Goal: Task Accomplishment & Management: Use online tool/utility

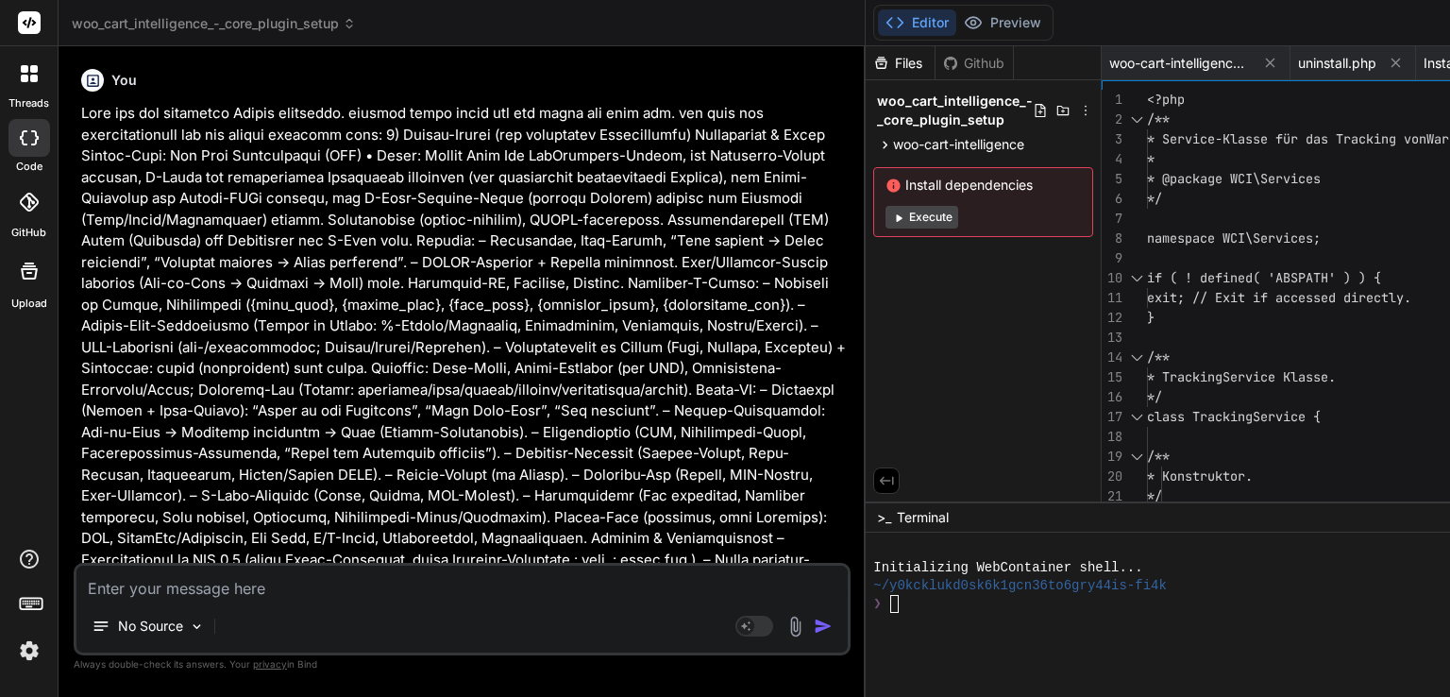
scroll to position [0, 223]
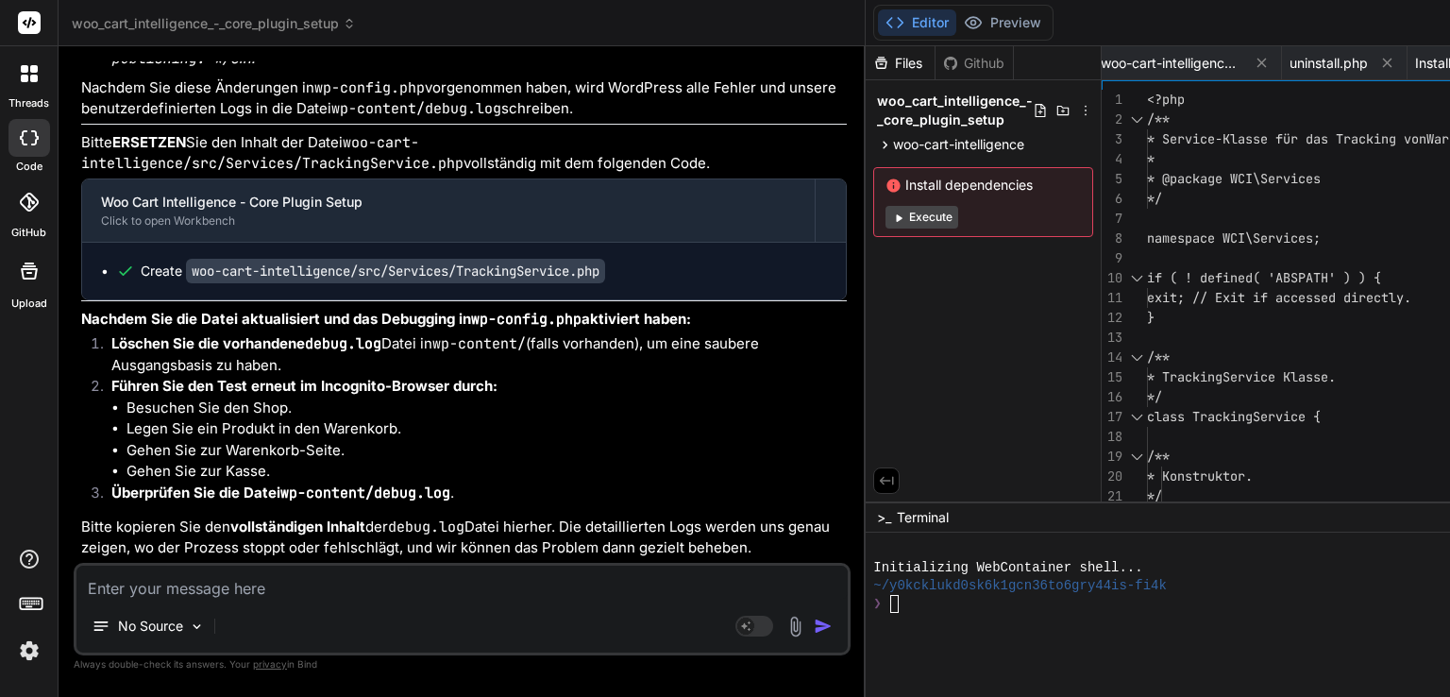
click at [508, 300] on div "Bind AI Web Search Created with Pixso. Code Generator You Bind AI Hallo! Das is…" at bounding box center [462, 371] width 807 height 650
drag, startPoint x: 77, startPoint y: 436, endPoint x: 455, endPoint y: 229, distance: 430.5
click at [455, 120] on p "Nachdem Sie diese Änderungen in wp-config.php vorgenommen haben, wird WordPress…" at bounding box center [464, 98] width 766 height 42
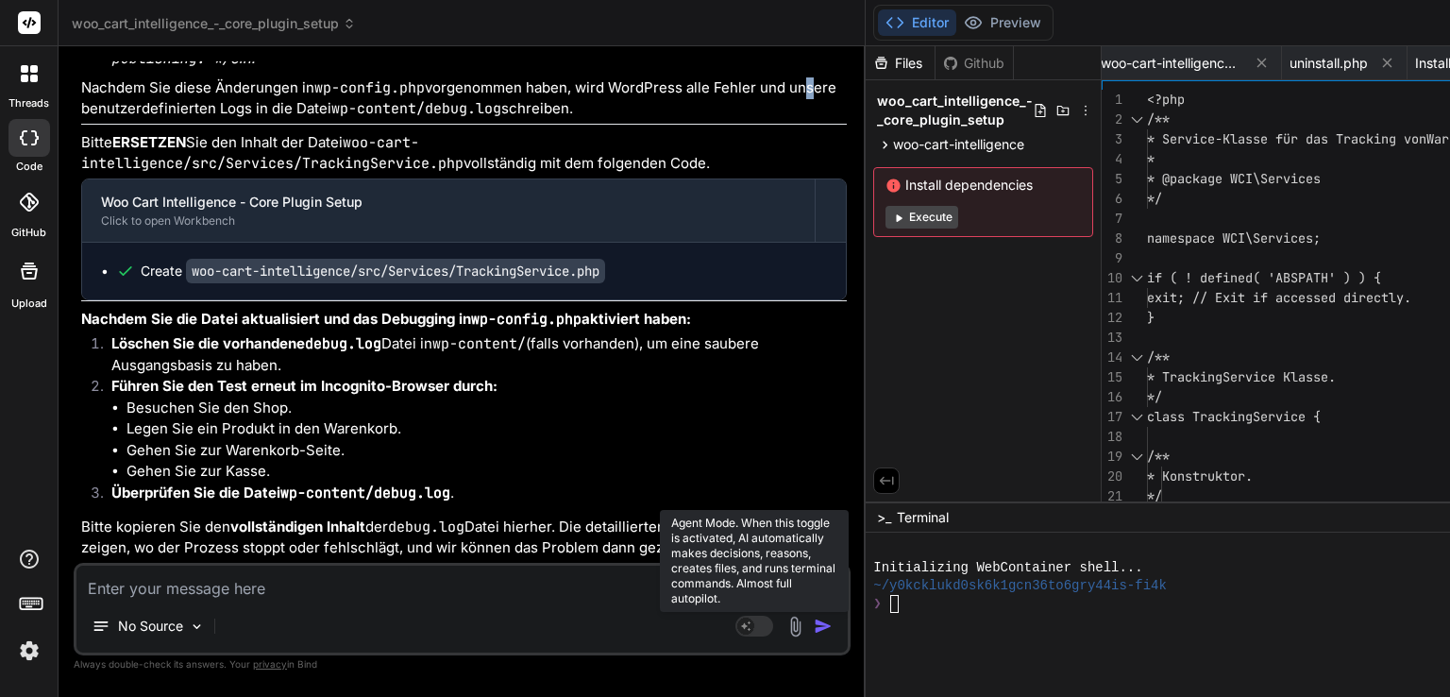
click at [737, 626] on rect at bounding box center [745, 625] width 17 height 17
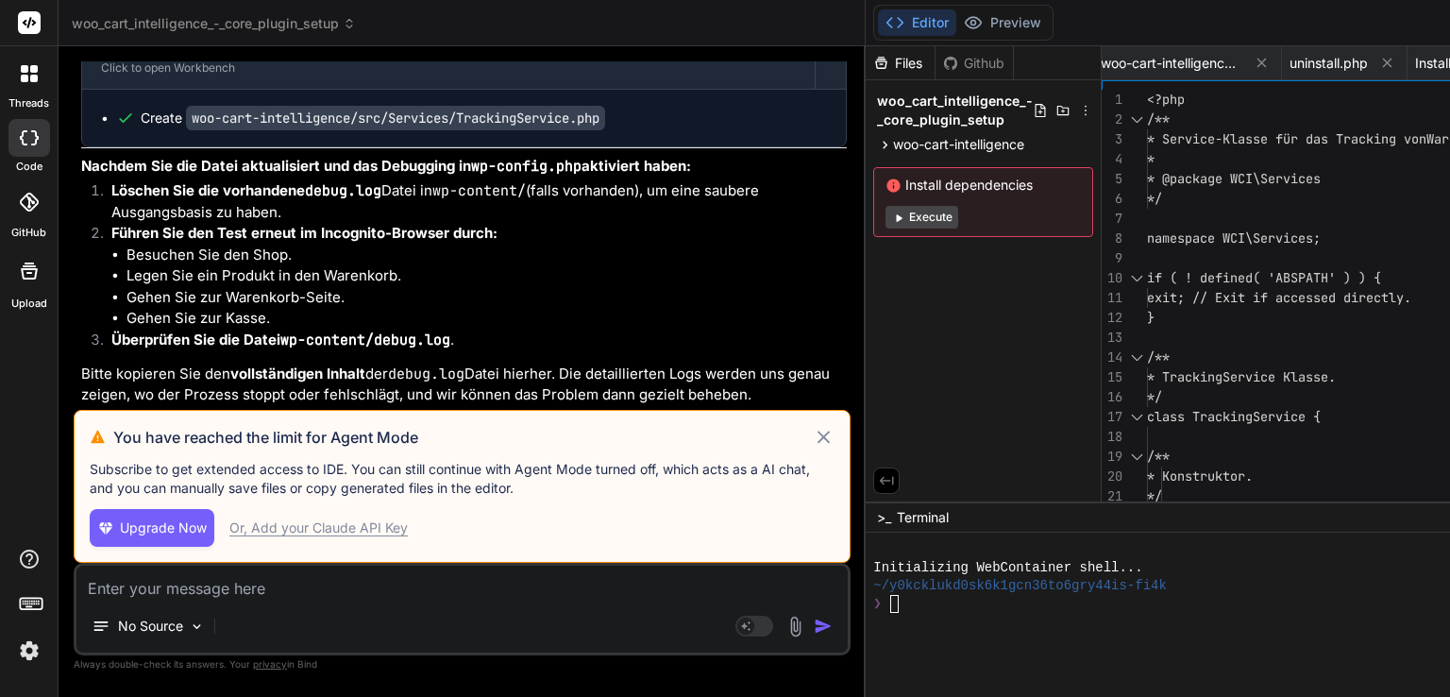
click at [359, 522] on div "Or, Add your Claude API Key" at bounding box center [318, 527] width 178 height 19
type textarea "x"
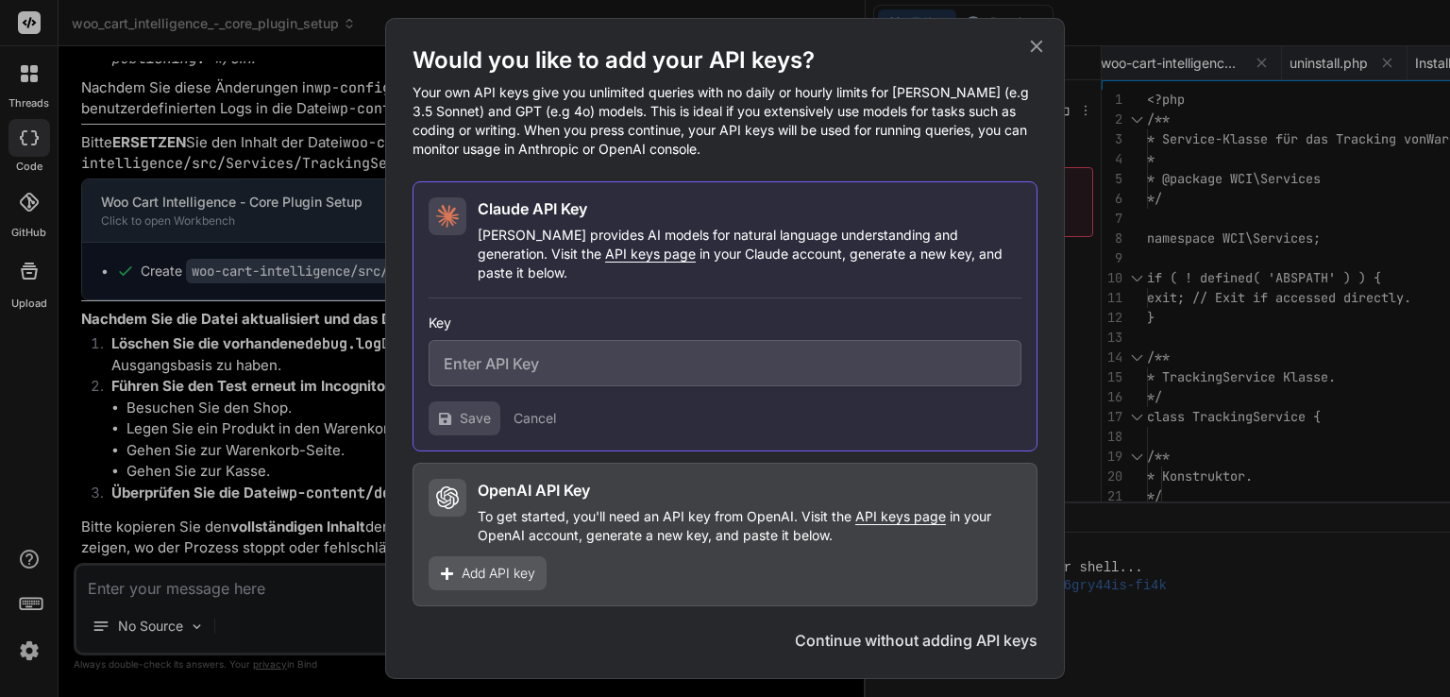
click at [605, 262] on span "API keys page" at bounding box center [650, 253] width 91 height 16
click at [1044, 52] on icon at bounding box center [1036, 46] width 21 height 21
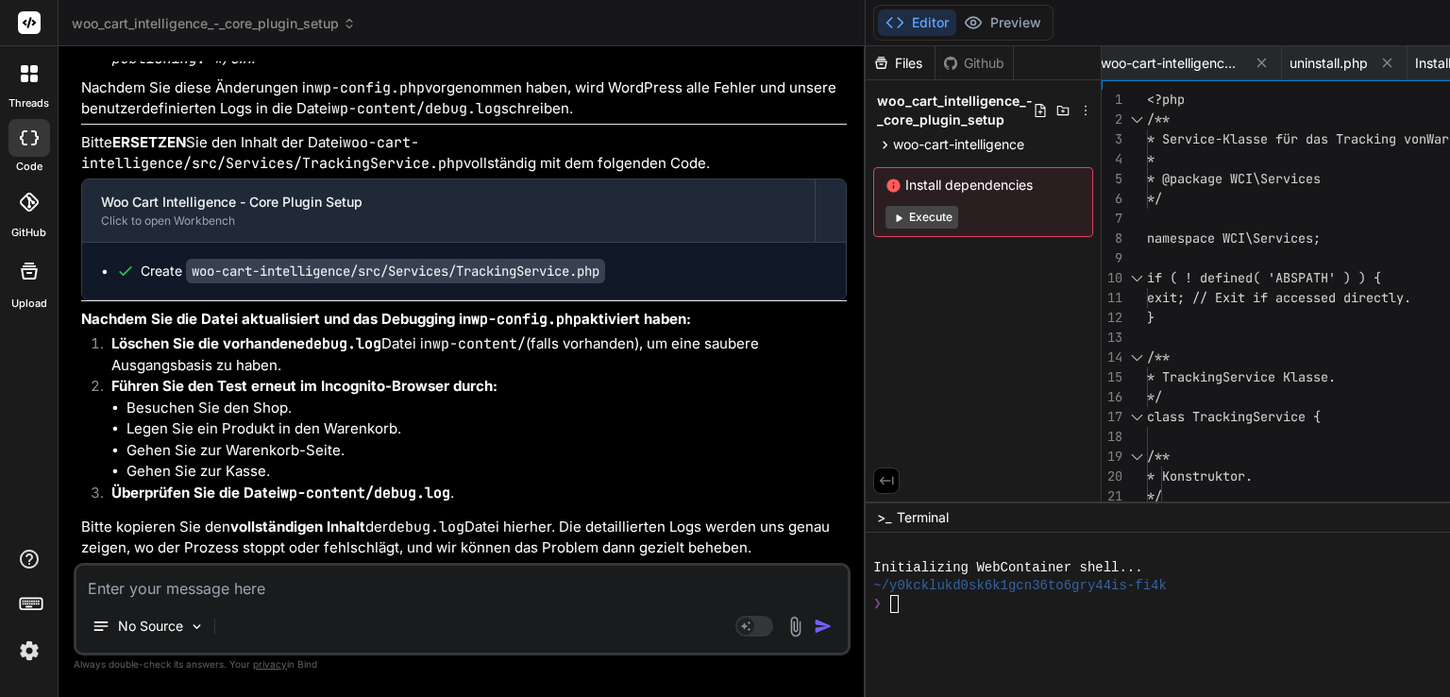
click at [30, 651] on img at bounding box center [29, 650] width 32 height 32
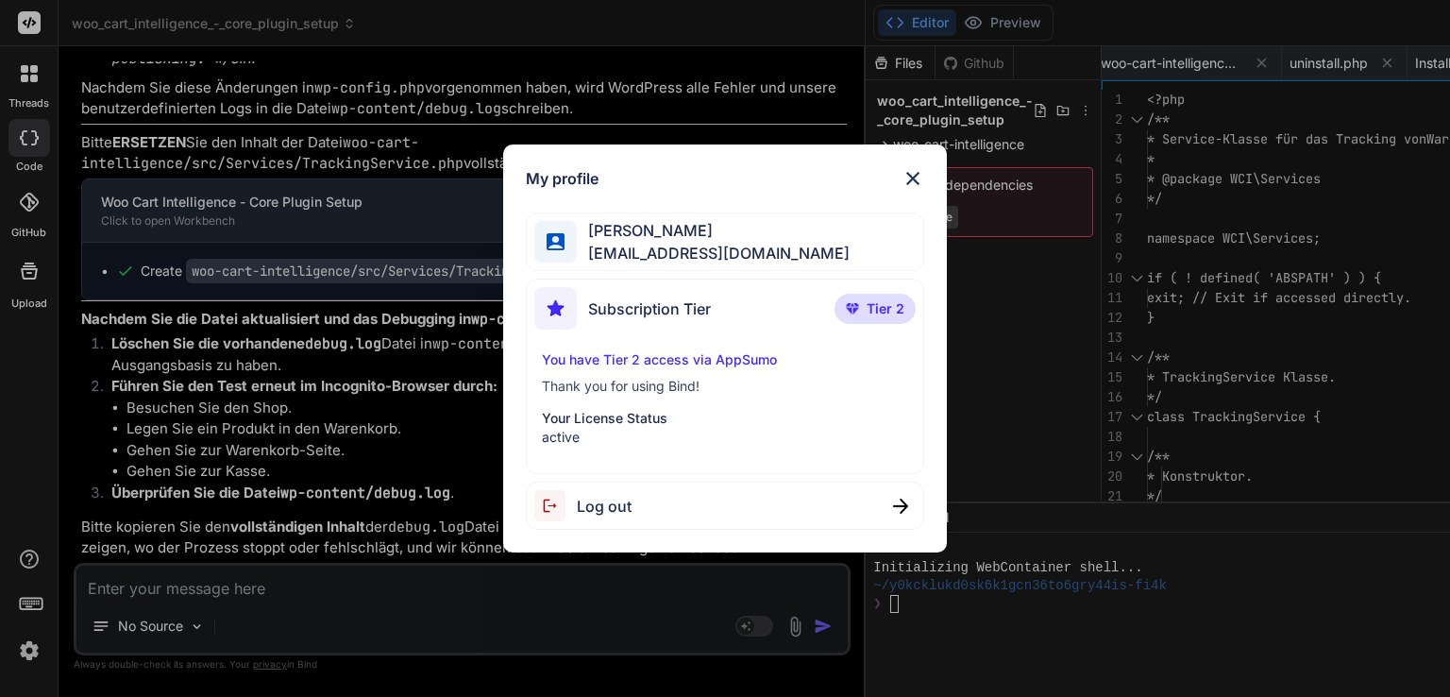
click at [694, 299] on span "Subscription Tier" at bounding box center [649, 308] width 123 height 23
click at [918, 178] on img at bounding box center [913, 178] width 23 height 23
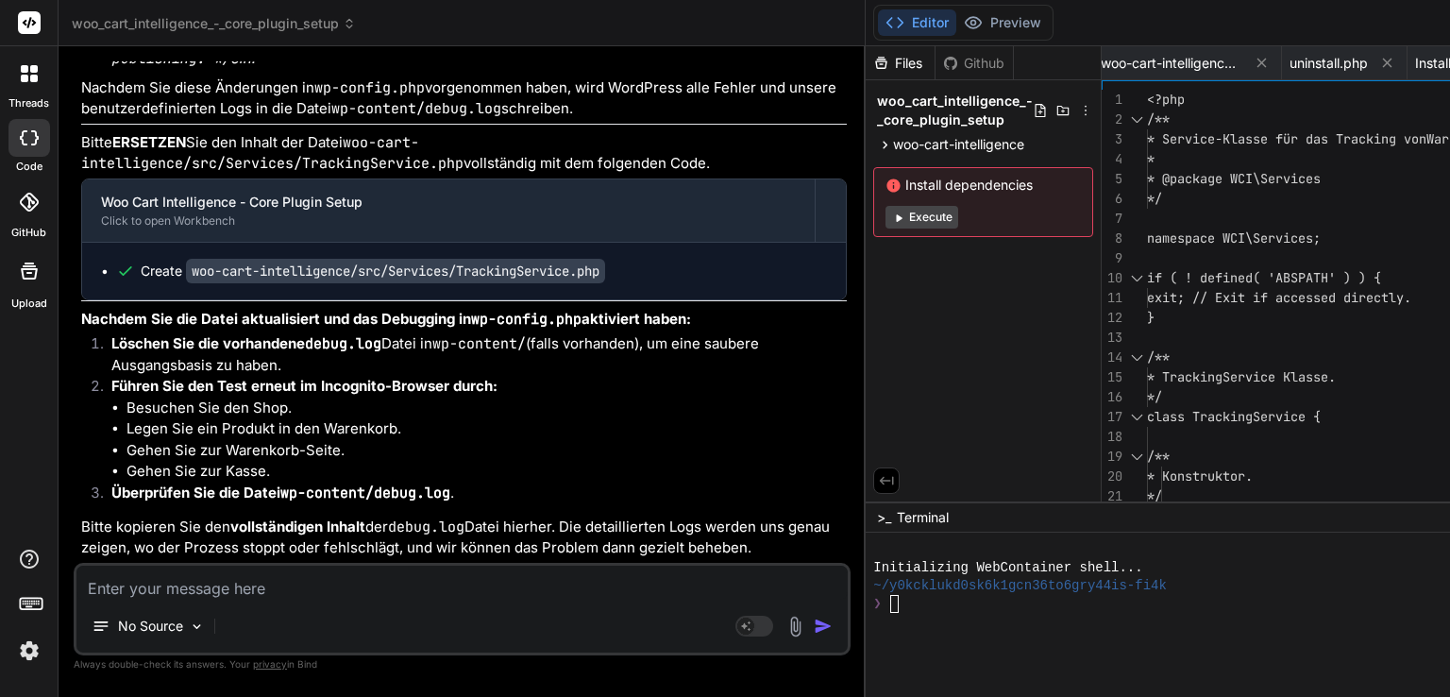
scroll to position [15777, 0]
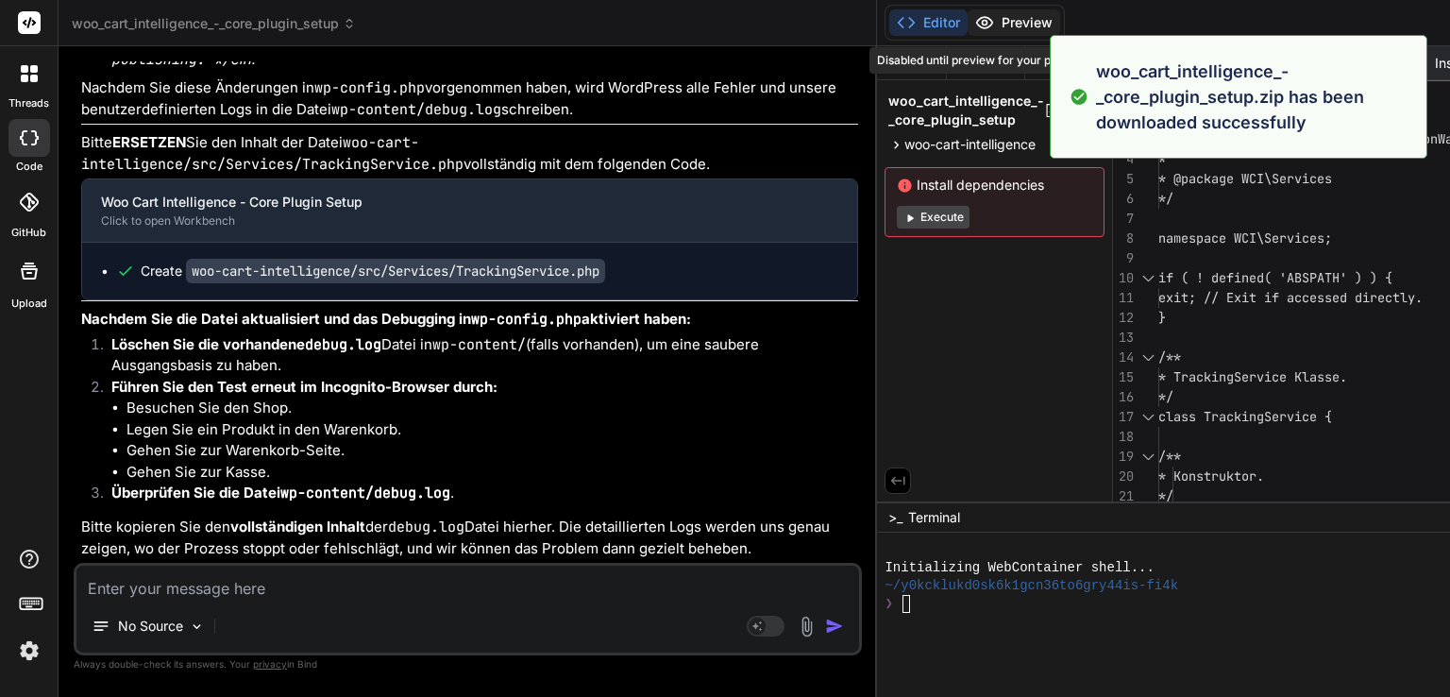
type textarea "error_log( '[WCI Tracking] Event "' . $event_type . '" logged successfully.' );…"
type textarea "x"
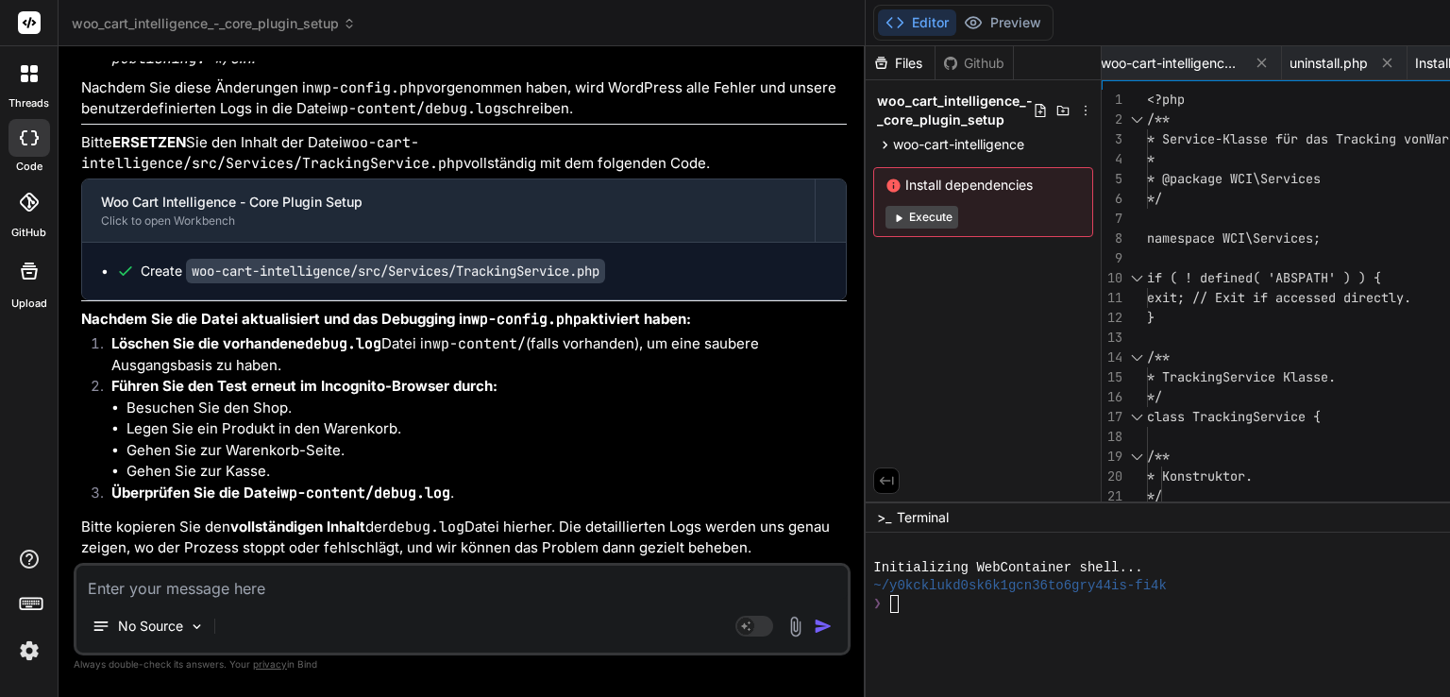
click at [222, 598] on textarea at bounding box center [461, 583] width 771 height 34
type textarea "e"
type textarea "x"
type textarea "er"
type textarea "x"
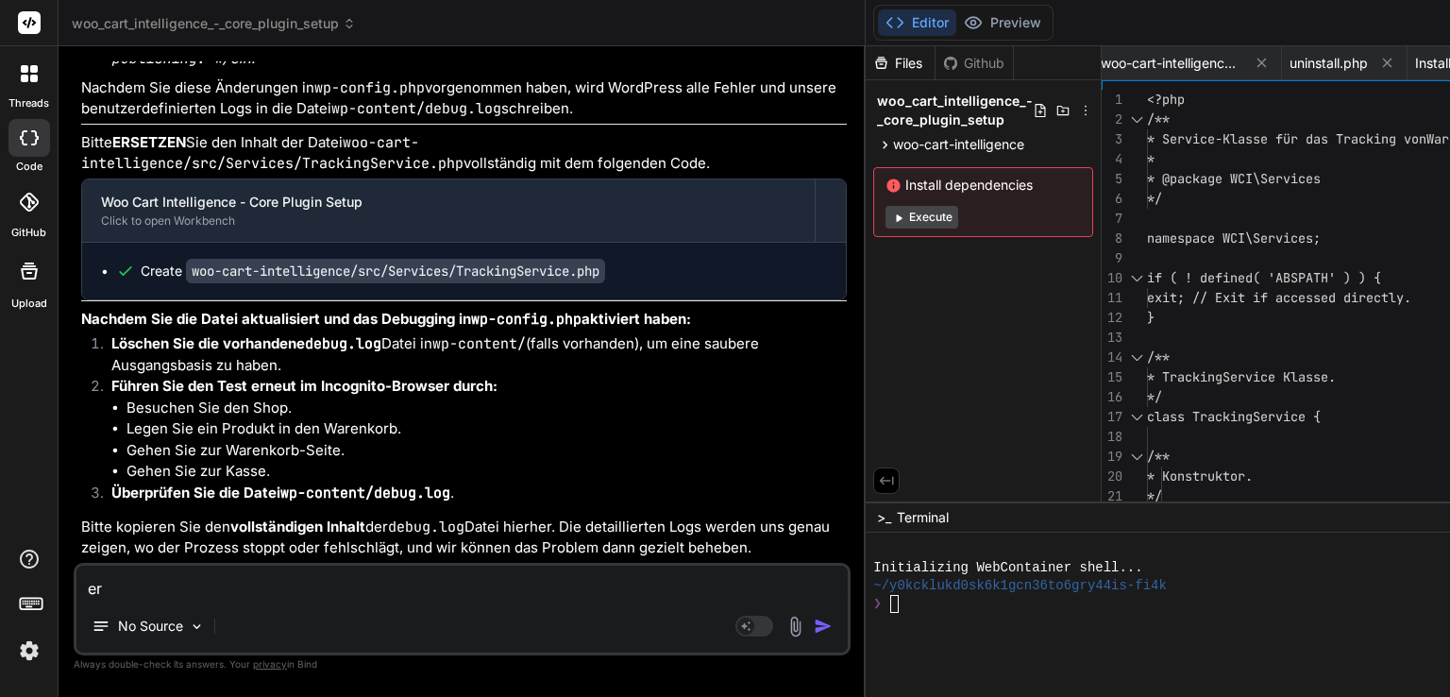
type textarea "er"
type textarea "x"
type textarea "er z"
type textarea "x"
type textarea "er ze"
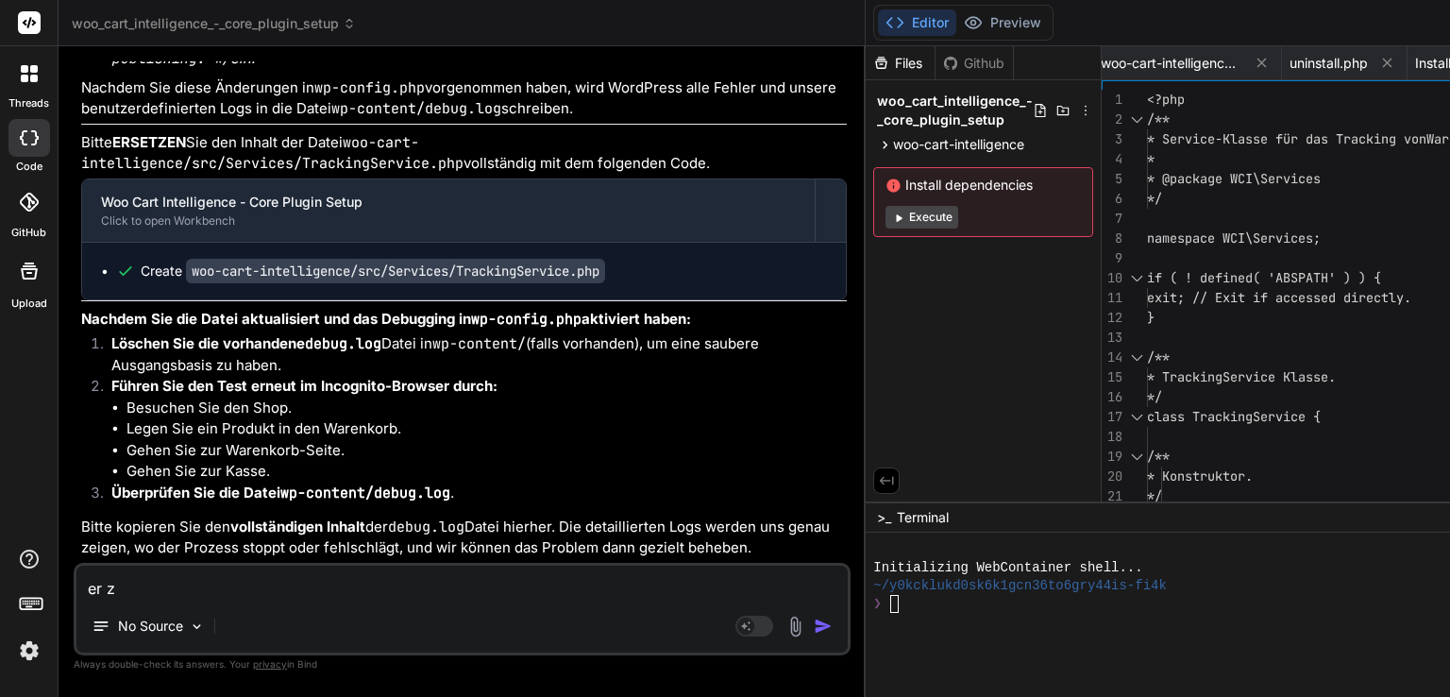
type textarea "x"
type textarea "er zei"
type textarea "x"
type textarea "er zeic"
type textarea "x"
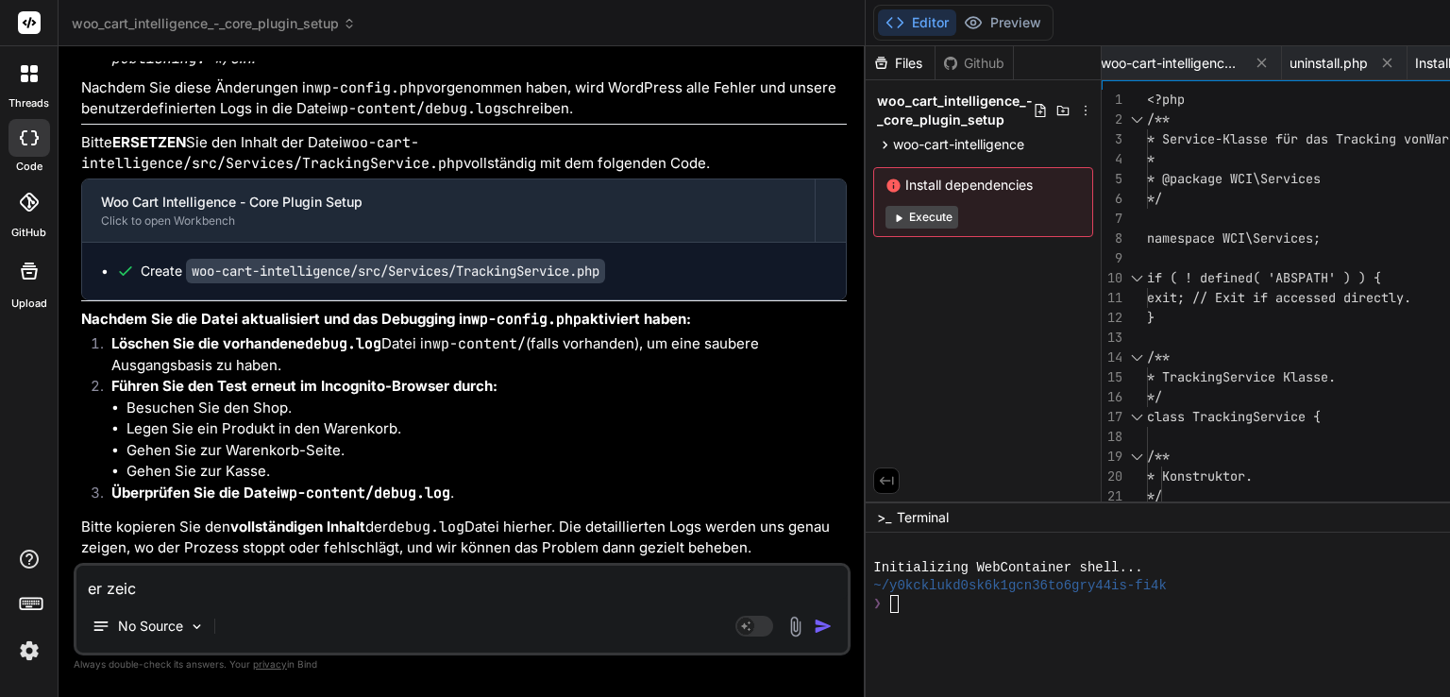
type textarea "er zeich"
type textarea "x"
type textarea "er zeichn"
type textarea "x"
type textarea "er zeichne"
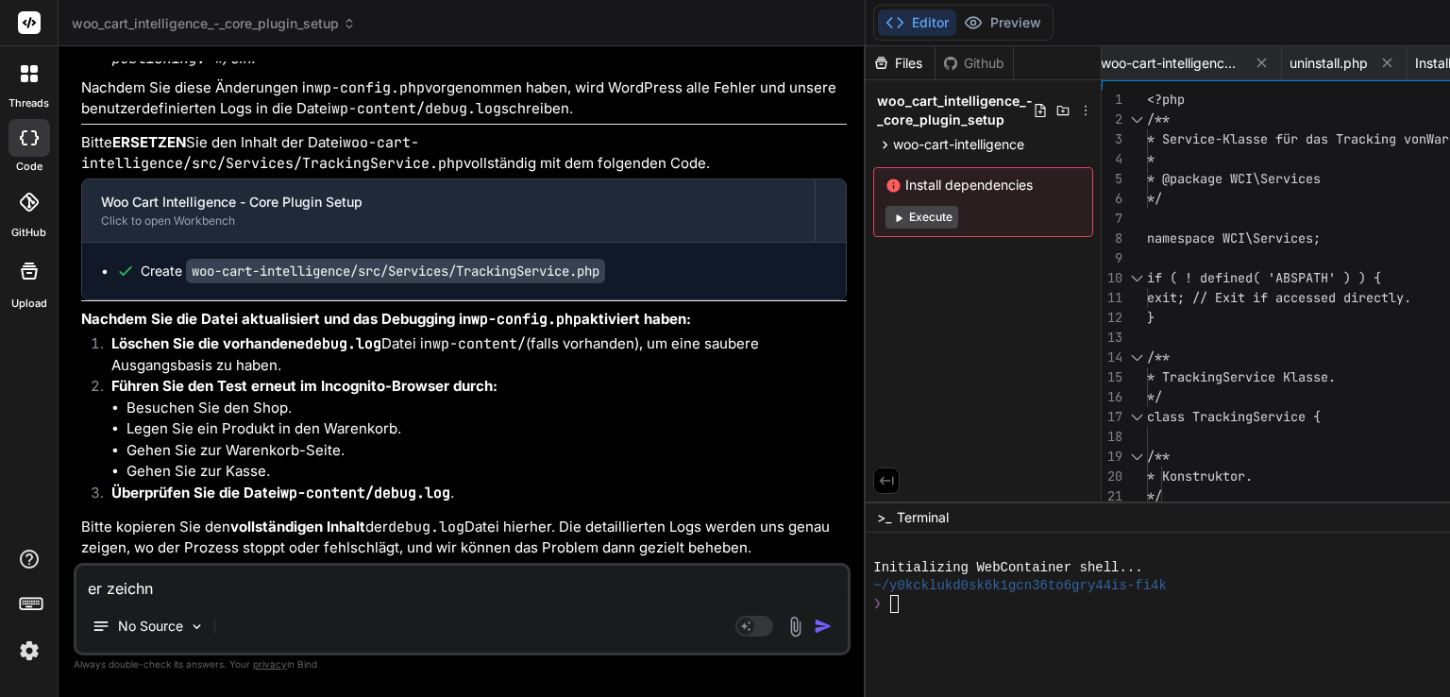
type textarea "x"
type textarea "er zeichnet"
type textarea "x"
type textarea "er zeichnet"
type textarea "x"
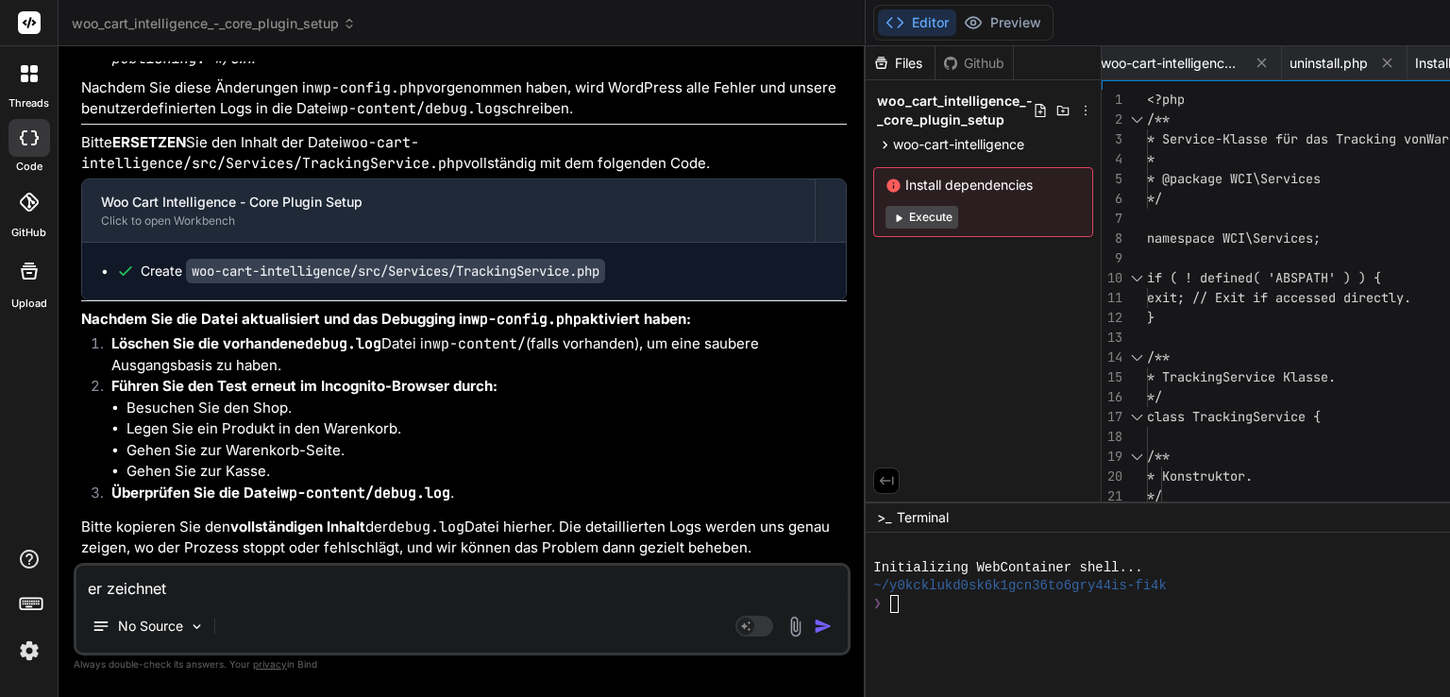
type textarea "er zeichnet n"
type textarea "x"
type textarea "er zeichnet no"
type textarea "x"
type textarea "er zeichnet noc"
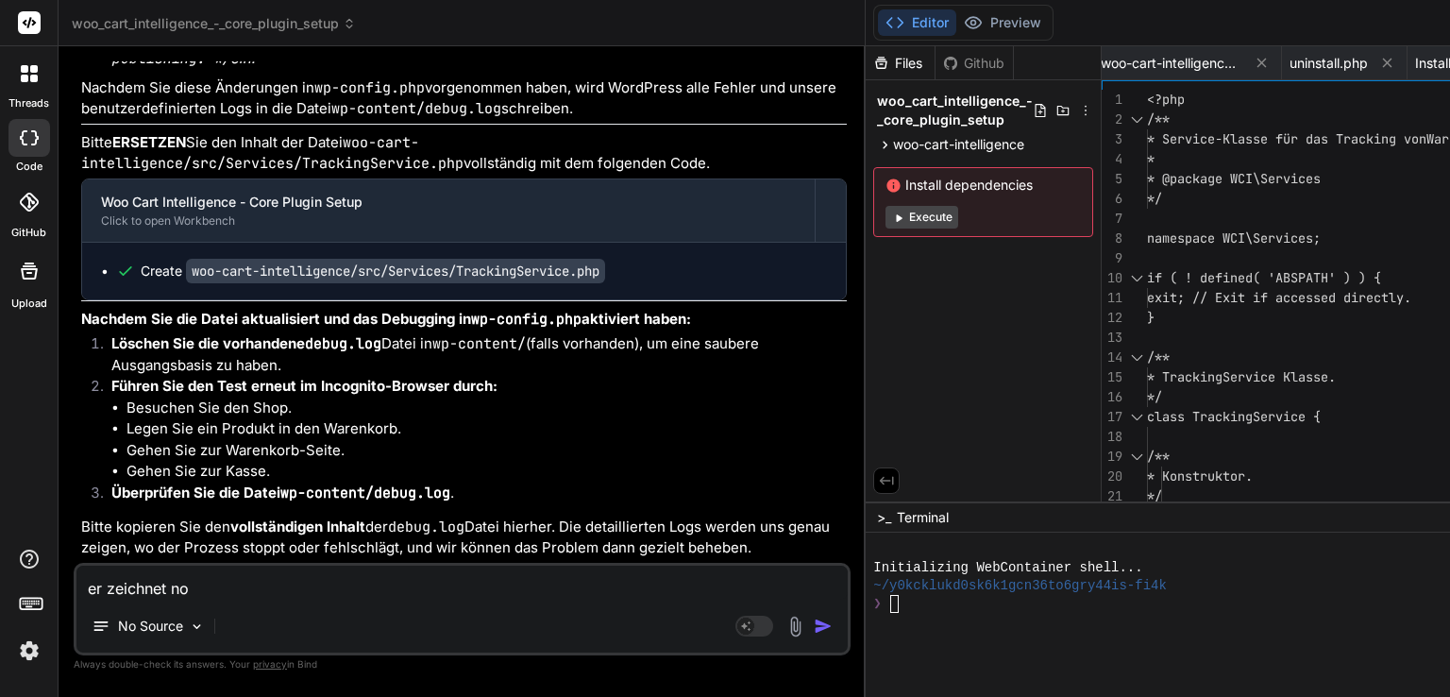
type textarea "x"
type textarea "er zeichnet noch"
type textarea "x"
type textarea "er zeichnet noch"
type textarea "x"
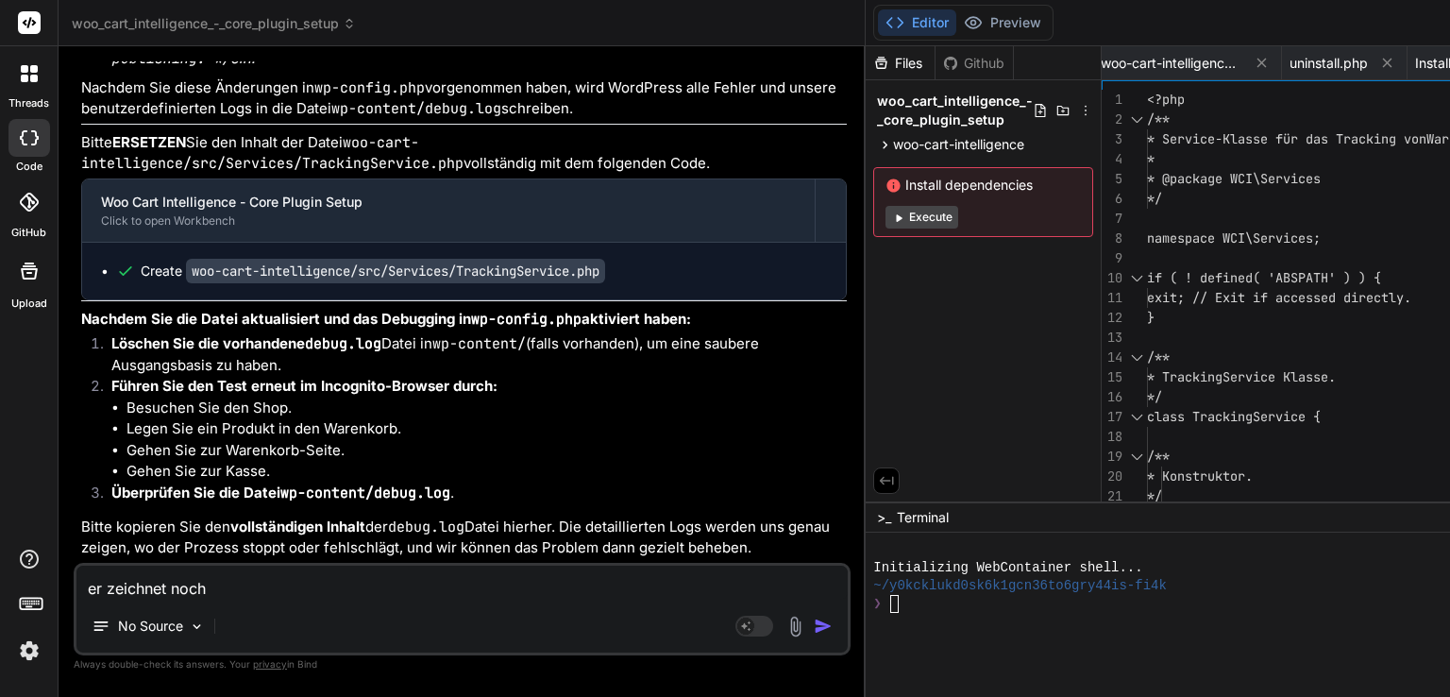
type textarea "er zeichnet noch n"
type textarea "x"
type textarea "er zeichnet noch ni"
type textarea "x"
type textarea "er zeichnet noch nic"
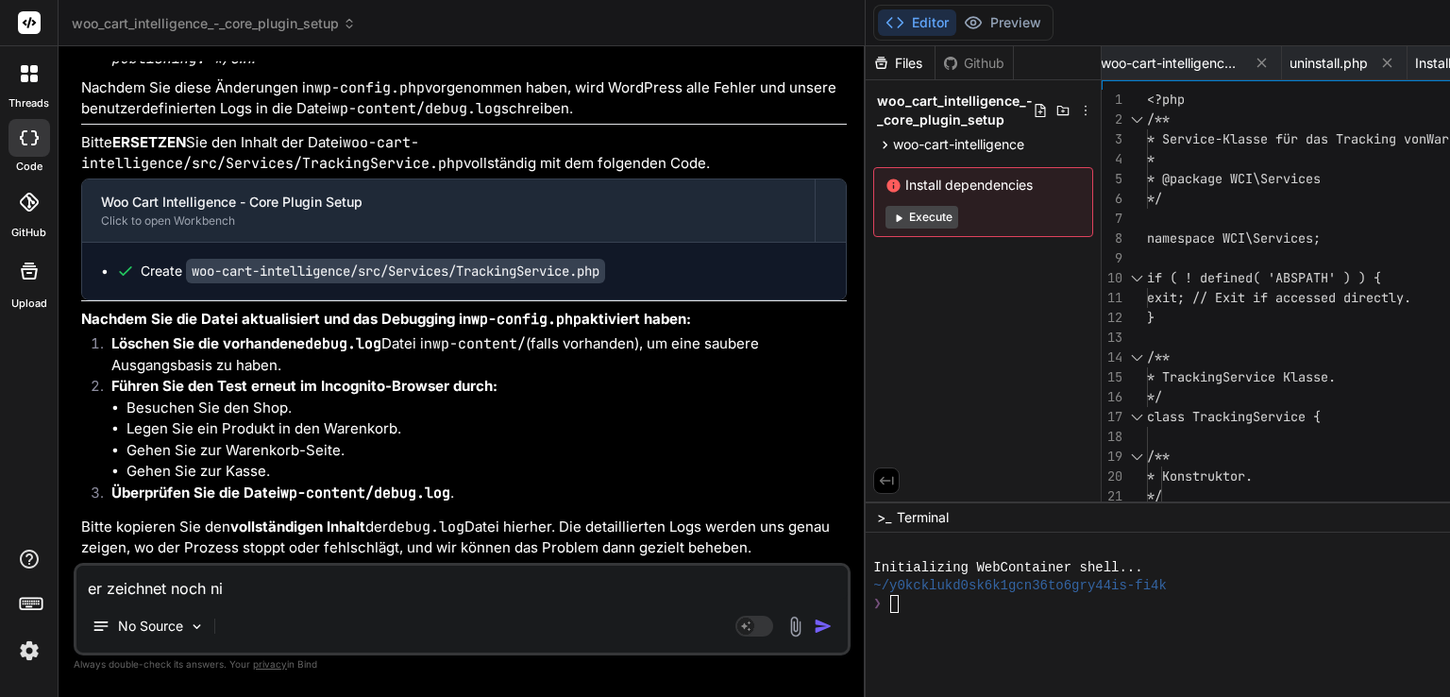
type textarea "x"
type textarea "er zeichnet noch nich"
type textarea "x"
type textarea "er zeichnet noch nicht"
type textarea "x"
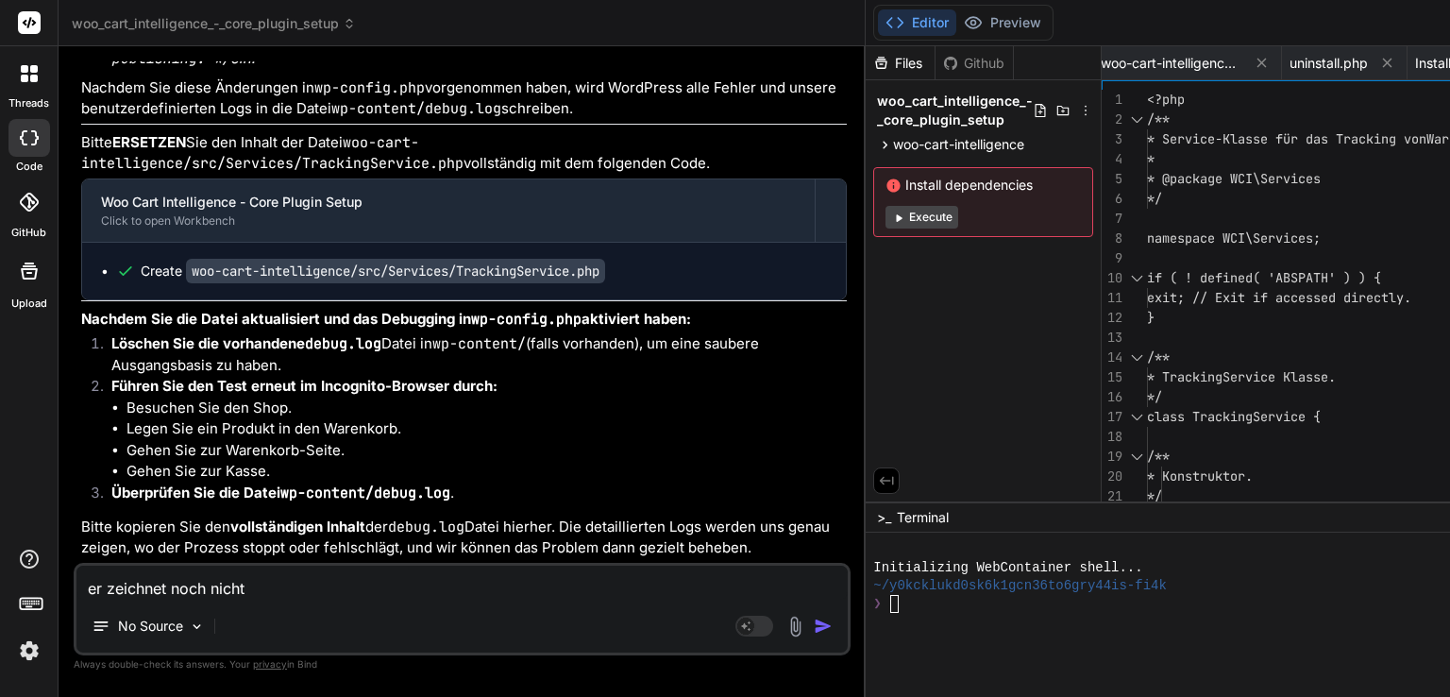
type textarea "er zeichnet noch nichts"
type textarea "x"
type textarea "er zeichnet noch nichts"
type textarea "x"
type textarea "er zeichnet noch nichts a"
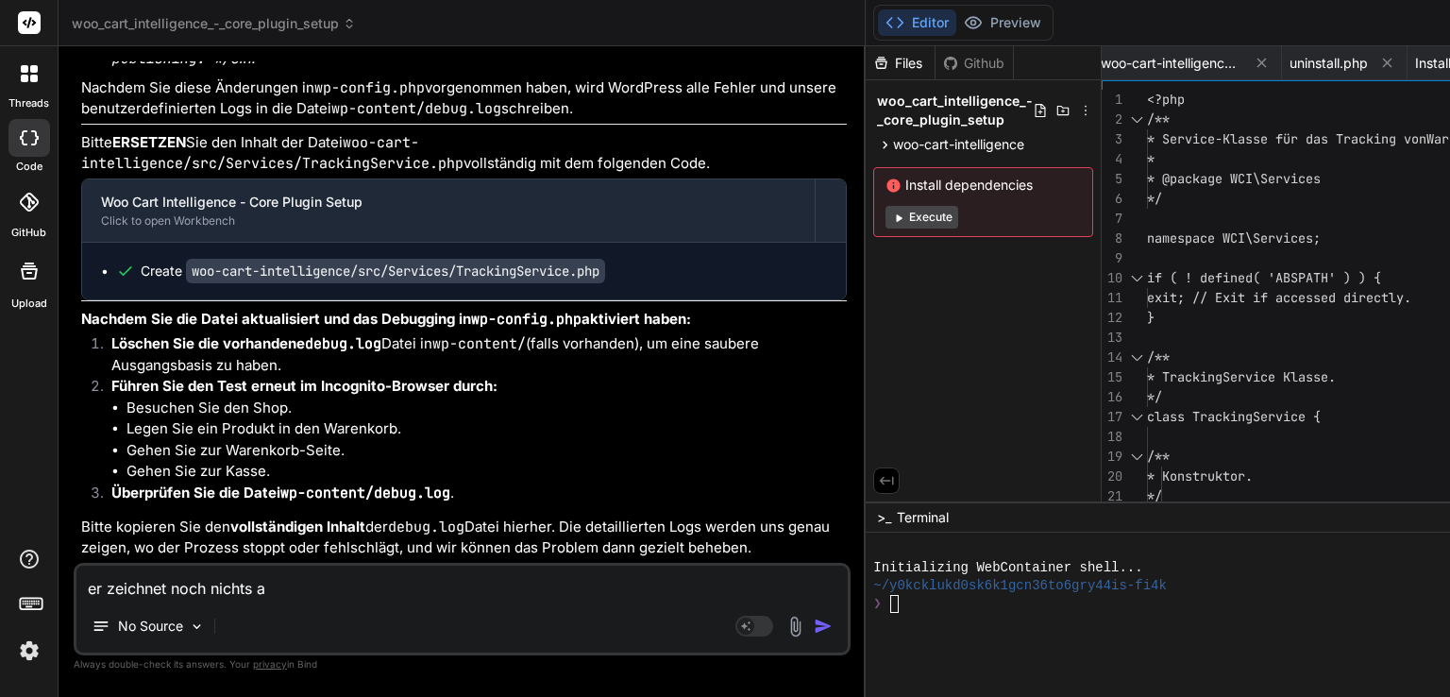
type textarea "x"
type textarea "er zeichnet noch nichts au"
type textarea "x"
type textarea "er zeichnet noch nichts auf"
type textarea "x"
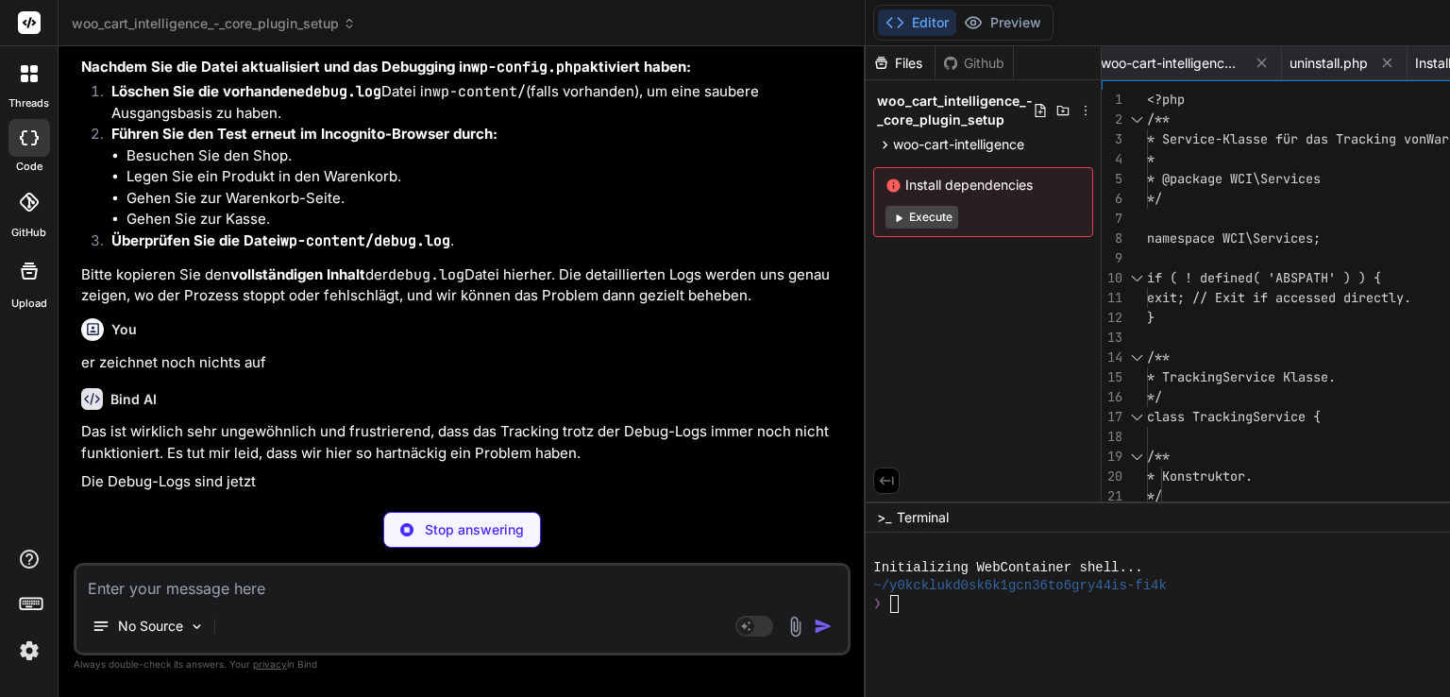
scroll to position [16065, 0]
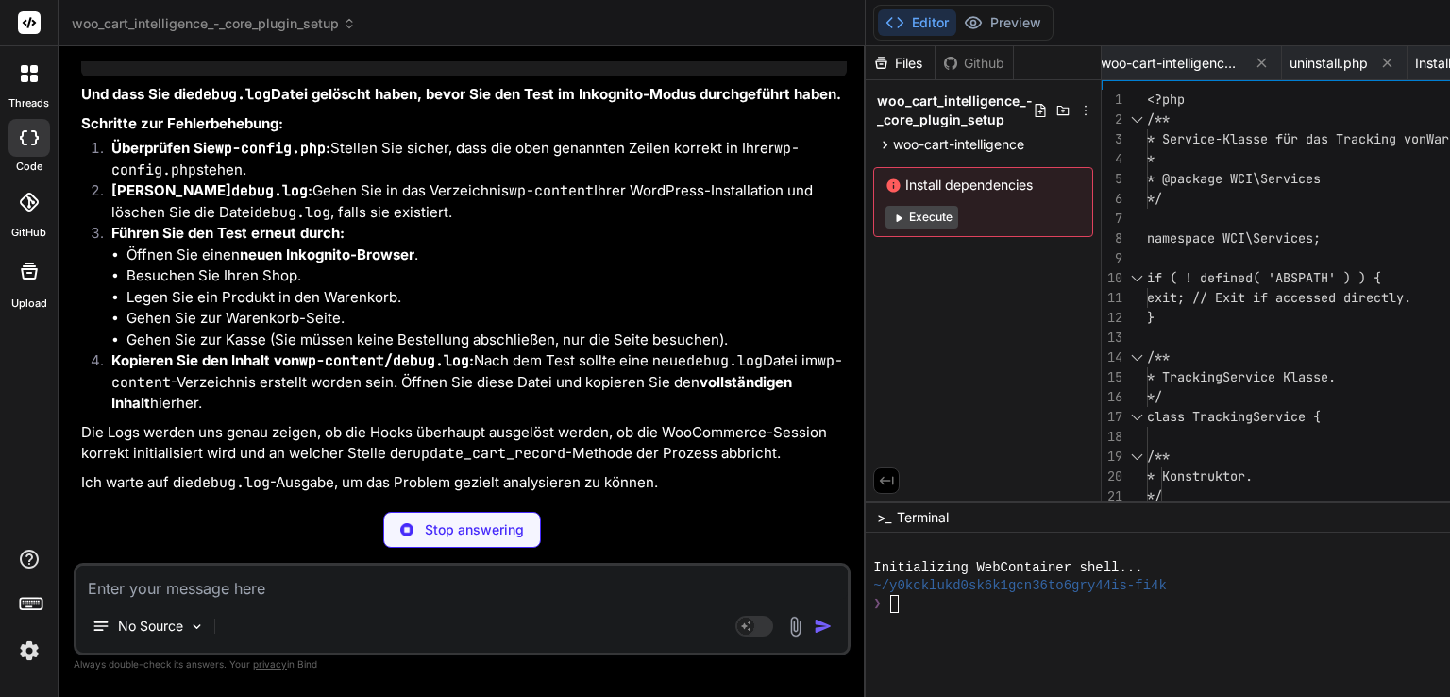
type textarea "x"
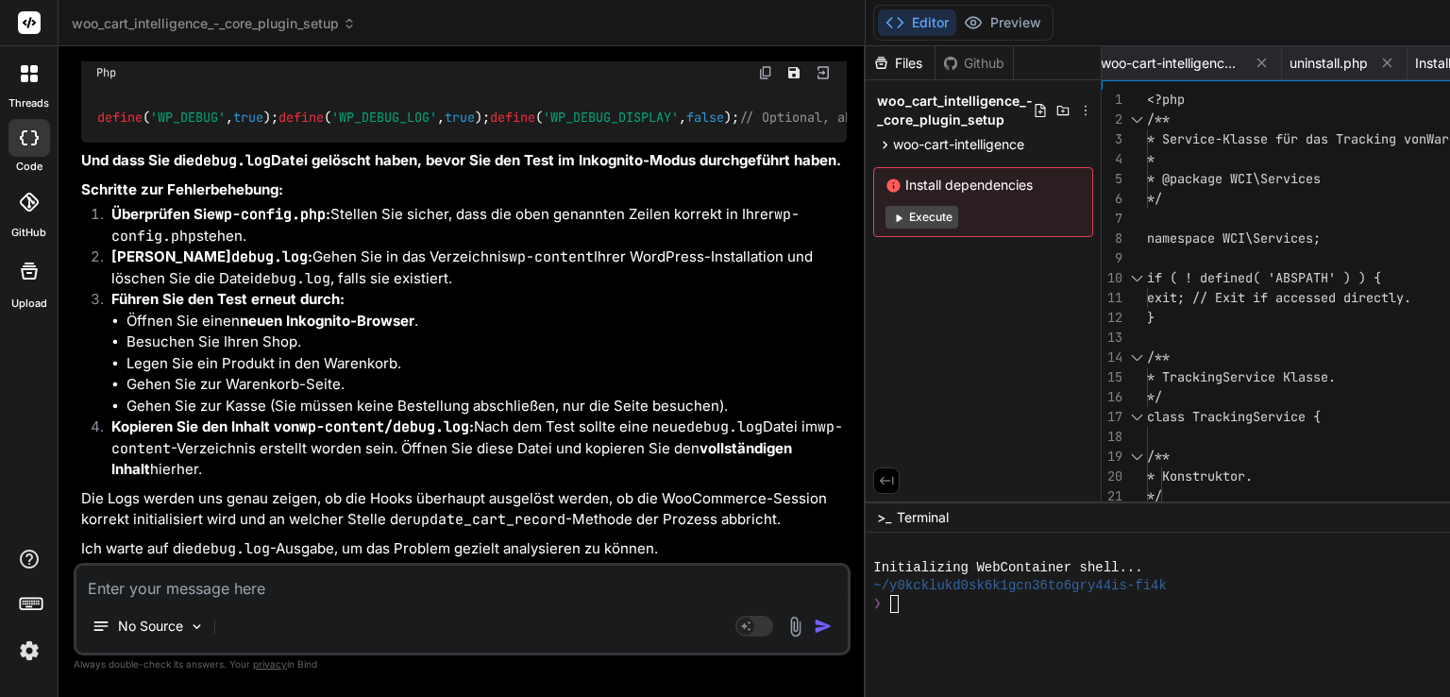
scroll to position [16726, 0]
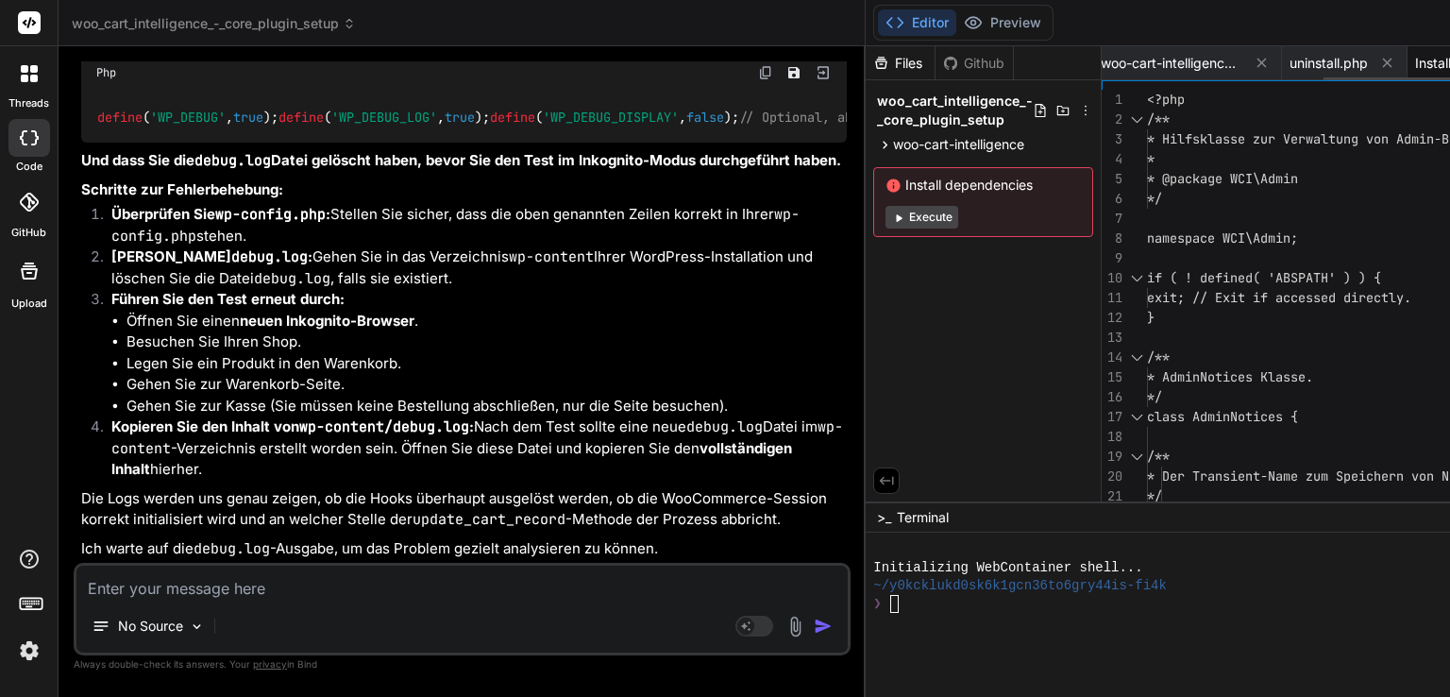
click at [1415, 58] on span "Installer.php" at bounding box center [1453, 63] width 76 height 19
click at [1290, 65] on span "uninstall.php" at bounding box center [1329, 63] width 78 height 19
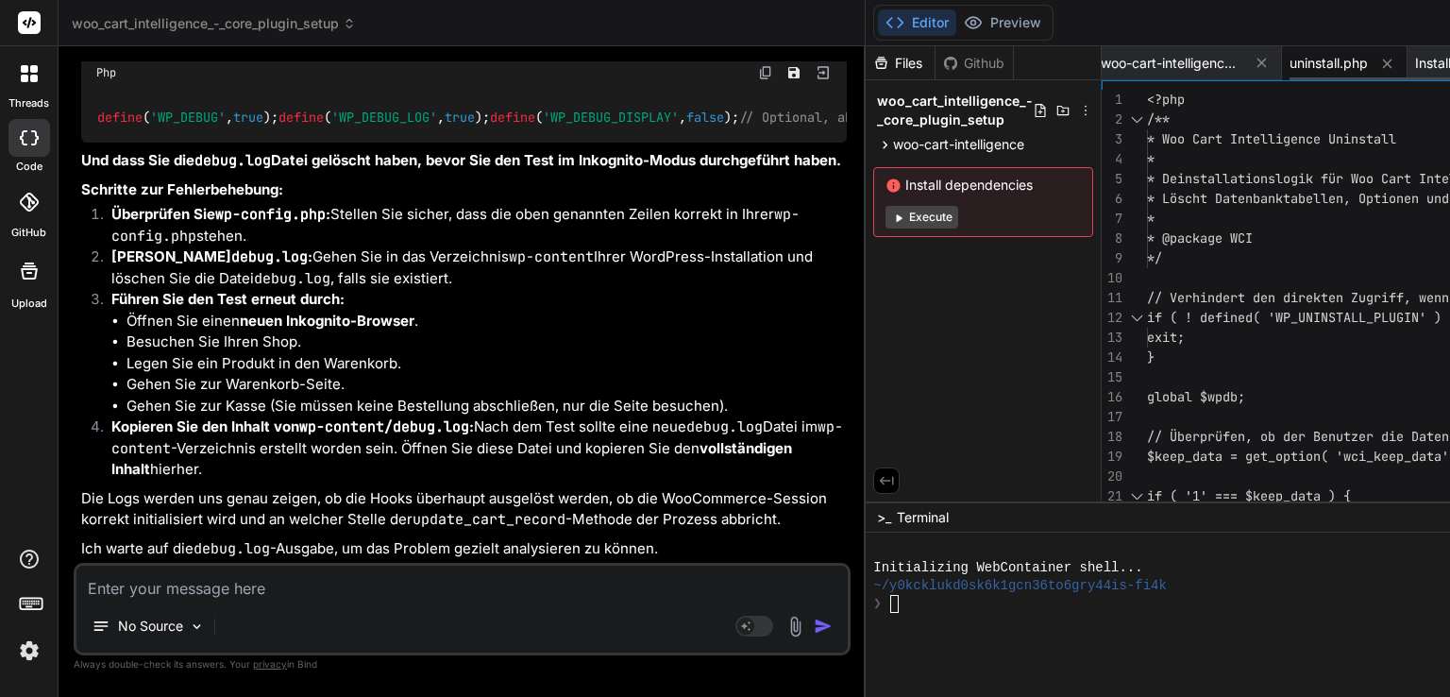
type textarea "error_log( '[WCI Tracking] Event "' . $event_type . '" logged successfully.' );…"
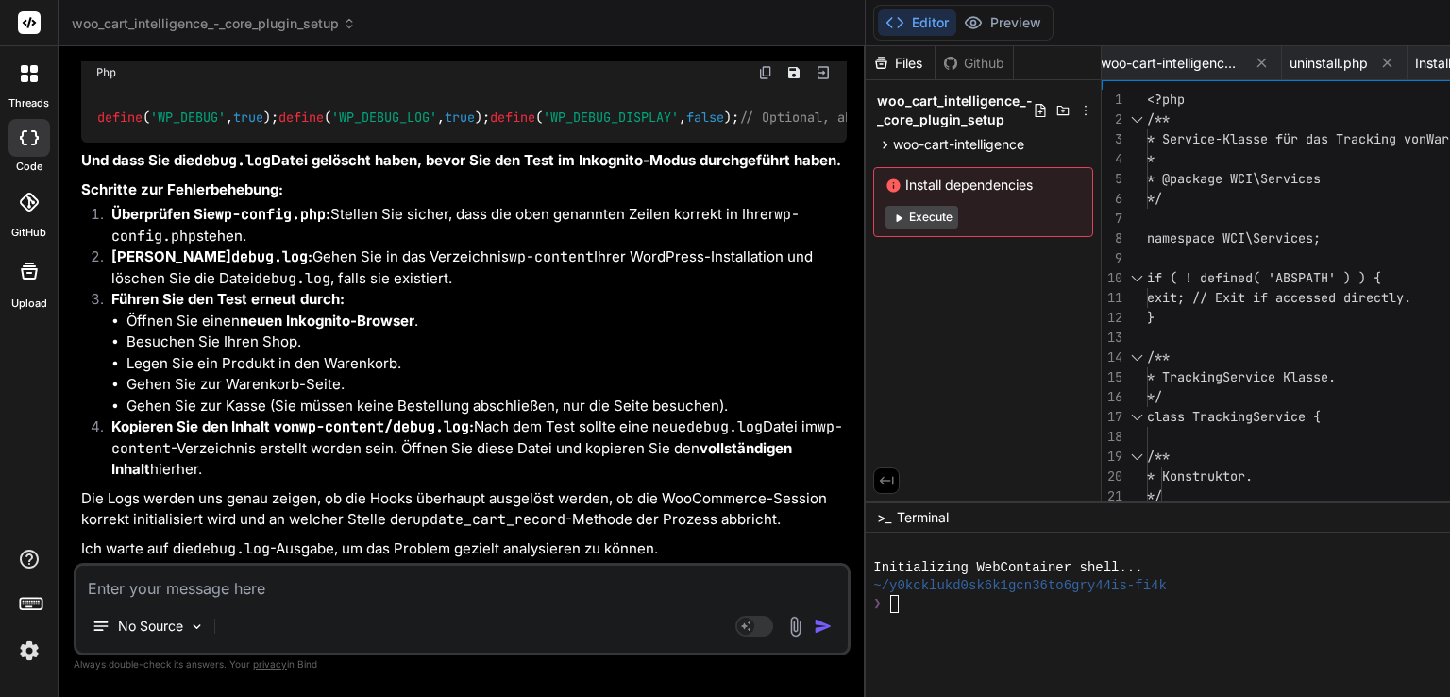
scroll to position [16944, 0]
click at [785, 632] on img at bounding box center [796, 627] width 22 height 22
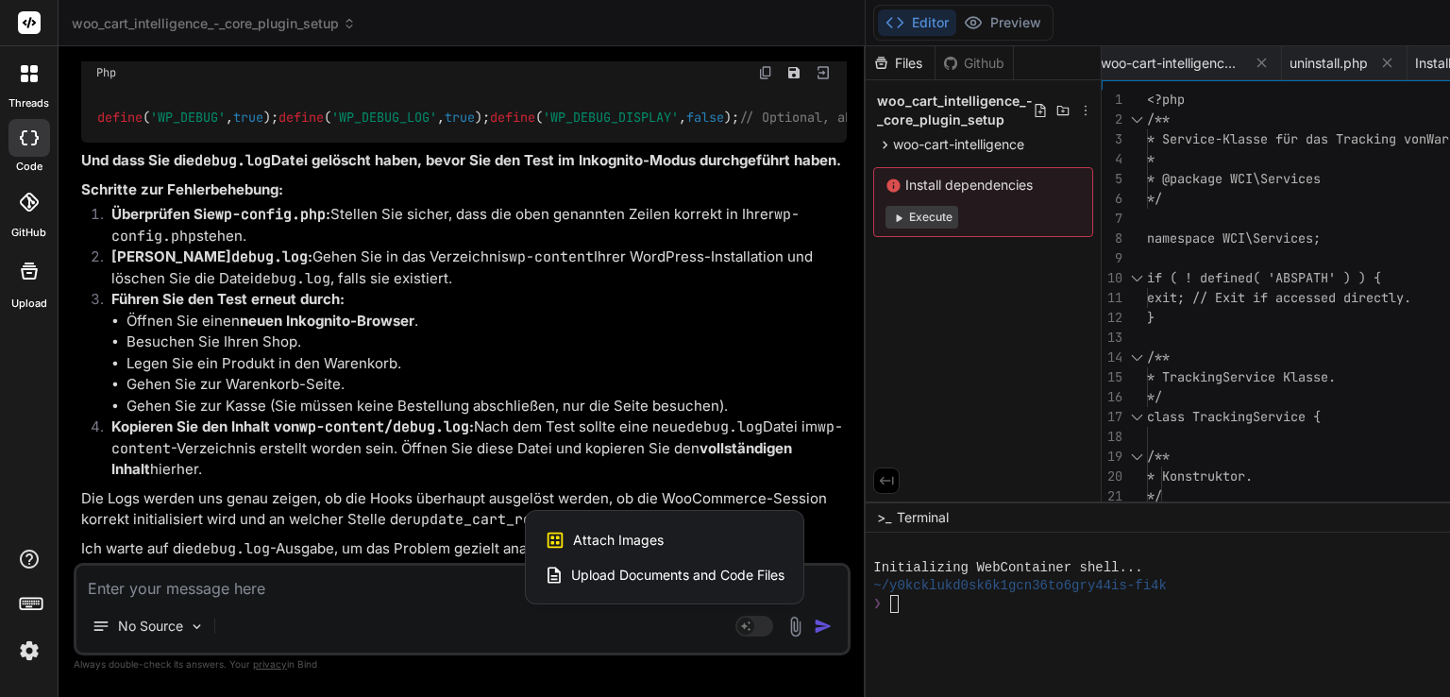
click at [571, 575] on span "Upload Documents and Code Files" at bounding box center [677, 575] width 213 height 19
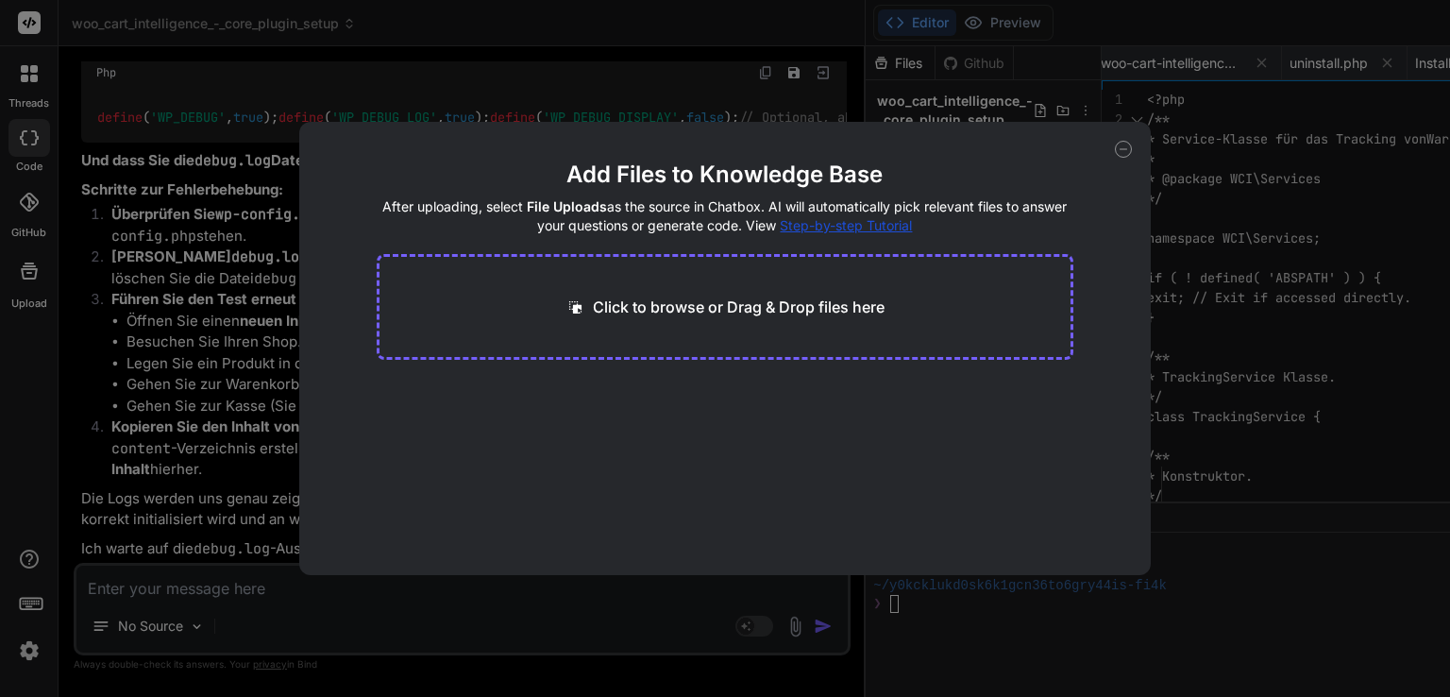
click at [769, 321] on div "Click to browse or Drag & Drop files here" at bounding box center [726, 307] width 698 height 106
click at [566, 391] on icon at bounding box center [560, 394] width 16 height 16
click at [570, 303] on icon at bounding box center [576, 307] width 20 height 20
click at [563, 396] on icon at bounding box center [560, 393] width 9 height 9
click at [1127, 145] on icon at bounding box center [1123, 149] width 17 height 17
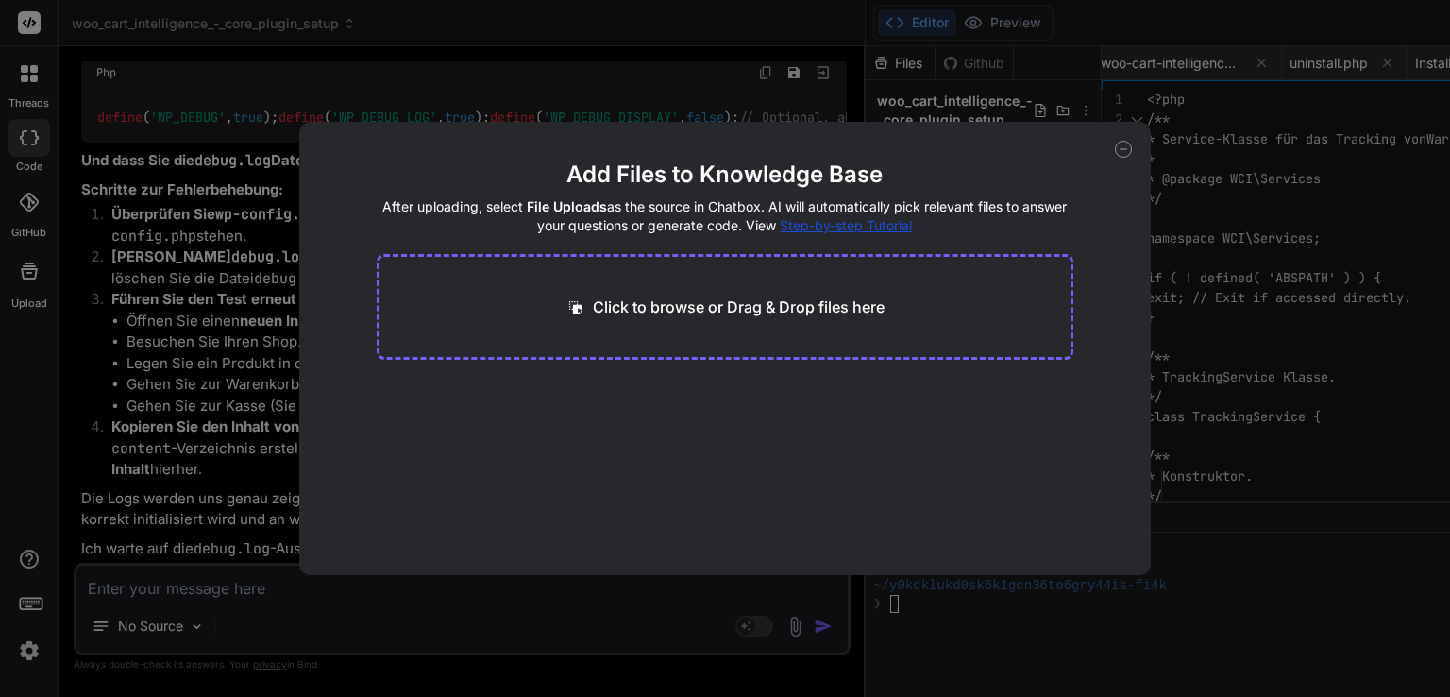
type textarea "x"
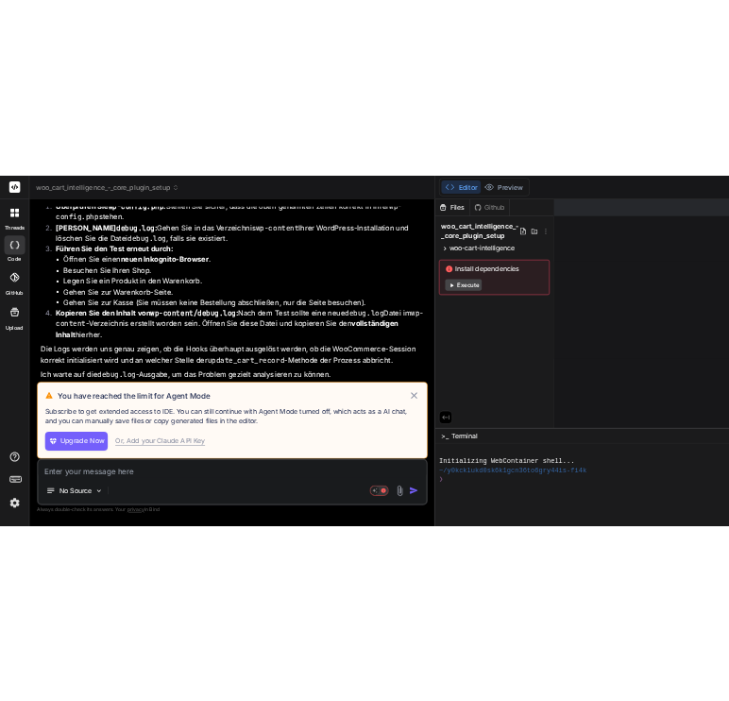
scroll to position [4005, 0]
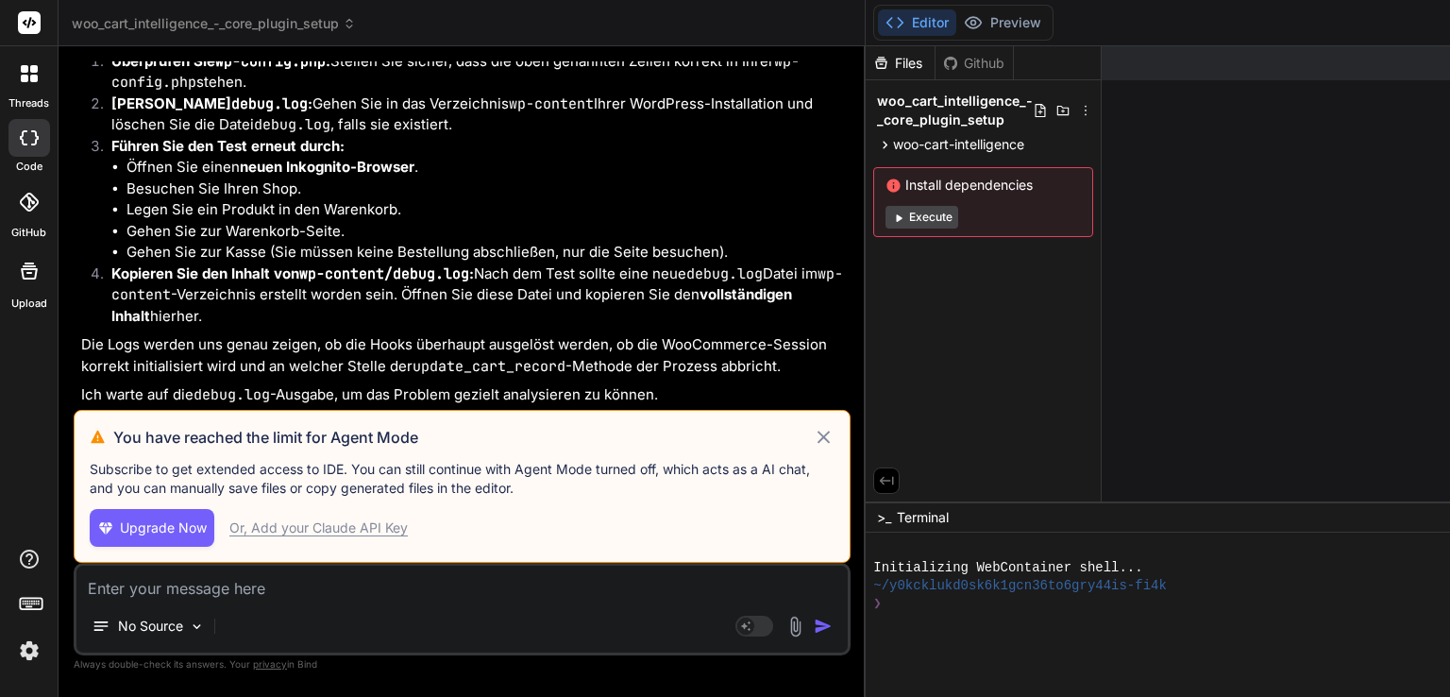
click at [818, 431] on icon at bounding box center [824, 437] width 13 height 13
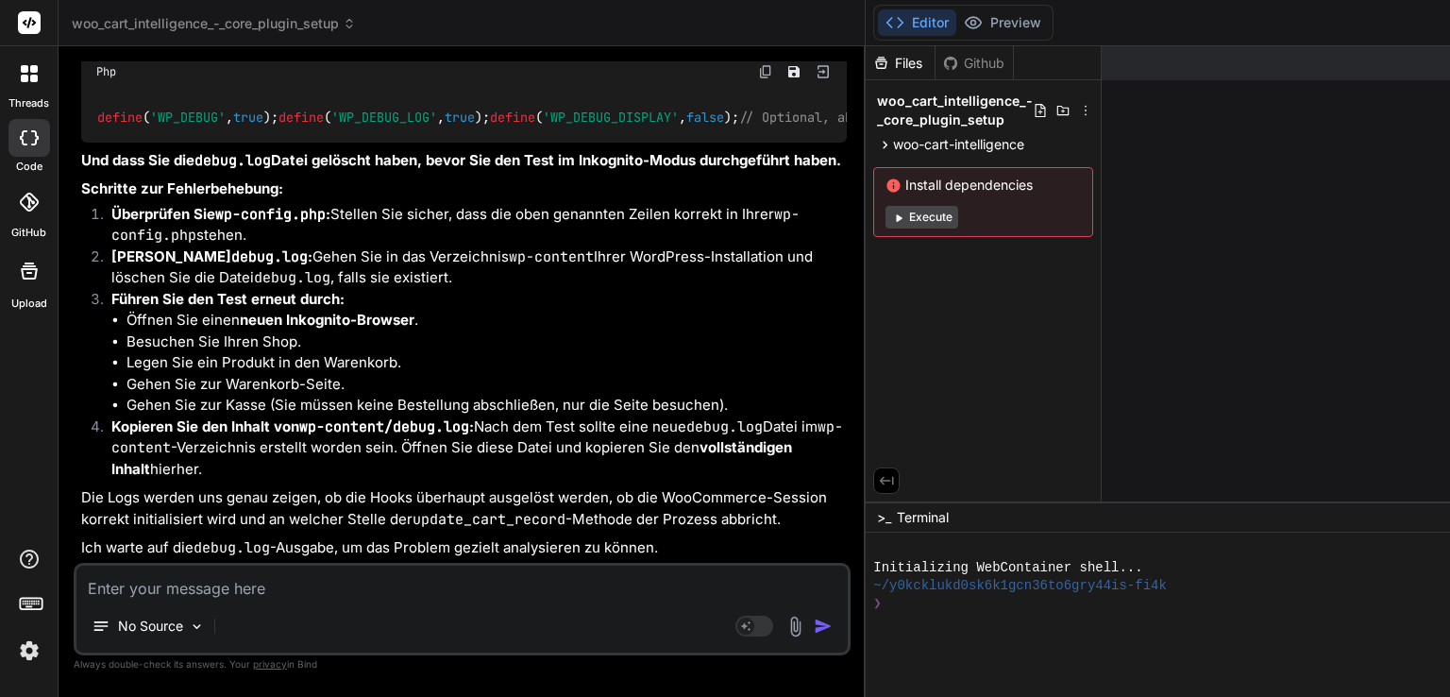
click at [785, 630] on img at bounding box center [796, 627] width 22 height 22
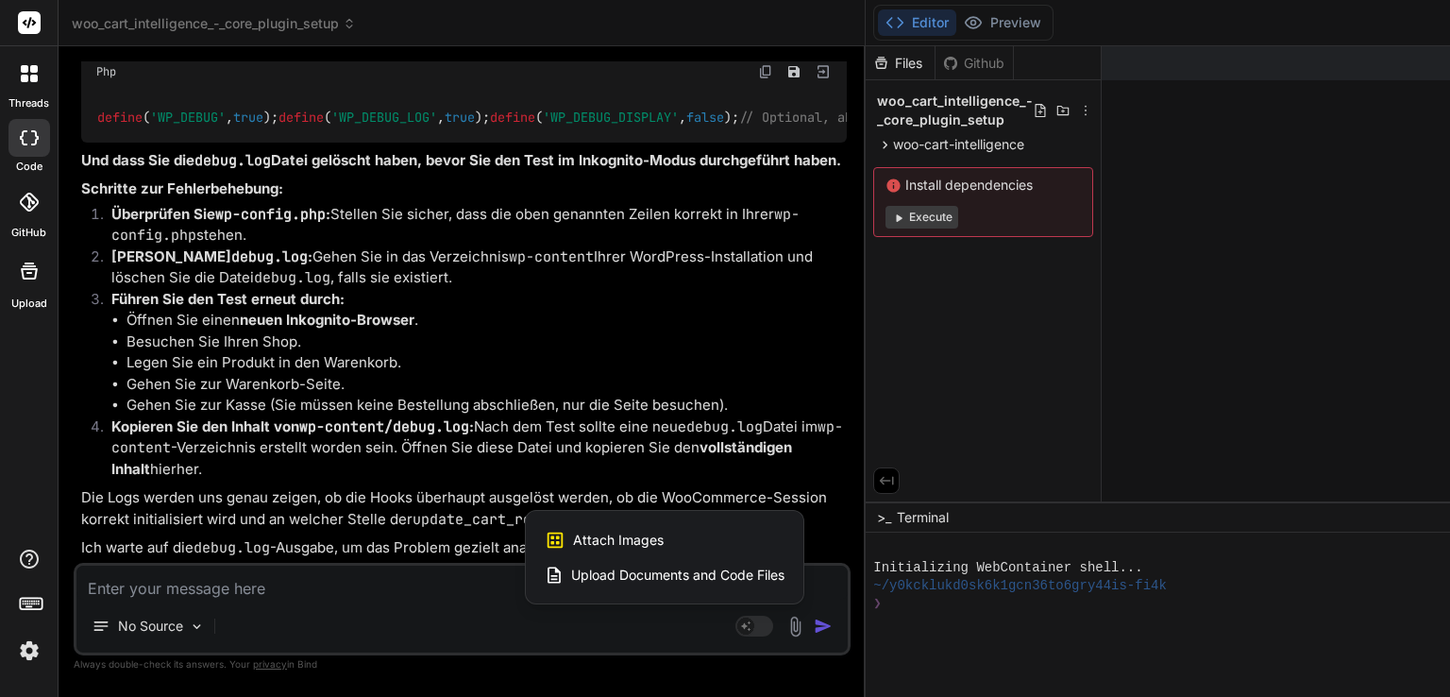
click at [571, 573] on span "Upload Documents and Code Files" at bounding box center [677, 575] width 213 height 19
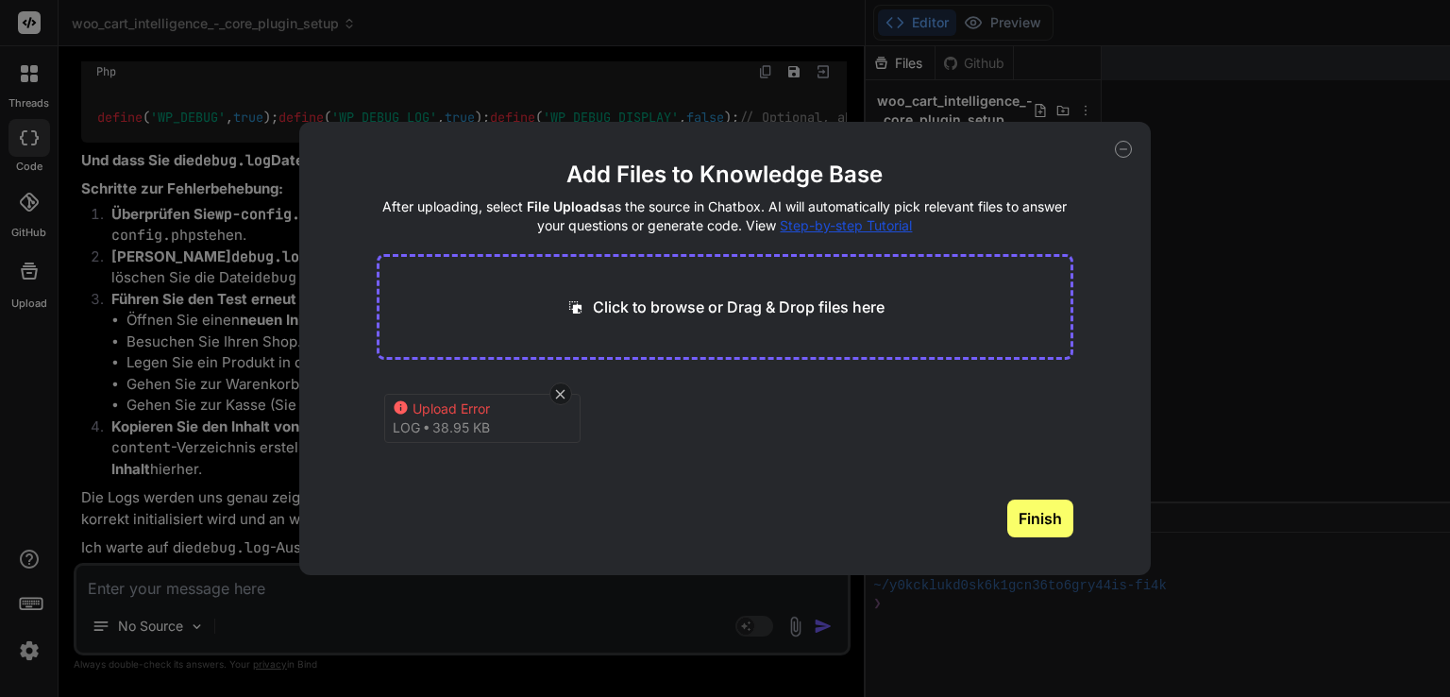
click at [1050, 531] on button "Finish" at bounding box center [1040, 518] width 66 height 38
click at [1122, 149] on icon at bounding box center [1123, 149] width 17 height 17
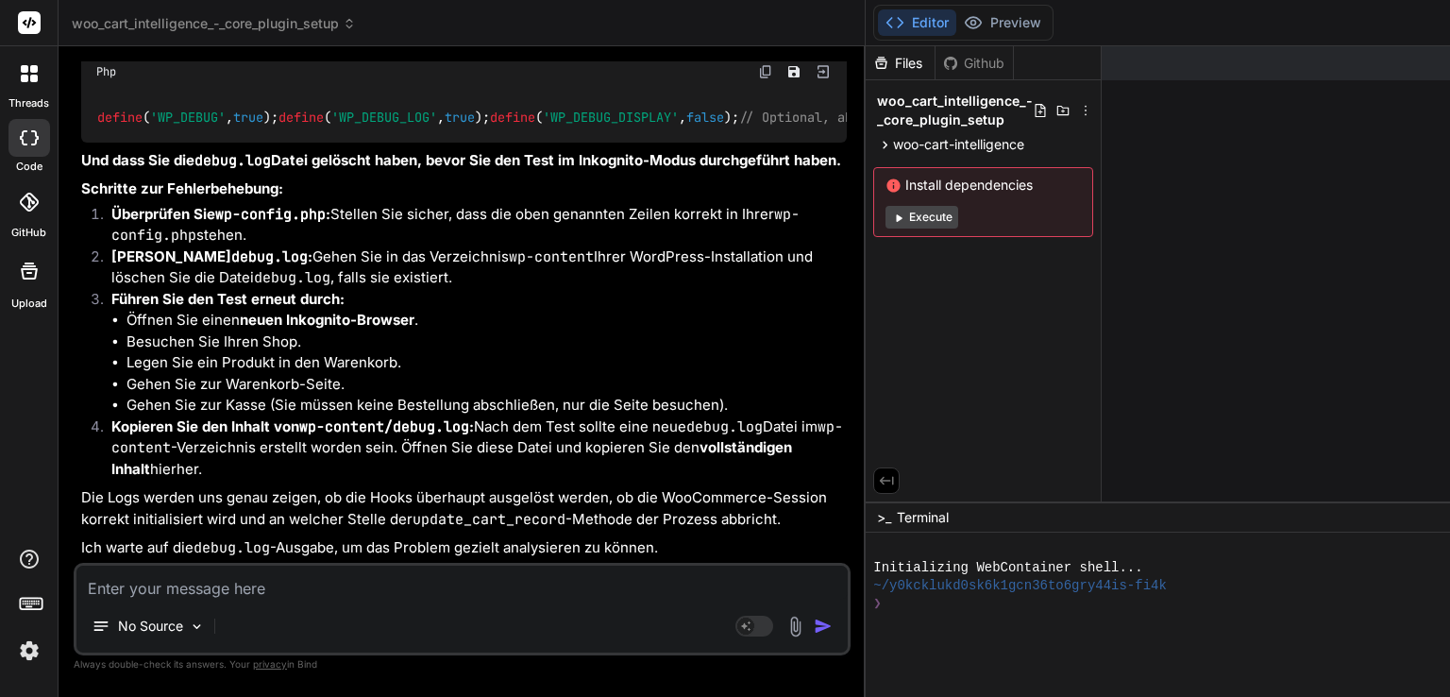
click at [264, 583] on textarea at bounding box center [461, 583] width 771 height 34
click at [785, 624] on img at bounding box center [796, 627] width 22 height 22
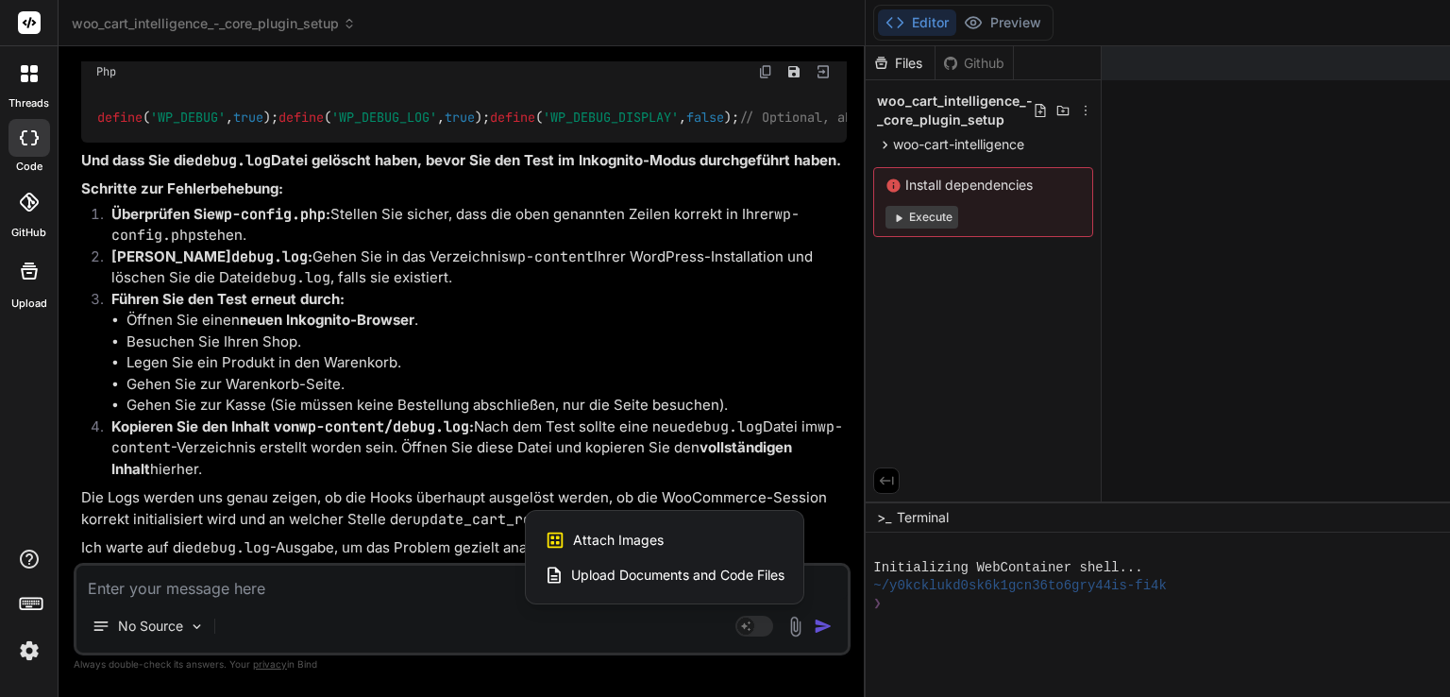
click at [571, 572] on span "Upload Documents and Code Files" at bounding box center [677, 575] width 213 height 19
type textarea "x"
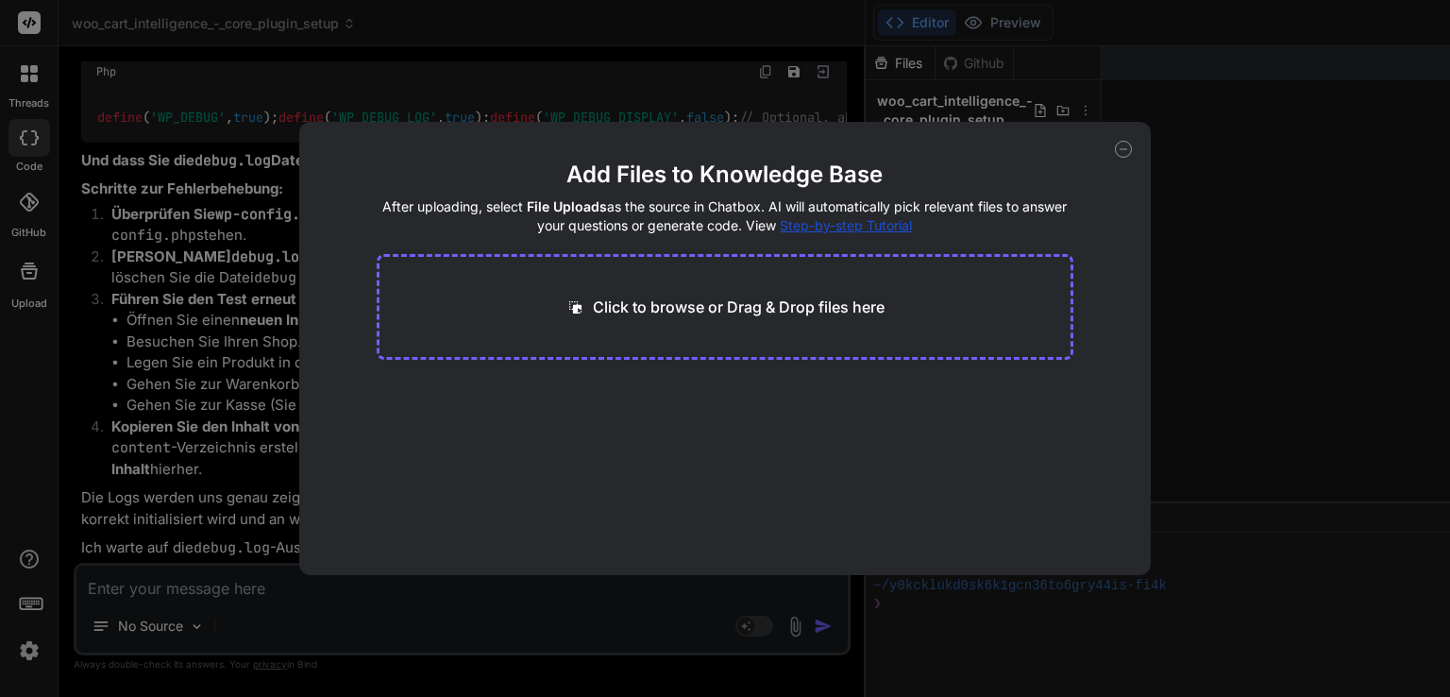
click at [788, 295] on p "Click to browse or Drag & Drop files here" at bounding box center [739, 306] width 292 height 23
type input "C:\fakepath\debug.log"
click at [477, 405] on div "Upload Error" at bounding box center [488, 408] width 151 height 19
click at [402, 405] on icon at bounding box center [400, 406] width 13 height 13
click at [556, 398] on icon at bounding box center [560, 394] width 16 height 16
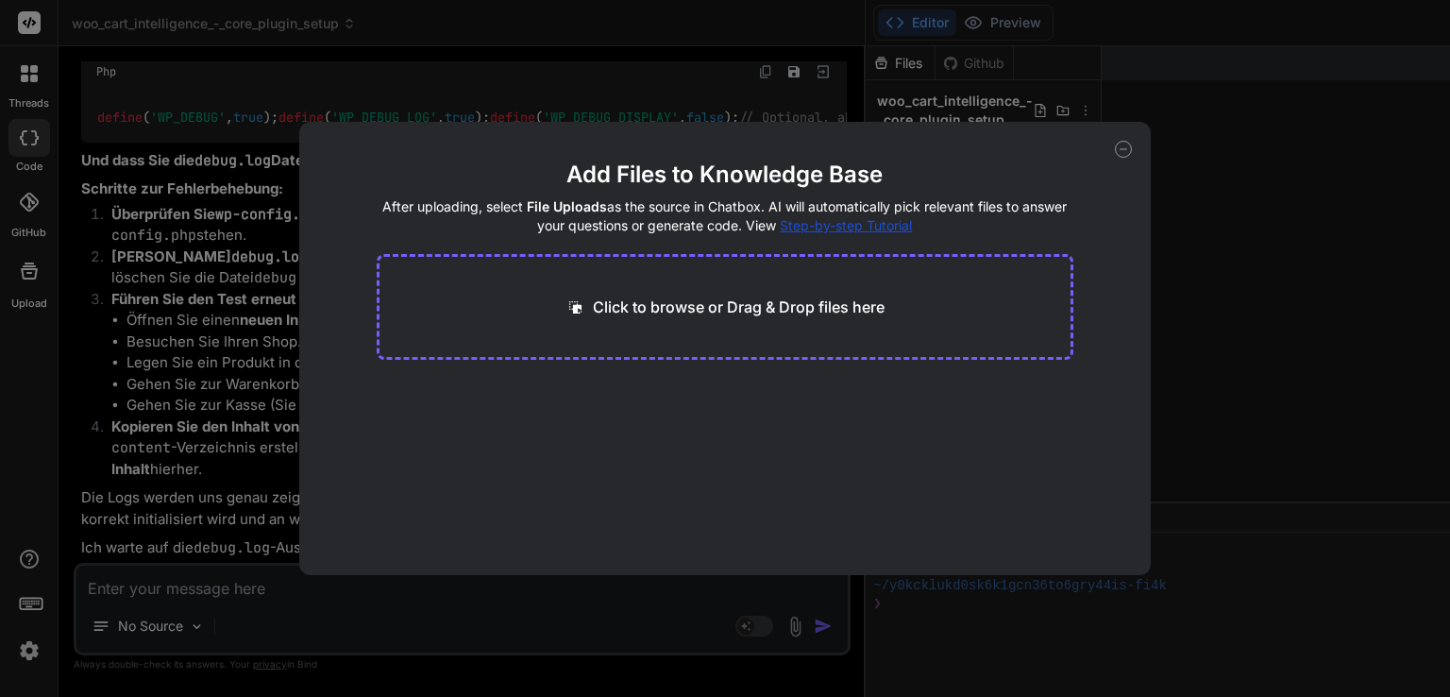
click at [1122, 149] on icon at bounding box center [1123, 149] width 17 height 17
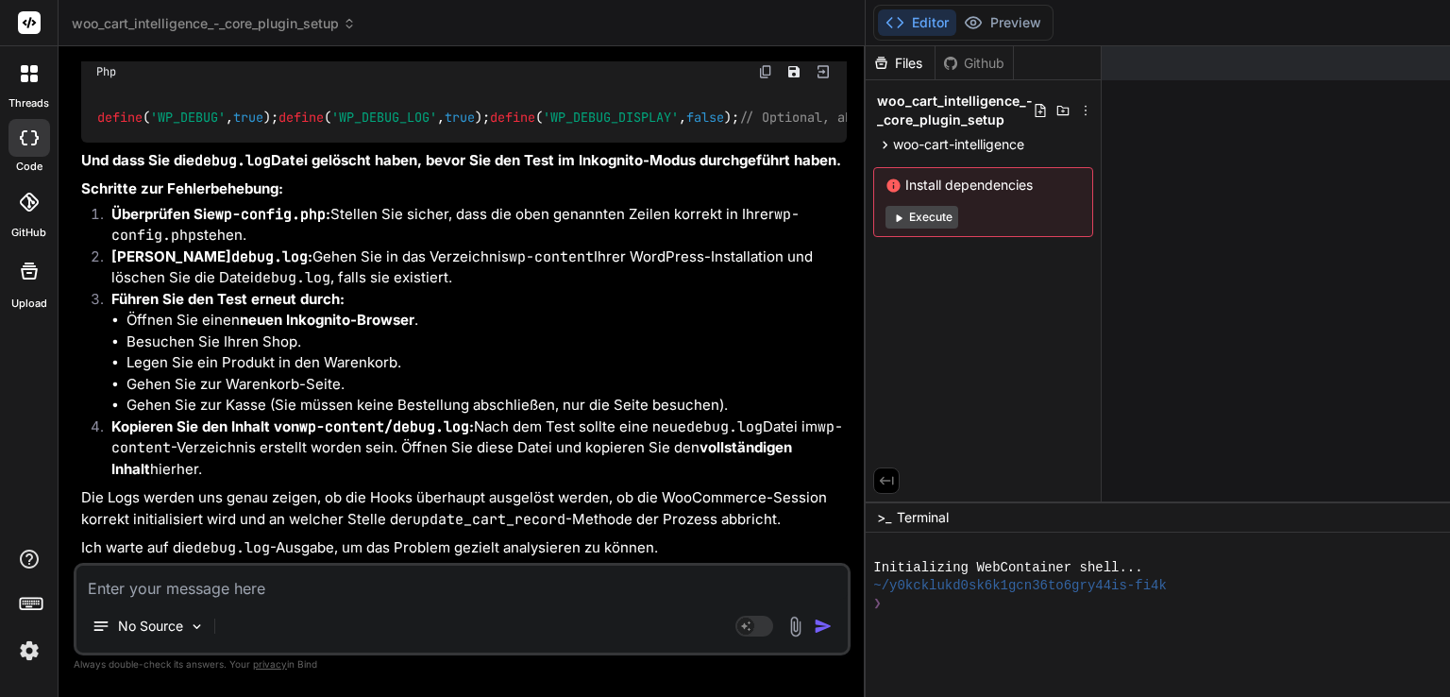
click at [48, 294] on div "Upload" at bounding box center [29, 276] width 58 height 71
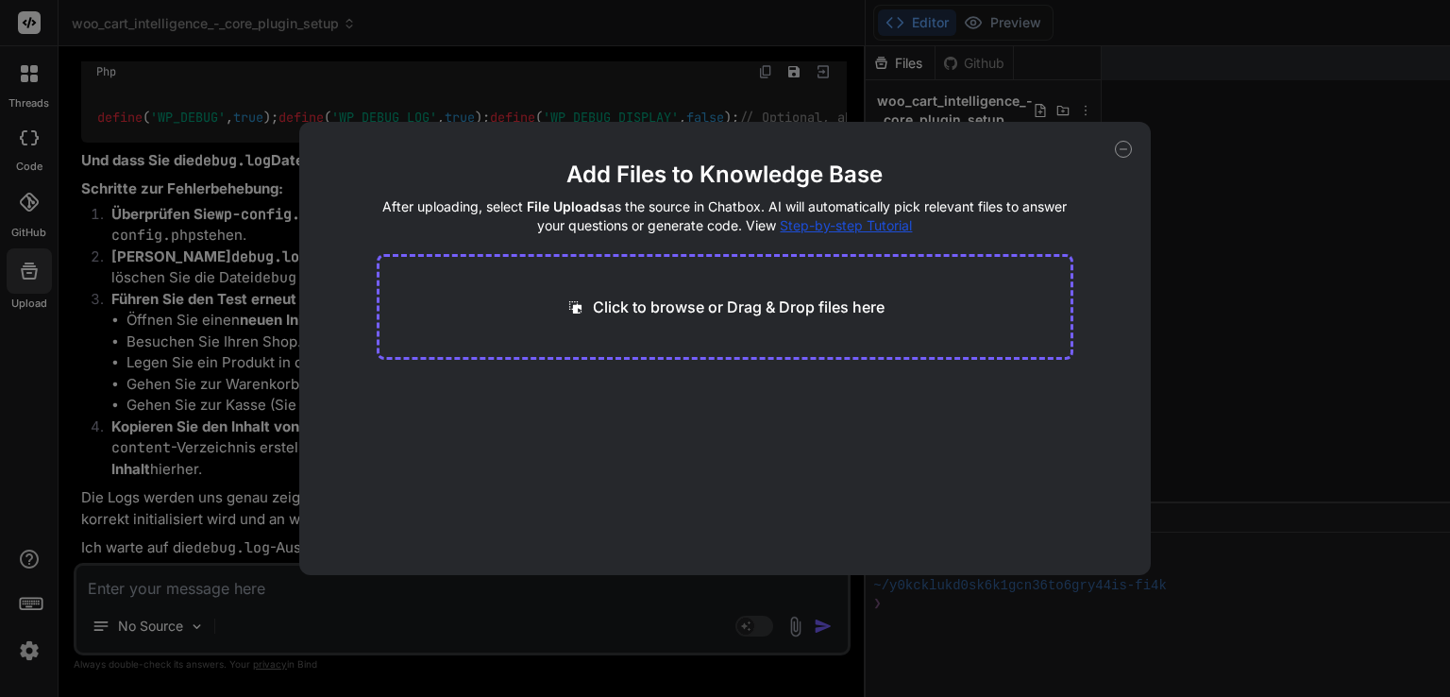
click at [593, 318] on div "Click to browse or Drag & Drop files here" at bounding box center [726, 307] width 698 height 106
click at [622, 304] on p "Click to browse or Drag & Drop files here" at bounding box center [739, 306] width 292 height 23
click at [627, 311] on p "Click to browse or Drag & Drop files here" at bounding box center [739, 306] width 292 height 23
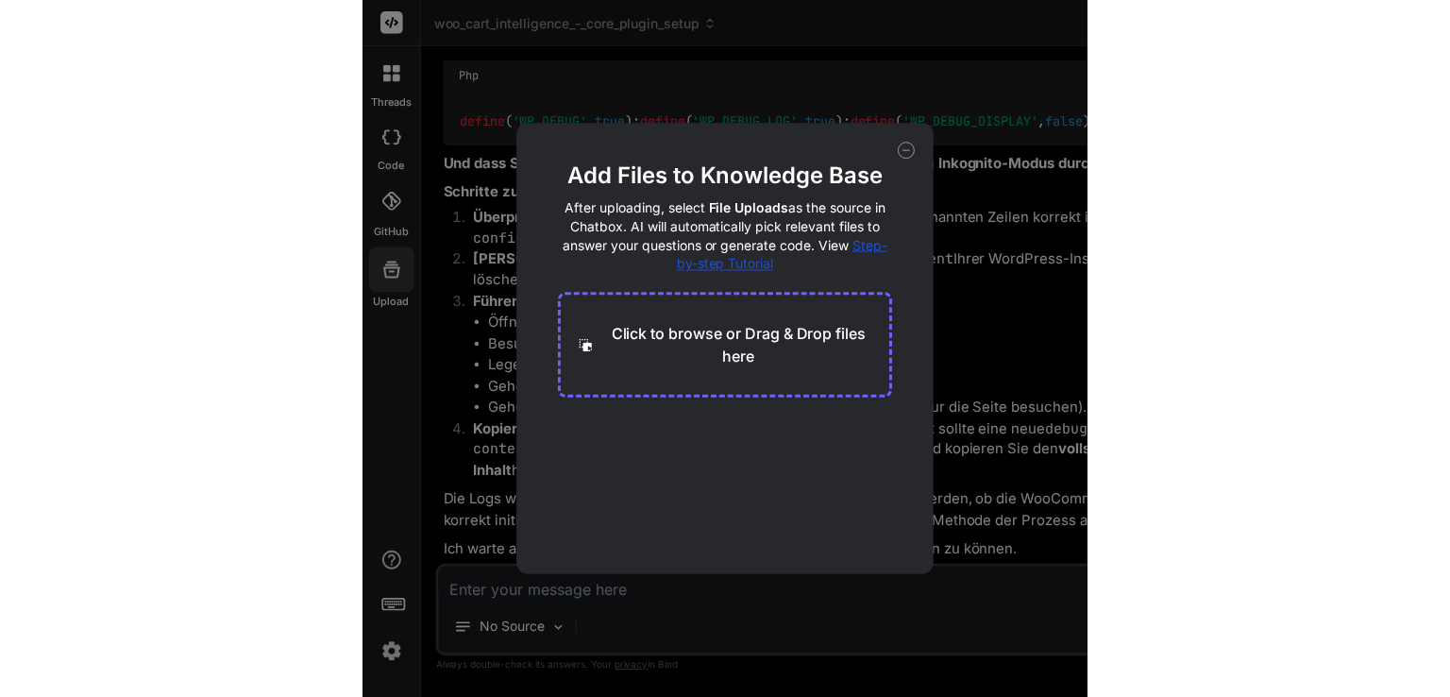
scroll to position [4047, 0]
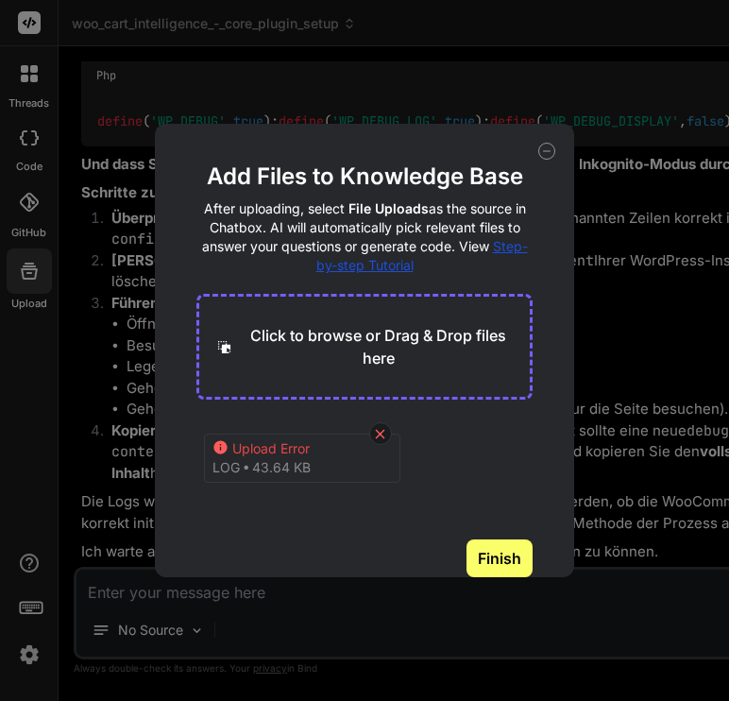
click at [377, 429] on icon at bounding box center [380, 433] width 9 height 9
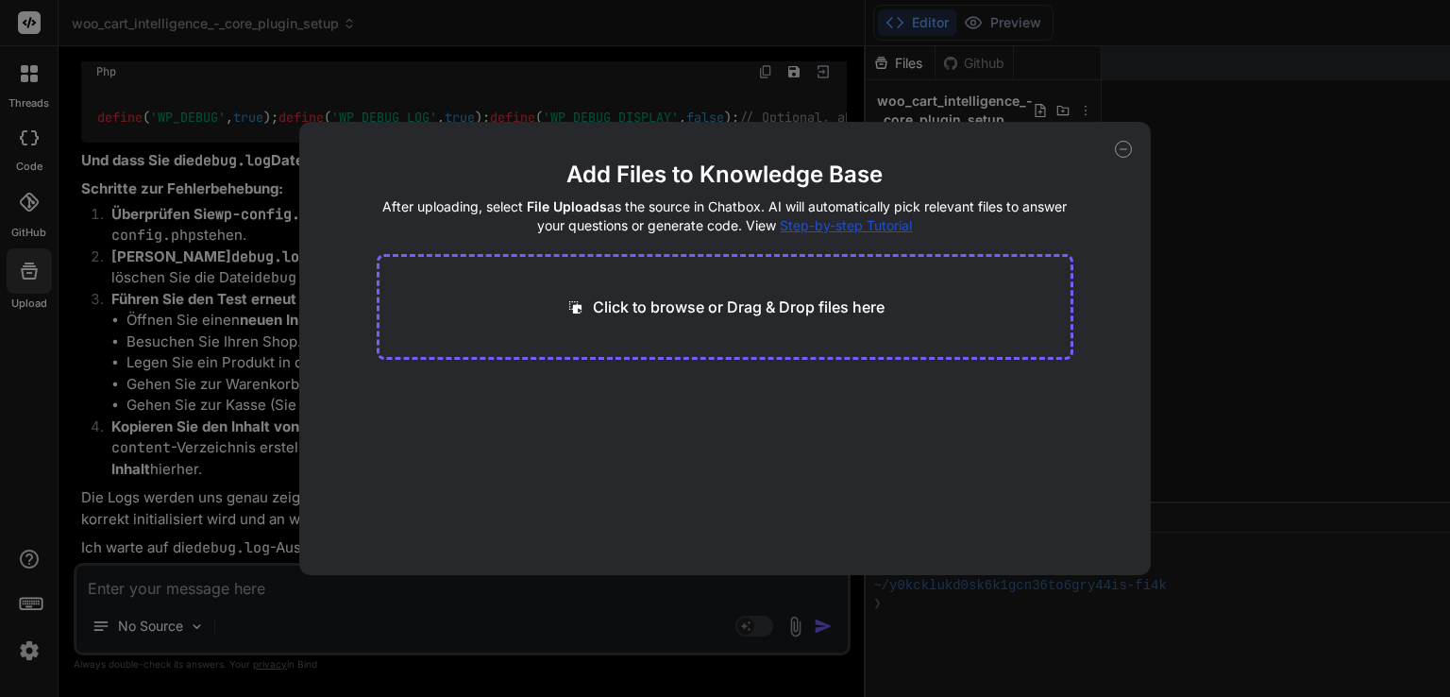
scroll to position [4005, 0]
click at [1130, 144] on icon at bounding box center [1123, 149] width 17 height 17
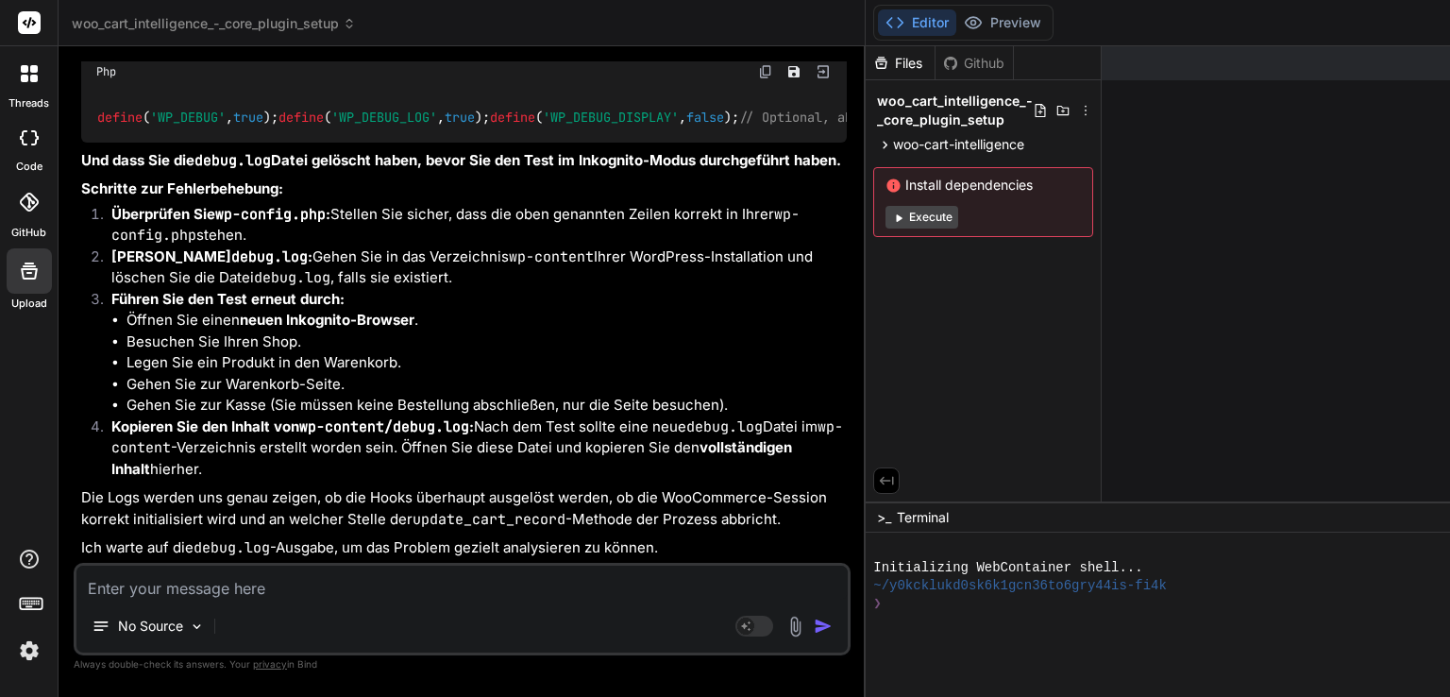
click at [191, 585] on textarea at bounding box center [461, 583] width 771 height 34
type textarea "x"
type textarea "d"
type textarea "x"
type textarea "da"
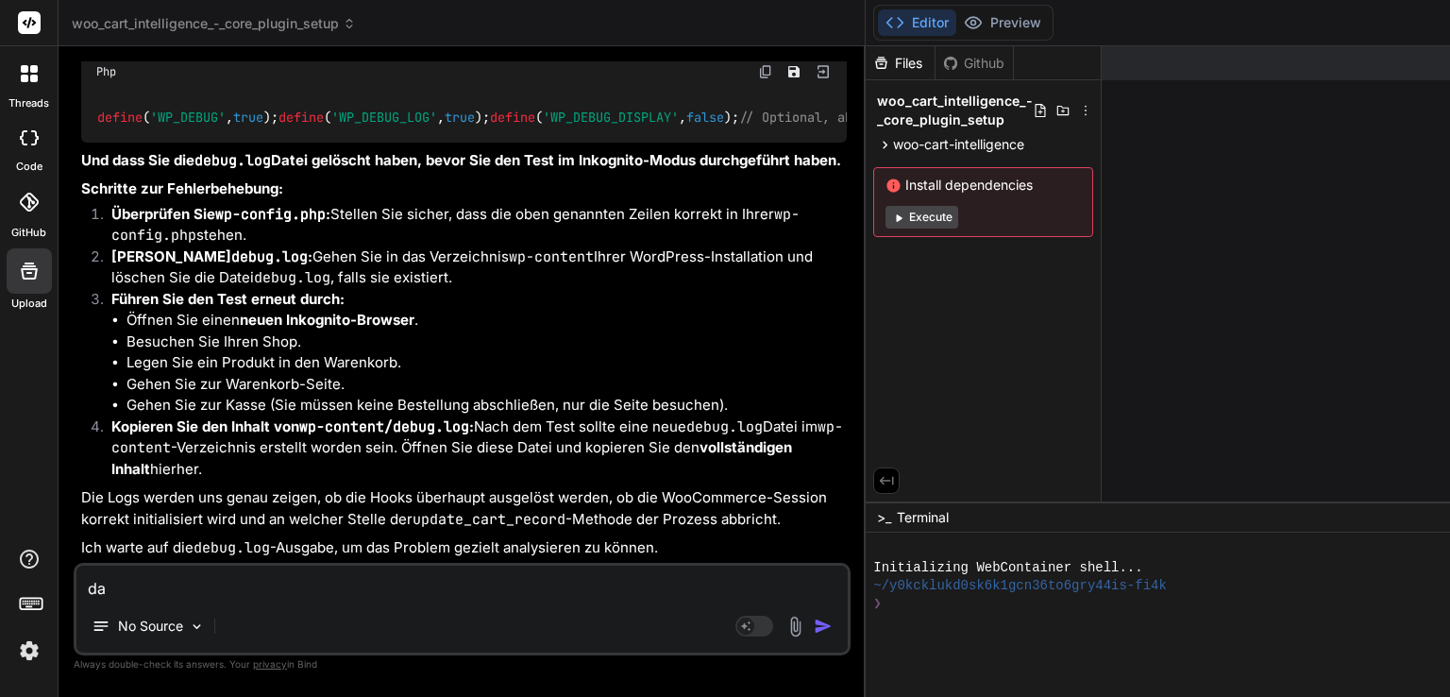
type textarea "x"
type textarea "das"
type textarea "x"
type textarea "das"
type textarea "x"
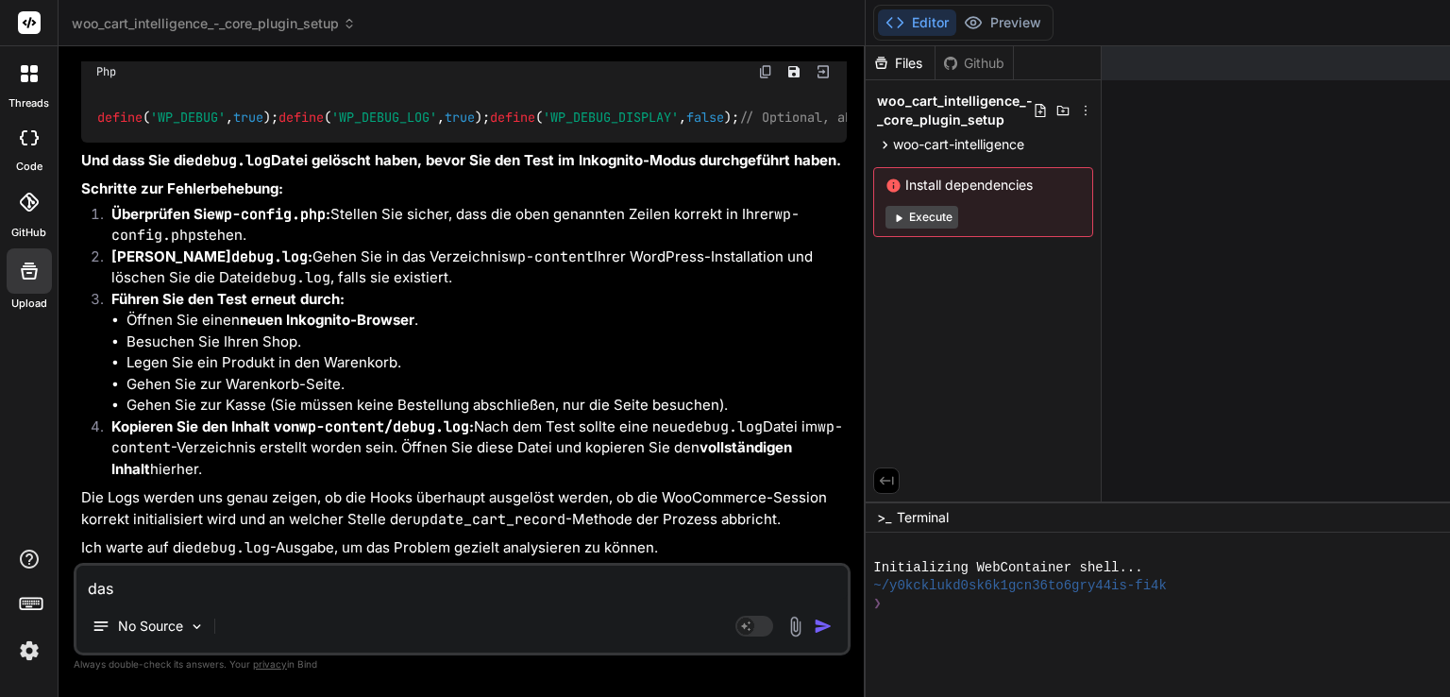
type textarea "das i"
type textarea "x"
type textarea "das is"
type textarea "x"
type textarea "das ist"
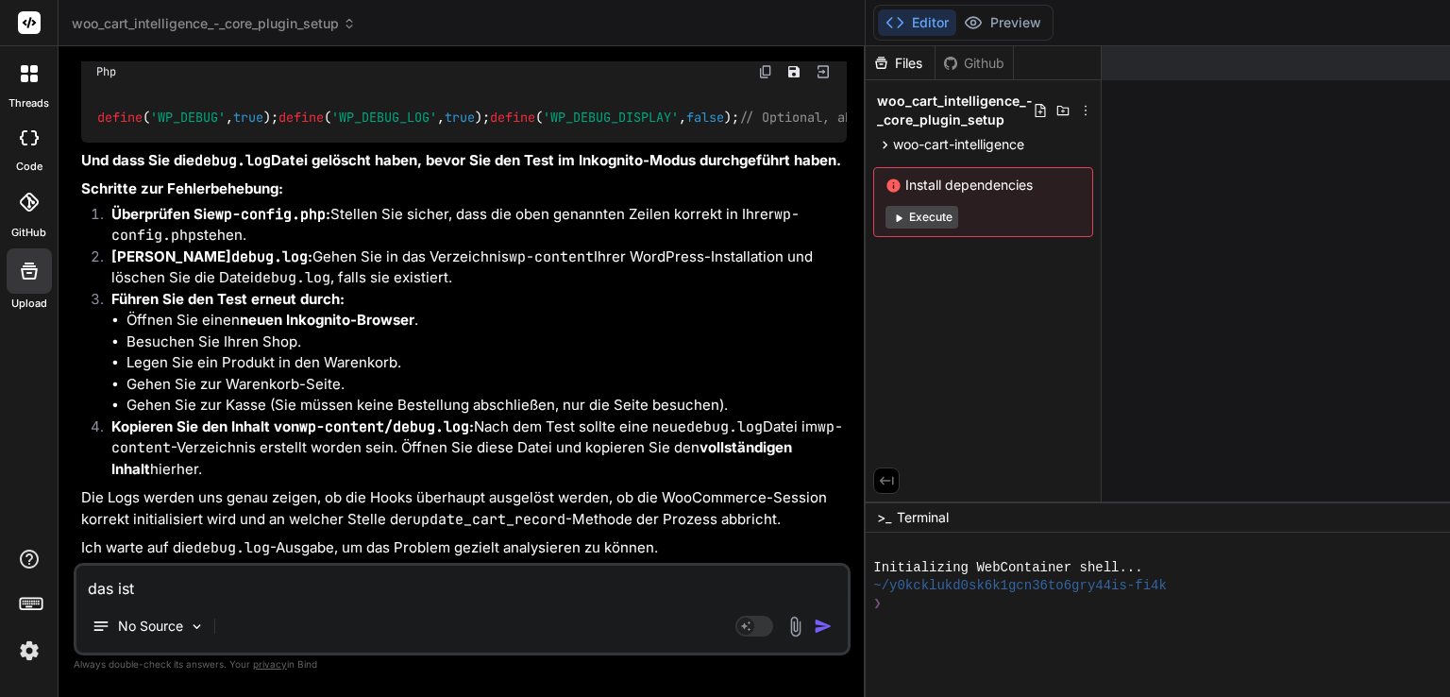
type textarea "x"
type textarea "das ist"
type textarea "x"
type textarea "das ist d"
type textarea "x"
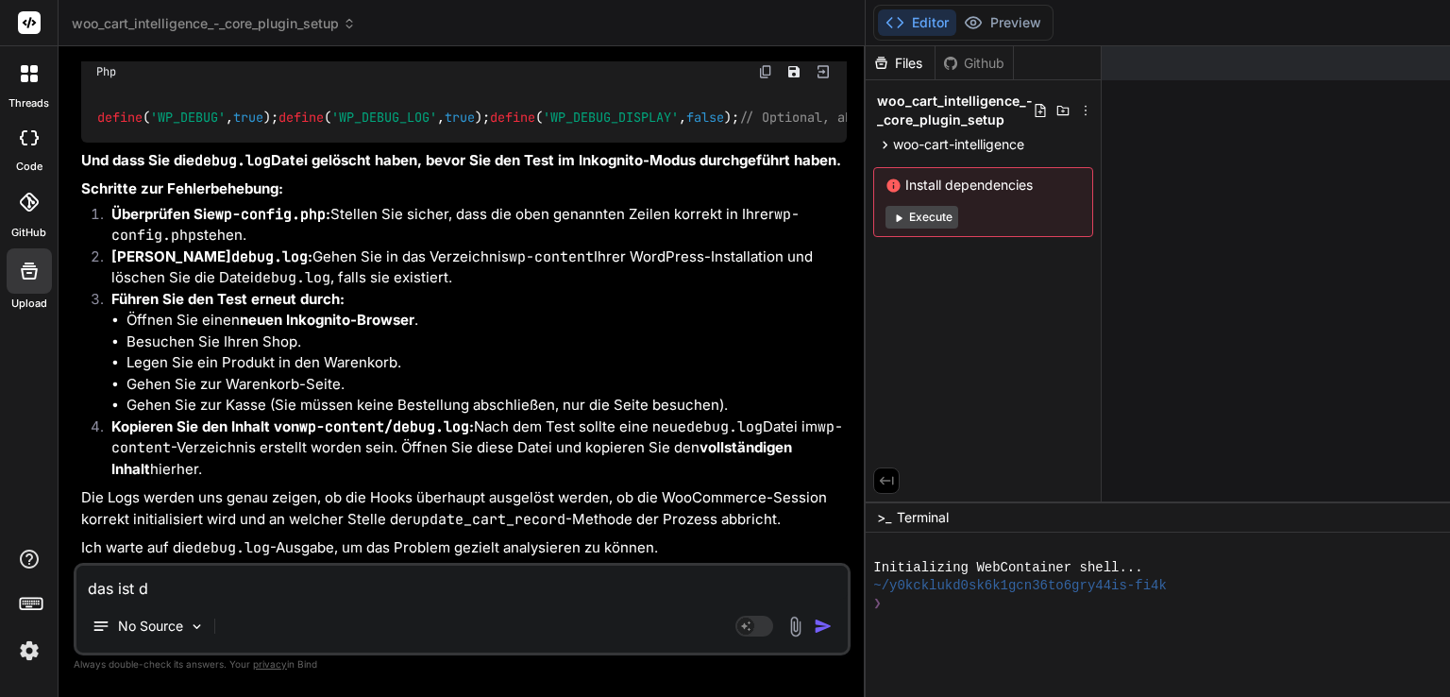
type textarea "das ist de"
type textarea "x"
type textarea "das ist der"
type textarea "x"
type textarea "das ist der i"
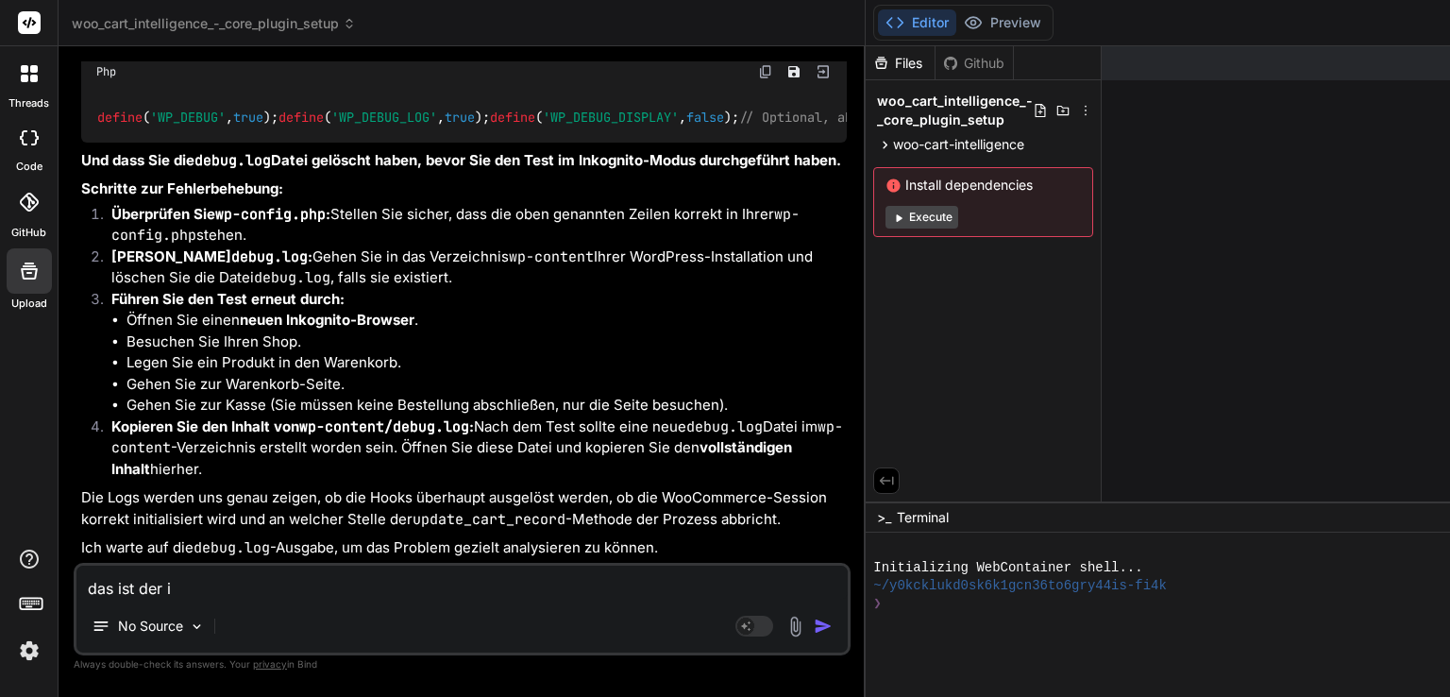
type textarea "x"
type textarea "das ist der in"
type textarea "x"
type textarea "das ist der [MEDICAL_DATA]"
type textarea "x"
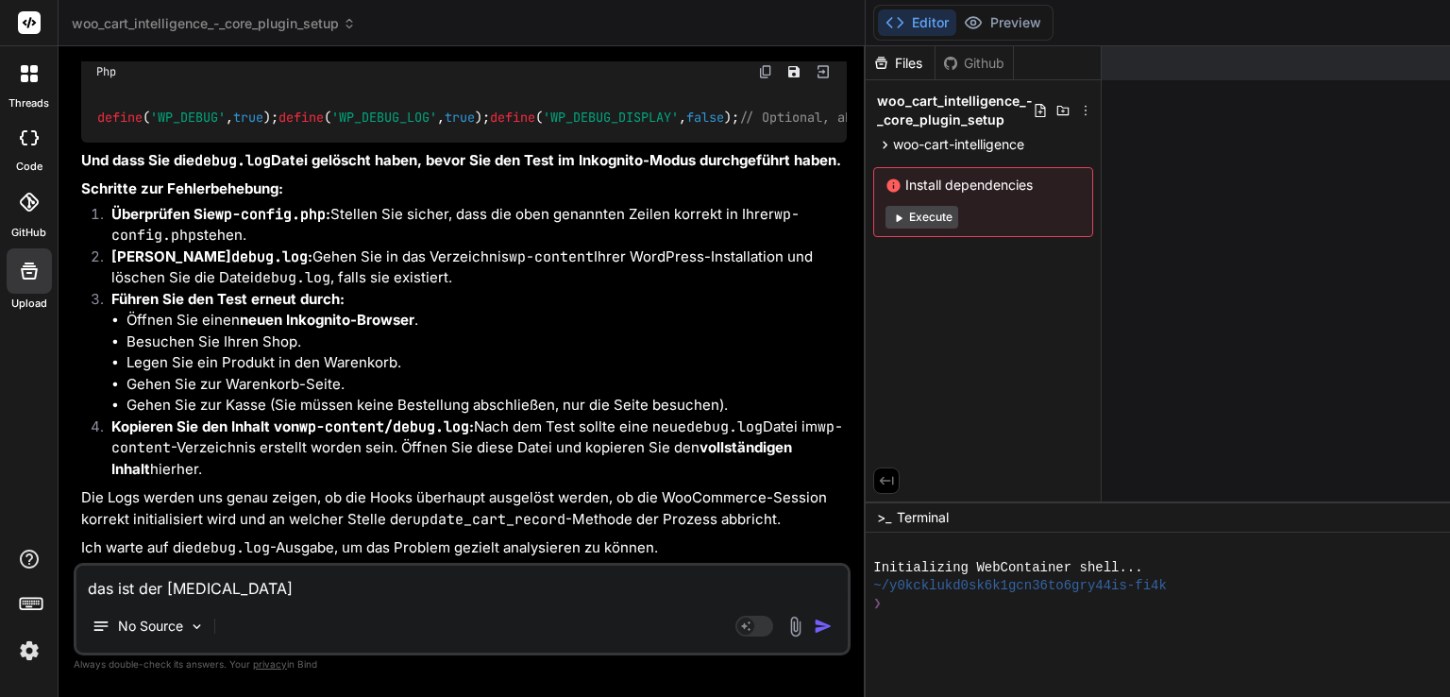
type textarea "das ist der inha"
type textarea "x"
type textarea "das ist der inhal"
type textarea "x"
type textarea "das ist der inhalt"
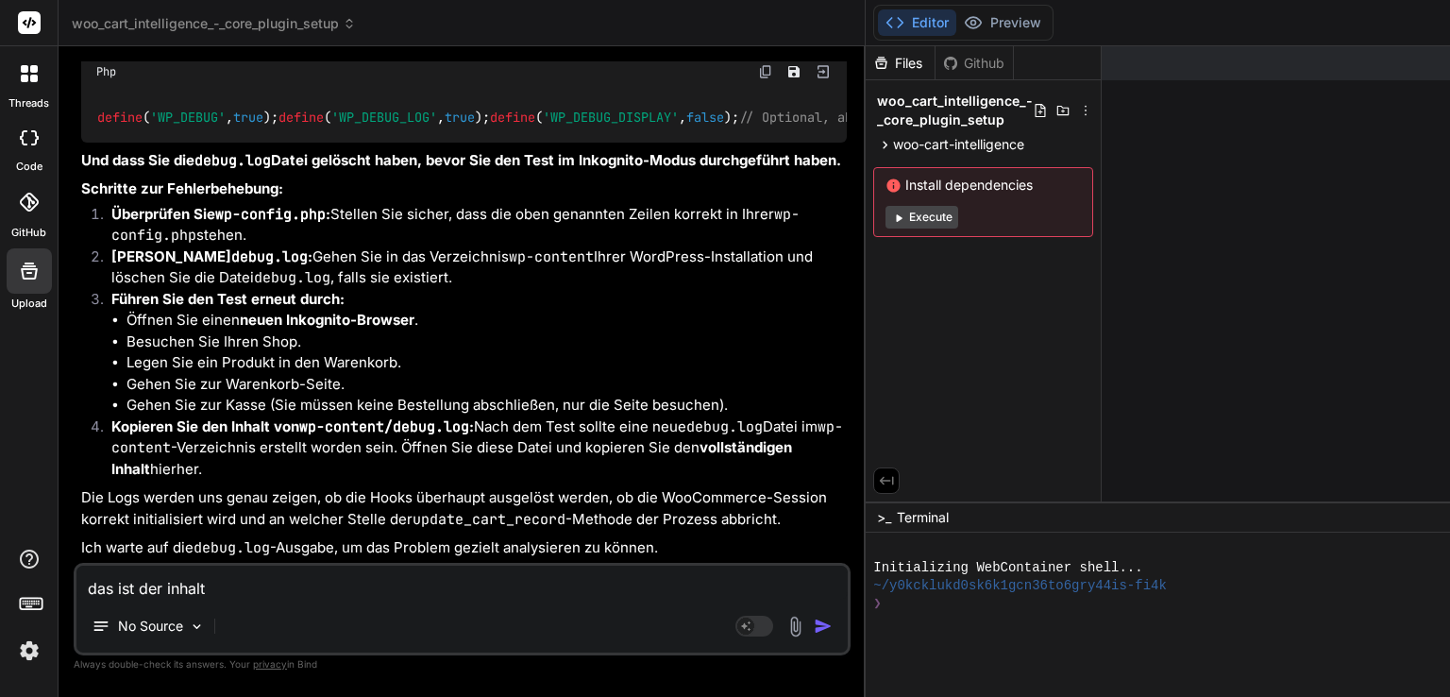
type textarea "x"
type textarea "das ist der inhalt:"
type textarea "x"
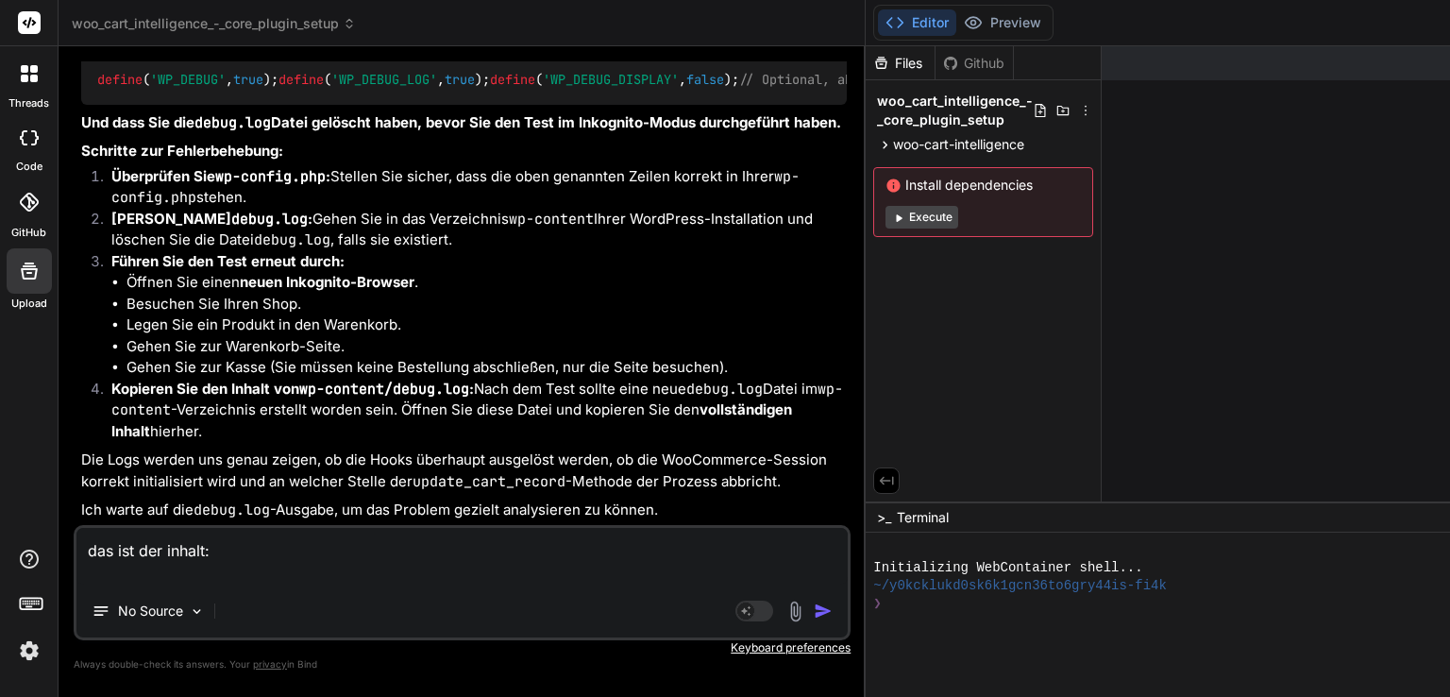
type textarea "das ist der inhalt:"
type textarea "x"
type textarea "das ist der inhalt:"
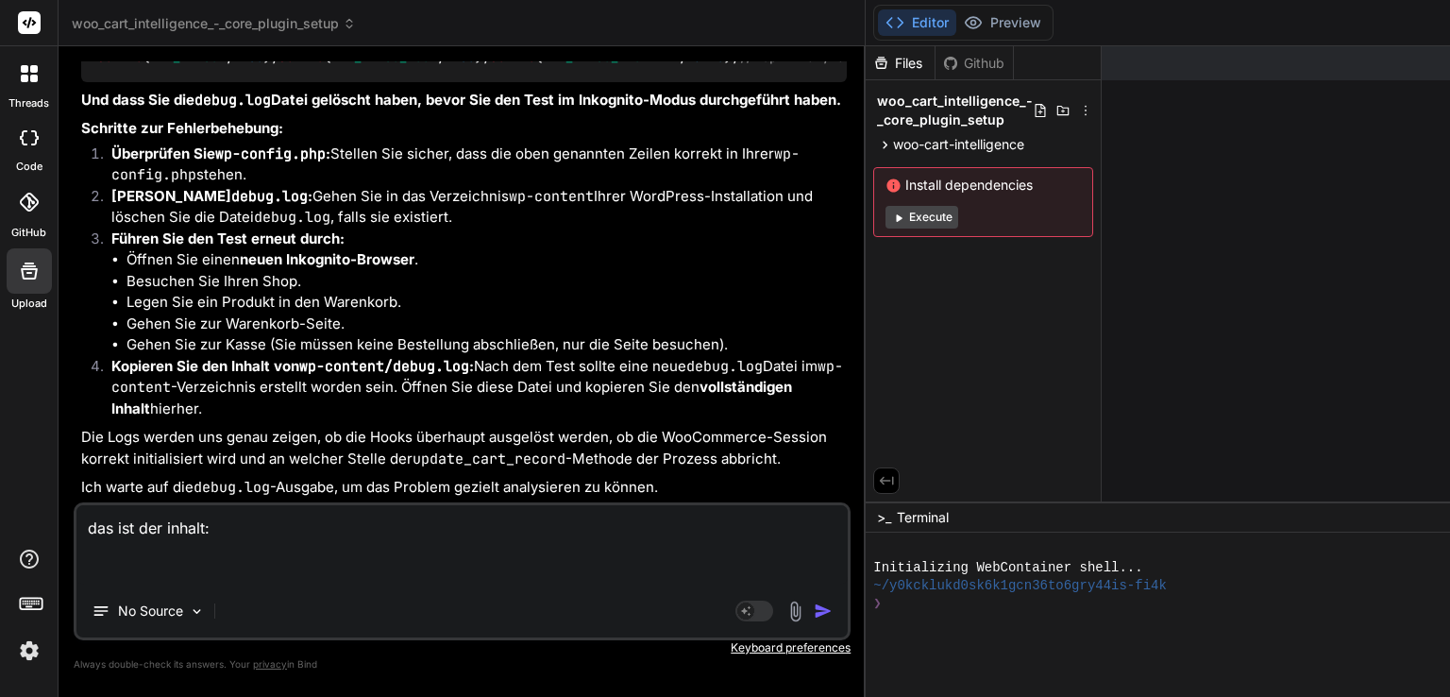
paste textarea "[[DATE] 17:16:34 UTC] [WCI Tracking] on_cart_updated hook fired. [[DATE] 17:16:…"
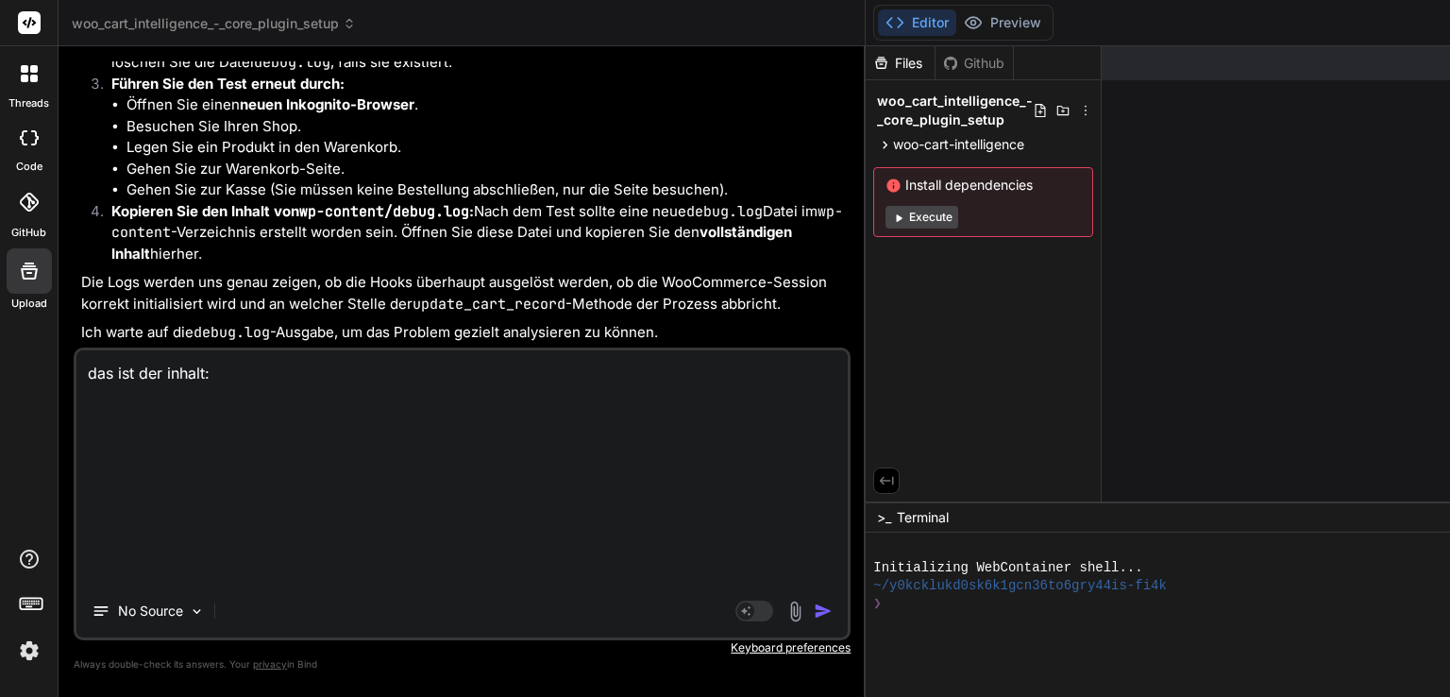
type textarea "x"
type textarea "das ist der inhalt: [[DATE] 17:16:34 UTC] [WCI Tracking] on_cart_updated hook f…"
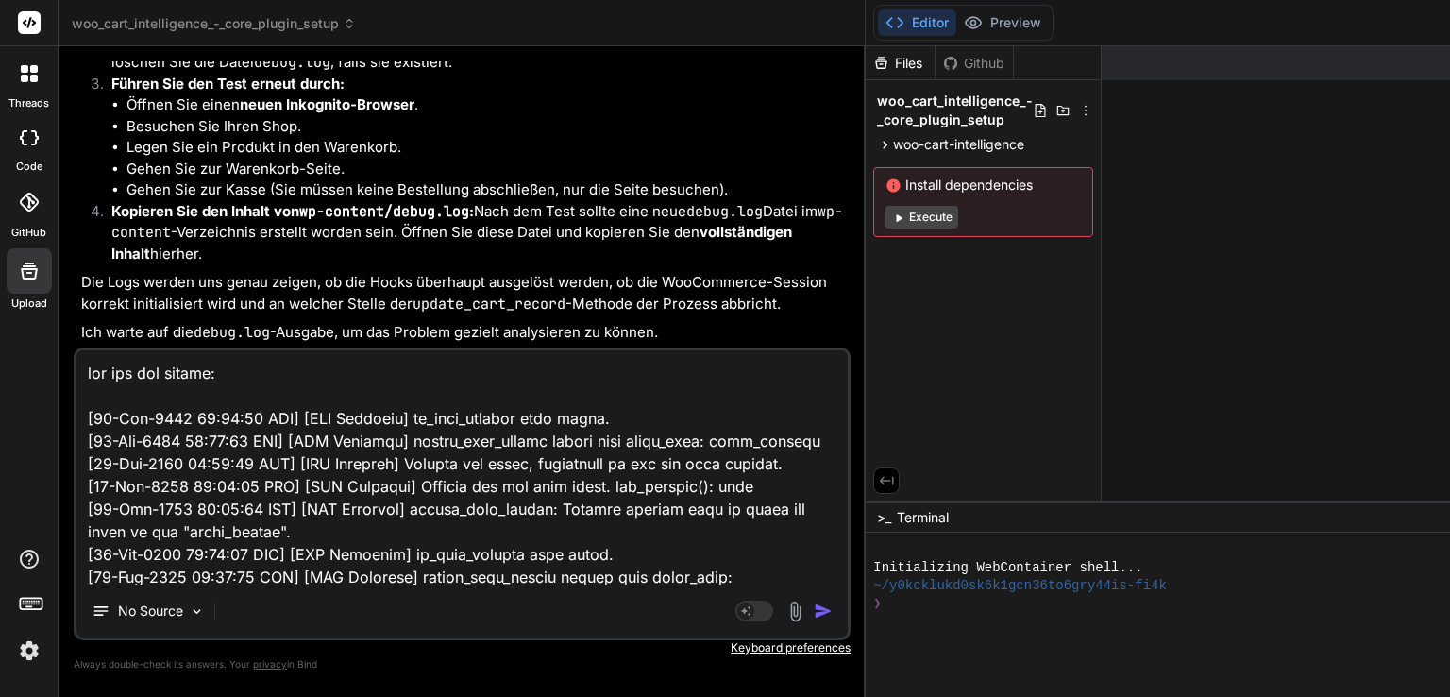
scroll to position [24675, 0]
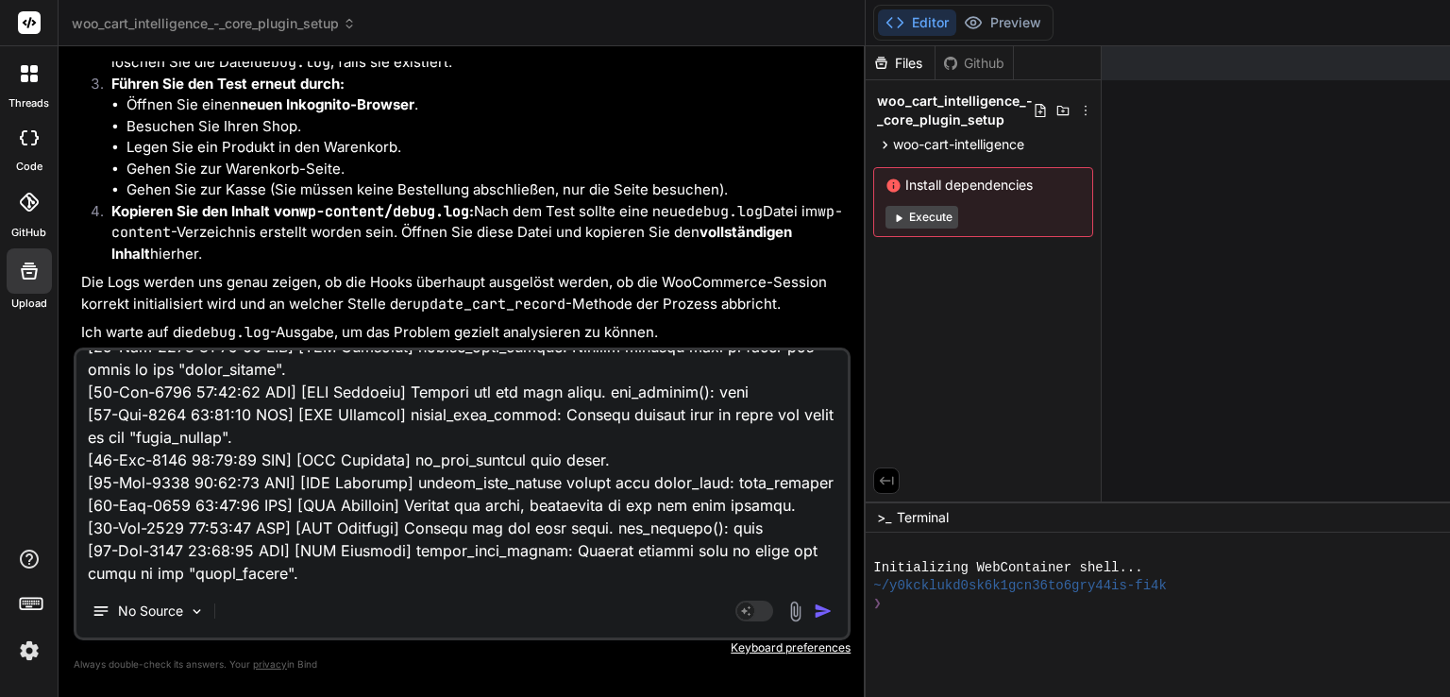
type textarea "x"
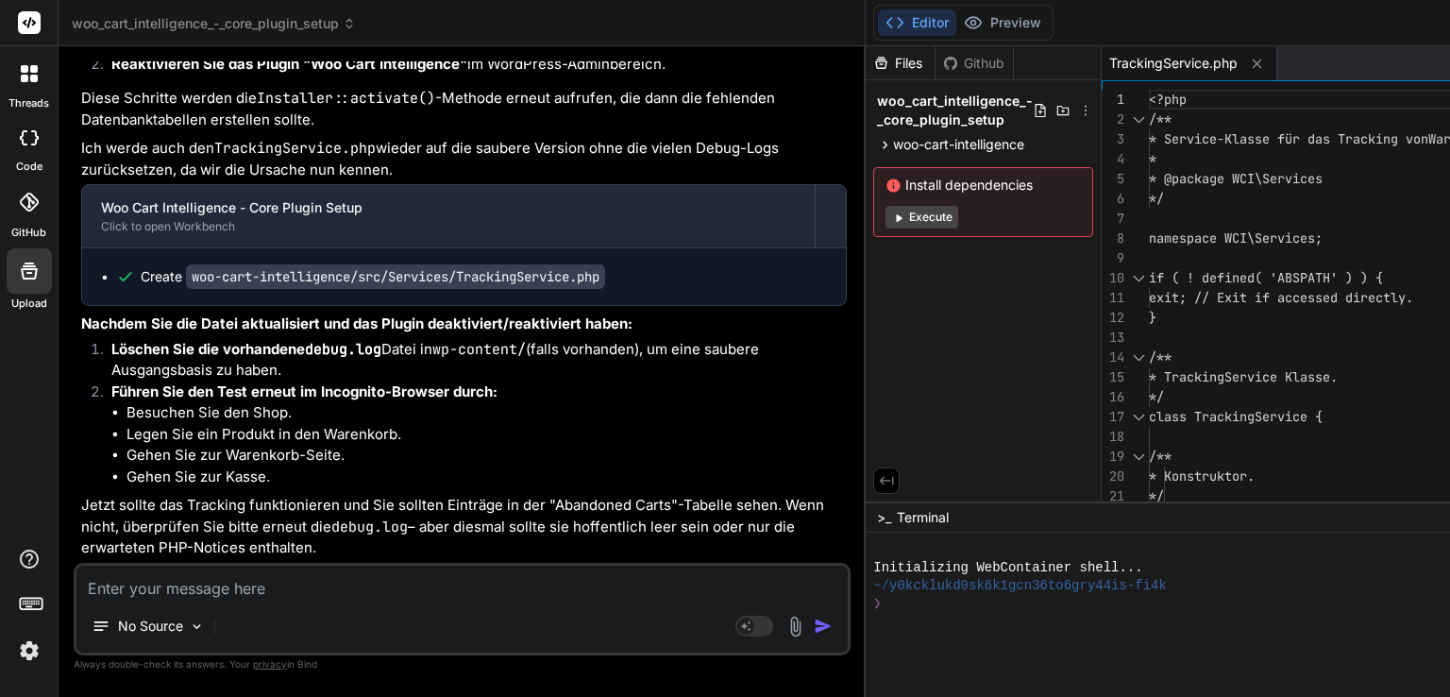
scroll to position [24632, 0]
click at [893, 137] on span "woo-cart-intelligence" at bounding box center [958, 144] width 131 height 19
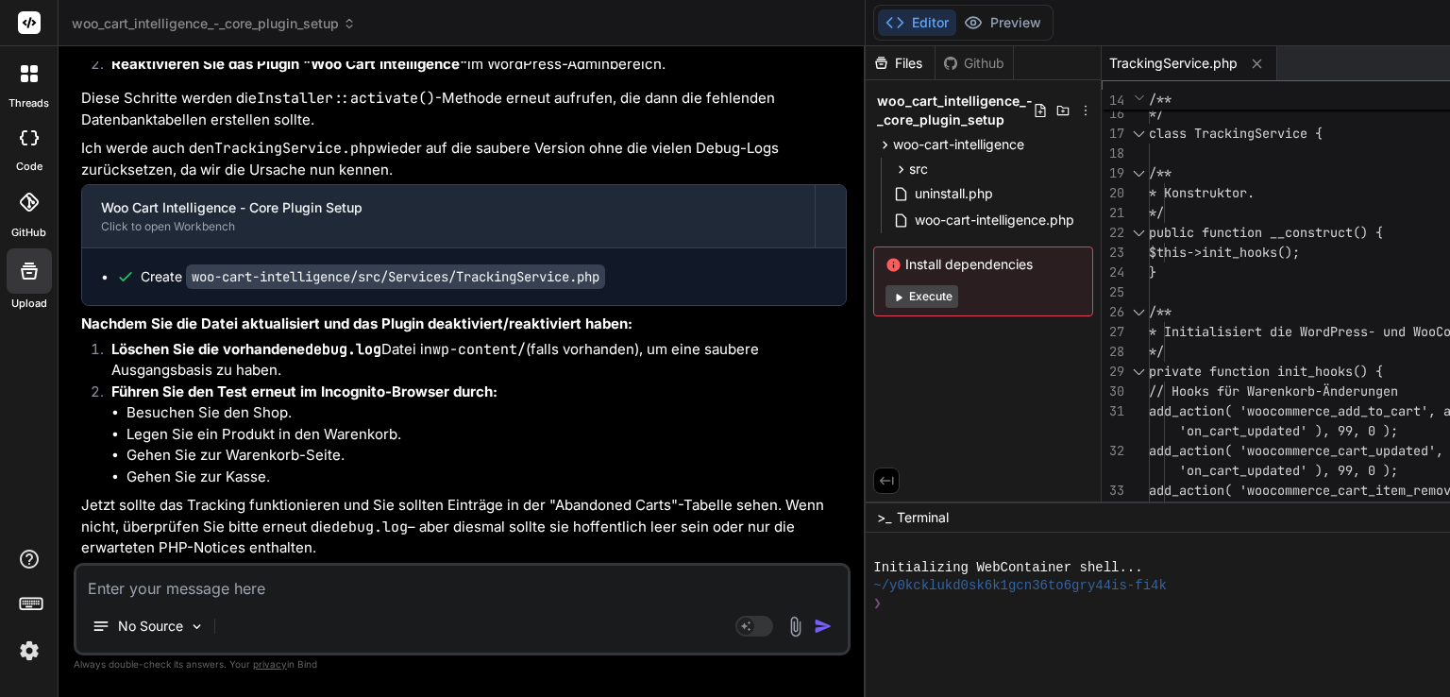
click at [192, 588] on textarea at bounding box center [461, 583] width 771 height 34
type textarea "x"
type textarea "n"
type textarea "x"
type textarea "ne"
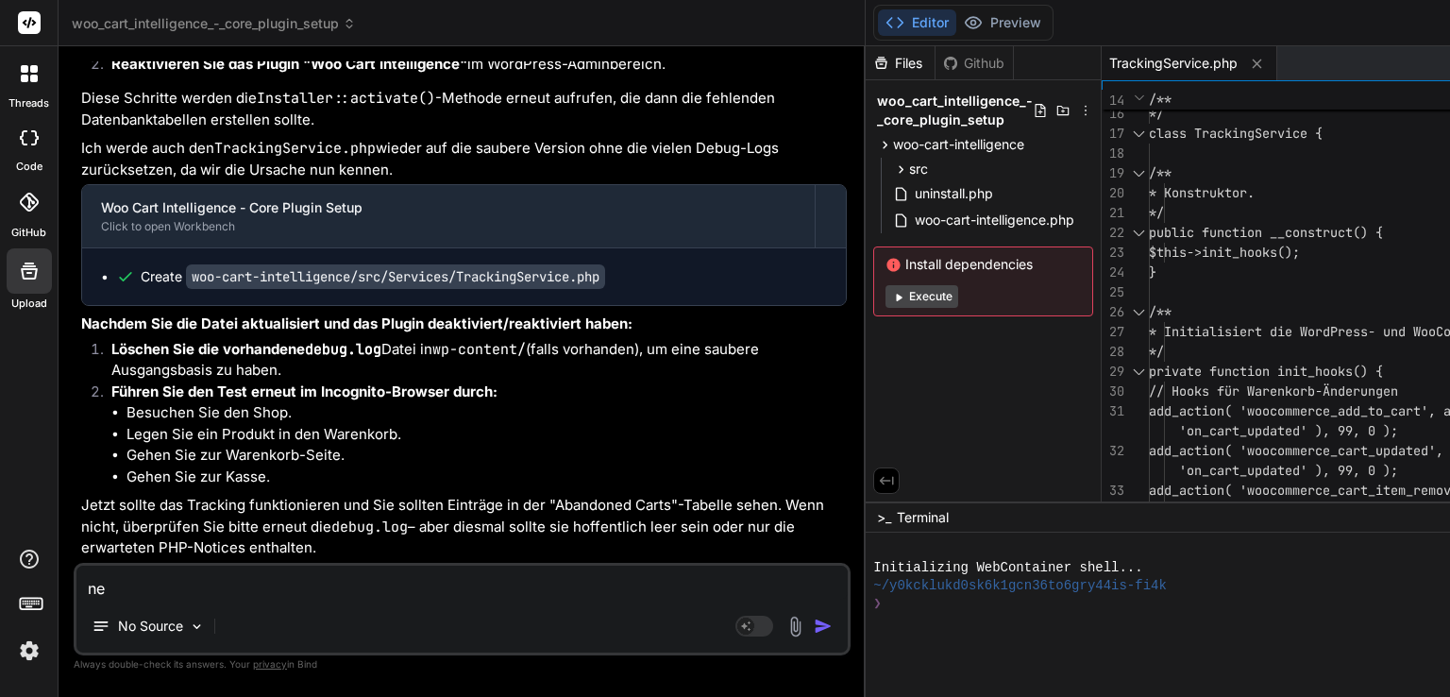
type textarea "x"
type textarea "nei"
type textarea "x"
type textarea "nein"
type textarea "x"
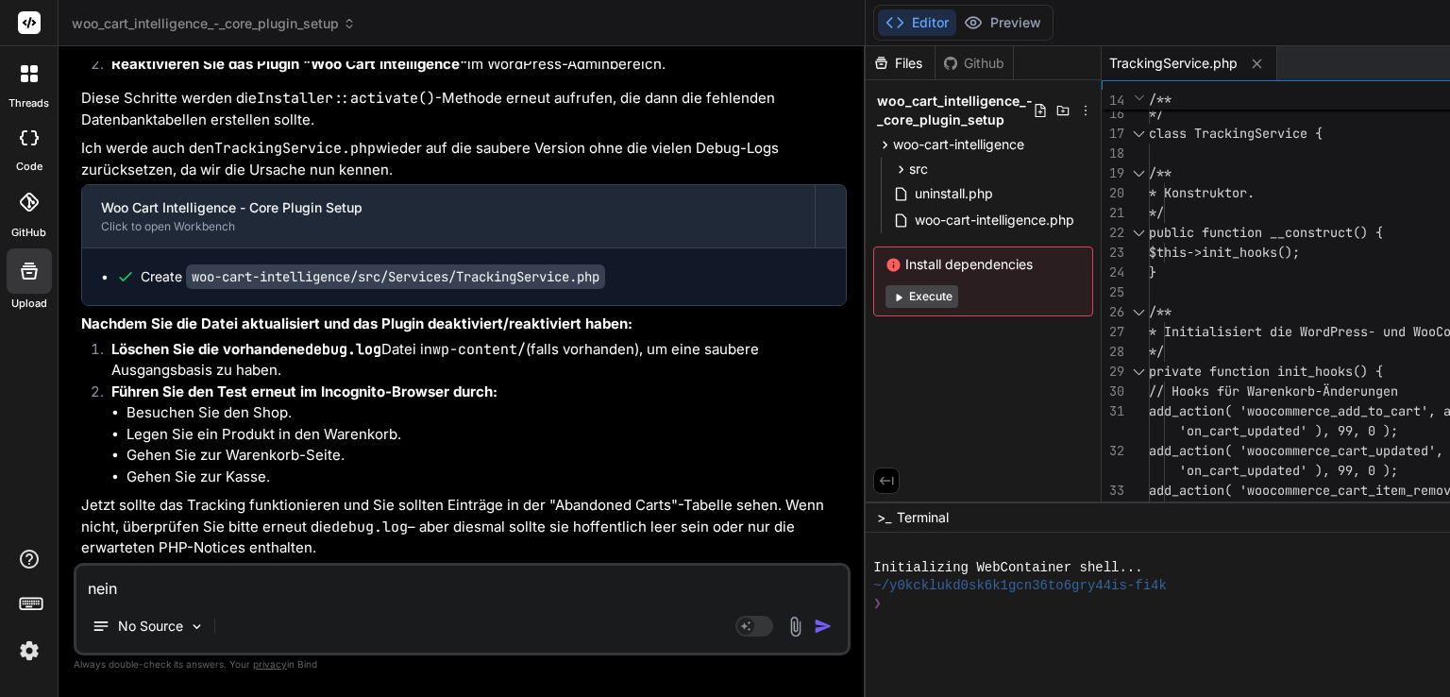
type textarea "nei"
type textarea "x"
type textarea "ne"
type textarea "x"
type textarea "n"
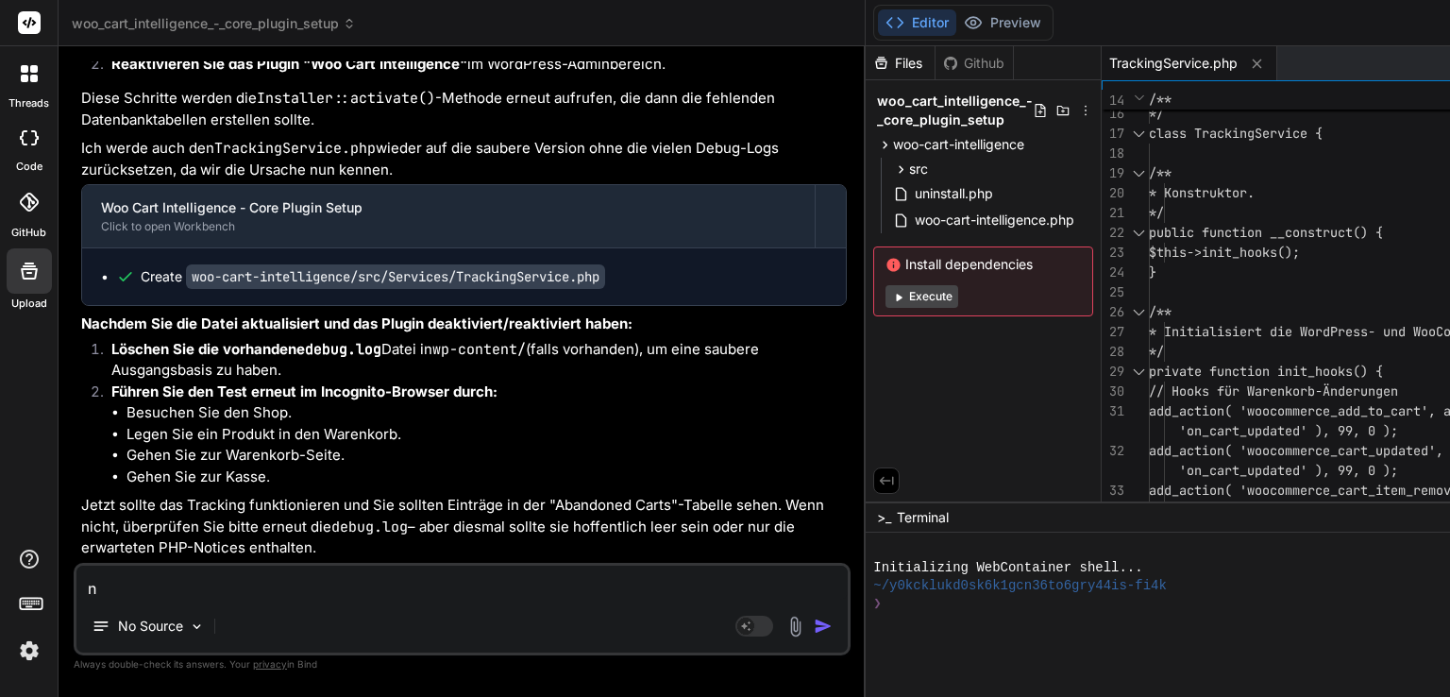
type textarea "x"
click at [251, 584] on textarea at bounding box center [461, 583] width 771 height 34
type textarea "x"
type textarea "f"
type textarea "x"
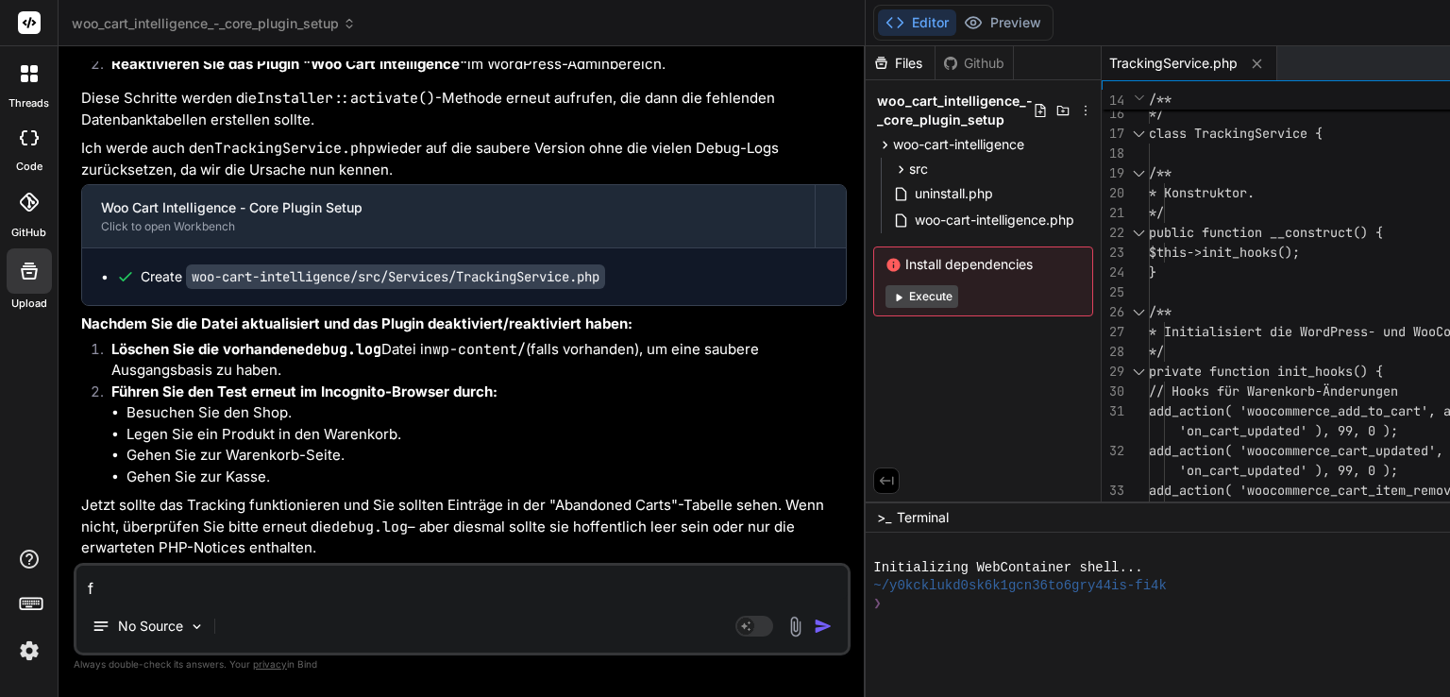
type textarea "fu"
type textarea "x"
type textarea "fun"
type textarea "x"
type textarea "funk"
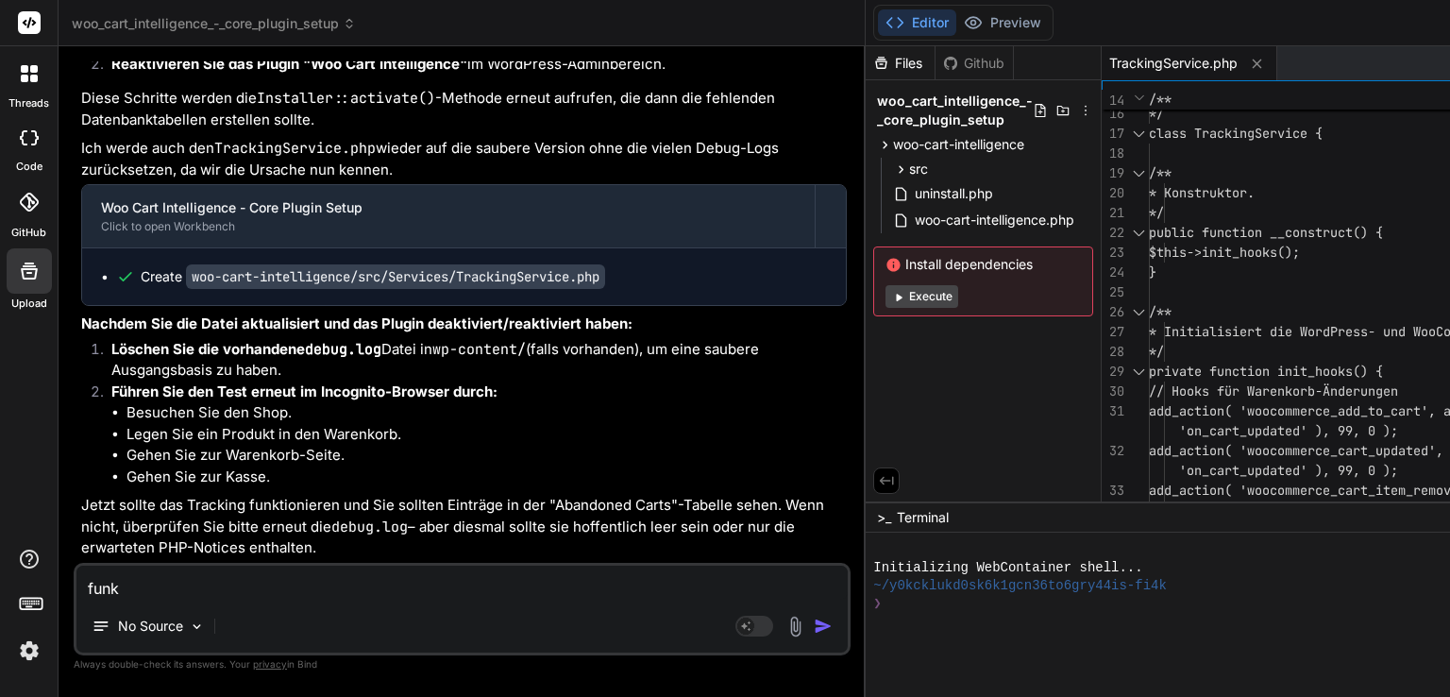
type textarea "x"
type textarea "funkt"
type textarea "x"
type textarea "funkti"
type textarea "x"
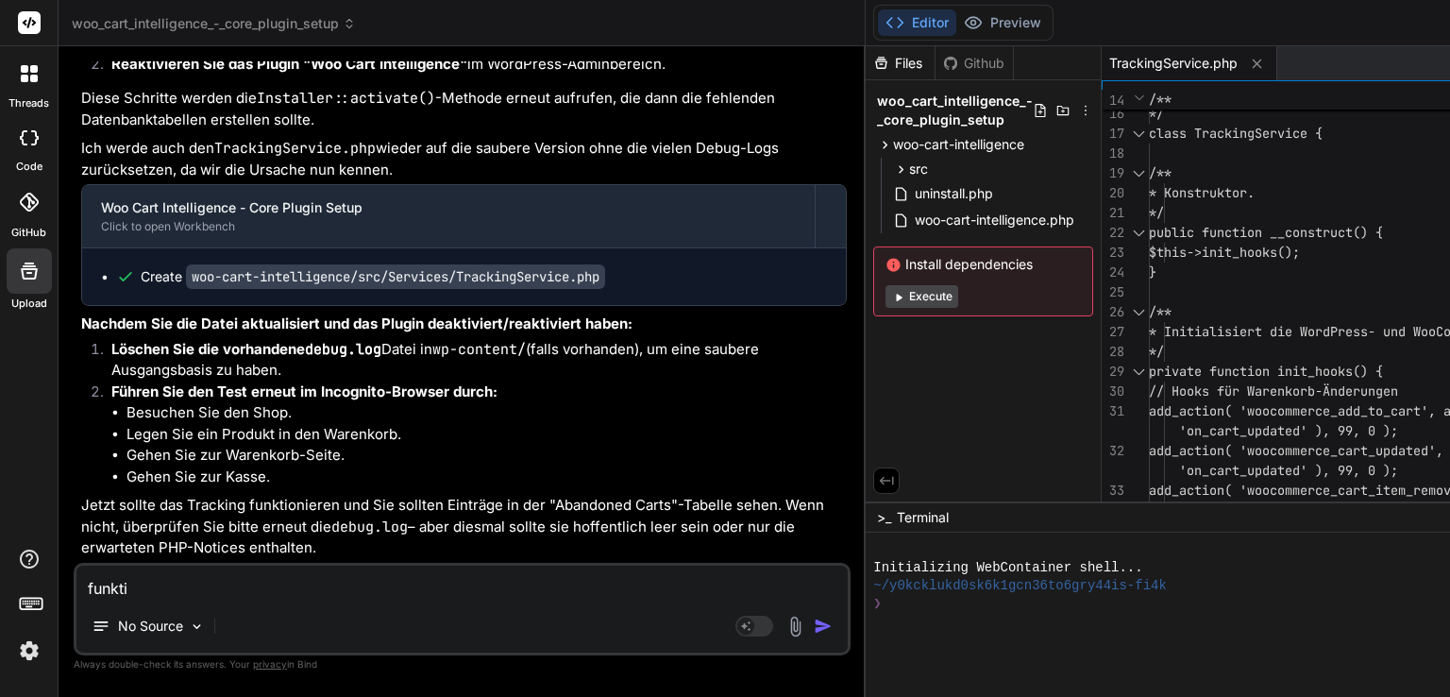
type textarea "funktio"
type textarea "x"
type textarea "funktion"
type textarea "x"
type textarea "funktionie"
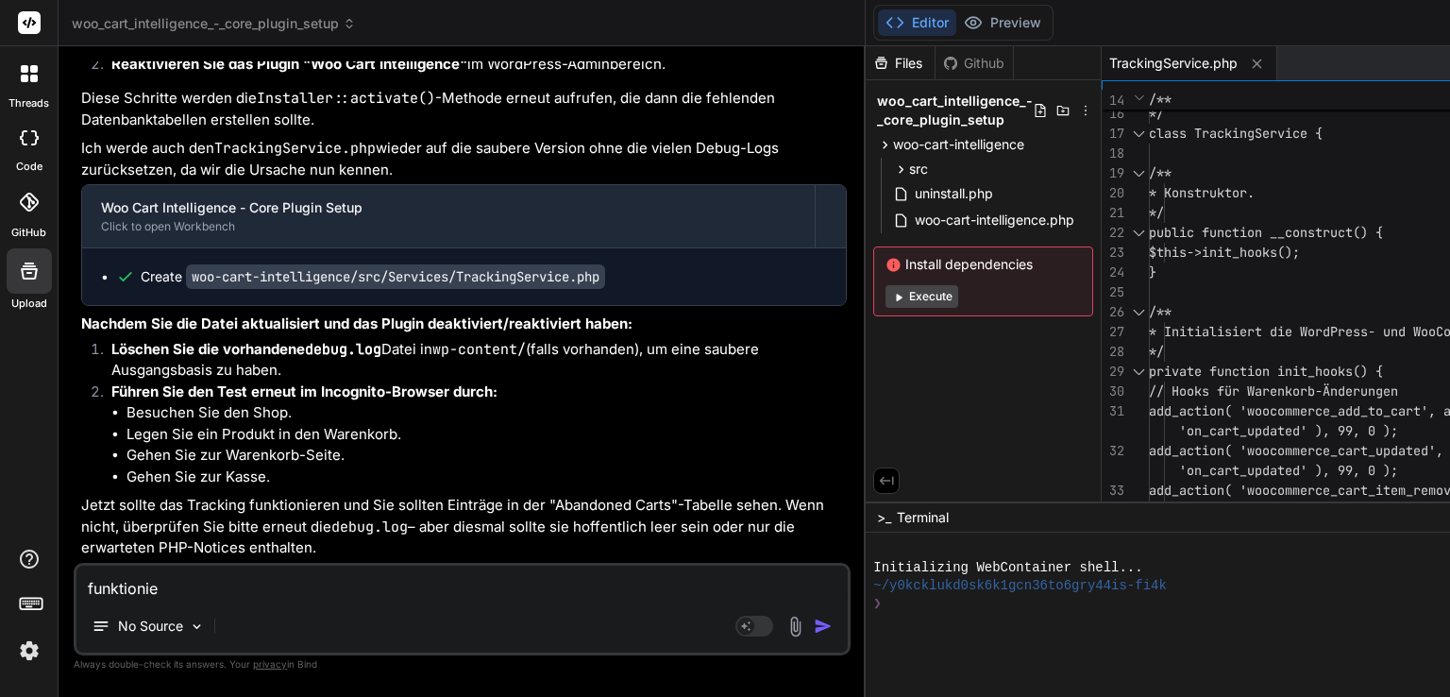
type textarea "x"
type textarea "funktionier"
type textarea "x"
type textarea "funktioniert"
type textarea "x"
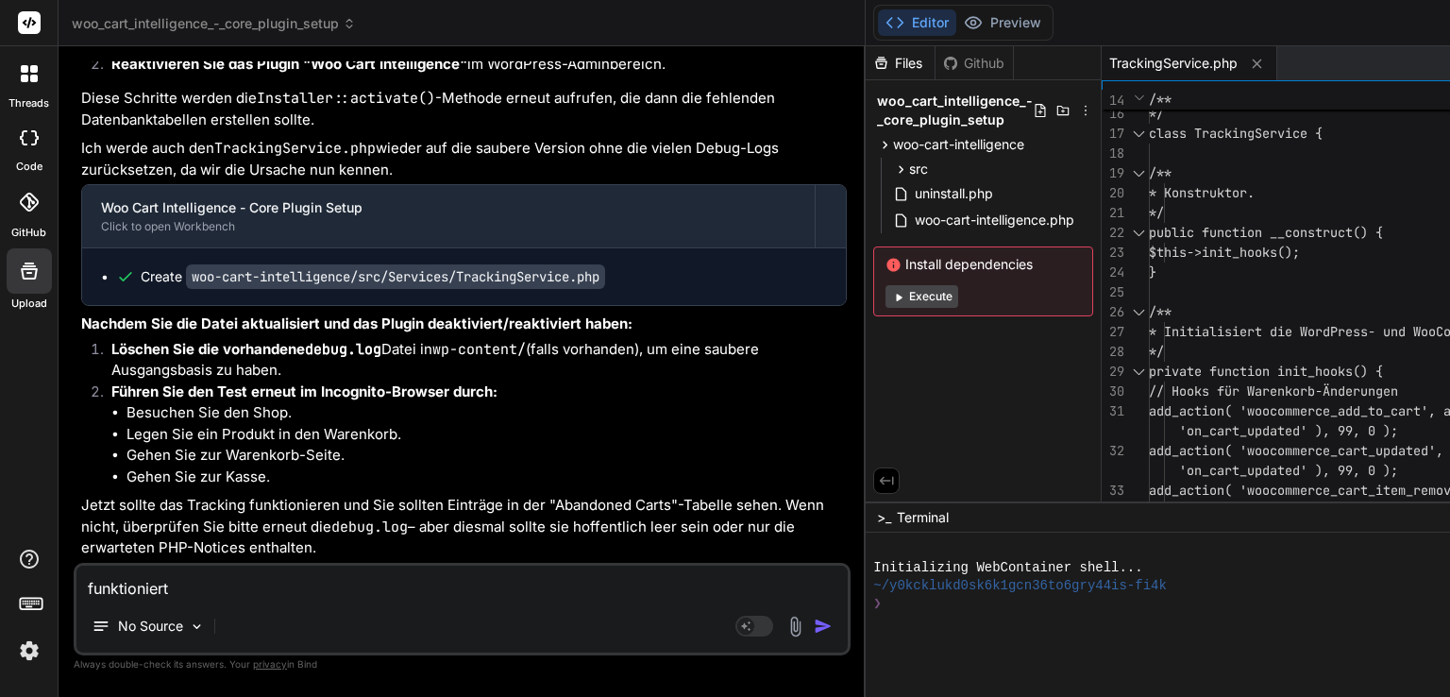
type textarea "funktioniert"
type textarea "x"
type textarea "funktioniert n"
type textarea "x"
type textarea "funktioniert ni"
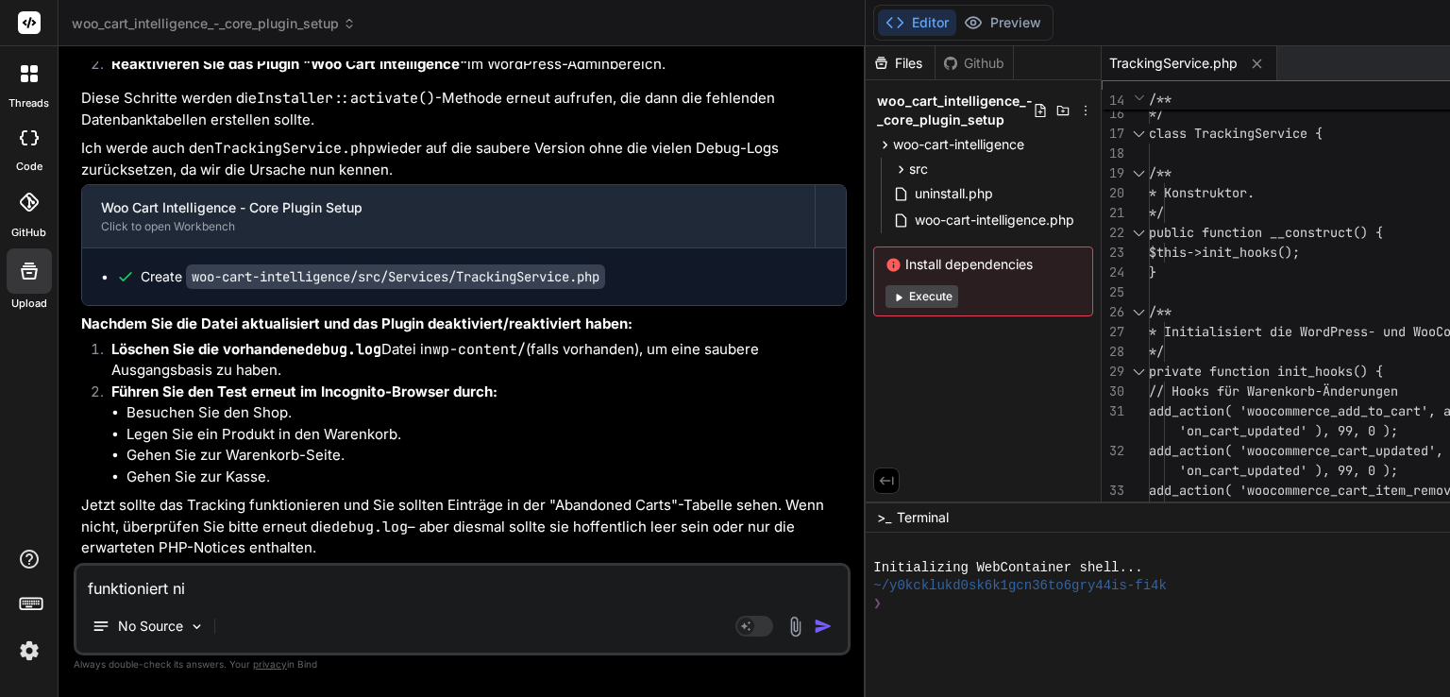
type textarea "x"
type textarea "funktioniert nic"
type textarea "x"
type textarea "funktioniert nich"
type textarea "x"
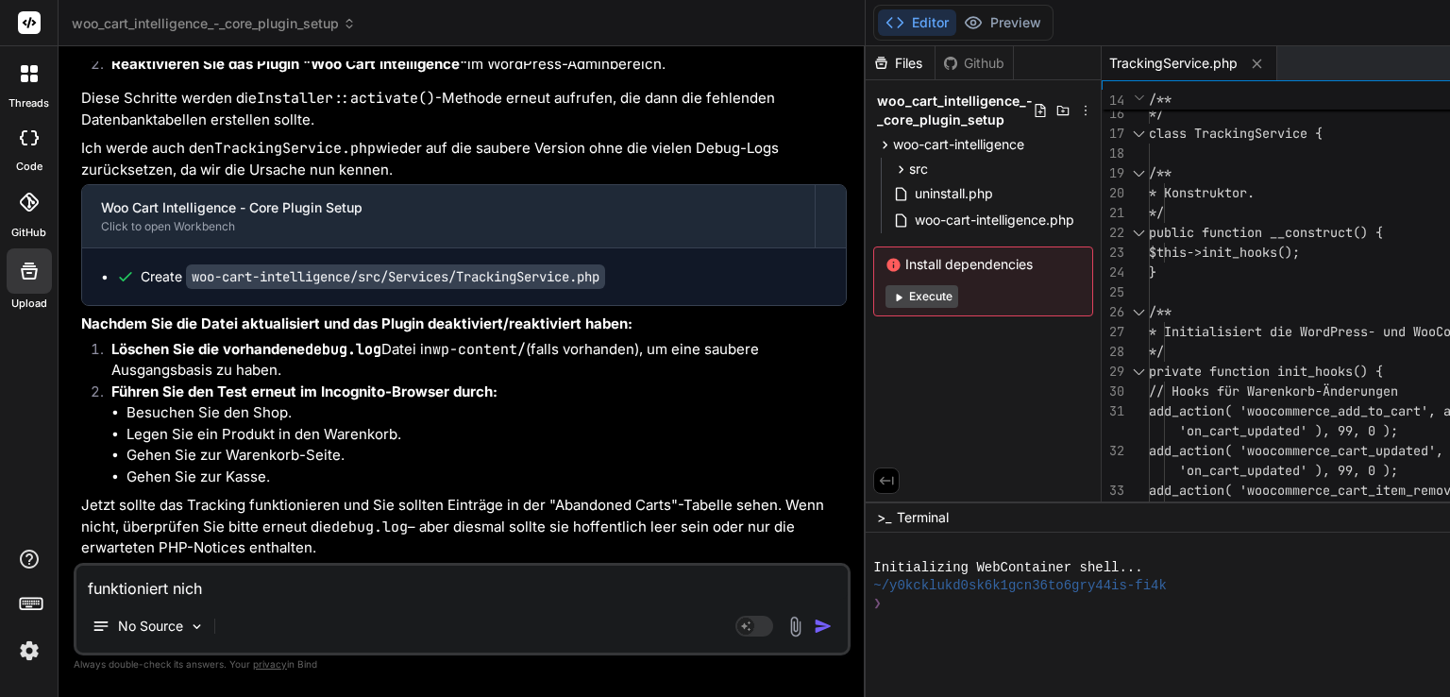
type textarea "funktioniert nicht"
type textarea "x"
type textarea "funktioniert nicht:"
type textarea "x"
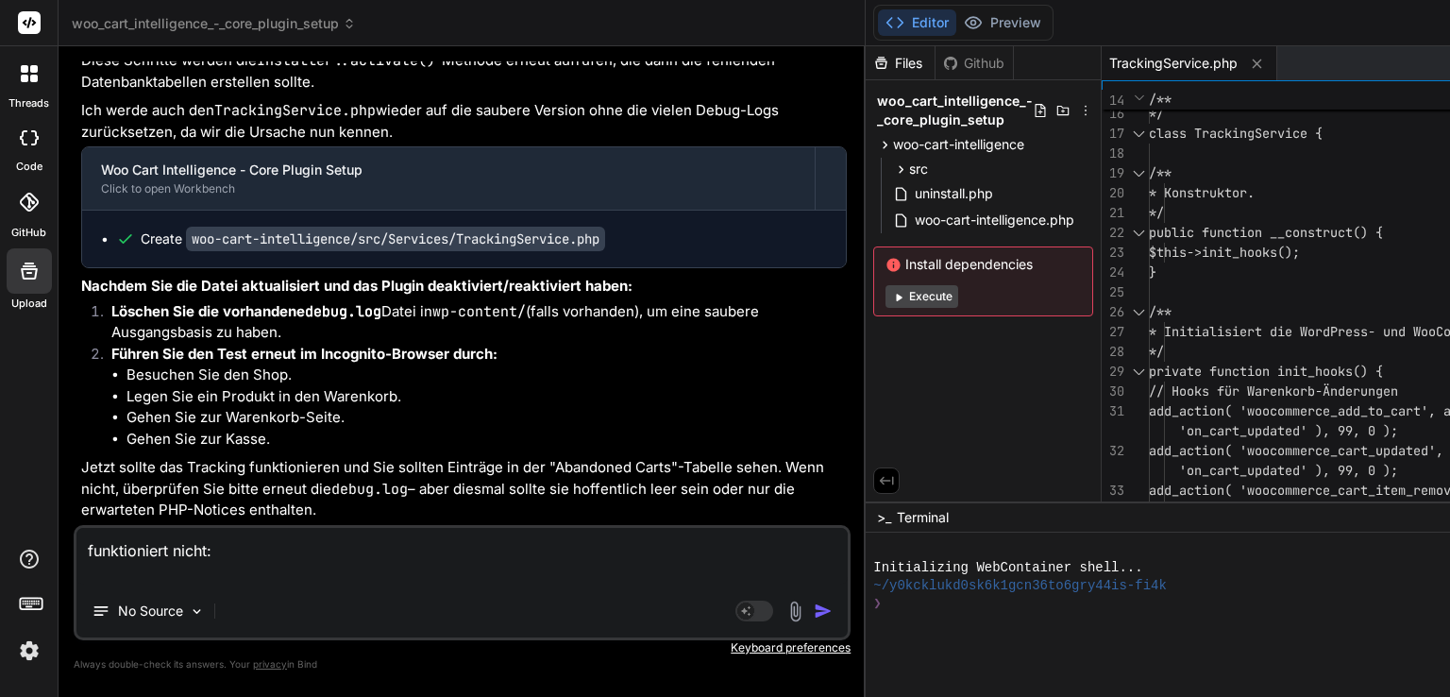
type textarea "funktioniert nicht:"
type textarea "x"
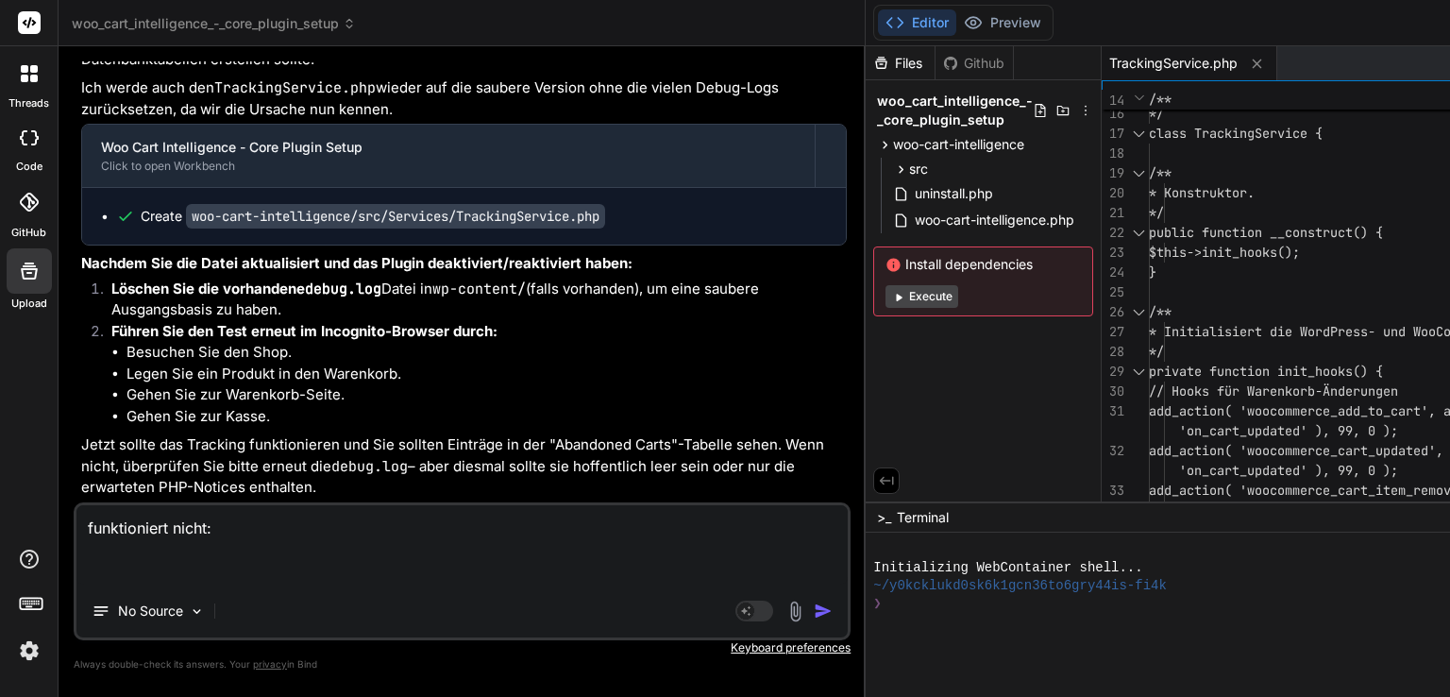
paste textarea "[[DATE] 11:57:29 UTC] PHP Notice: Function _load_textdomain_just_in_time was ca…"
type textarea "funktioniert nicht: [[DATE] 11:57:29 UTC] PHP Notice: Function _load_textdomain…"
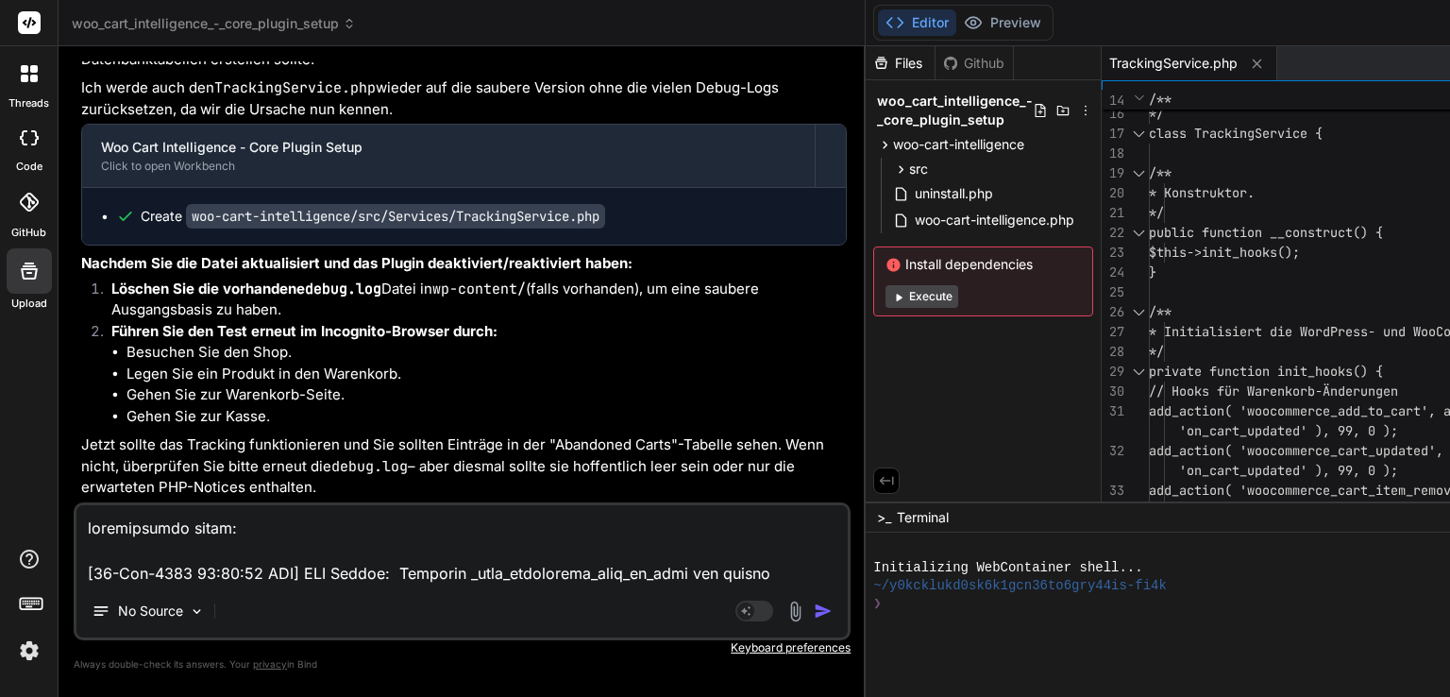
type textarea "x"
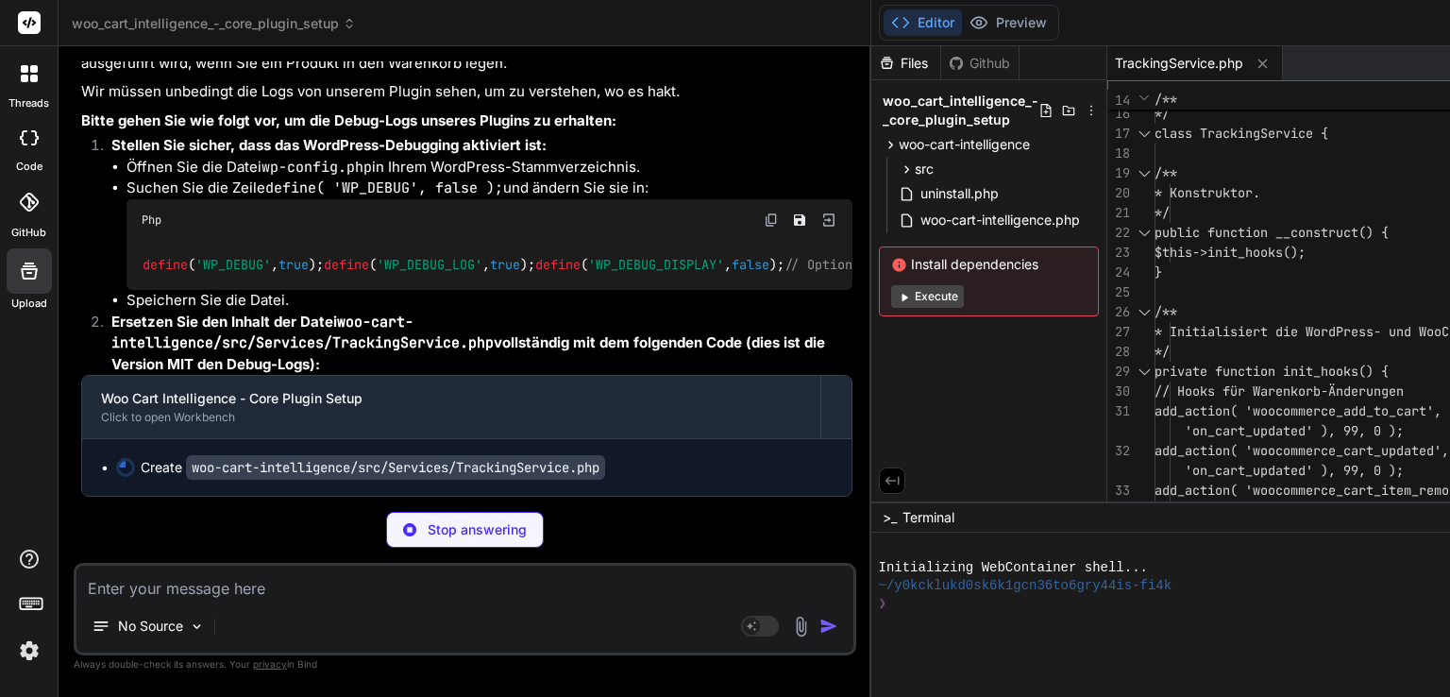
scroll to position [87210, 0]
type textarea "x"
type textarea "} } }"
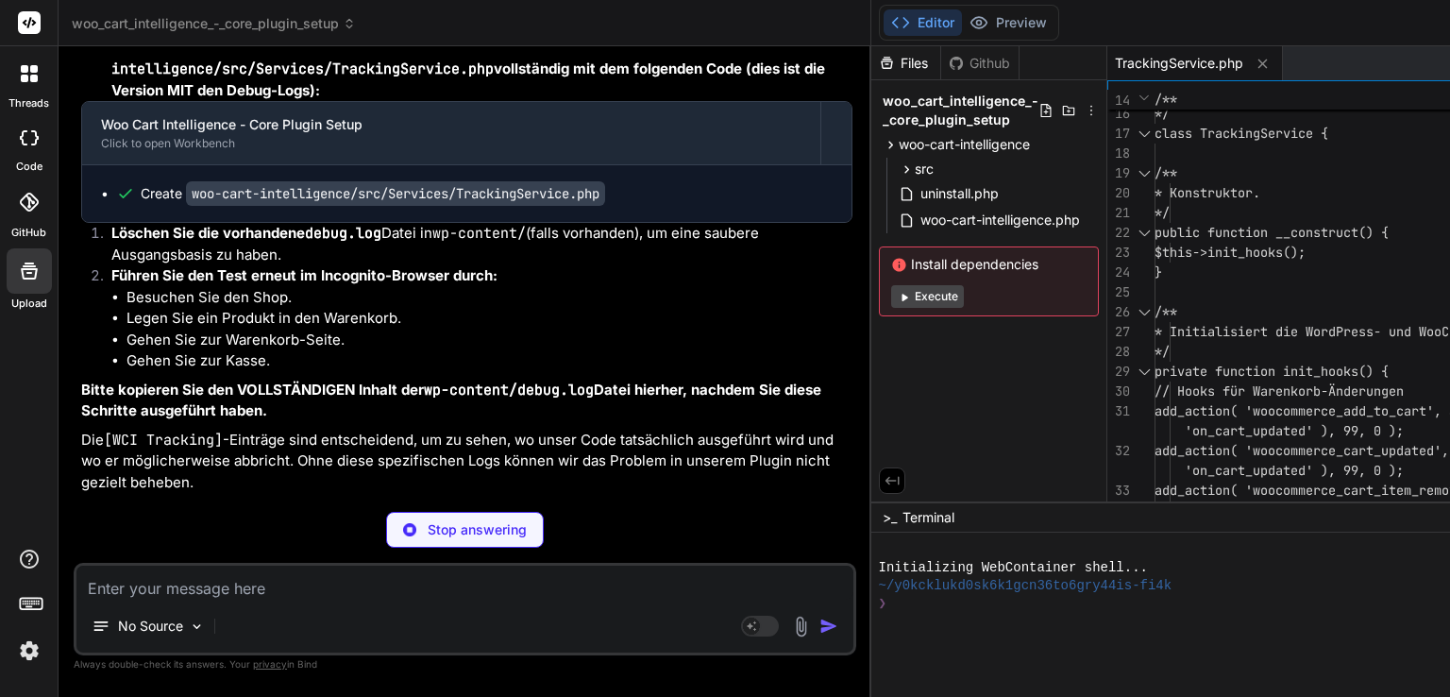
type textarea "x"
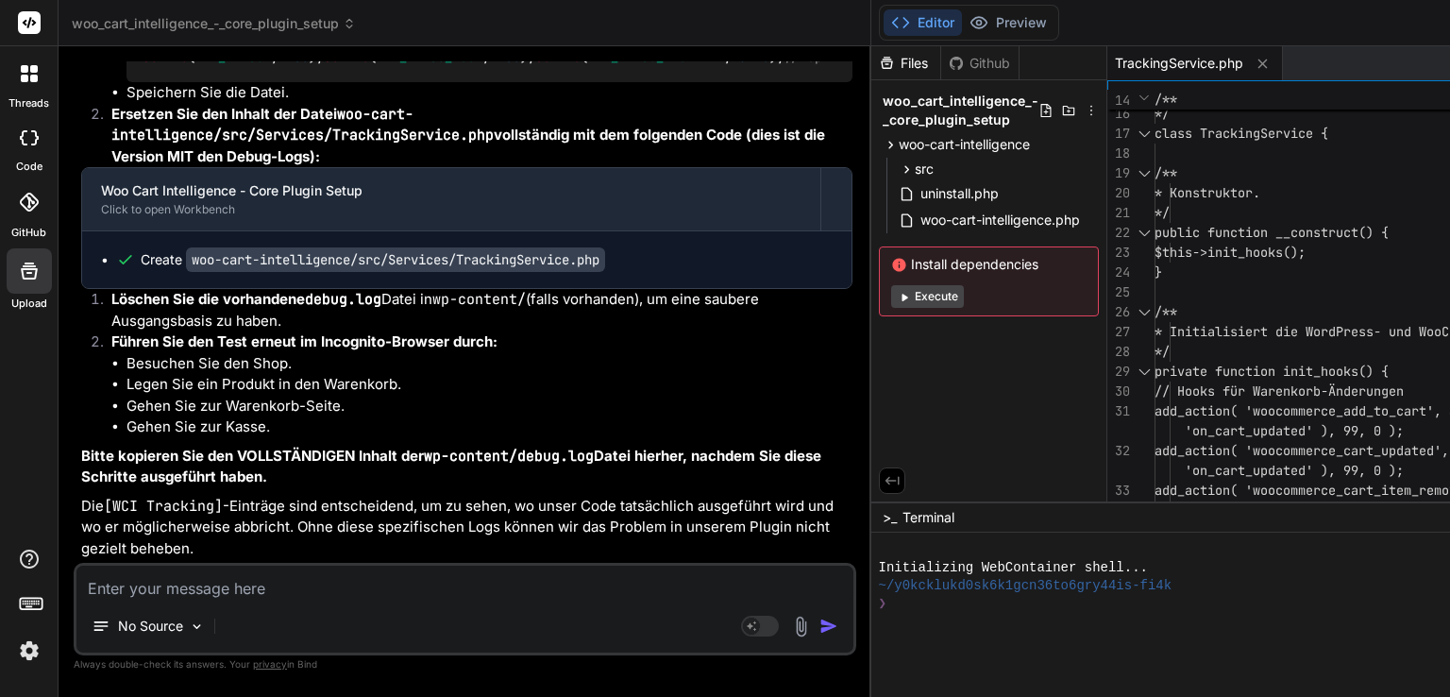
scroll to position [87493, 0]
click at [764, 20] on img at bounding box center [771, 12] width 15 height 15
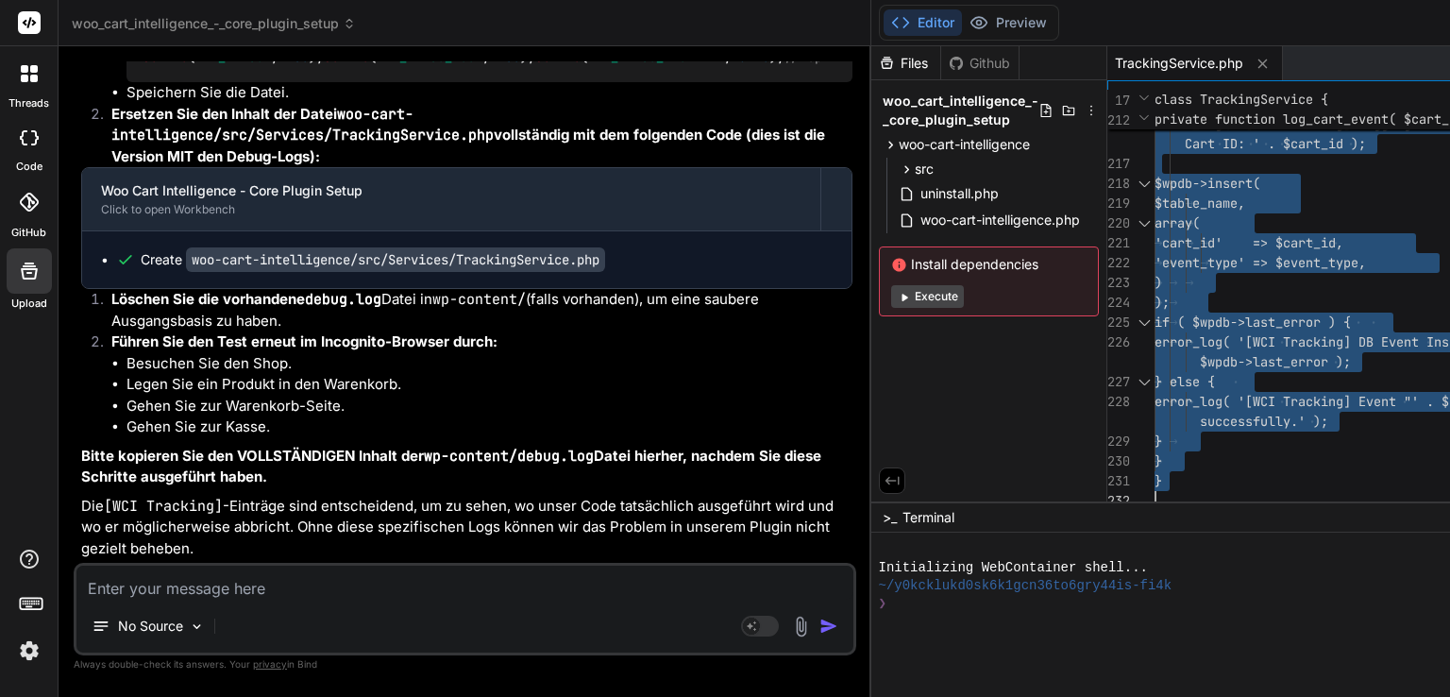
type textarea "<?php /** * Service-Klasse für das Tracking von Warenkorb-Aktivitäten. * * @pac…"
drag, startPoint x: 802, startPoint y: 96, endPoint x: 934, endPoint y: 620, distance: 540.1
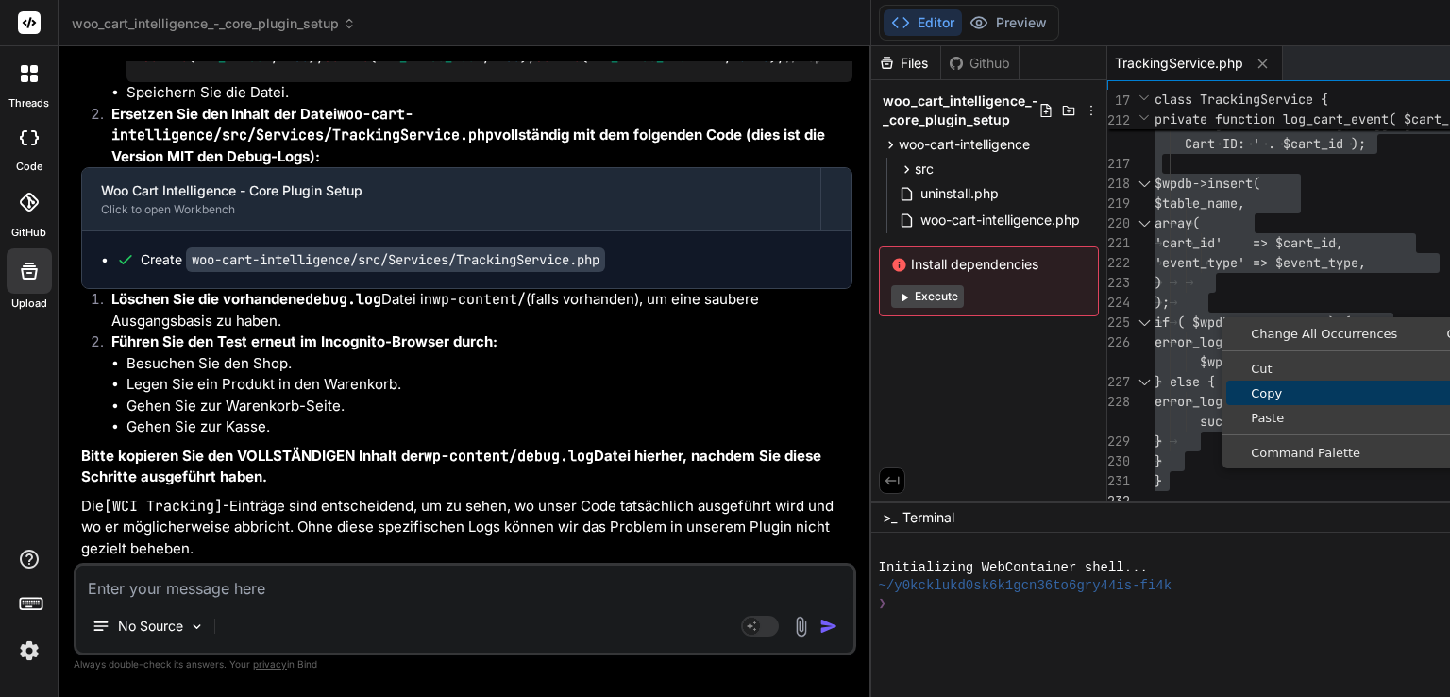
click at [1226, 387] on span "Copy" at bounding box center [1372, 393] width 292 height 12
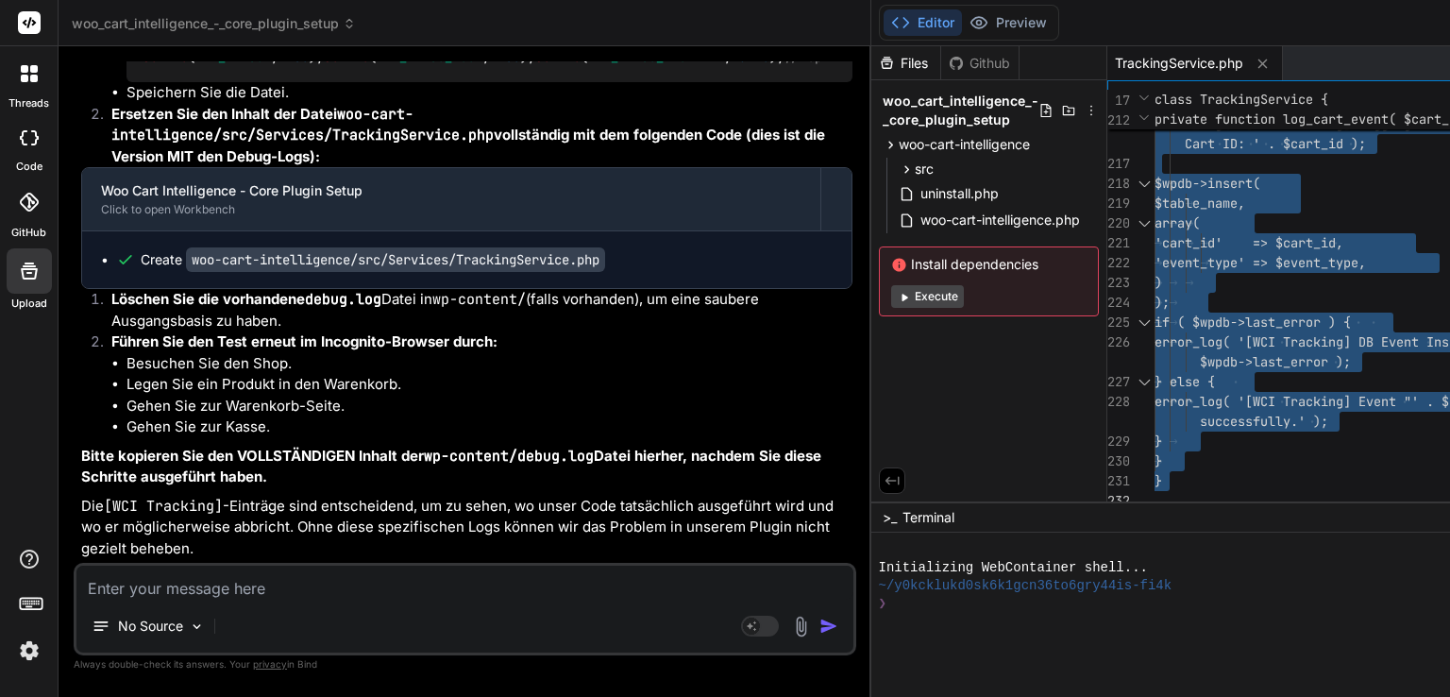
scroll to position [87975, 0]
click at [287, 496] on p "Die [WCI Tracking] -Einträge sind entscheidend, um zu sehen, wo unser Code tats…" at bounding box center [466, 528] width 771 height 64
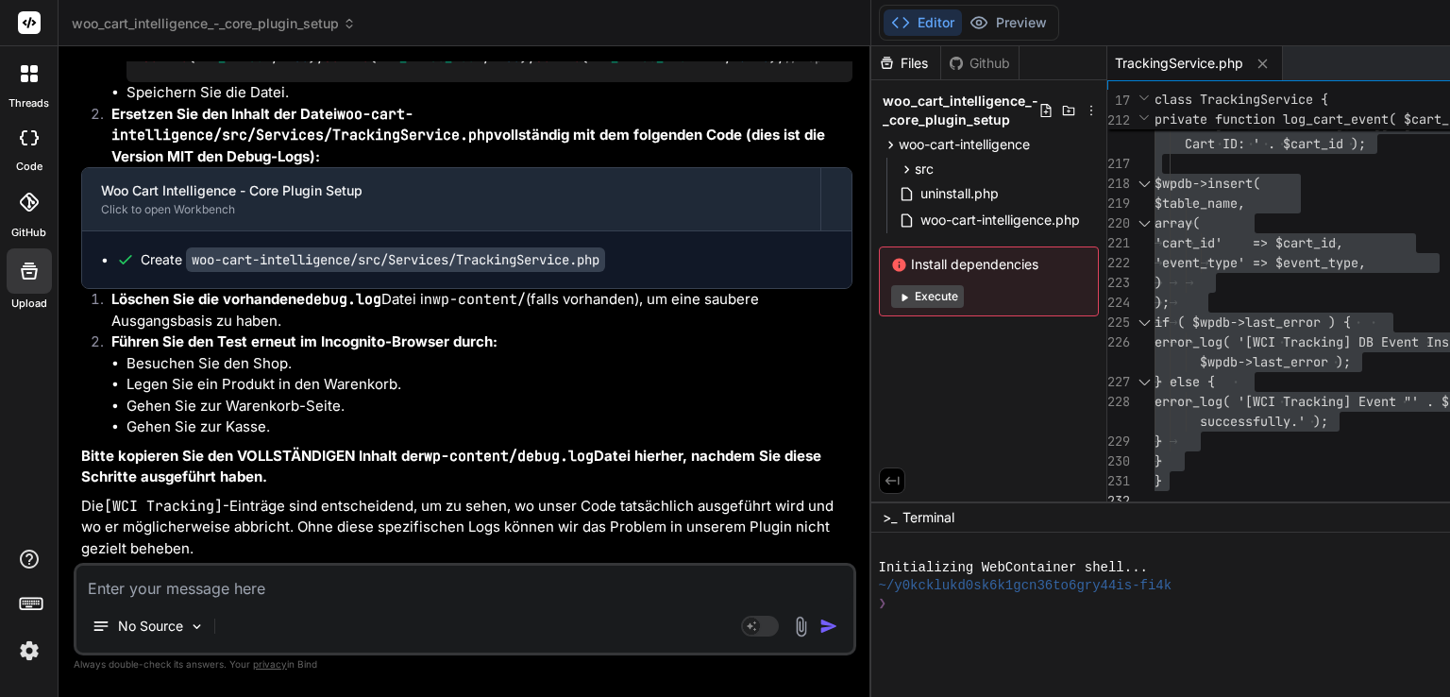
click at [272, 580] on textarea at bounding box center [464, 583] width 777 height 34
type textarea "x"
type textarea "je"
type textarea "x"
type textarea "jet"
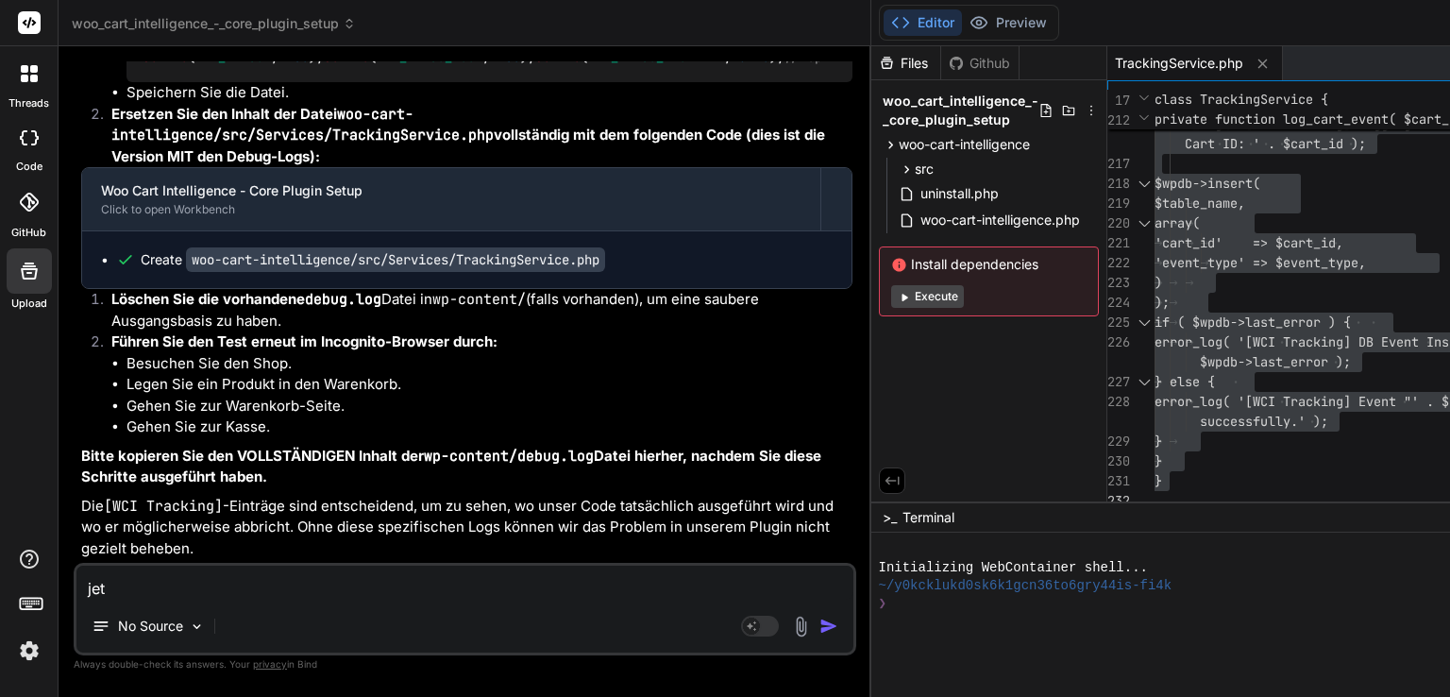
type textarea "x"
type textarea "jetz"
type textarea "x"
type textarea "jetzt"
type textarea "x"
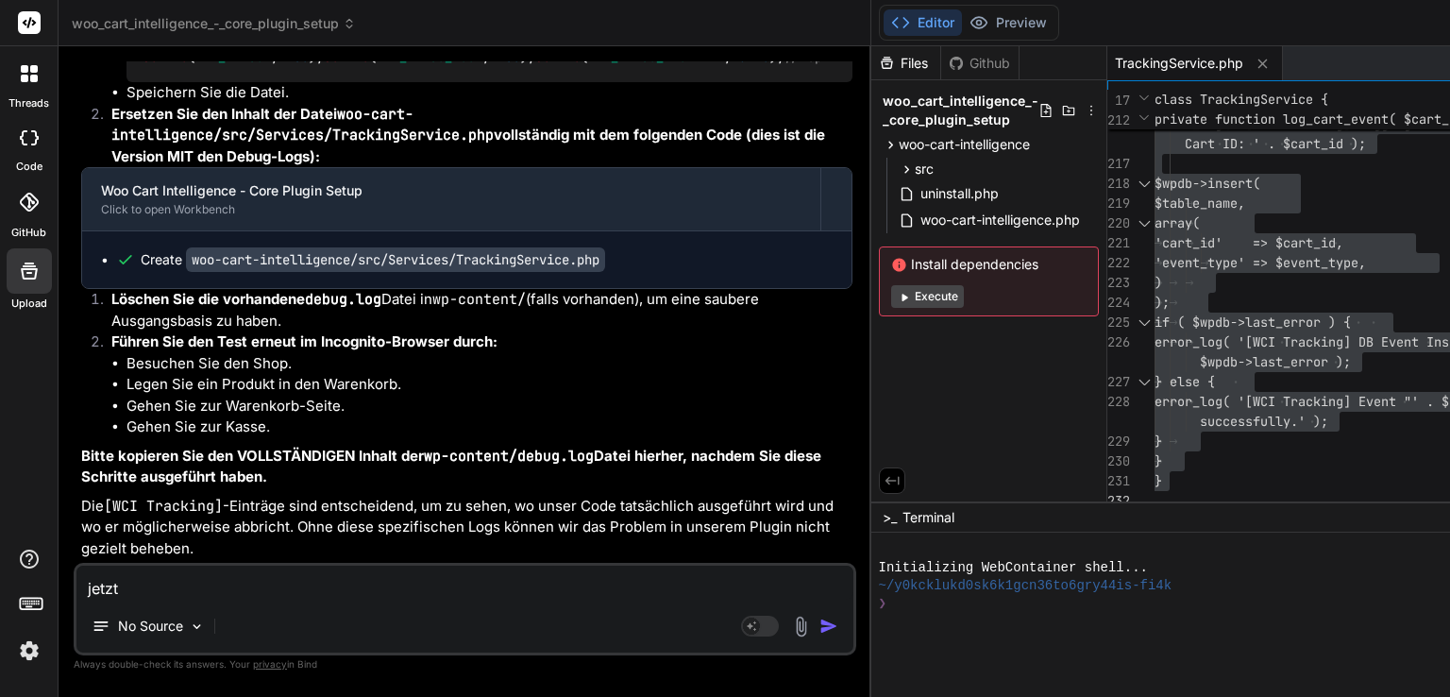
type textarea "jetzt"
type textarea "x"
type textarea "jetzt w"
type textarea "x"
type textarea "jetzt wi"
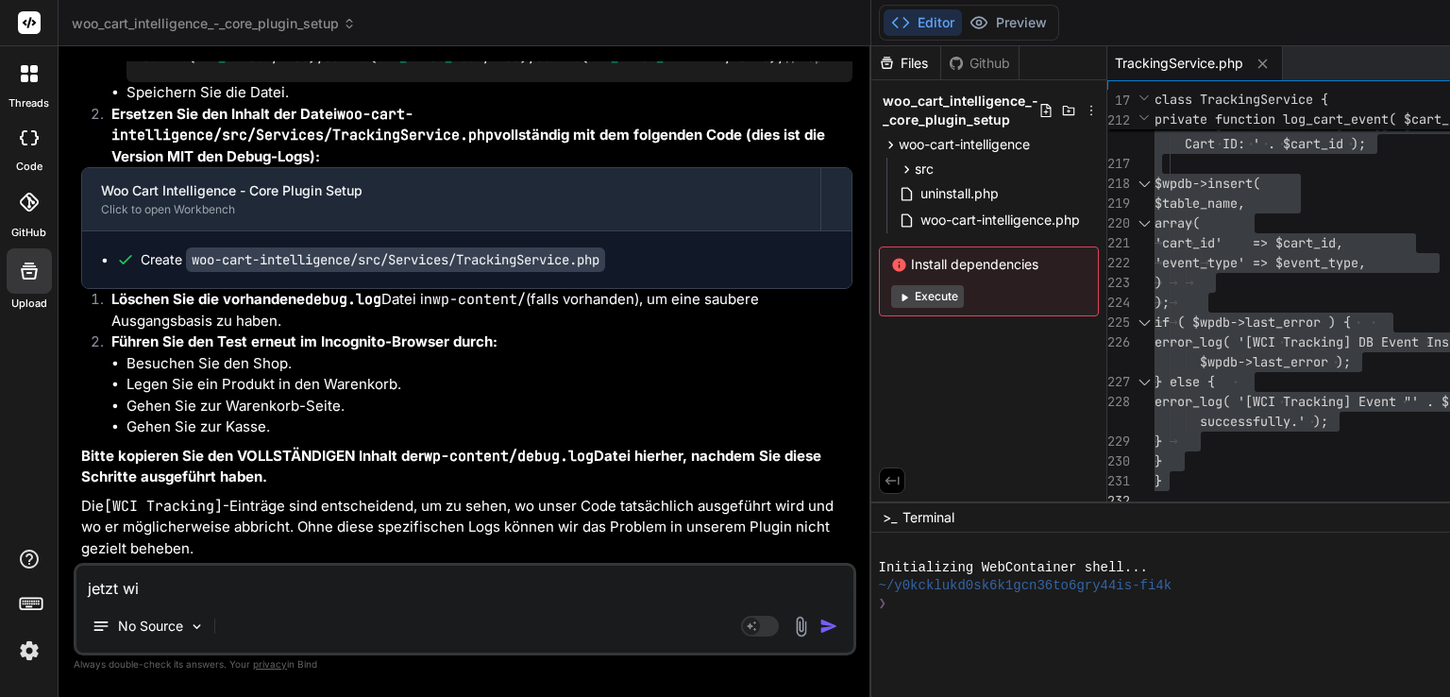
type textarea "x"
type textarea "jetzt wir"
type textarea "x"
type textarea "jetzt wird"
type textarea "x"
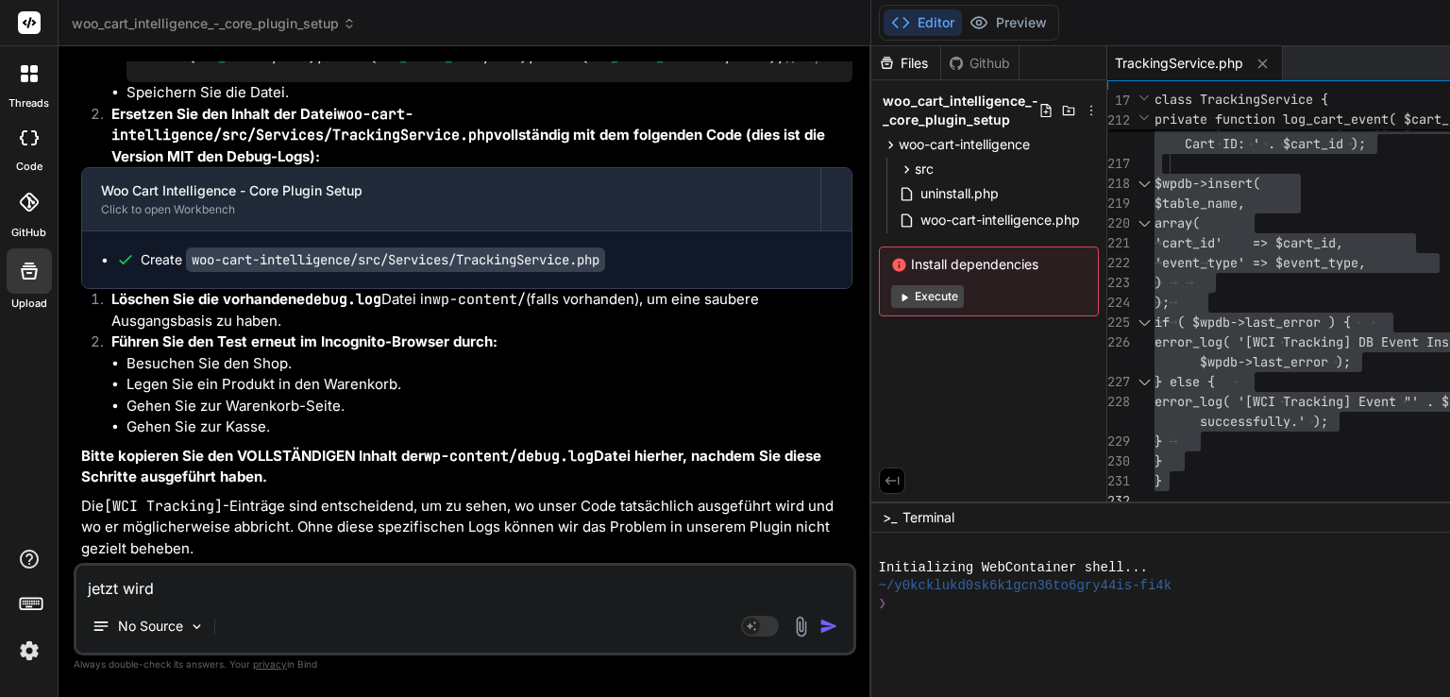
type textarea "jetzt wird"
type textarea "x"
type textarea "jetzt wird k"
type textarea "x"
type textarea "jetzt wird ke"
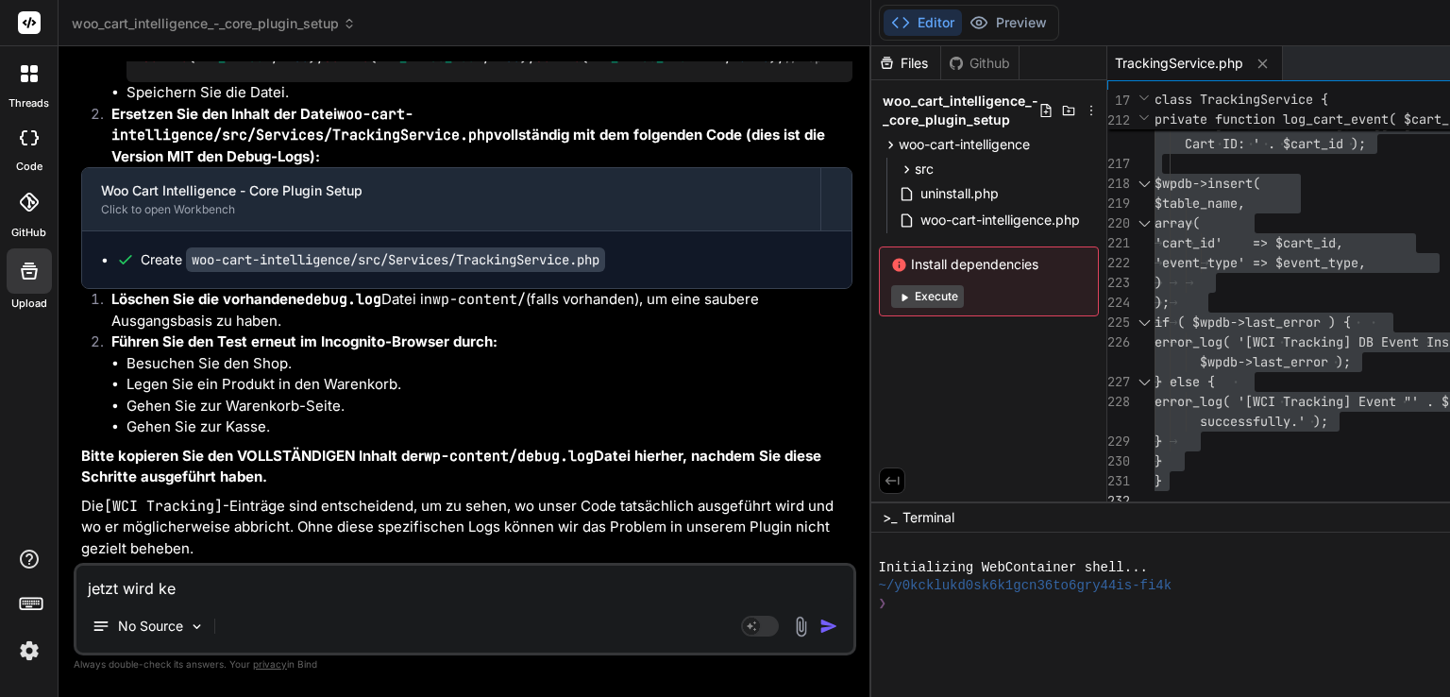
type textarea "x"
type textarea "jetzt wird [PERSON_NAME]"
type textarea "x"
type textarea "jetzt wird kein"
type textarea "x"
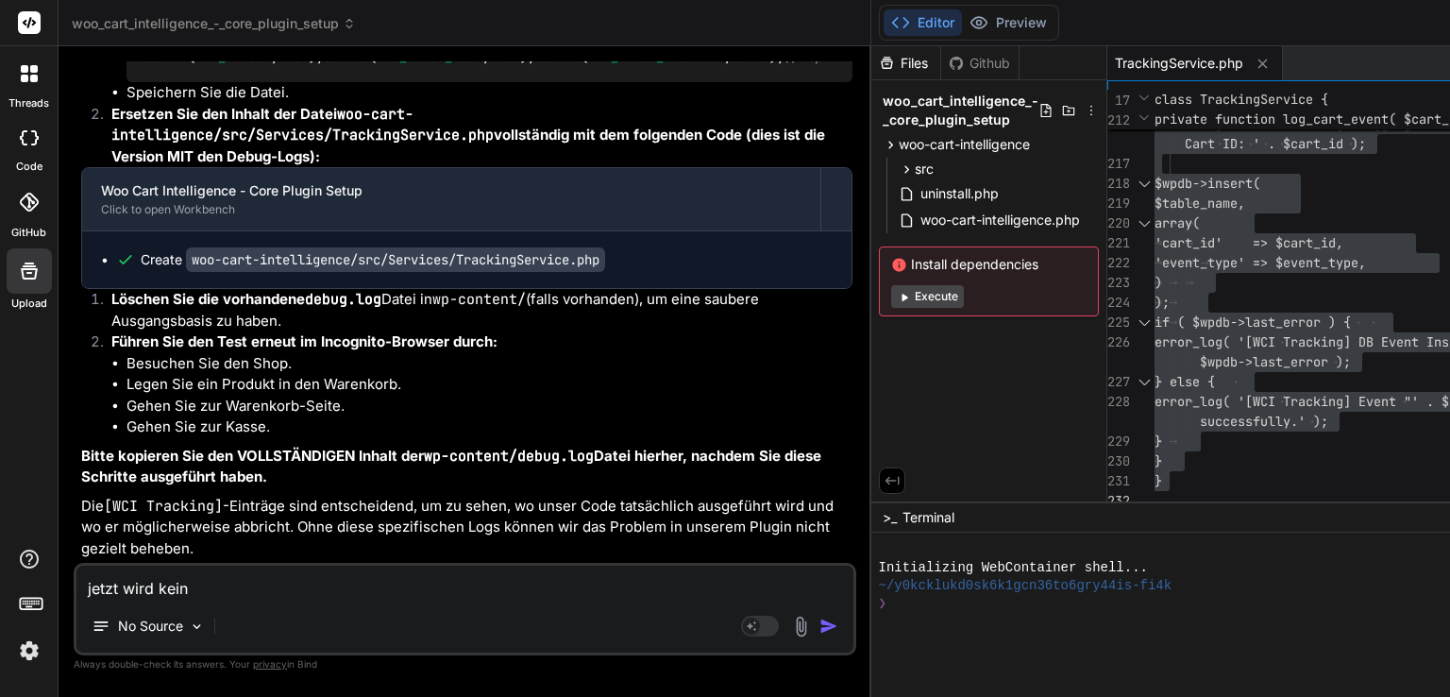
type textarea "jetzt wird kein"
type textarea "x"
type textarea "jetzt wird kein l"
type textarea "x"
type textarea "jetzt wird kein lo"
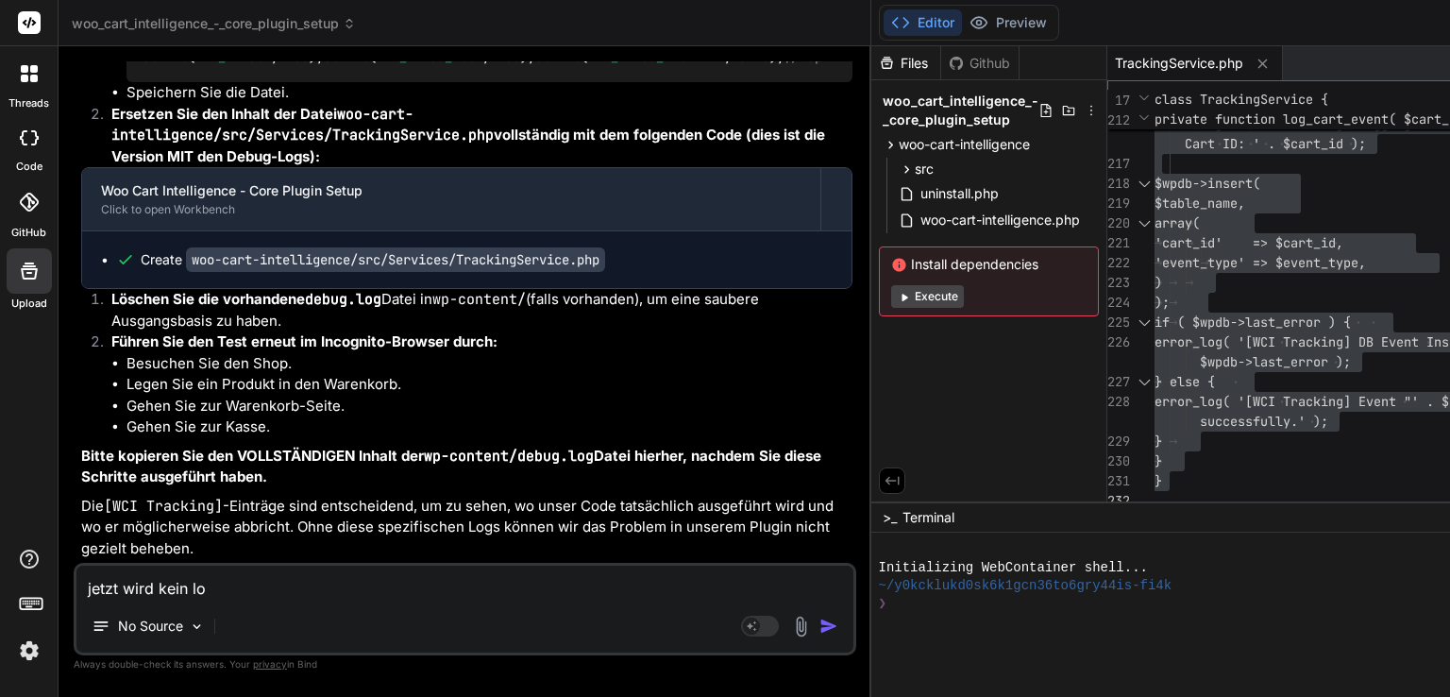
type textarea "x"
type textarea "jetzt wird kein log"
type textarea "x"
type textarea "jetzt wird kein log e"
type textarea "x"
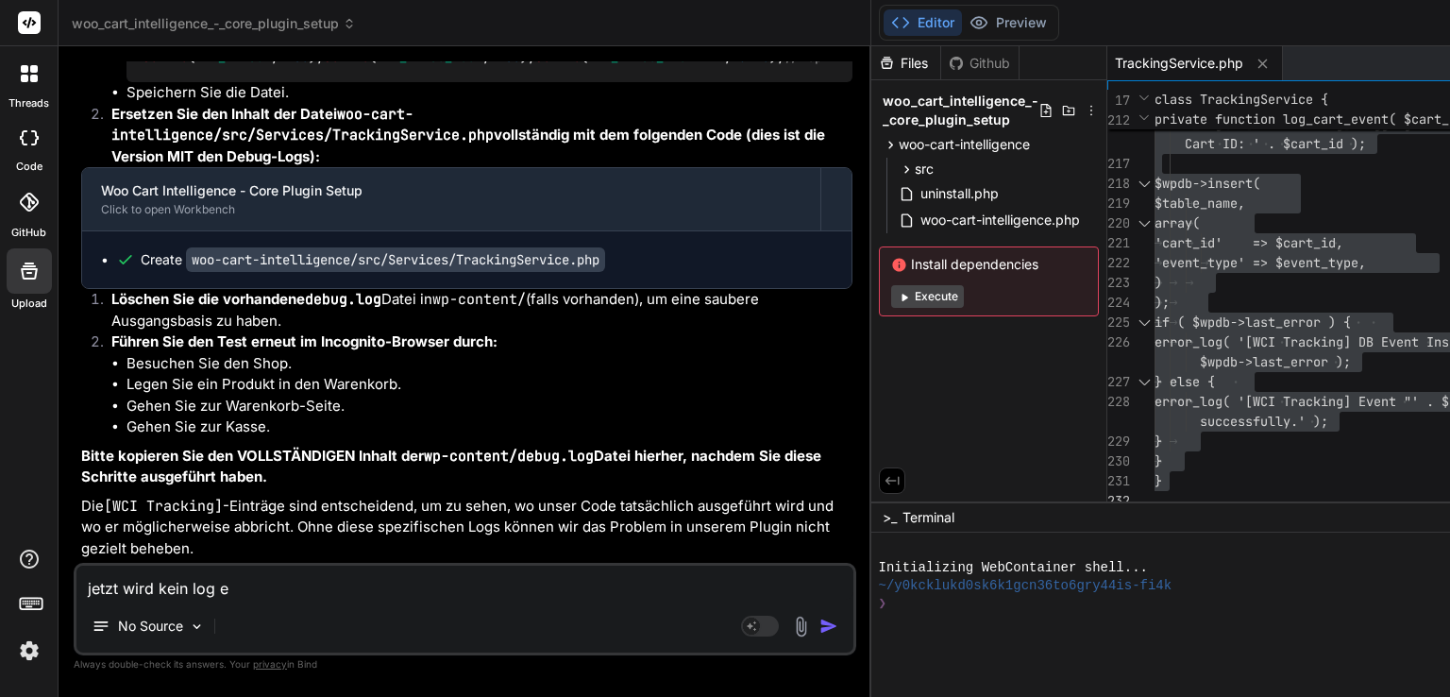
type textarea "jetzt wird kein log er"
type textarea "x"
type textarea "jetzt wird kein log ers"
type textarea "x"
type textarea "jetzt wird kein log erst"
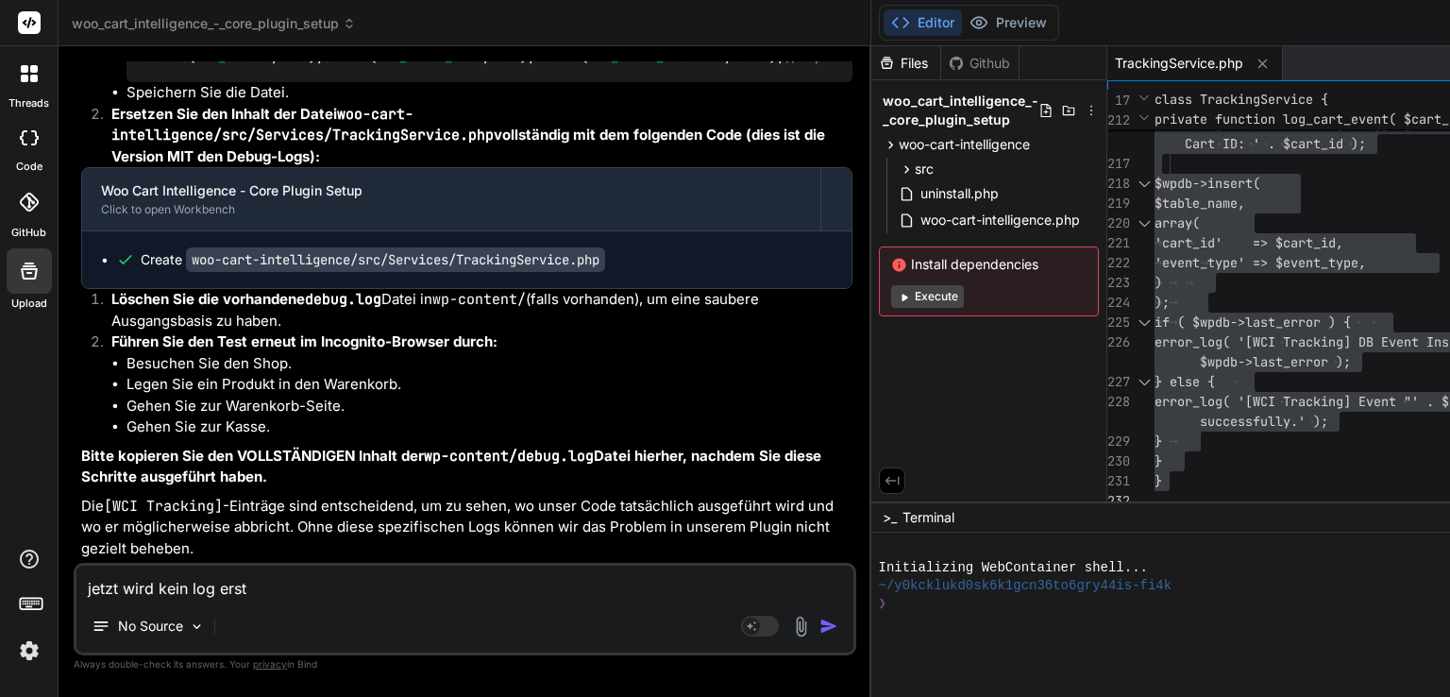
type textarea "x"
type textarea "jetzt wird kein log erste"
type textarea "x"
type textarea "jetzt wird kein log erstel"
type textarea "x"
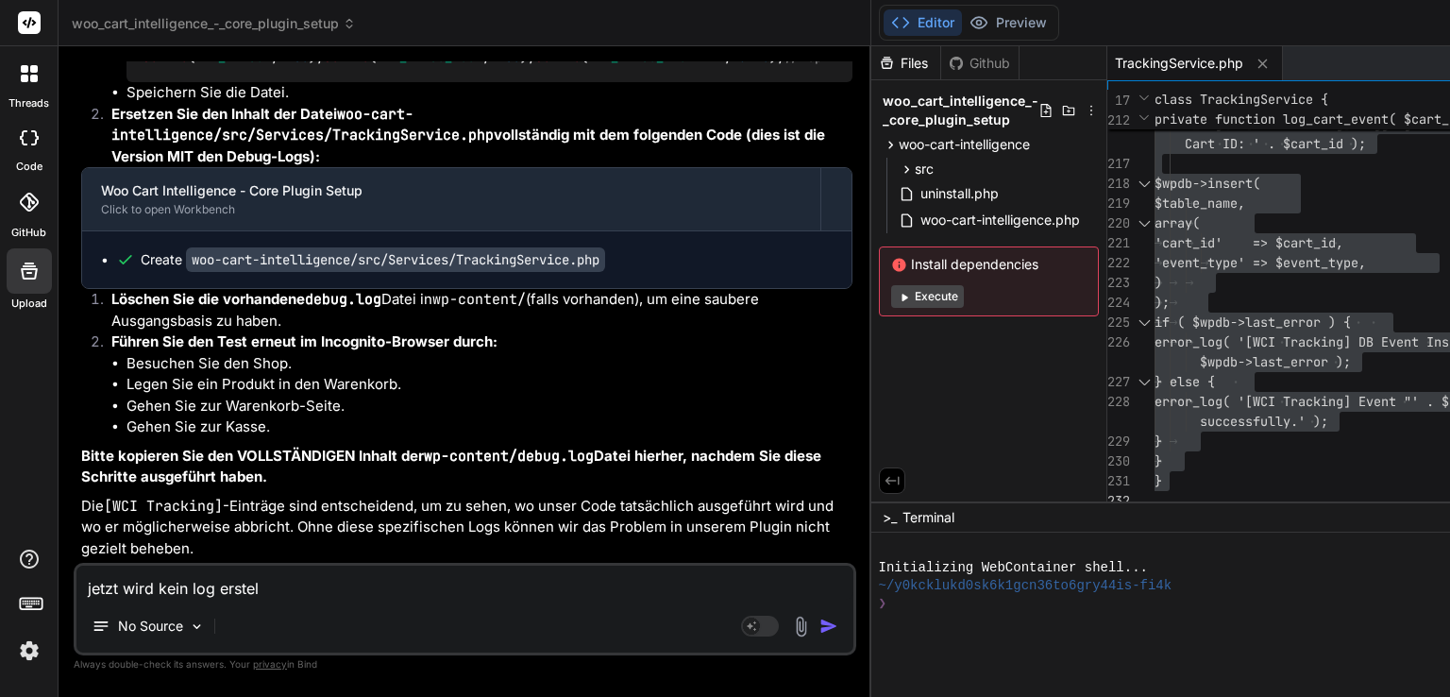
type textarea "jetzt wird kein log erstell"
type textarea "x"
type textarea "jetzt wird kein log erstellt"
type textarea "x"
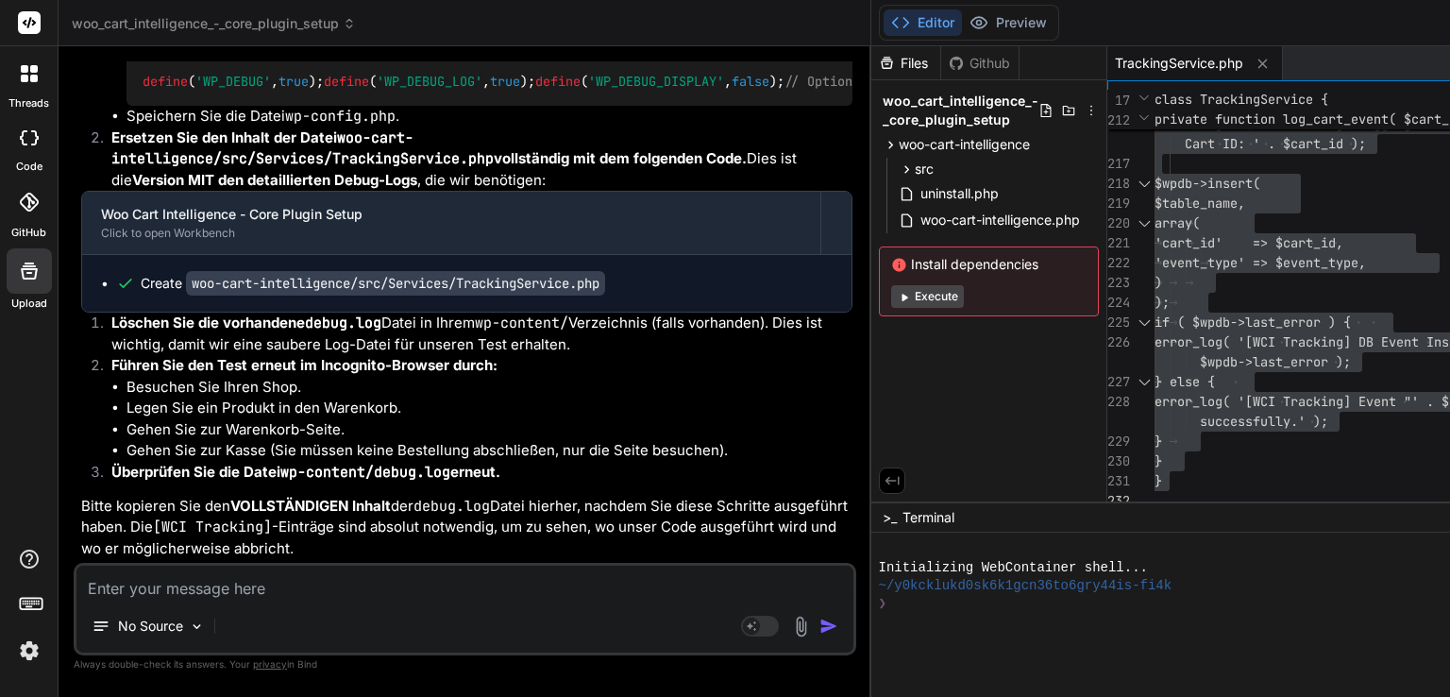
scroll to position [88926, 0]
click at [764, 43] on img at bounding box center [771, 35] width 15 height 15
click at [365, 598] on textarea at bounding box center [464, 583] width 777 height 34
type textarea "x"
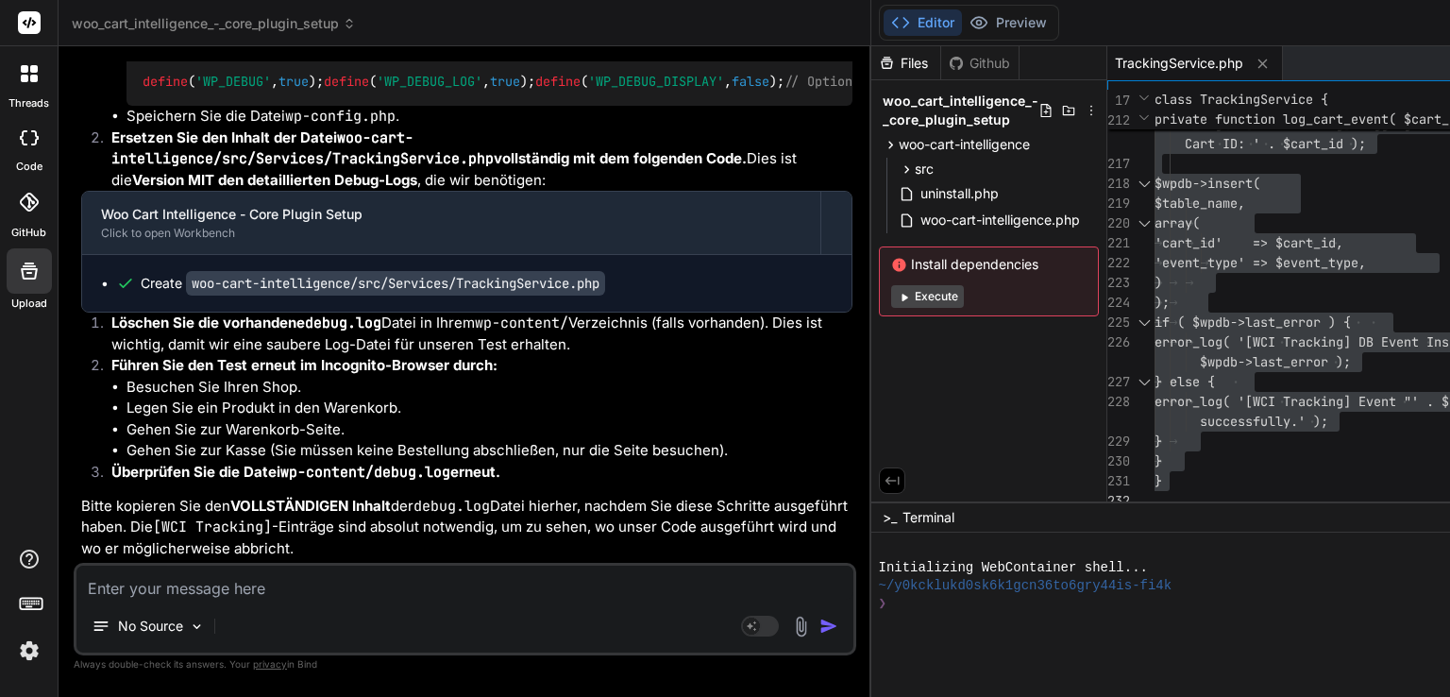
type textarea "e"
type textarea "x"
type textarea "es"
type textarea "x"
type textarea "es"
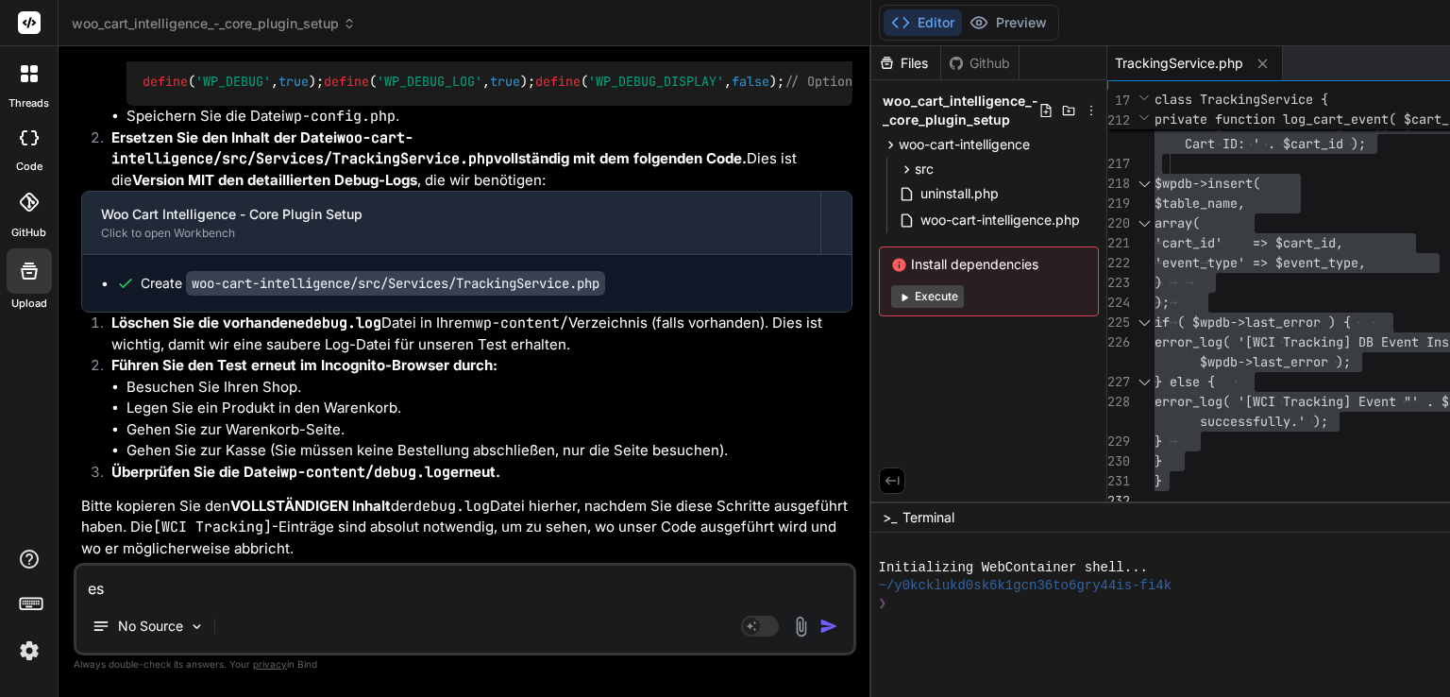
type textarea "x"
type textarea "es w"
type textarea "x"
type textarea "es we"
type textarea "x"
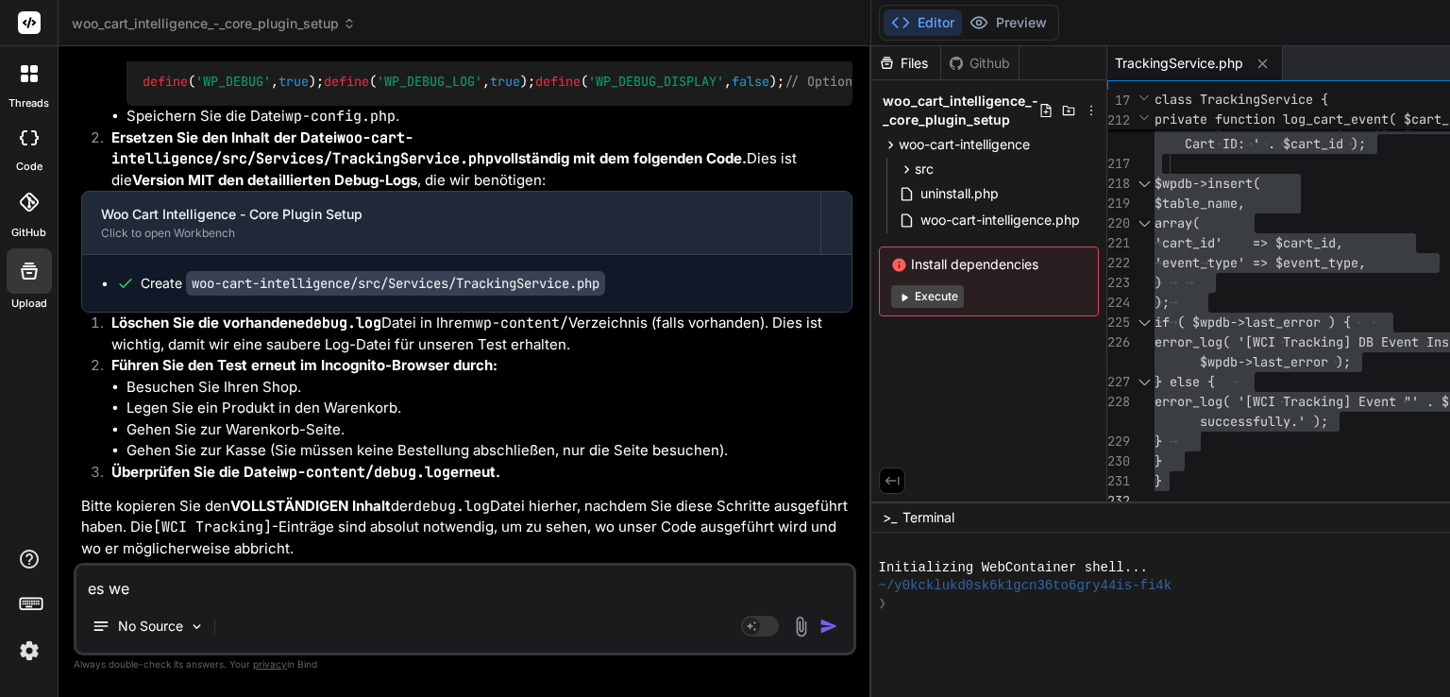
type textarea "es wer"
type textarea "x"
type textarea "es werd"
type textarea "x"
type textarea "es werde"
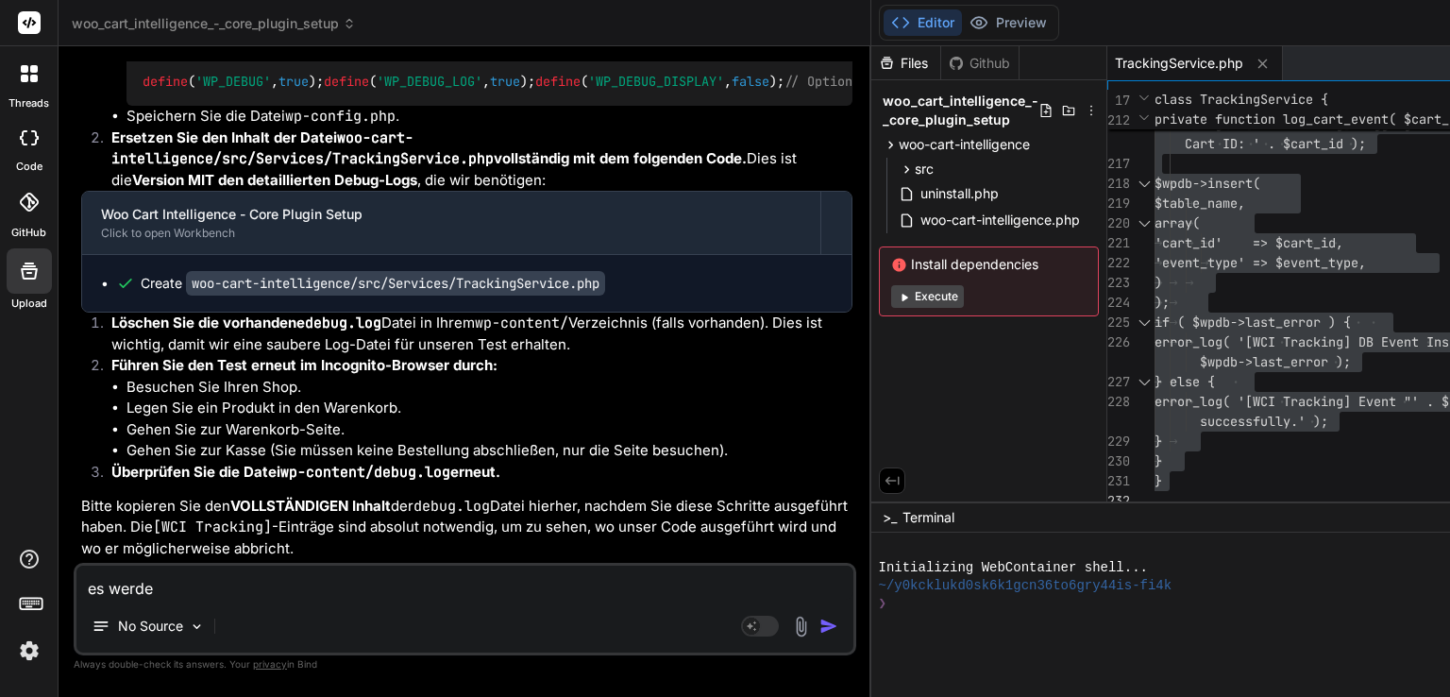
type textarea "x"
type textarea "es werden"
type textarea "x"
type textarea "es werden"
type textarea "x"
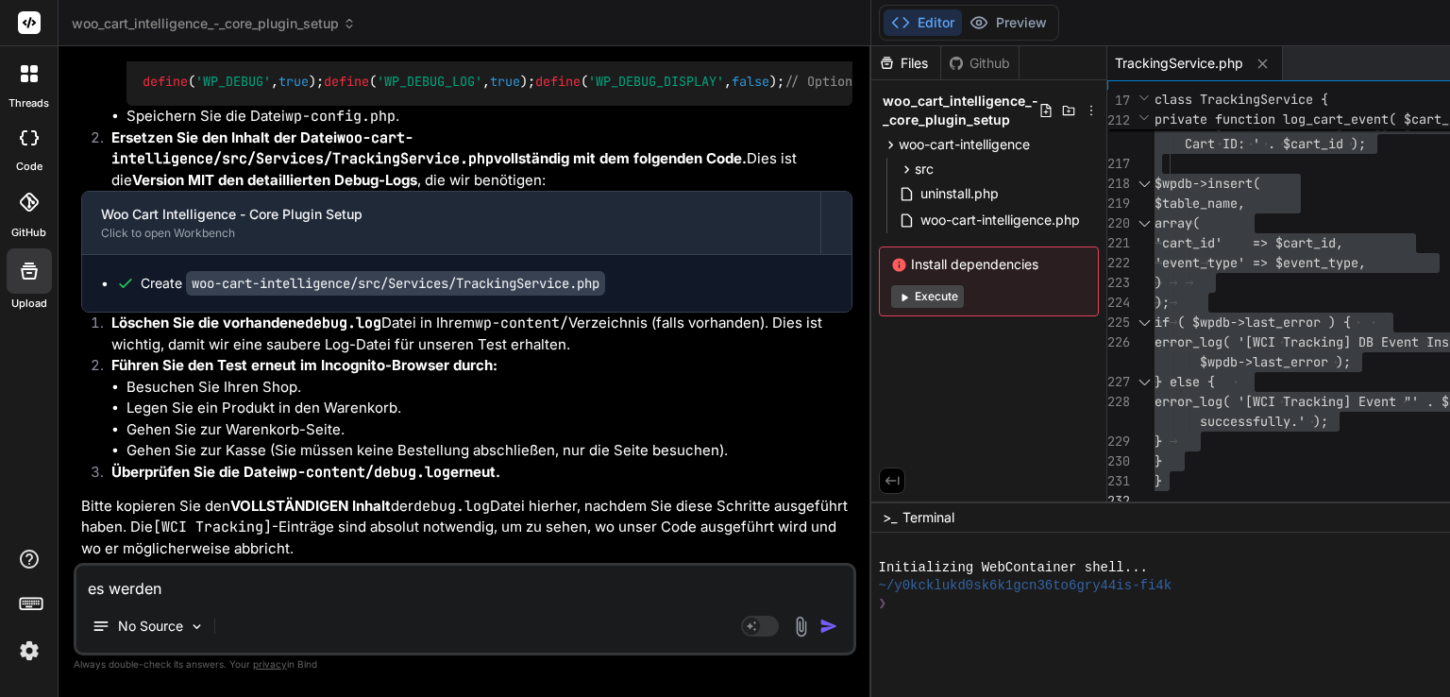
type textarea "es werden k"
type textarea "x"
type textarea "es werden ke"
type textarea "x"
type textarea "es werden kei"
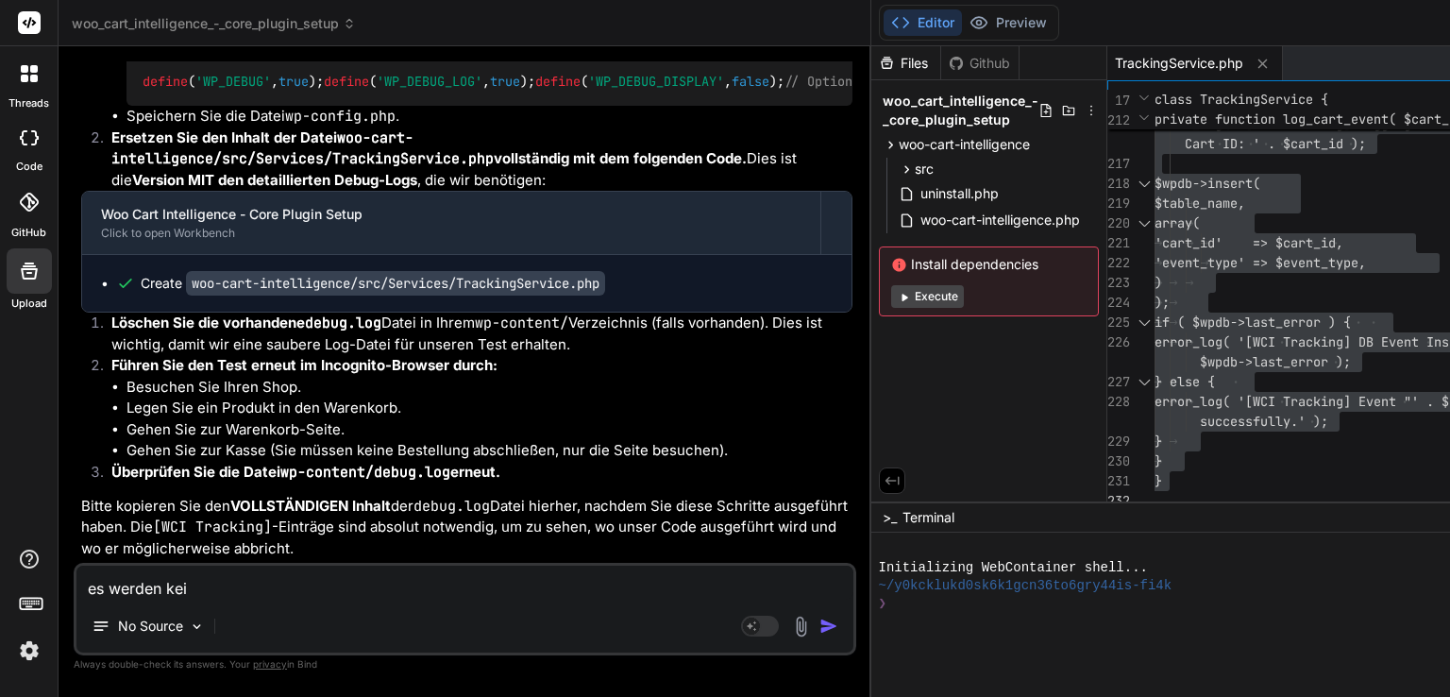
type textarea "x"
type textarea "es werden kein"
type textarea "x"
type textarea "es werden keine"
type textarea "x"
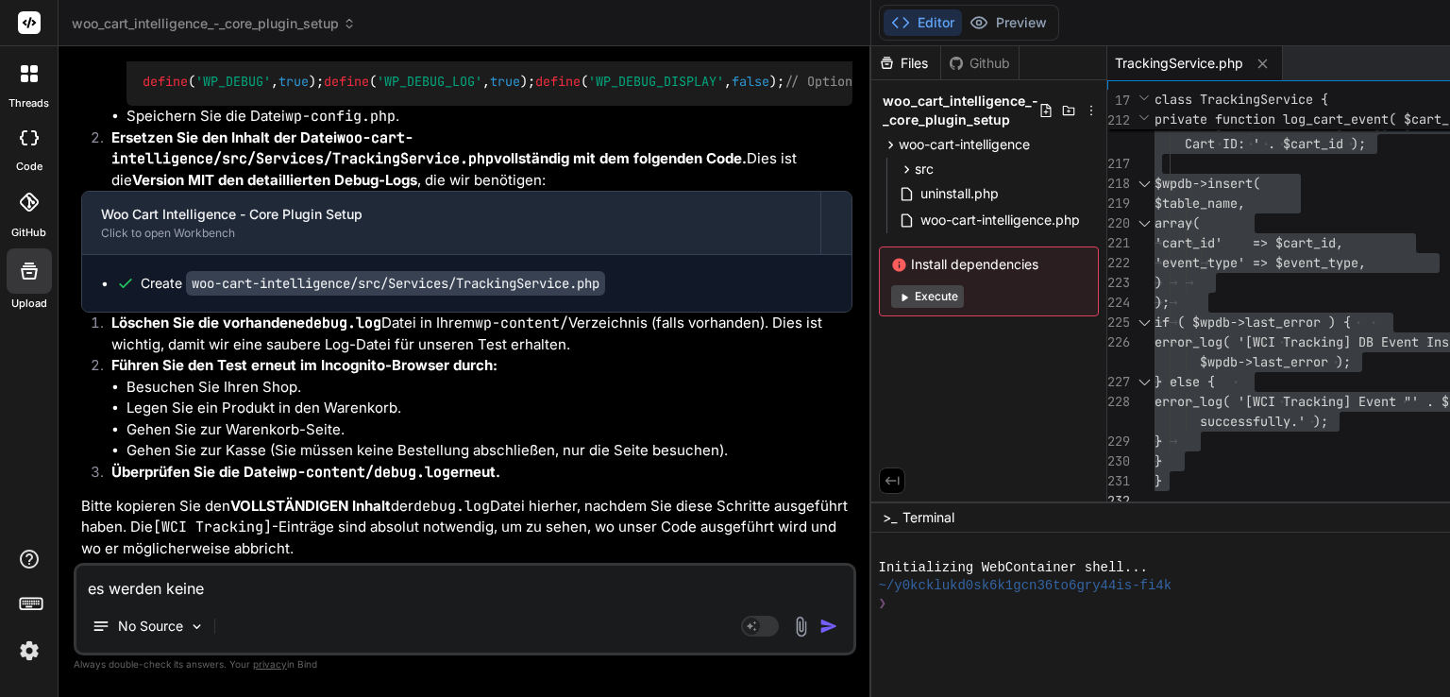
type textarea "es werden keine"
type textarea "x"
type textarea "es werden keine l"
type textarea "x"
type textarea "es werden keine lo"
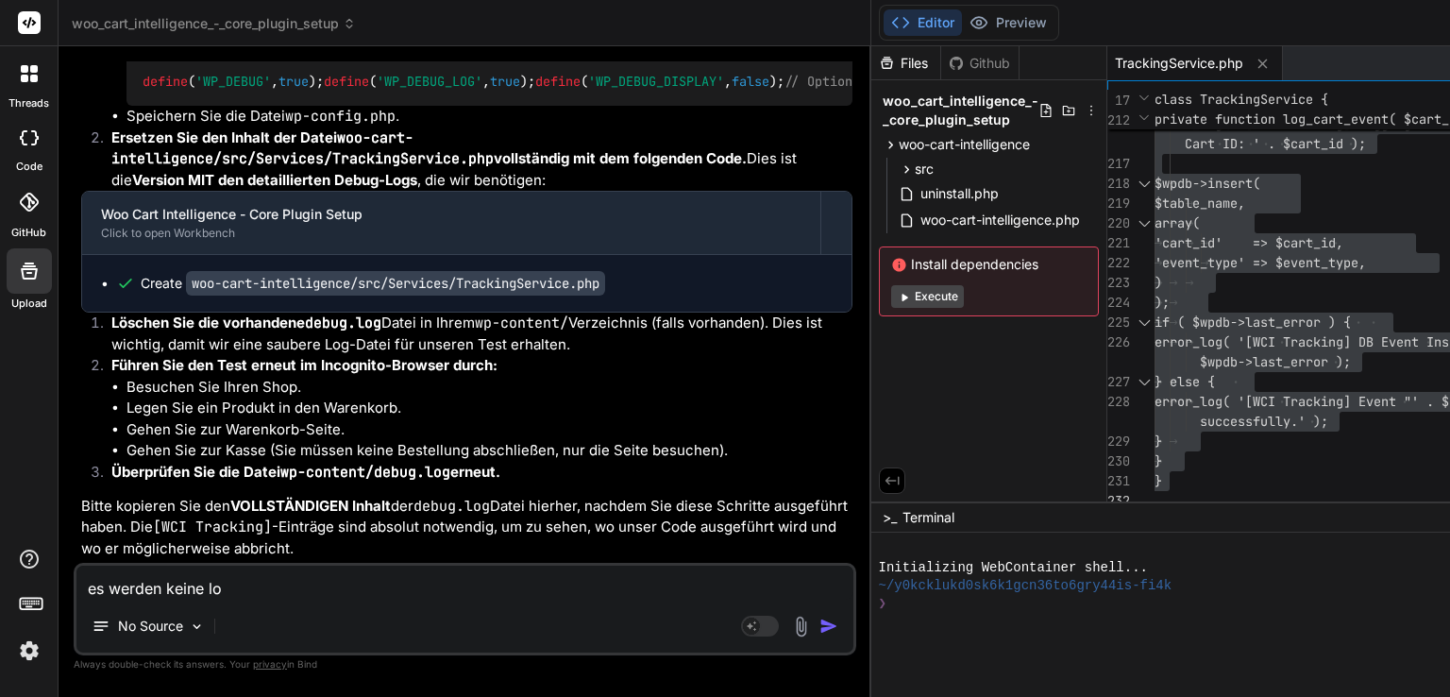
type textarea "x"
type textarea "es werden keine log"
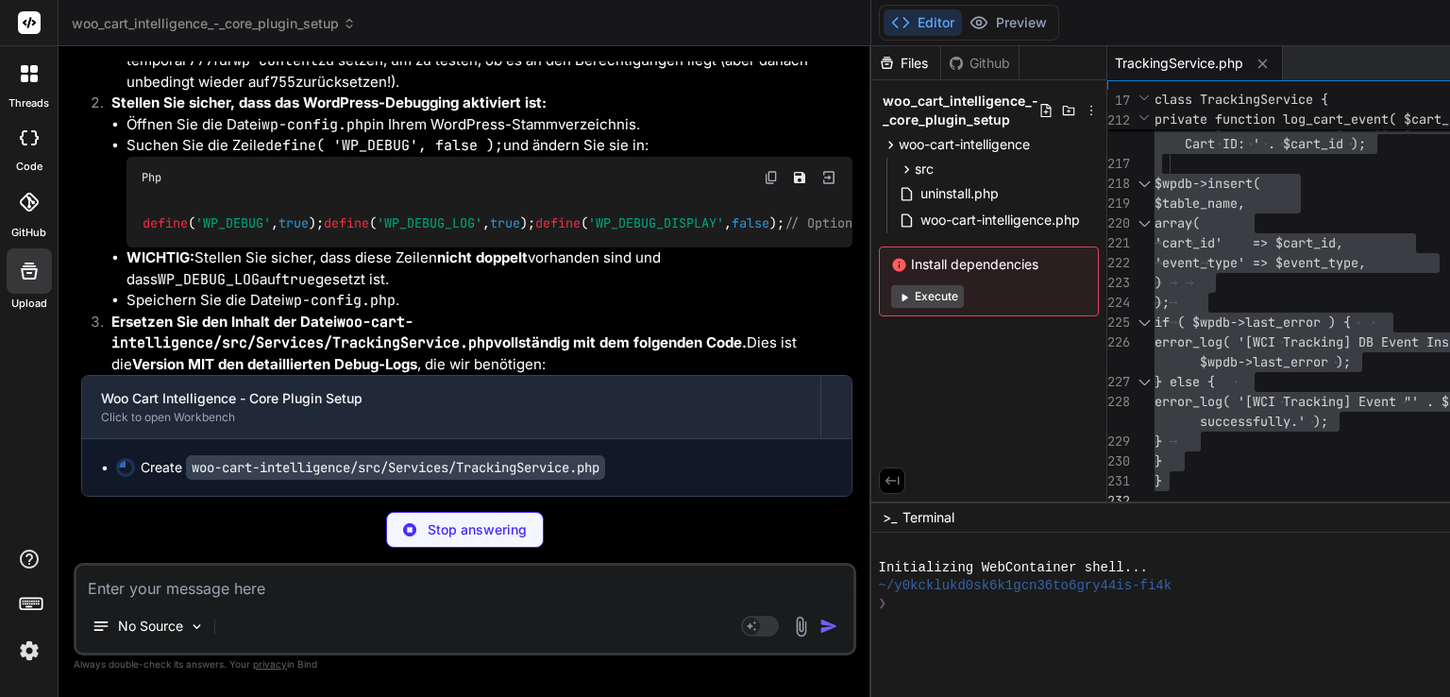
scroll to position [90675, 0]
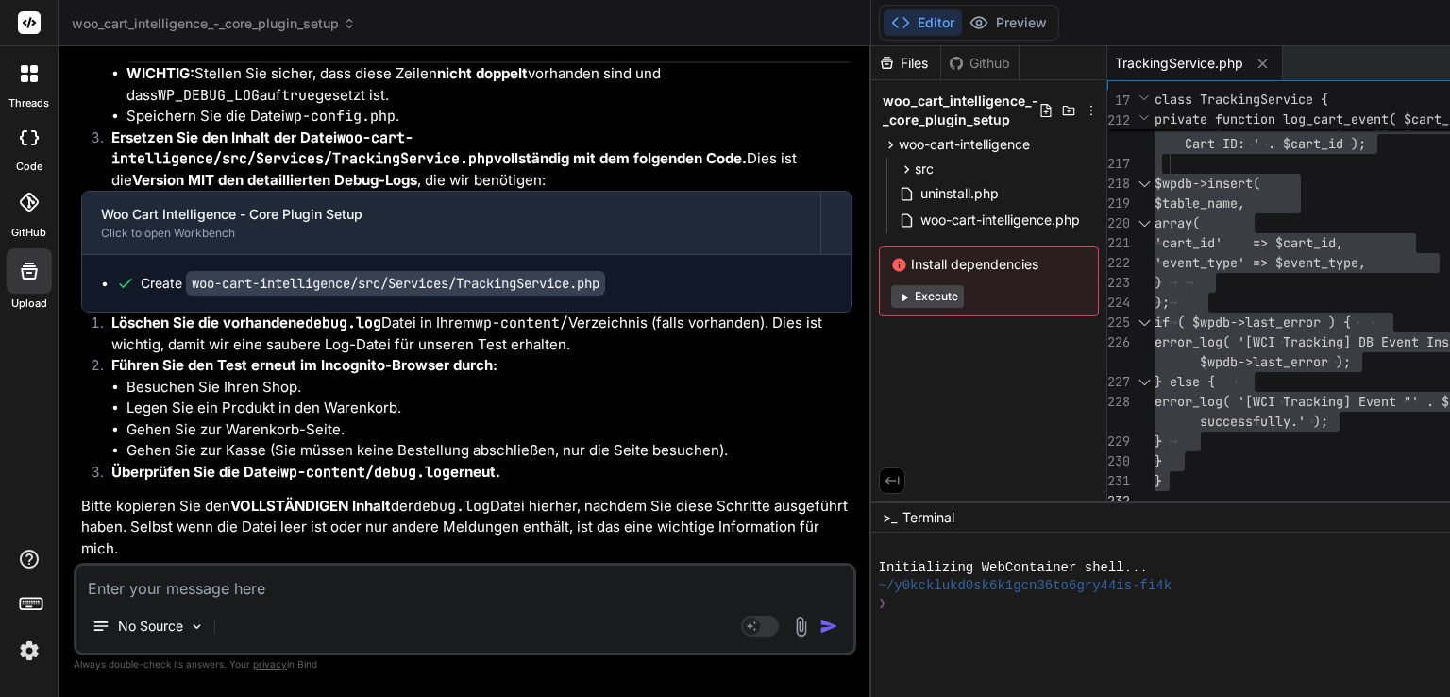
click at [310, 587] on textarea at bounding box center [464, 583] width 777 height 34
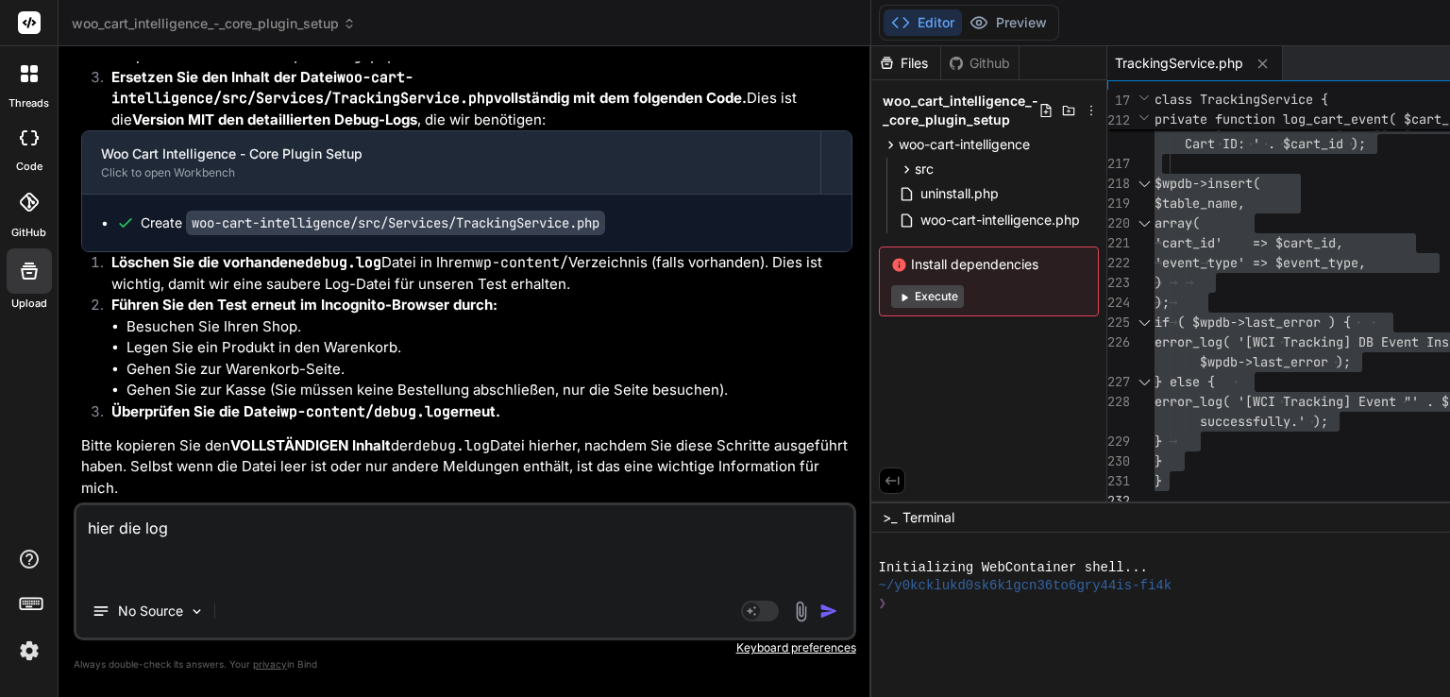
paste textarea "[[DATE] 11:57:29 UTC] PHP Notice: Function _load_textdomain_just_in_time was ca…"
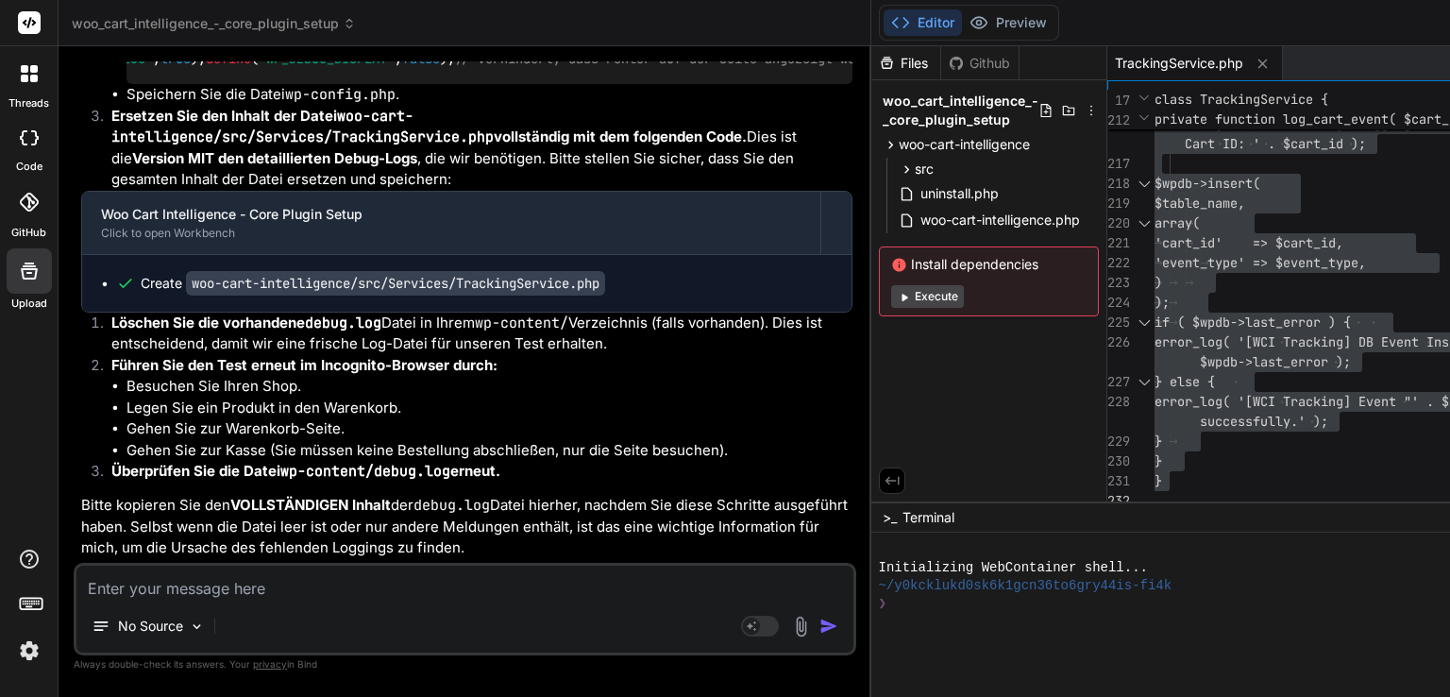
scroll to position [0, 381]
drag, startPoint x: 143, startPoint y: 525, endPoint x: 490, endPoint y: 522, distance: 347.4
click at [490, 84] on div "define ( 'WP_DEBUG' , true ); define ( 'WP_DEBUG_LOG' , true ); define ( 'WP_DE…" at bounding box center [490, 59] width 726 height 49
copy code "@ ini_set ( 'display_errors' , 0 ); // Verhindert, dass Fehler auf der Seite an…"
click at [283, 582] on textarea at bounding box center [464, 583] width 777 height 34
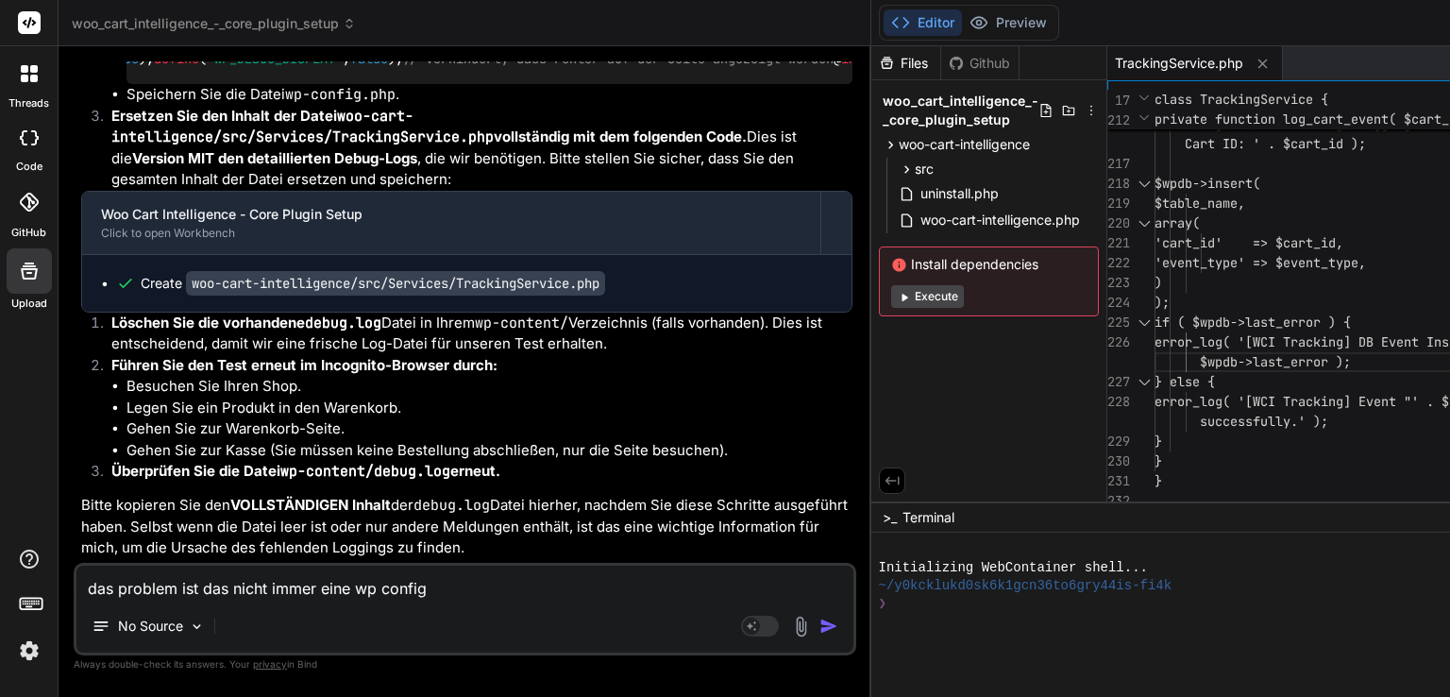
drag, startPoint x: 455, startPoint y: 590, endPoint x: 0, endPoint y: 590, distance: 455.0
click at [0, 590] on div "threads code GitHub Upload woo_cart_intelligence_-_core_plugin_setup Created wi…" at bounding box center [725, 348] width 1450 height 697
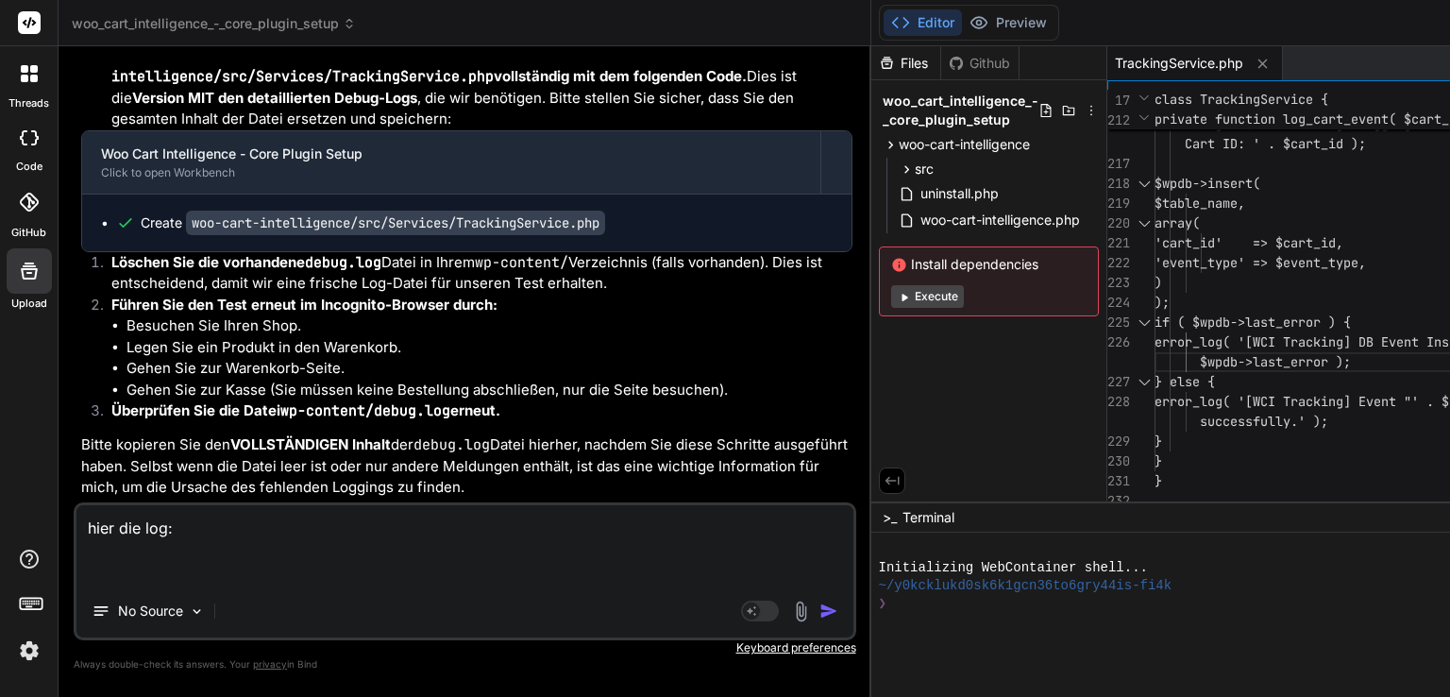
paste textarea "[[DATE] 11:57:29 UTC] PHP Notice: Function _load_textdomain_just_in_time was ca…"
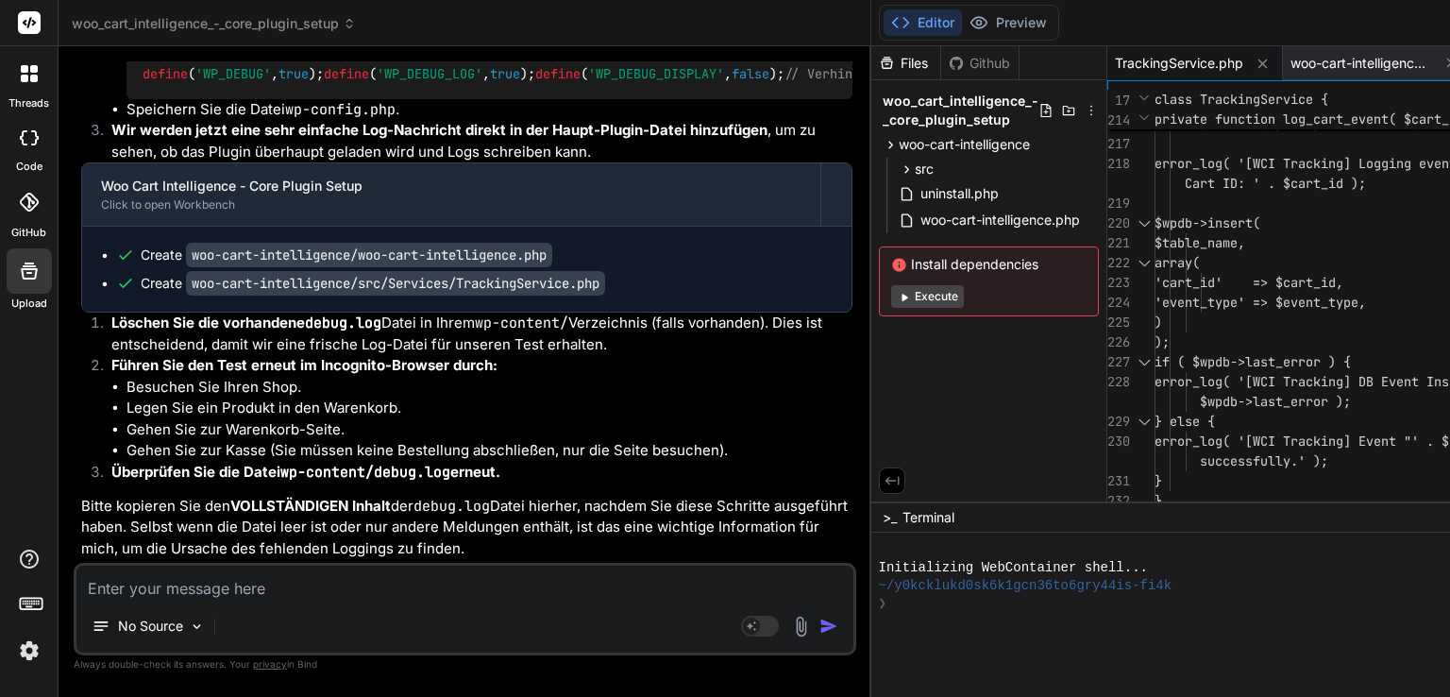
scroll to position [218694, 0]
drag, startPoint x: 1319, startPoint y: 21, endPoint x: 1306, endPoint y: 36, distance: 20.1
click at [408, 588] on textarea at bounding box center [464, 583] width 777 height 34
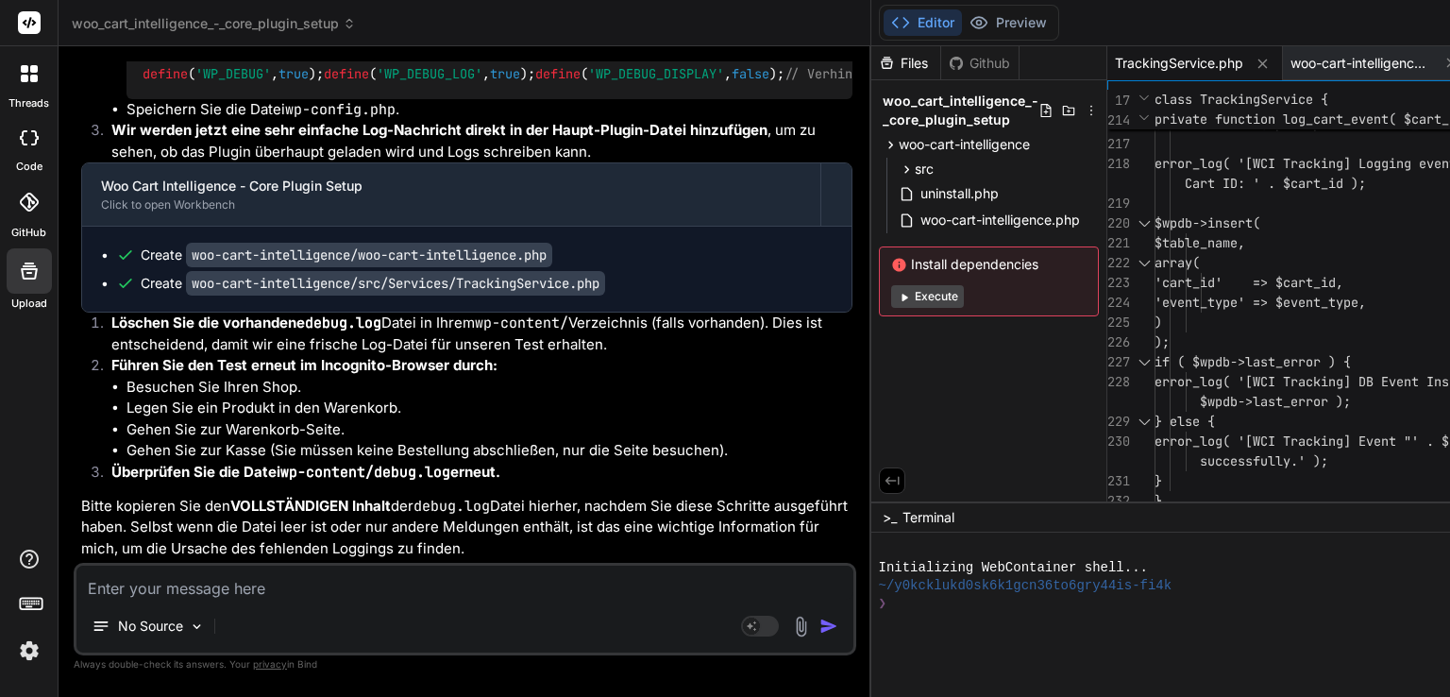
paste textarea "[[DATE] 11:57:29 UTC] PHP Notice: Function _load_textdomain_just_in_time was ca…"
click at [295, 586] on textarea at bounding box center [464, 583] width 777 height 34
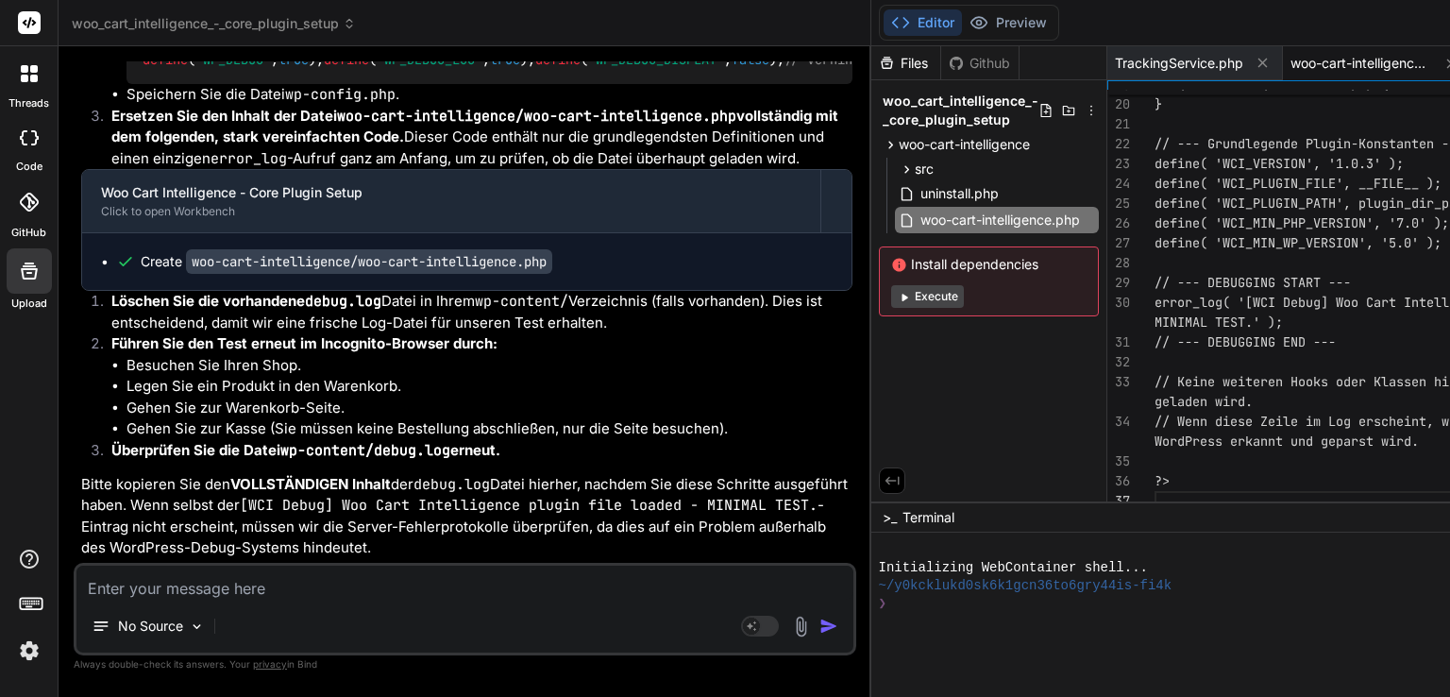
scroll to position [284703, 0]
click at [269, 599] on div "No Source Agent Mode. When this toggle is activated, AI automatically makes dec…" at bounding box center [465, 609] width 783 height 93
click at [251, 599] on div "No Source Agent Mode. When this toggle is activated, AI automatically makes dec…" at bounding box center [465, 609] width 783 height 93
click at [261, 590] on textarea at bounding box center [464, 583] width 777 height 34
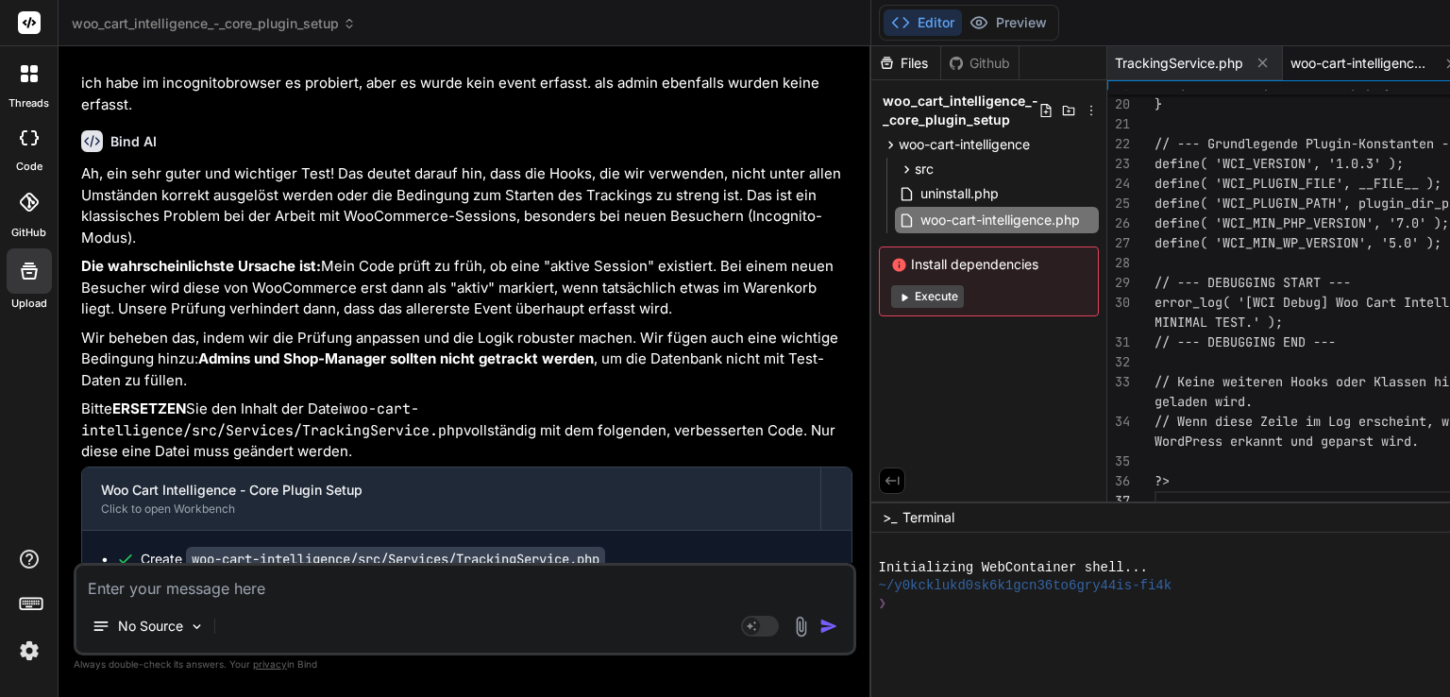
scroll to position [0, 0]
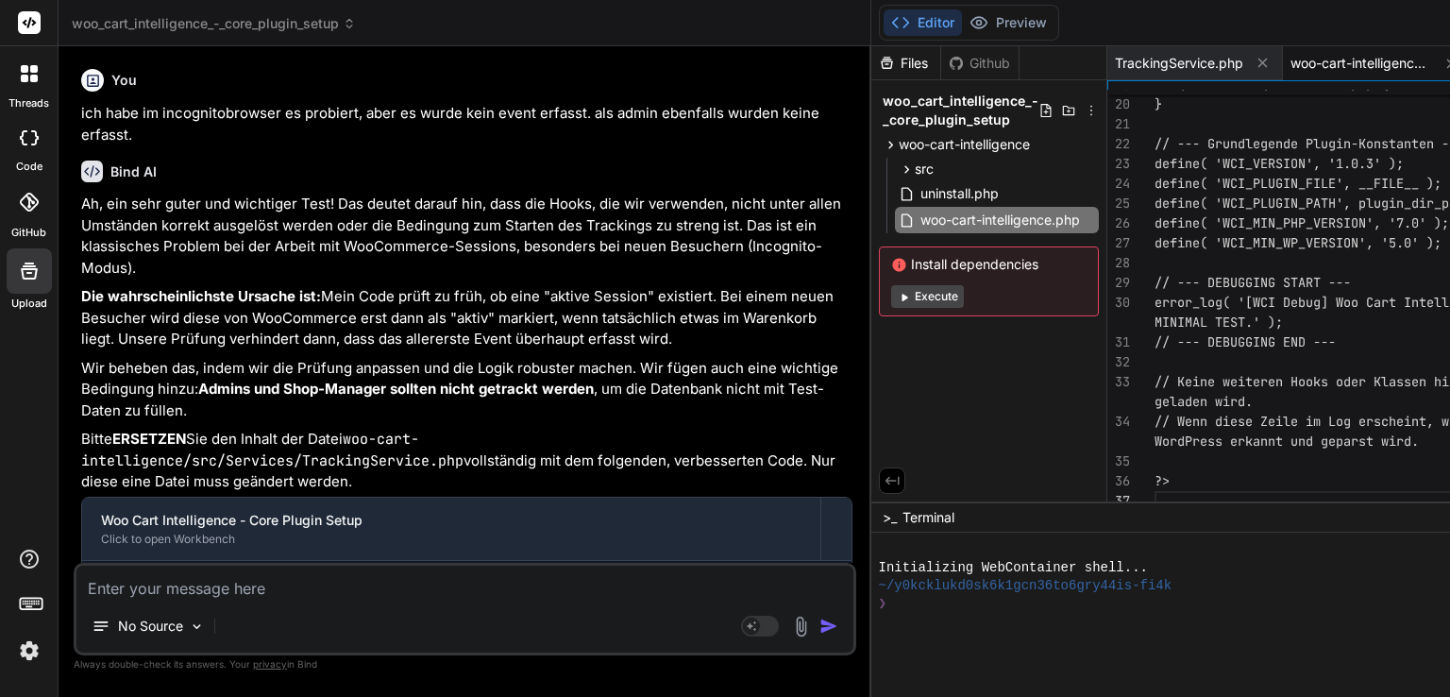
click at [29, 27] on rect at bounding box center [29, 22] width 23 height 23
click at [37, 138] on icon at bounding box center [35, 137] width 8 height 15
click at [330, 15] on span "woo_cart_intelligence_-_core_plugin_setup" at bounding box center [214, 23] width 284 height 19
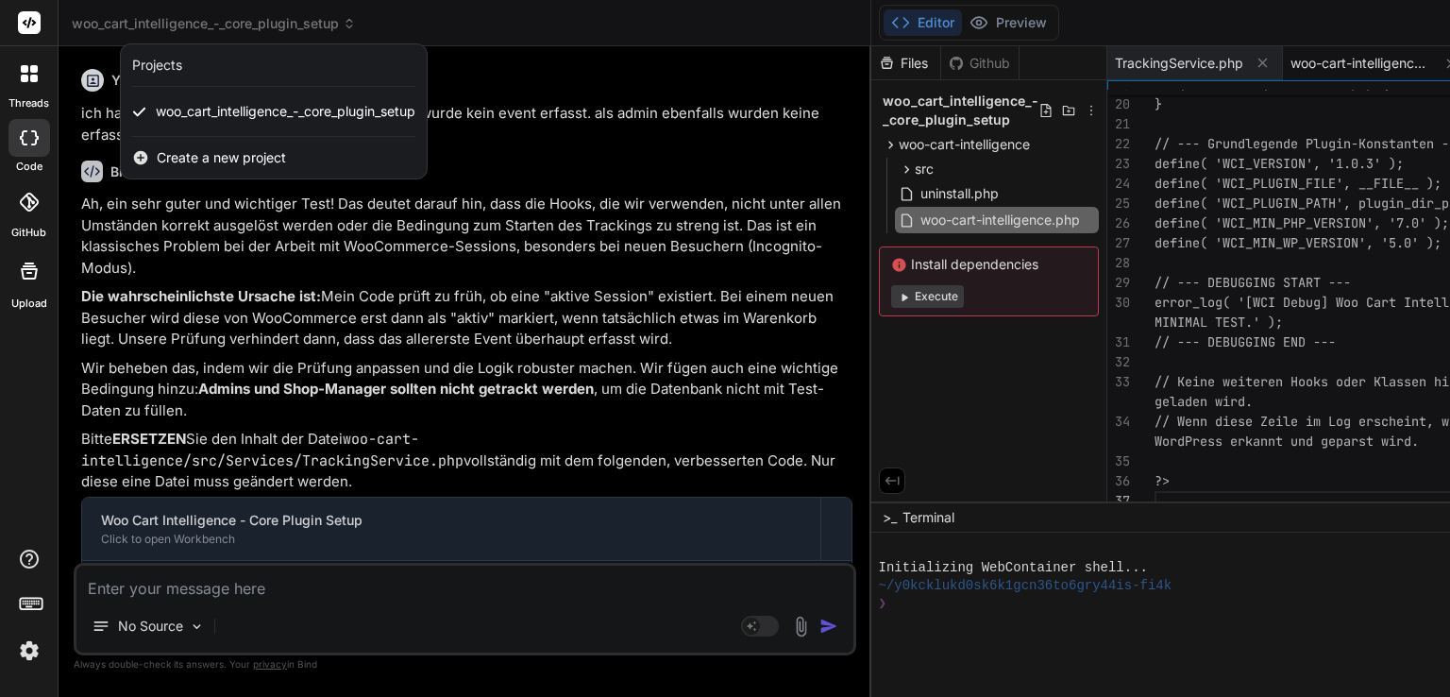
click at [204, 67] on div "Projects" at bounding box center [273, 65] width 283 height 19
click at [138, 65] on div "Projects" at bounding box center [157, 65] width 50 height 19
click at [204, 159] on span "Create a new project" at bounding box center [221, 157] width 129 height 19
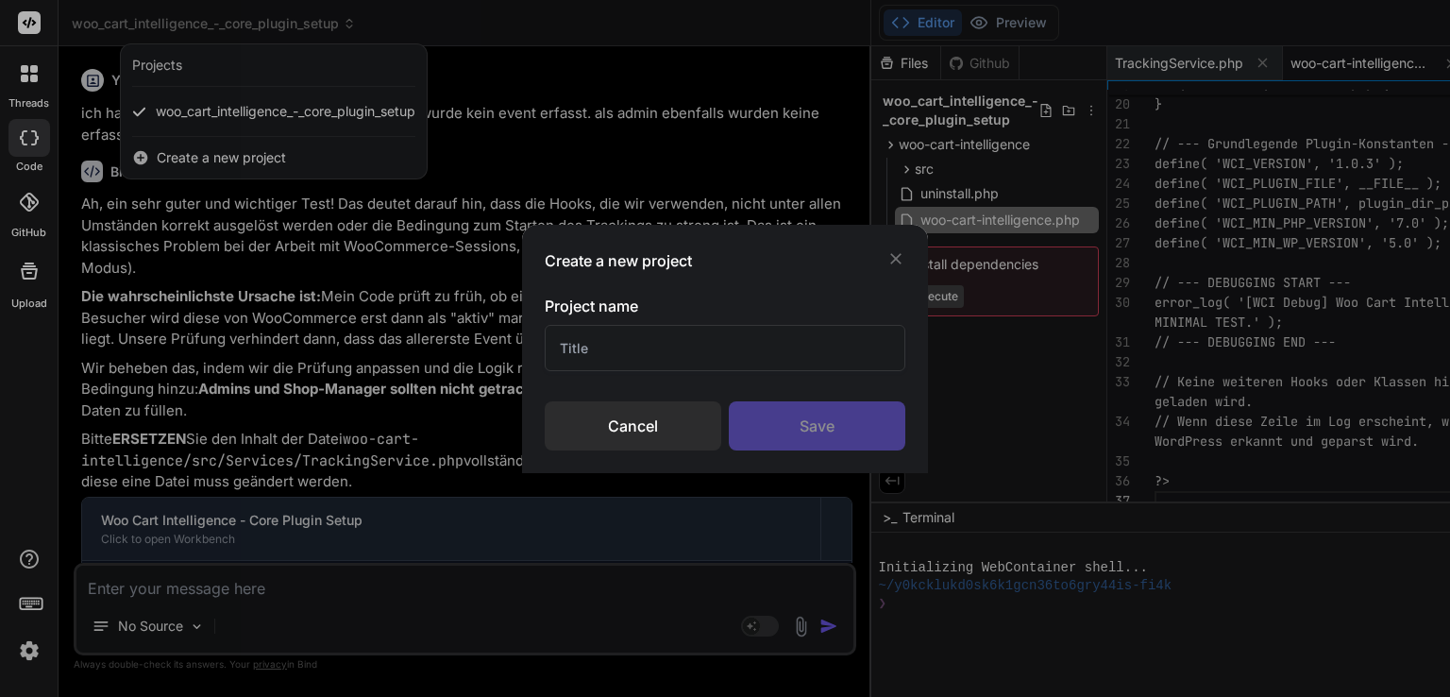
click at [591, 334] on input "text" at bounding box center [725, 348] width 361 height 46
click at [26, 65] on div "Create a new project Project name Cancel Save" at bounding box center [725, 348] width 1450 height 697
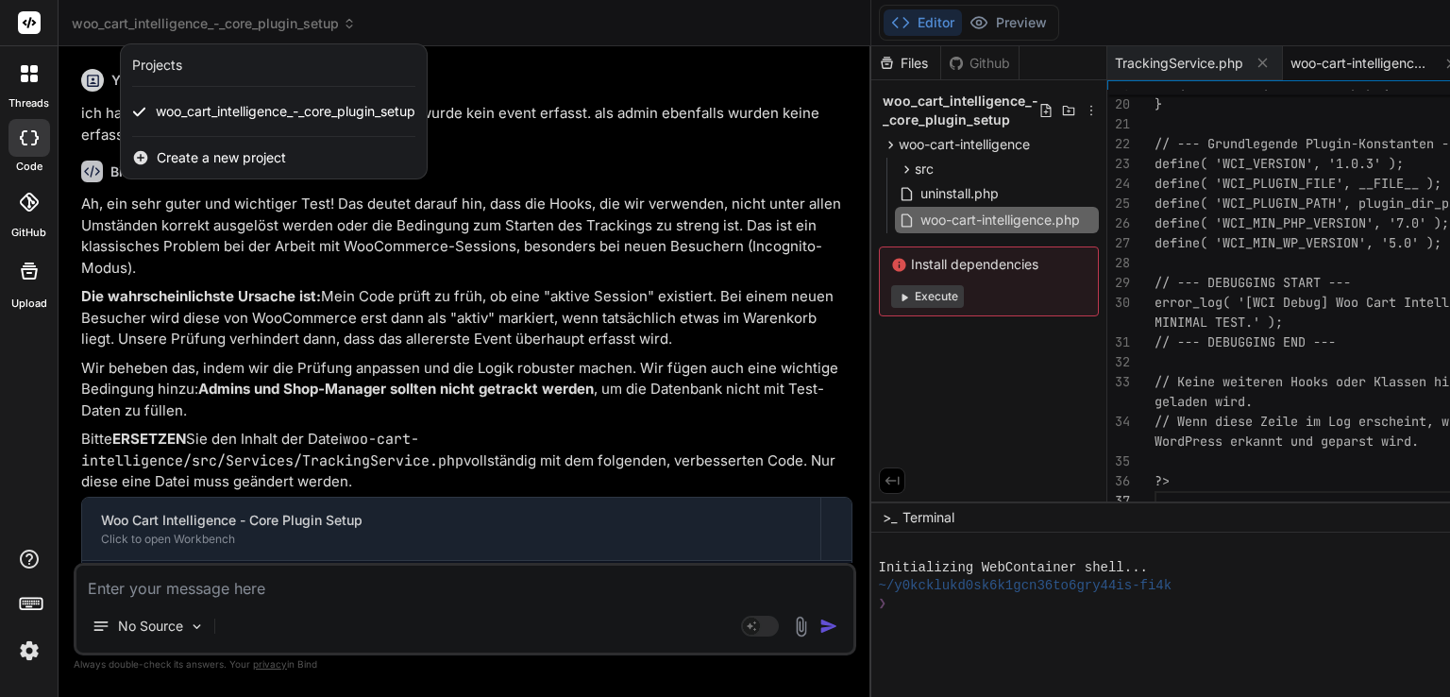
click at [29, 78] on icon at bounding box center [29, 73] width 17 height 17
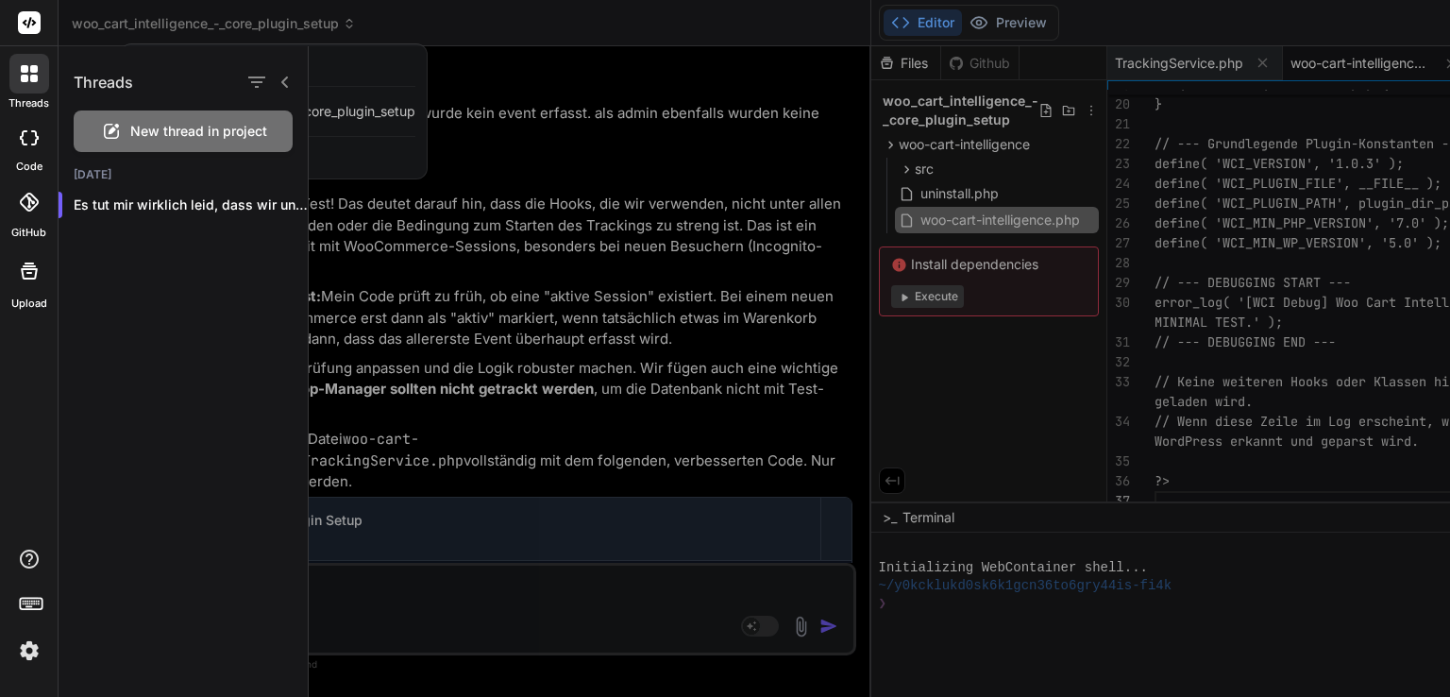
click at [108, 135] on icon at bounding box center [111, 131] width 23 height 23
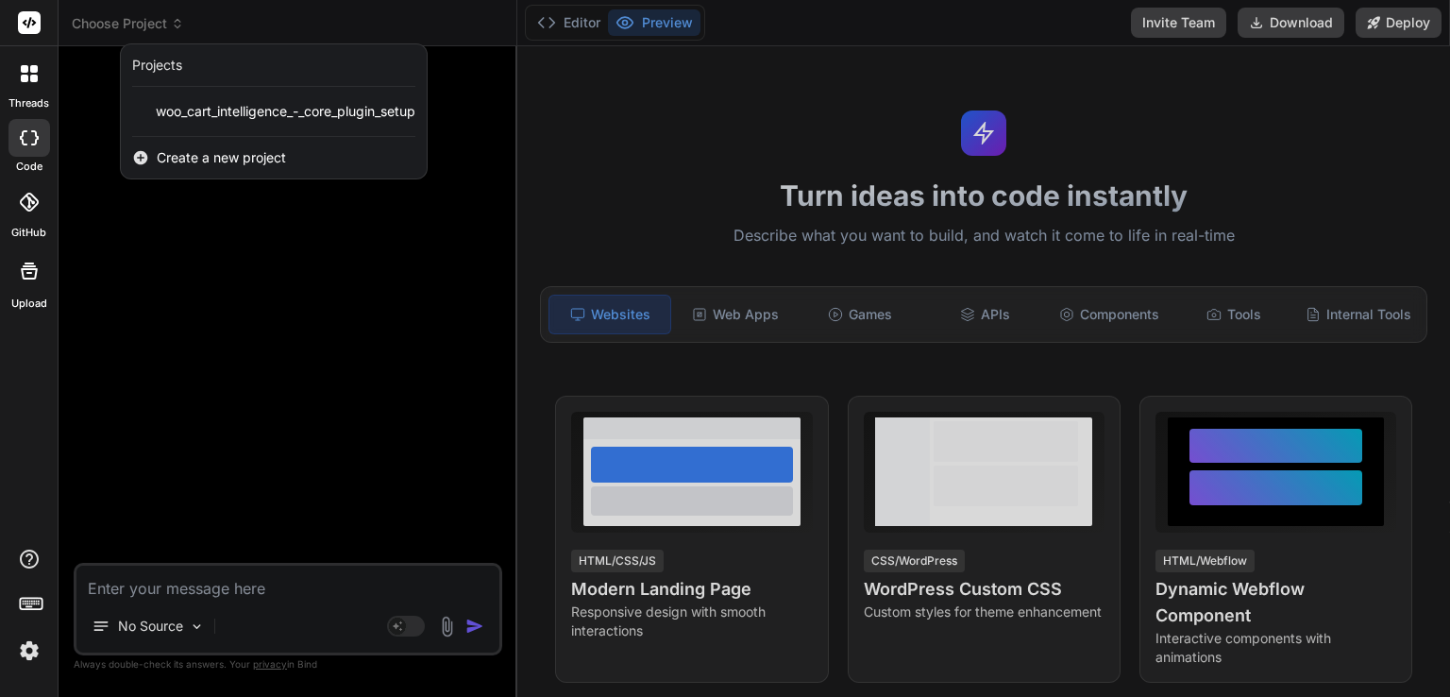
click at [214, 277] on div at bounding box center [725, 348] width 1450 height 697
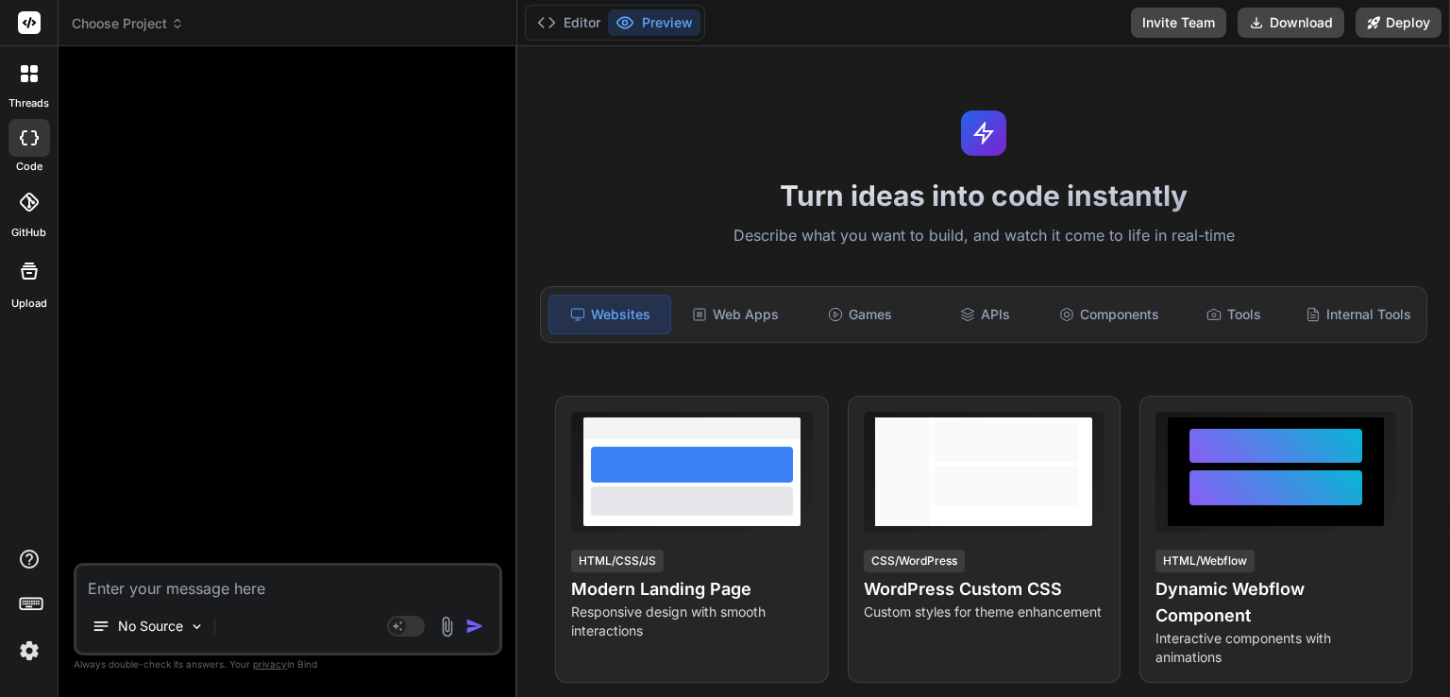
click at [227, 582] on textarea at bounding box center [287, 583] width 423 height 34
click at [183, 629] on div "No Source" at bounding box center [148, 626] width 128 height 38
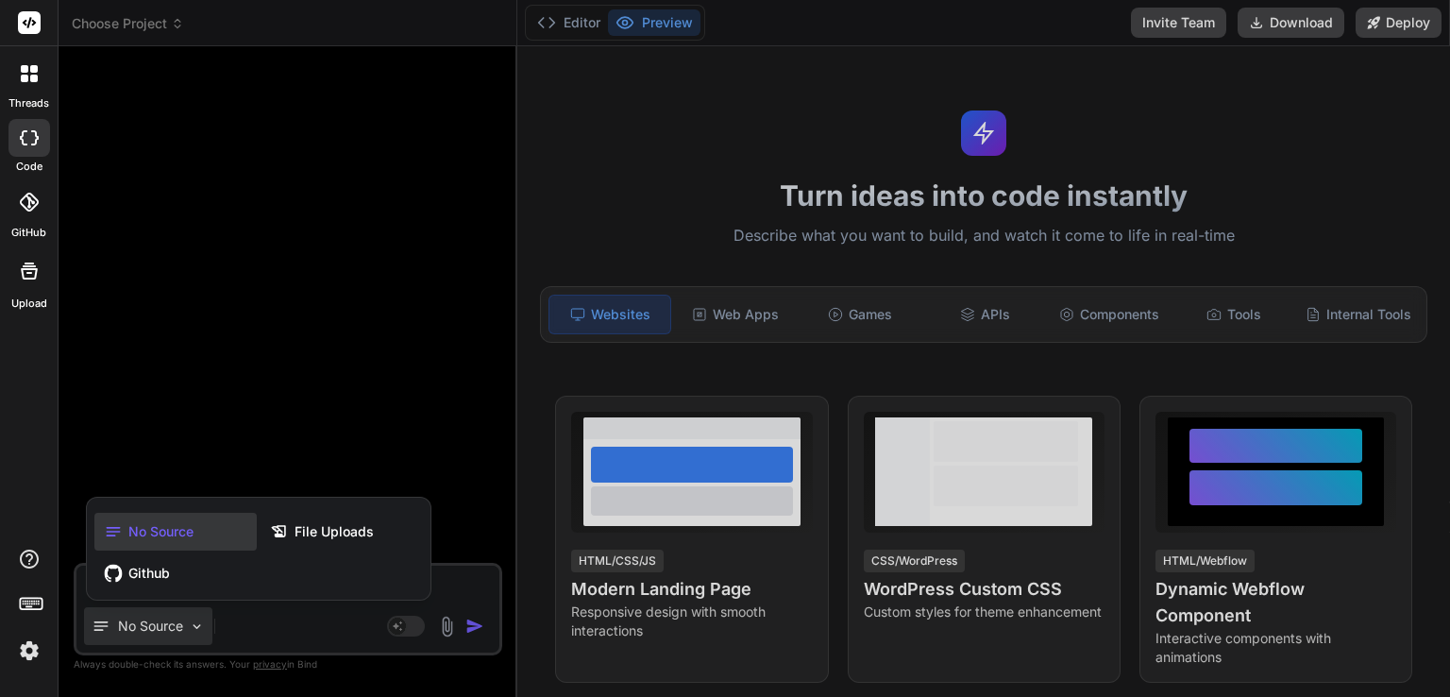
click at [183, 629] on div at bounding box center [725, 348] width 1450 height 697
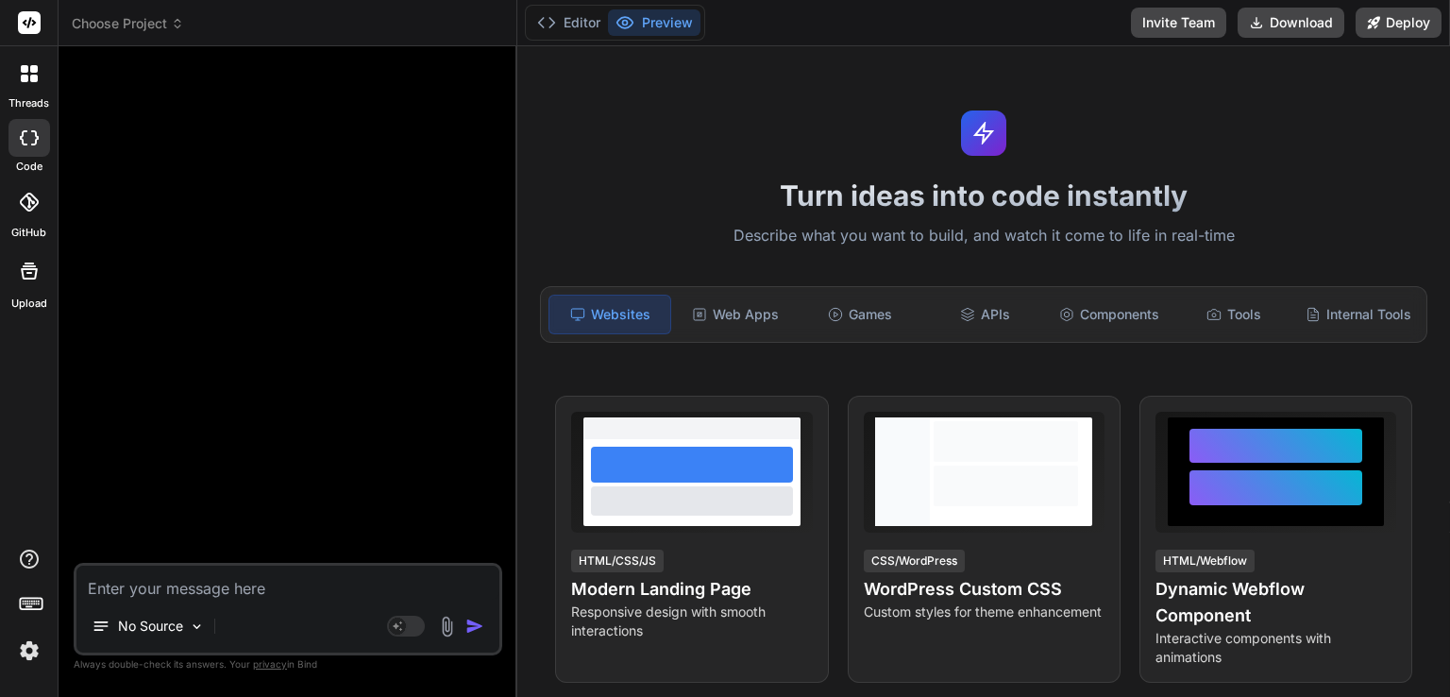
click at [215, 593] on textarea at bounding box center [287, 583] width 423 height 34
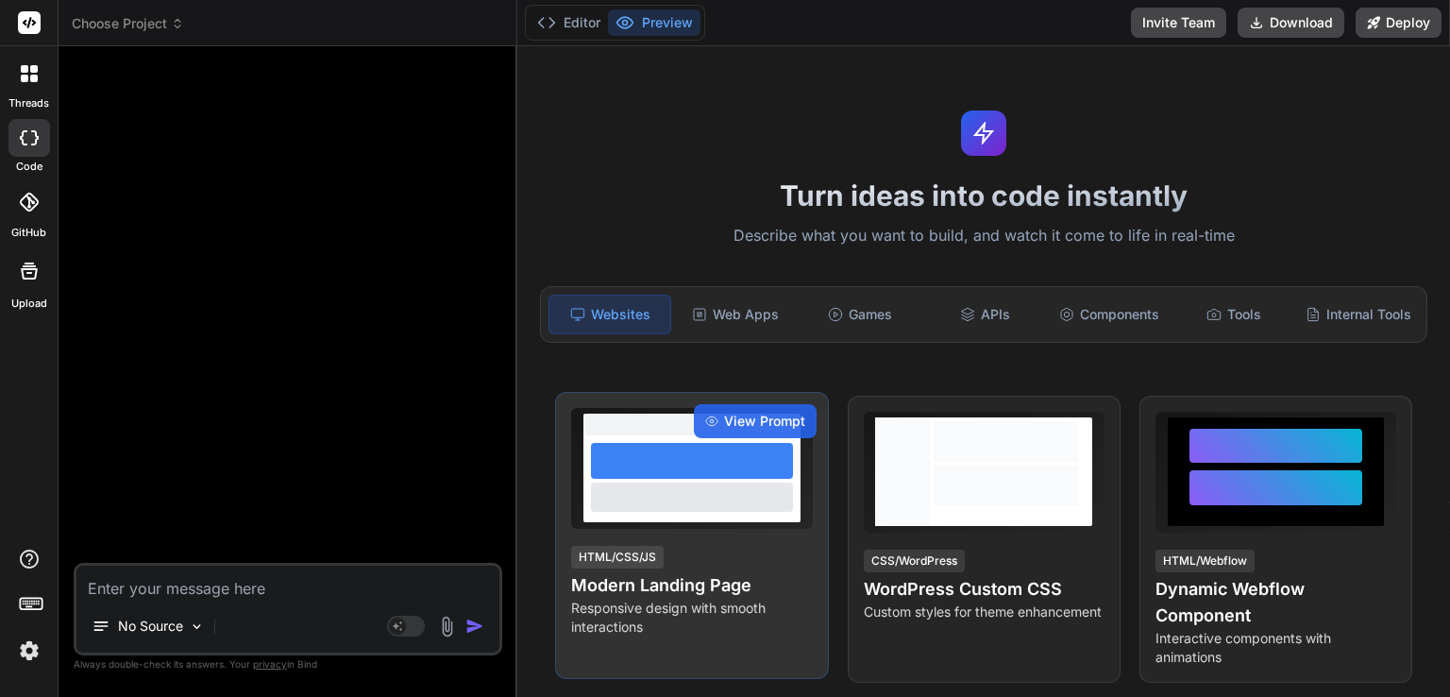
paste textarea "Lore ips dol Sitame consectet. adipisc elits doeiu tem inc utlab etd magn ali. …"
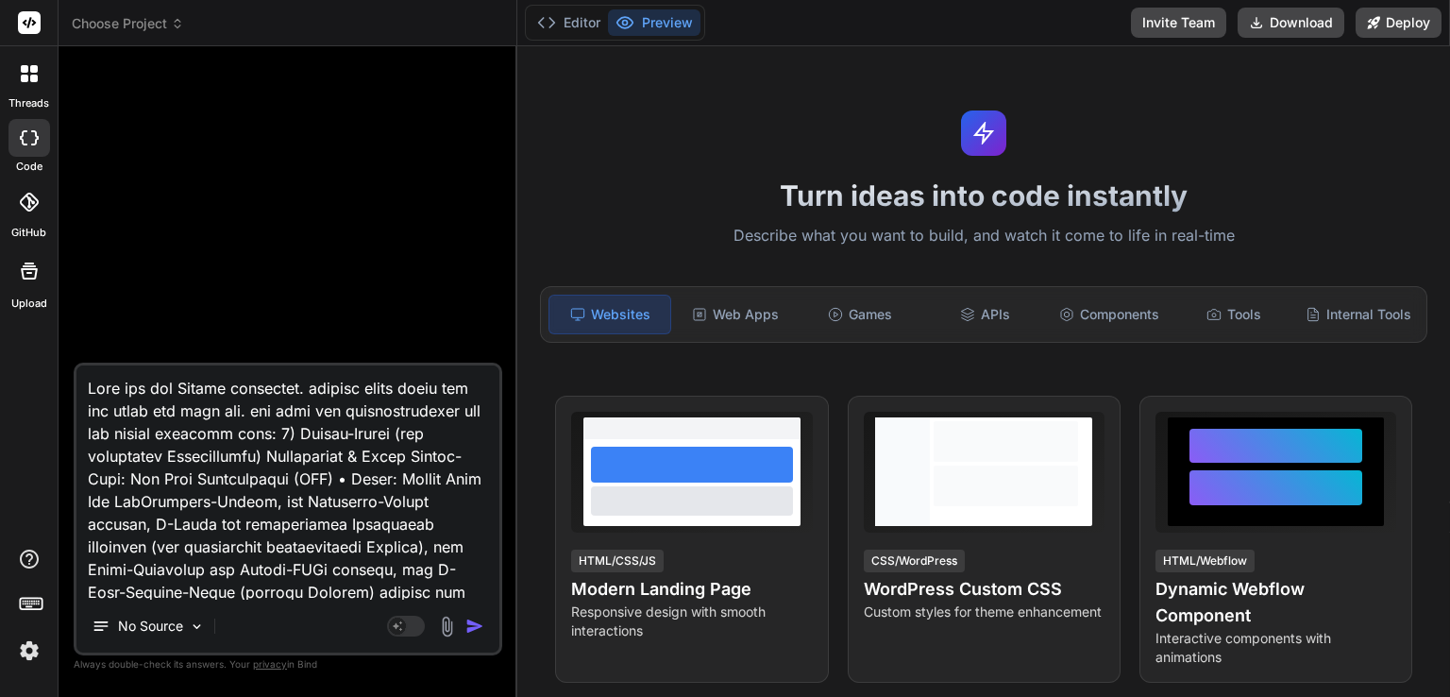
click at [184, 386] on textarea at bounding box center [287, 482] width 423 height 234
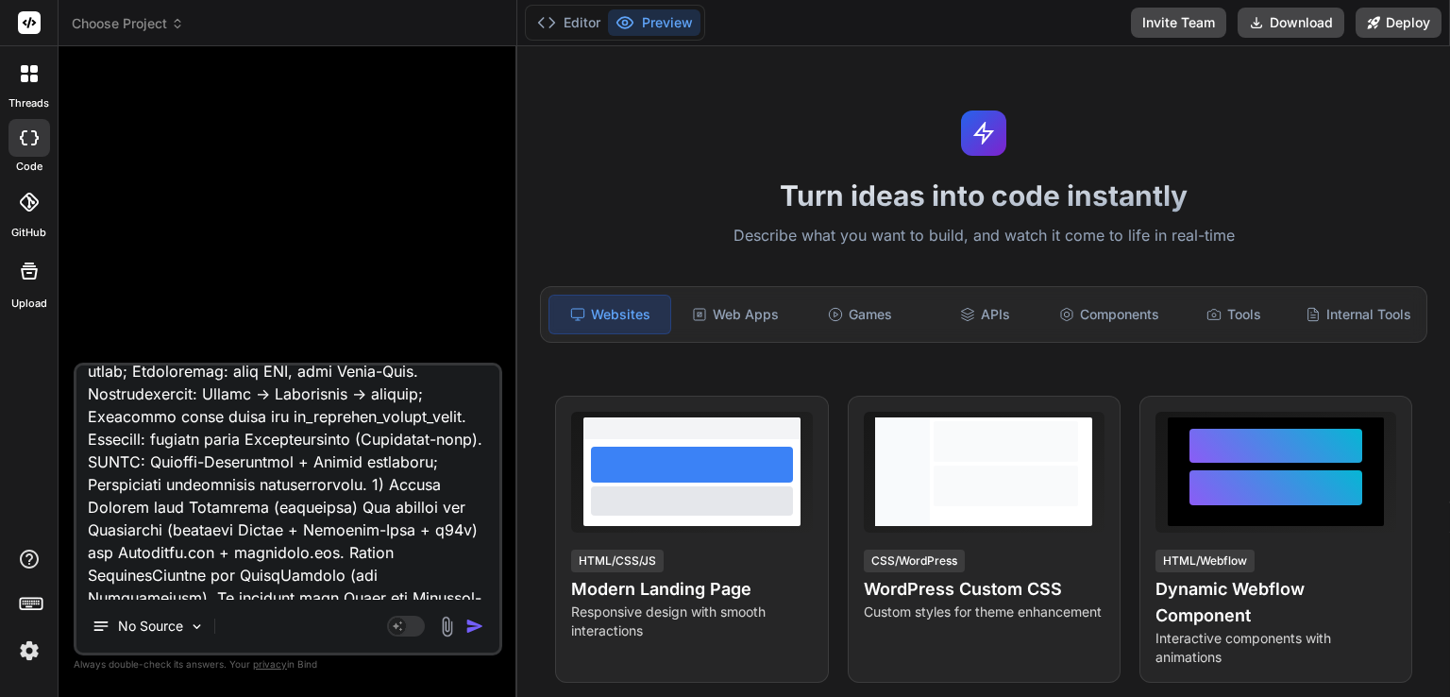
scroll to position [4535, 0]
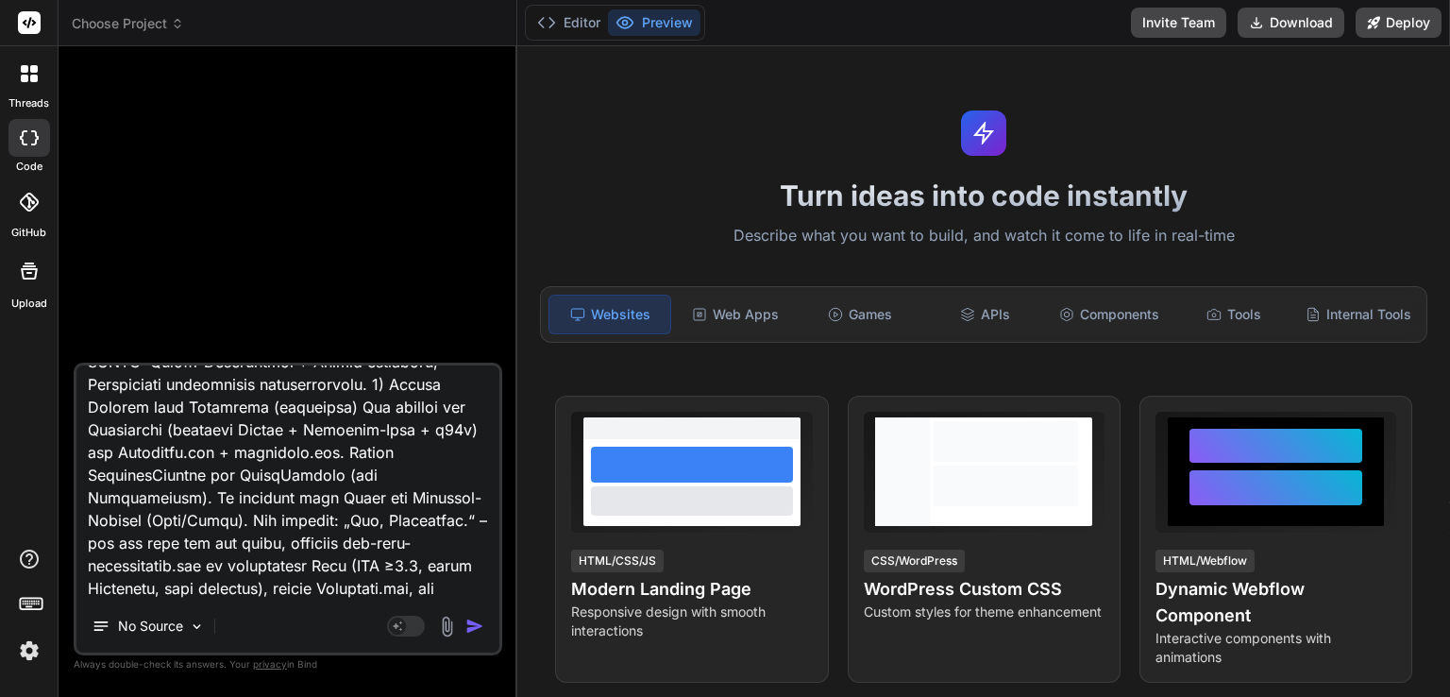
click at [457, 579] on textarea at bounding box center [287, 482] width 423 height 234
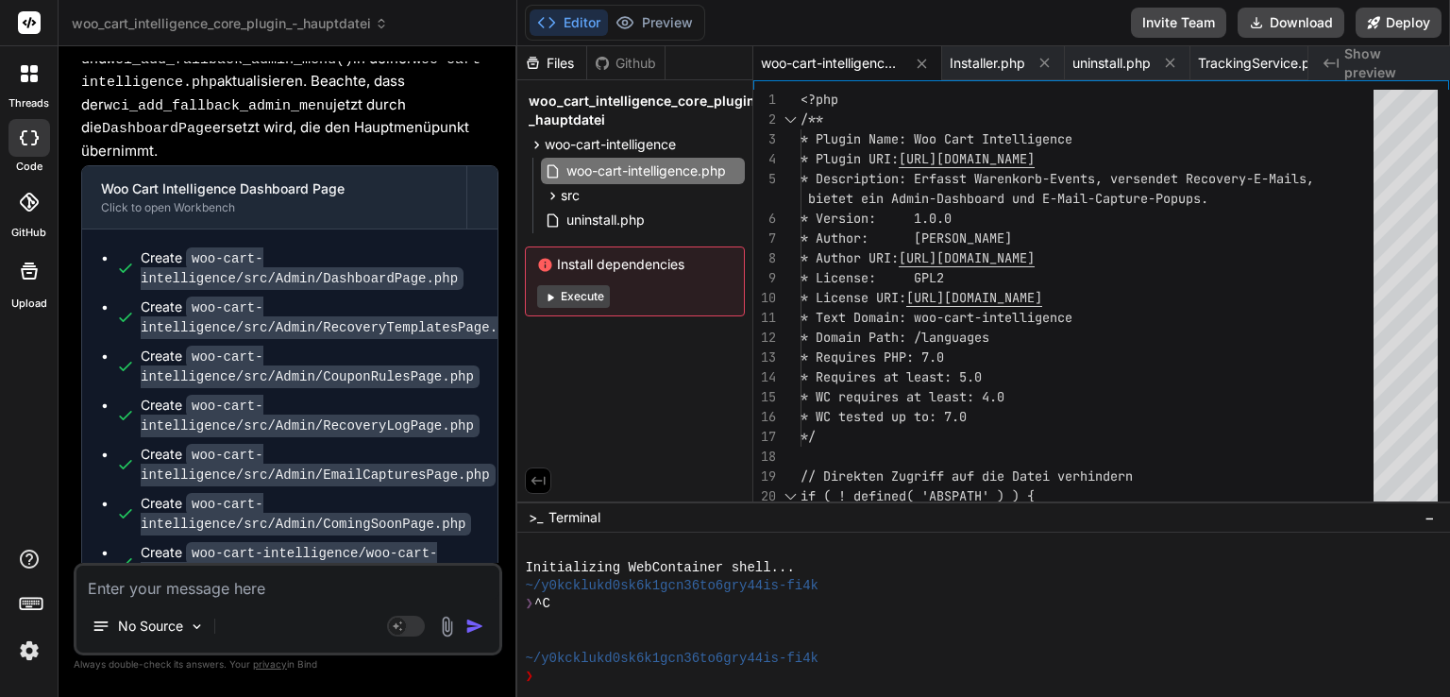
scroll to position [18213, 0]
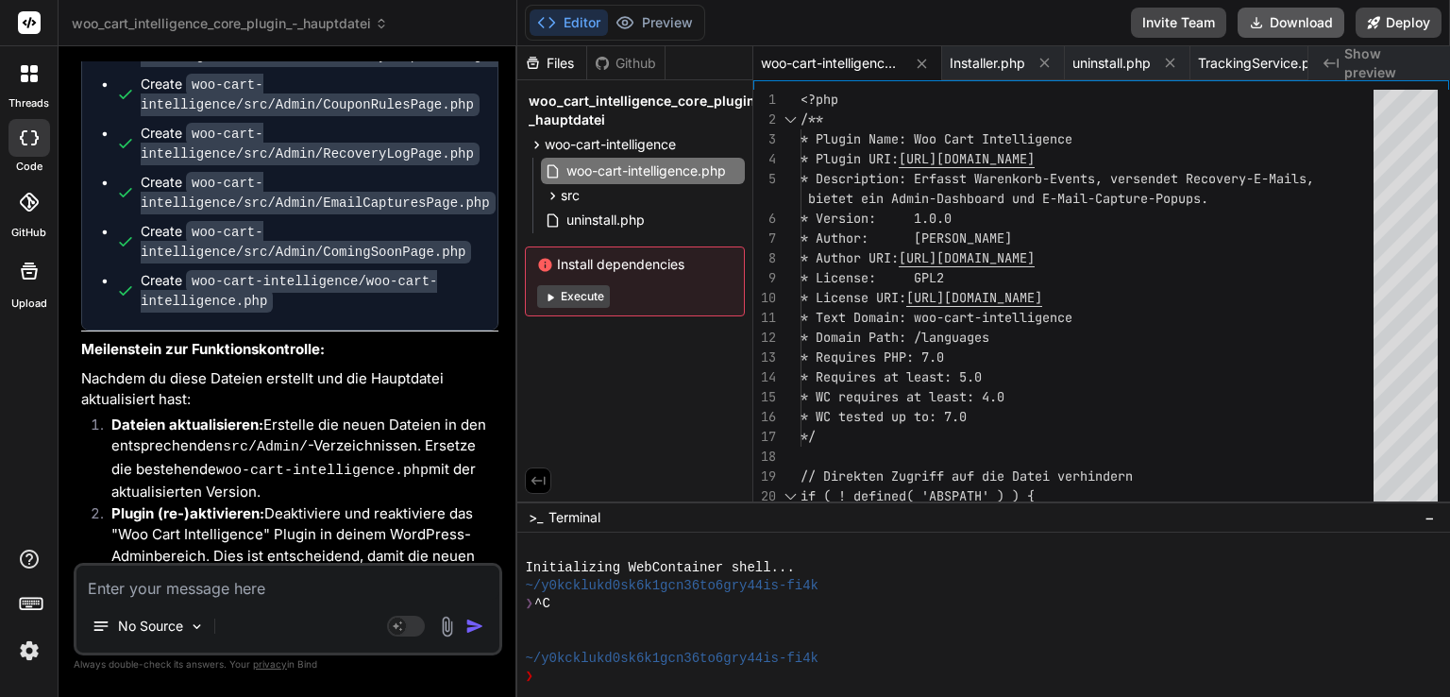
click at [1324, 17] on button "Download" at bounding box center [1291, 23] width 107 height 30
click at [288, 593] on textarea at bounding box center [287, 583] width 423 height 34
paste textarea "Woo Cart Intelligence Error: Woo Cart Intelligence requires WooCommerce to be i…"
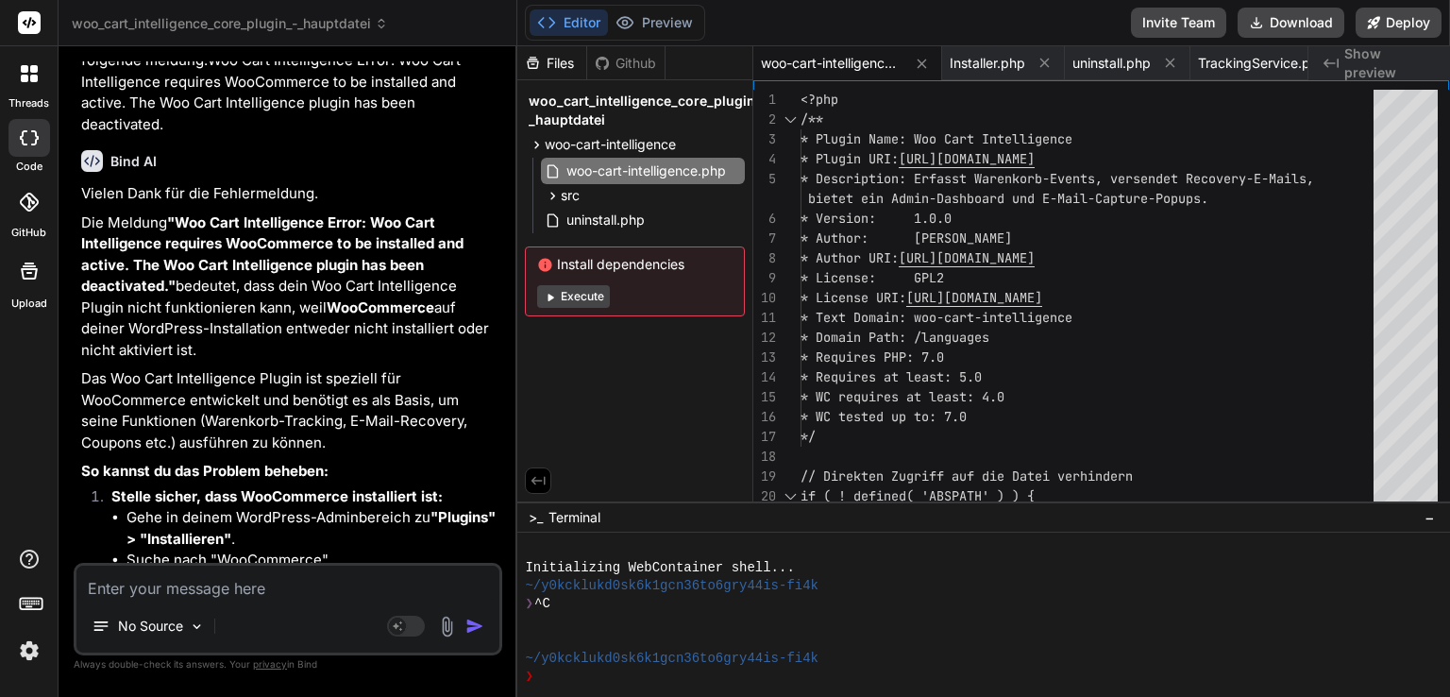
scroll to position [19105, 0]
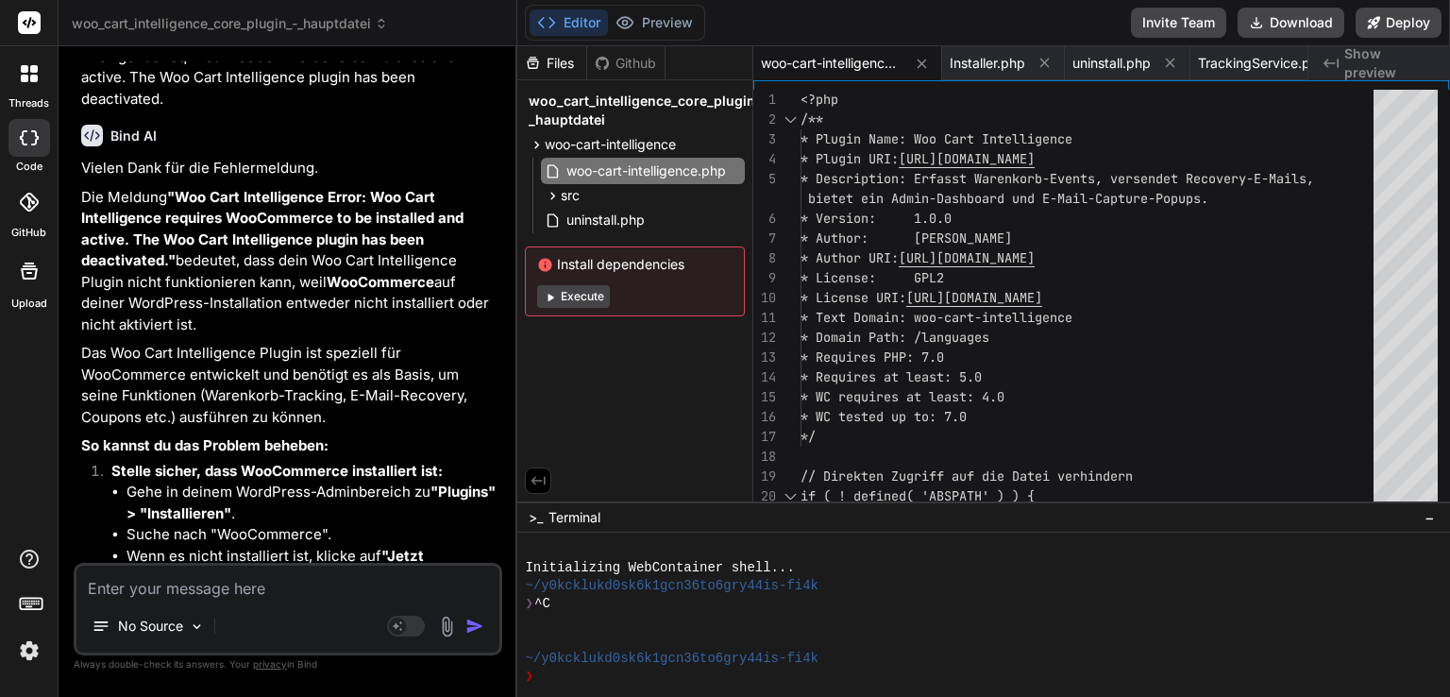
click at [368, 581] on textarea at bounding box center [287, 583] width 423 height 34
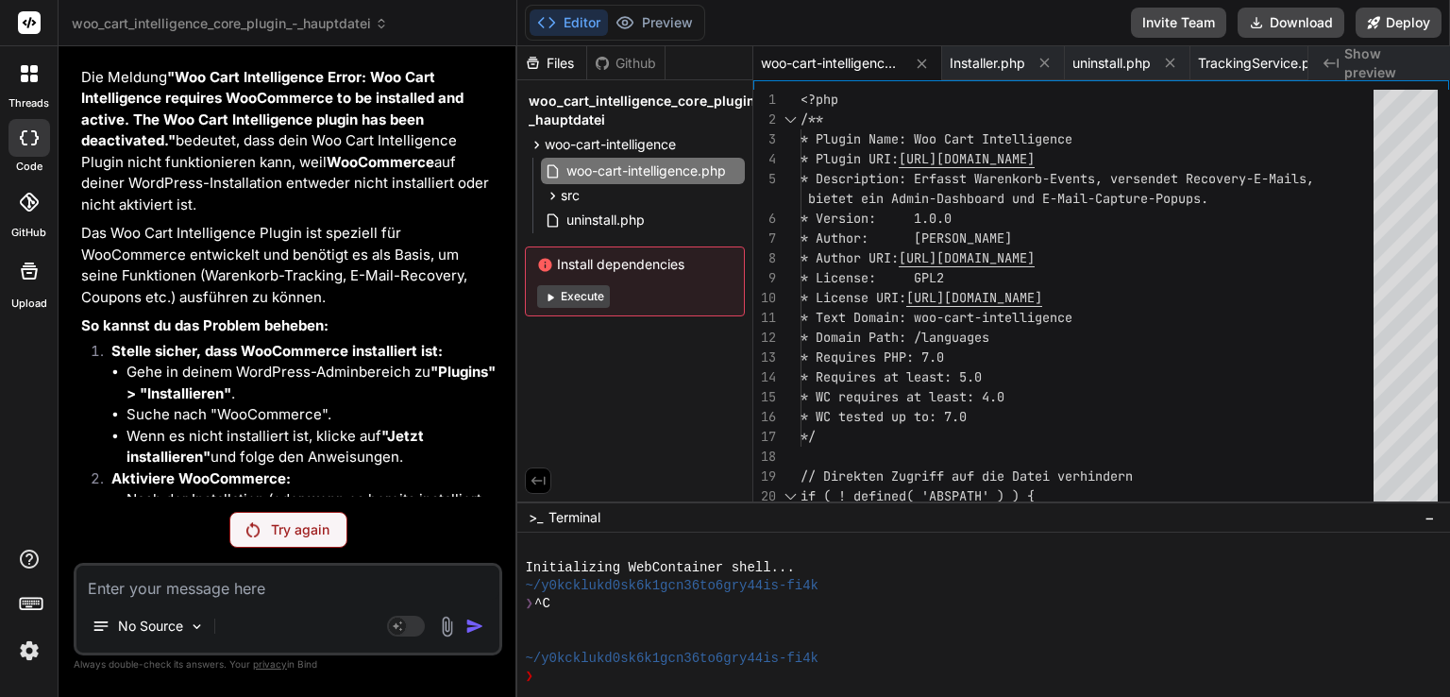
scroll to position [19234, 0]
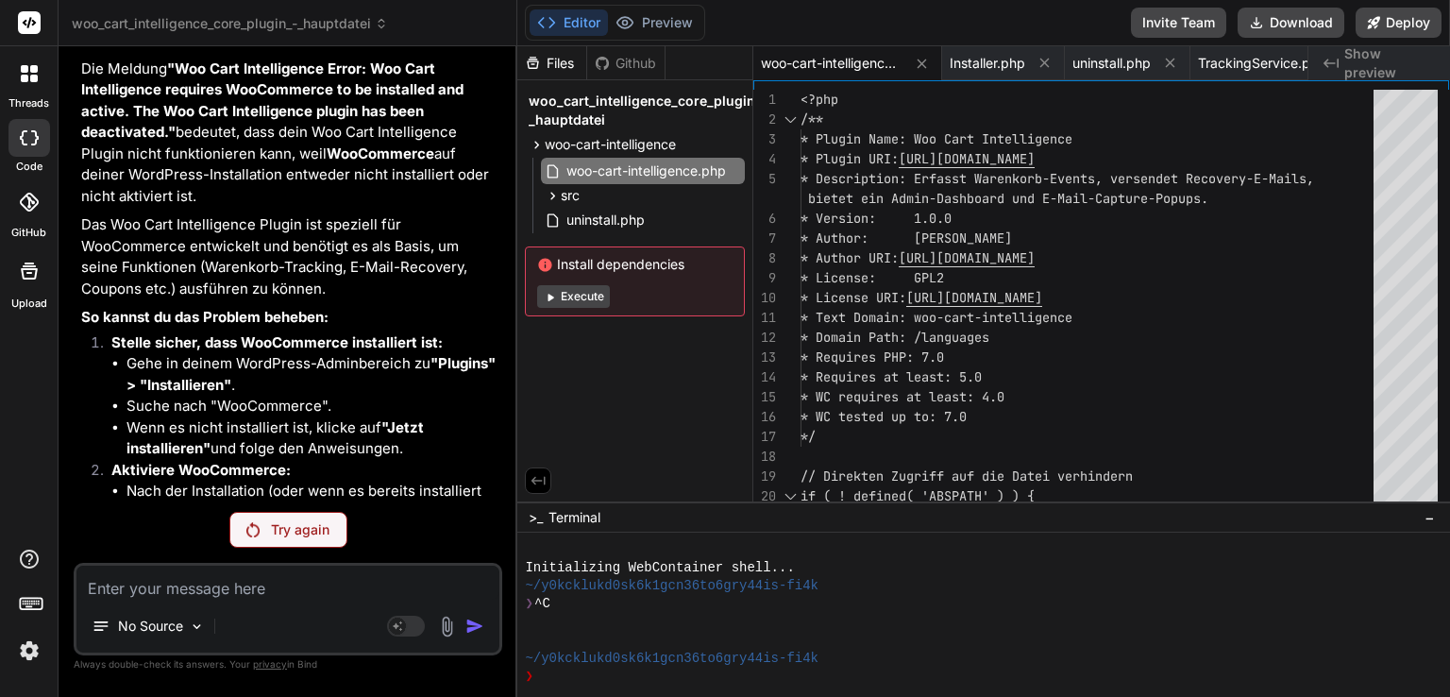
click at [314, 526] on p "Try again" at bounding box center [300, 529] width 59 height 19
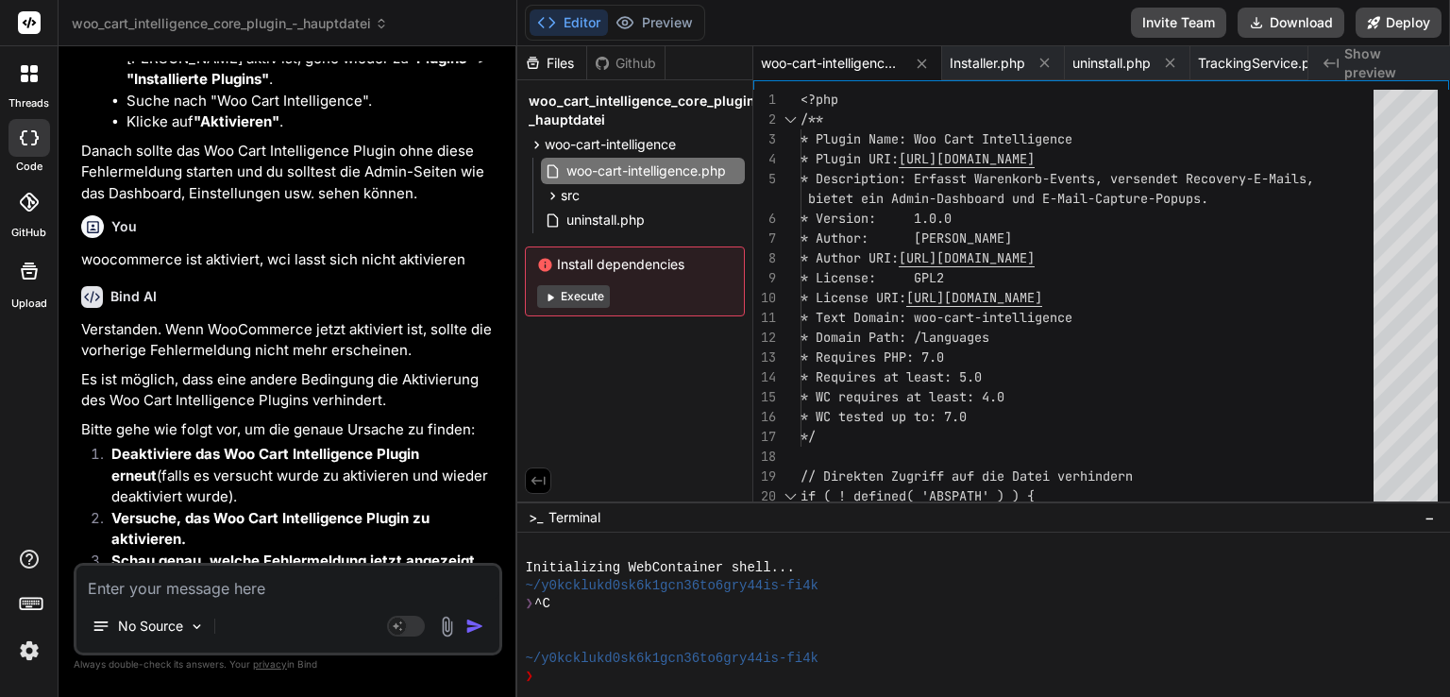
scroll to position [19818, 0]
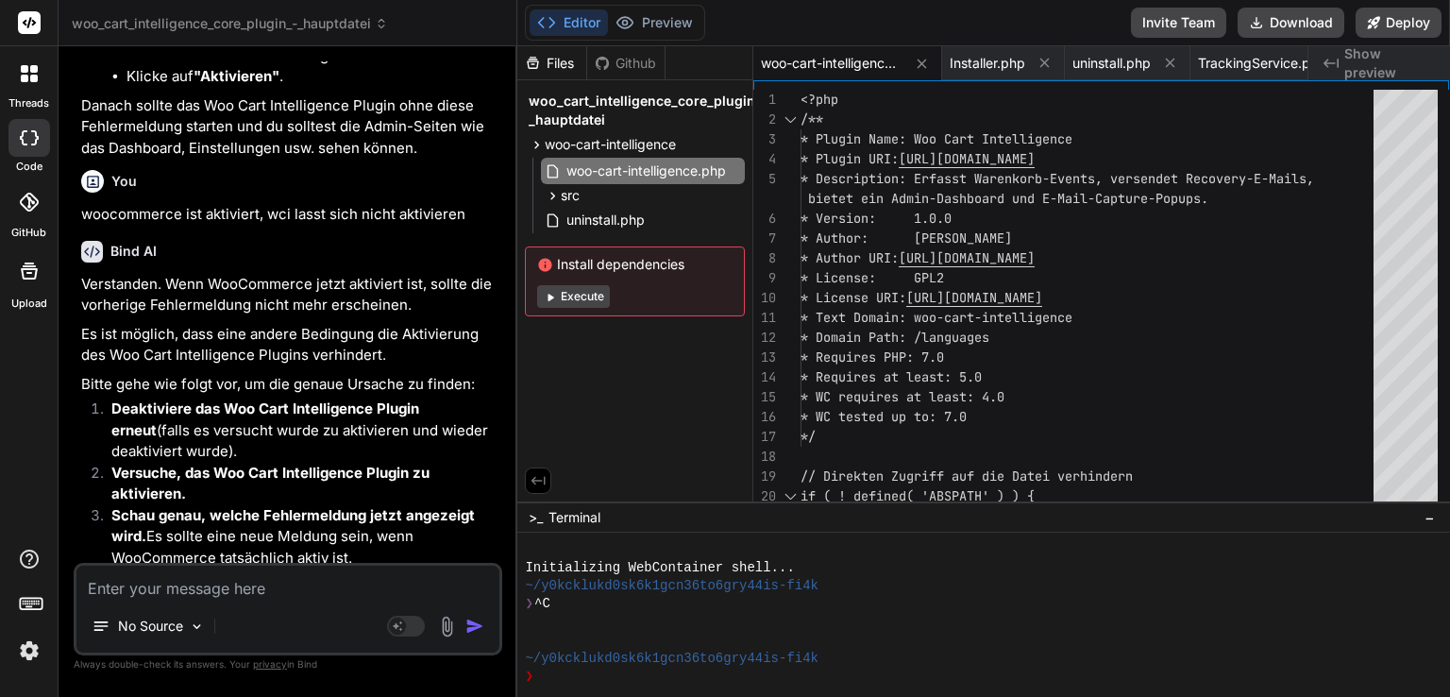
click at [291, 584] on textarea at bounding box center [287, 583] width 423 height 34
paste textarea "Woo Cart Intelligence Error: Woo Cart Intelligence requires WooCommerce to be i…"
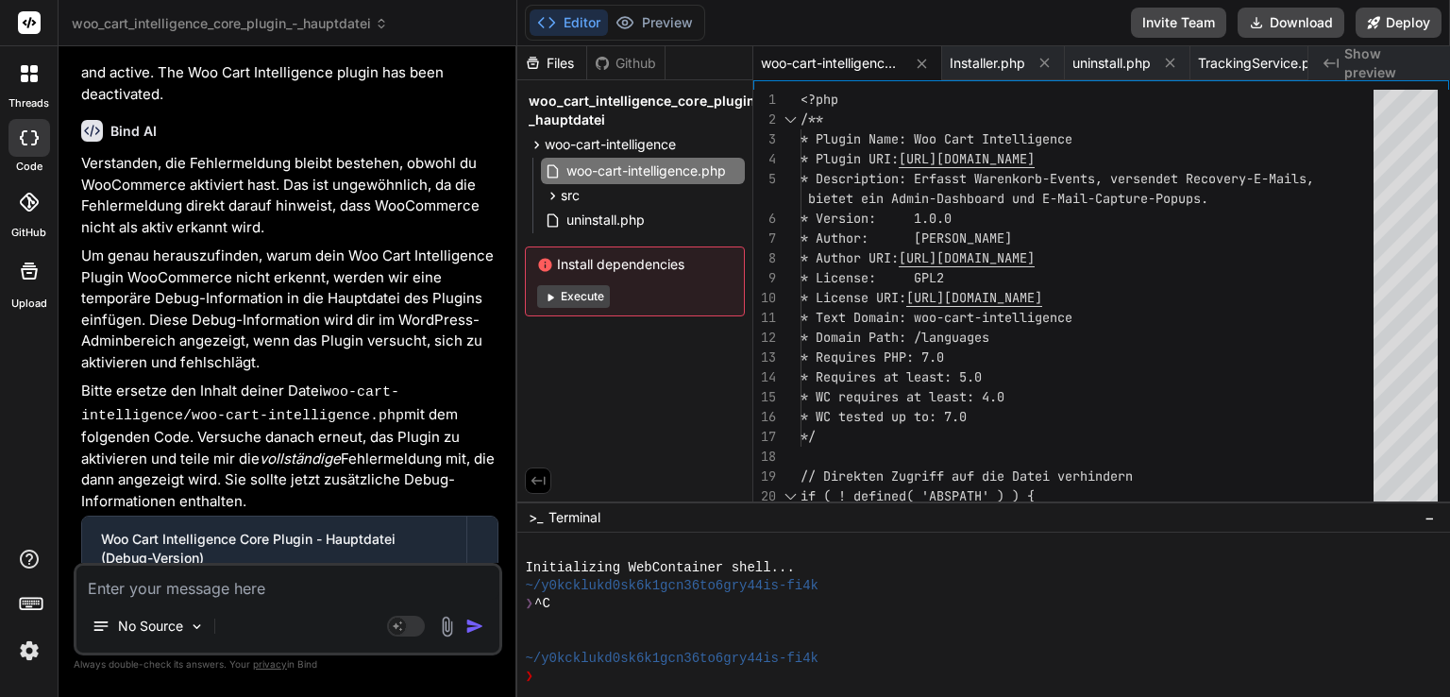
scroll to position [20752, 0]
click at [1295, 22] on button "Download" at bounding box center [1291, 23] width 107 height 30
click at [314, 597] on textarea at bounding box center [287, 583] width 423 height 34
paste textarea "Woo Cart Intelligence Error: Woo Cart Intelligence requires WooCommerce to be i…"
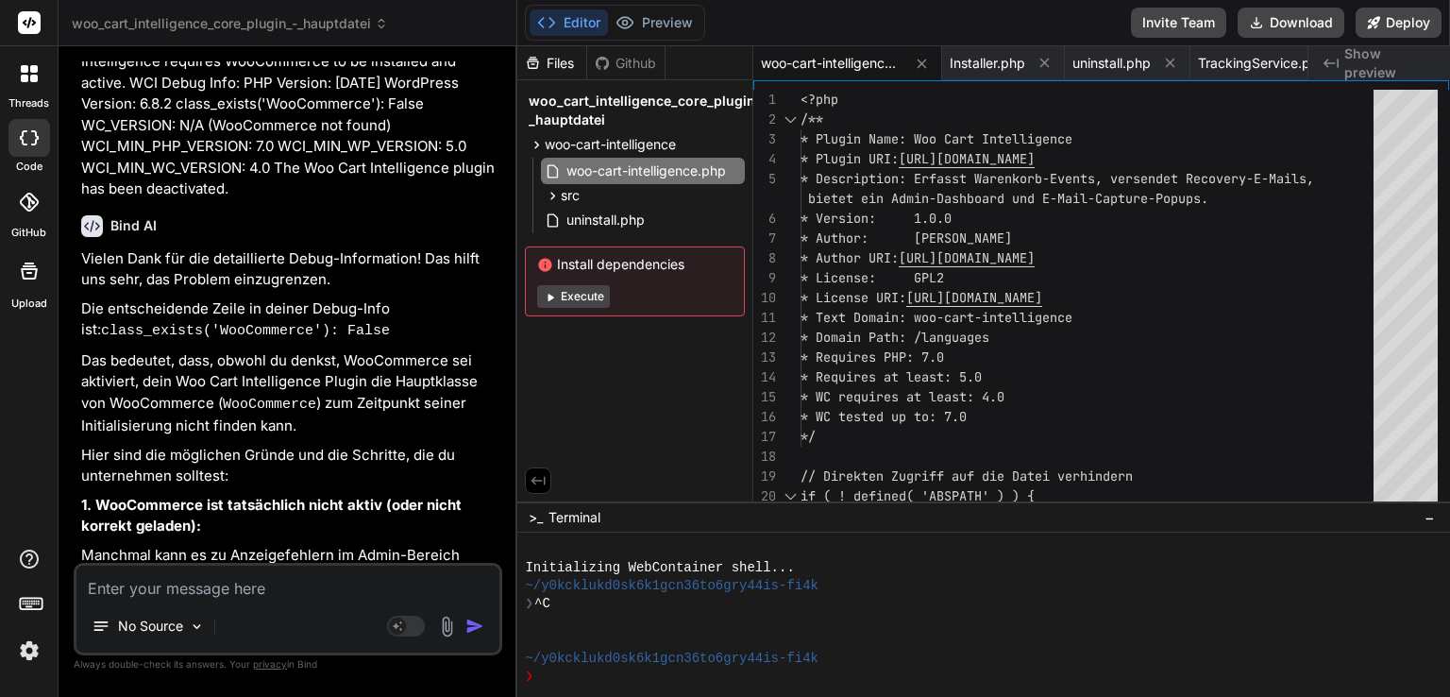
scroll to position [21635, 0]
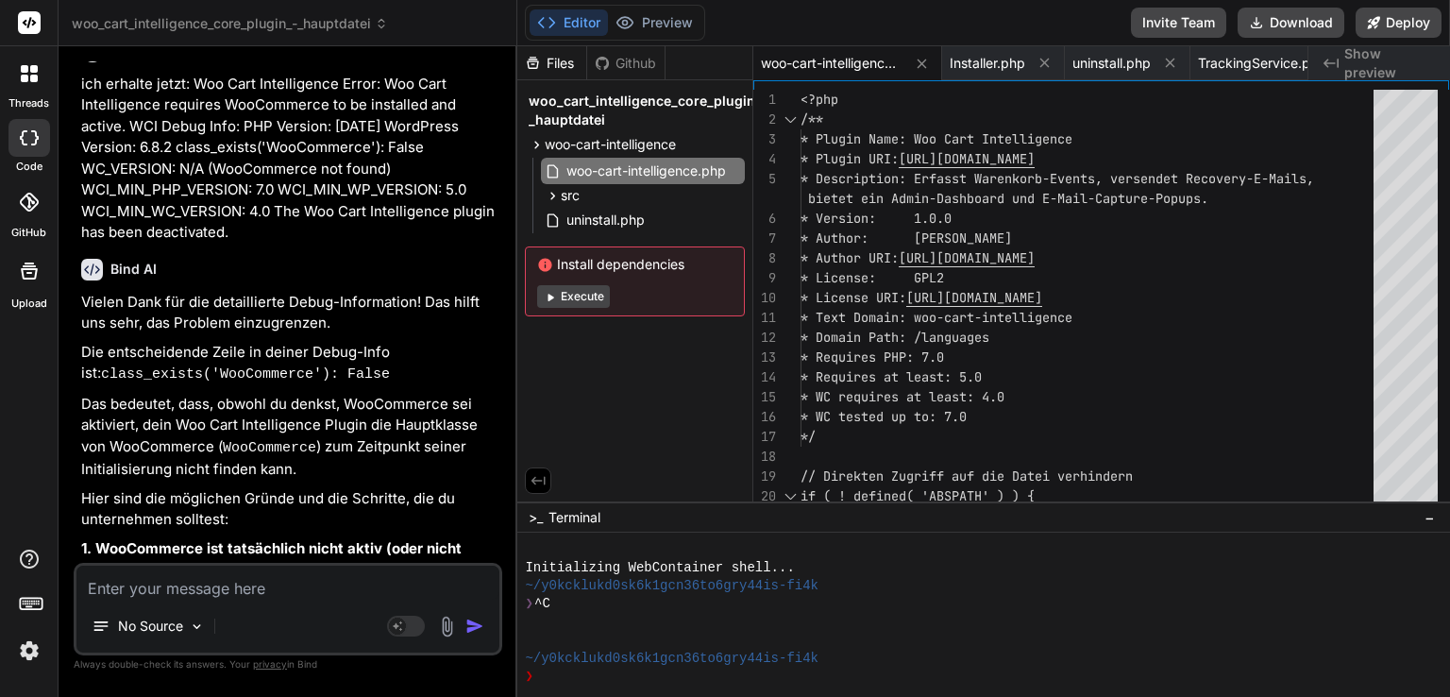
click at [207, 30] on span "woo_cart_intelligence_core_plugin_-_hauptdatei" at bounding box center [230, 23] width 316 height 19
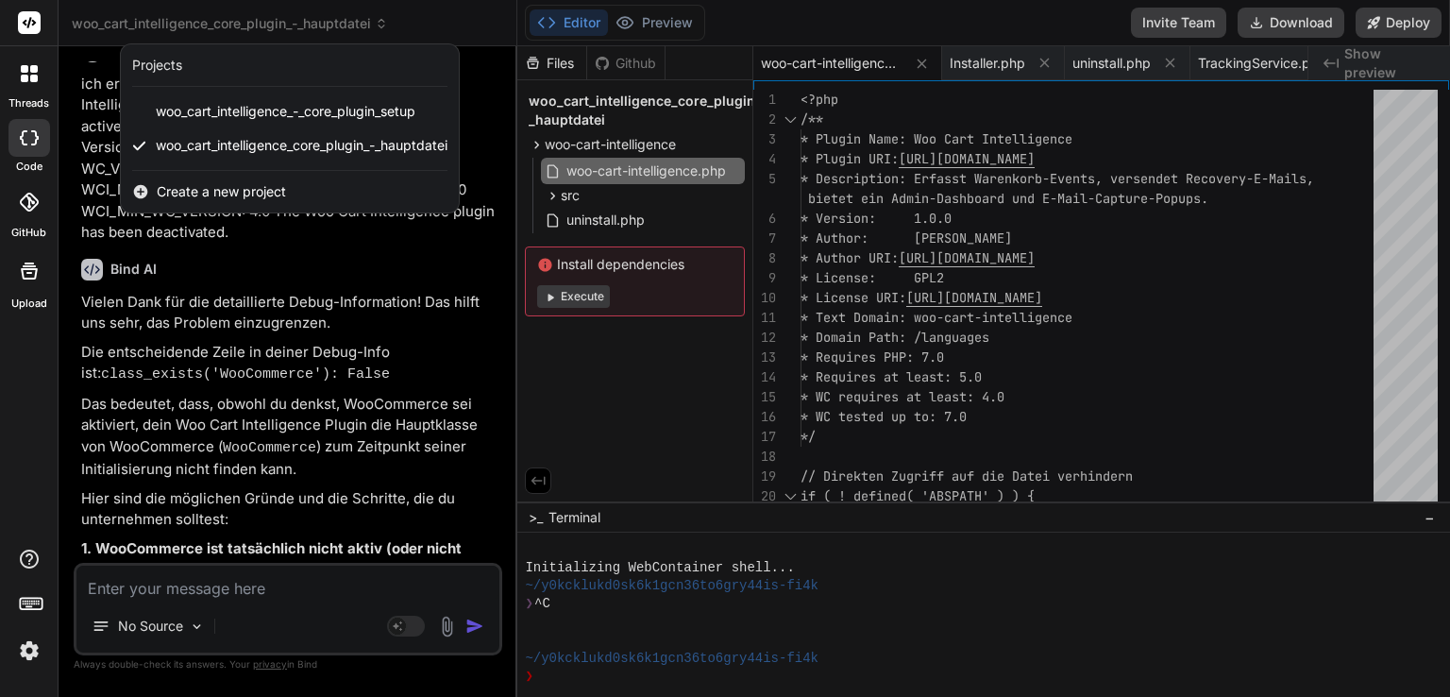
click at [195, 198] on span "Create a new project" at bounding box center [221, 191] width 129 height 19
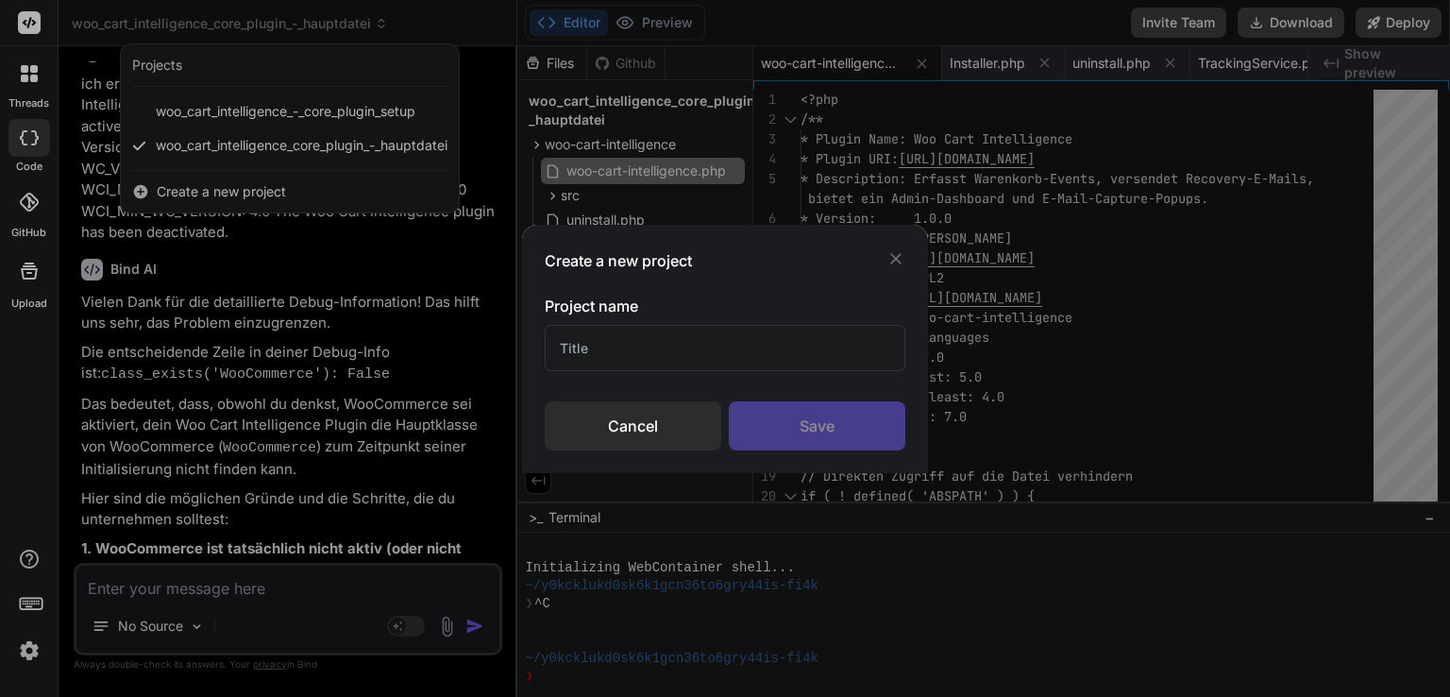
click at [676, 348] on input "text" at bounding box center [725, 348] width 361 height 46
click at [638, 413] on div "Cancel" at bounding box center [633, 425] width 177 height 49
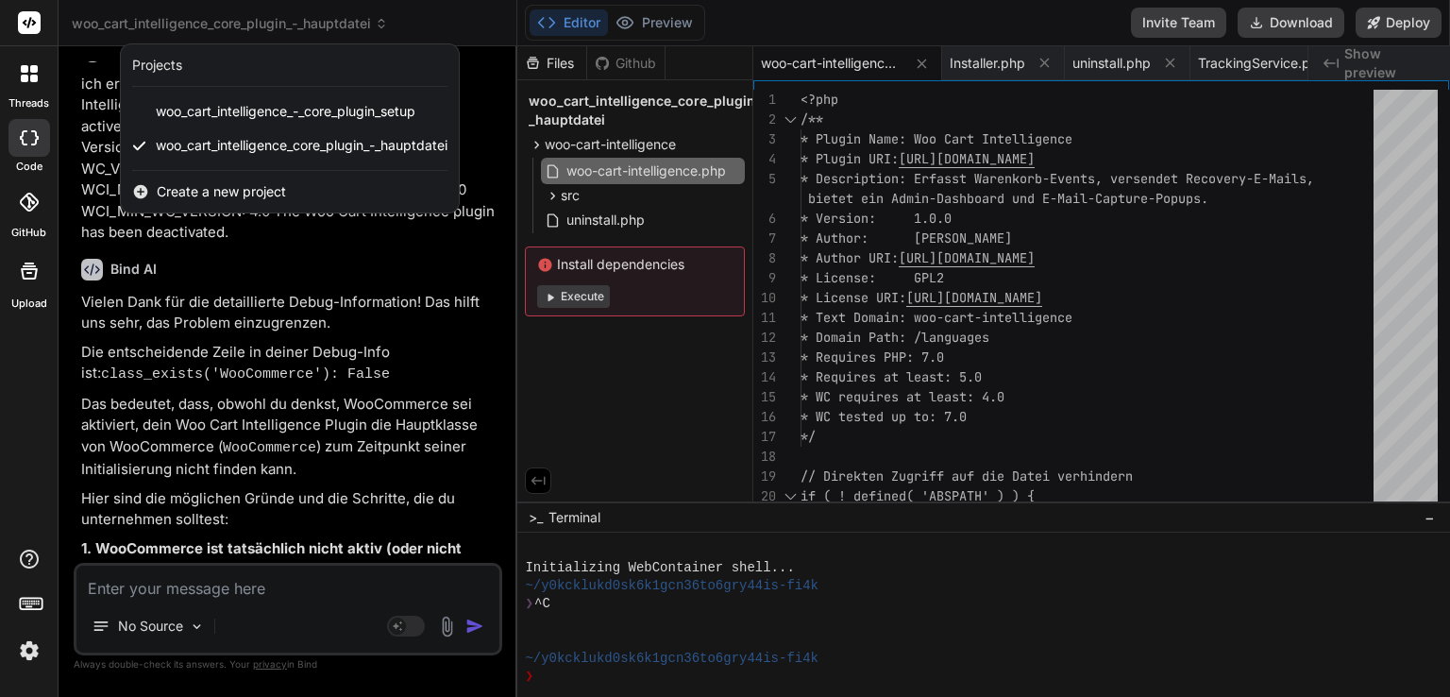
click at [286, 183] on span "Create a new project" at bounding box center [221, 191] width 129 height 19
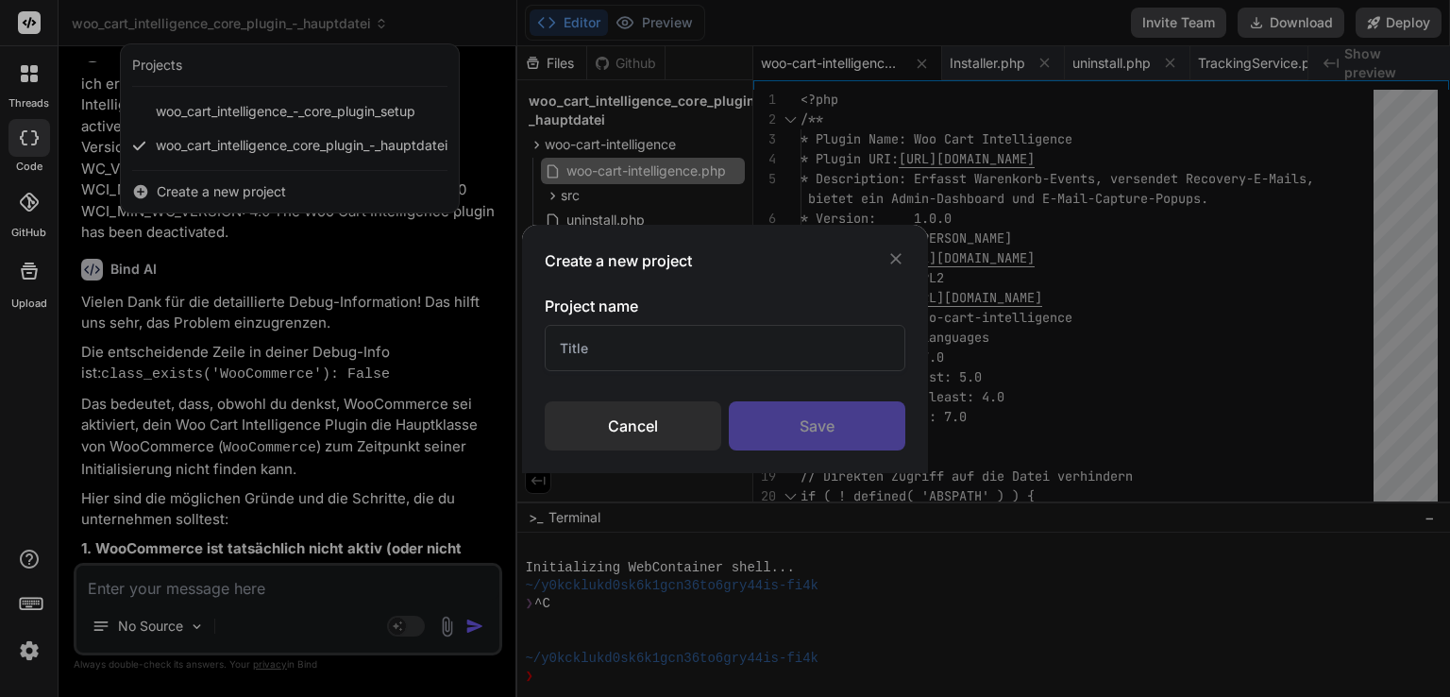
click at [684, 351] on input "text" at bounding box center [725, 348] width 361 height 46
click at [785, 414] on div "Save" at bounding box center [817, 425] width 177 height 49
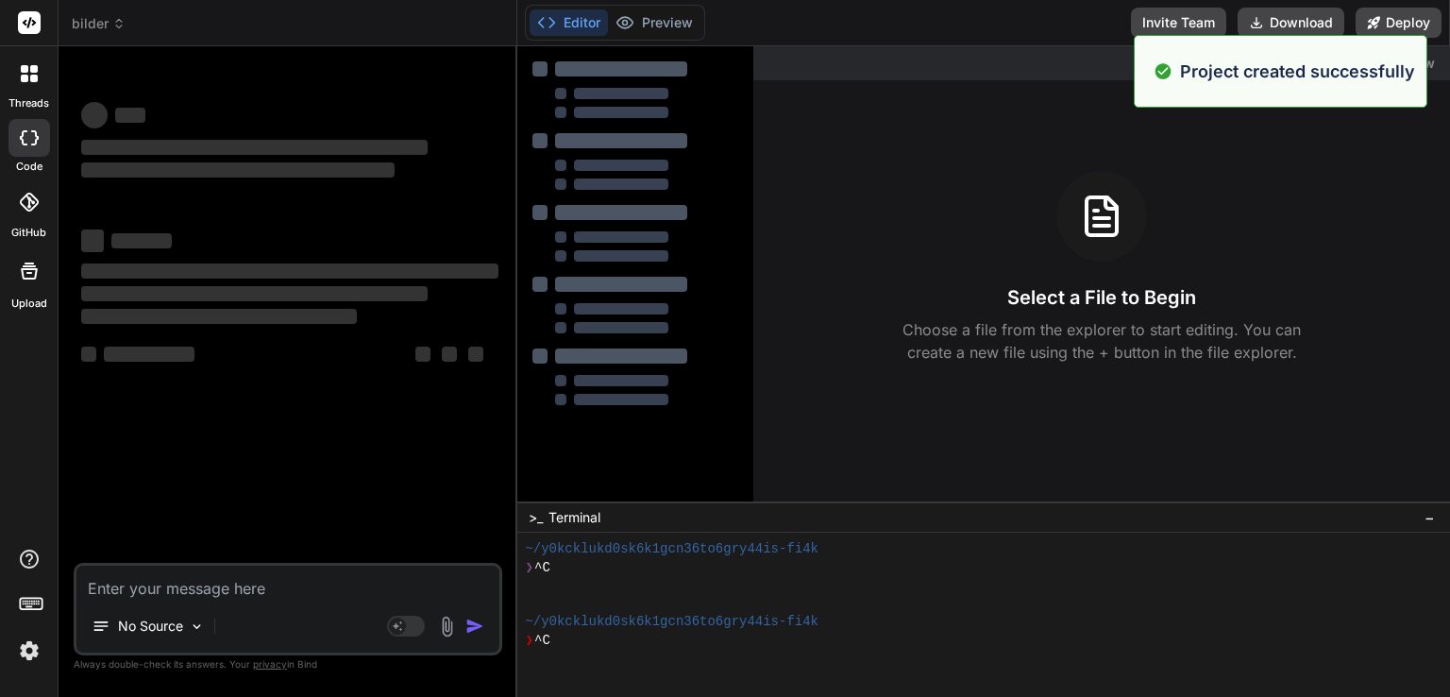
scroll to position [72, 0]
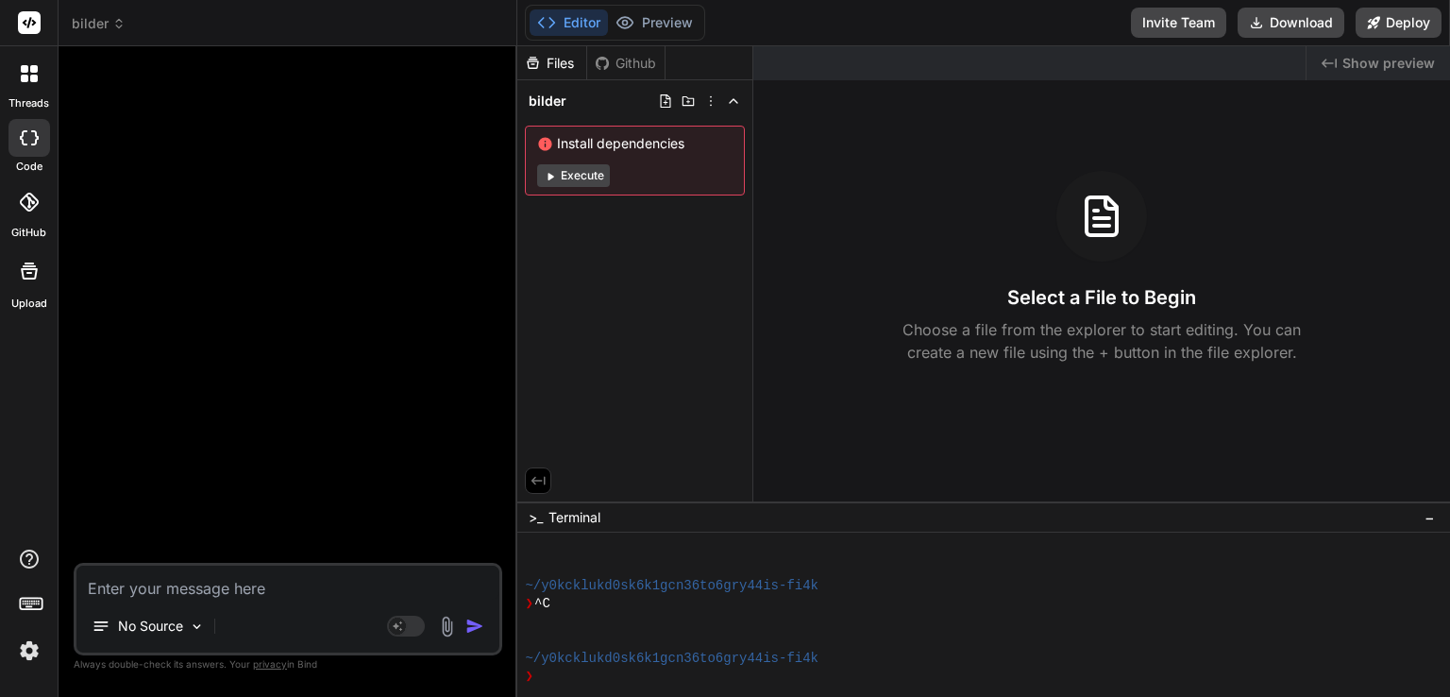
click at [279, 591] on textarea at bounding box center [287, 583] width 423 height 34
click at [177, 567] on textarea at bounding box center [287, 583] width 423 height 34
paste textarea "Loremips dol SitaMetco-Adipis: "Elits Doeius Tem" (Incididuntut) Labo: Etd Magn…"
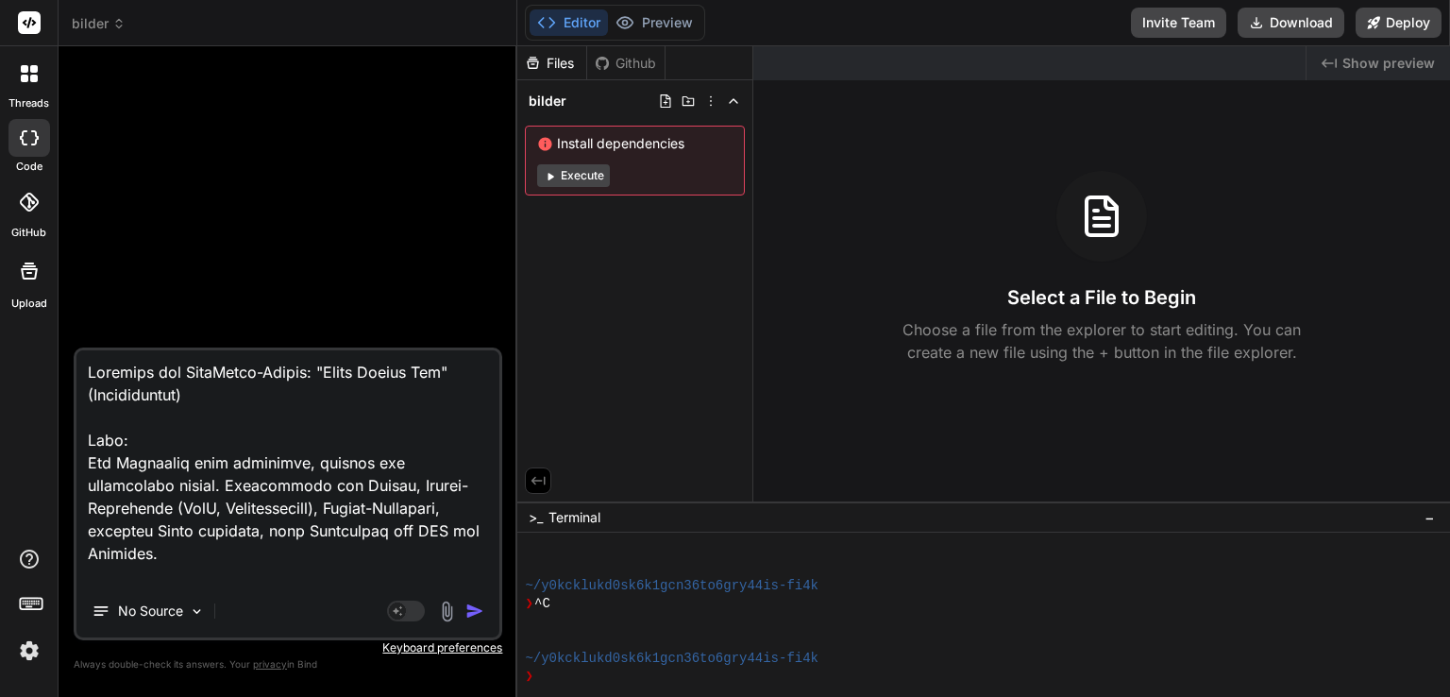
scroll to position [0, 0]
click at [418, 369] on textarea at bounding box center [287, 467] width 423 height 234
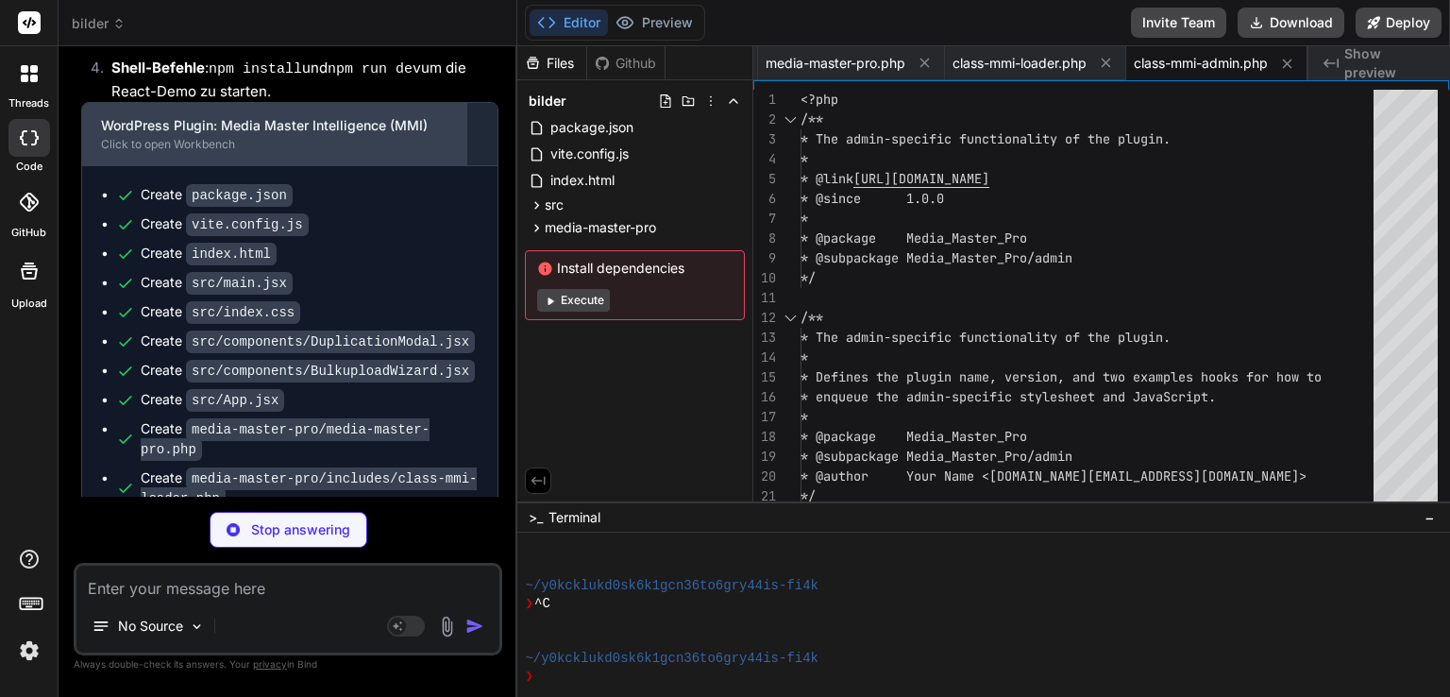
scroll to position [0, 1259]
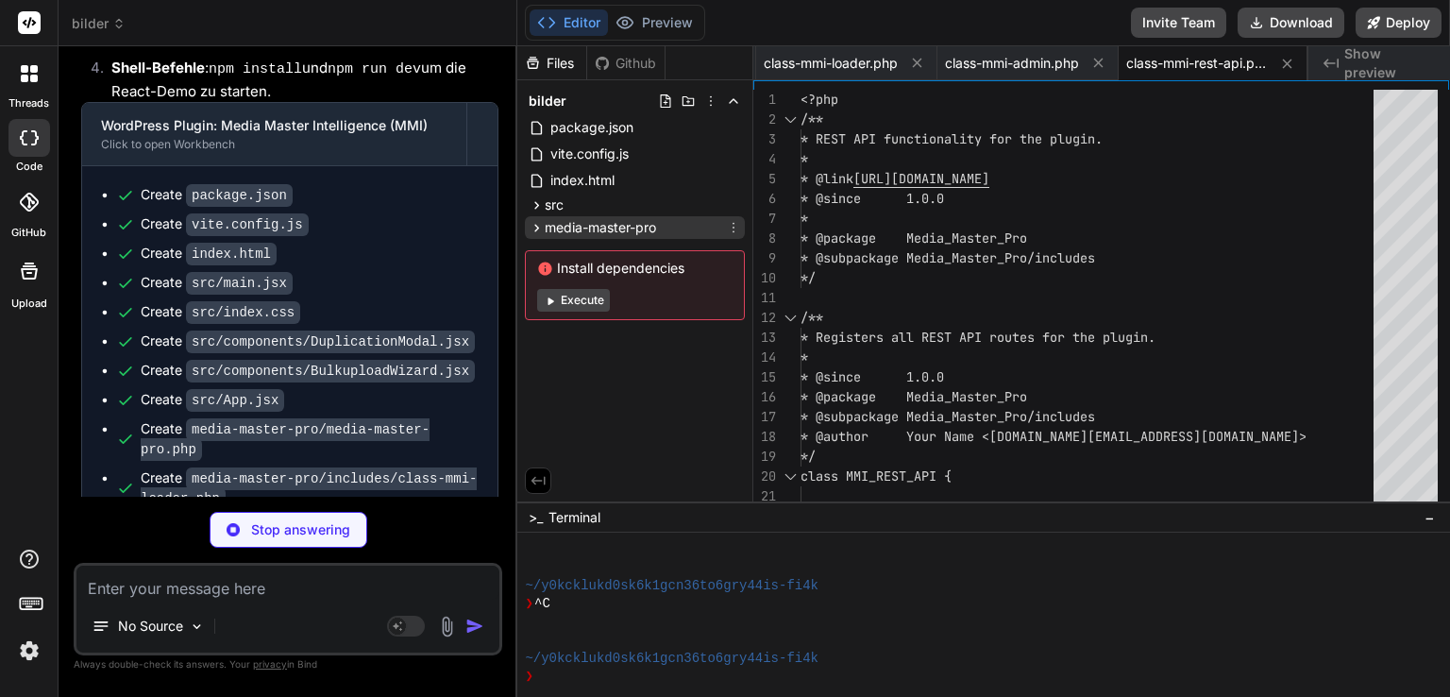
click at [532, 228] on icon at bounding box center [537, 228] width 16 height 16
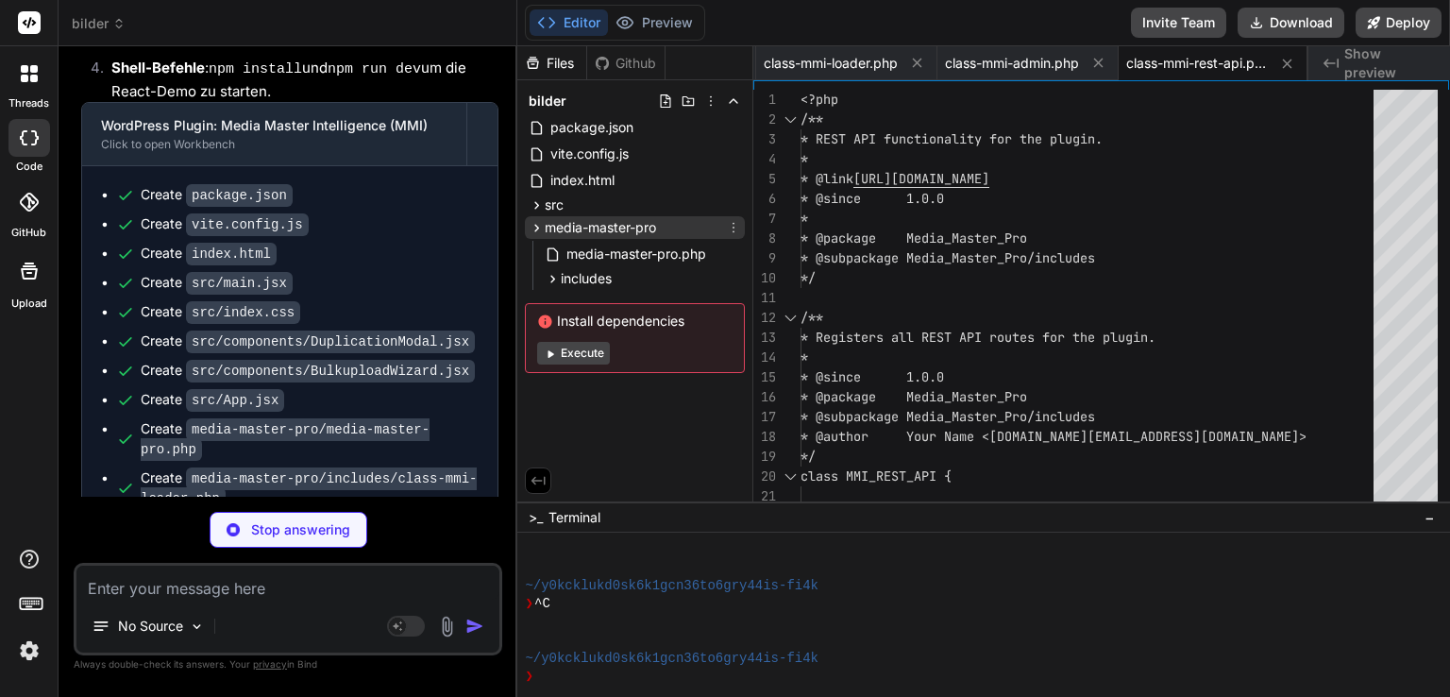
click at [532, 228] on icon at bounding box center [537, 228] width 16 height 16
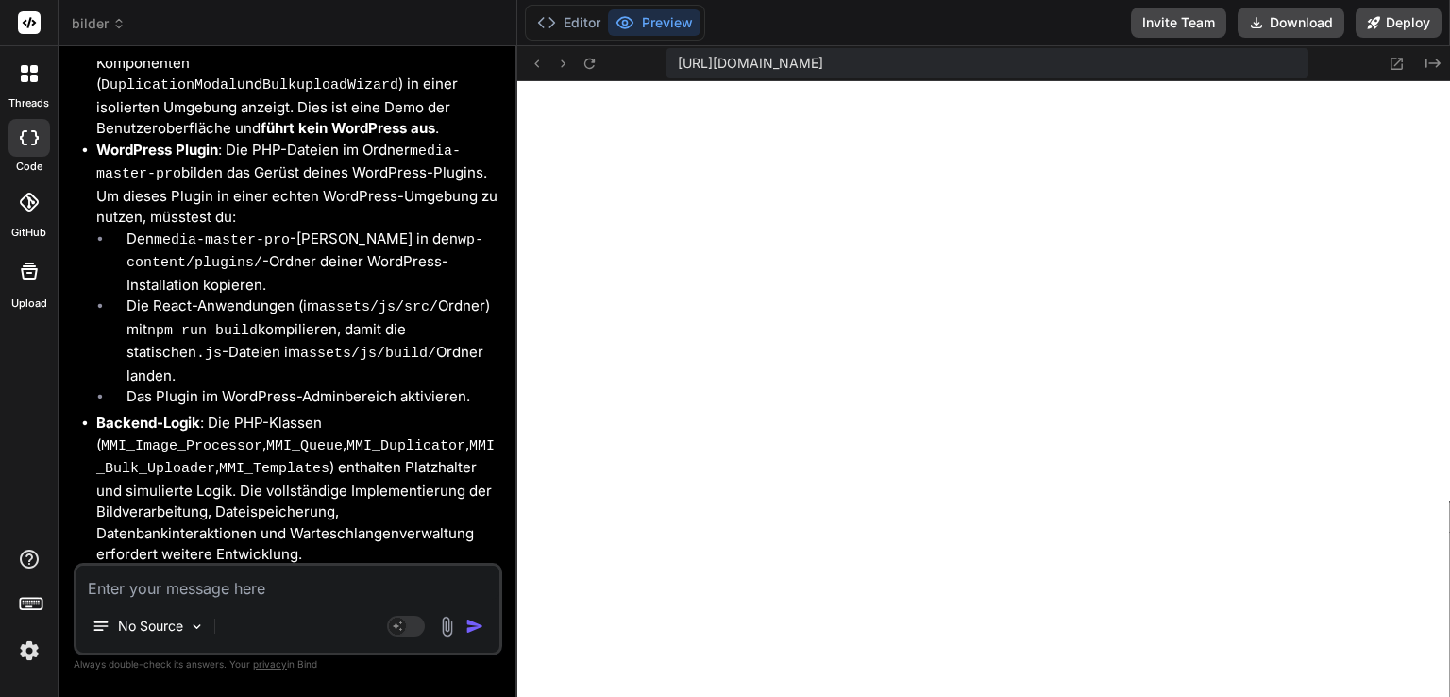
scroll to position [4097, 0]
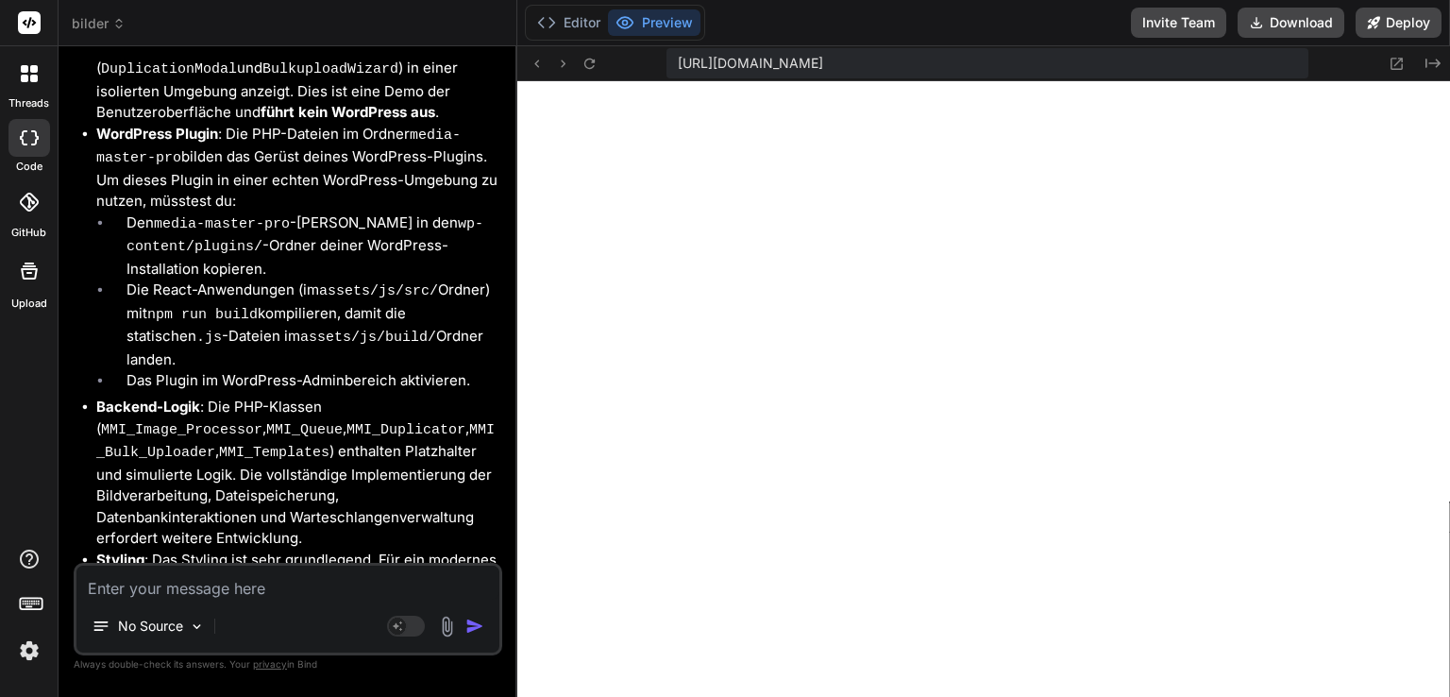
click at [245, 583] on textarea at bounding box center [287, 583] width 423 height 34
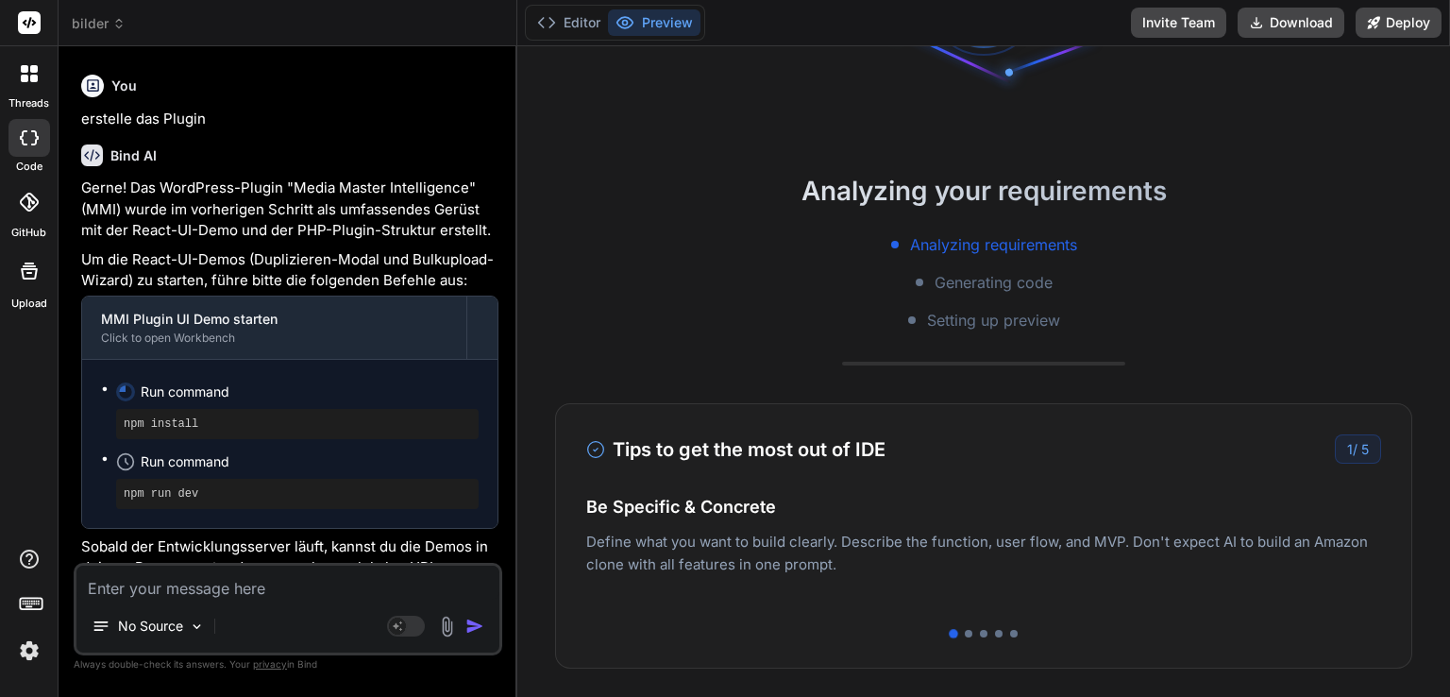
scroll to position [4797, 0]
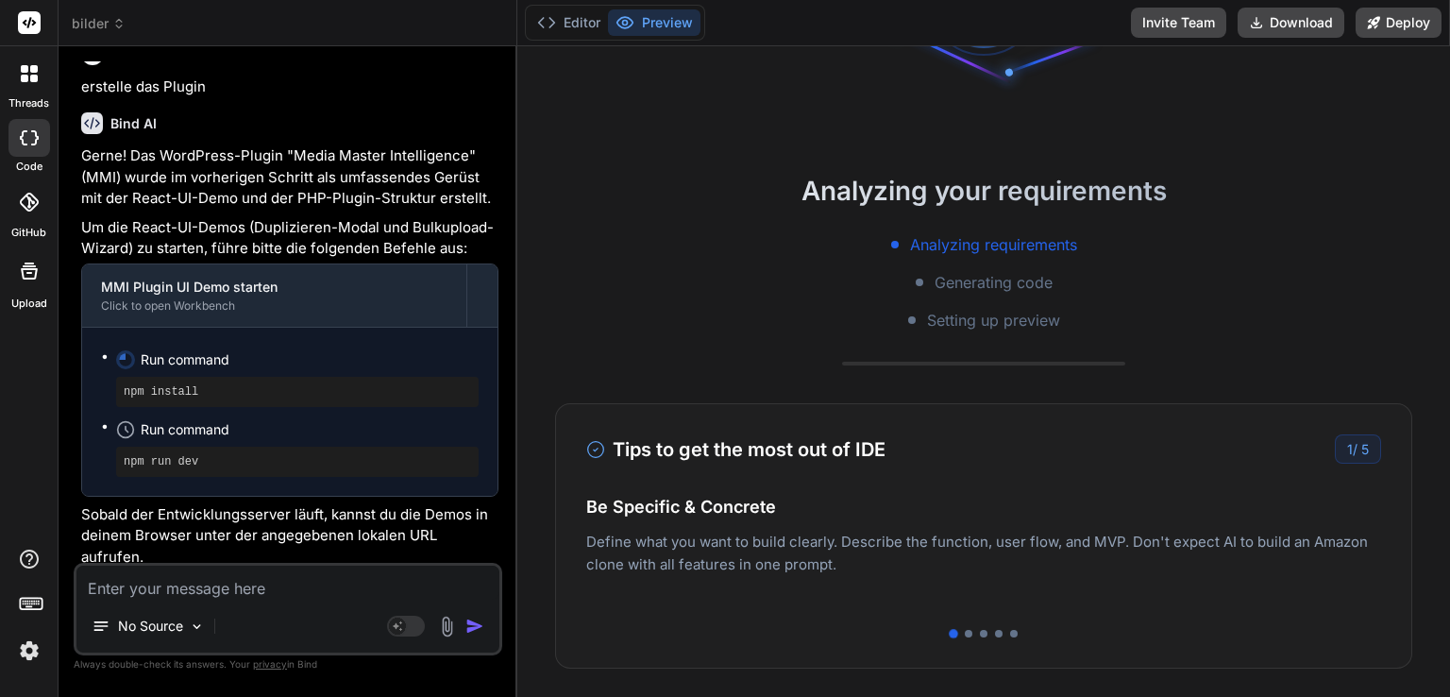
drag, startPoint x: 1098, startPoint y: 527, endPoint x: 742, endPoint y: 556, distance: 357.1
click at [742, 556] on div "Easy Deployment Deploy your Next.js and React projects to Vercel. For Node.js b…" at bounding box center [983, 554] width 795 height 82
click at [965, 633] on div at bounding box center [969, 634] width 8 height 8
click at [980, 632] on div at bounding box center [984, 634] width 8 height 8
click at [995, 632] on div at bounding box center [999, 634] width 8 height 8
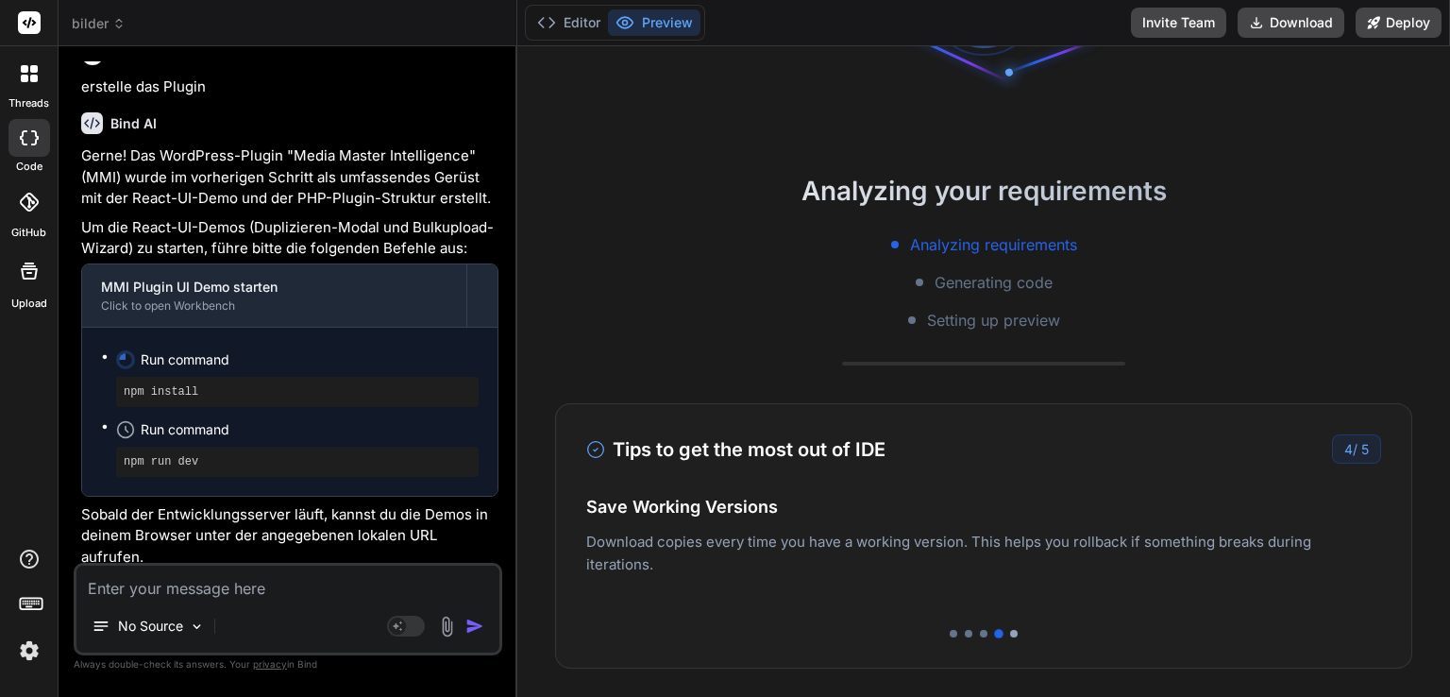
click at [1010, 630] on div at bounding box center [1014, 634] width 8 height 8
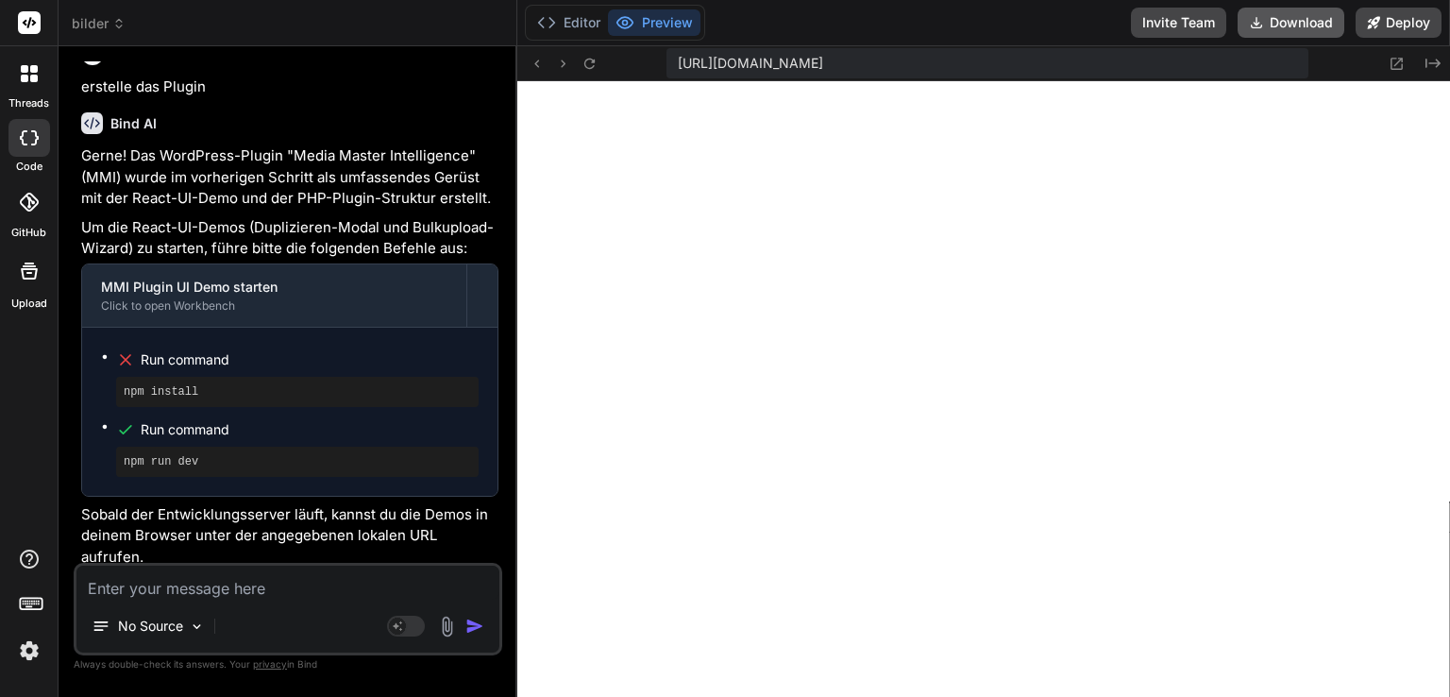
scroll to position [1431, 0]
click at [201, 575] on p "Die PHP-Dateien im Ordner media-master-pro bilden das Backend-Gerüst. Für eine …" at bounding box center [289, 631] width 417 height 112
click at [129, 355] on icon at bounding box center [125, 359] width 9 height 9
click at [185, 384] on pre "npm install" at bounding box center [297, 391] width 347 height 15
click at [203, 598] on textarea at bounding box center [287, 583] width 423 height 34
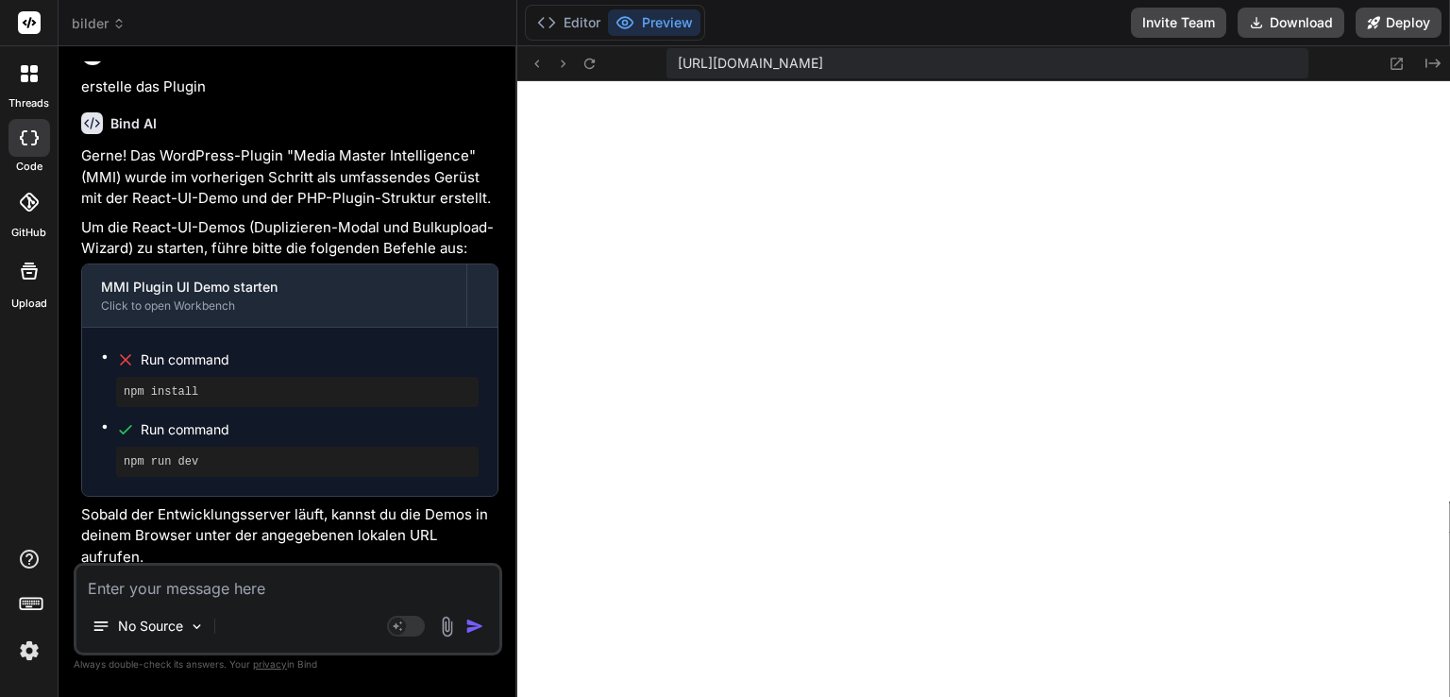
scroll to position [4702, 0]
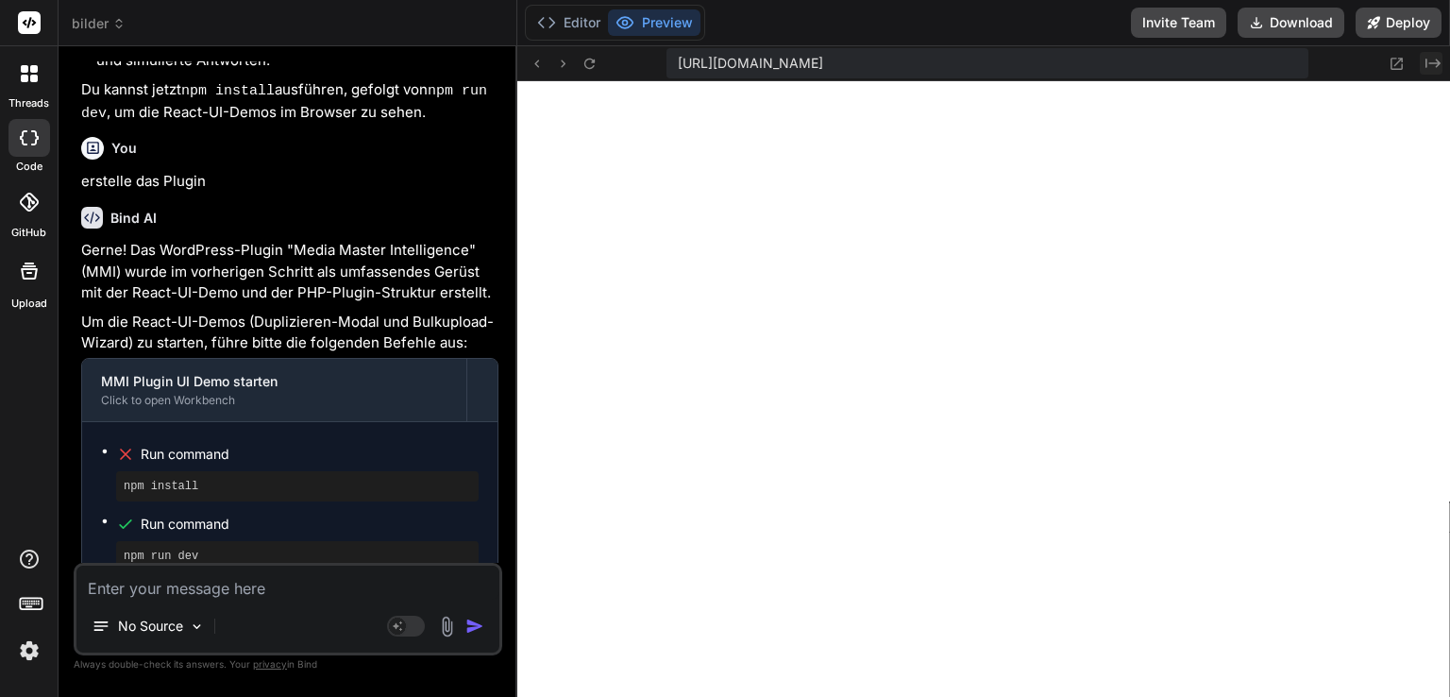
click at [1432, 58] on icon "Created with Pixso." at bounding box center [1433, 63] width 15 height 15
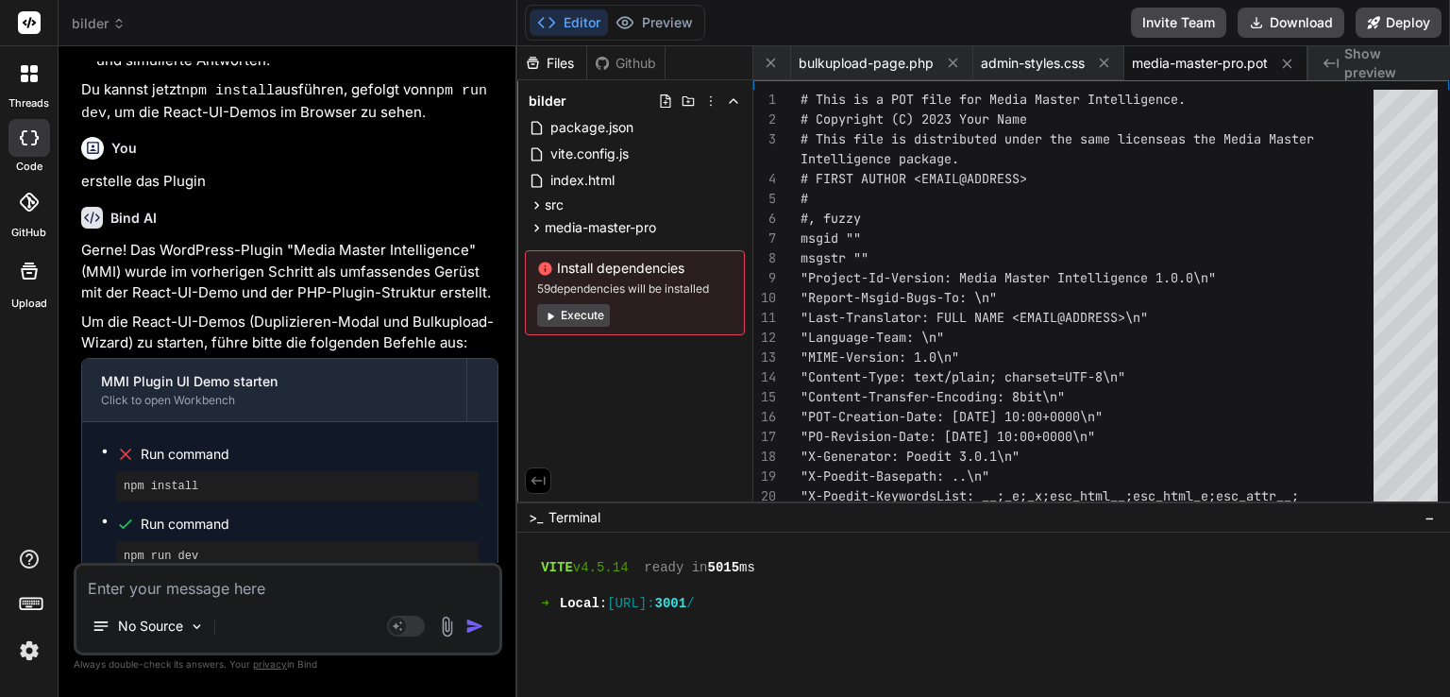
click at [1371, 72] on span "Show preview" at bounding box center [1389, 63] width 91 height 38
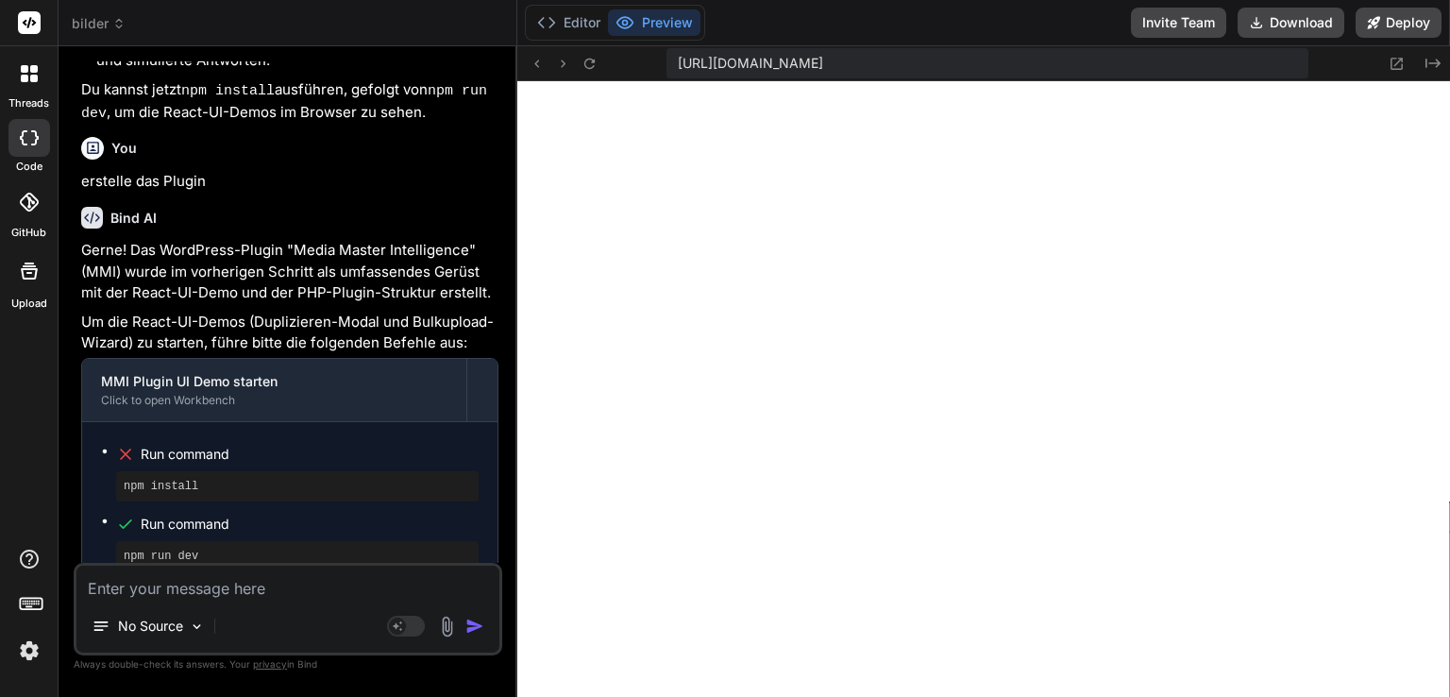
click at [234, 585] on textarea at bounding box center [287, 583] width 423 height 34
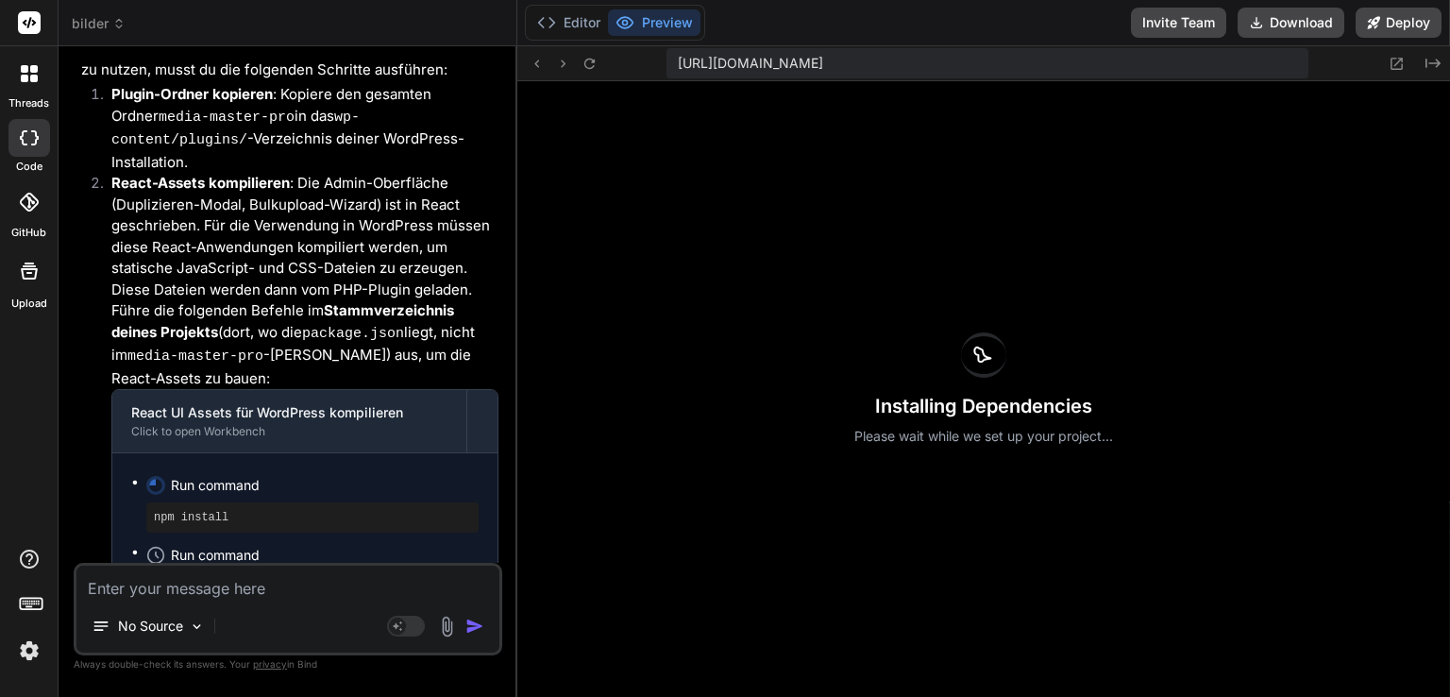
scroll to position [5842, 0]
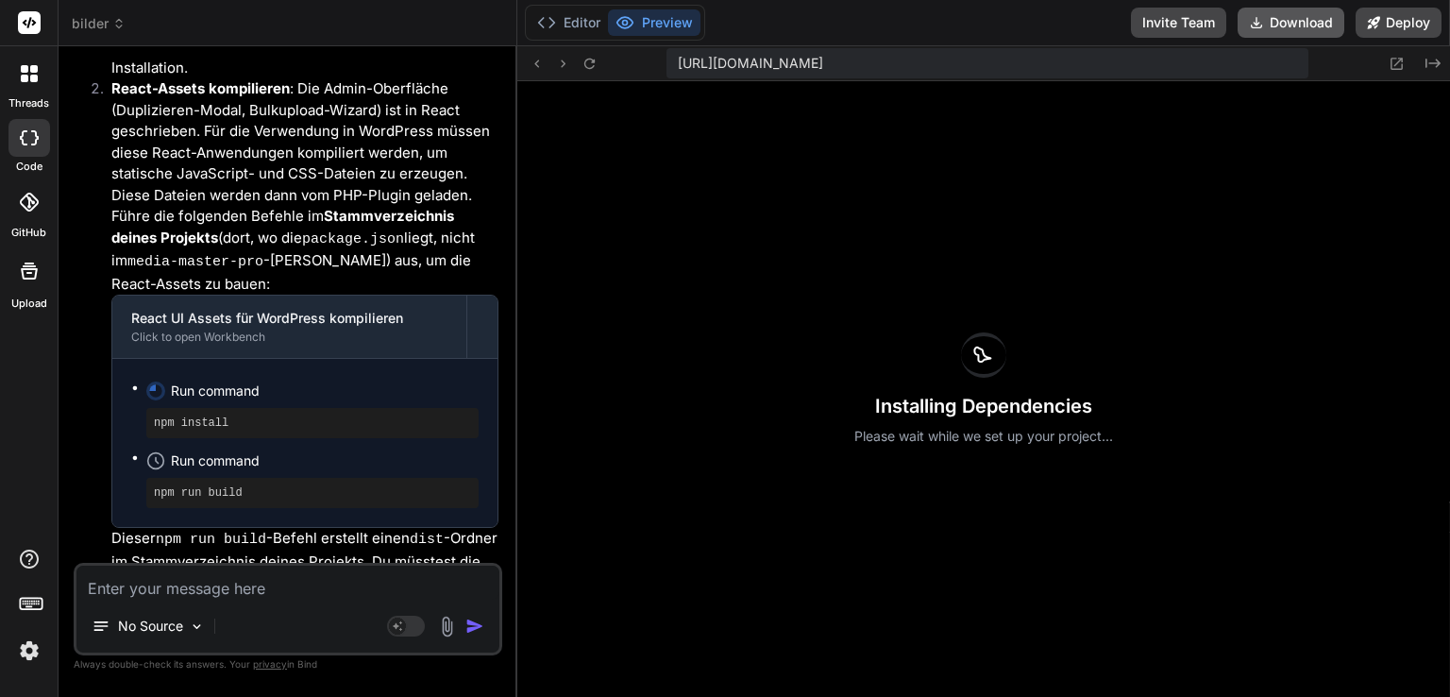
click at [1303, 27] on button "Download" at bounding box center [1291, 23] width 107 height 30
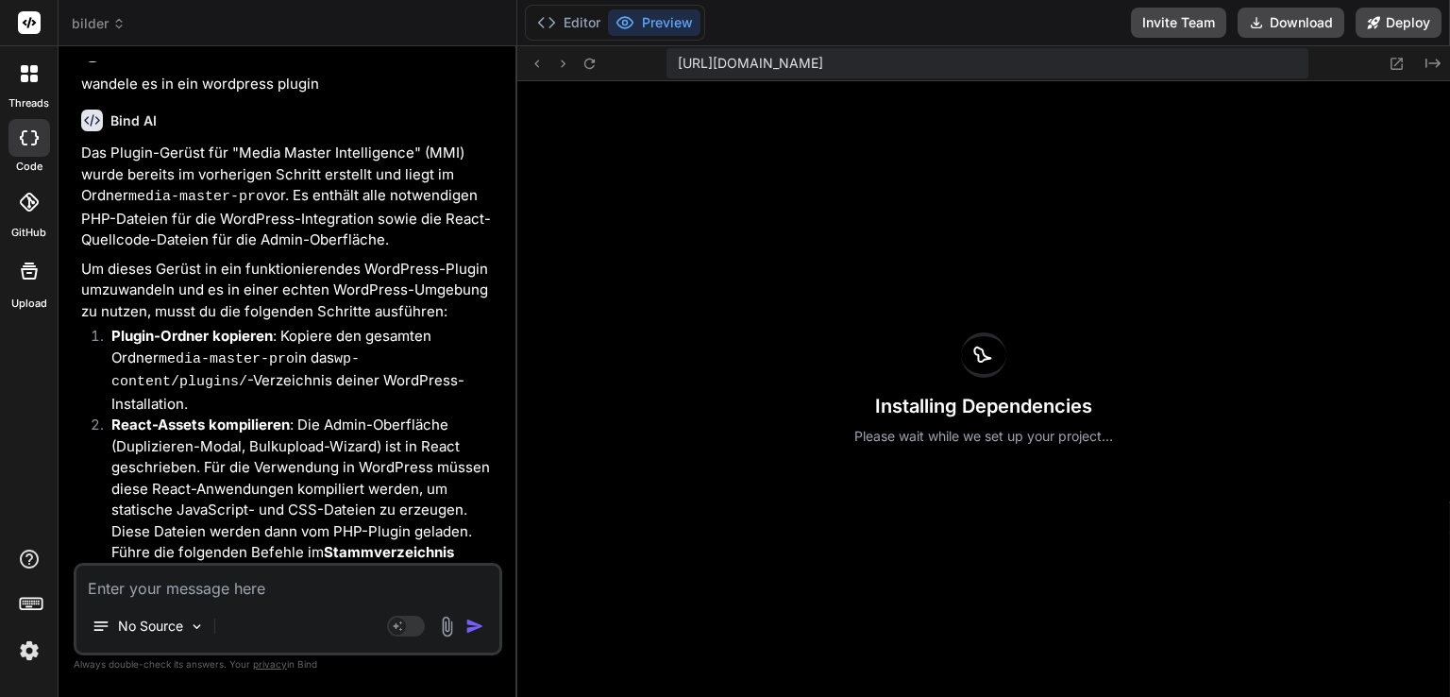
scroll to position [5600, 0]
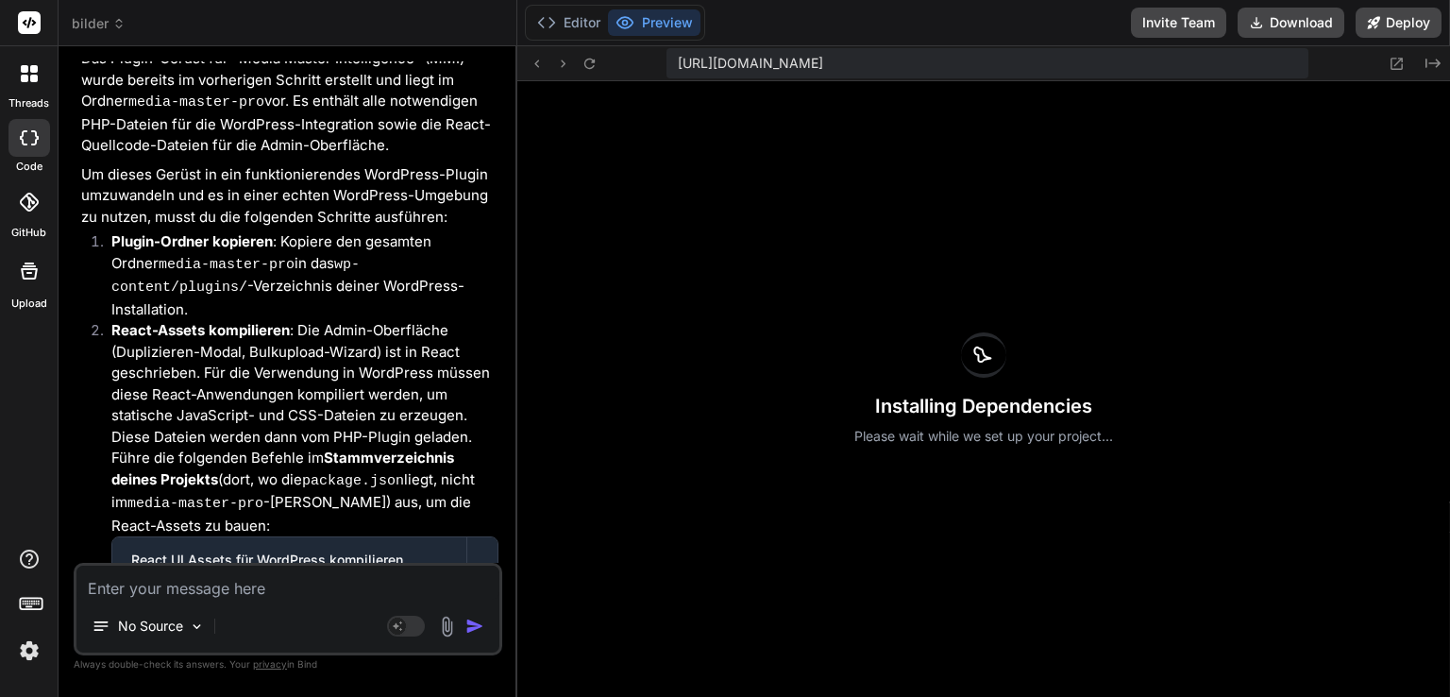
click at [299, 582] on textarea at bounding box center [287, 583] width 423 height 34
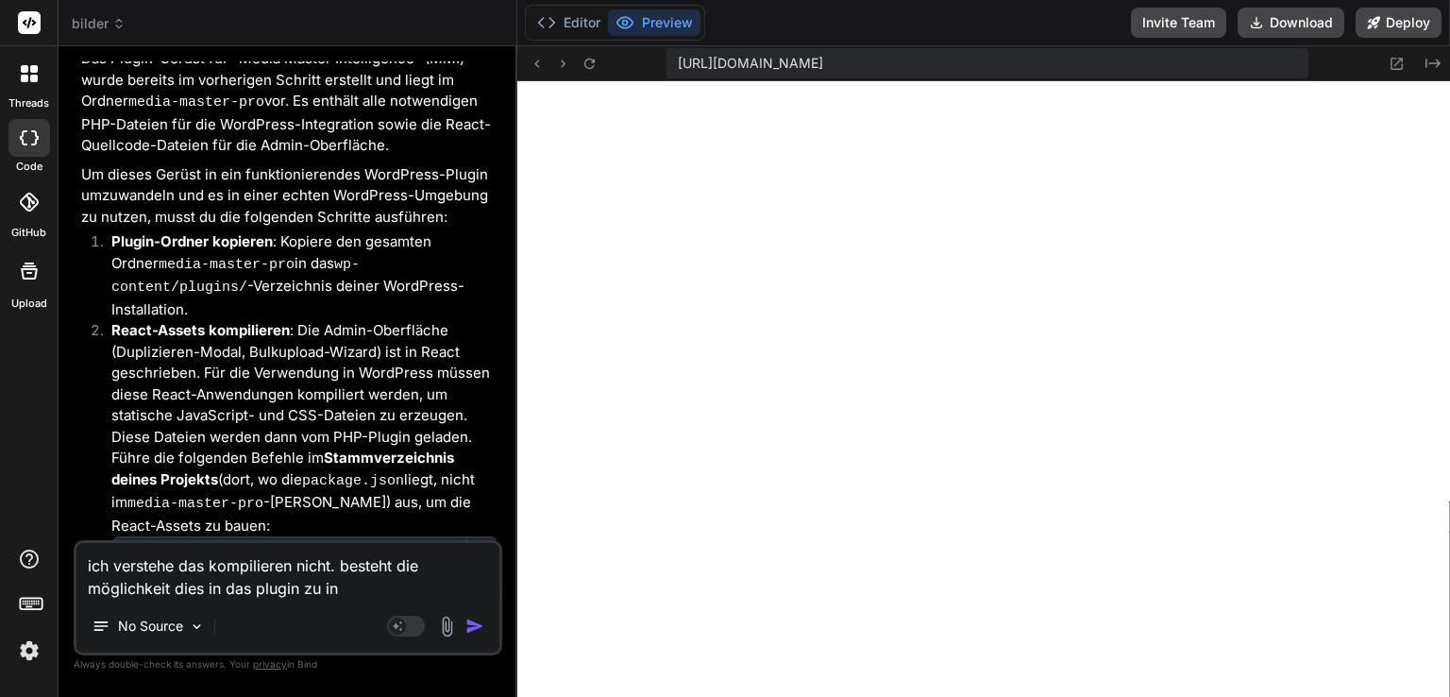
click at [33, 139] on icon at bounding box center [29, 137] width 19 height 15
click at [24, 23] on icon at bounding box center [30, 22] width 14 height 11
click at [124, 22] on icon at bounding box center [118, 23] width 13 height 13
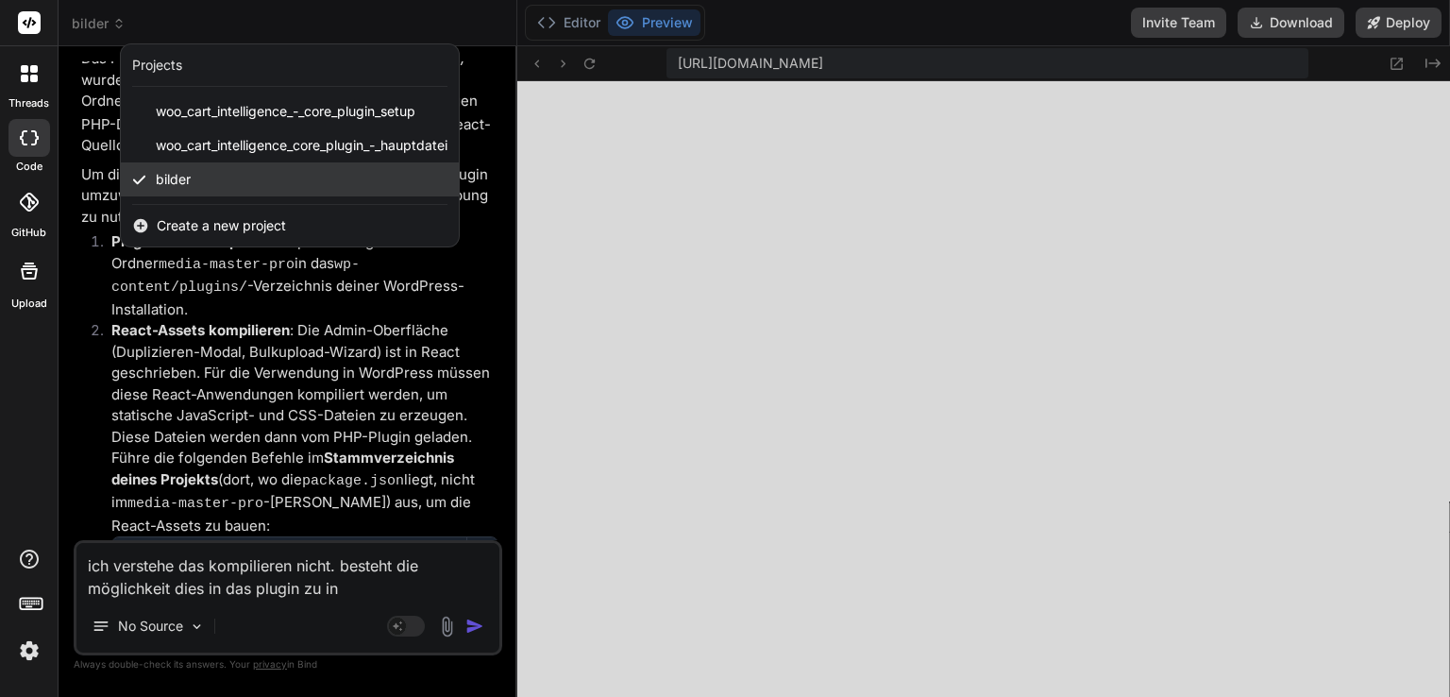
click at [215, 178] on div "bilder" at bounding box center [290, 179] width 338 height 34
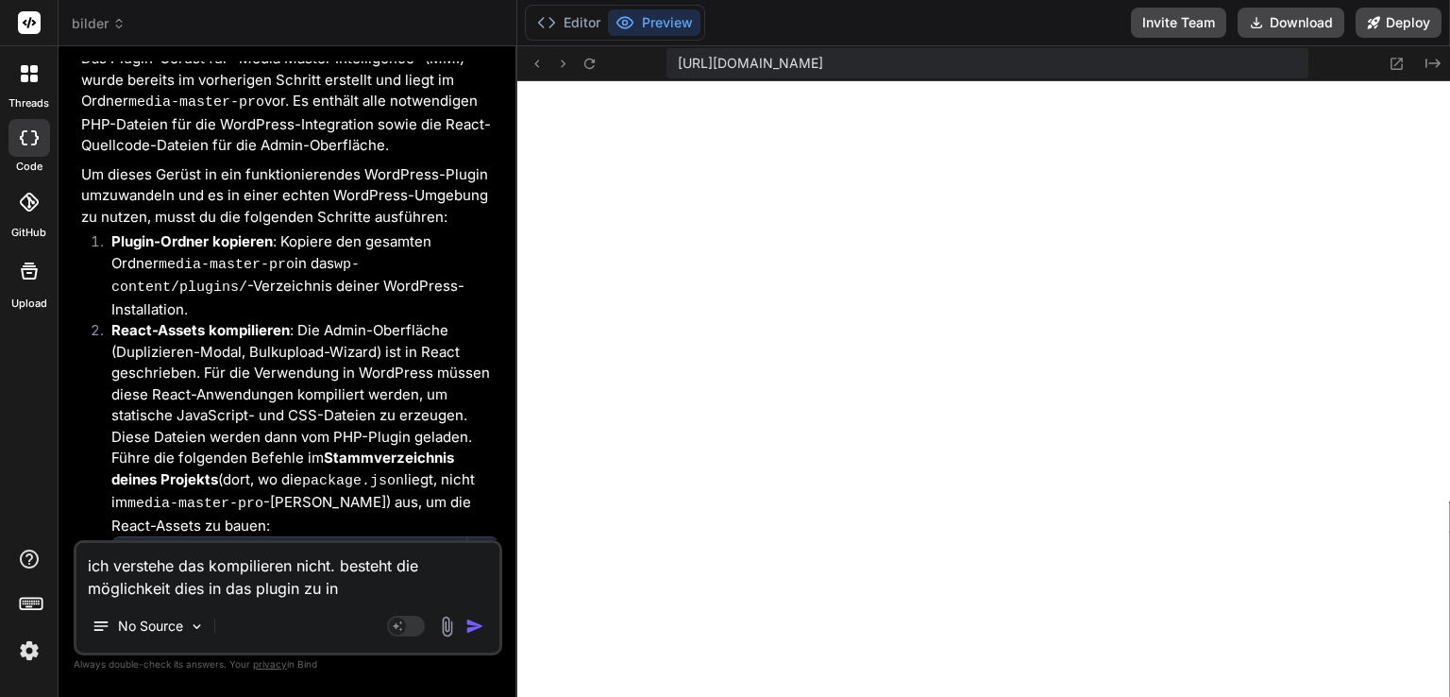
click at [93, 24] on span "bilder" at bounding box center [99, 23] width 54 height 19
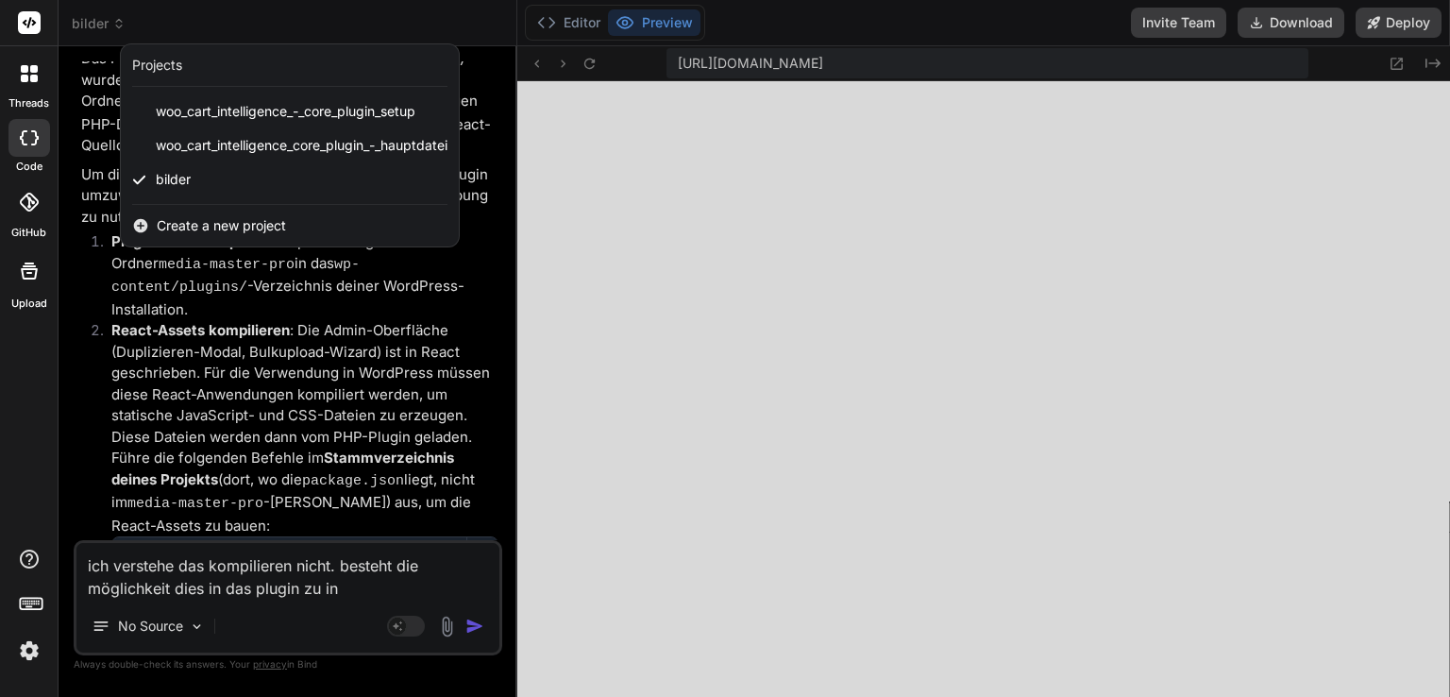
click at [166, 61] on div "Projects" at bounding box center [157, 65] width 50 height 19
click at [36, 22] on rect at bounding box center [29, 22] width 23 height 23
click at [24, 82] on div at bounding box center [29, 74] width 40 height 40
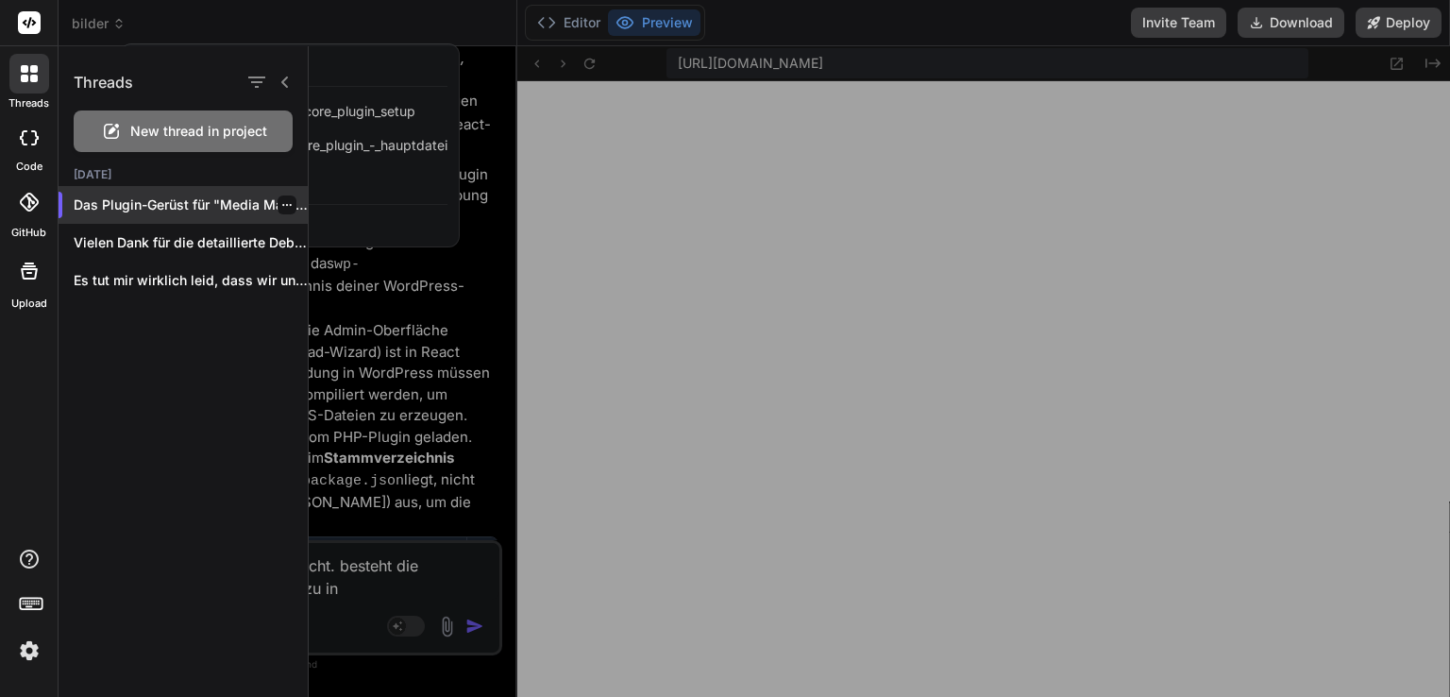
click at [281, 201] on icon "button" at bounding box center [286, 204] width 11 height 11
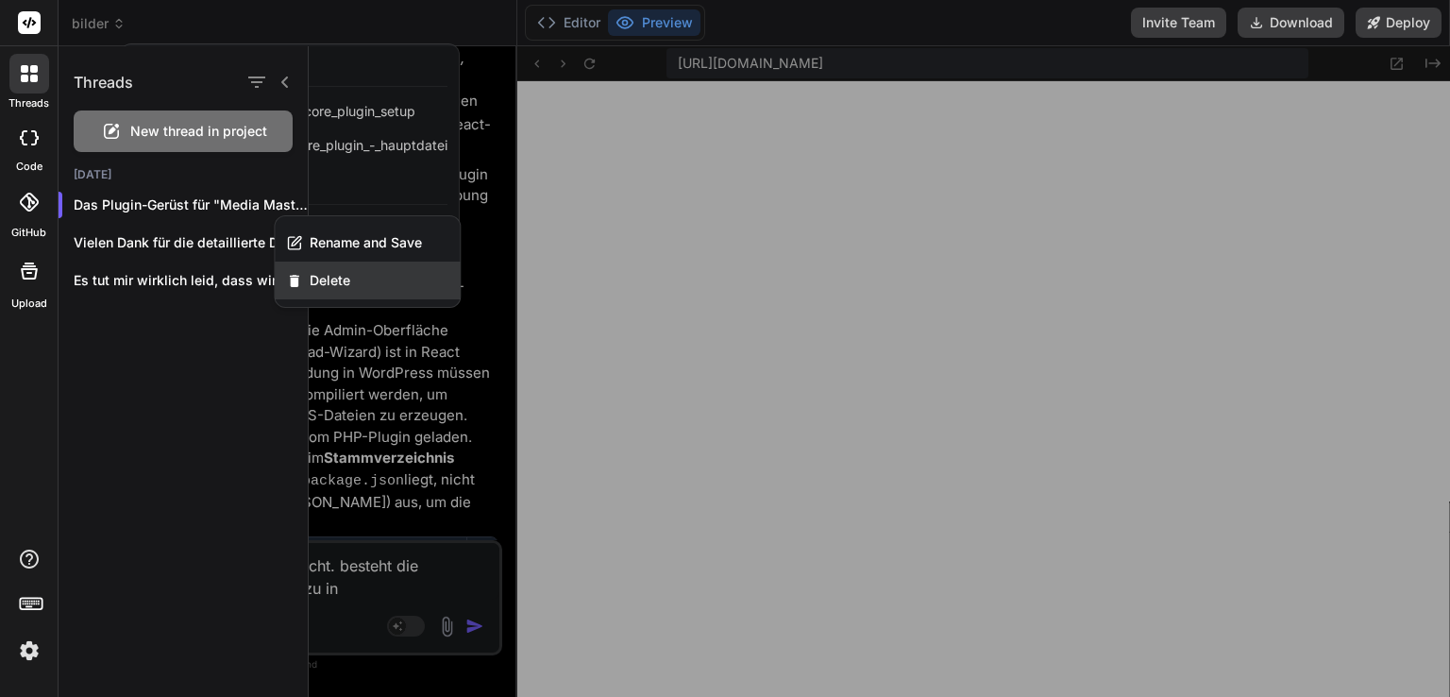
click at [311, 277] on span "Delete" at bounding box center [330, 280] width 41 height 19
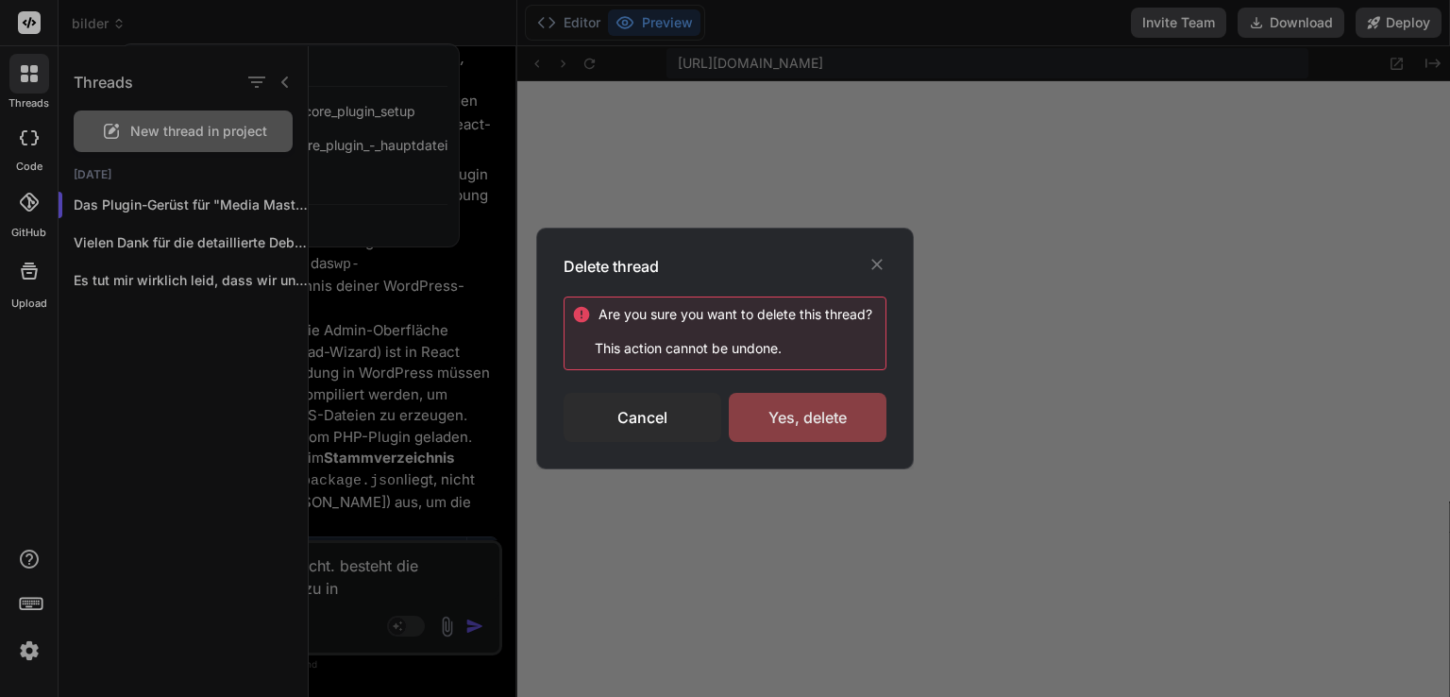
click at [780, 416] on div "Yes, delete" at bounding box center [808, 417] width 158 height 49
click at [880, 260] on icon at bounding box center [876, 264] width 11 height 11
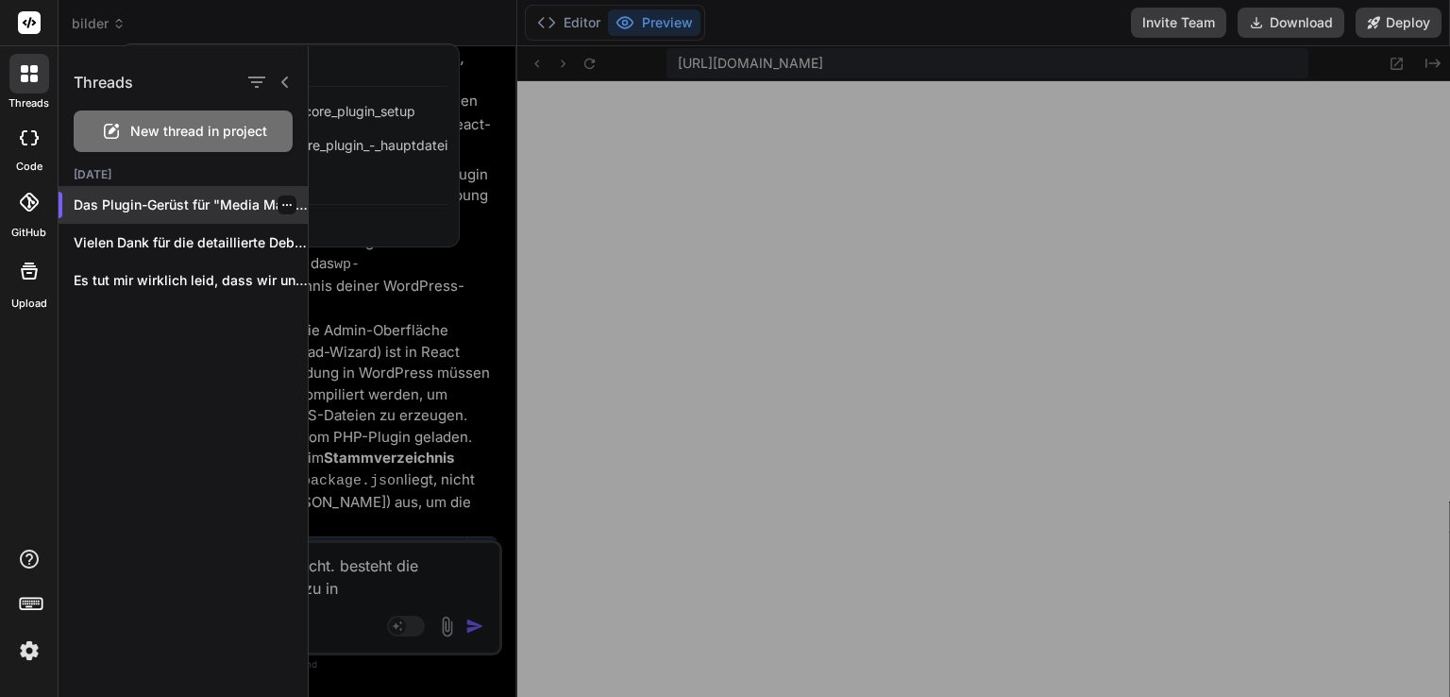
click at [200, 210] on p "Das Plugin-Gerüst für "Media Master Inte..." at bounding box center [191, 204] width 234 height 19
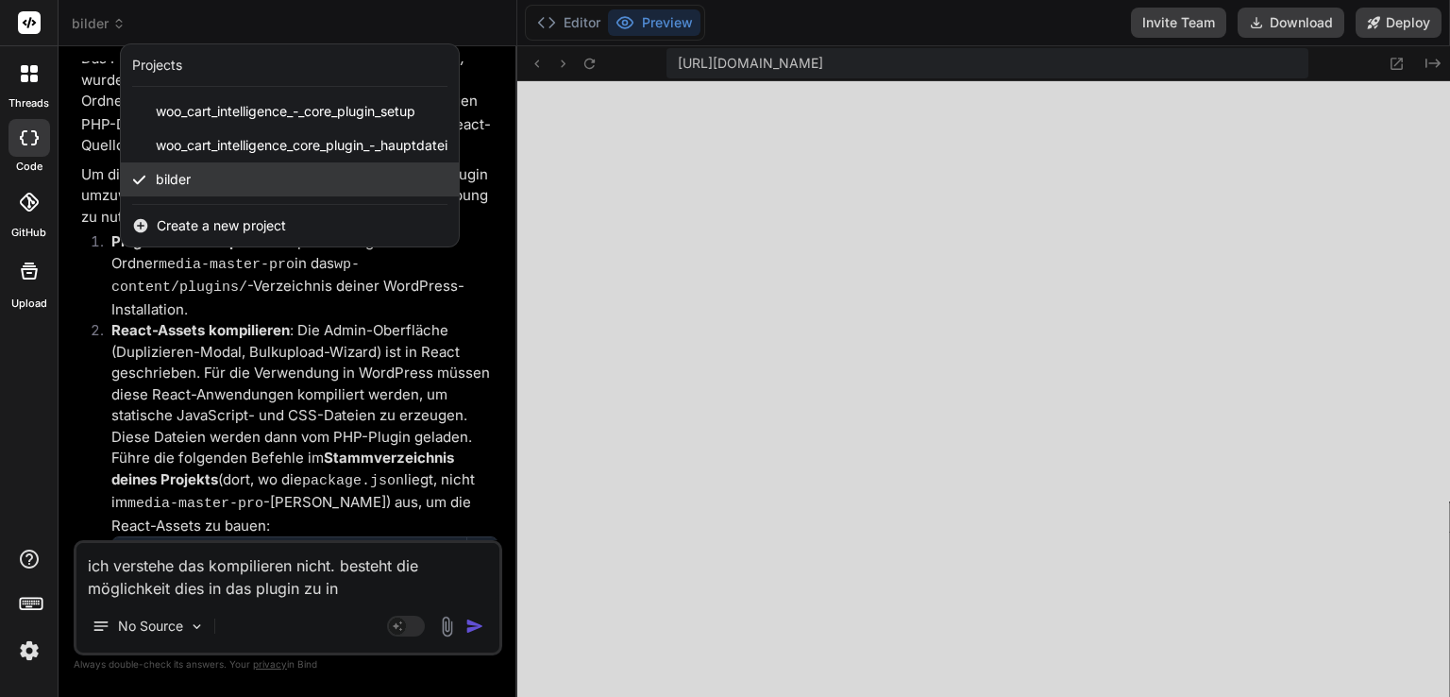
click at [180, 168] on div "bilder" at bounding box center [290, 179] width 338 height 34
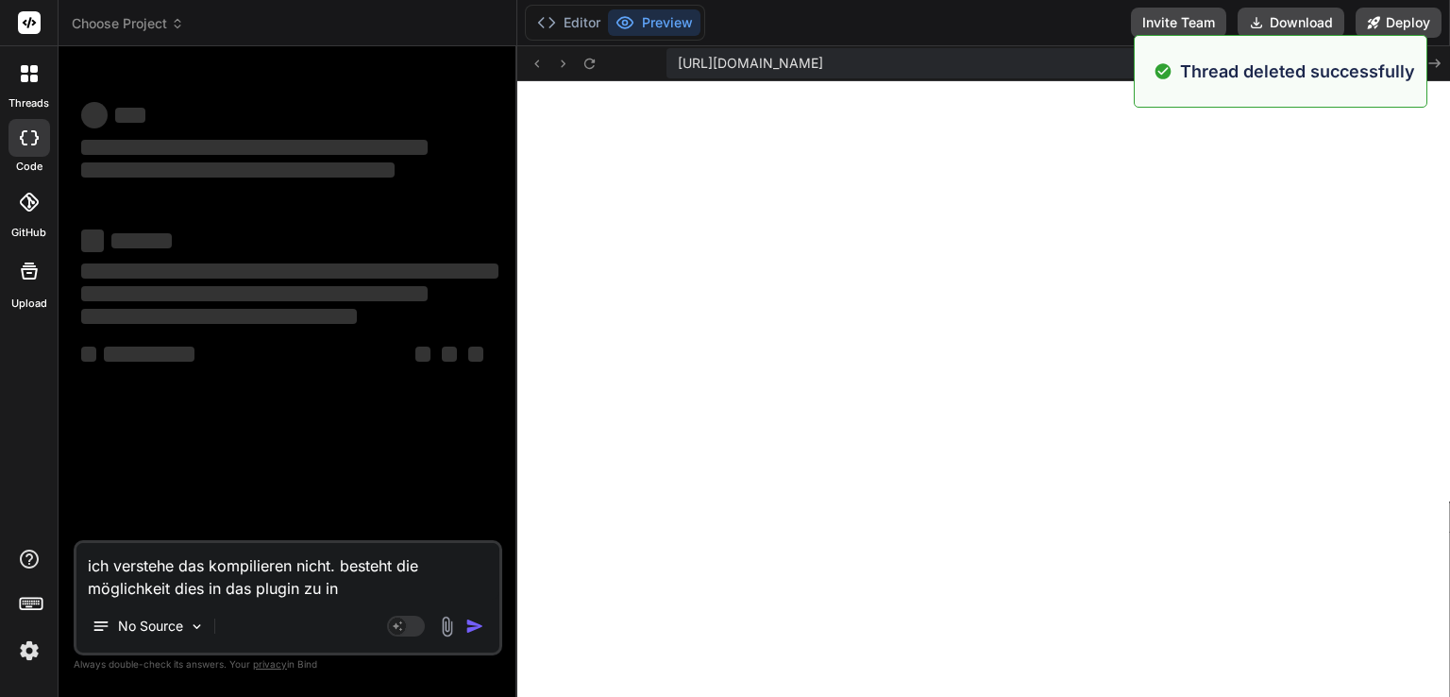
scroll to position [1921, 0]
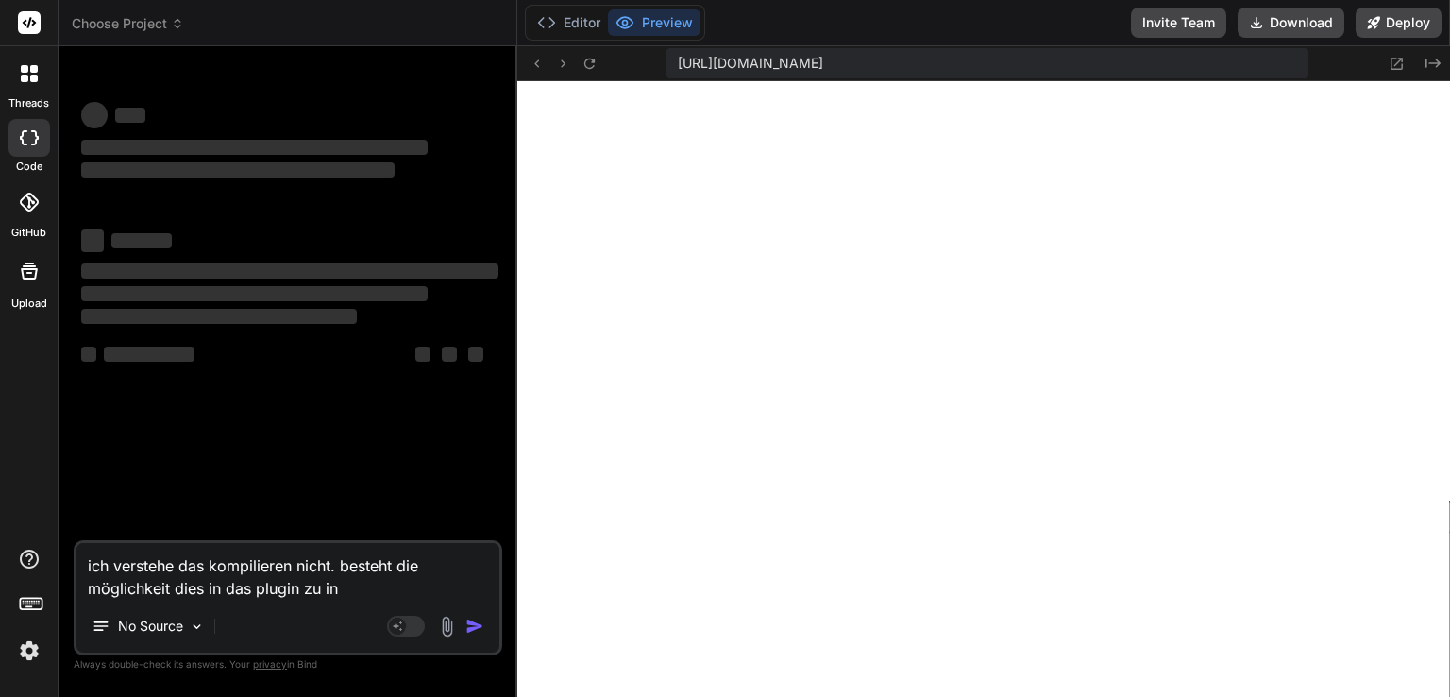
drag, startPoint x: 345, startPoint y: 585, endPoint x: 60, endPoint y: 534, distance: 288.7
click at [60, 534] on div "Bind AI Web Search Created with Pixso. Code Generator ‌ ‌ ‌ ‌ ‌ ‌ ‌ ‌ ‌ ‌ ‌ ‌ ‌…" at bounding box center [288, 371] width 459 height 650
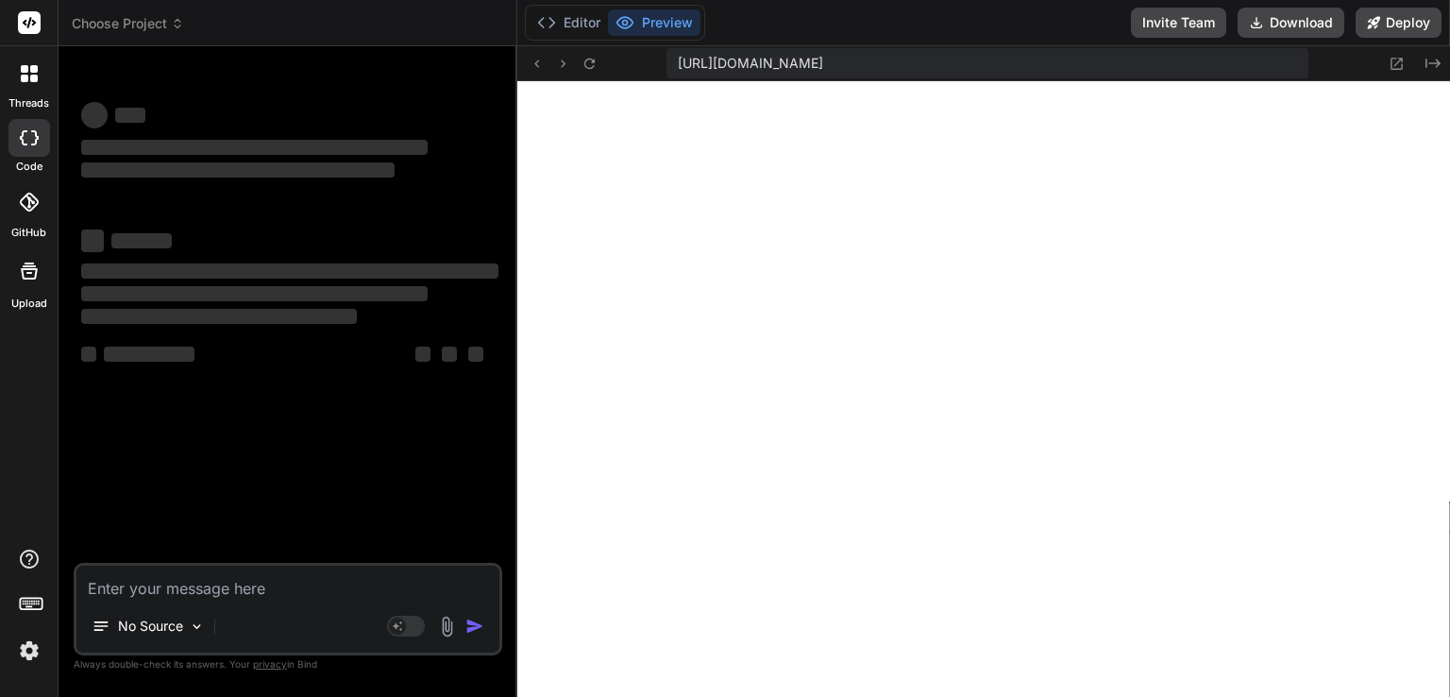
click at [171, 17] on icon at bounding box center [177, 23] width 13 height 13
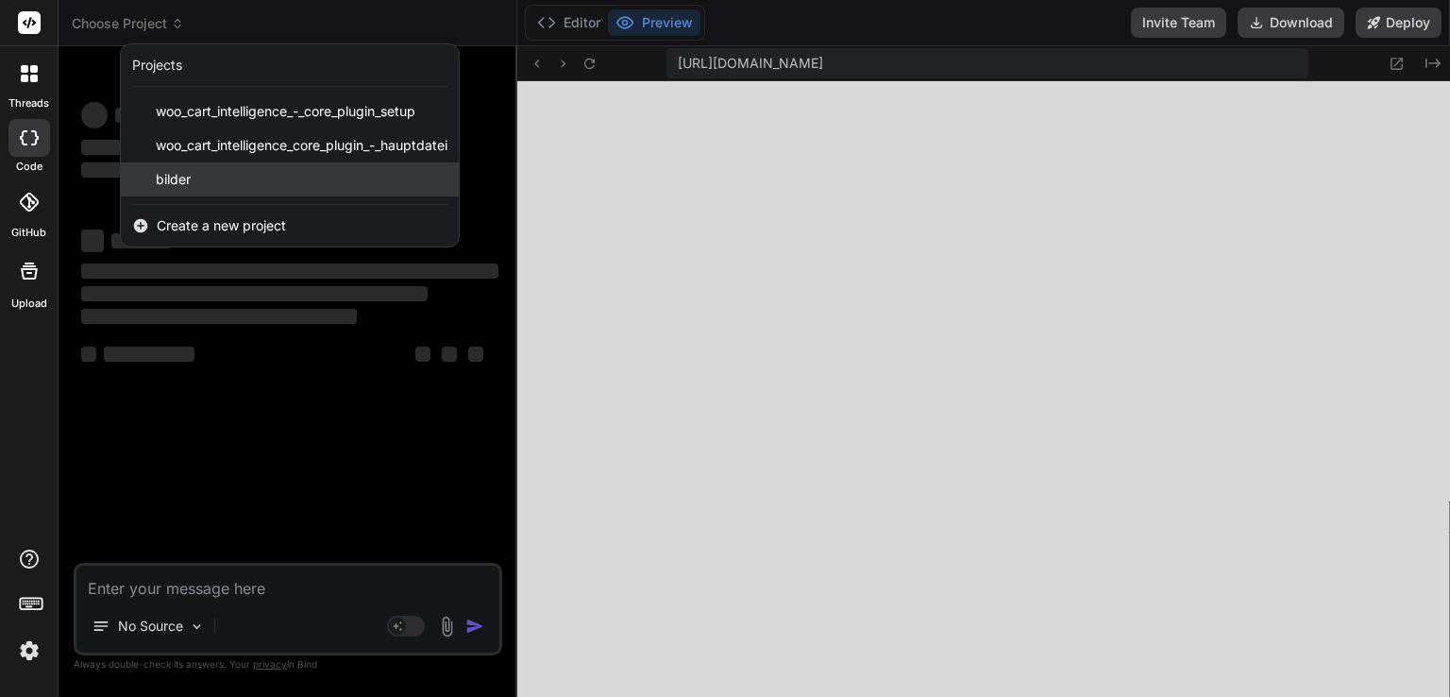
click at [174, 167] on div "bilder" at bounding box center [290, 179] width 338 height 34
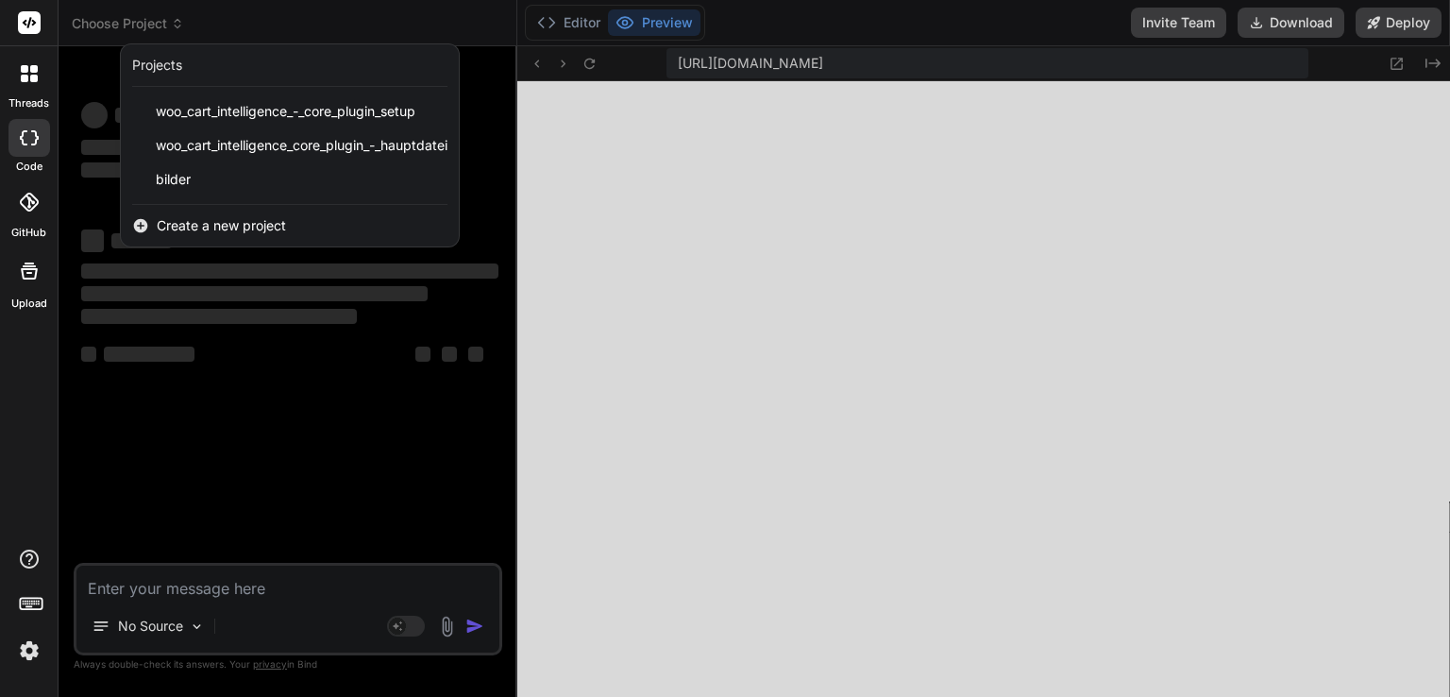
scroll to position [1939, 0]
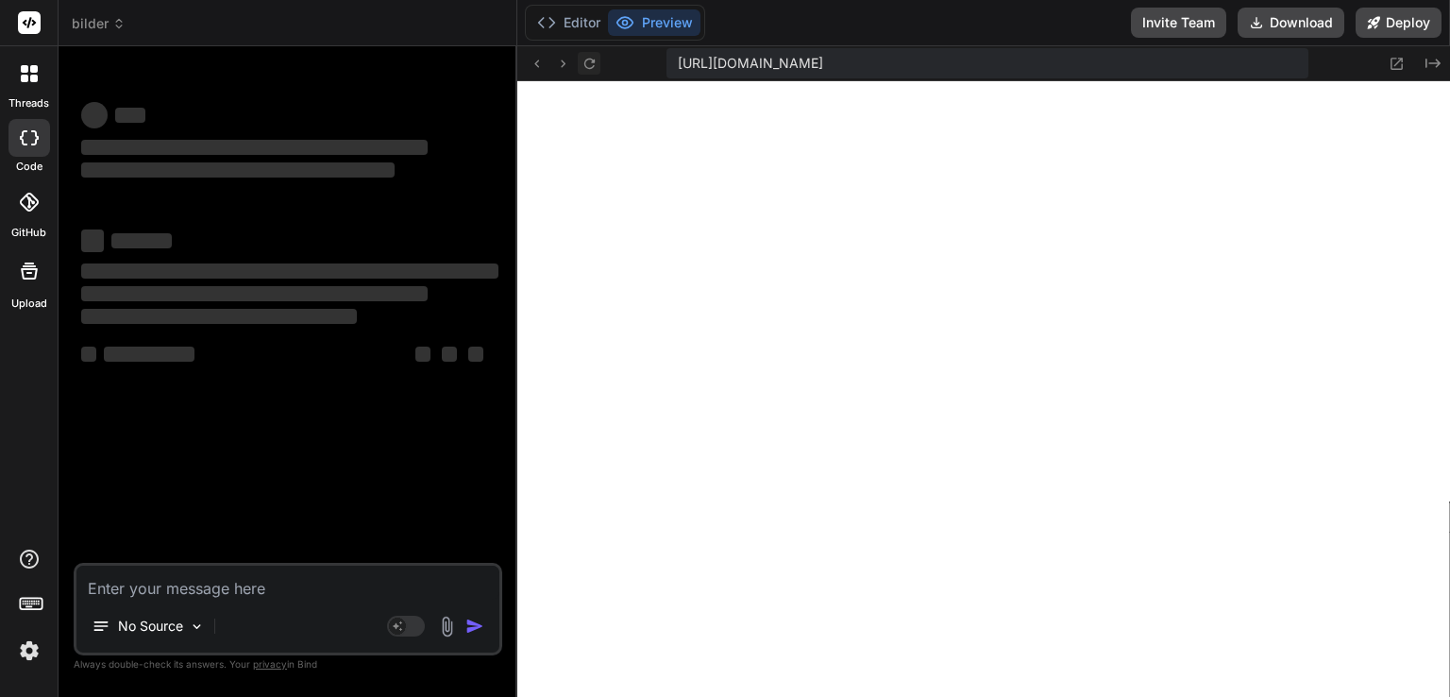
click at [591, 61] on icon at bounding box center [590, 64] width 16 height 16
click at [823, 65] on span "[URL][DOMAIN_NAME]" at bounding box center [750, 63] width 145 height 19
click at [1398, 60] on icon at bounding box center [1397, 64] width 16 height 16
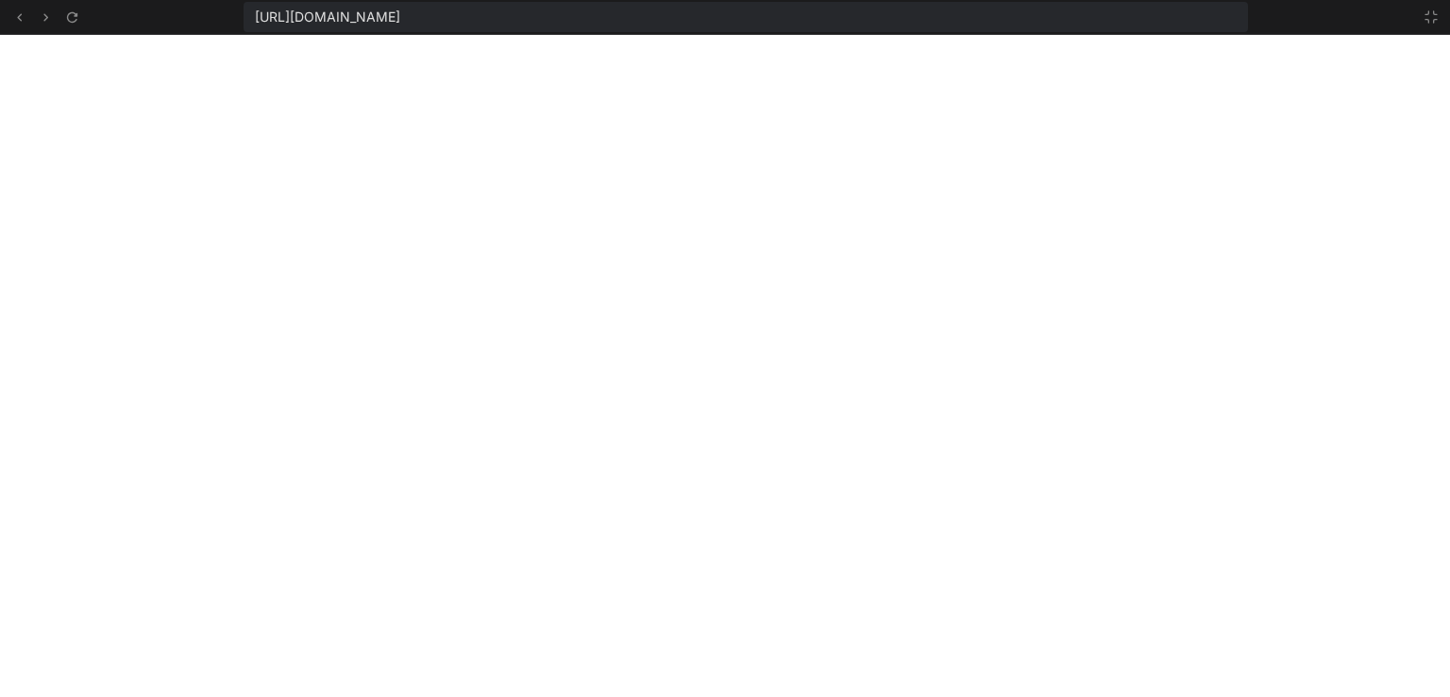
scroll to position [2138, 0]
click at [1430, 16] on icon at bounding box center [1431, 16] width 15 height 15
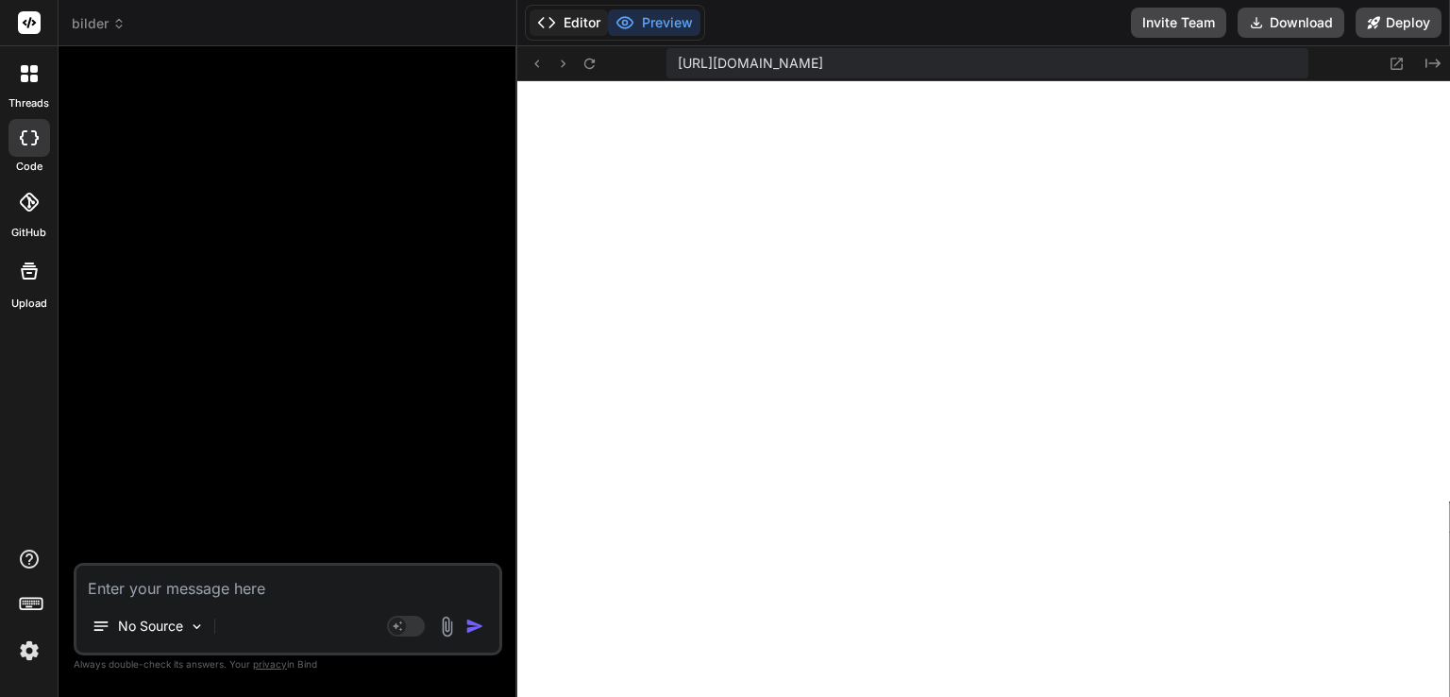
click at [576, 28] on button "Editor" at bounding box center [569, 22] width 78 height 26
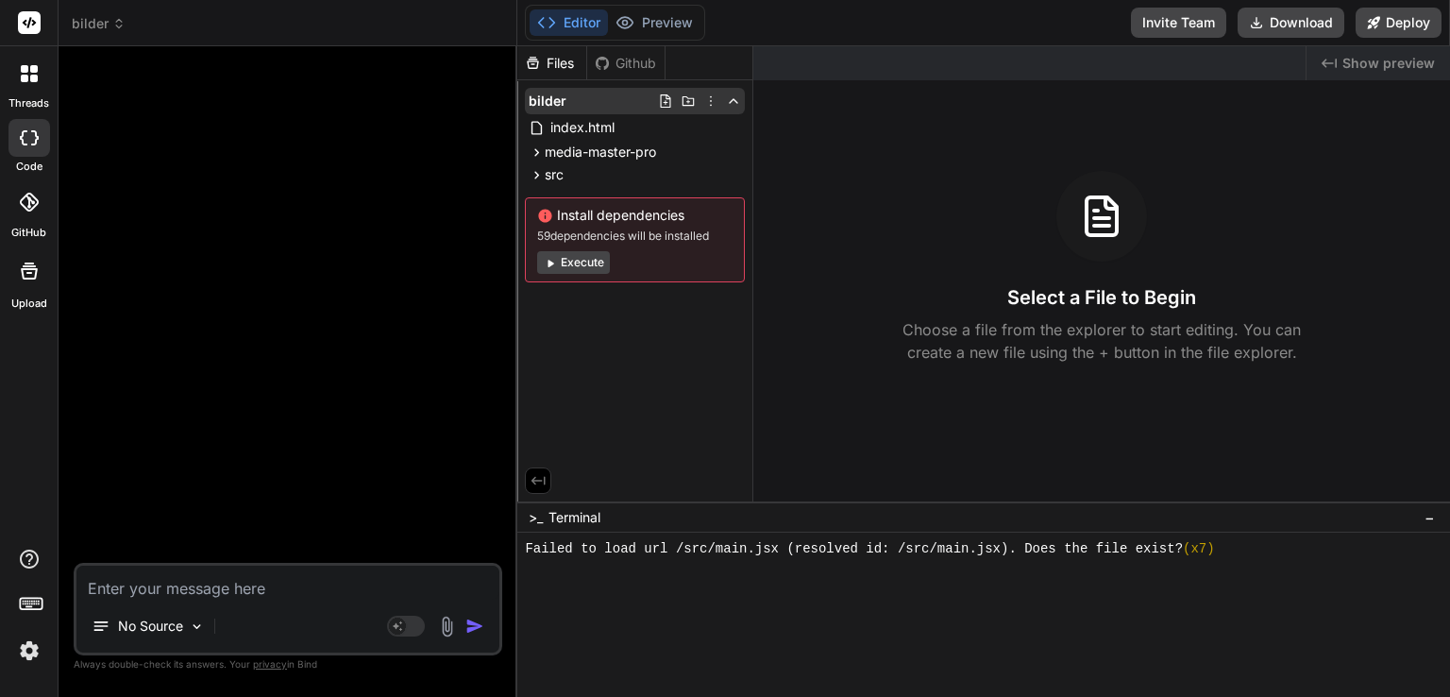
click at [570, 93] on div "bilder" at bounding box center [635, 101] width 220 height 26
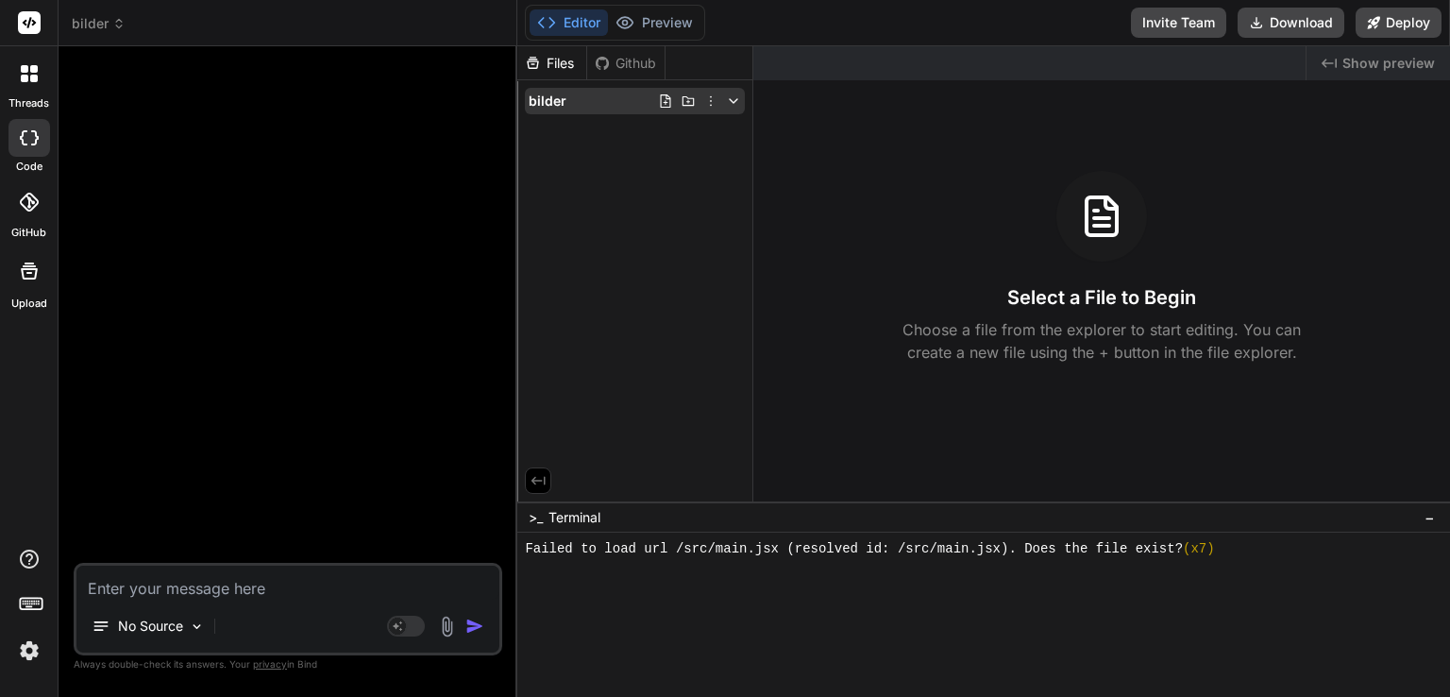
click at [549, 103] on span "bilder" at bounding box center [548, 101] width 38 height 19
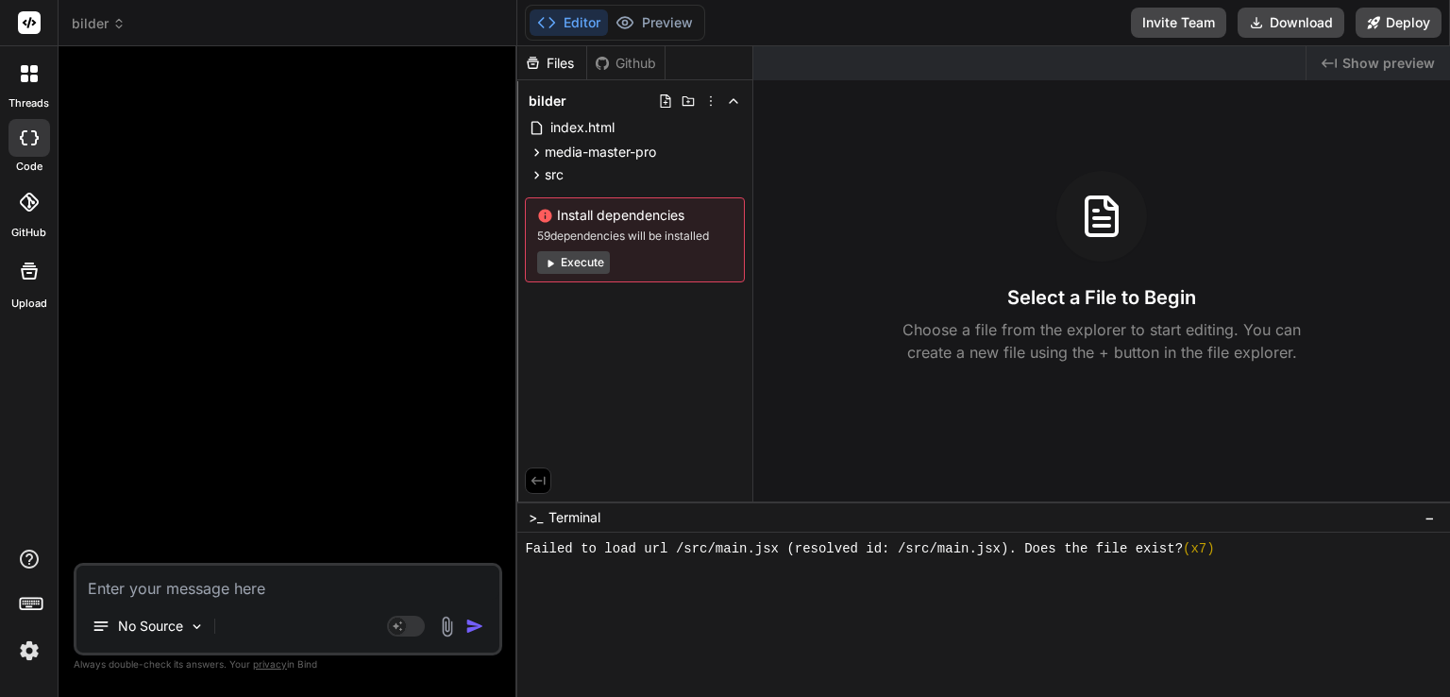
click at [251, 587] on textarea at bounding box center [287, 583] width 423 height 34
click at [563, 268] on button "Execute" at bounding box center [573, 262] width 73 height 23
click at [710, 103] on icon at bounding box center [710, 100] width 15 height 15
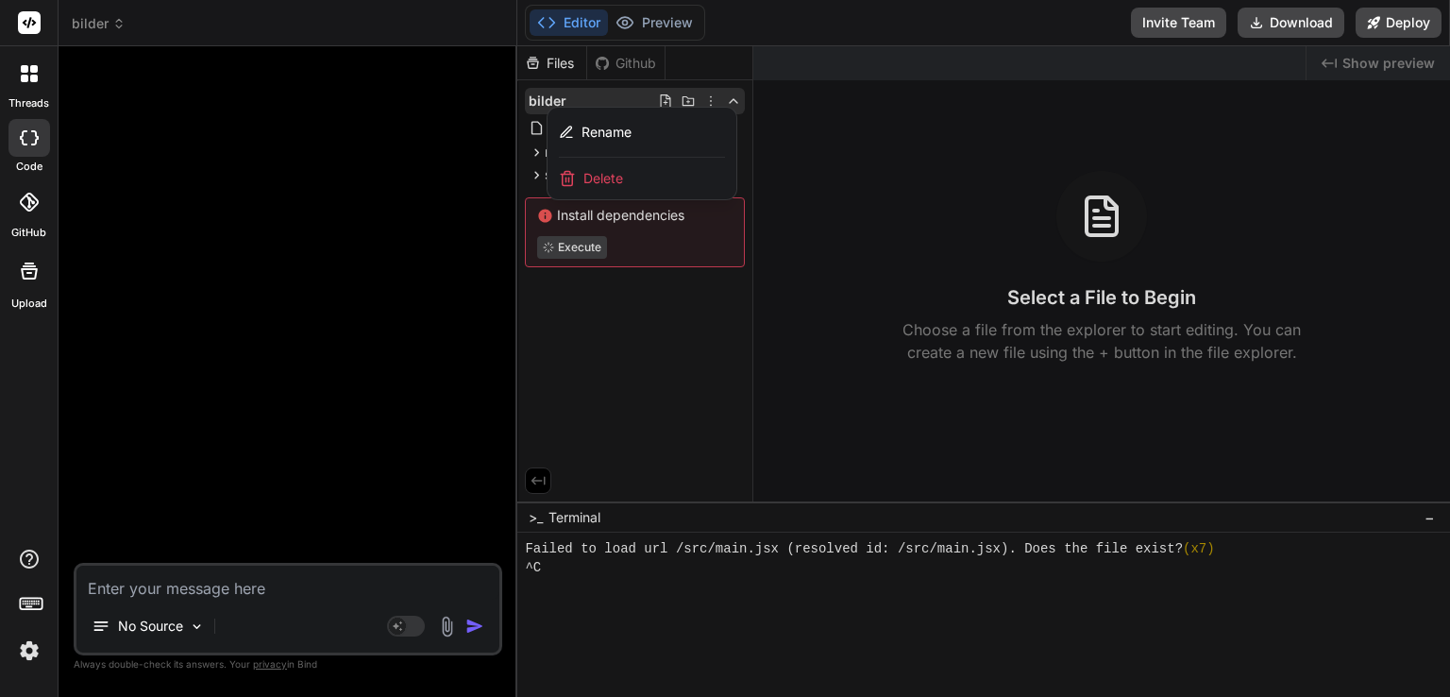
click at [628, 175] on div "Delete" at bounding box center [642, 179] width 189 height 42
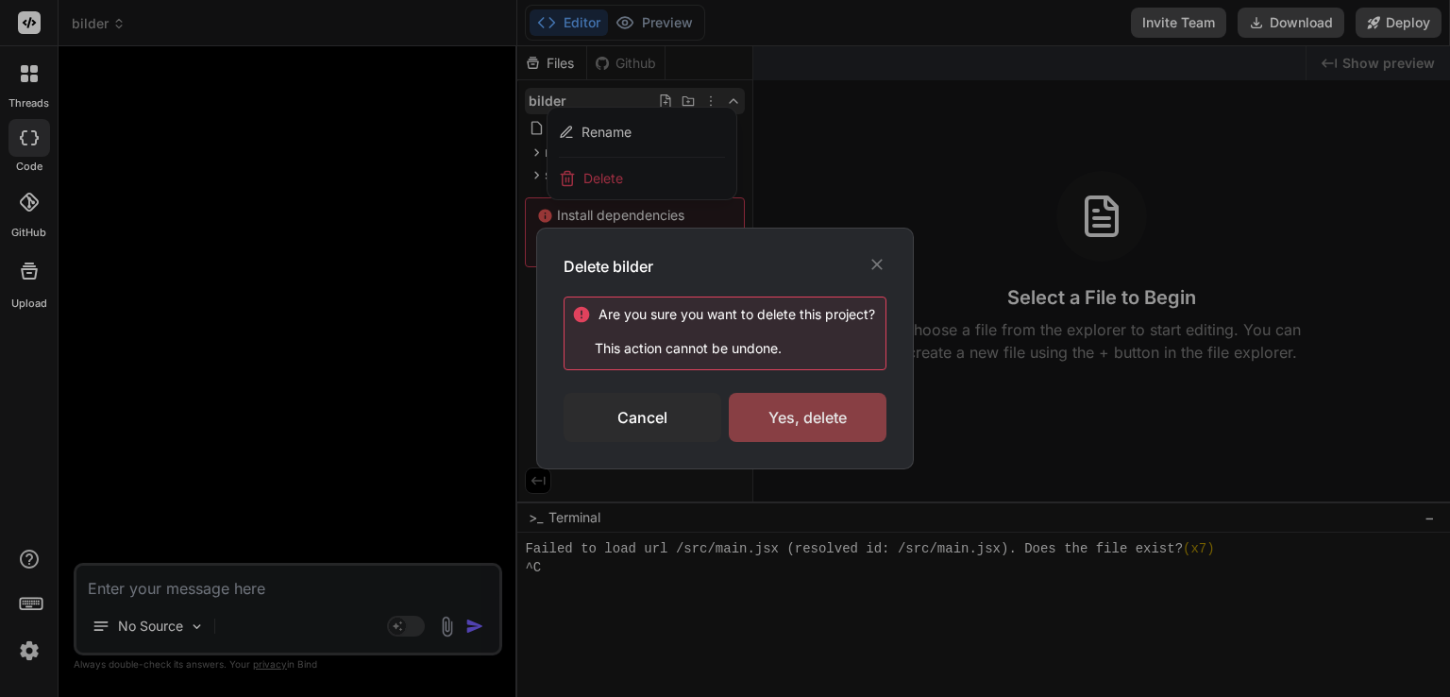
click at [801, 411] on div "Yes, delete" at bounding box center [808, 417] width 158 height 49
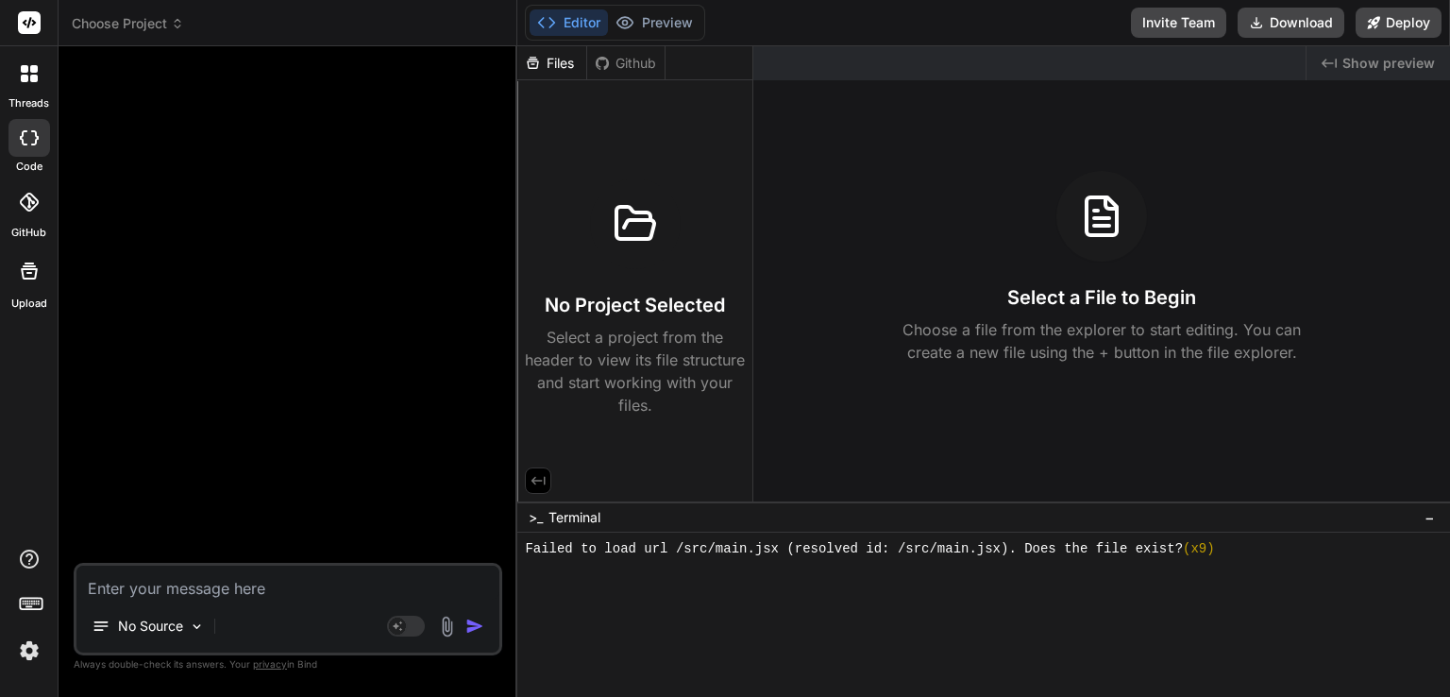
scroll to position [2229, 0]
click at [232, 588] on textarea at bounding box center [287, 583] width 423 height 34
paste textarea "Loremips dol sitametconsecte AdipIscin-Elitse doe tem Incid: "Utlab Etdolo Magn…"
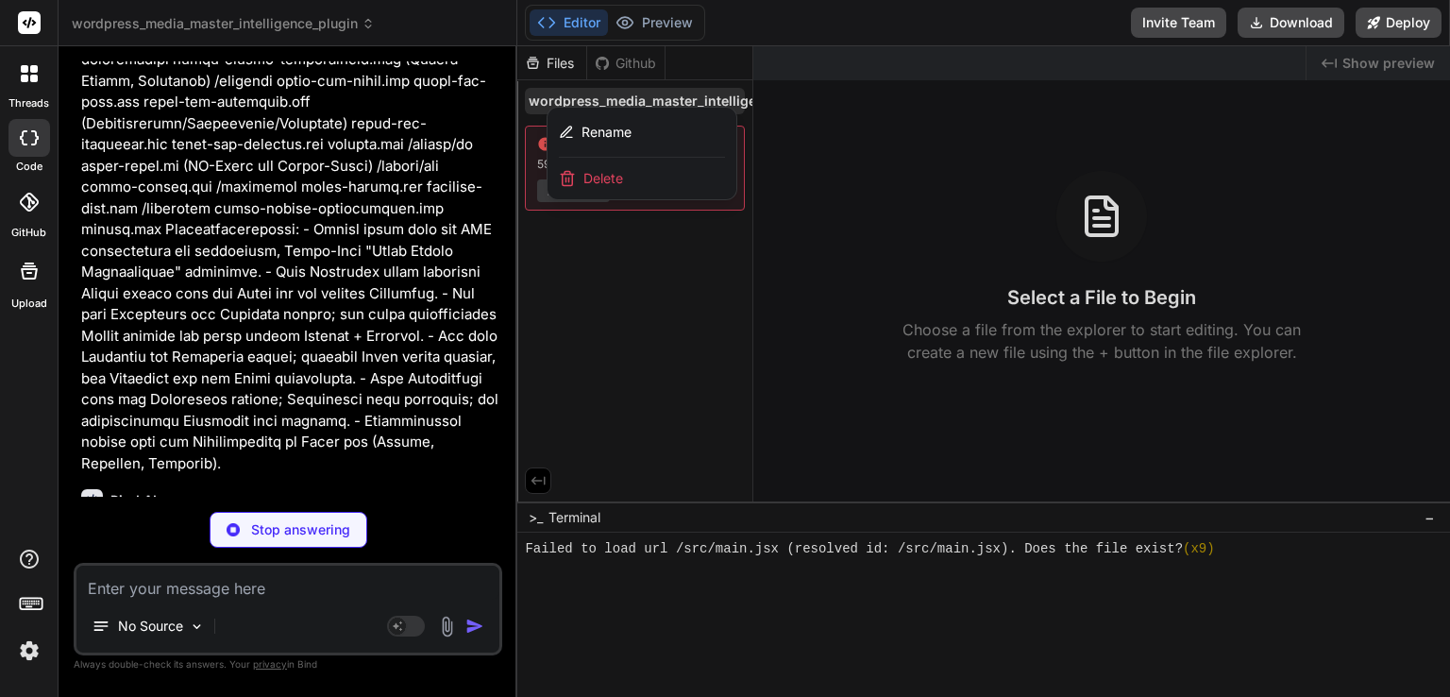
scroll to position [1975, 0]
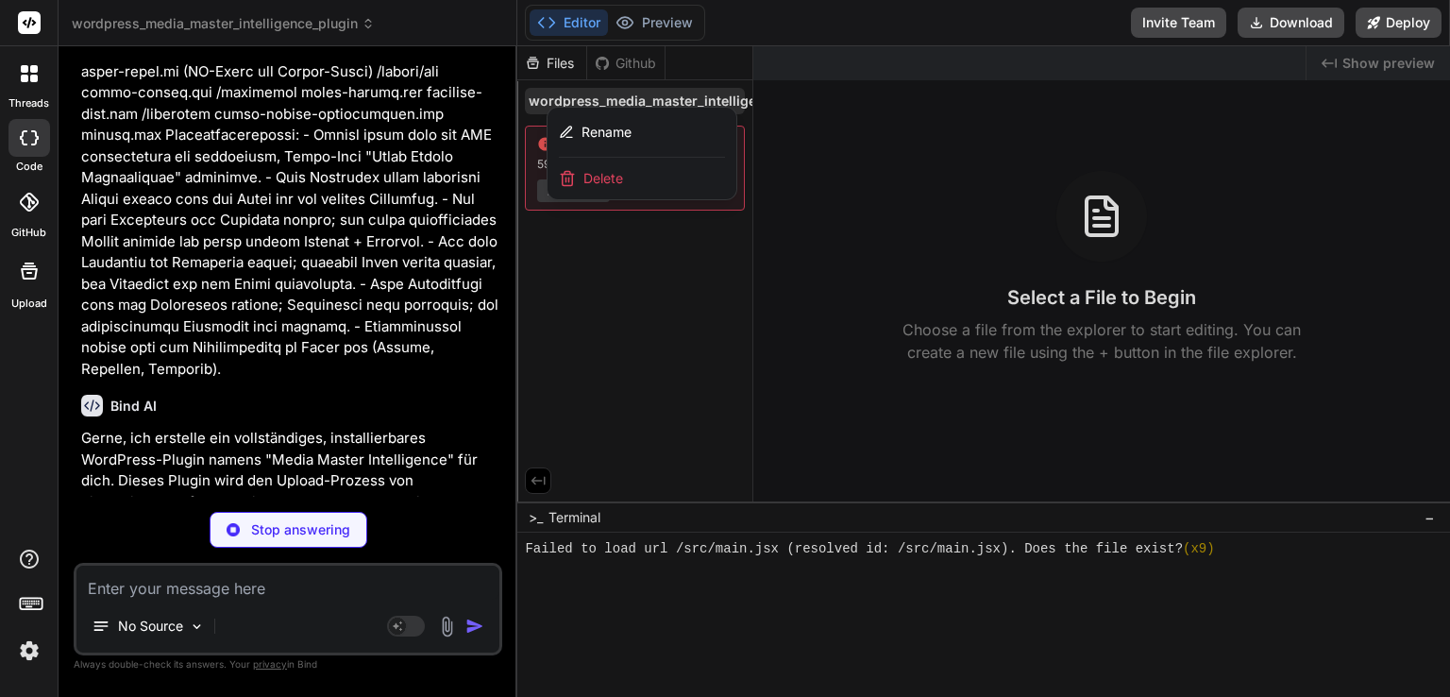
click at [717, 333] on div at bounding box center [983, 371] width 933 height 650
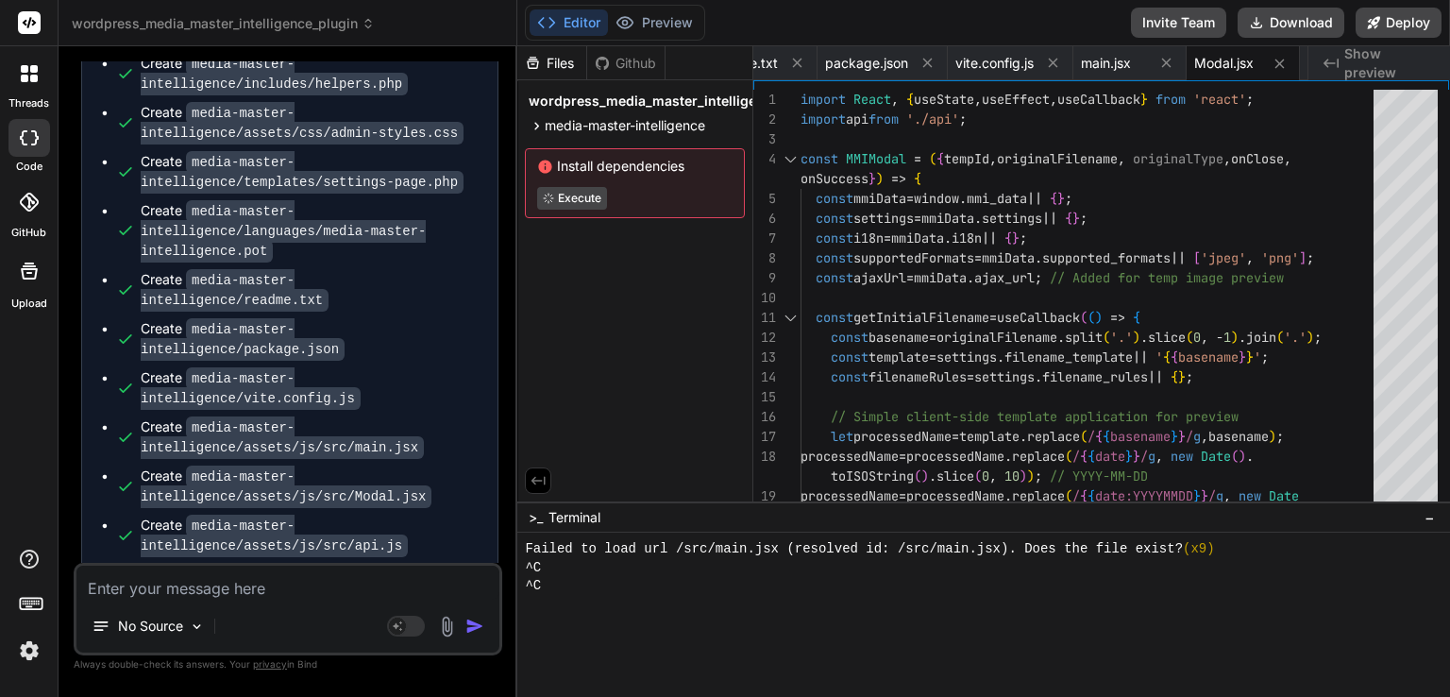
scroll to position [6496, 0]
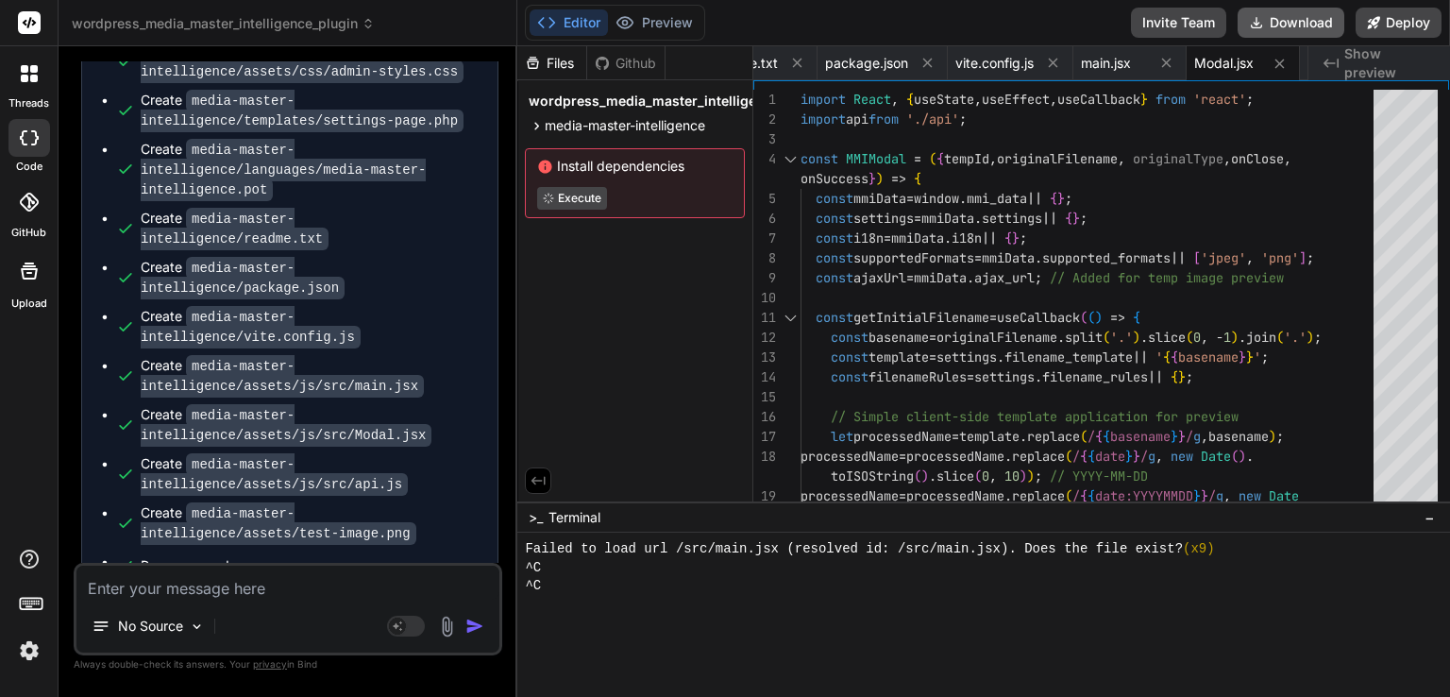
click at [1289, 13] on button "Download" at bounding box center [1291, 23] width 107 height 30
click at [253, 582] on textarea at bounding box center [287, 583] width 423 height 34
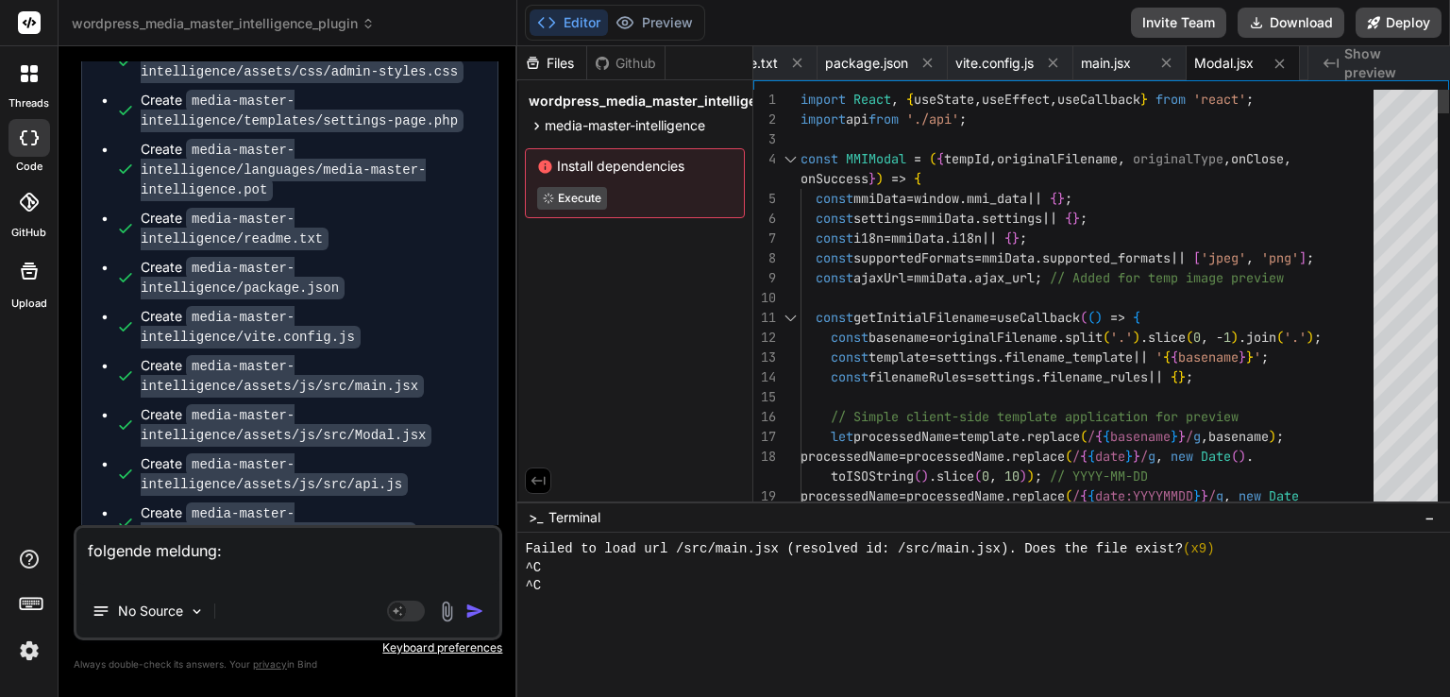
paste textarea "Das Plugin kann nicht aktiviert werden, da es einen fatalen Fehler erzeugt."
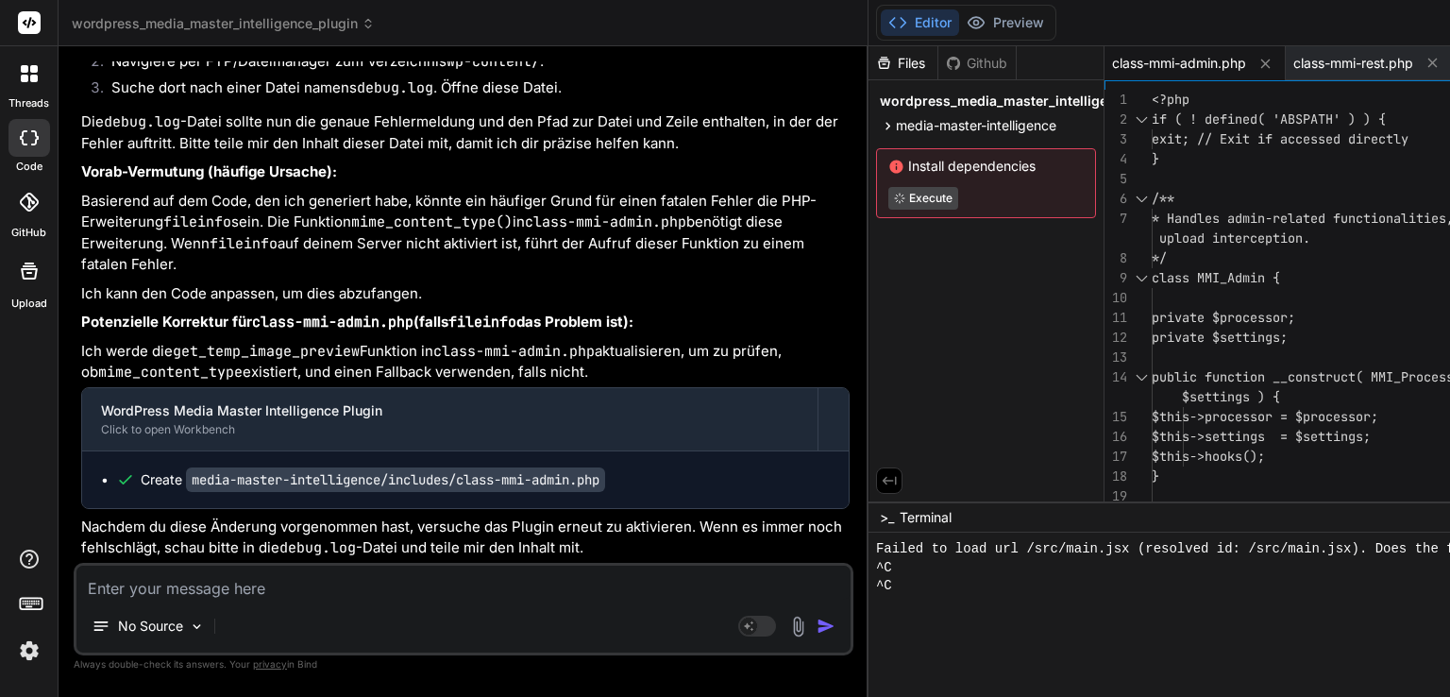
scroll to position [7543, 0]
click at [264, 591] on textarea at bounding box center [463, 583] width 774 height 34
paste textarea "[[DATE] 11:57:29 UTC] PHP Notice: Function _load_textdomain_just_in_time was ca…"
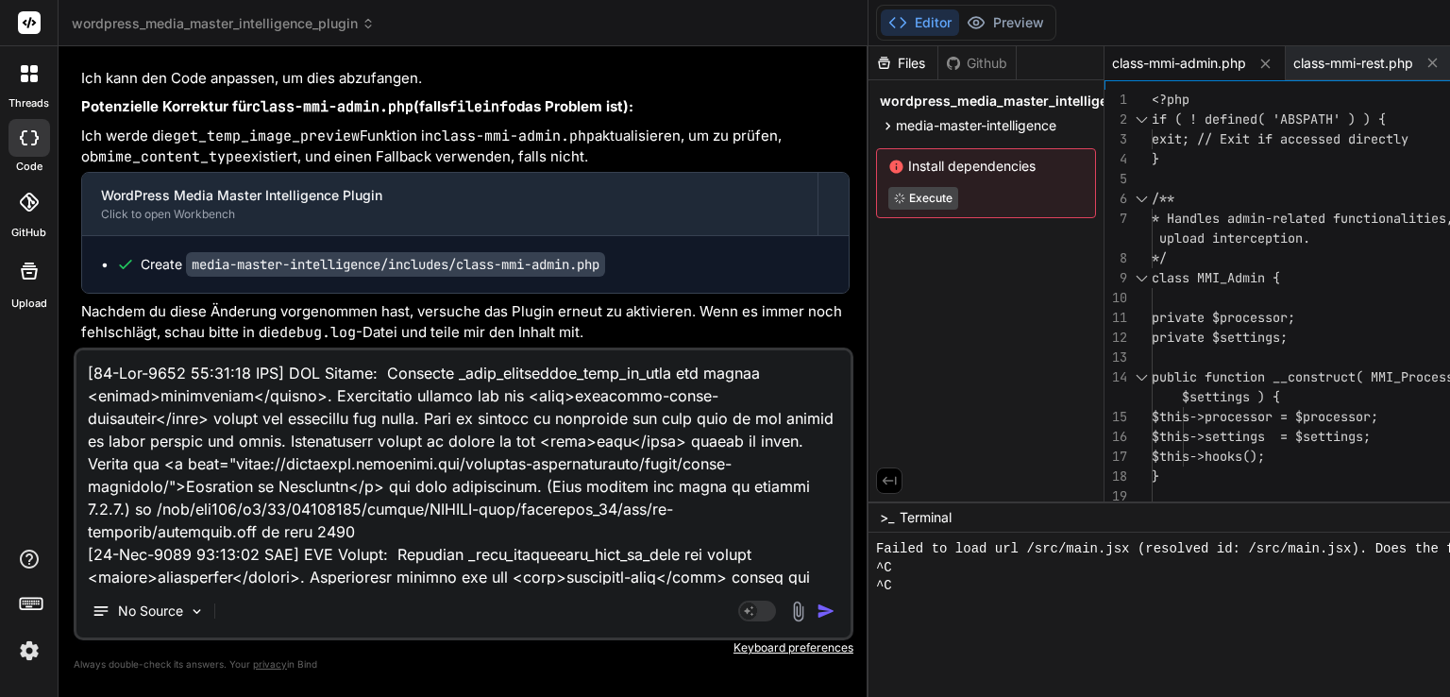
scroll to position [77627, 0]
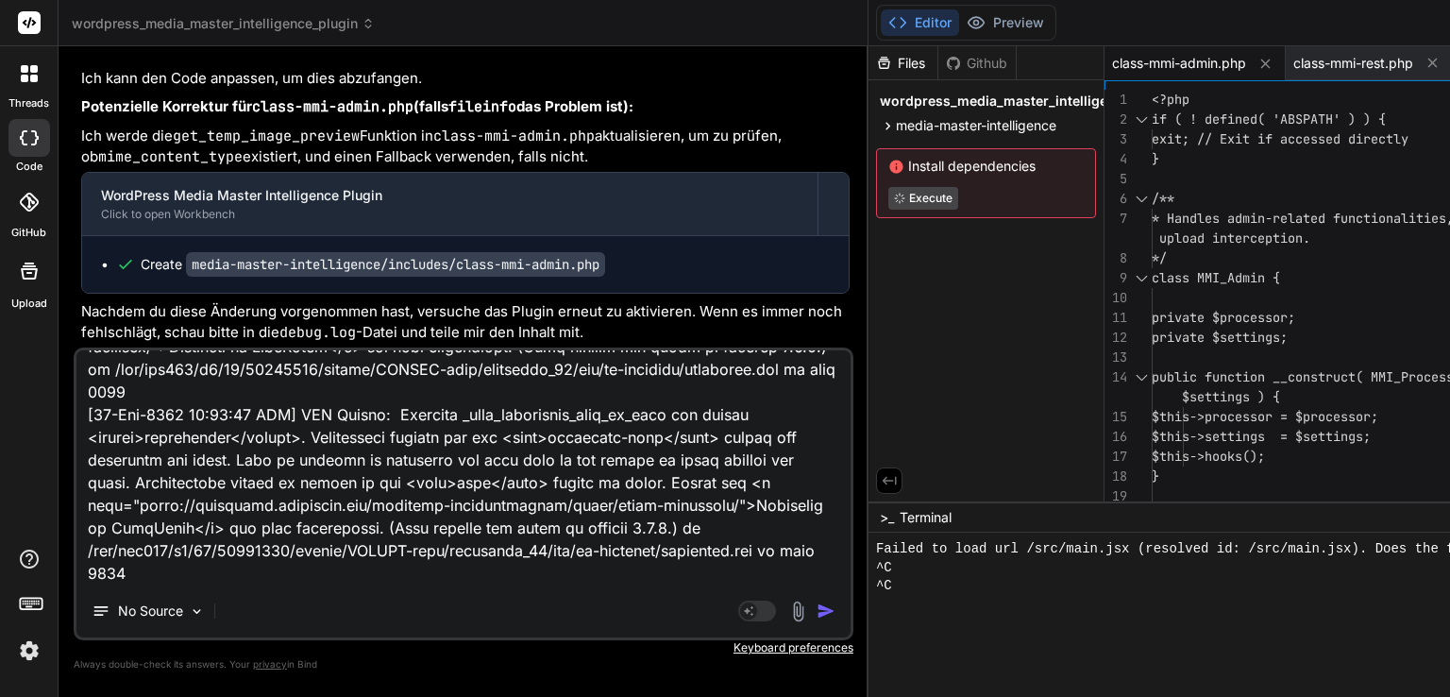
click at [817, 616] on img "button" at bounding box center [826, 610] width 19 height 19
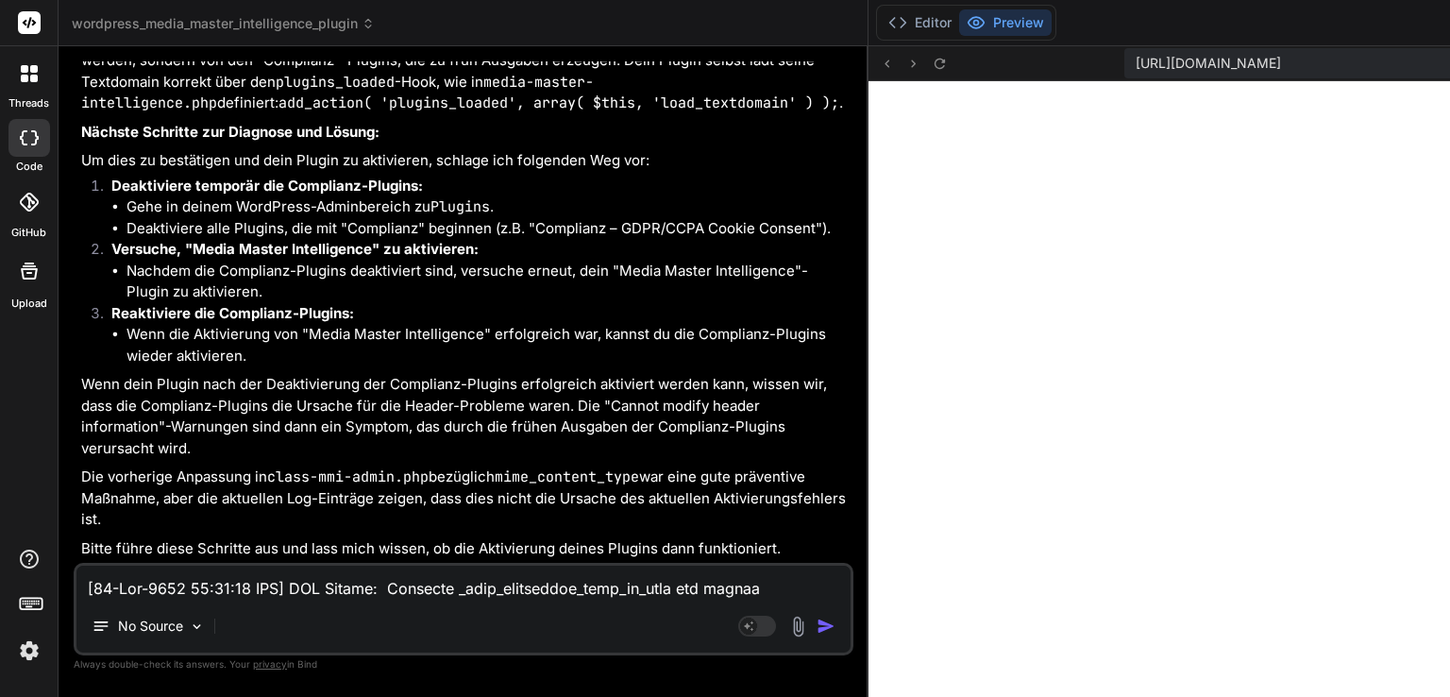
scroll to position [2302, 0]
click at [265, 590] on textarea at bounding box center [463, 583] width 774 height 34
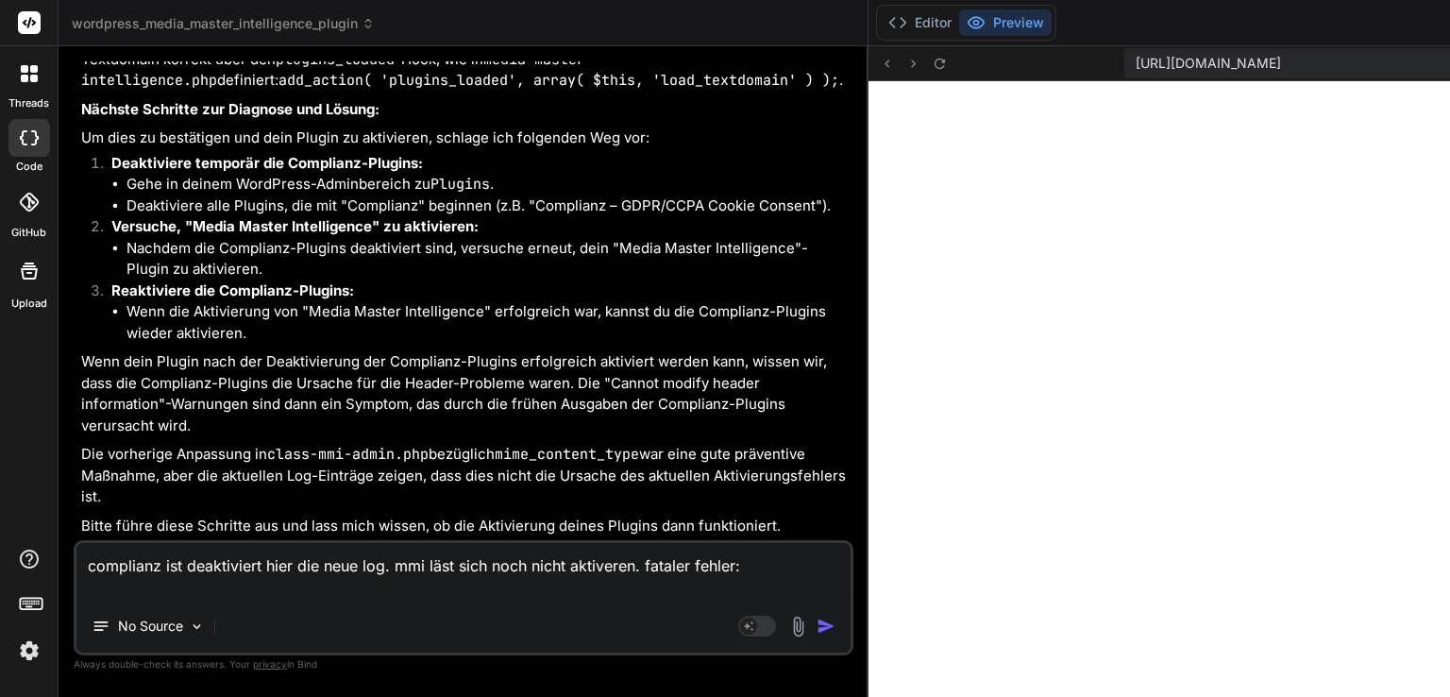
paste textarea "[[DATE] 11:57:29 UTC] PHP Notice: Function _load_textdomain_just_in_time was ca…"
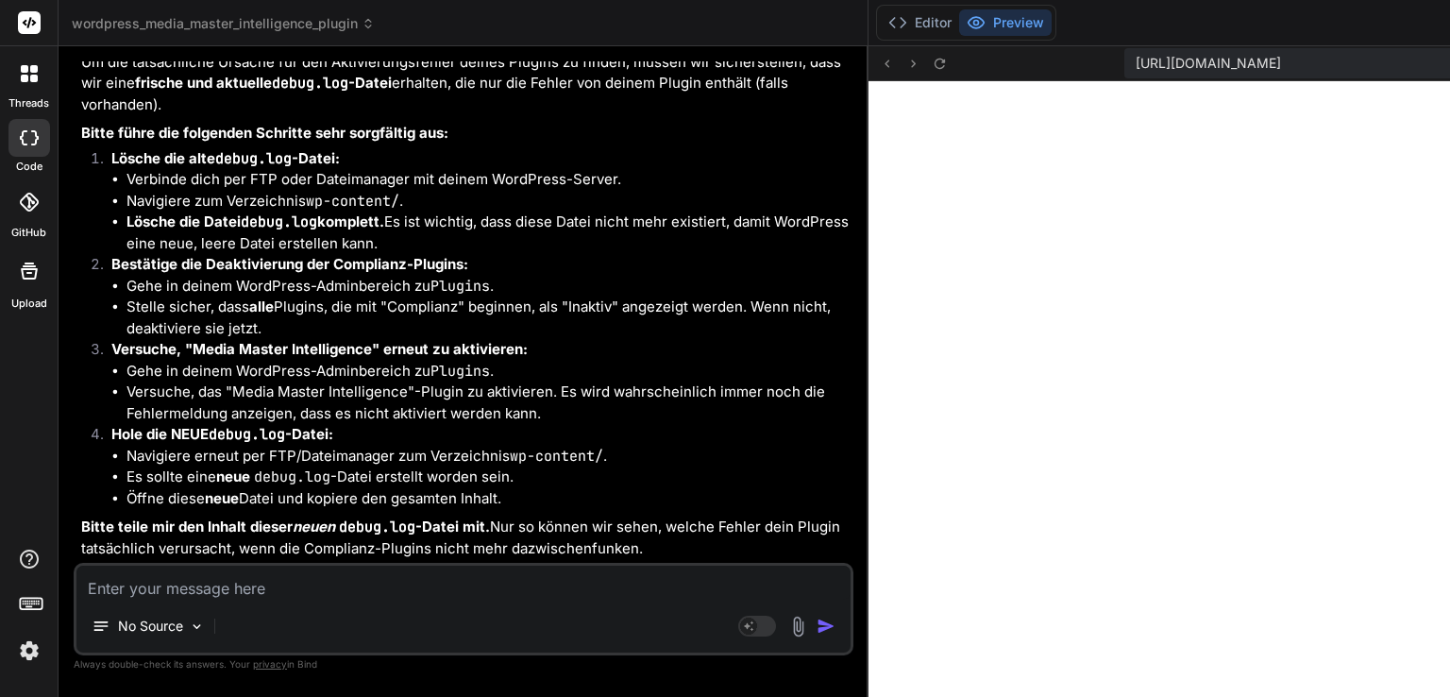
scroll to position [134166, 0]
paste textarea "[[DATE] 20:01:26 UTC] PHP Parse error: syntax error, unexpected token ";", expe…"
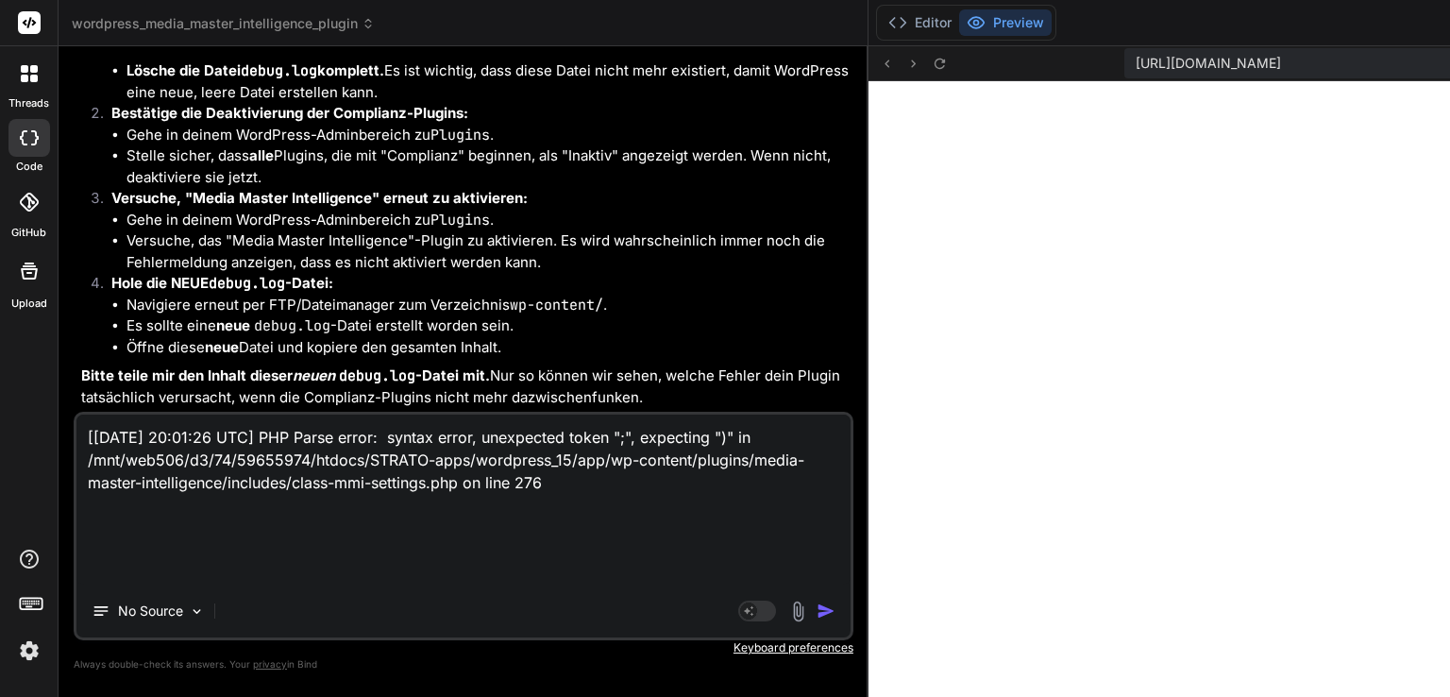
click at [817, 610] on img "button" at bounding box center [826, 610] width 19 height 19
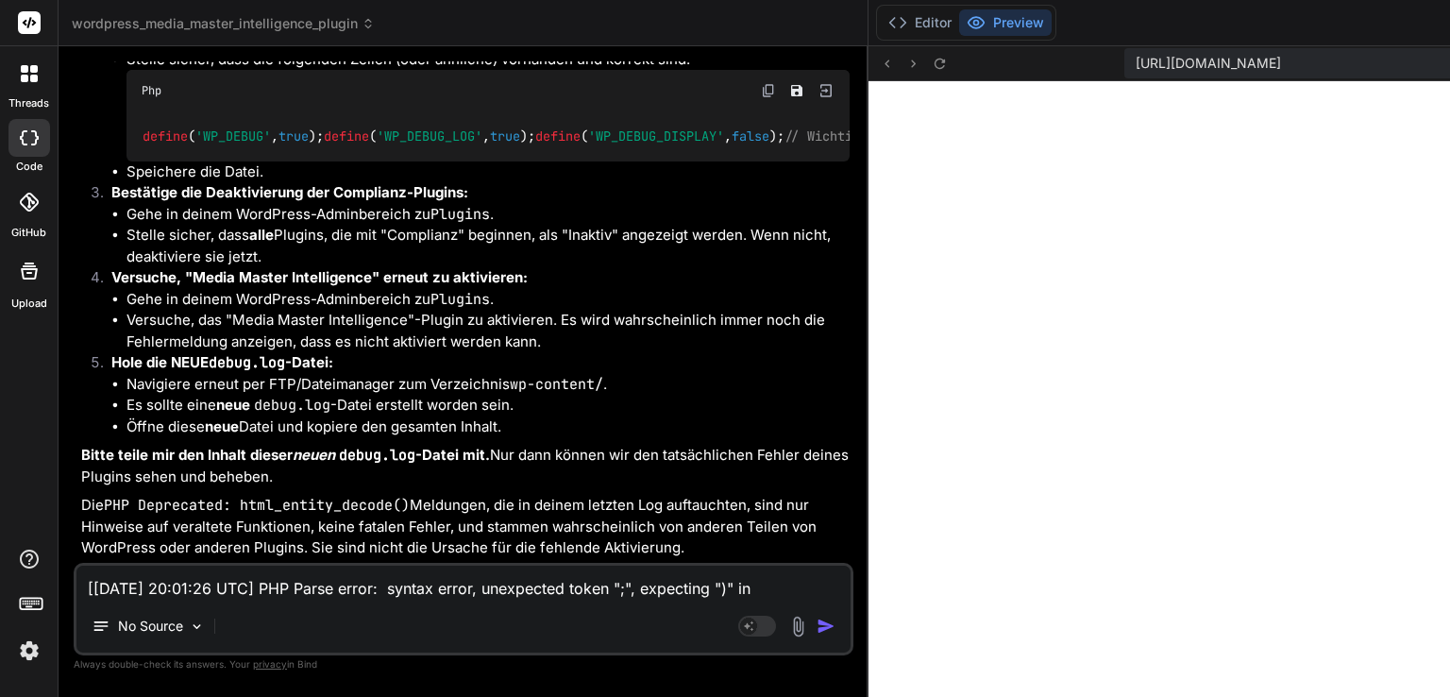
scroll to position [136326, 0]
click at [237, 580] on textarea "[[DATE] 20:01:26 UTC] PHP Parse error: syntax error, unexpected token ";", expe…" at bounding box center [463, 583] width 774 height 34
paste textarea "[[DATE] 20:01:26 UTC] PHP Parse error: syntax error, unexpected token ";", expe…"
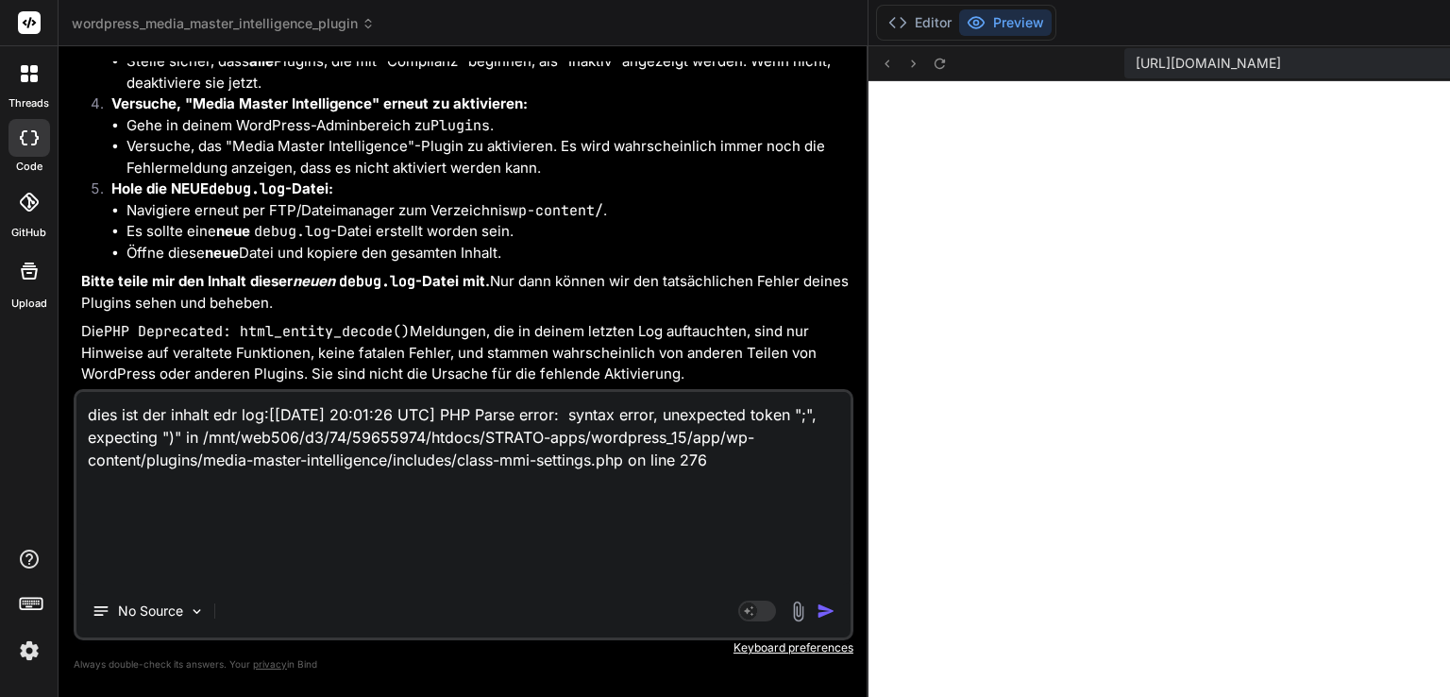
click at [261, 408] on textarea "dies ist der inhalt edr log:[[DATE] 20:01:26 UTC] PHP Parse error: syntax error…" at bounding box center [463, 488] width 774 height 193
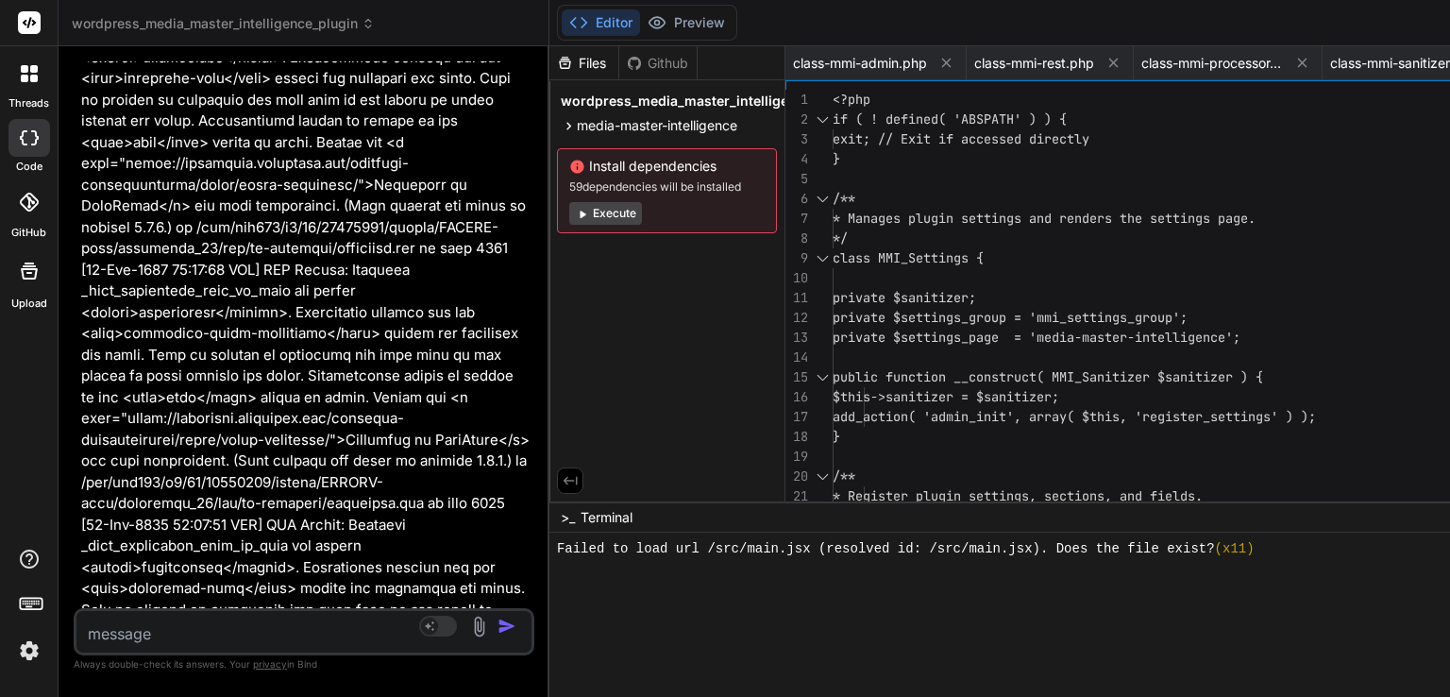
scroll to position [127613, 0]
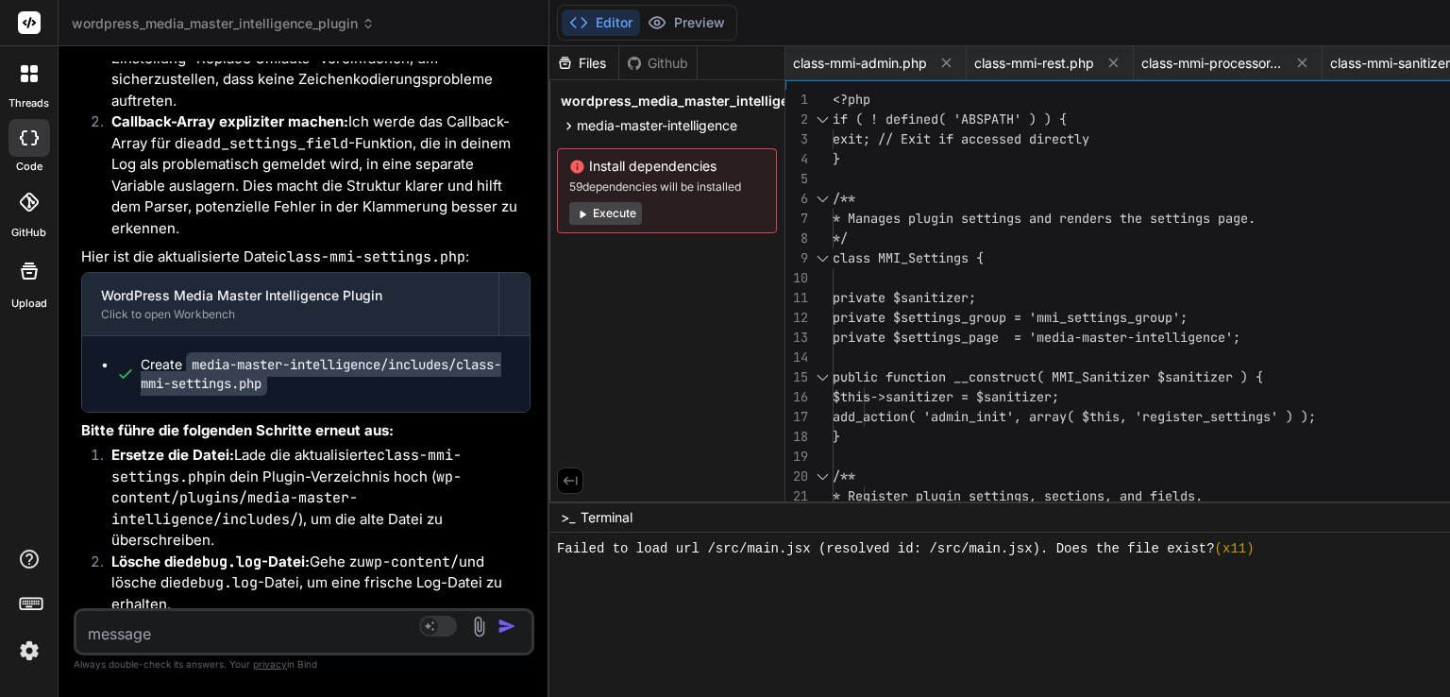
drag, startPoint x: 866, startPoint y: 141, endPoint x: 186, endPoint y: 133, distance: 679.8
click at [186, 133] on div "Bind AI Web Search Created with Pixso. Code Generator You Bind AI Gerne, ich er…" at bounding box center [304, 371] width 491 height 650
drag, startPoint x: 868, startPoint y: 8, endPoint x: 979, endPoint y: 8, distance: 111.4
click at [572, 128] on icon at bounding box center [569, 126] width 16 height 16
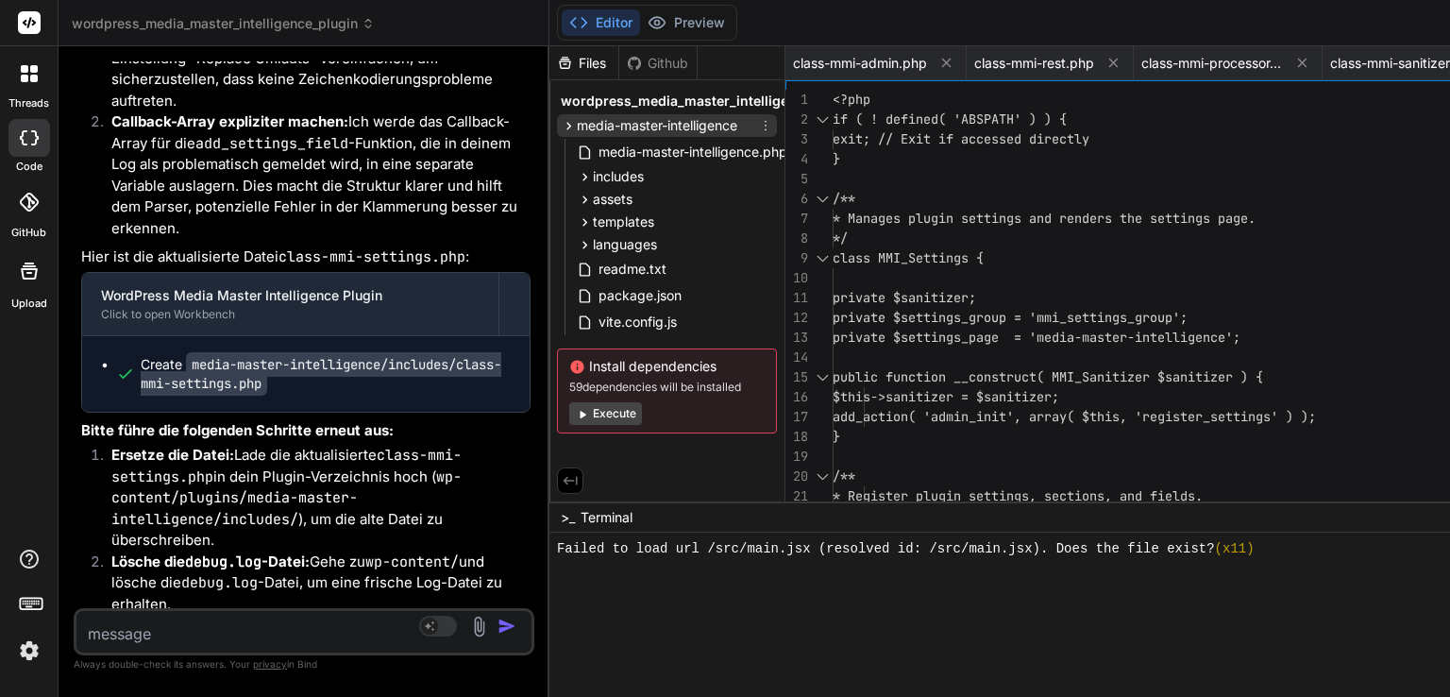
click at [566, 126] on icon at bounding box center [569, 126] width 16 height 16
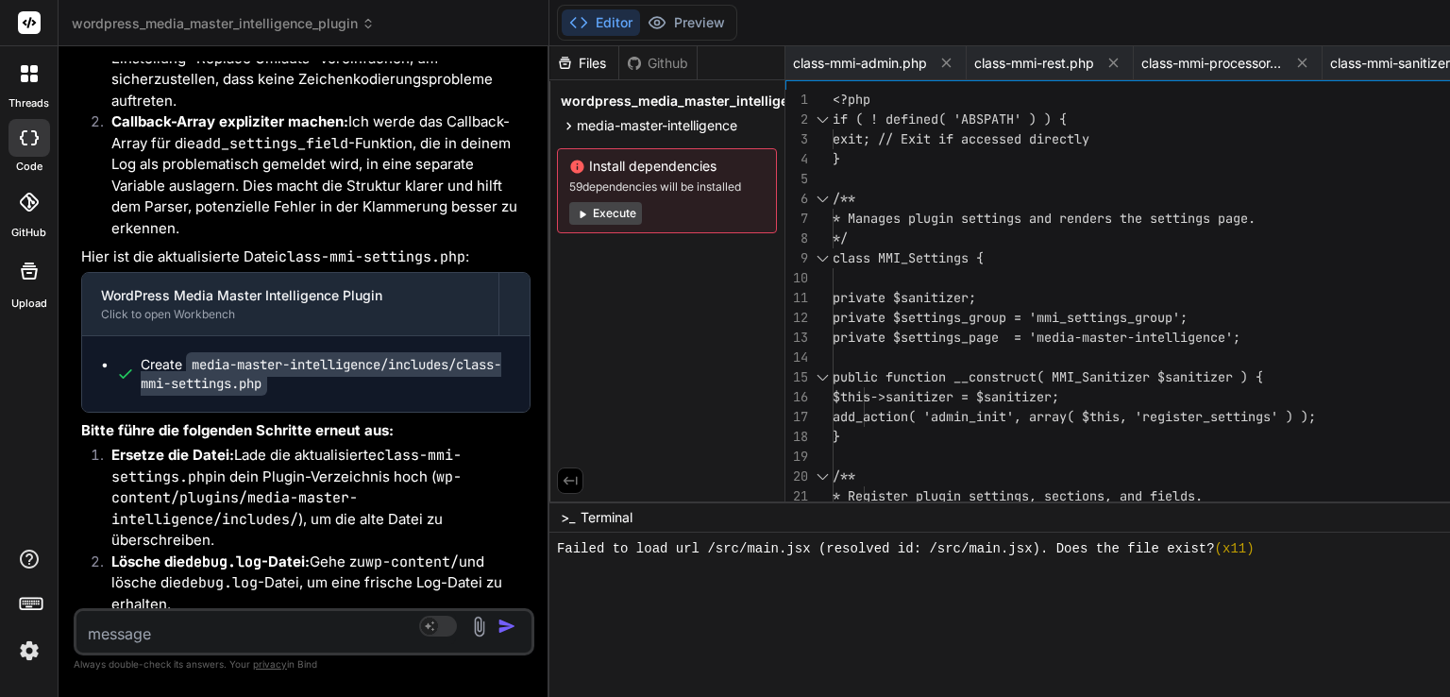
click at [567, 102] on span "wordpress_media_master_intelligence_plugin" at bounding box center [710, 101] width 299 height 19
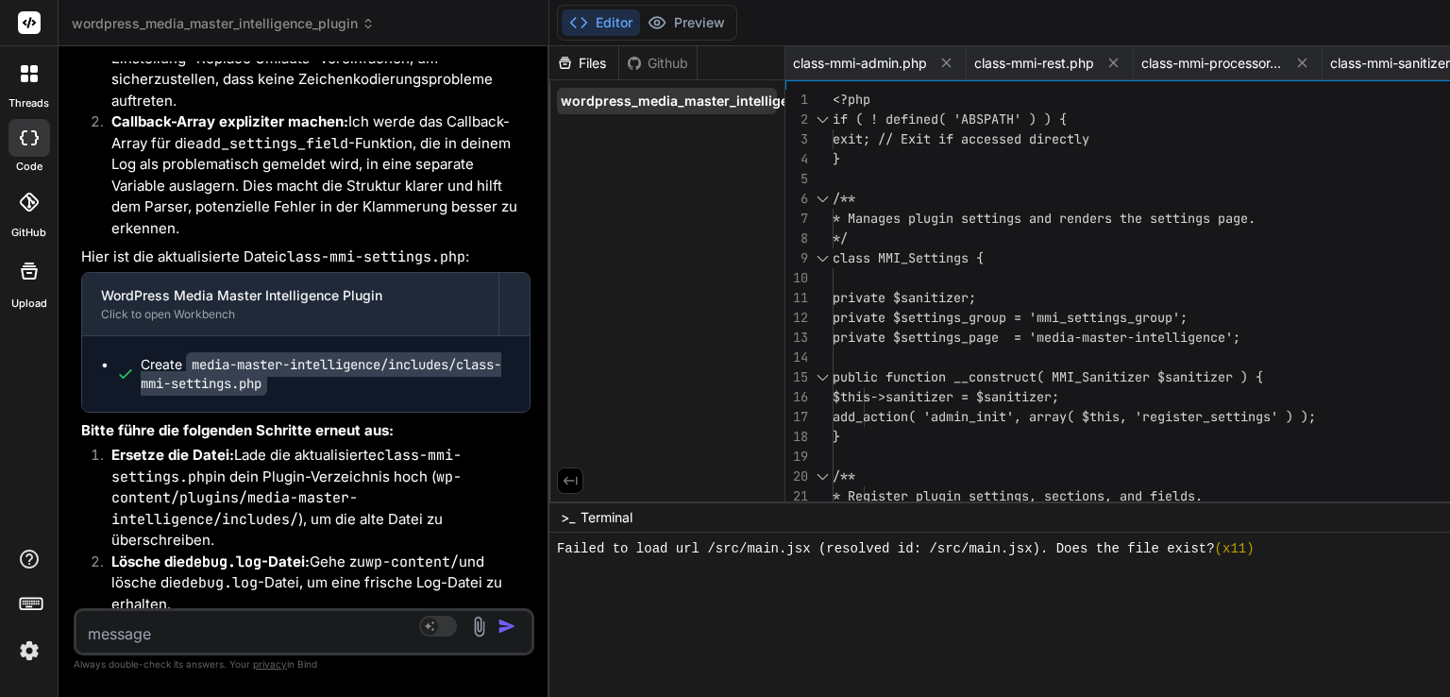
click at [566, 102] on span "wordpress_media_master_intelligence_plugin" at bounding box center [710, 101] width 299 height 19
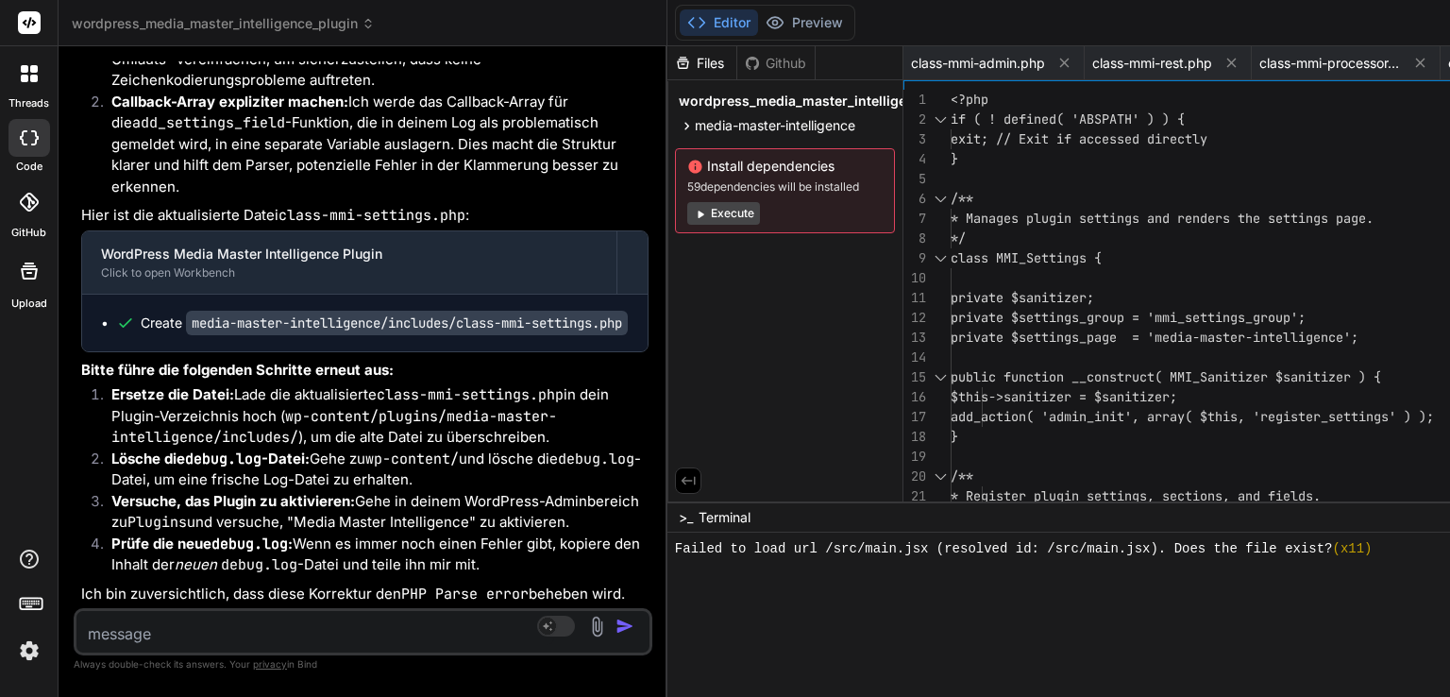
drag, startPoint x: 548, startPoint y: 126, endPoint x: 475, endPoint y: 114, distance: 73.6
click at [421, 119] on div "Bind AI Web Search Created with Pixso. Code Generator You Bind AI Gerne, ich er…" at bounding box center [363, 371] width 609 height 650
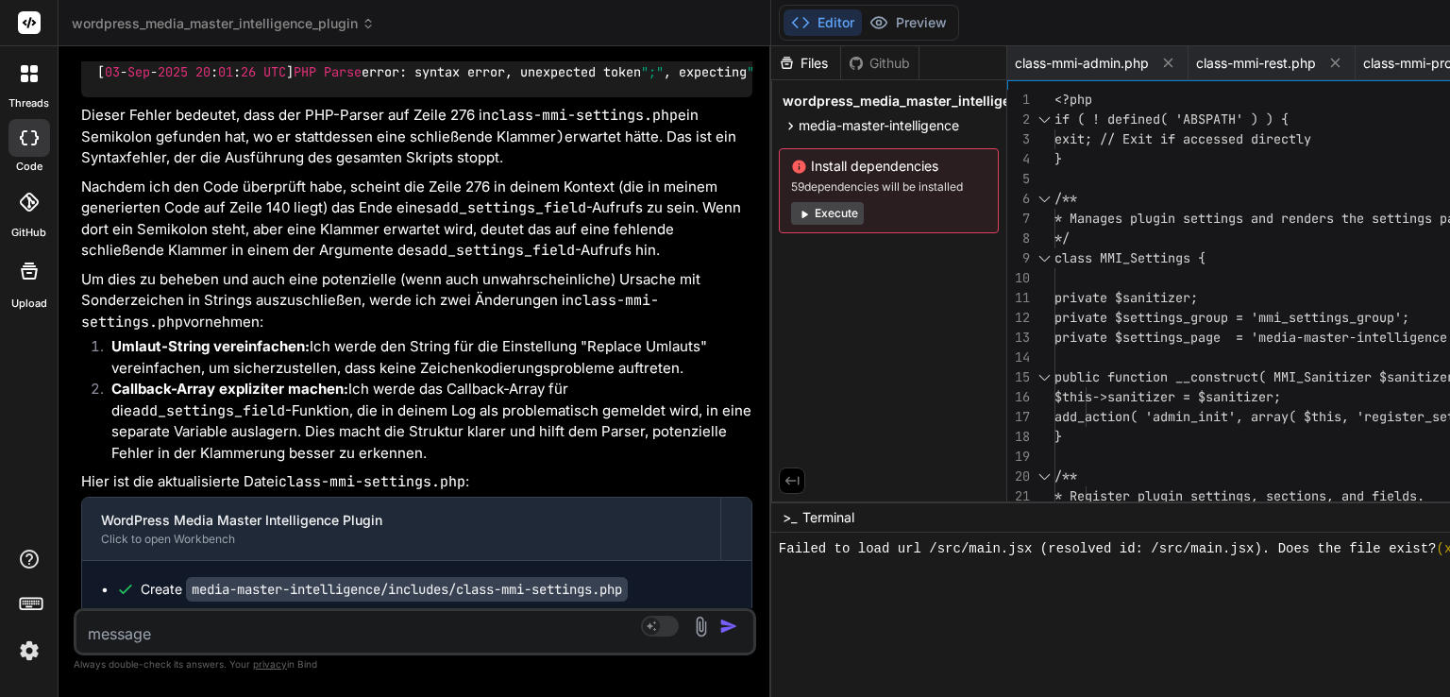
click at [834, 123] on span "media-master-intelligence" at bounding box center [879, 125] width 160 height 19
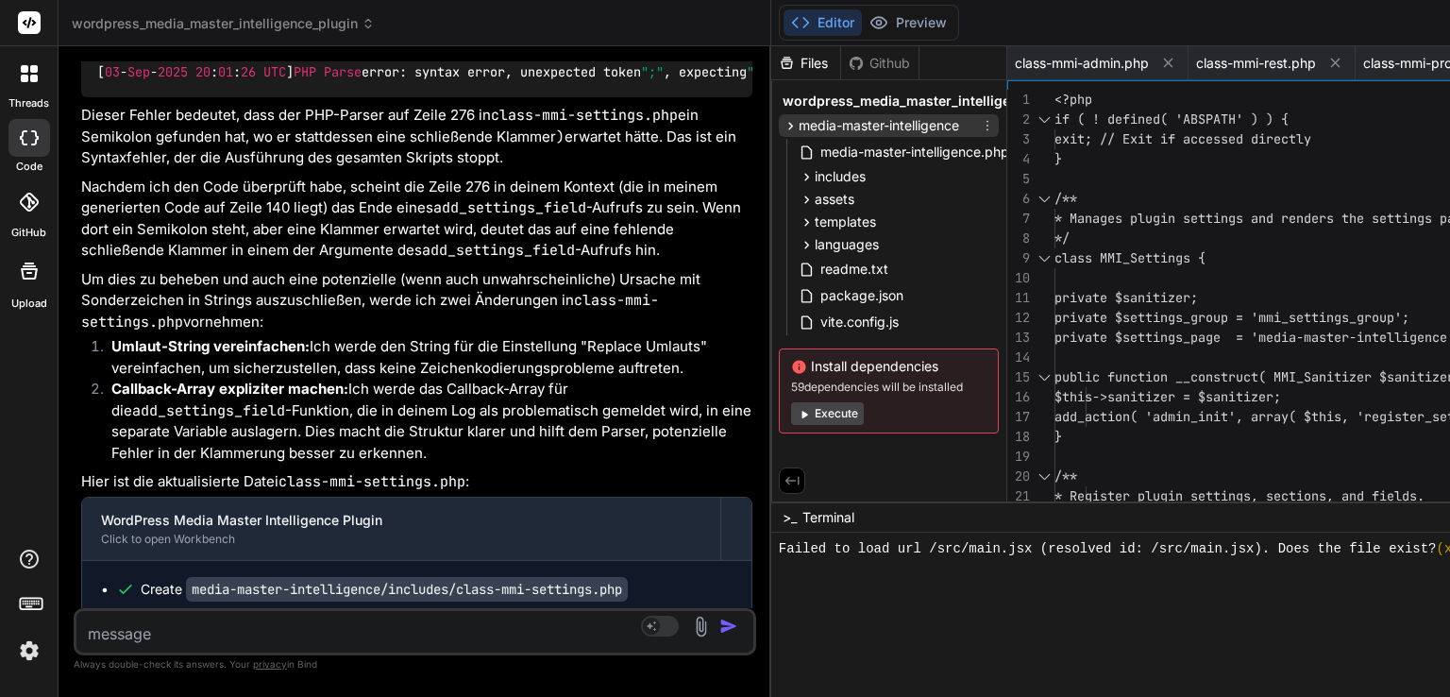
click at [832, 123] on span "media-master-intelligence" at bounding box center [879, 125] width 160 height 19
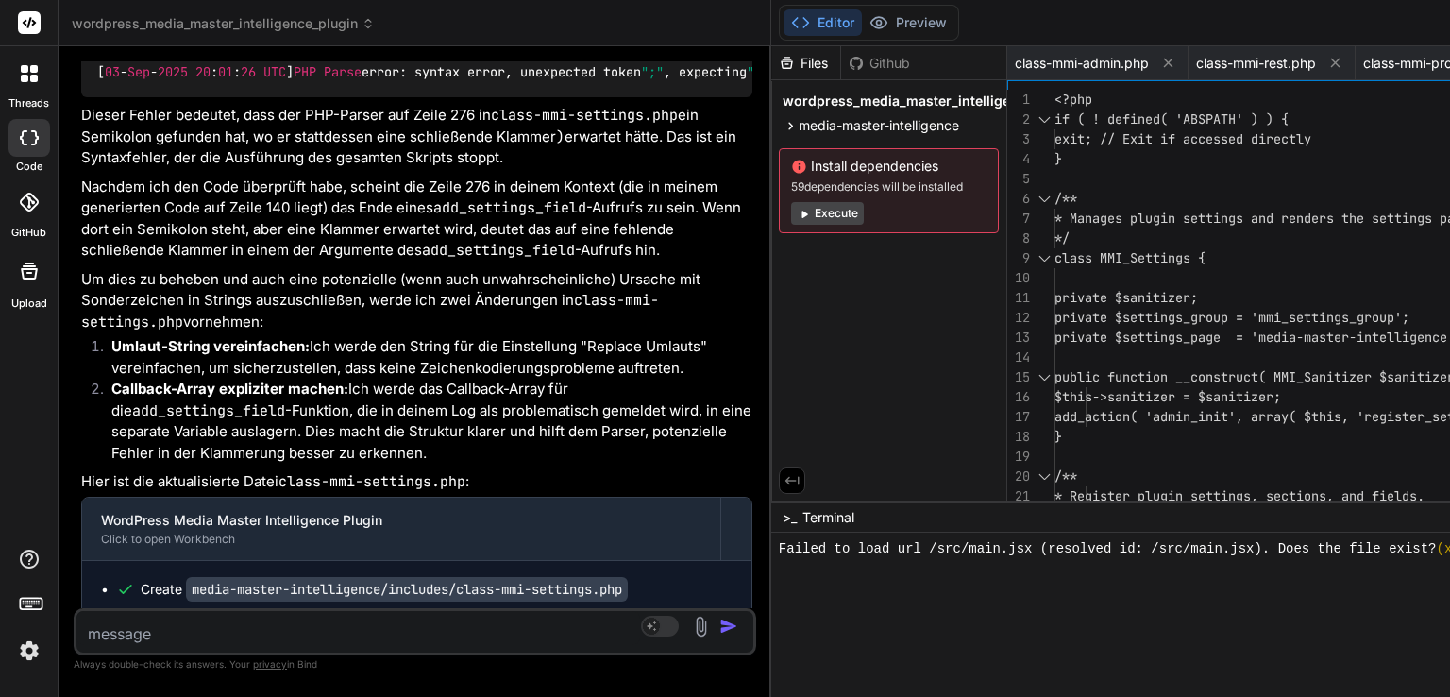
click at [534, 650] on li "Ersetze die Datei: Lade die aktualisierte class-mmi-settings.php in dein Plugin…" at bounding box center [424, 682] width 656 height 64
click at [249, 577] on code "media-master-intelligence/includes/class-mmi-settings.php" at bounding box center [407, 589] width 442 height 25
click at [789, 515] on span ">_" at bounding box center [790, 517] width 14 height 19
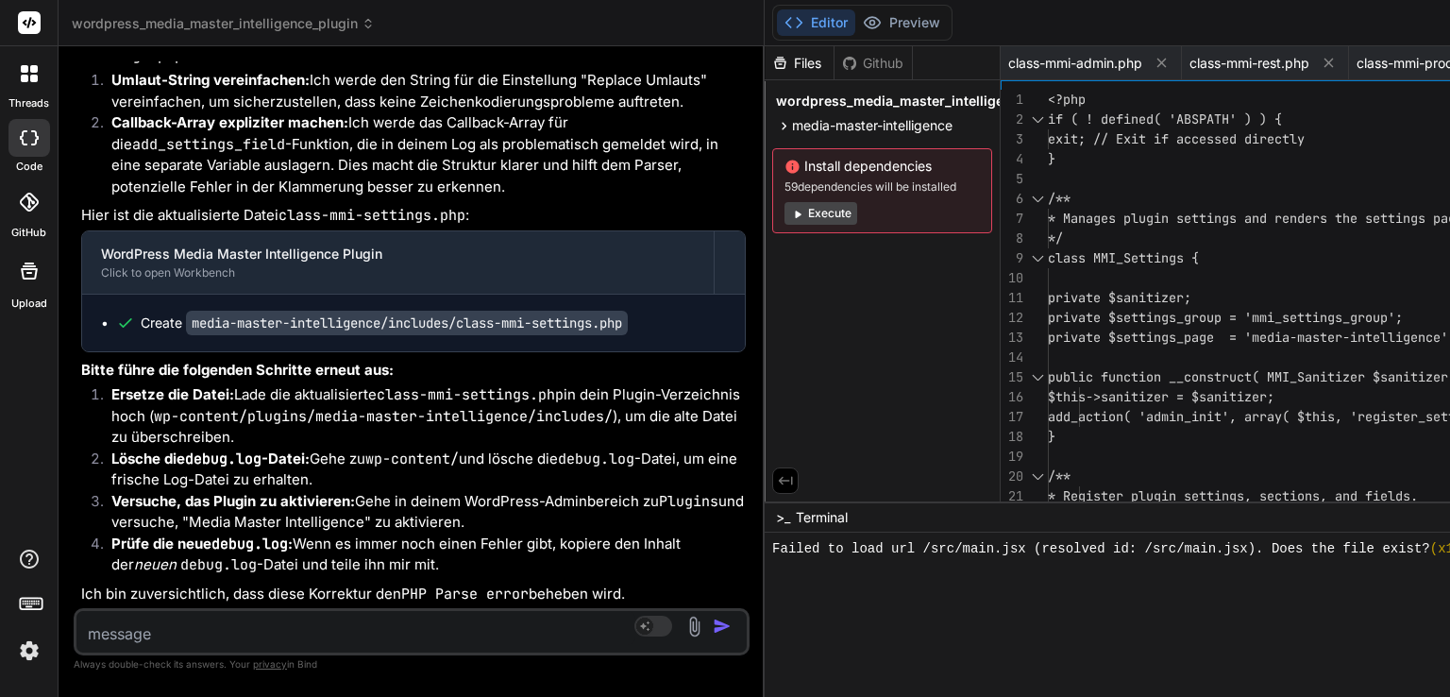
drag, startPoint x: 770, startPoint y: 484, endPoint x: 512, endPoint y: 446, distance: 261.6
click at [431, 450] on div "Bind AI Web Search Created with Pixso. Code Generator You Bind AI Gerne, ich er…" at bounding box center [412, 371] width 706 height 650
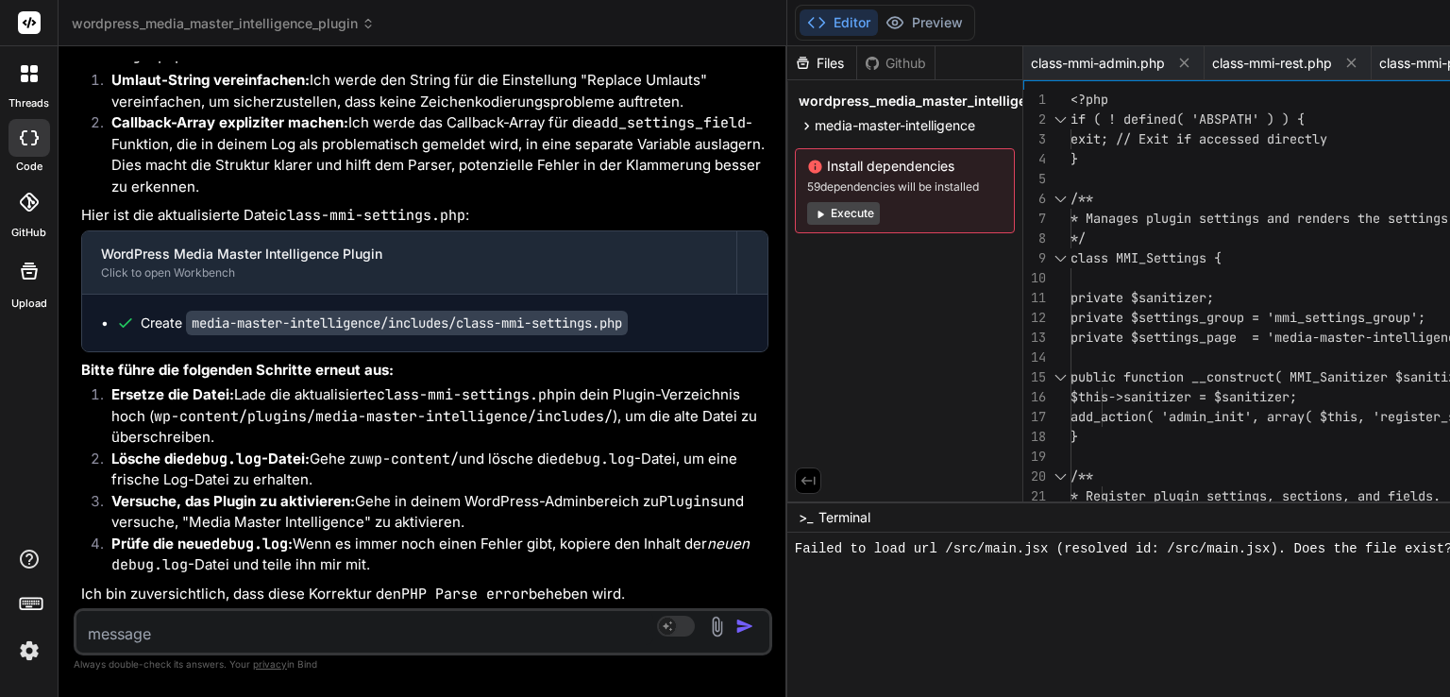
scroll to position [80817, 0]
click at [808, 475] on icon at bounding box center [808, 480] width 17 height 17
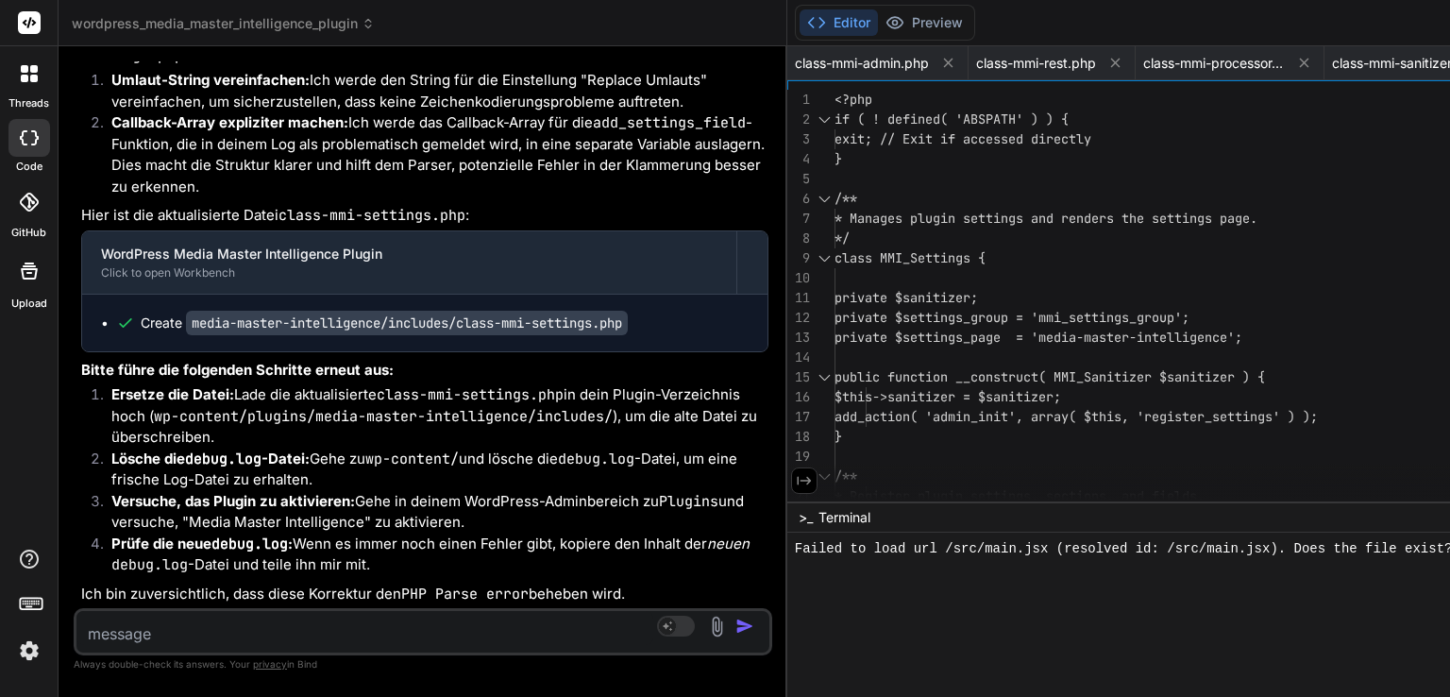
click at [805, 476] on icon at bounding box center [804, 480] width 17 height 17
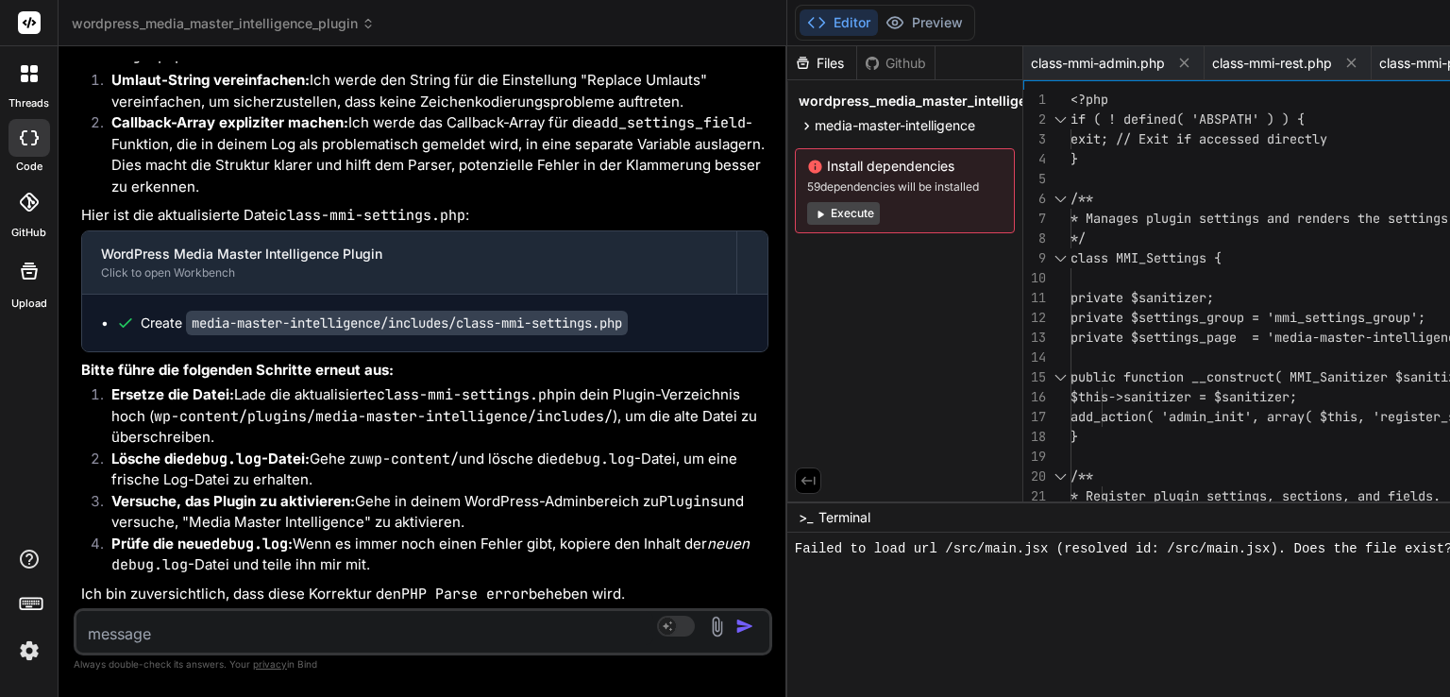
click at [804, 476] on icon at bounding box center [808, 480] width 17 height 17
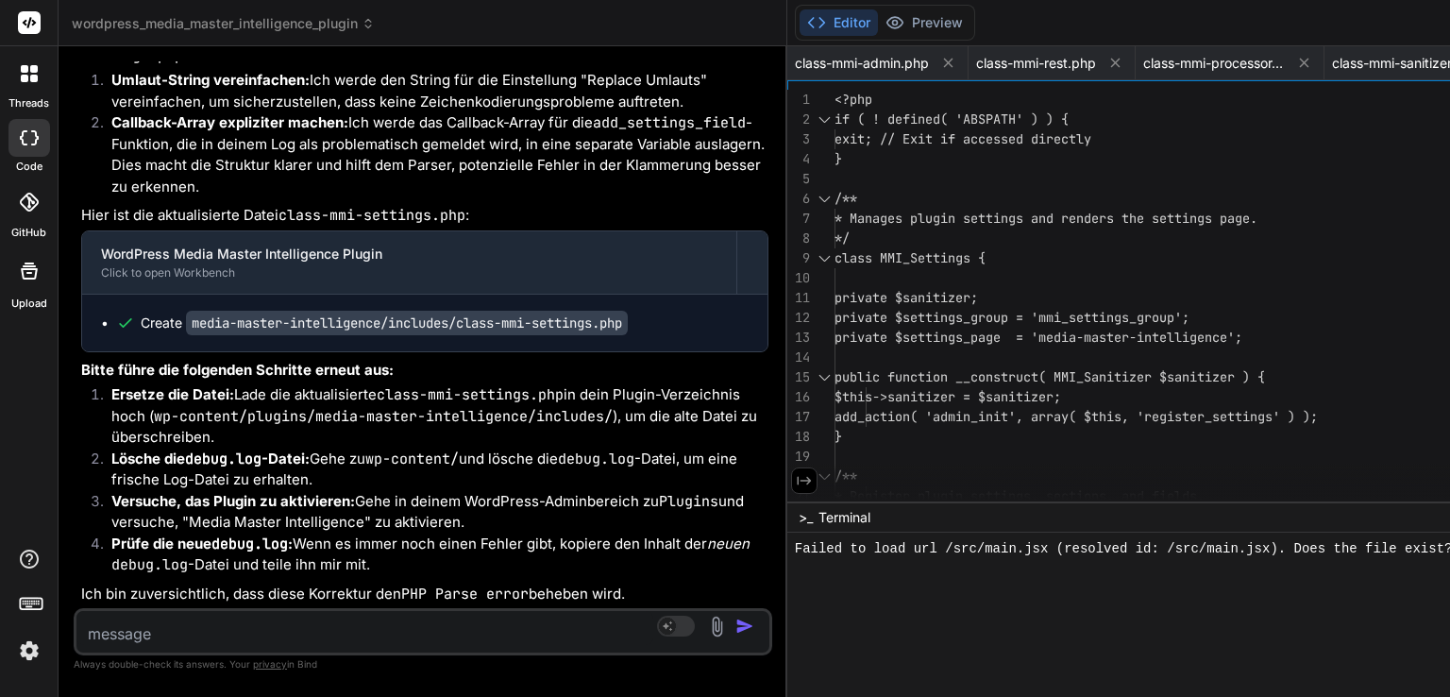
click at [804, 476] on icon at bounding box center [804, 480] width 17 height 17
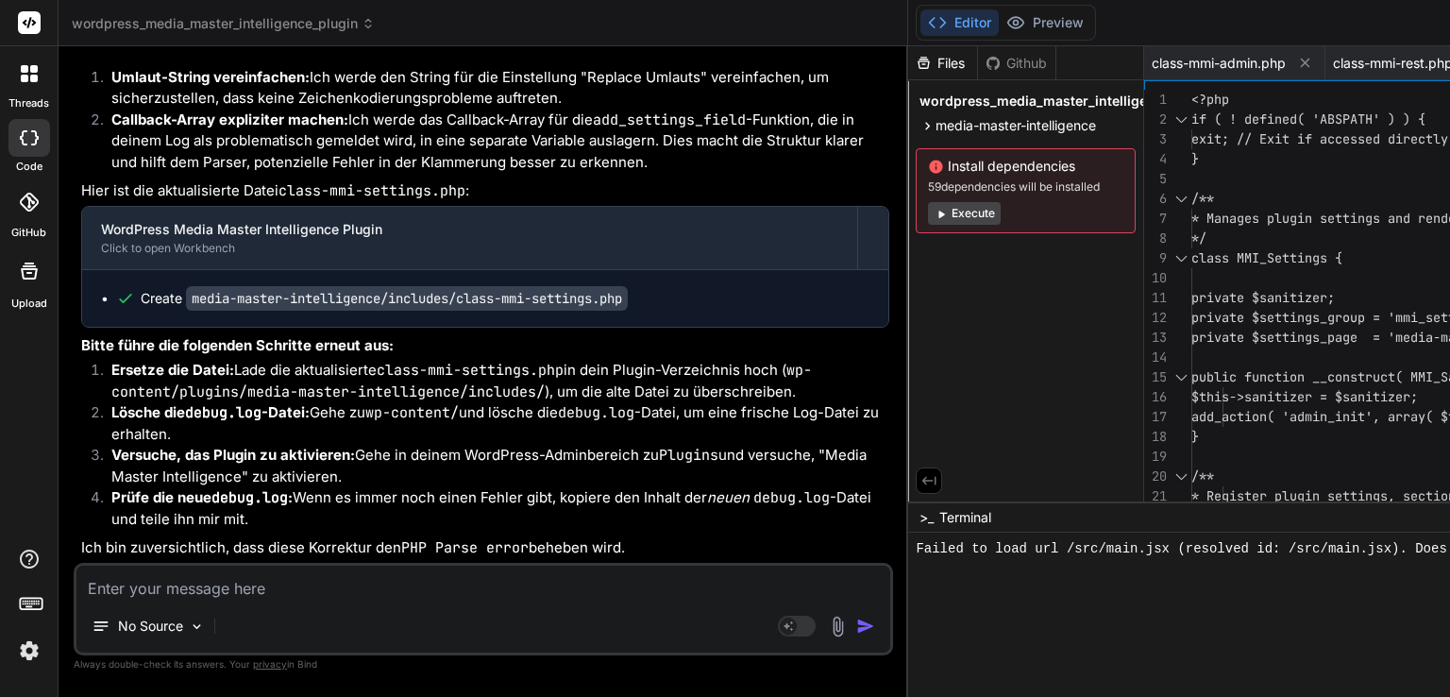
drag, startPoint x: 785, startPoint y: 449, endPoint x: 368, endPoint y: 447, distance: 416.3
click at [368, 447] on div "Bind AI Web Search Created with Pixso. Code Generator You Bind AI Gerne, ich er…" at bounding box center [484, 371] width 850 height 650
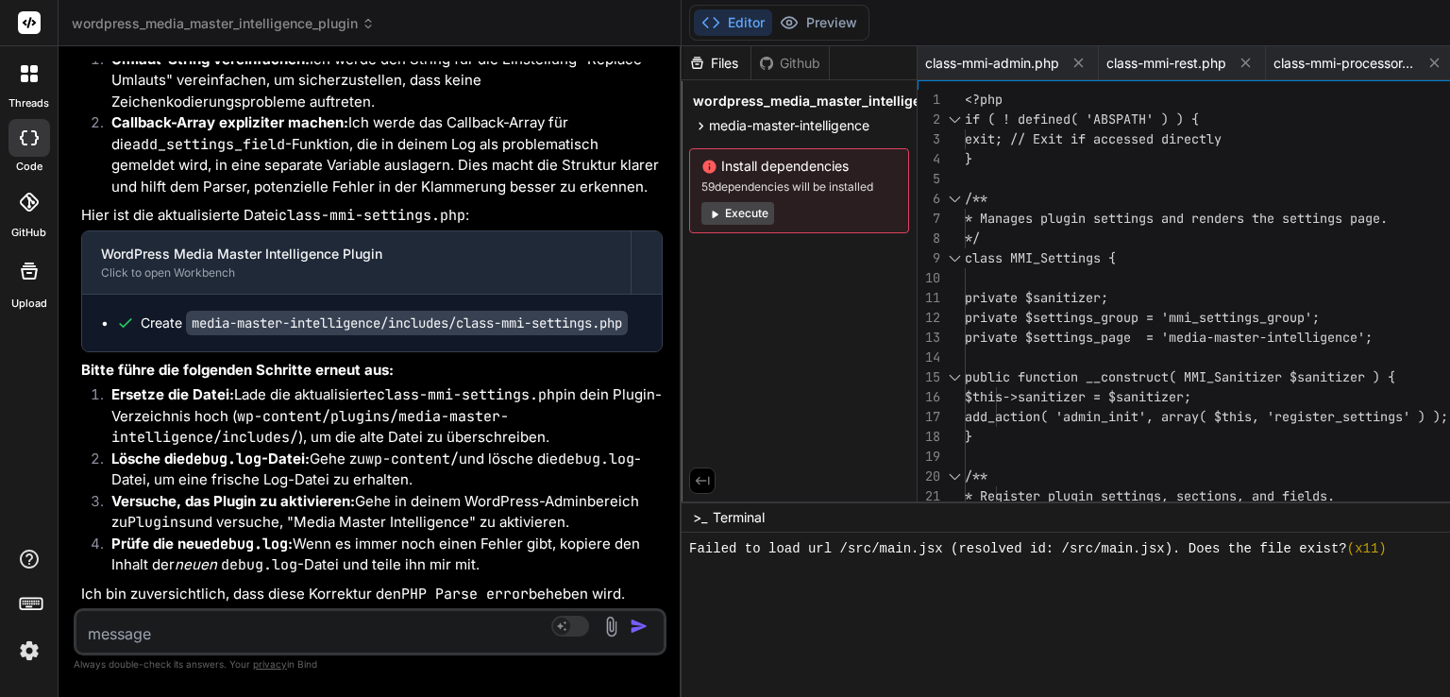
click at [755, 211] on button "Execute" at bounding box center [737, 213] width 73 height 23
drag, startPoint x: 1384, startPoint y: 26, endPoint x: 1449, endPoint y: 26, distance: 65.1
click at [726, 12] on button "Editor" at bounding box center [733, 22] width 78 height 26
click at [39, 145] on div at bounding box center [29, 138] width 42 height 38
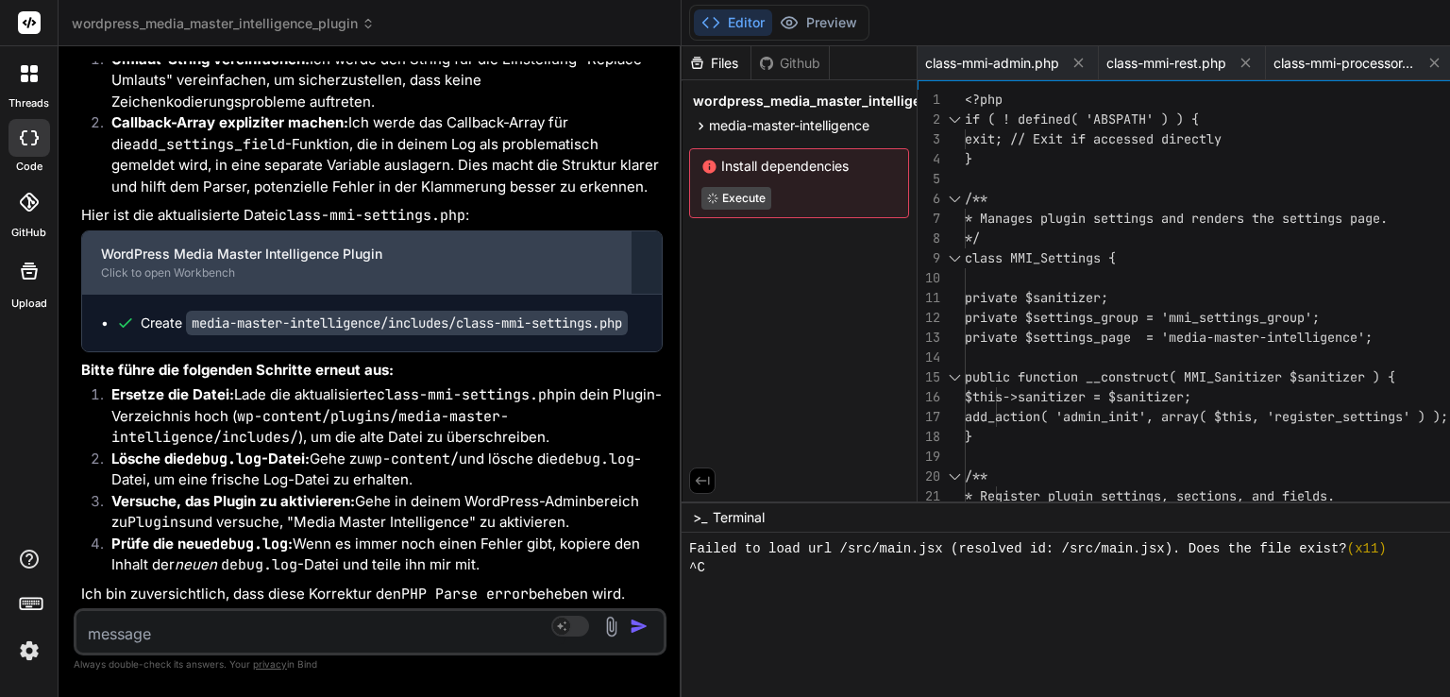
click at [162, 280] on div "Click to open Workbench" at bounding box center [356, 272] width 511 height 15
click at [129, 263] on div "WordPress Media Master Intelligence Plugin" at bounding box center [356, 254] width 511 height 19
click at [137, 280] on div "Click to open Workbench" at bounding box center [356, 272] width 511 height 15
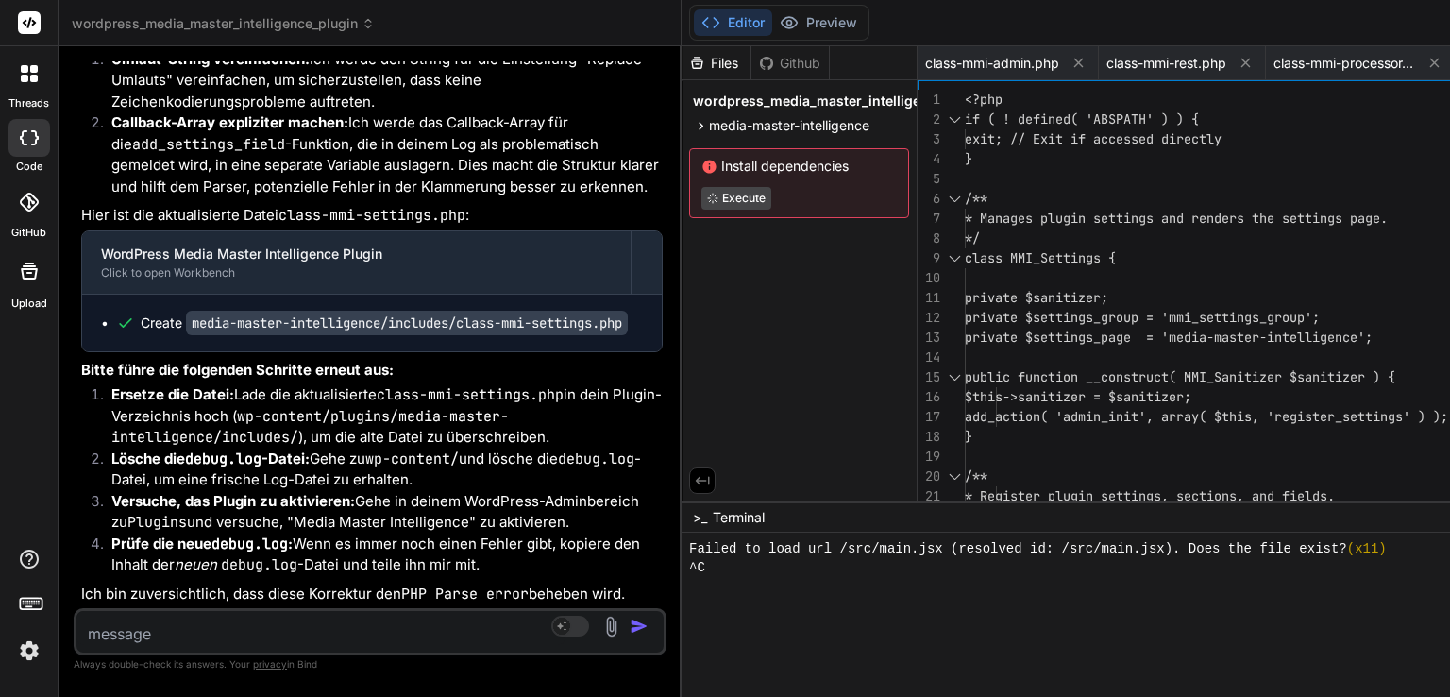
scroll to position [96549, 0]
click at [702, 60] on icon at bounding box center [697, 63] width 16 height 16
click at [770, 62] on icon at bounding box center [766, 62] width 13 height 13
click at [725, 66] on div "Files" at bounding box center [716, 63] width 69 height 19
click at [1382, 74] on div "class-mmi-processor.php" at bounding box center [1360, 63] width 189 height 34
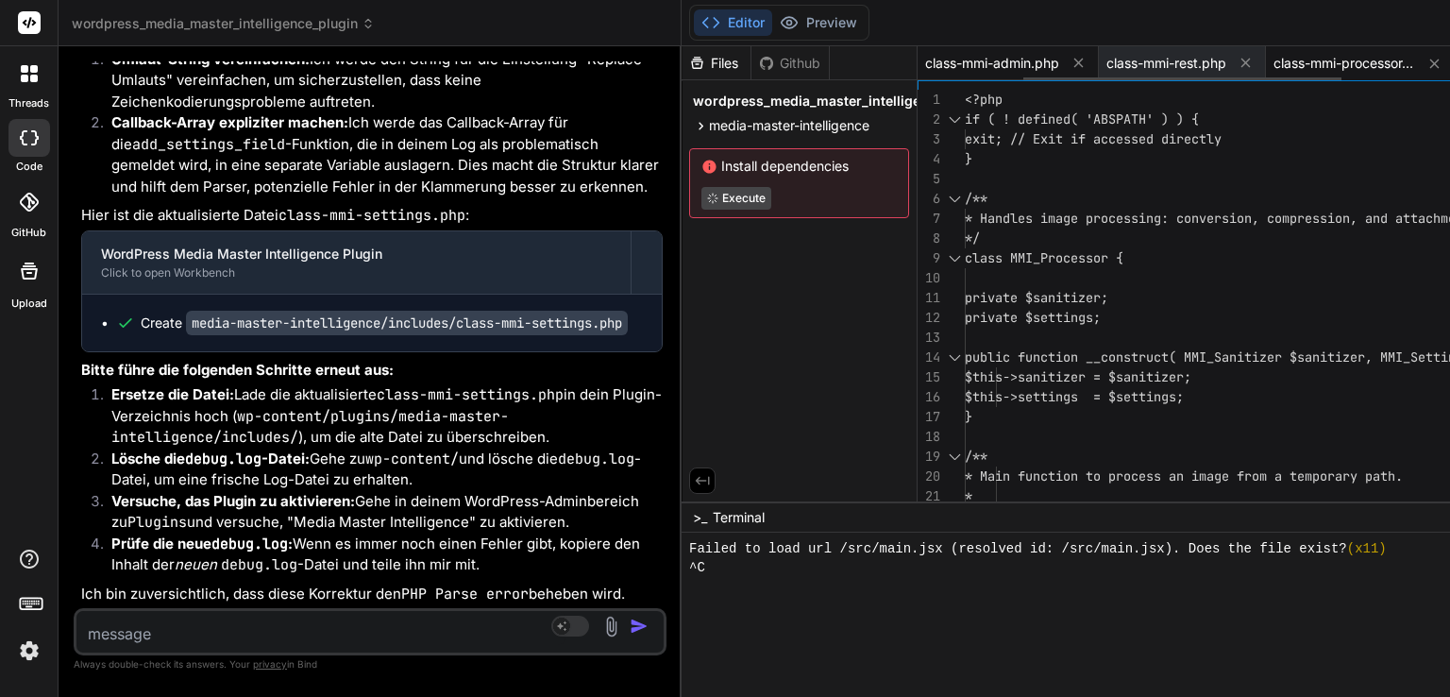
click at [1002, 69] on span "class-mmi-admin.php" at bounding box center [992, 63] width 134 height 19
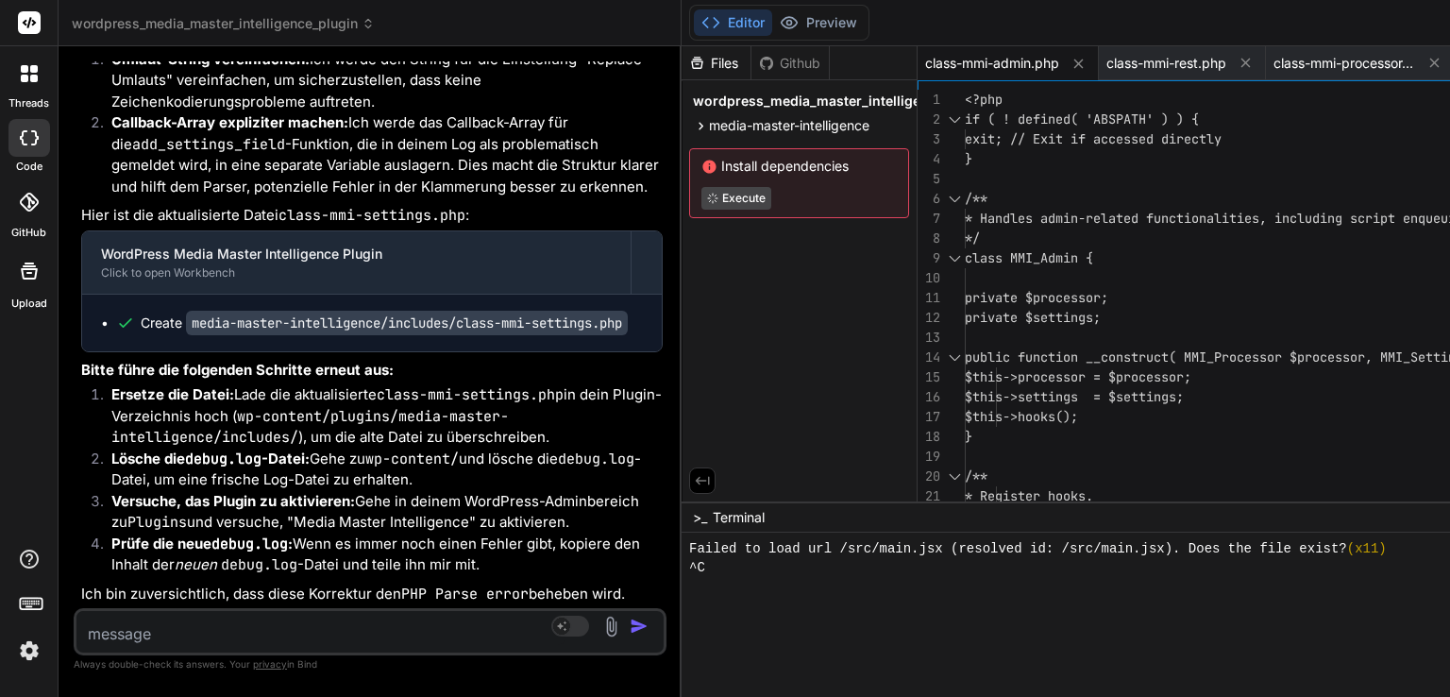
click at [903, 65] on div "Files Github" at bounding box center [799, 63] width 235 height 34
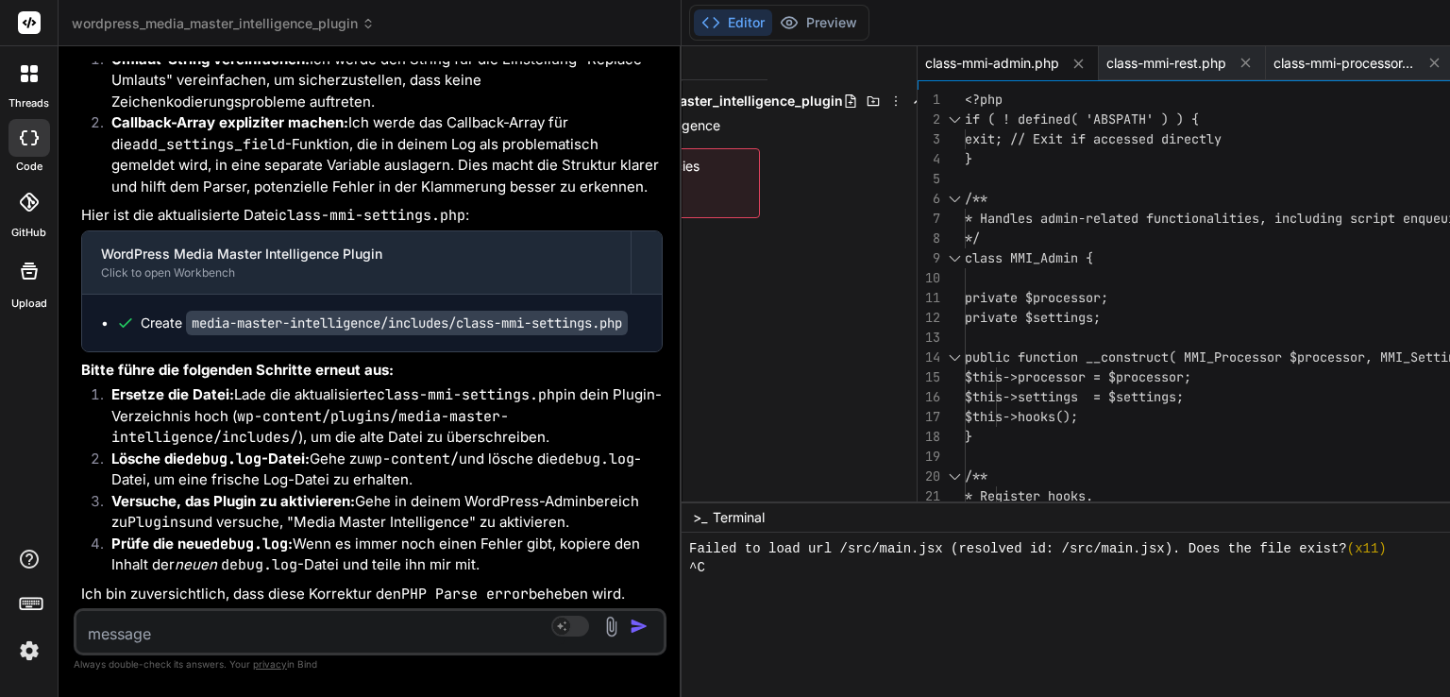
scroll to position [0, 0]
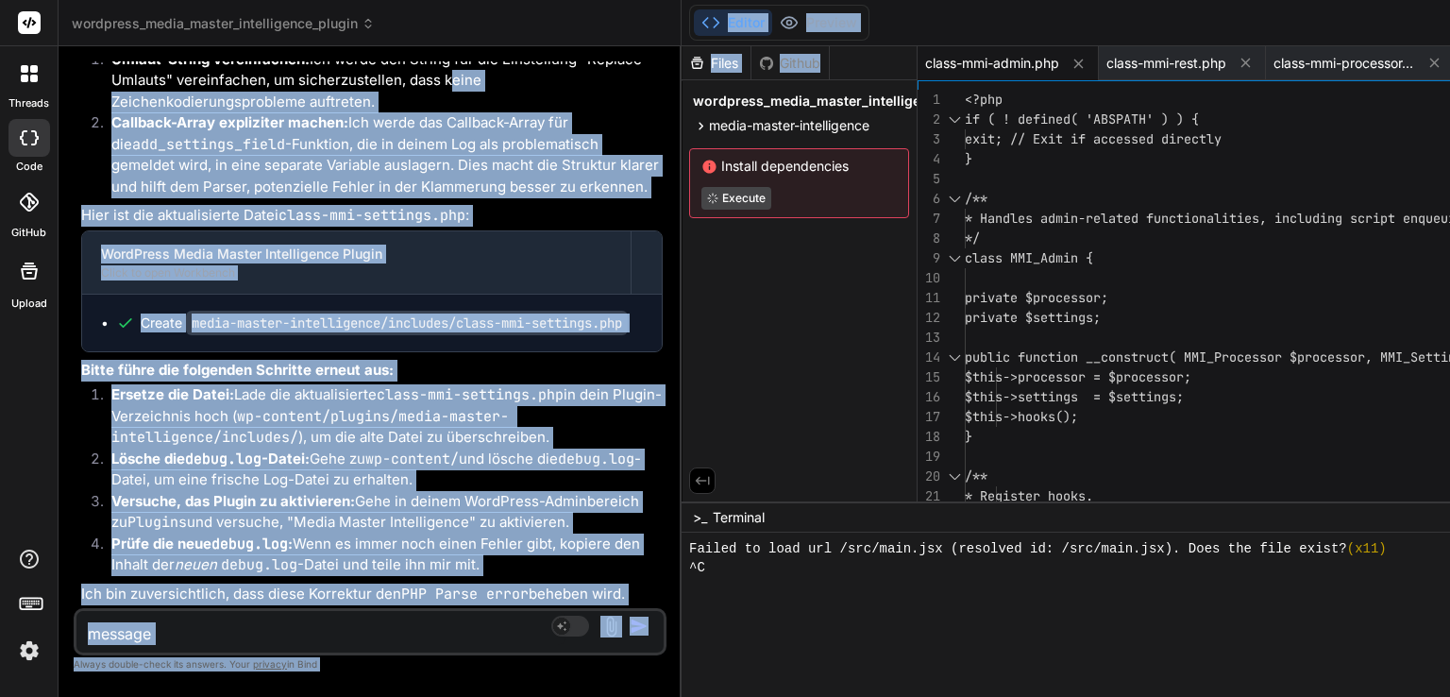
drag, startPoint x: 903, startPoint y: 65, endPoint x: 501, endPoint y: 71, distance: 401.3
click at [501, 71] on div "wordpress_media_master_intelligence_plugin Created with Pixso. Bind AI Web Sear…" at bounding box center [1286, 348] width 2455 height 697
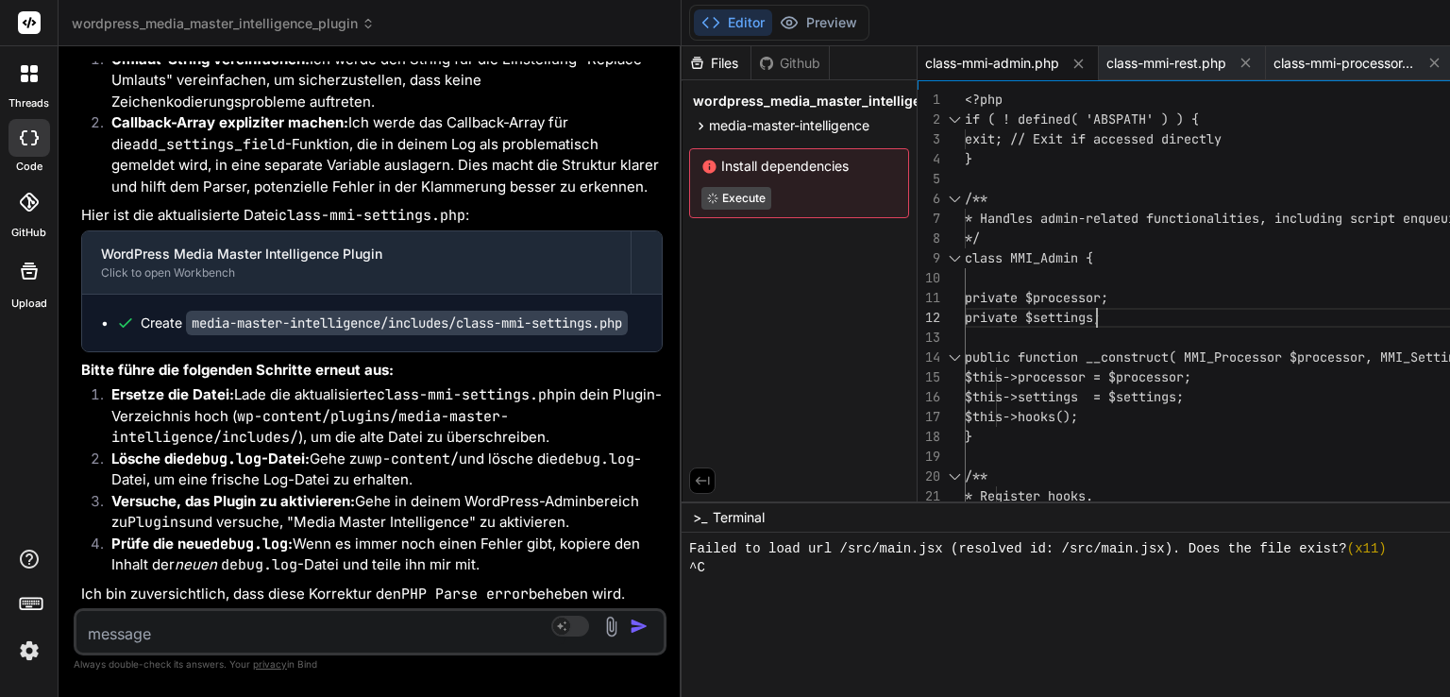
drag, startPoint x: 1065, startPoint y: 285, endPoint x: 1449, endPoint y: 261, distance: 385.0
drag, startPoint x: 1386, startPoint y: 196, endPoint x: 1449, endPoint y: 191, distance: 63.5
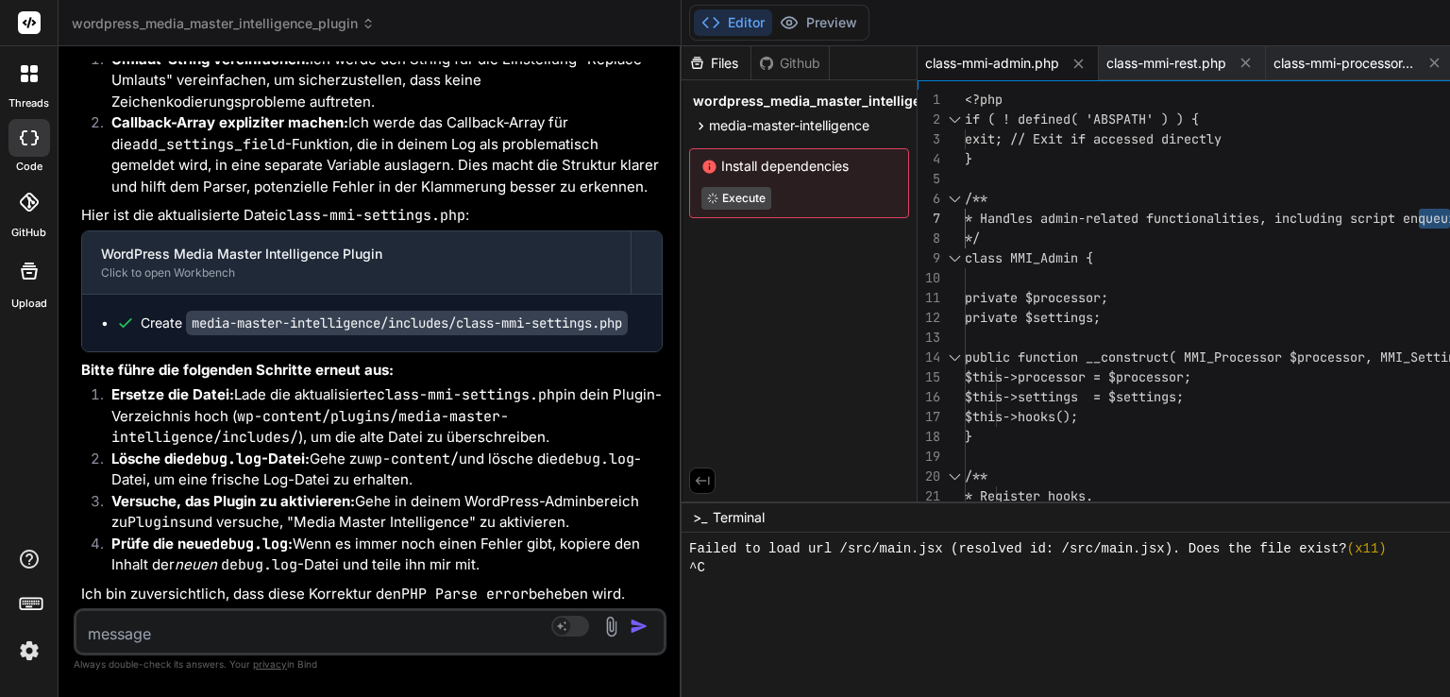
drag, startPoint x: 1417, startPoint y: 216, endPoint x: 1449, endPoint y: 216, distance: 32.1
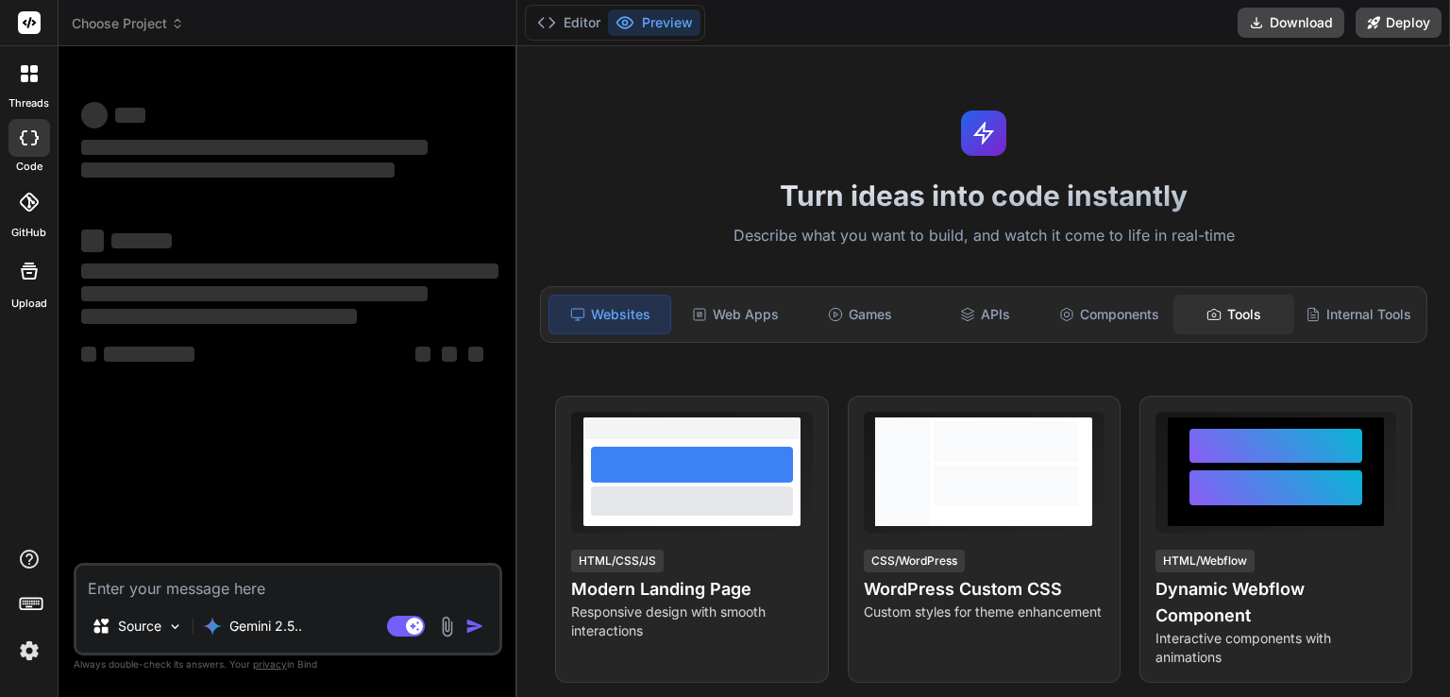
click at [1216, 314] on div "Tools" at bounding box center [1233, 315] width 121 height 40
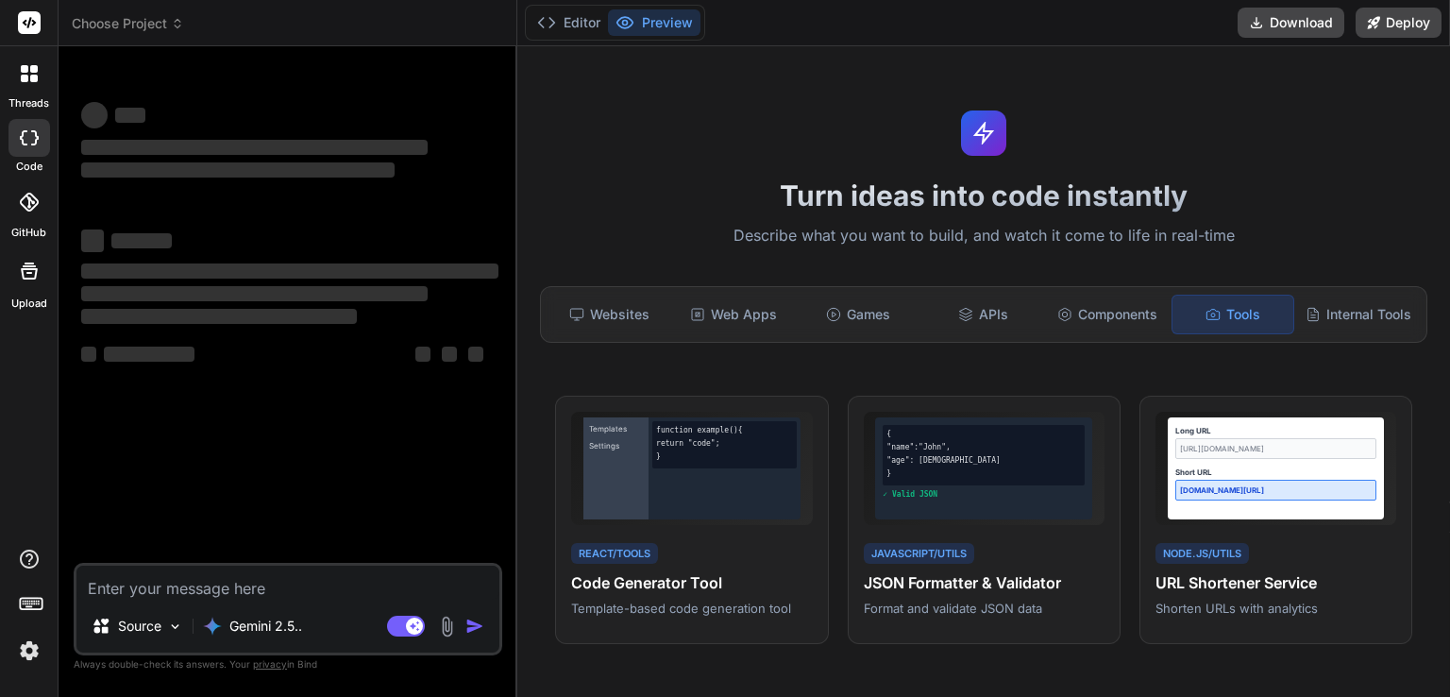
click at [26, 137] on icon at bounding box center [29, 137] width 19 height 15
click at [144, 20] on span "Choose Project" at bounding box center [128, 23] width 112 height 19
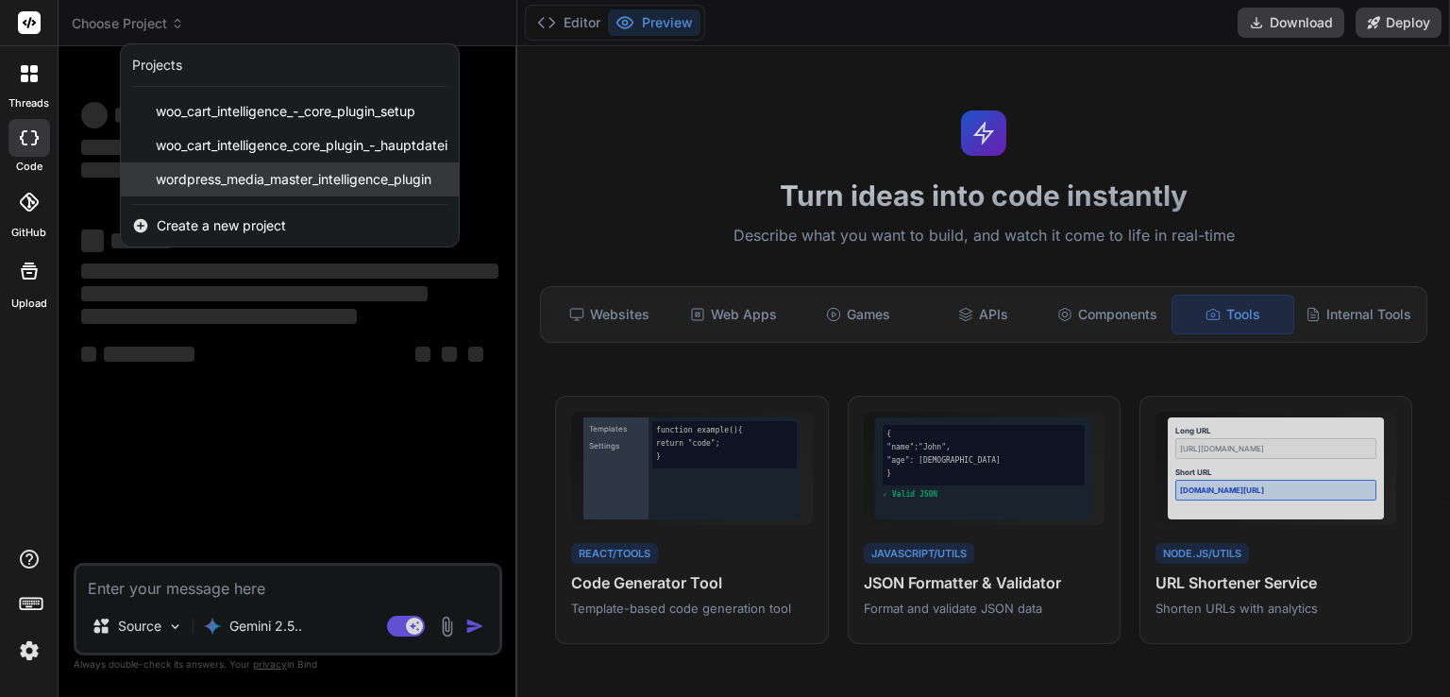
click at [200, 174] on span "wordpress_media_master_intelligence_plugin" at bounding box center [294, 179] width 276 height 19
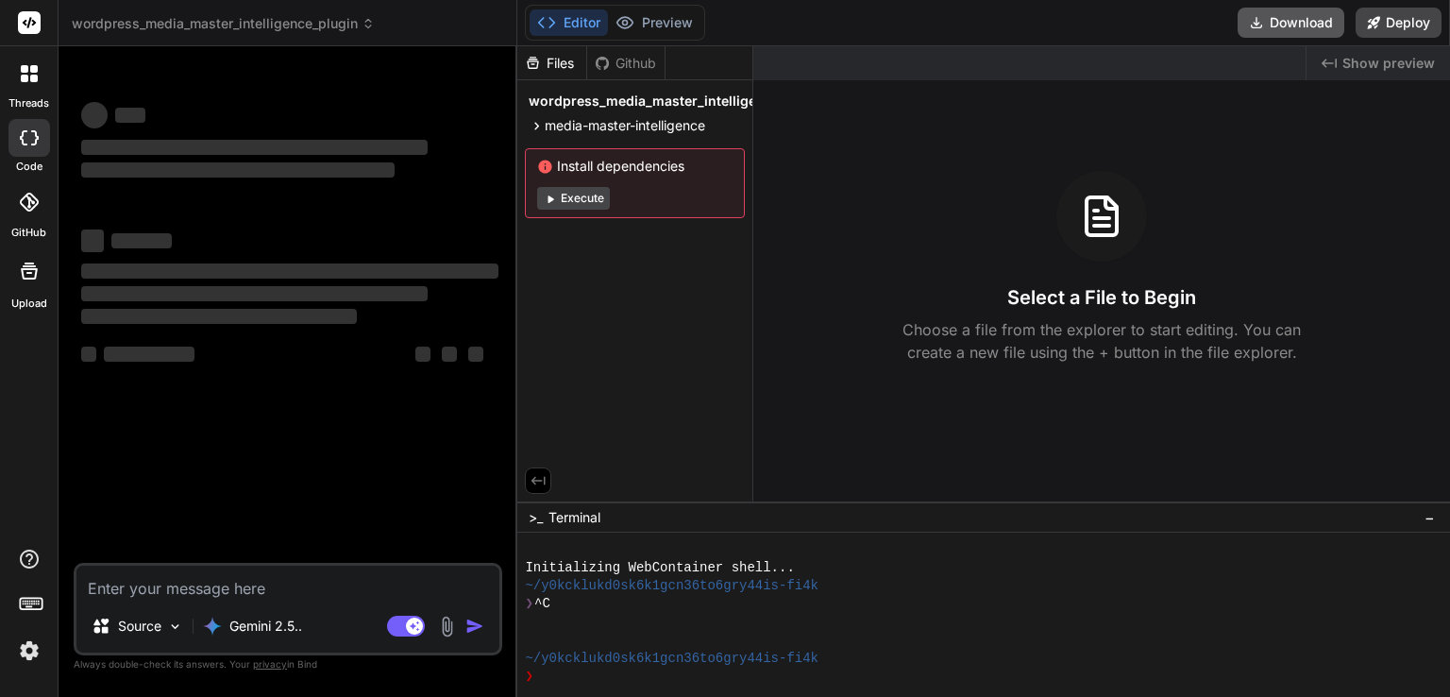
click at [1262, 26] on icon at bounding box center [1256, 22] width 15 height 15
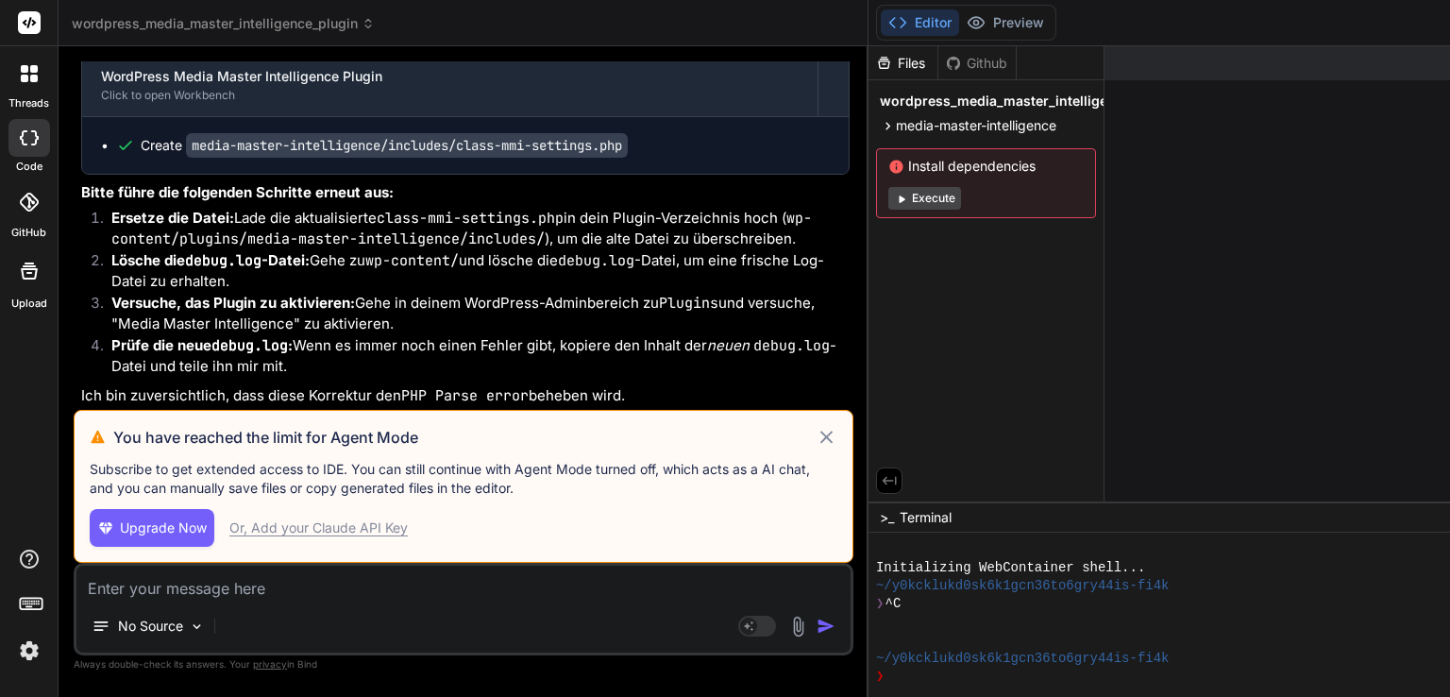
scroll to position [70388, 0]
click at [825, 437] on icon at bounding box center [825, 437] width 13 height 13
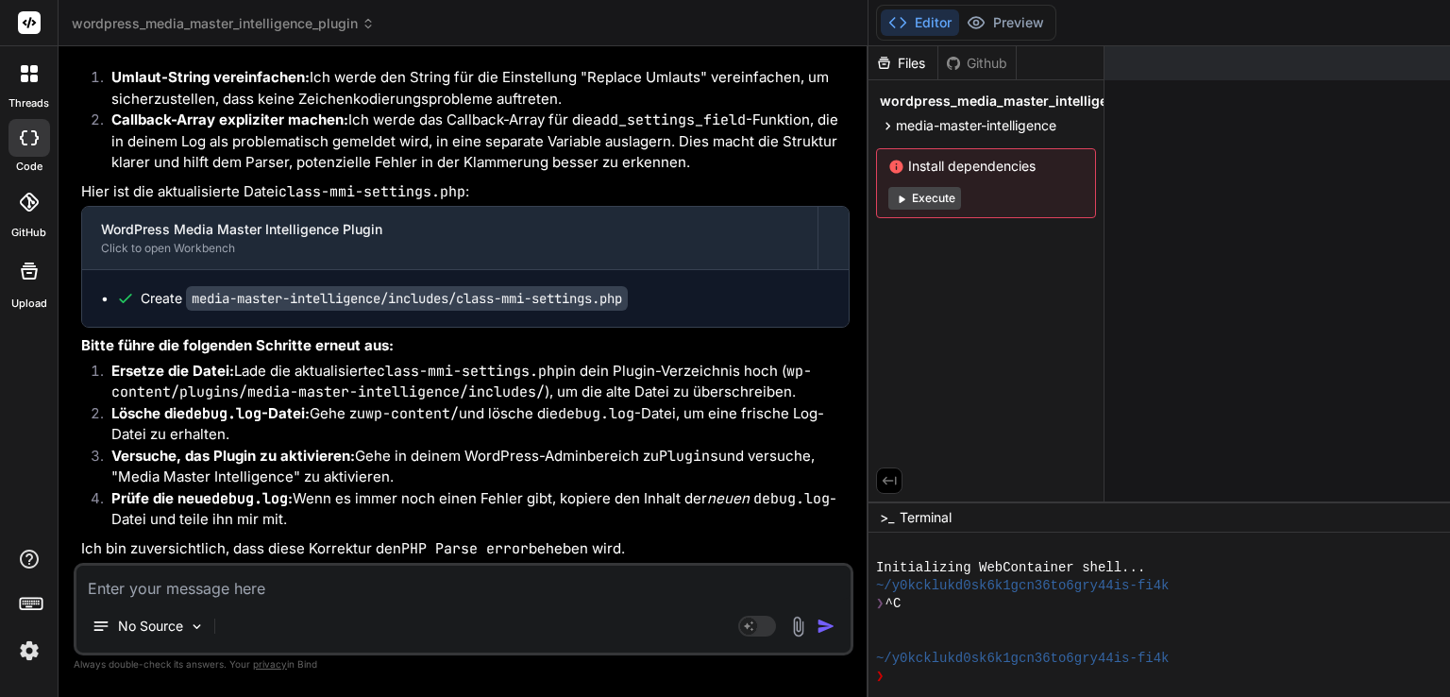
scroll to position [70982, 0]
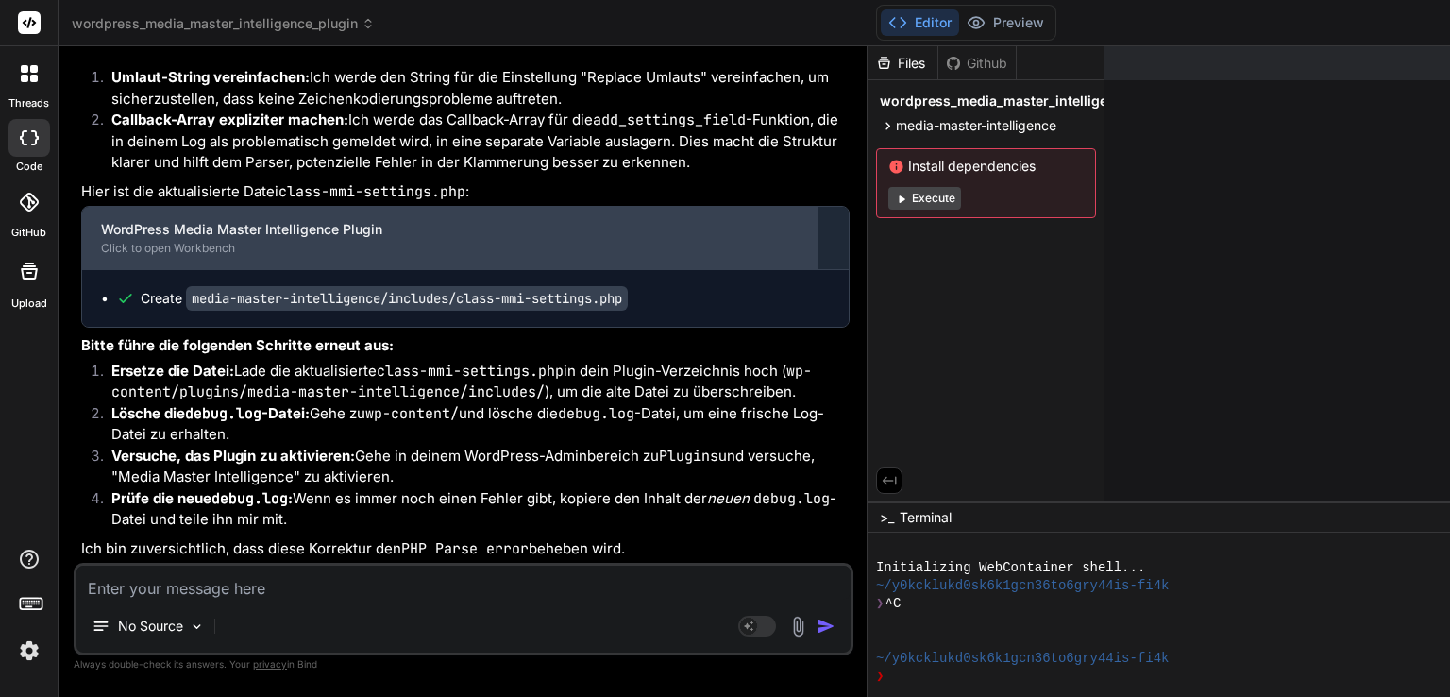
click at [329, 243] on div "Click to open Workbench" at bounding box center [450, 248] width 698 height 15
click at [136, 245] on div "Click to open Workbench" at bounding box center [450, 248] width 698 height 15
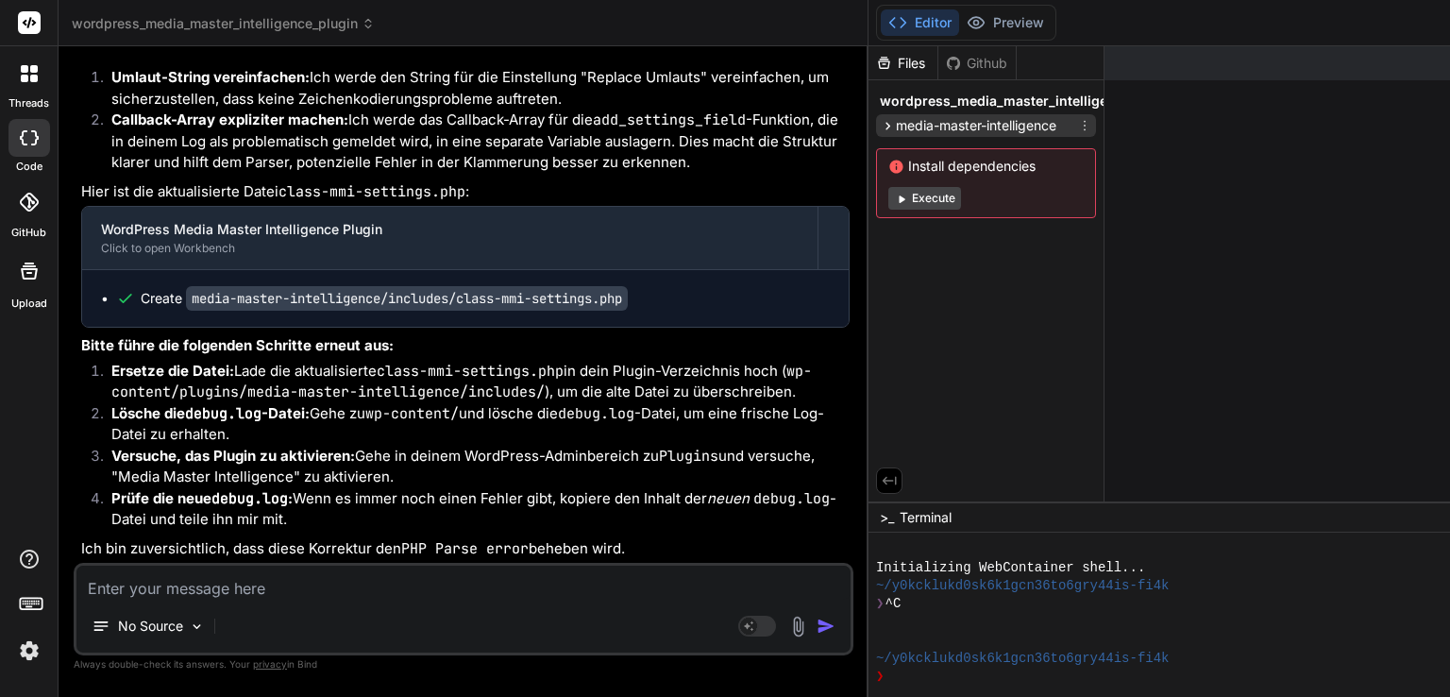
click at [911, 129] on span "media-master-intelligence" at bounding box center [976, 125] width 160 height 19
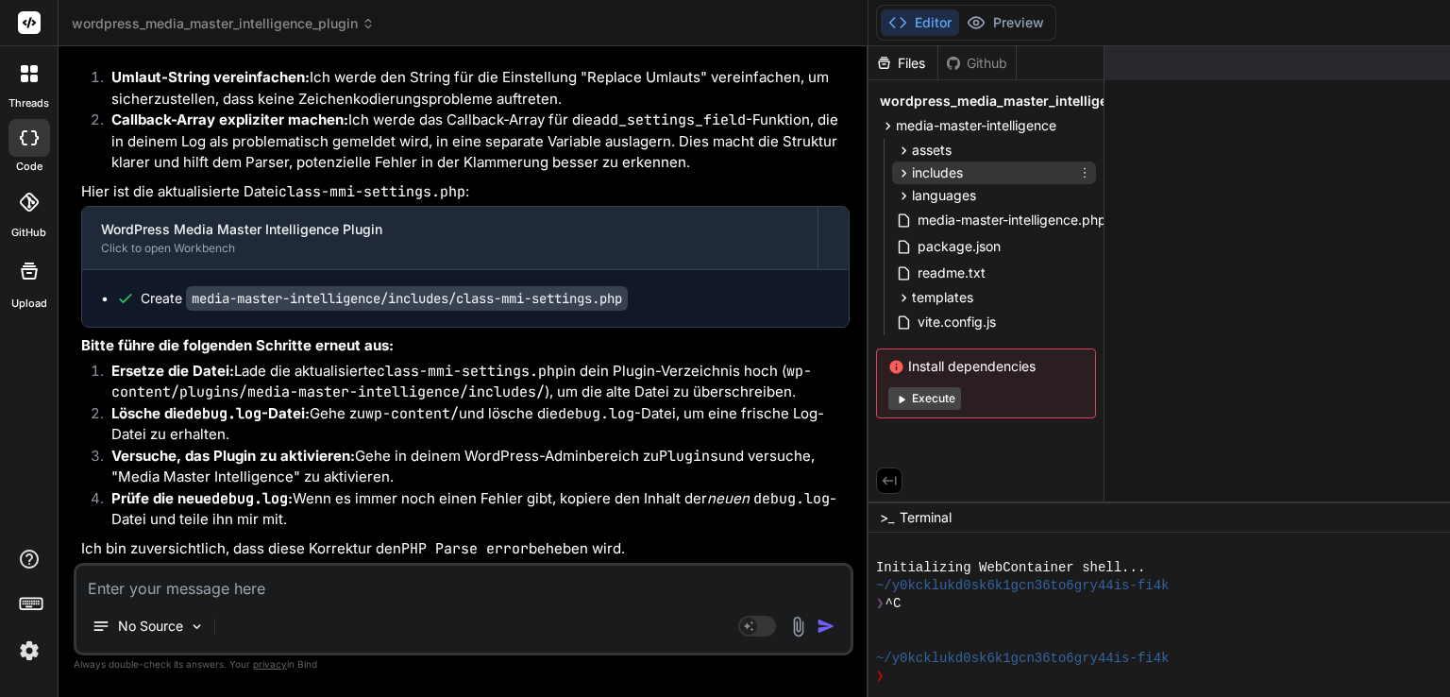
click at [905, 177] on icon at bounding box center [904, 173] width 16 height 16
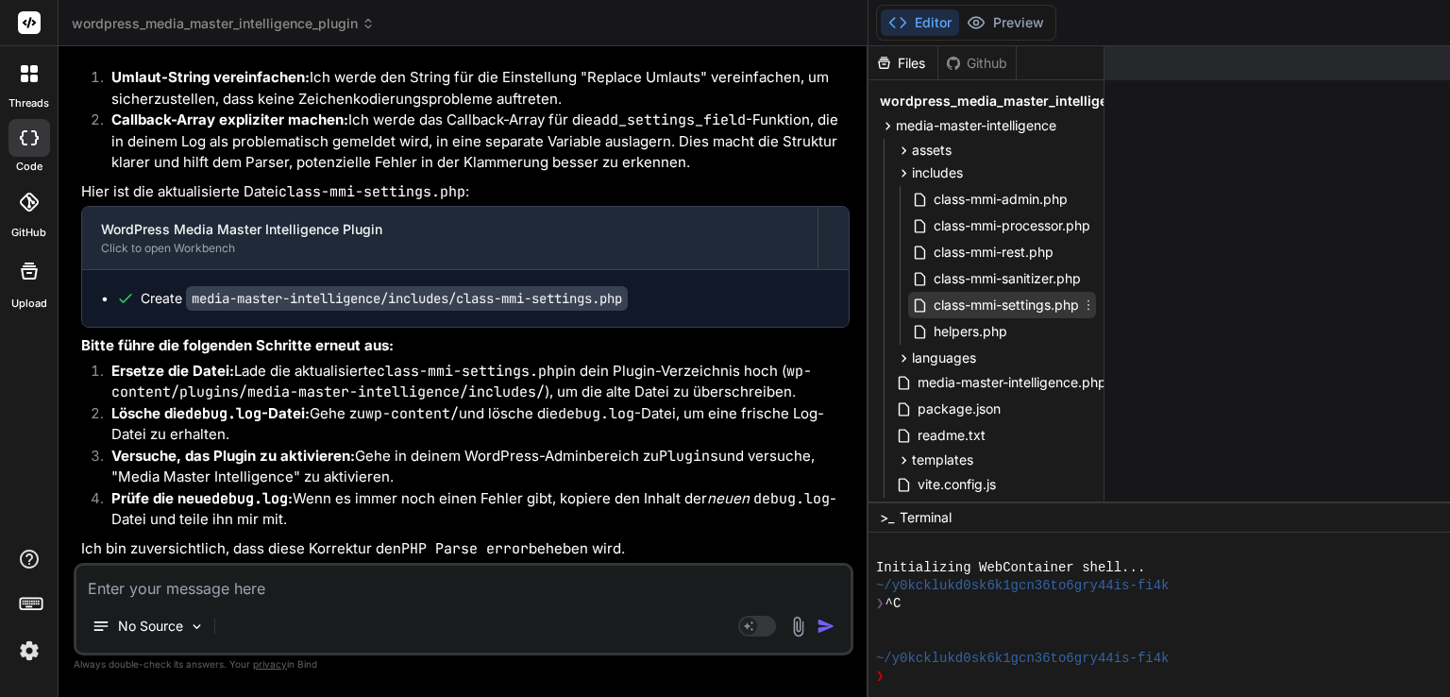
click at [957, 303] on span "class-mmi-settings.php" at bounding box center [1006, 305] width 149 height 23
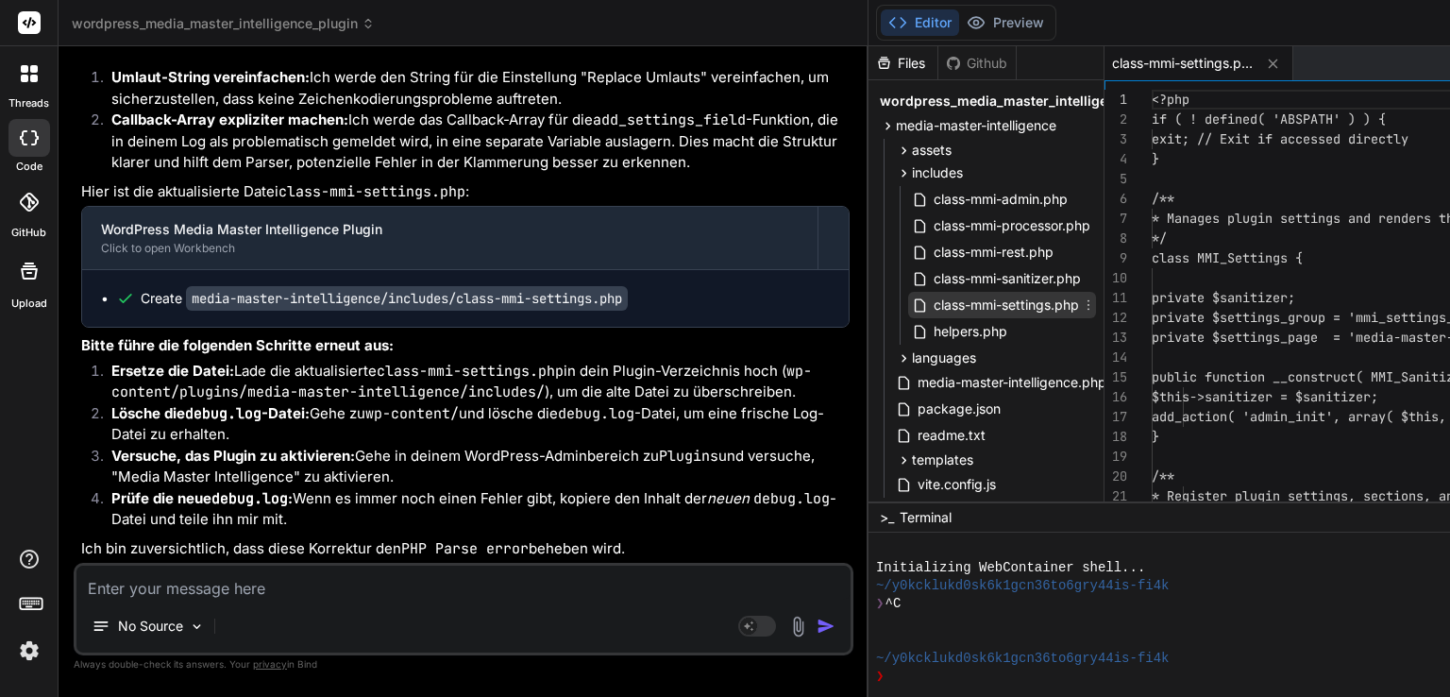
type textarea "x"
click at [326, 589] on textarea at bounding box center [463, 583] width 774 height 34
type textarea "i"
type textarea "x"
type textarea "im"
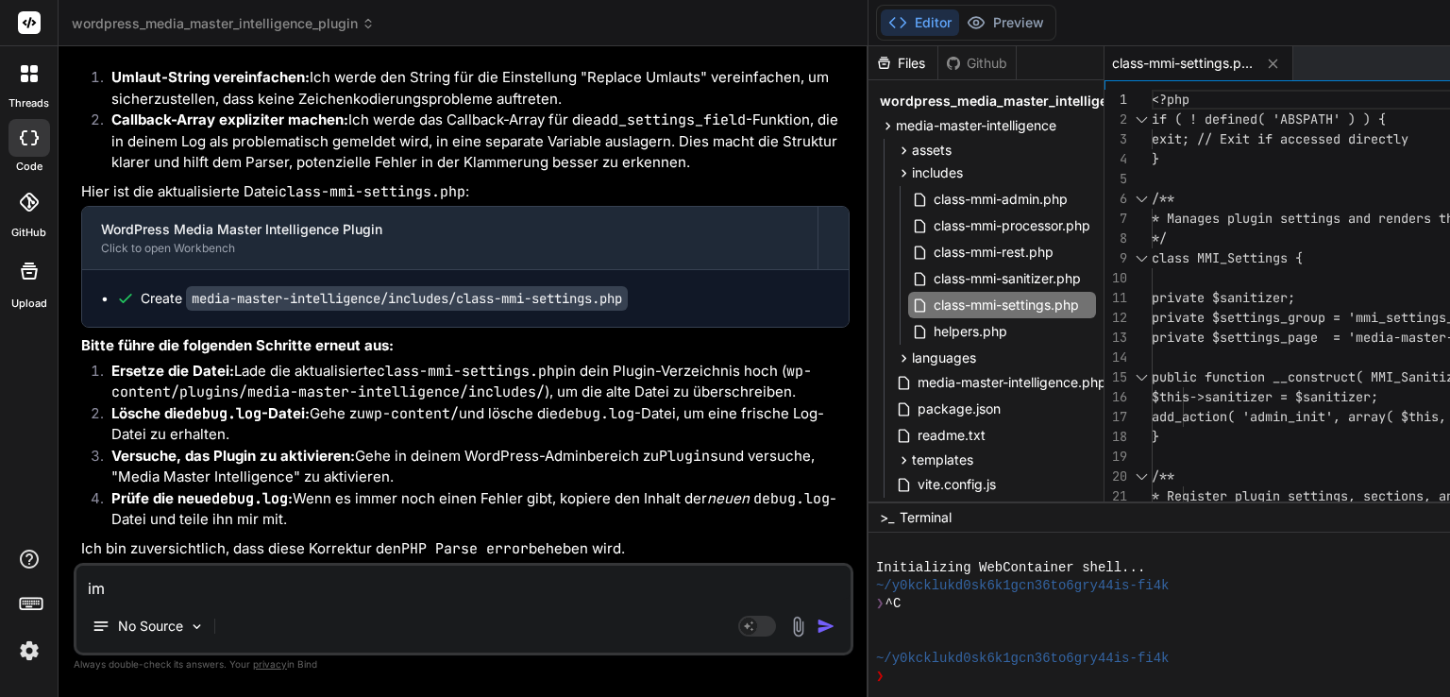
type textarea "x"
type textarea "imm"
type textarea "x"
type textarea "imme"
type textarea "x"
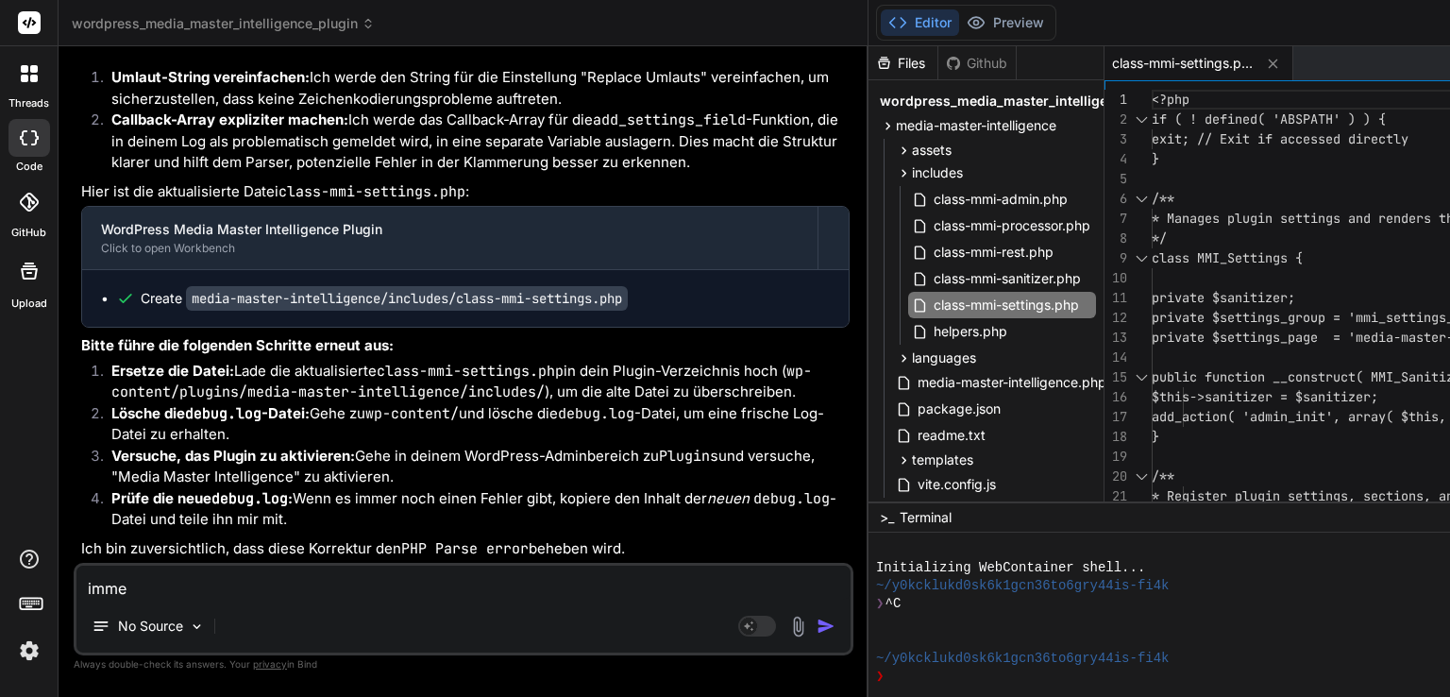
type textarea "immer"
type textarea "x"
type textarea "immern"
type textarea "x"
type textarea "immerno"
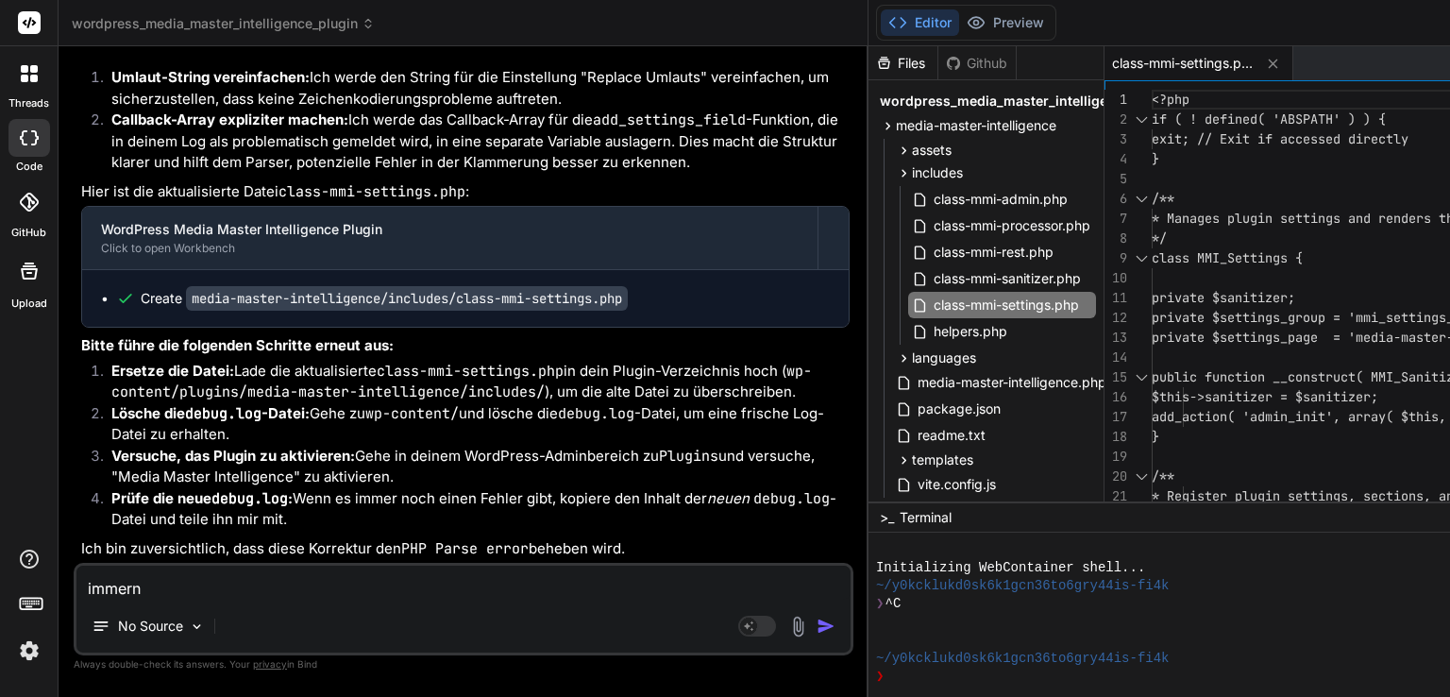
type textarea "x"
type textarea "immernoc"
type textarea "x"
type textarea "immernoch"
type textarea "x"
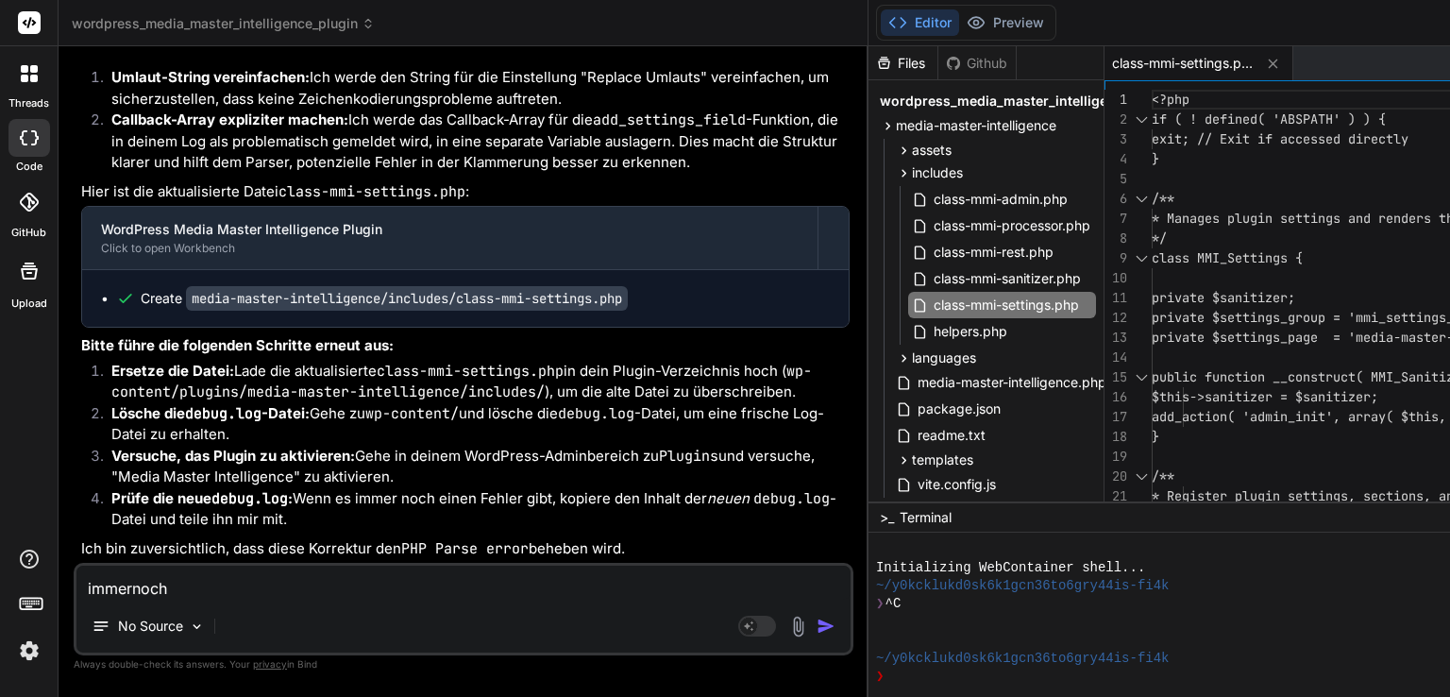
type textarea "immernoch"
type textarea "x"
type textarea "immernoch f"
type textarea "x"
type textarea "immernoch fa"
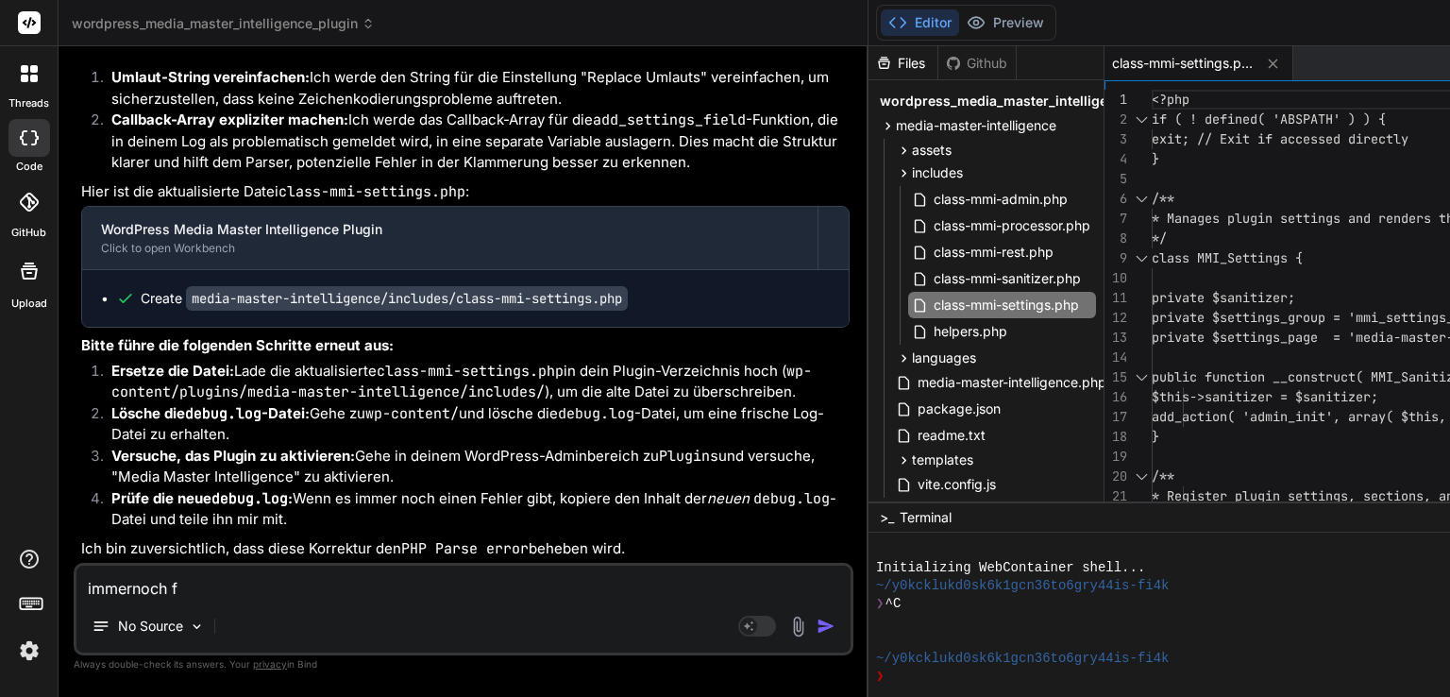
type textarea "x"
type textarea "immernoch fat"
type textarea "x"
type textarea "immernoch fata"
type textarea "x"
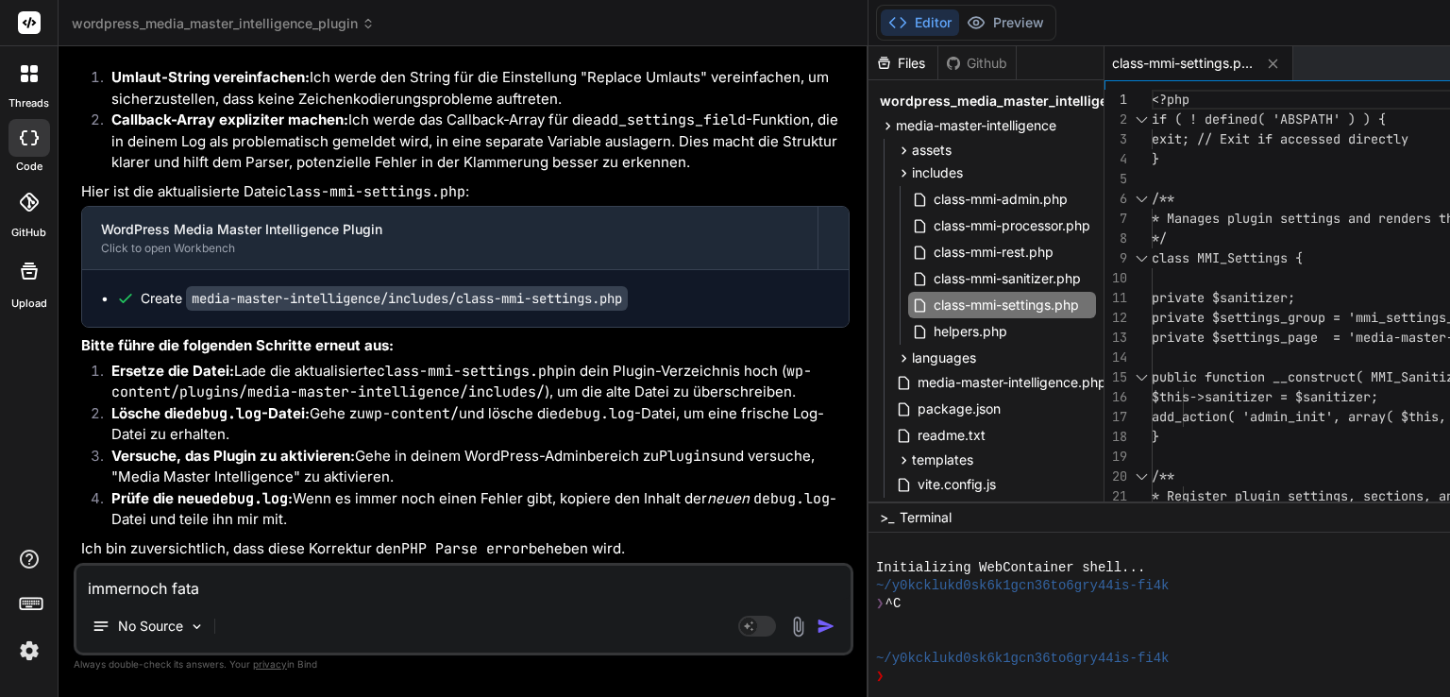
type textarea "immernoch fatal"
type textarea "x"
type textarea "immernoch fatale"
type textarea "x"
type textarea "immernoch fataler"
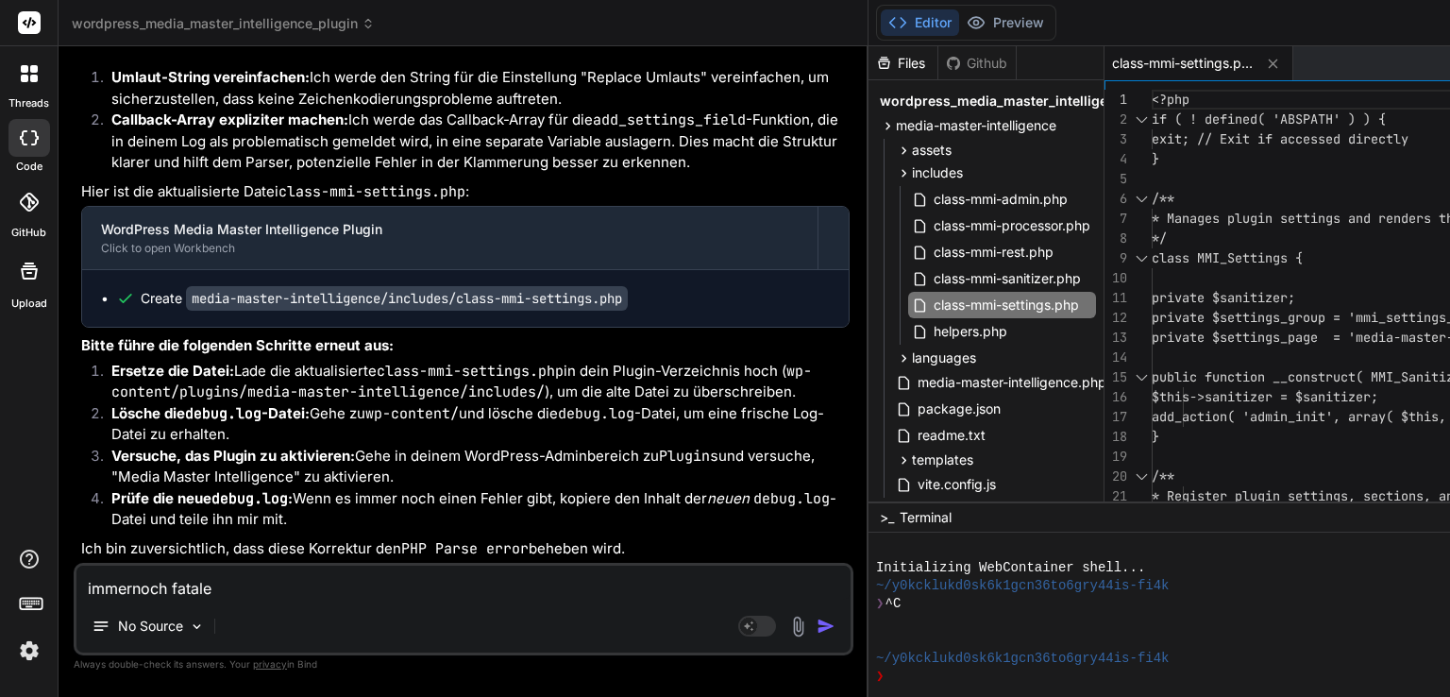
type textarea "x"
type textarea "immernoch fataler"
type textarea "x"
type textarea "immernoch fataler e"
type textarea "x"
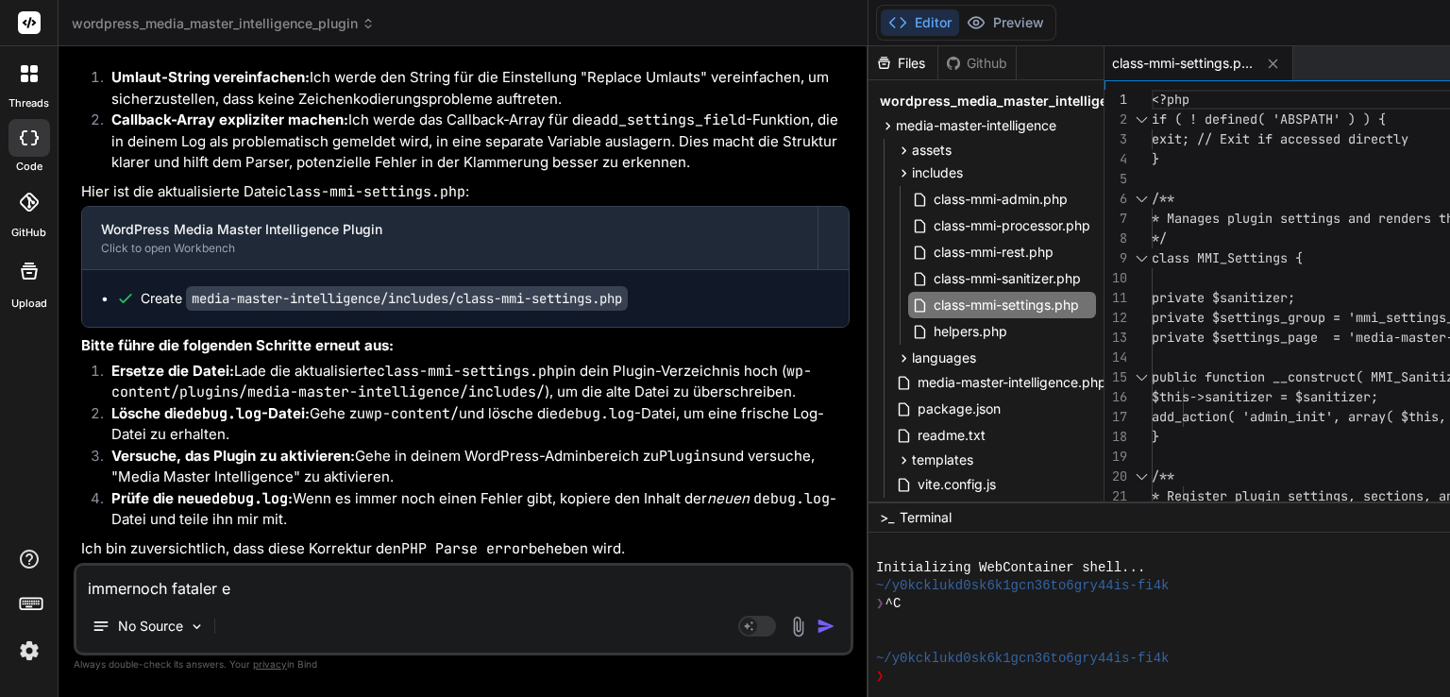
type textarea "immernoch fataler er"
type textarea "x"
type textarea "immernoch fataler err"
type textarea "x"
type textarea "immernoch fataler erro"
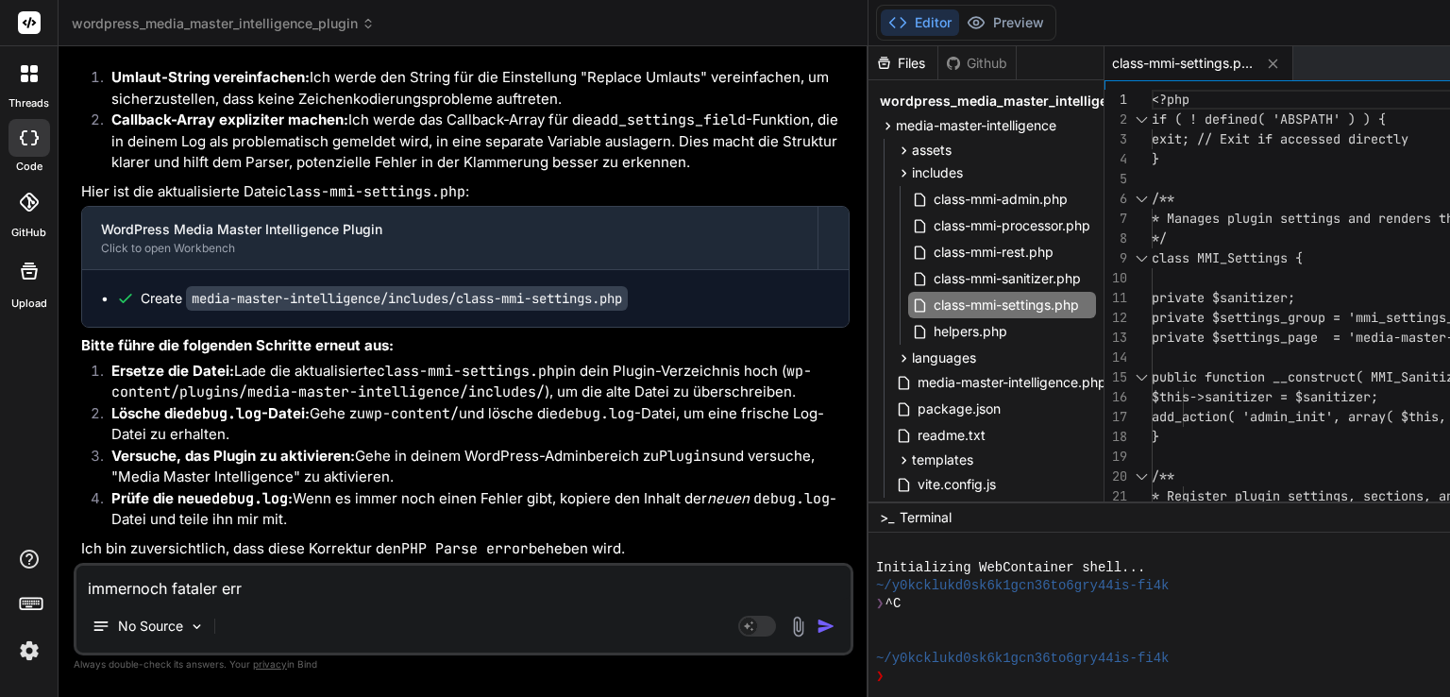
type textarea "x"
type textarea "immernoch fataler error"
type textarea "x"
type textarea "immernoch fataler error."
type textarea "x"
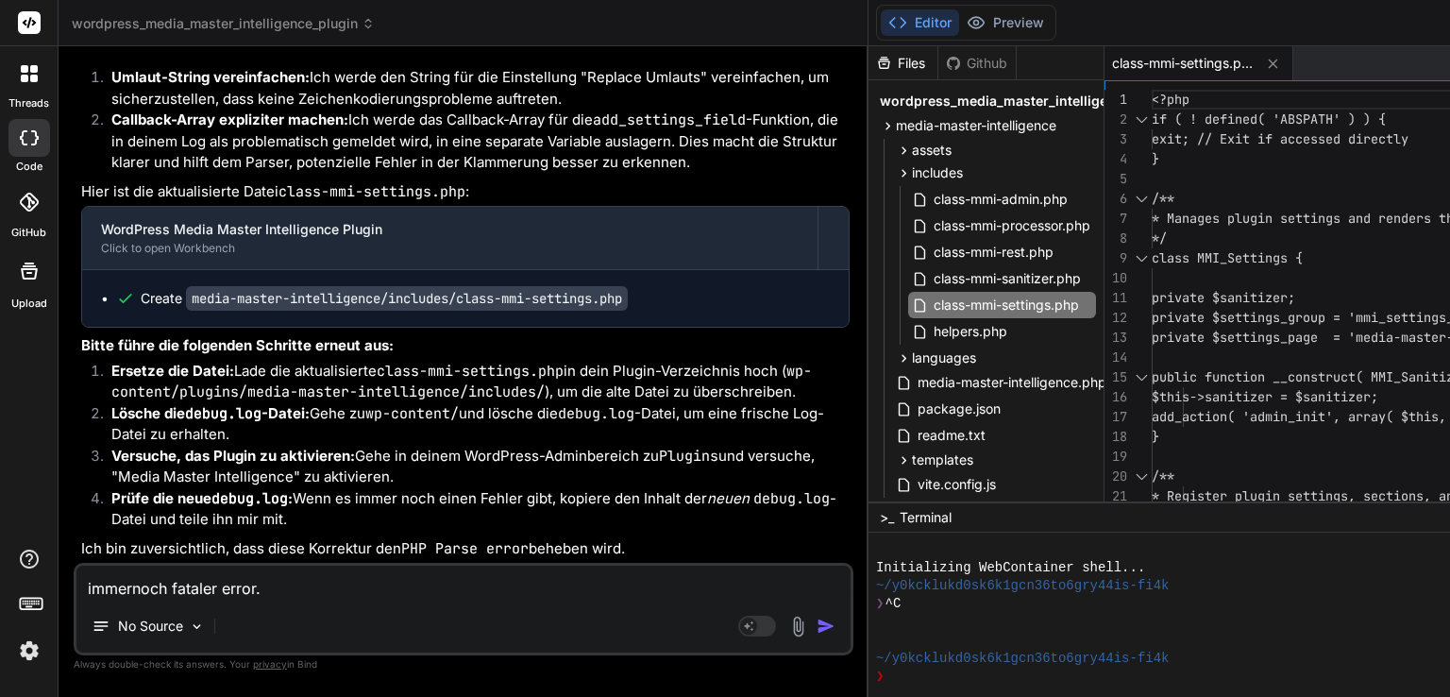
type textarea "immernoch fataler error."
type textarea "x"
type textarea "immernoch fataler error. h"
type textarea "x"
type textarea "immernoch fataler error. hi"
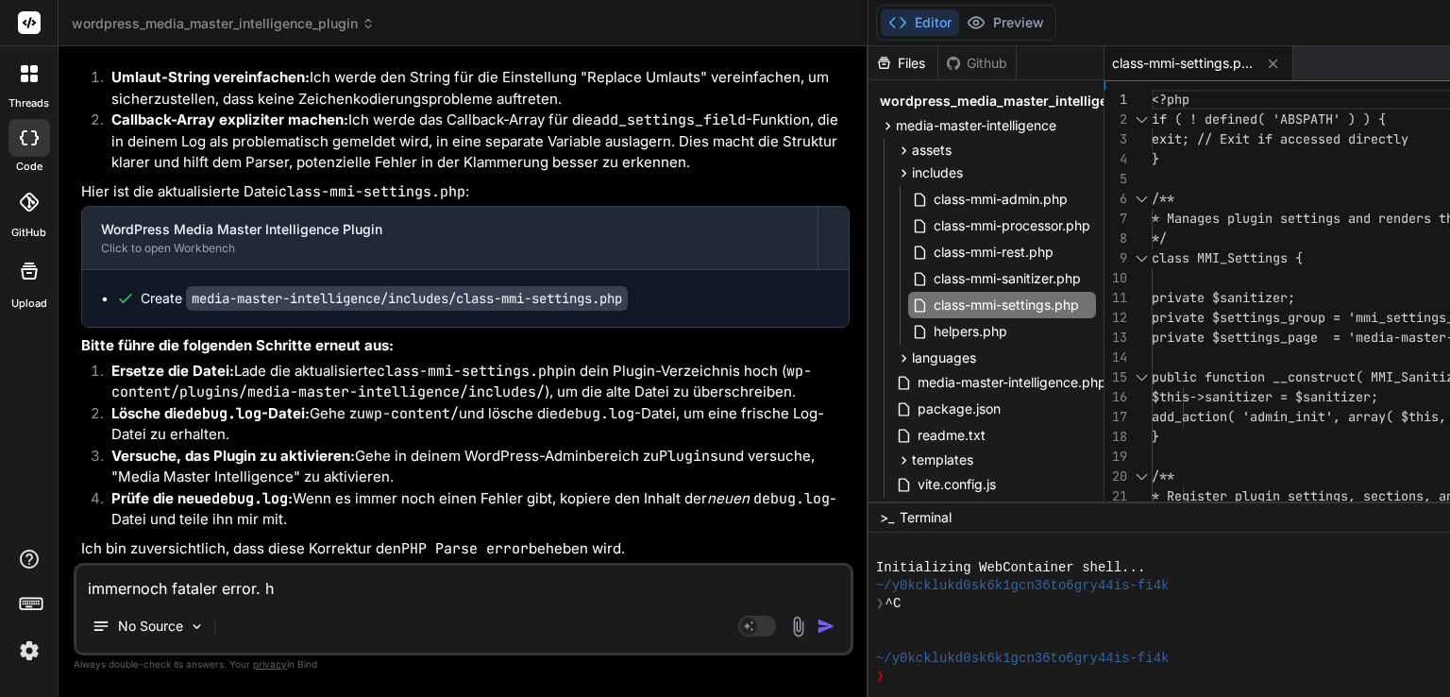
type textarea "x"
type textarea "immernoch fataler error. hie"
type textarea "x"
type textarea "immernoch fataler error. hier"
type textarea "x"
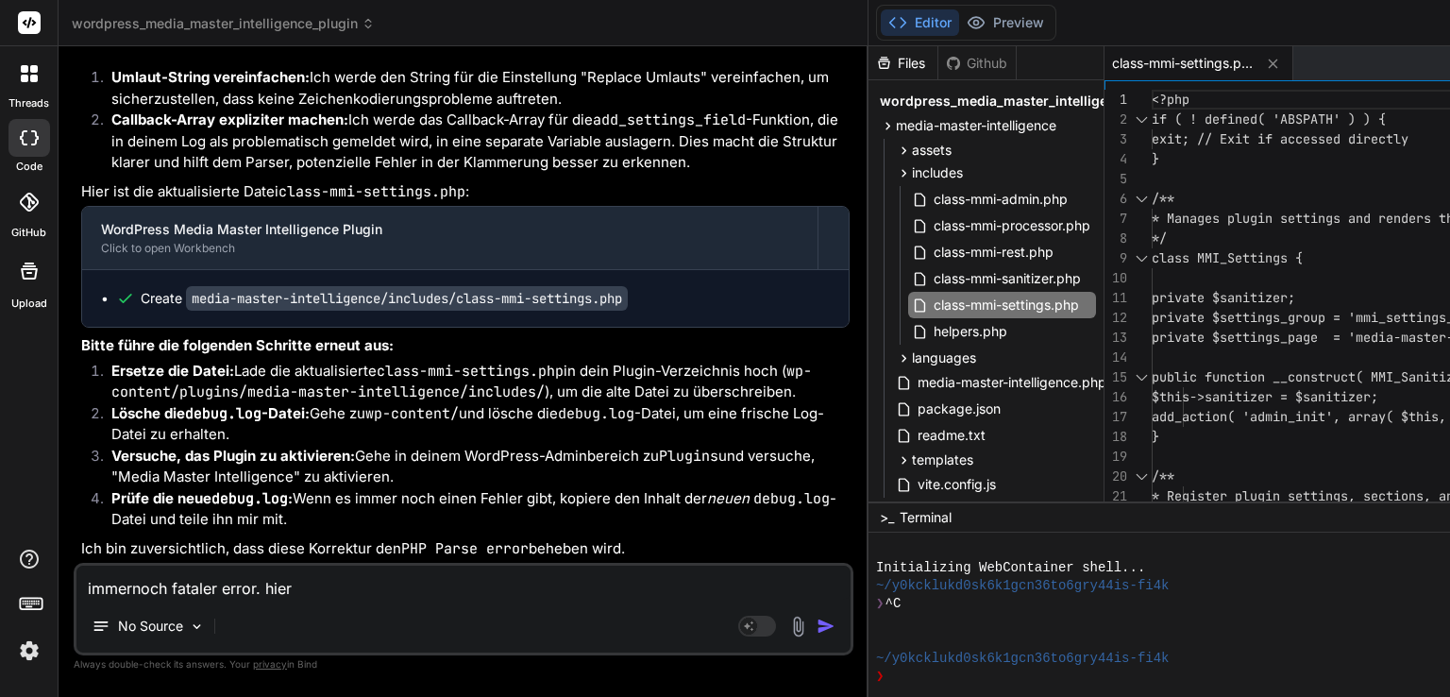
type textarea "immernoch fataler error. hier"
type textarea "x"
type textarea "immernoch fataler error. hier d"
type textarea "x"
type textarea "immernoch fataler error. hier de"
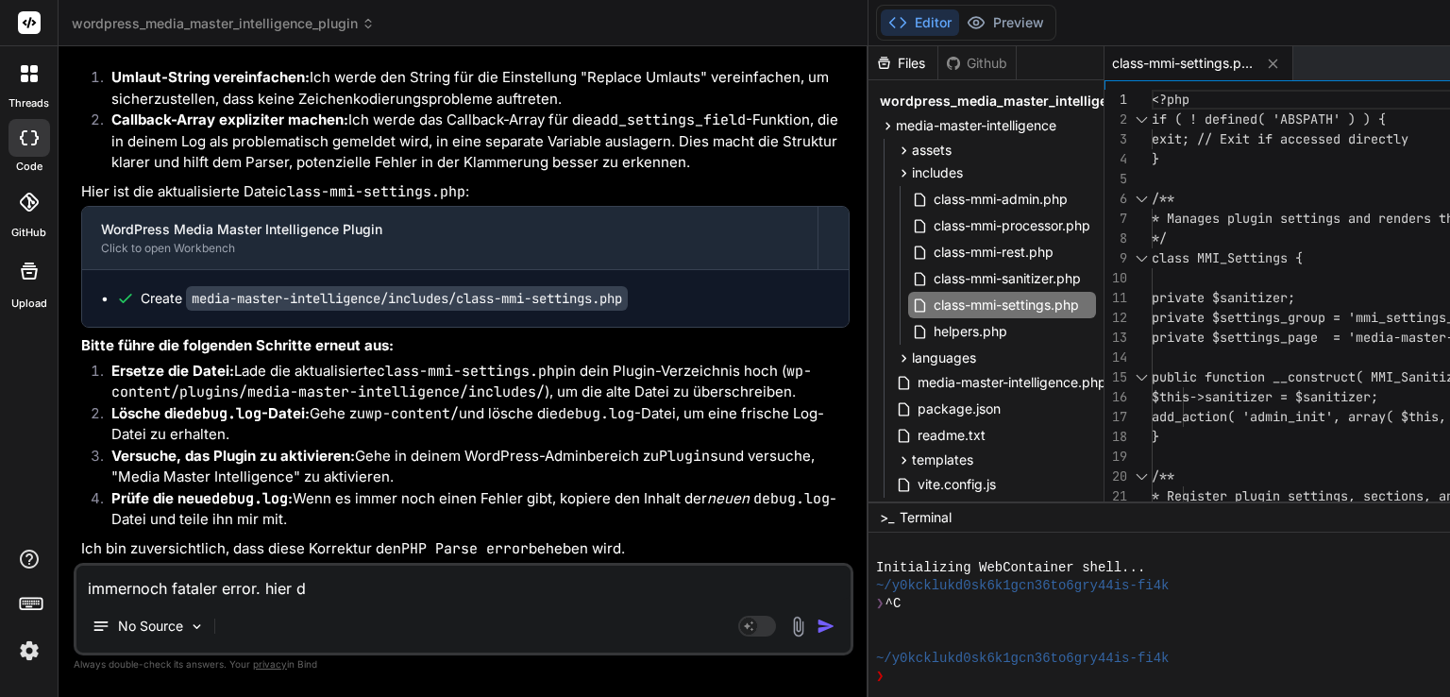
type textarea "x"
type textarea "immernoch fataler error. hier der"
type textarea "x"
type textarea "immernoch fataler error. hier der"
type textarea "x"
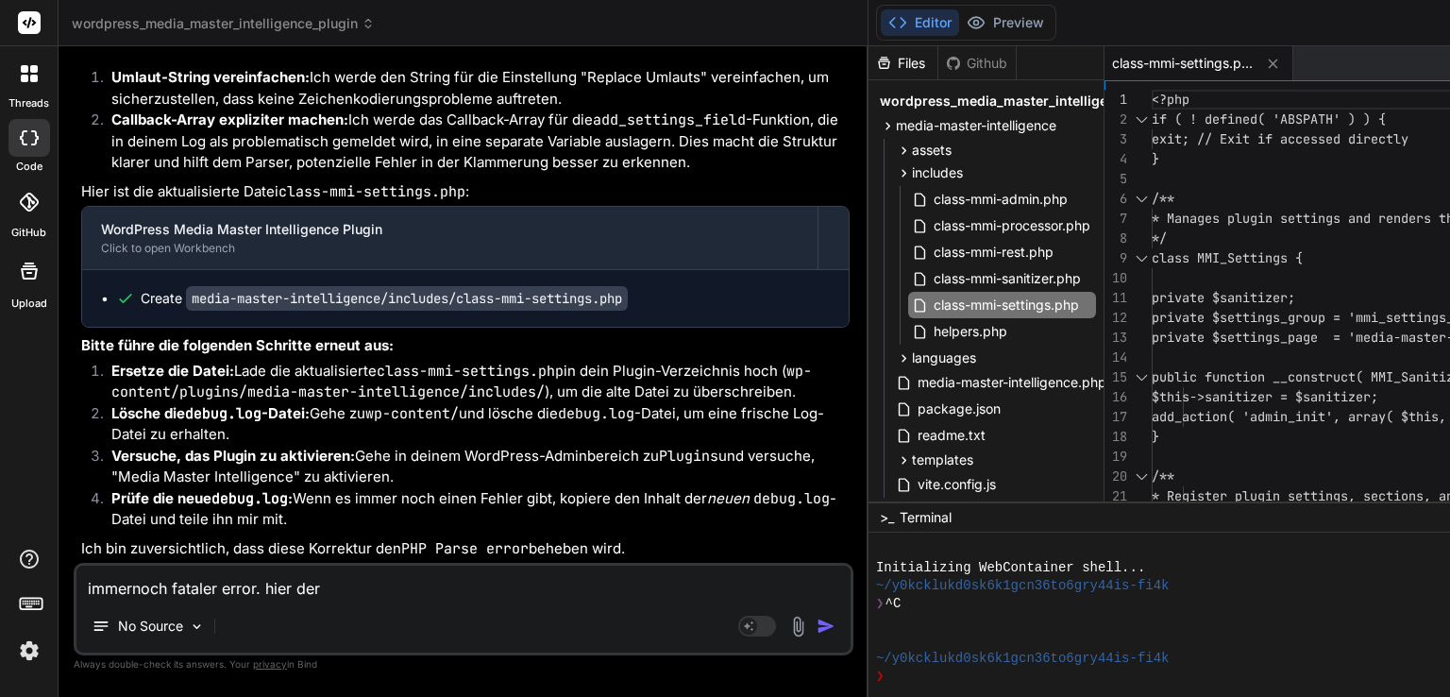
type textarea "immernoch fataler error. hier der i"
type textarea "x"
type textarea "immernoch fataler error. hier der in"
type textarea "x"
type textarea "immernoch fataler error. hier der inh"
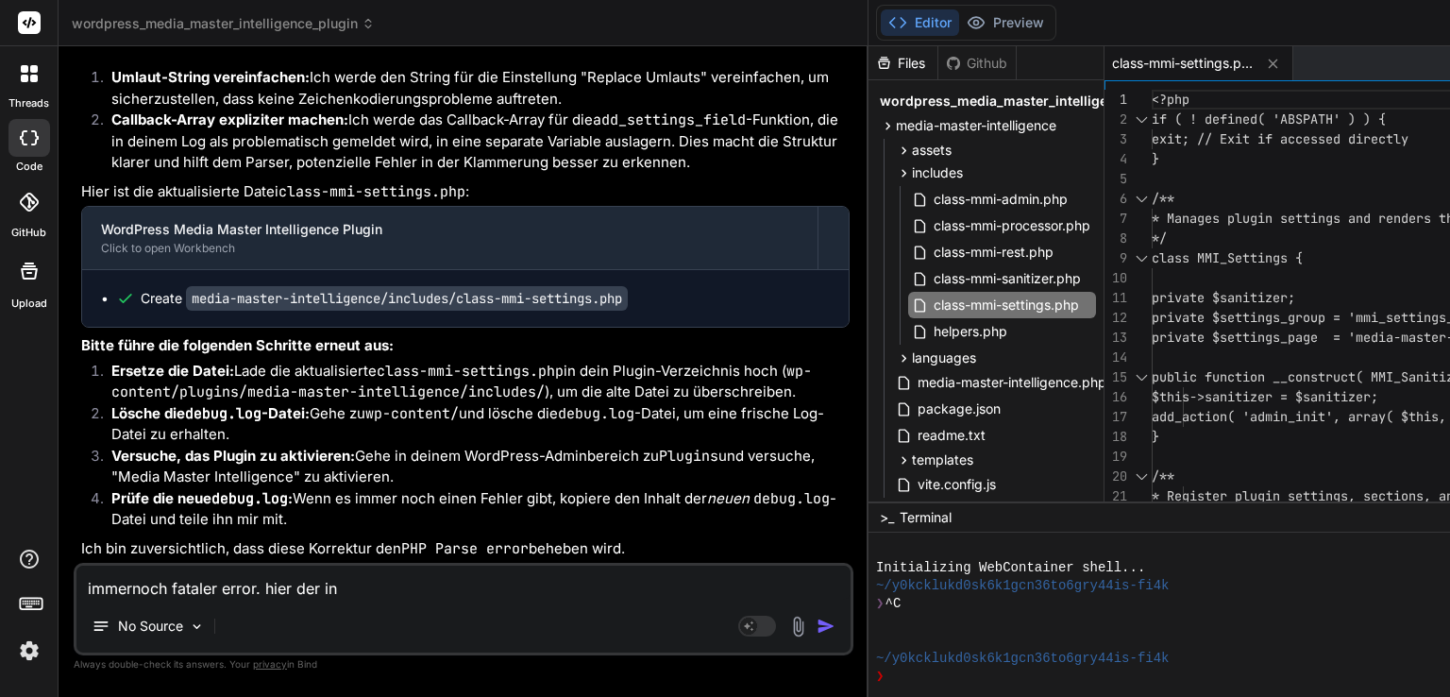
type textarea "x"
type textarea "immernoch fataler error. hier der inha"
type textarea "x"
type textarea "immernoch fataler error. hier der inhal"
type textarea "x"
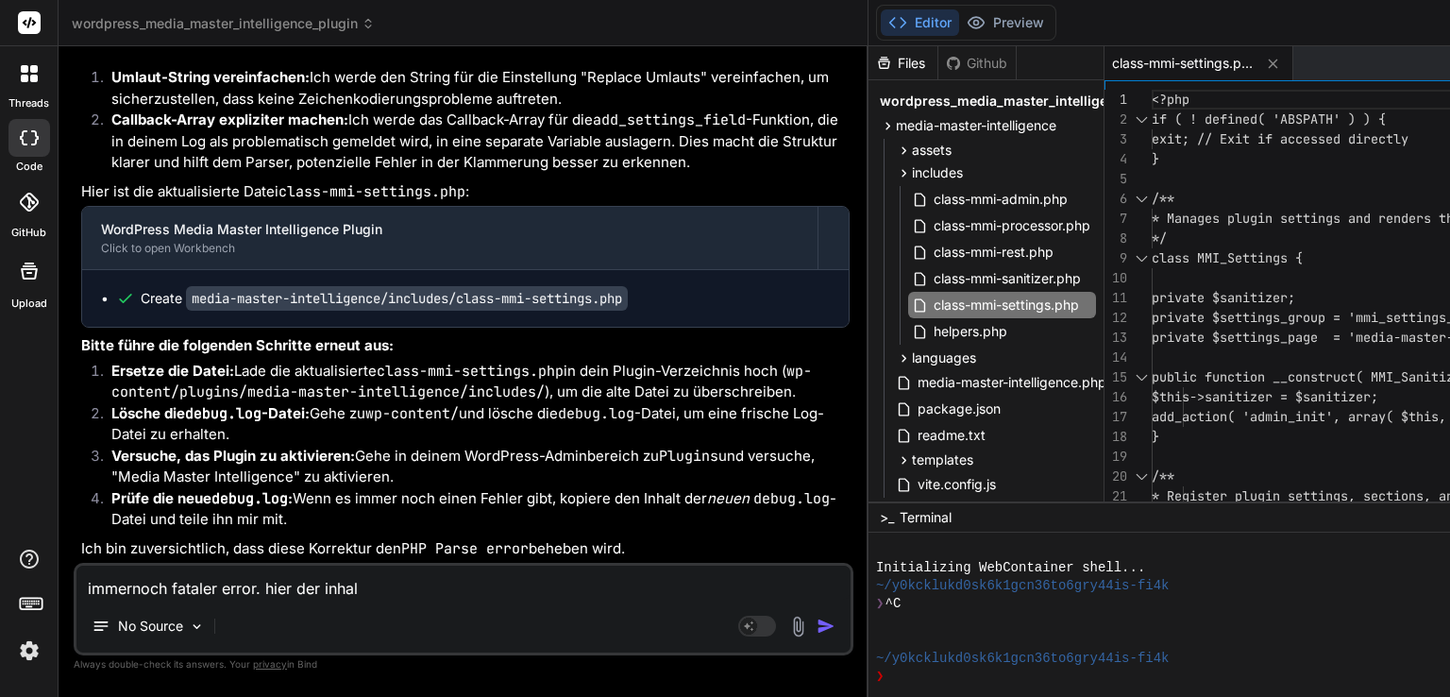
type textarea "immernoch fataler error. hier der inhalt"
type textarea "x"
type textarea "immernoch fataler error. hier der inhalt"
type textarea "x"
type textarea "immernoch fataler error. hier der inhalt d"
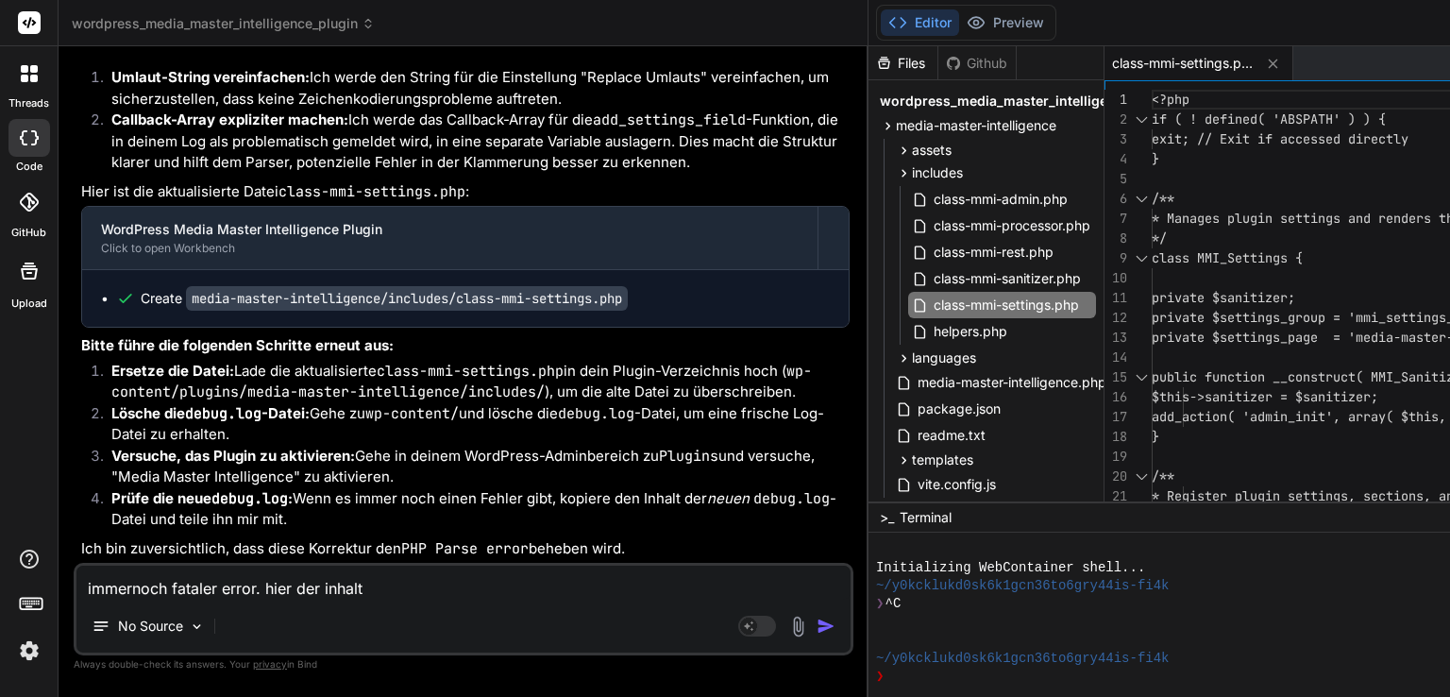
type textarea "x"
type textarea "immernoch fataler error. hier der inhalt de"
type textarea "x"
type textarea "immernoch fataler error. hier der inhalt der"
type textarea "x"
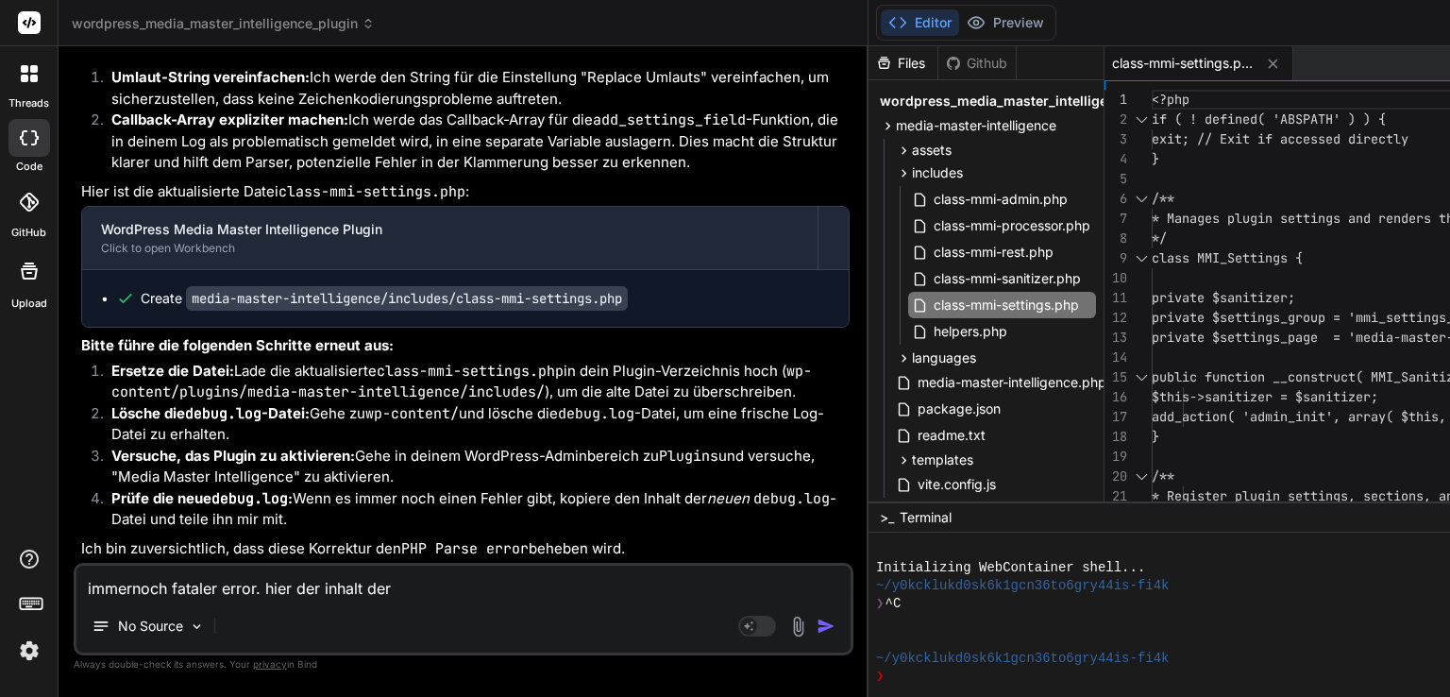
type textarea "immernoch fataler error. hier der inhalt der"
type textarea "x"
type textarea "immernoch fataler error. hier der inhalt der l"
type textarea "x"
type textarea "immernoch fataler error. hier der inhalt der lo"
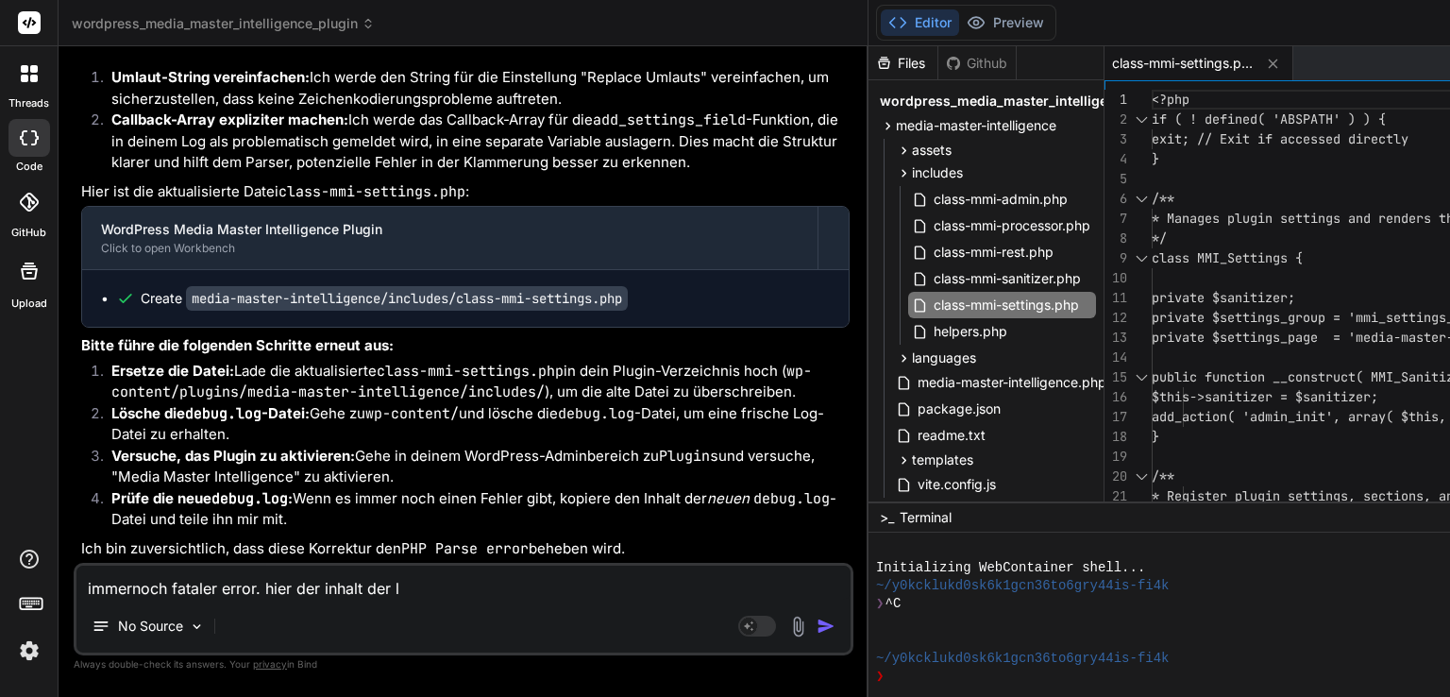
type textarea "x"
type textarea "immernoch fataler error. hier der inhalt der log"
type textarea "x"
type textarea "immernoch fataler error. hier der inhalt der log:"
type textarea "x"
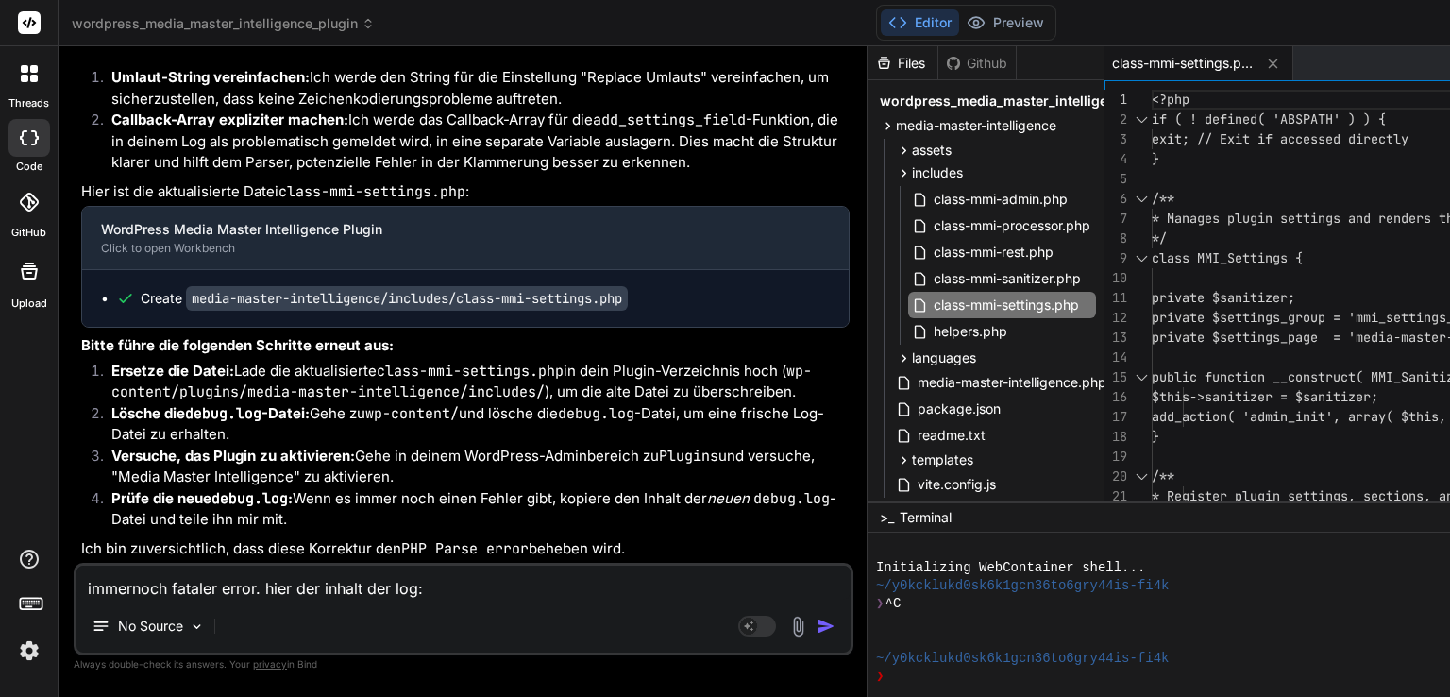
paste textarea "[03-Sep-2025 20:07:41 UTC] PHP Parse error: syntax error, unexpected token ";",…"
type textarea "immernoch fataler error. hier der inhalt der log:[03-Sep-2025 20:07:41 UTC] PHP…"
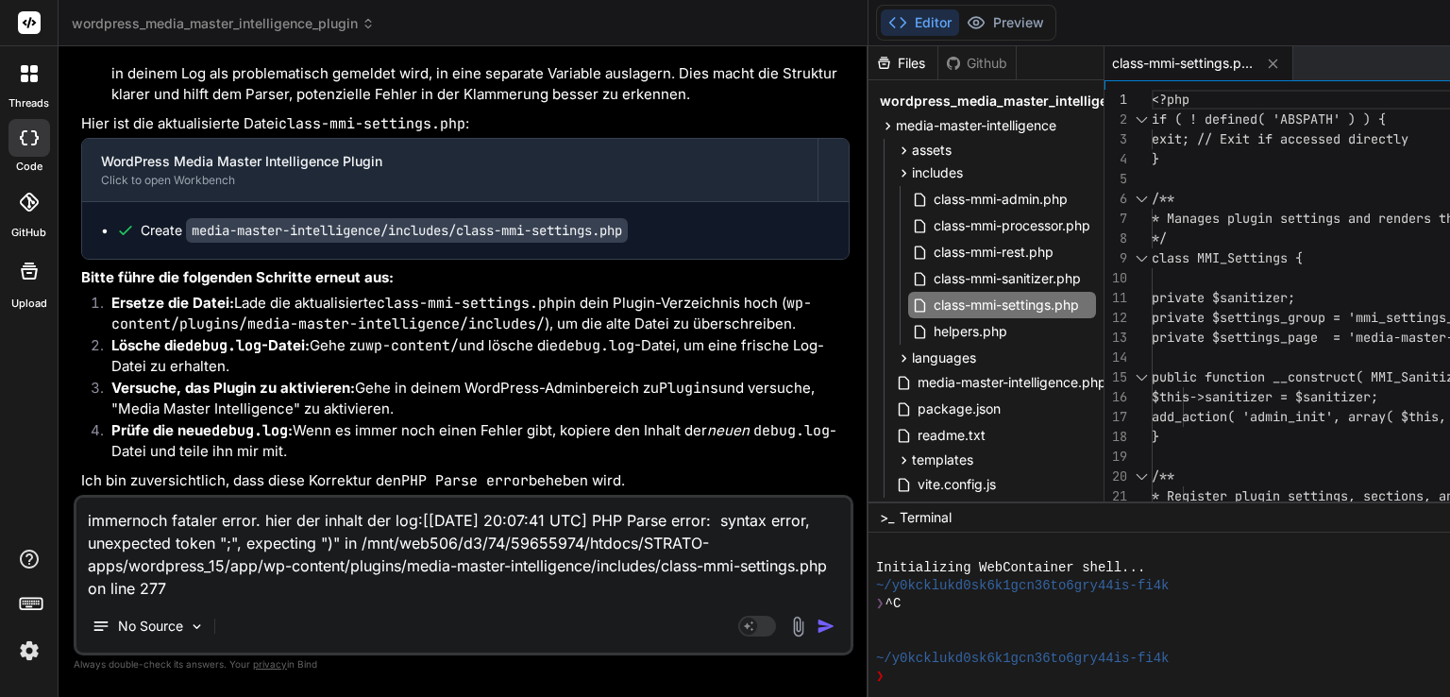
type textarea "x"
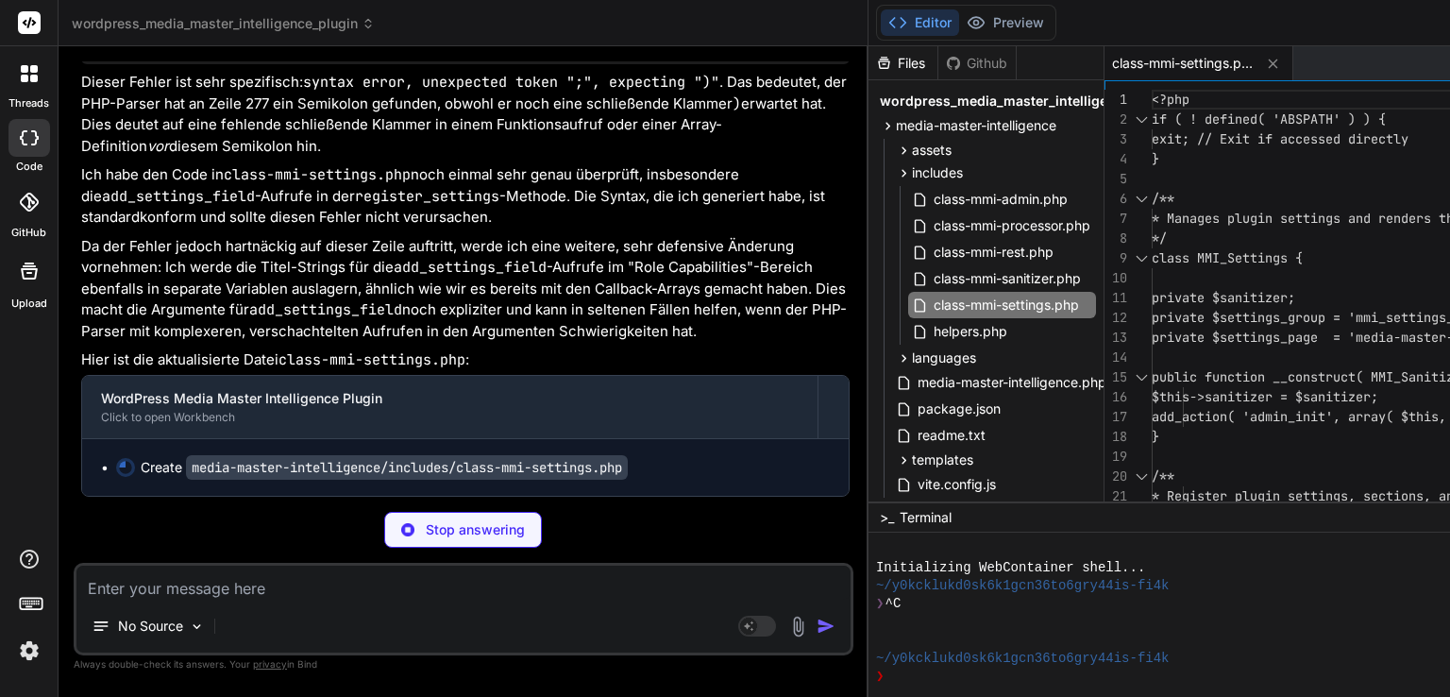
scroll to position [71806, 0]
type textarea "x"
type textarea "}"
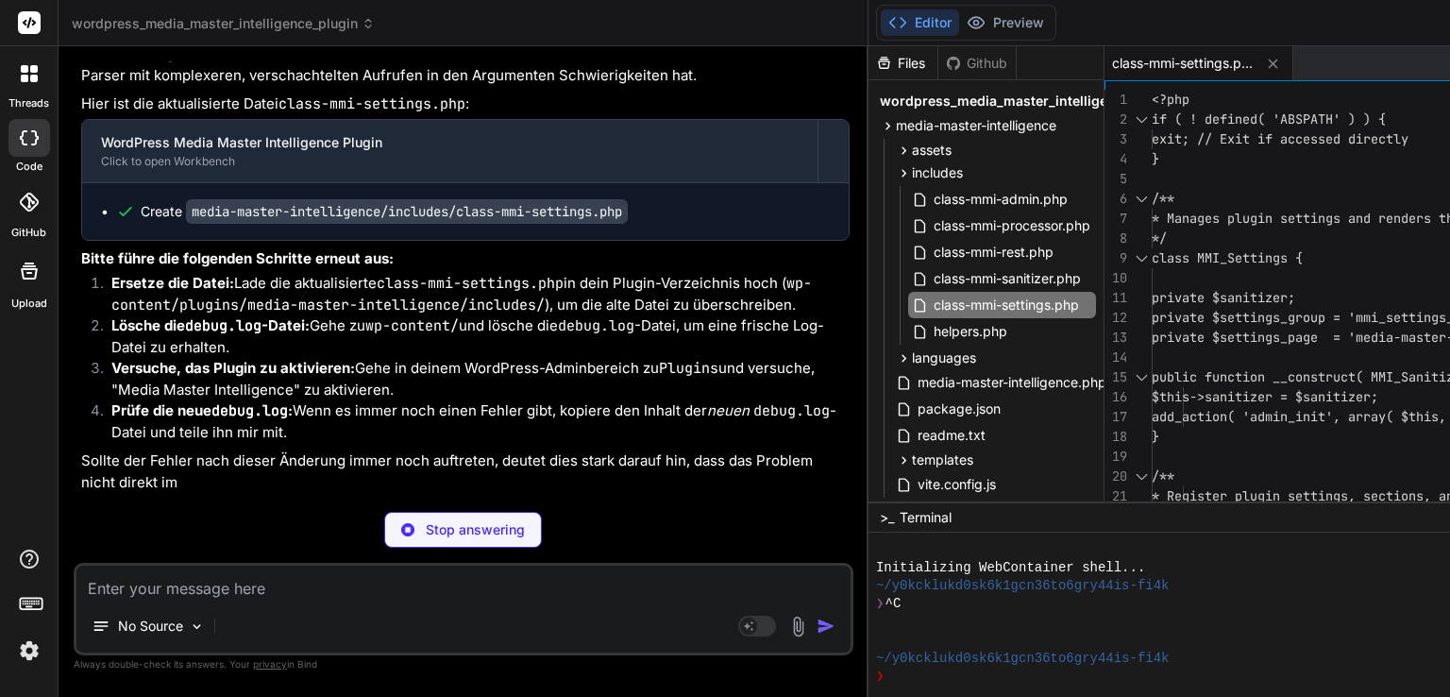
type textarea "x"
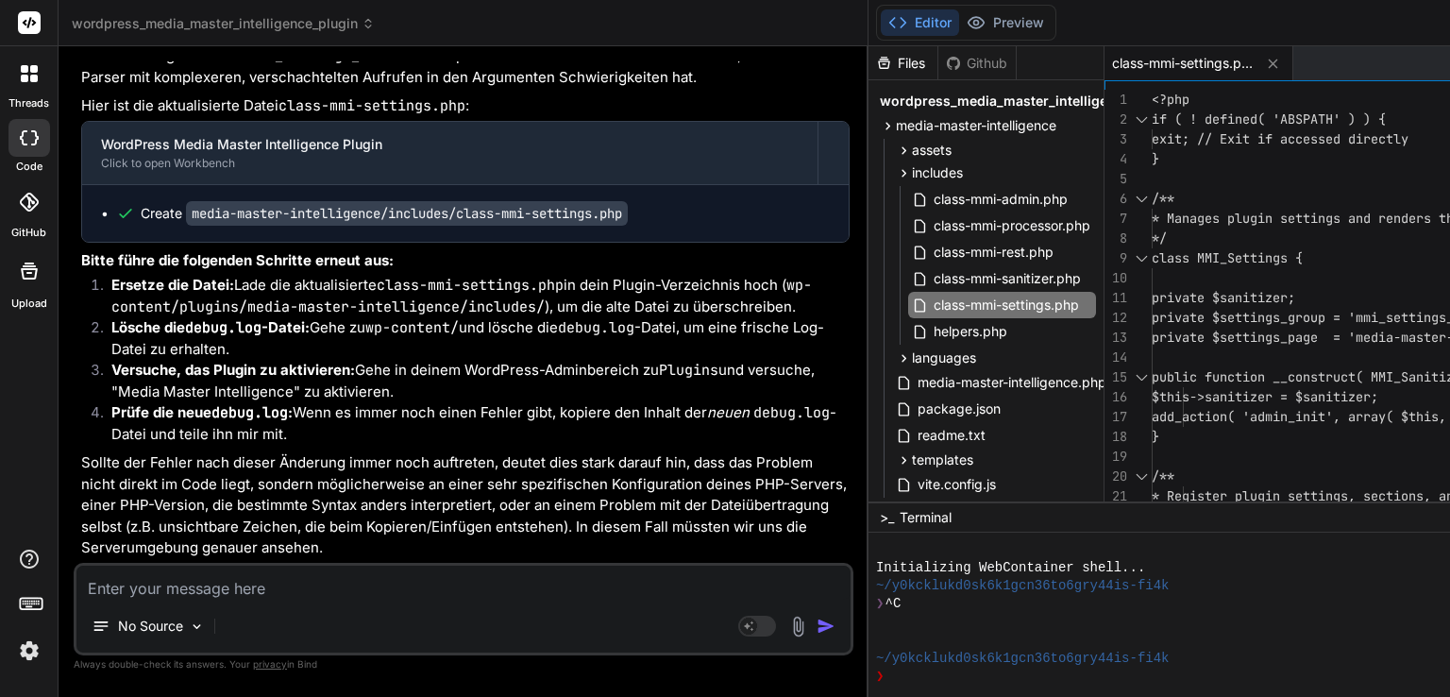
scroll to position [72060, 0]
click at [1012, 304] on span "class-mmi-settings.php" at bounding box center [1006, 305] width 149 height 23
click at [903, 24] on polyline at bounding box center [903, 22] width 5 height 9
click at [538, 439] on li "Prüfe die neue debug.log : Wenn es immer noch einen Fehler gibt, kopiere den In…" at bounding box center [472, 423] width 753 height 42
type textarea "<?php if ( ! defined( 'ABSPATH' ) ) { exit; // Exit if accessed directly } /** …"
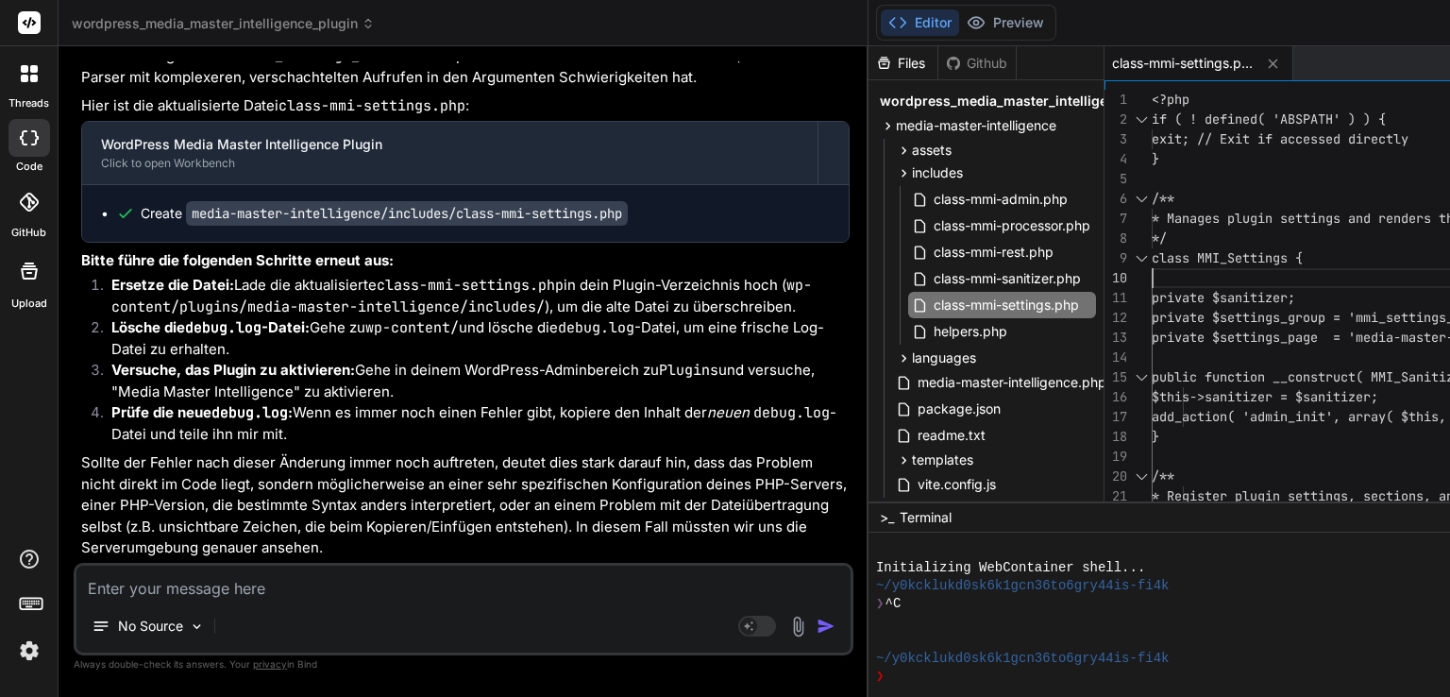
click at [1280, 69] on icon at bounding box center [1273, 64] width 16 height 16
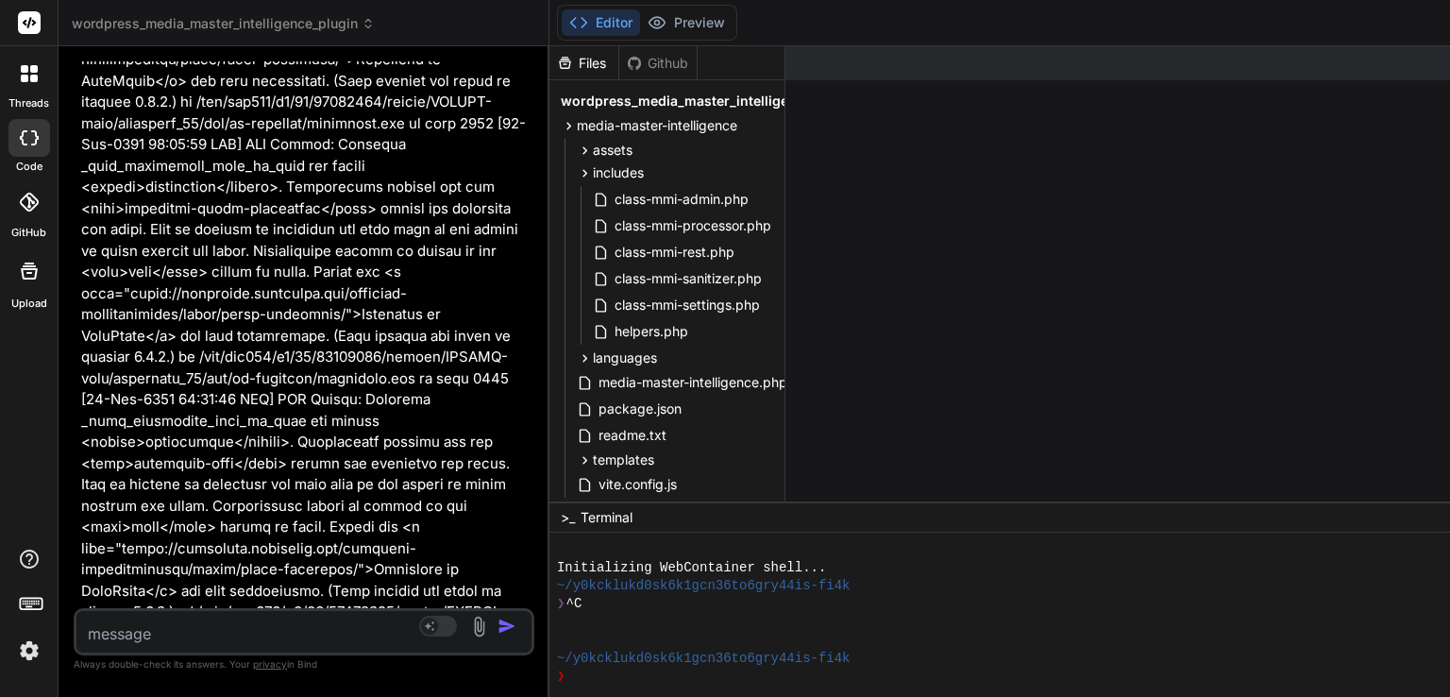
type textarea "x"
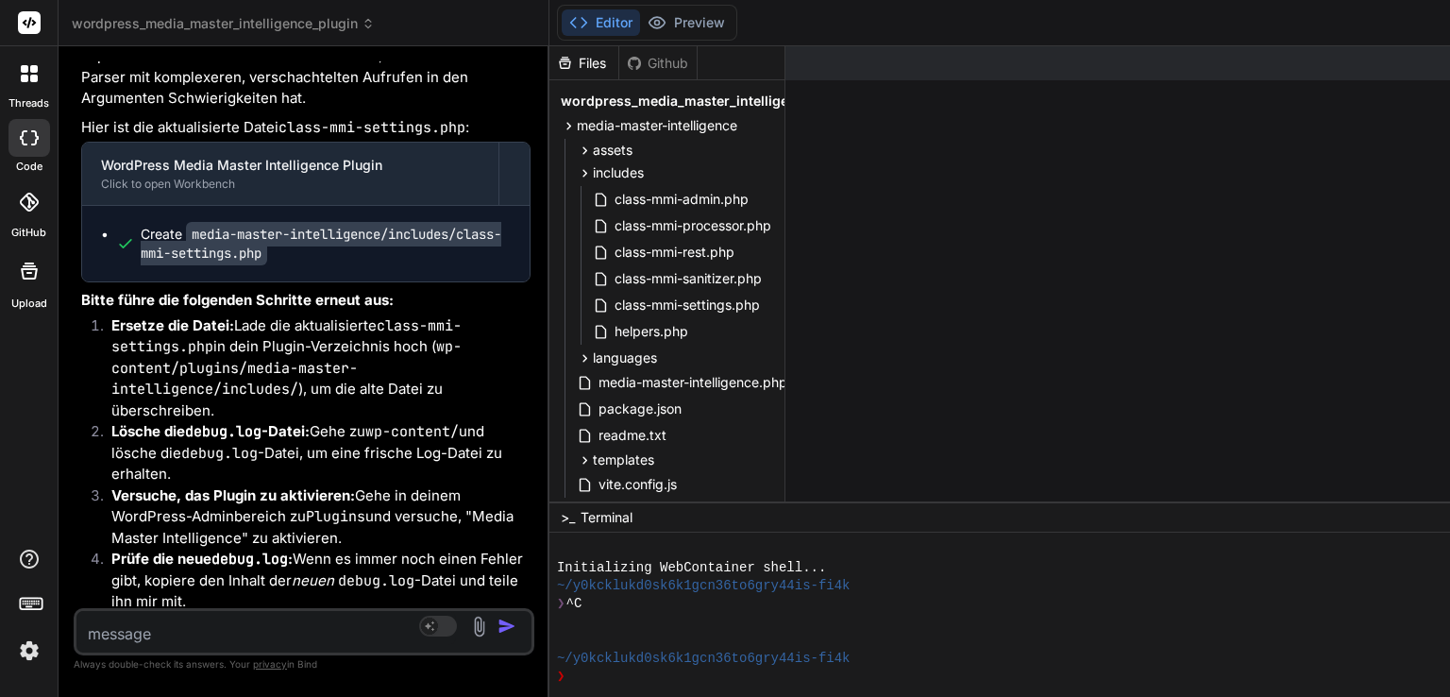
drag, startPoint x: 866, startPoint y: 406, endPoint x: 0, endPoint y: 441, distance: 866.4
click at [0, 441] on div "threads code GitHub Upload wordpress_media_master_intelligence_plugin Created w…" at bounding box center [725, 348] width 1450 height 697
click at [740, 97] on span "wordpress_media_master_intelligence_plugin" at bounding box center [710, 101] width 299 height 19
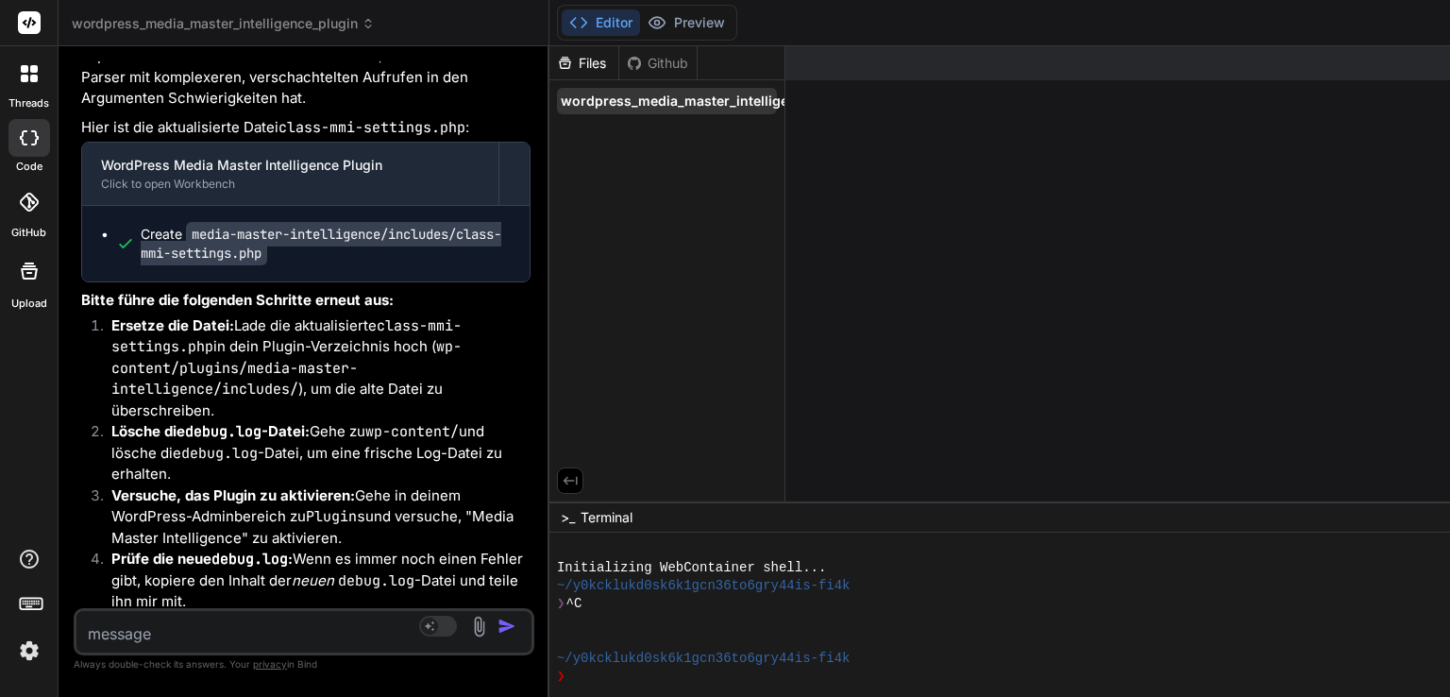
click at [719, 107] on span "wordpress_media_master_intelligence_plugin" at bounding box center [710, 101] width 299 height 19
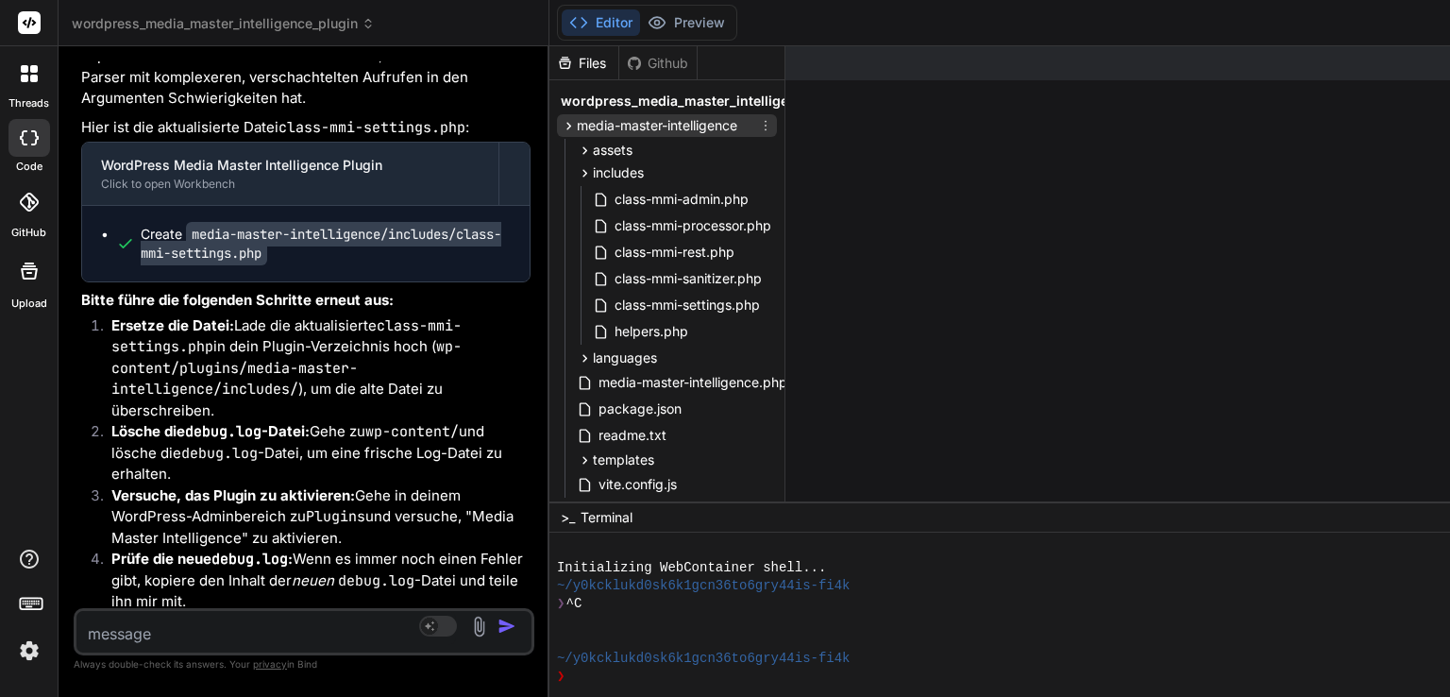
click at [634, 124] on span "media-master-intelligence" at bounding box center [657, 125] width 160 height 19
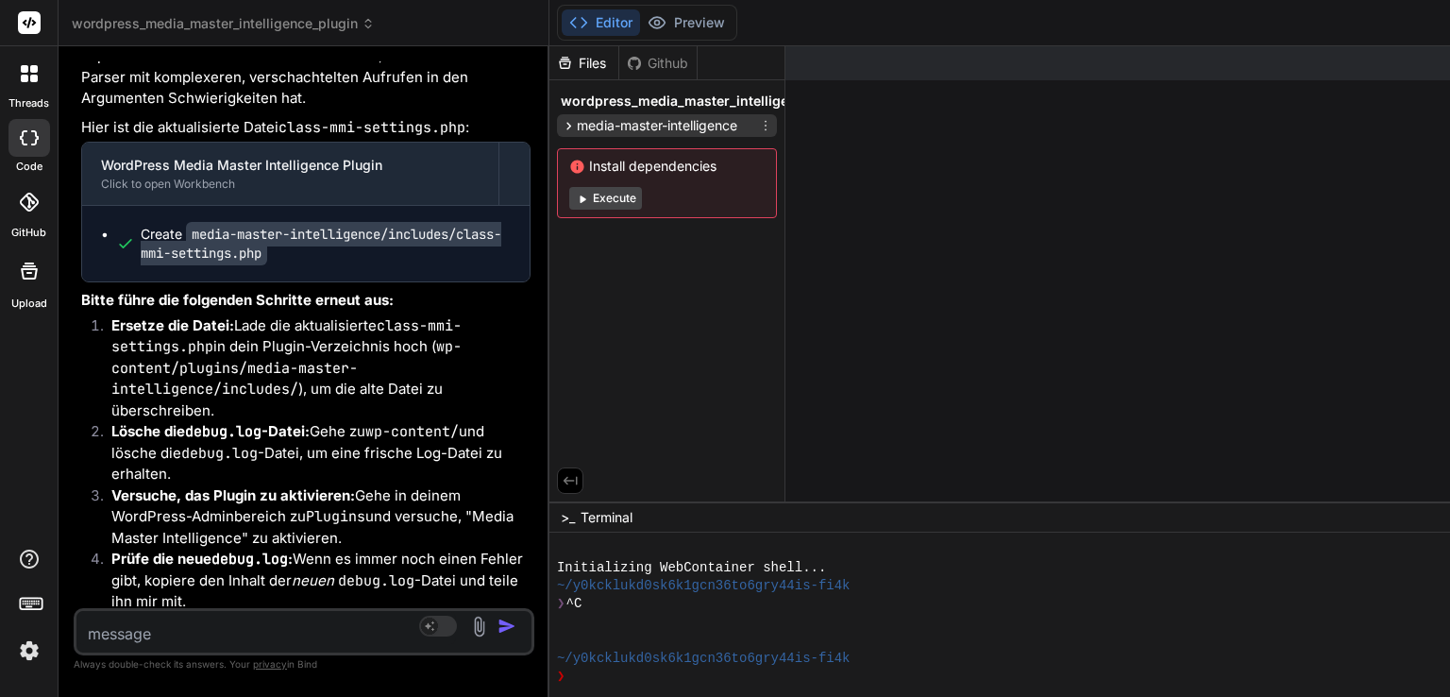
click at [634, 124] on span "media-master-intelligence" at bounding box center [657, 125] width 160 height 19
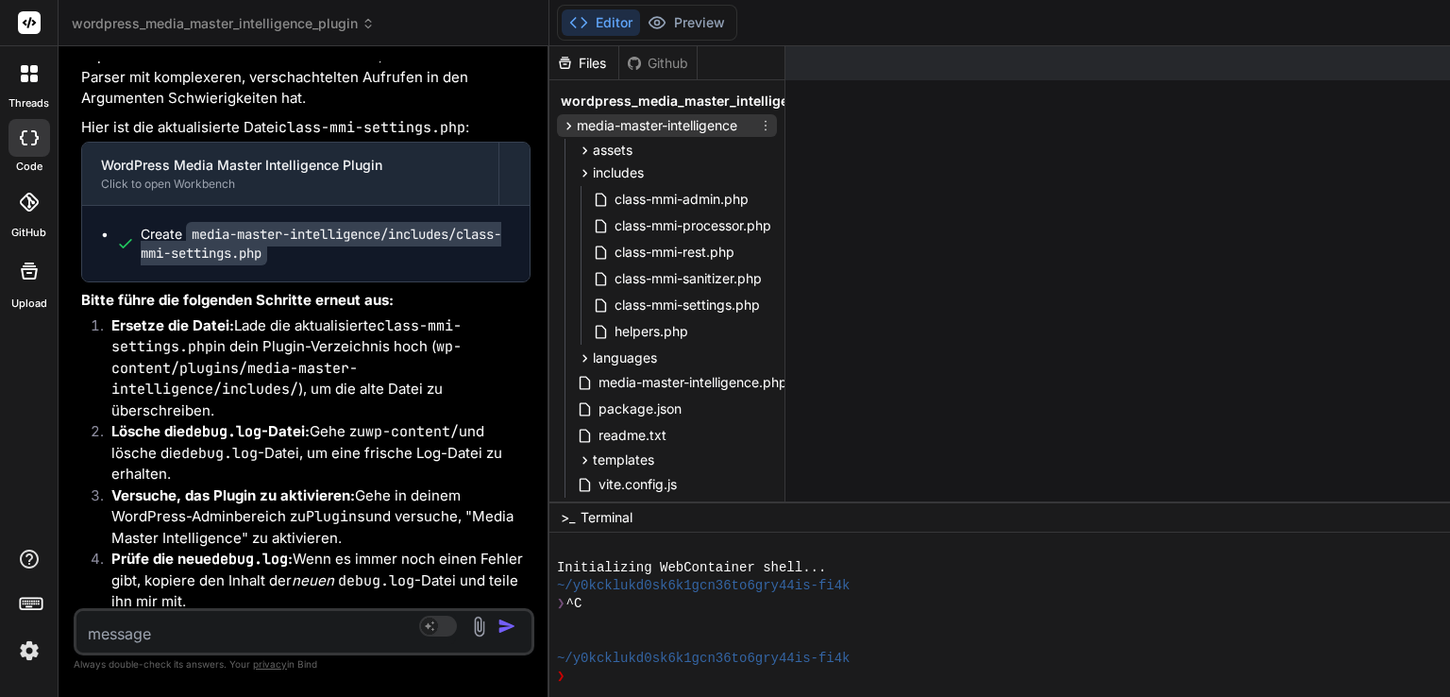
click at [651, 131] on span "media-master-intelligence" at bounding box center [657, 125] width 160 height 19
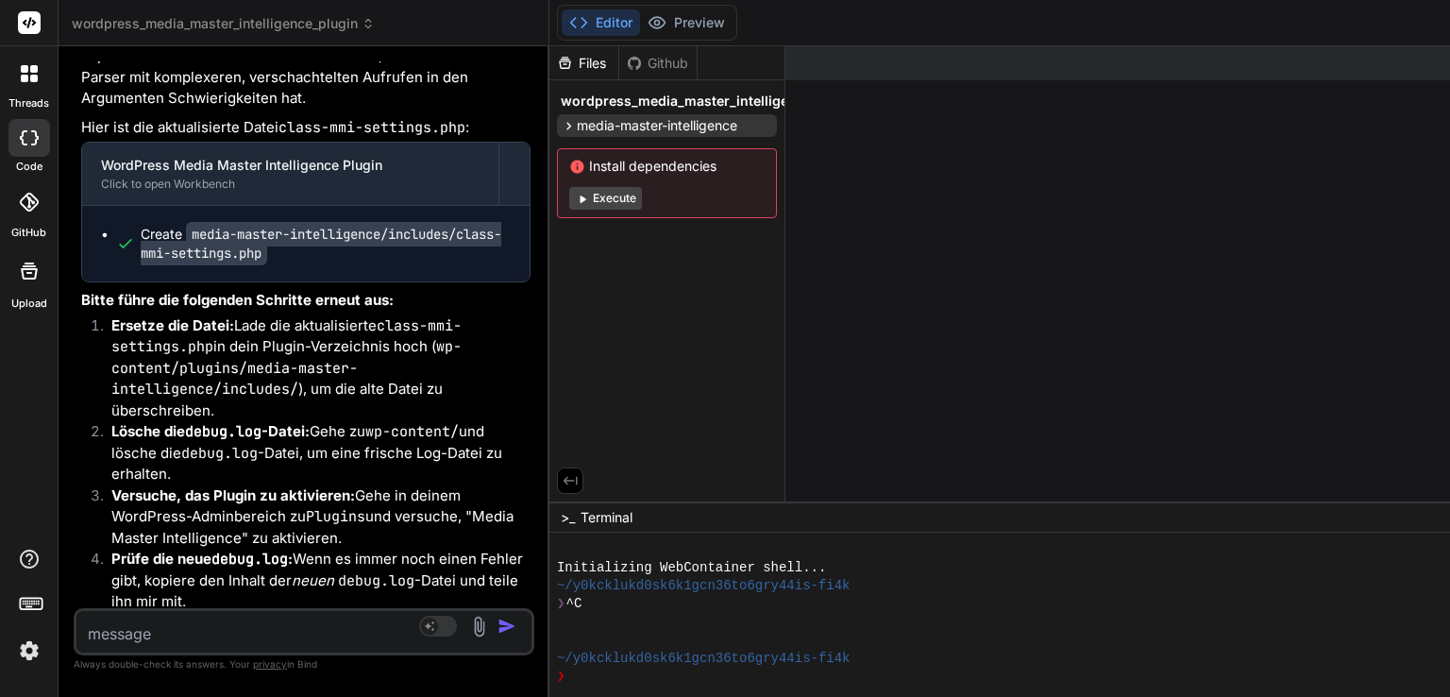
click at [671, 107] on span "wordpress_media_master_intelligence_plugin" at bounding box center [710, 101] width 299 height 19
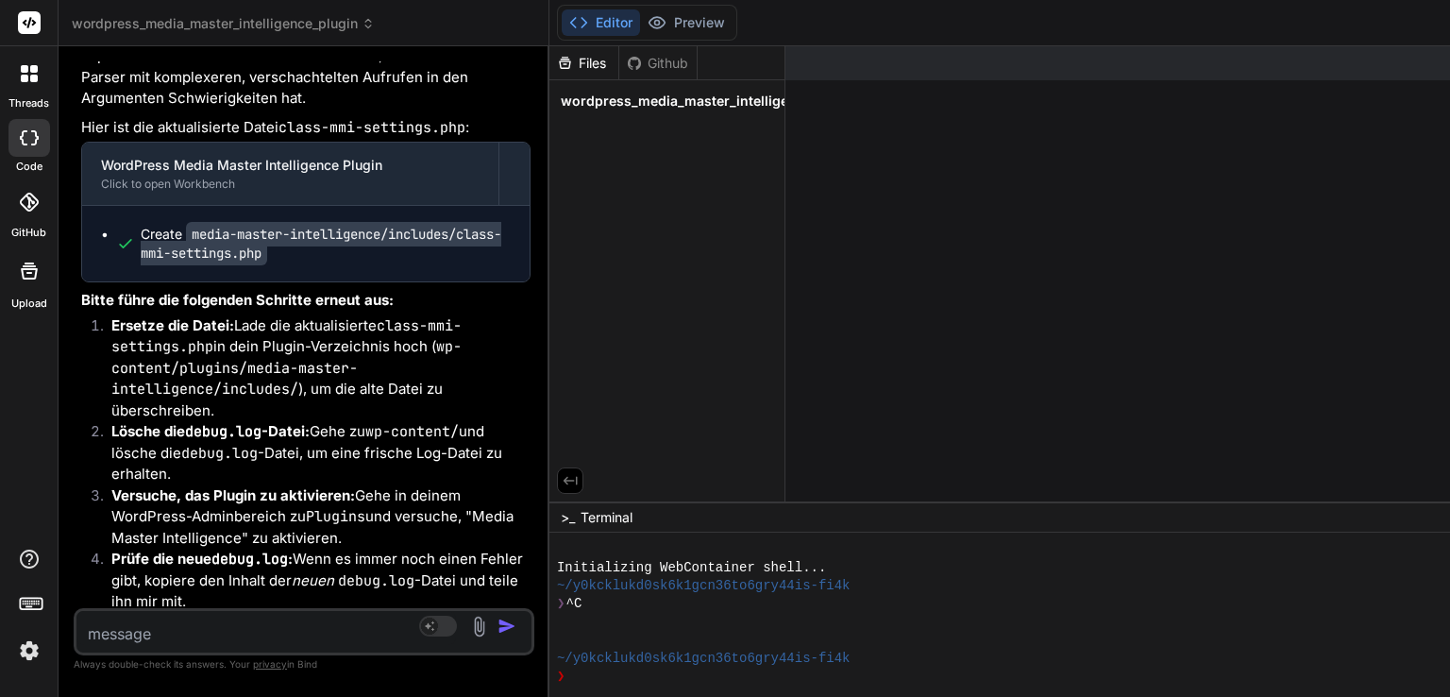
click at [671, 107] on span "wordpress_media_master_intelligence_plugin" at bounding box center [710, 101] width 299 height 19
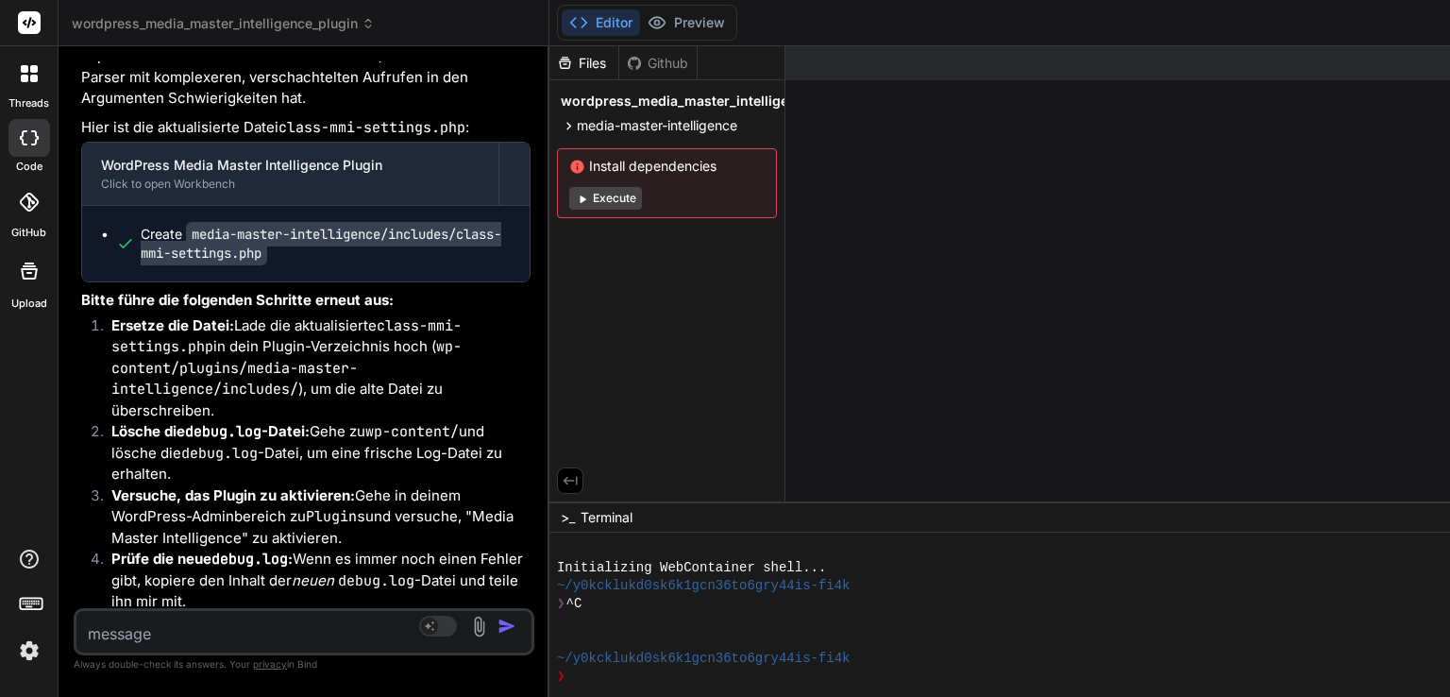
click at [321, 262] on div "Create media-master-intelligence/includes/class-mmi-settings.php" at bounding box center [326, 244] width 370 height 38
click at [625, 128] on span "media-master-intelligence" at bounding box center [657, 125] width 160 height 19
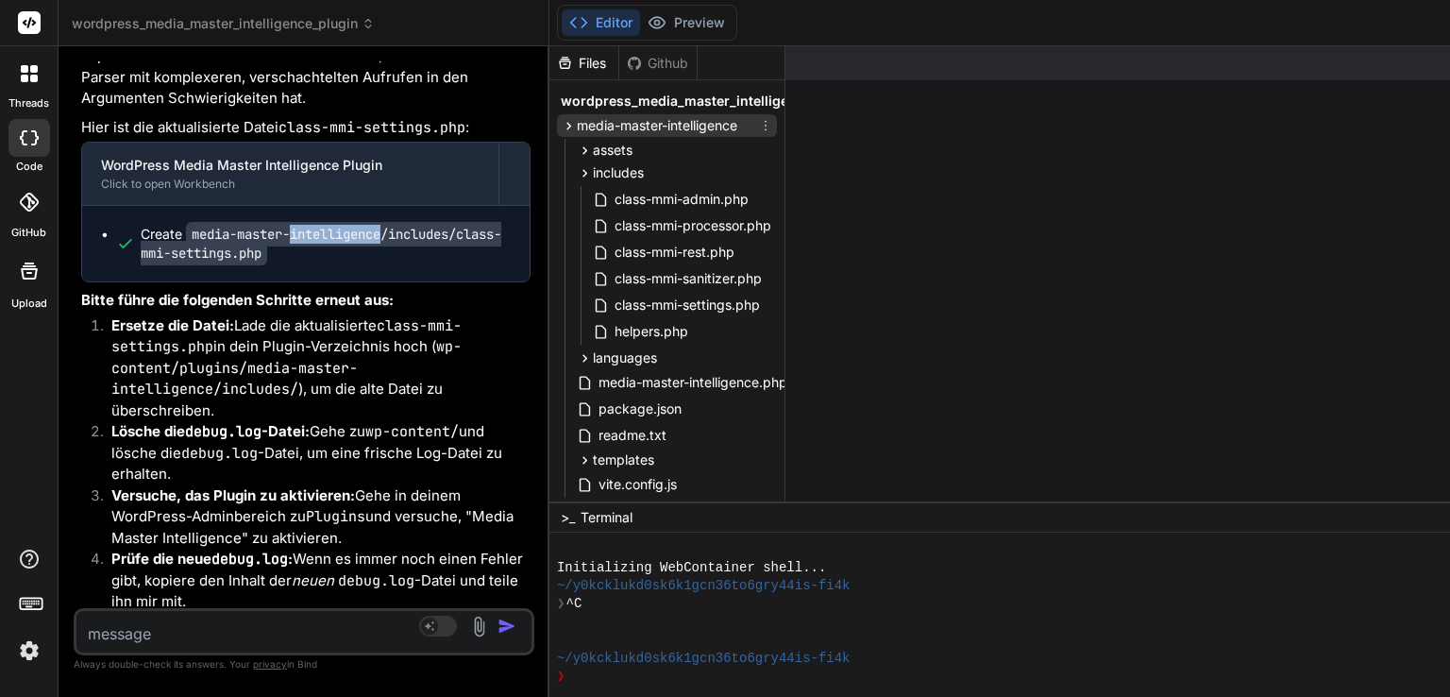
click at [689, 128] on span "media-master-intelligence" at bounding box center [657, 125] width 160 height 19
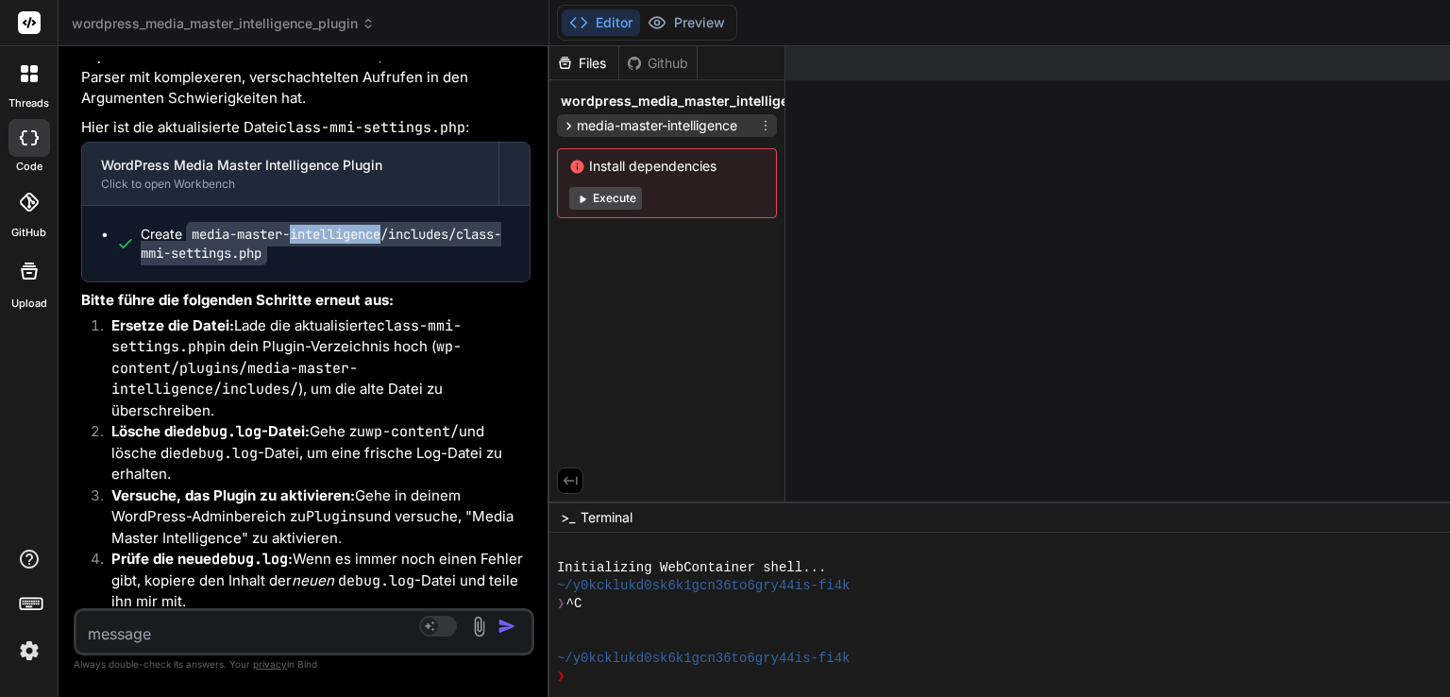
click at [689, 128] on span "media-master-intelligence" at bounding box center [657, 125] width 160 height 19
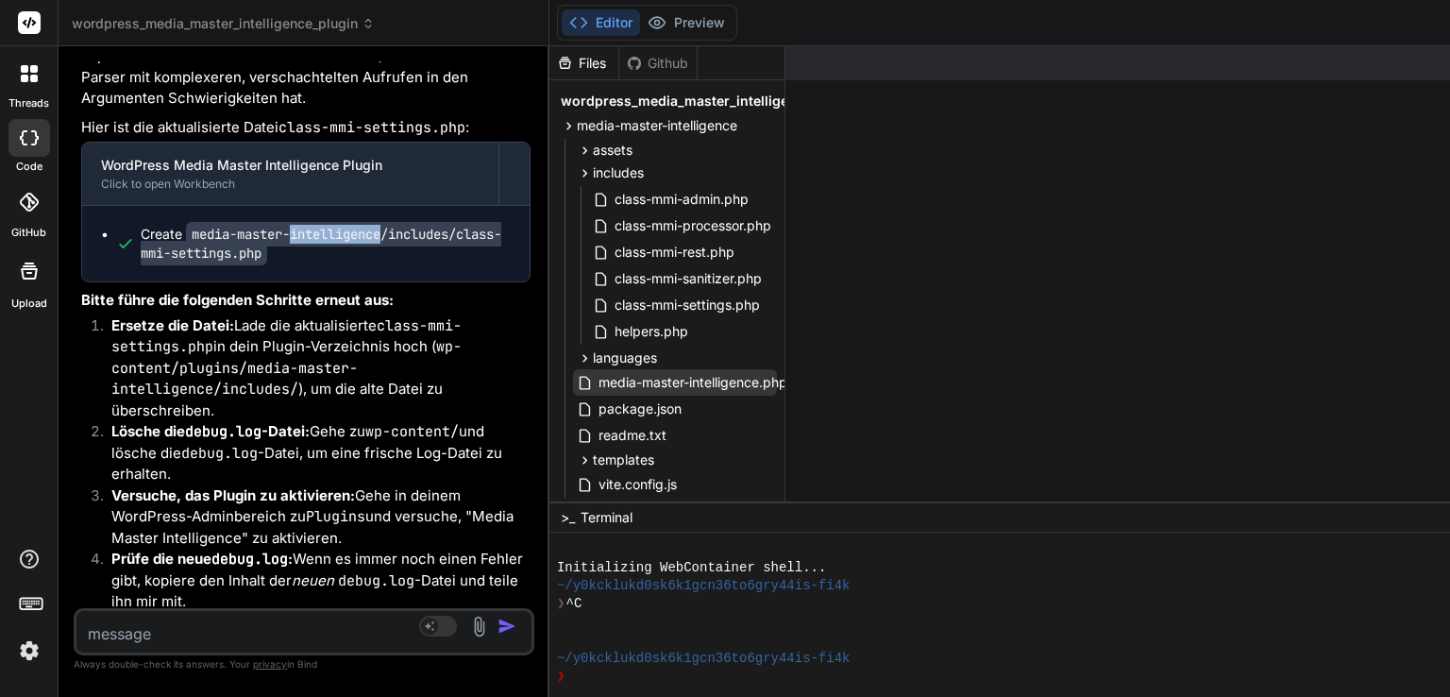
click at [650, 378] on span "media-master-intelligence.php" at bounding box center [693, 382] width 193 height 23
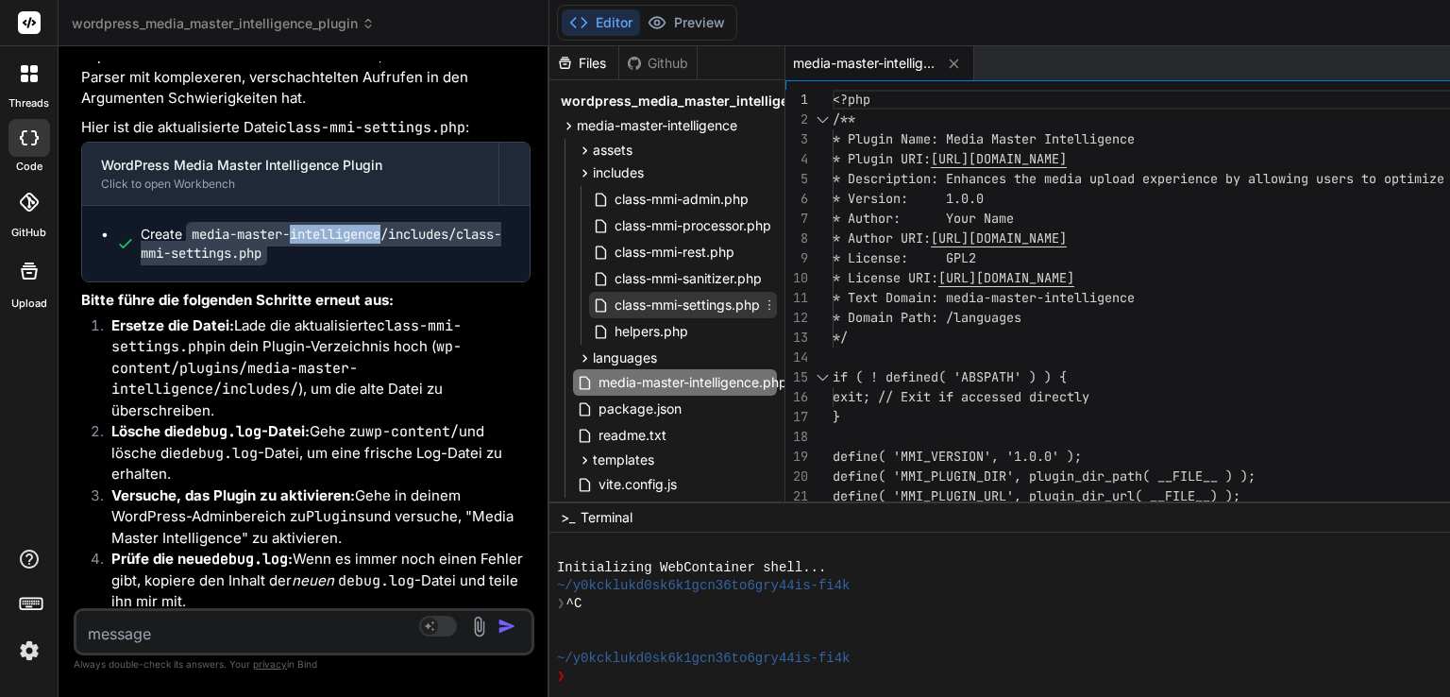
click at [710, 305] on span "class-mmi-settings.php" at bounding box center [687, 305] width 149 height 23
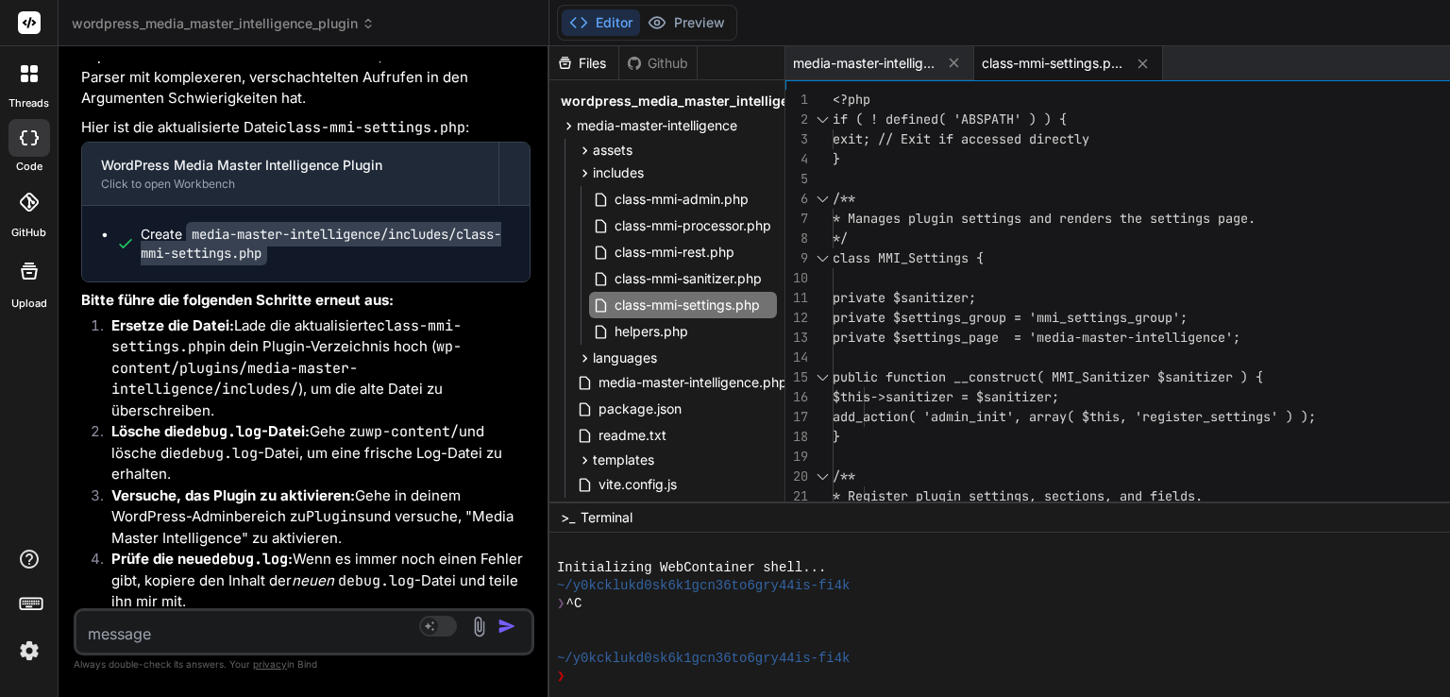
click at [1029, 59] on span "class-mmi-settings.php" at bounding box center [1053, 63] width 142 height 19
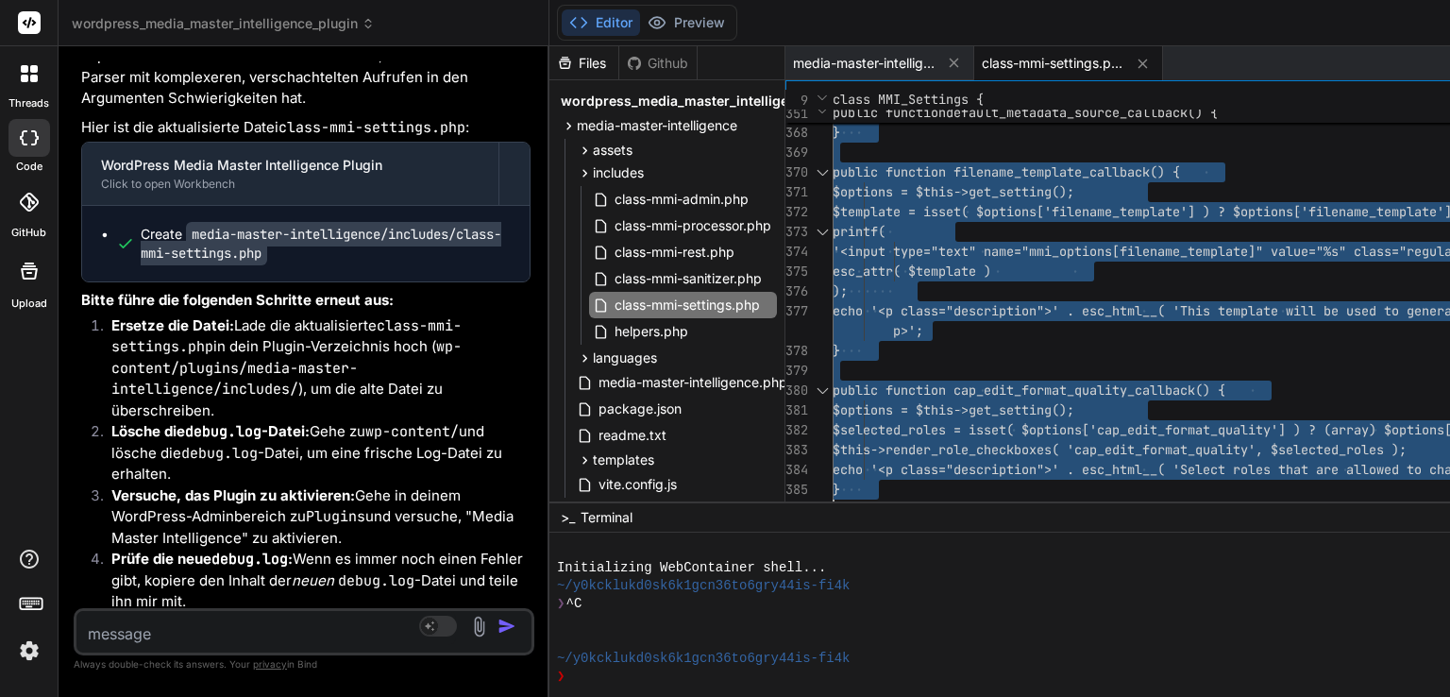
type textarea "<?php if ( ! defined( 'ABSPATH' ) ) { exit; // Exit if accessed directly } /** …"
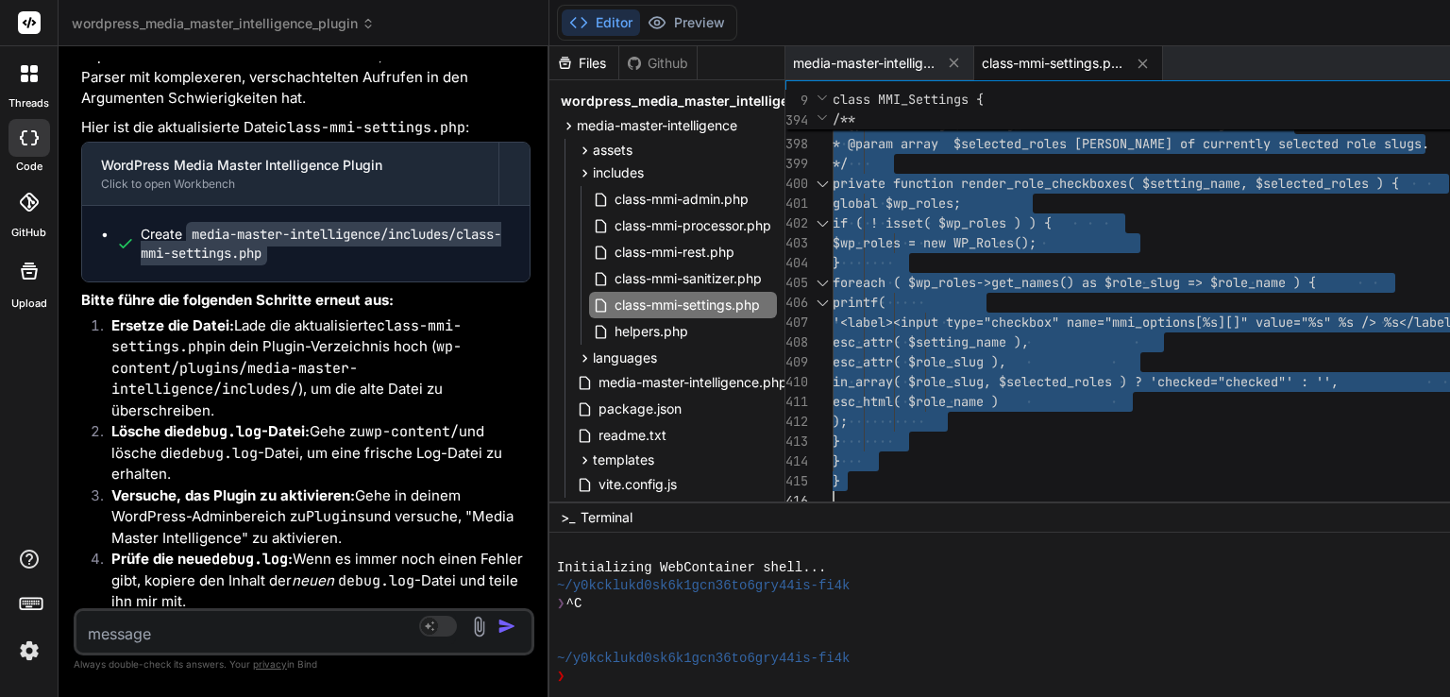
drag, startPoint x: 836, startPoint y: 97, endPoint x: 952, endPoint y: 622, distance: 537.6
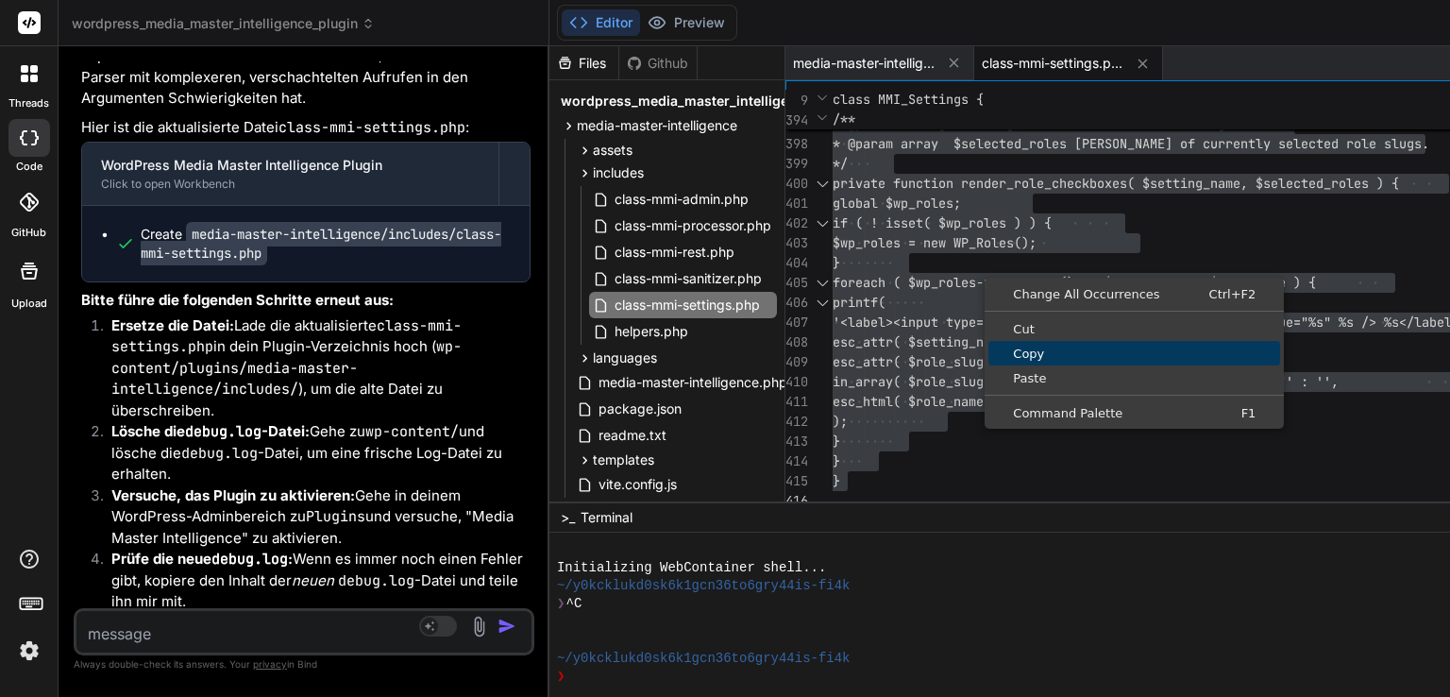
click at [1021, 347] on span "Copy" at bounding box center [1134, 353] width 292 height 12
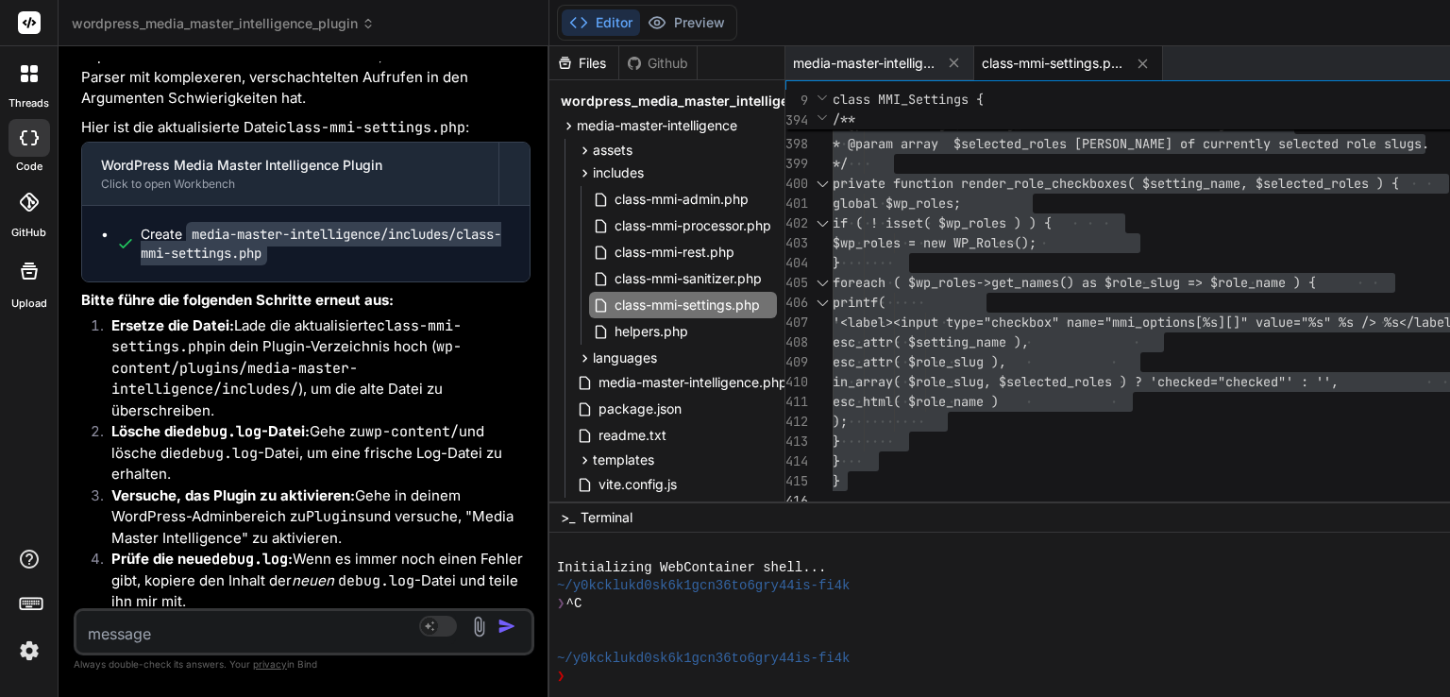
click at [282, 625] on textarea at bounding box center [266, 628] width 380 height 34
type textarea "h"
type textarea "x"
type textarea "hi"
type textarea "x"
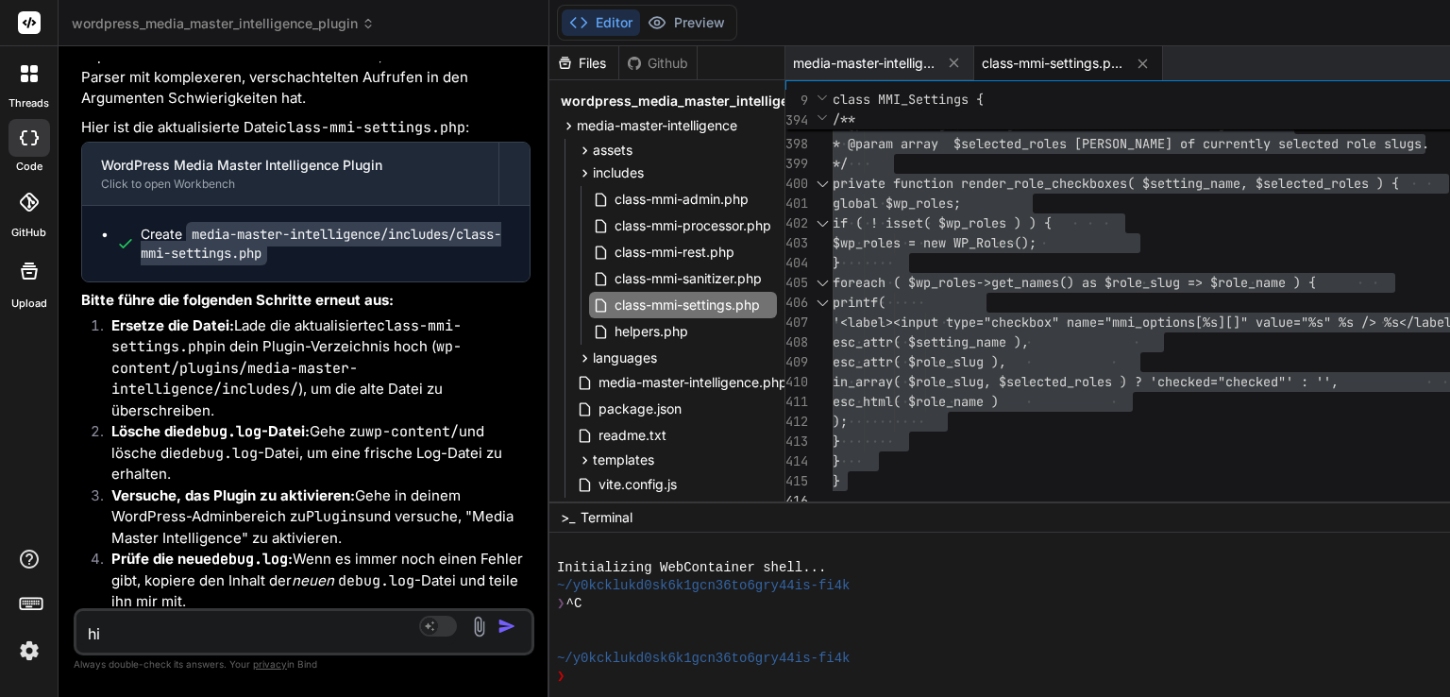
type textarea "hie"
type textarea "x"
type textarea "hier"
type textarea "x"
type textarea "hier"
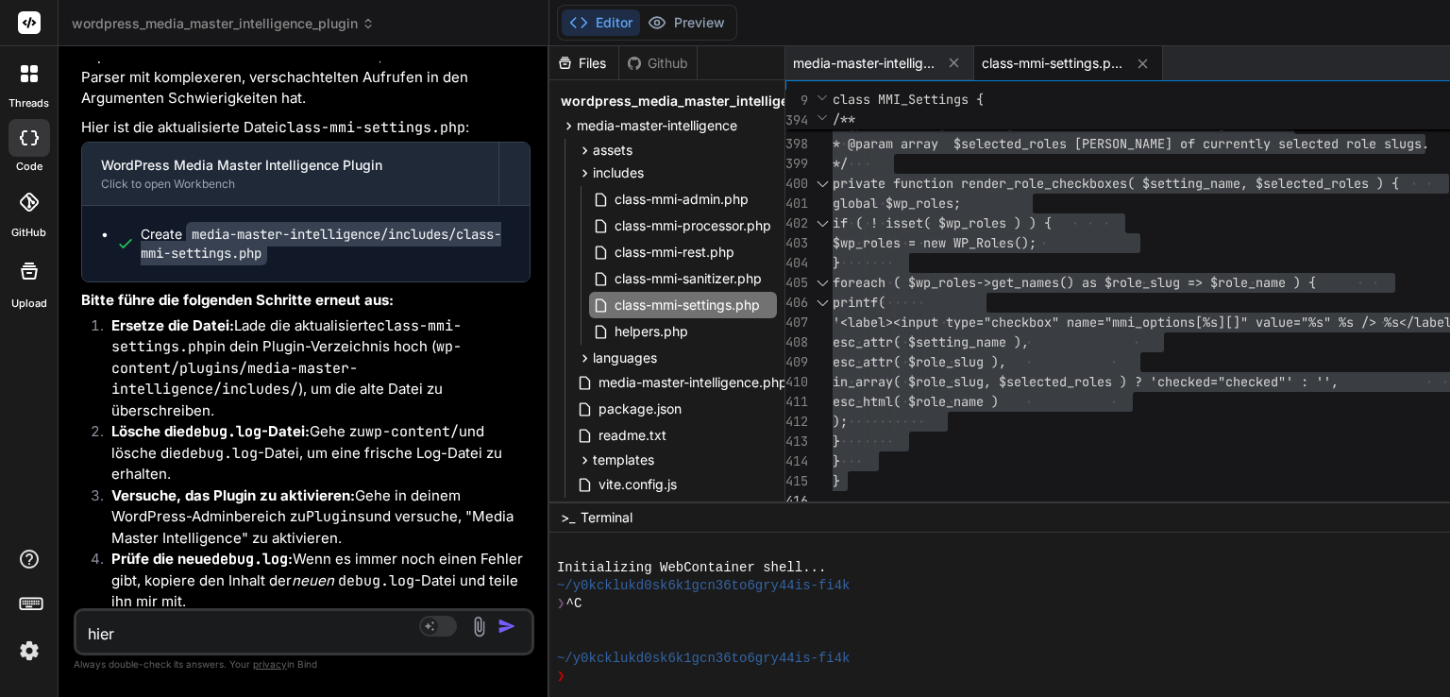
type textarea "x"
type textarea "hier d"
type textarea "x"
type textarea "hier de"
type textarea "x"
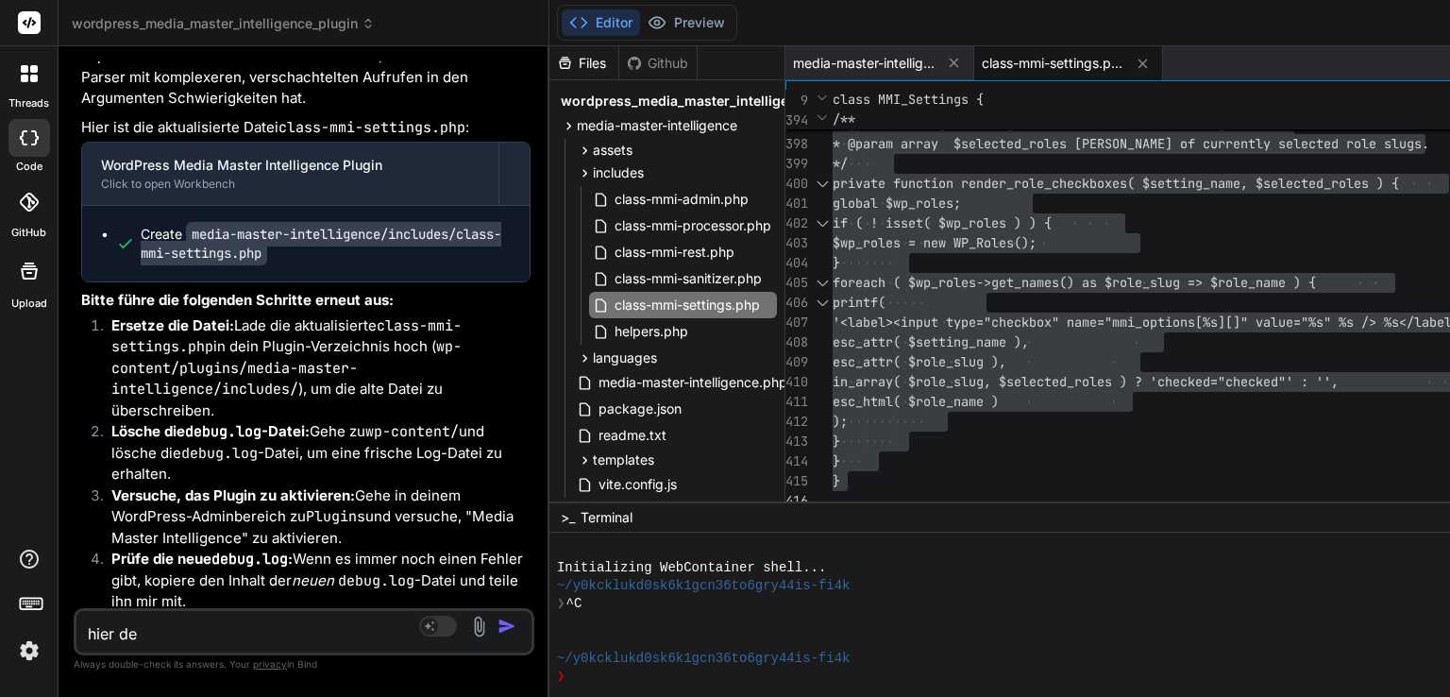
type textarea "hier der"
type textarea "x"
type textarea "hier der"
type textarea "x"
type textarea "hier der l"
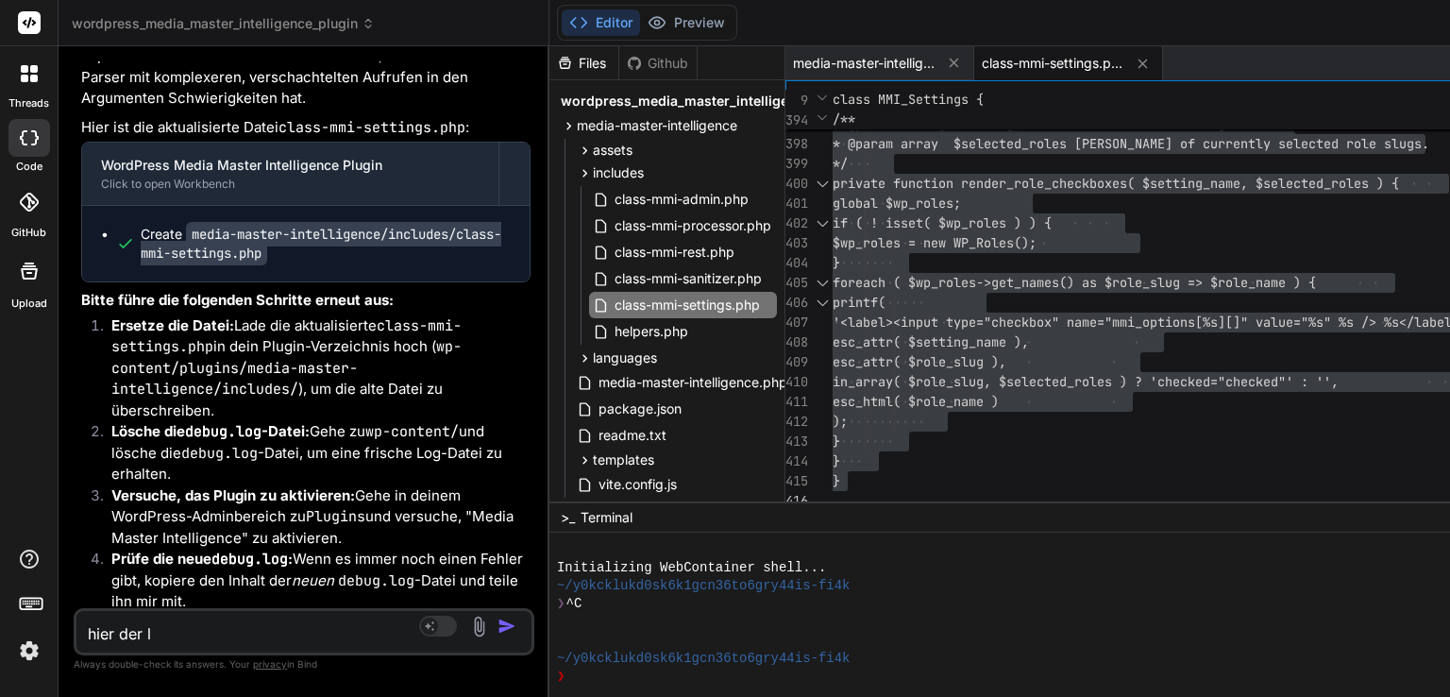
type textarea "x"
type textarea "hier der lo"
type textarea "x"
type textarea "hier der log"
type textarea "x"
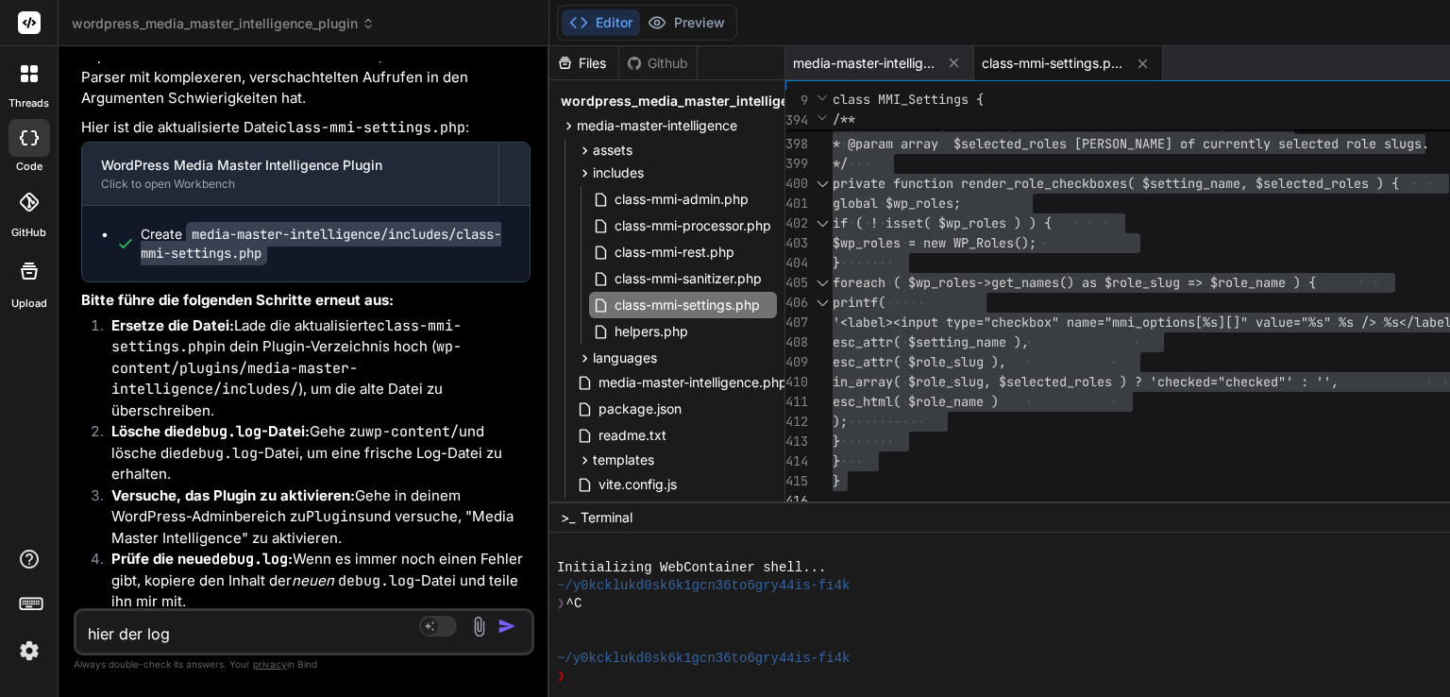
type textarea "hier der log"
type textarea "x"
type textarea "hier der log v"
type textarea "x"
type textarea "hier der log vo"
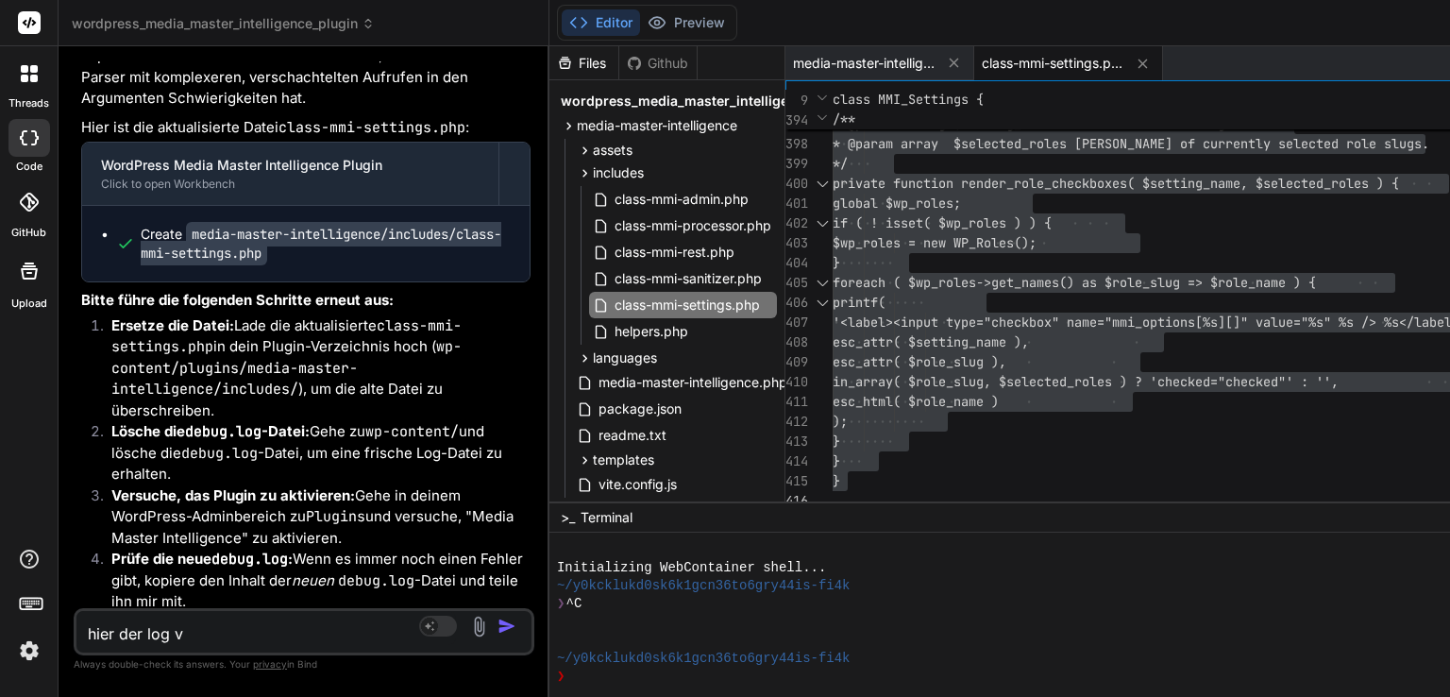
type textarea "x"
type textarea "hier der log vom"
type textarea "x"
type textarea "hier der log vom"
type textarea "x"
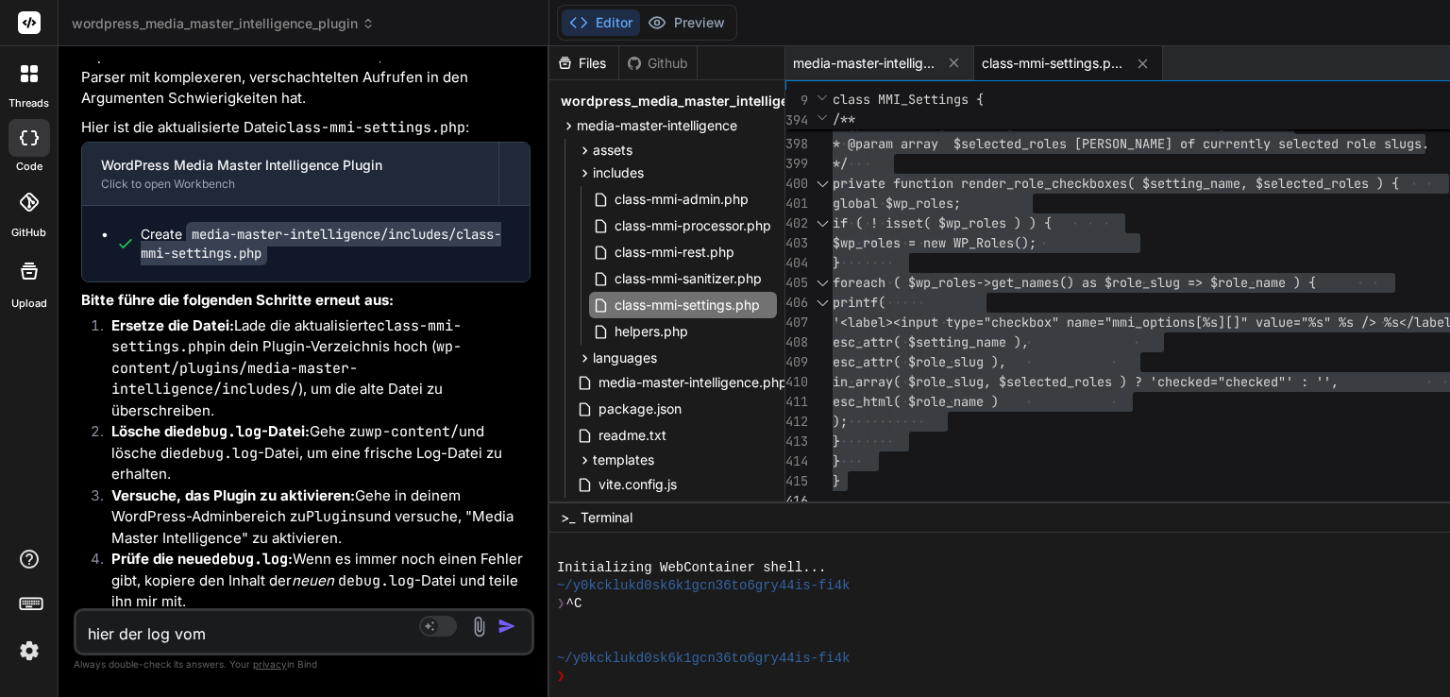
type textarea "hier der log vom n"
type textarea "x"
type textarea "hier der log vom nä"
type textarea "x"
type textarea "hier der log vom näc"
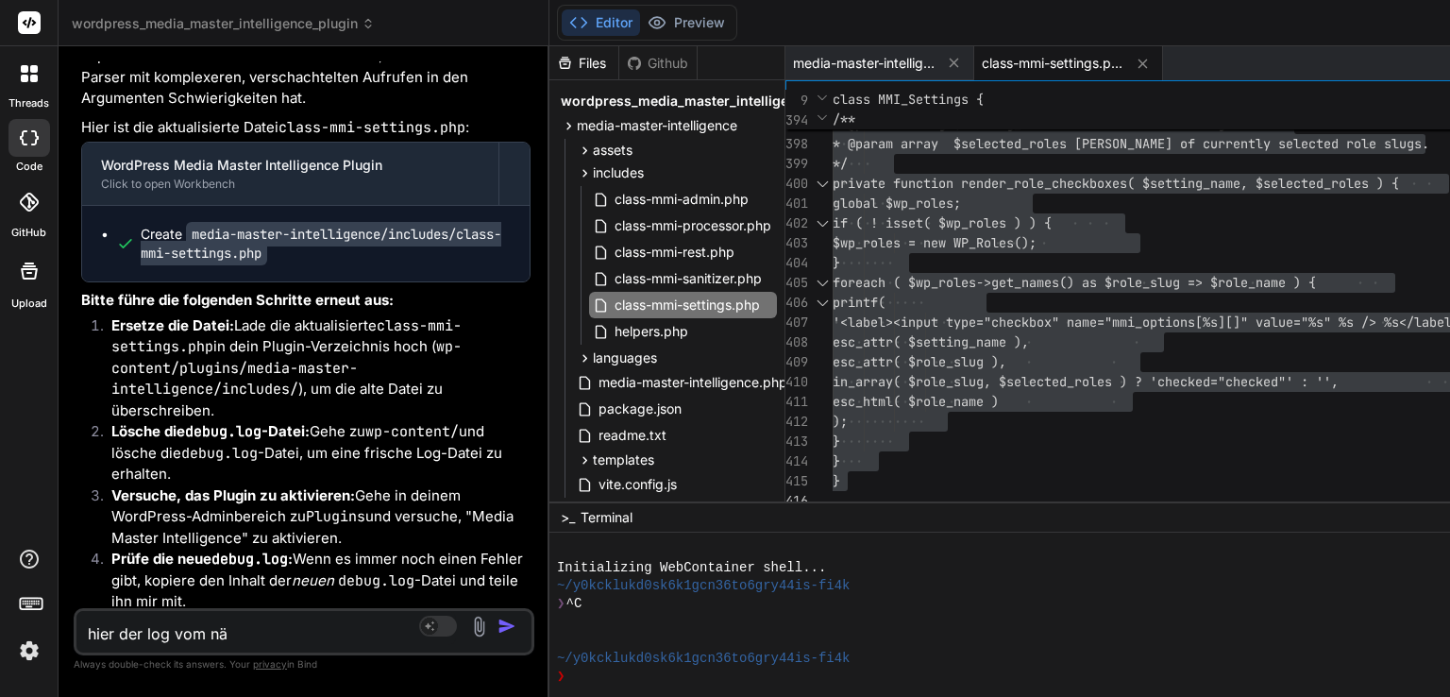
type textarea "x"
type textarea "hier der log vom näch"
type textarea "x"
type textarea "hier der log vom nächs"
type textarea "x"
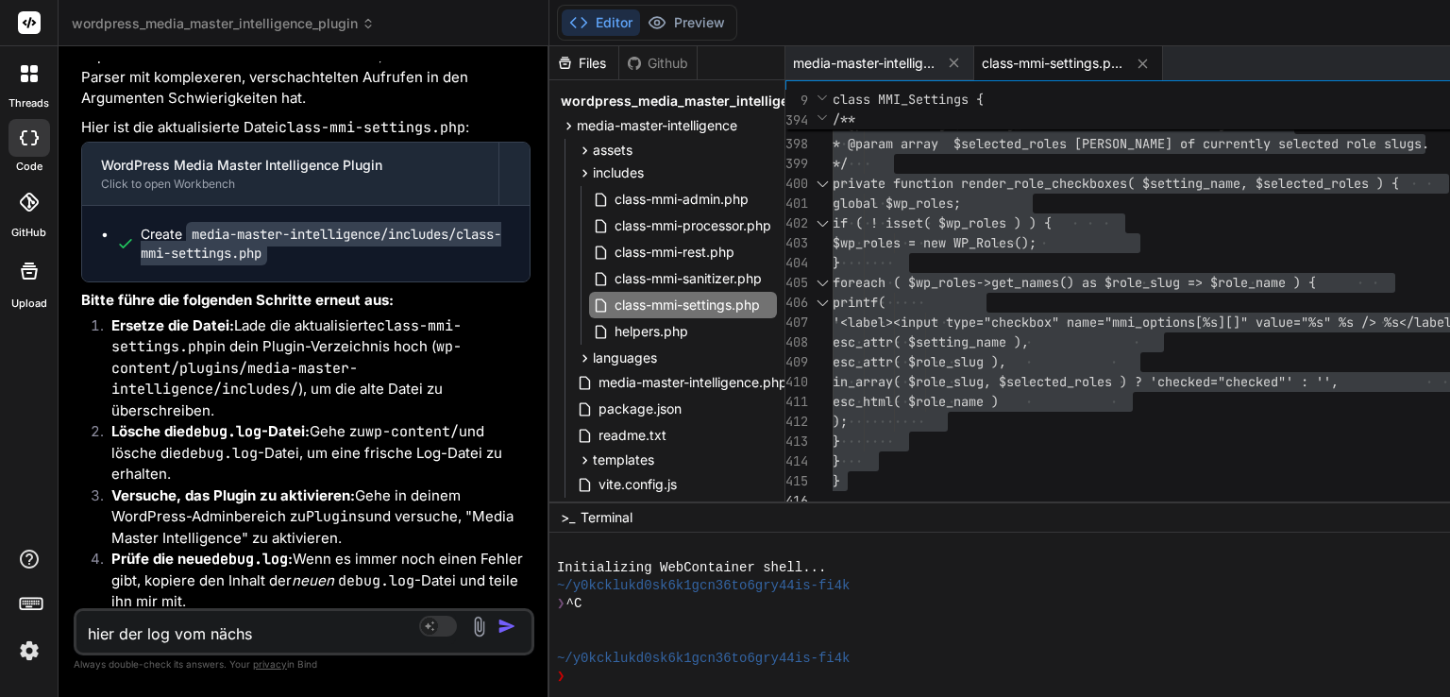
type textarea "hier der log vom nächst"
type textarea "x"
type textarea "hier der log vom nächste"
type textarea "x"
type textarea "hier der log vom nächsten"
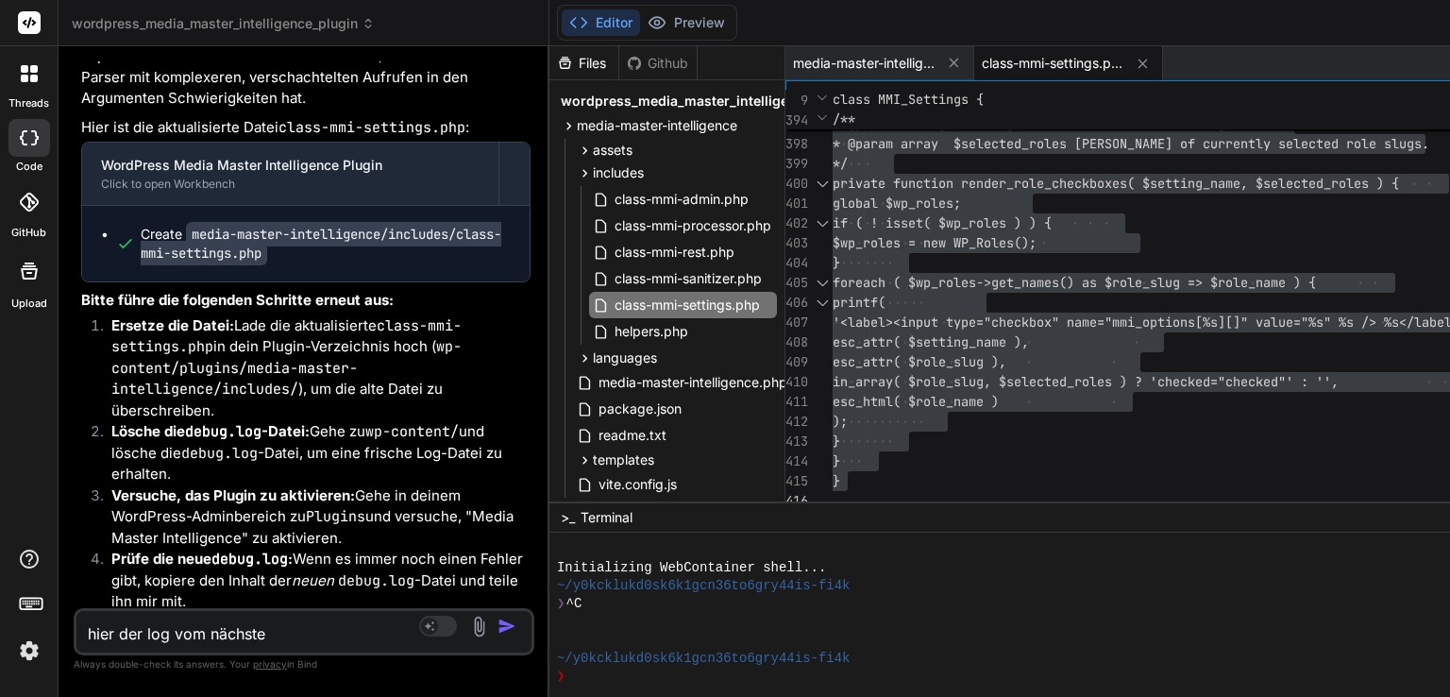
type textarea "x"
type textarea "hier der log vom nächsten"
type textarea "x"
type textarea "hier der log vom nächsten f"
type textarea "x"
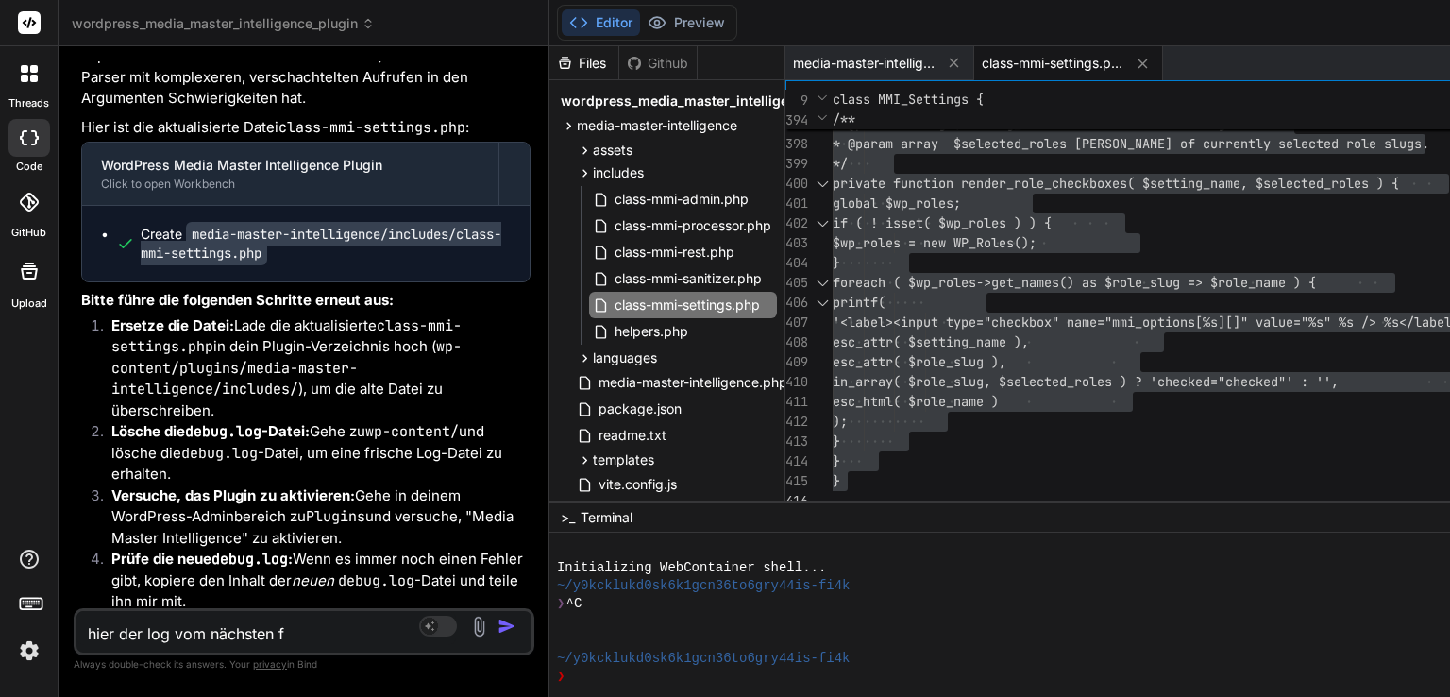
type textarea "hier der log vom nächsten fe"
type textarea "x"
type textarea "hier der log vom nächsten feh"
type textarea "x"
type textarea "hier der log vom nächsten fehl"
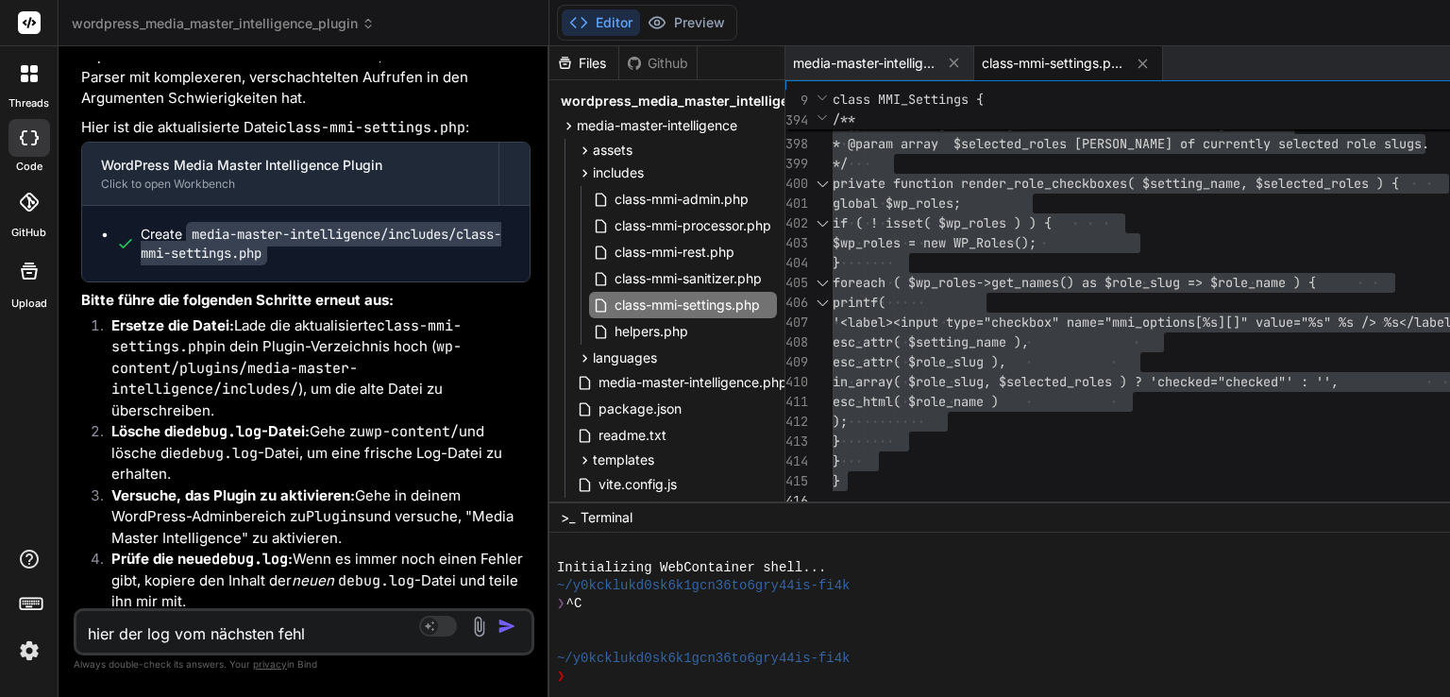
type textarea "x"
type textarea "hier der log vom nächsten fehle"
type textarea "x"
type textarea "hier der log vom nächsten fehler"
type textarea "x"
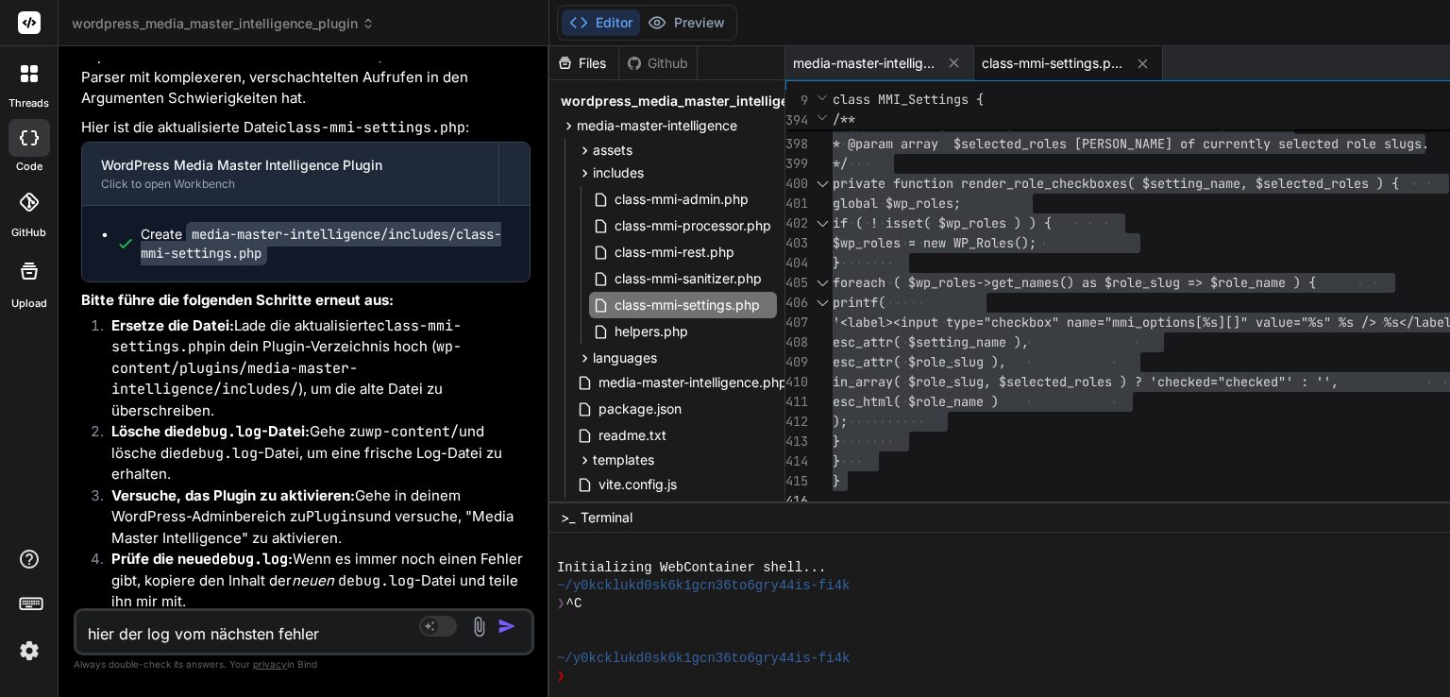
type textarea "hier der log vom nächsten fehler:"
type textarea "x"
paste textarea "[03-Sep-2025 20:11:18 UTC] PHP Parse error: syntax error, unexpected token ";",…"
type textarea "hier der log vom nächsten fehler:[03-Sep-2025 20:11:18 UTC] PHP Parse error: sy…"
type textarea "x"
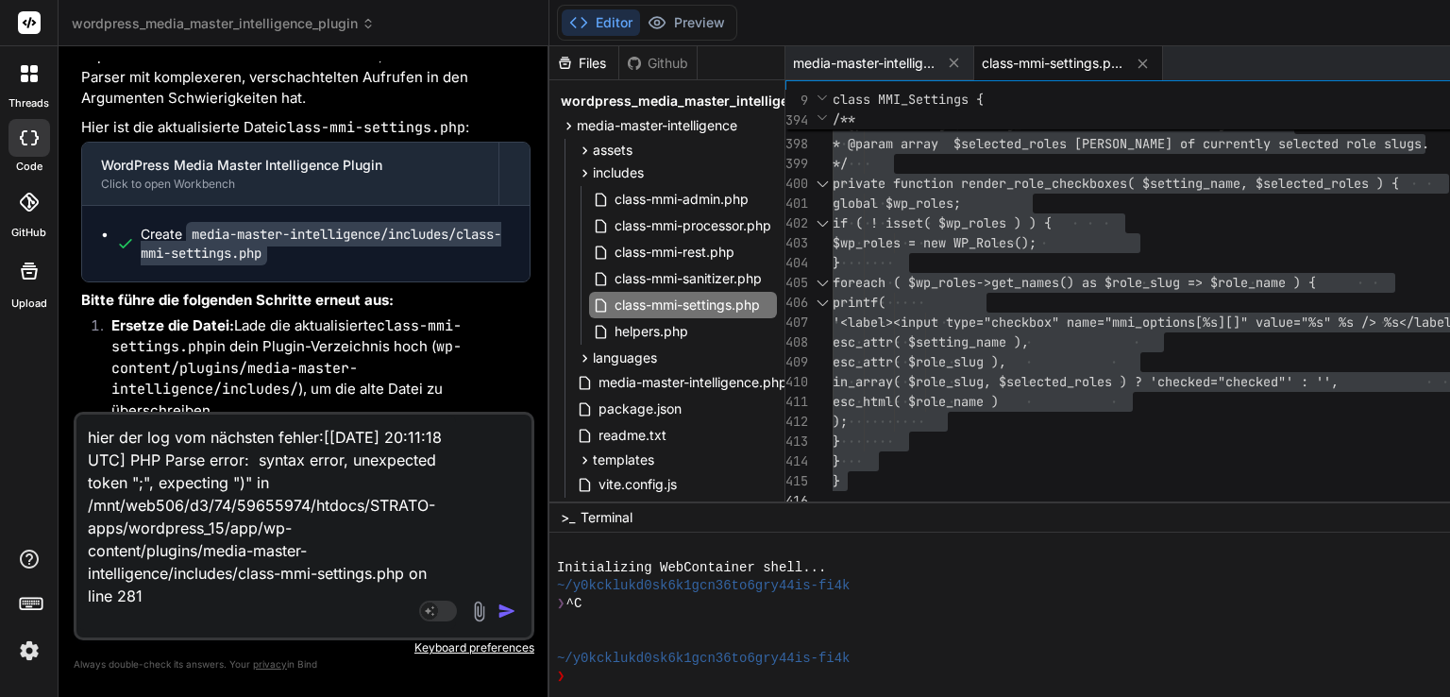
type textarea "hier der log vom nächsten fehler:[03-Sep-2025 20:11:18 UTC] PHP Parse error: sy…"
type textarea "x"
type textarea "hier der log vom nächsten fehler:[03-Sep-2025 20:11:18 UTC] PHP Parse error: sy…"
type textarea "x"
type textarea "hier der log vom nächsten fehler:[03-Sep-2025 20:11:18 UTC] PHP Parse error: sy…"
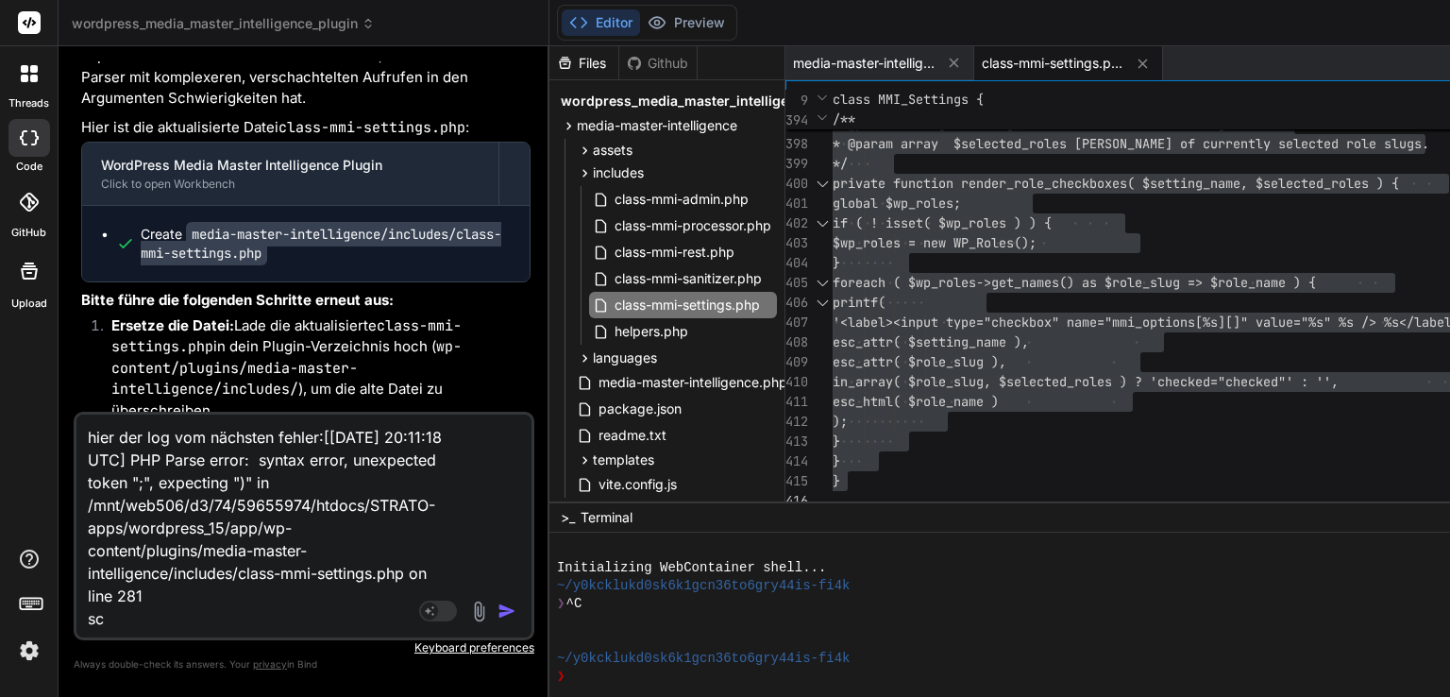
type textarea "x"
type textarea "hier der log vom nächsten fehler:[03-Sep-2025 20:11:18 UTC] PHP Parse error: sy…"
type textarea "x"
type textarea "hier der log vom nächsten fehler:[03-Sep-2025 20:11:18 UTC] PHP Parse error: sy…"
type textarea "x"
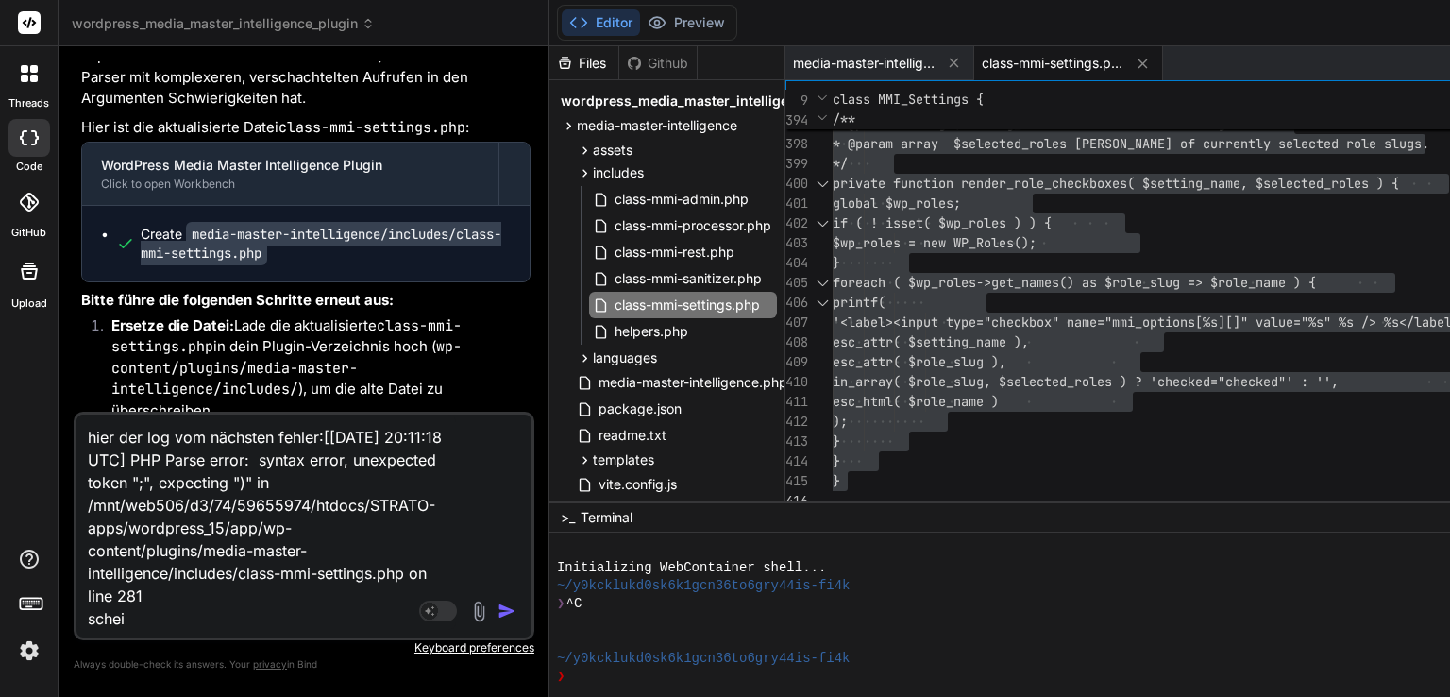
type textarea "hier der log vom nächsten fehler:[03-Sep-2025 20:11:18 UTC] PHP Parse error: sy…"
type textarea "x"
type textarea "hier der log vom nächsten fehler:[03-Sep-2025 20:11:18 UTC] PHP Parse error: sy…"
type textarea "x"
type textarea "hier der log vom nächsten fehler:[03-Sep-2025 20:11:18 UTC] PHP Parse error: sy…"
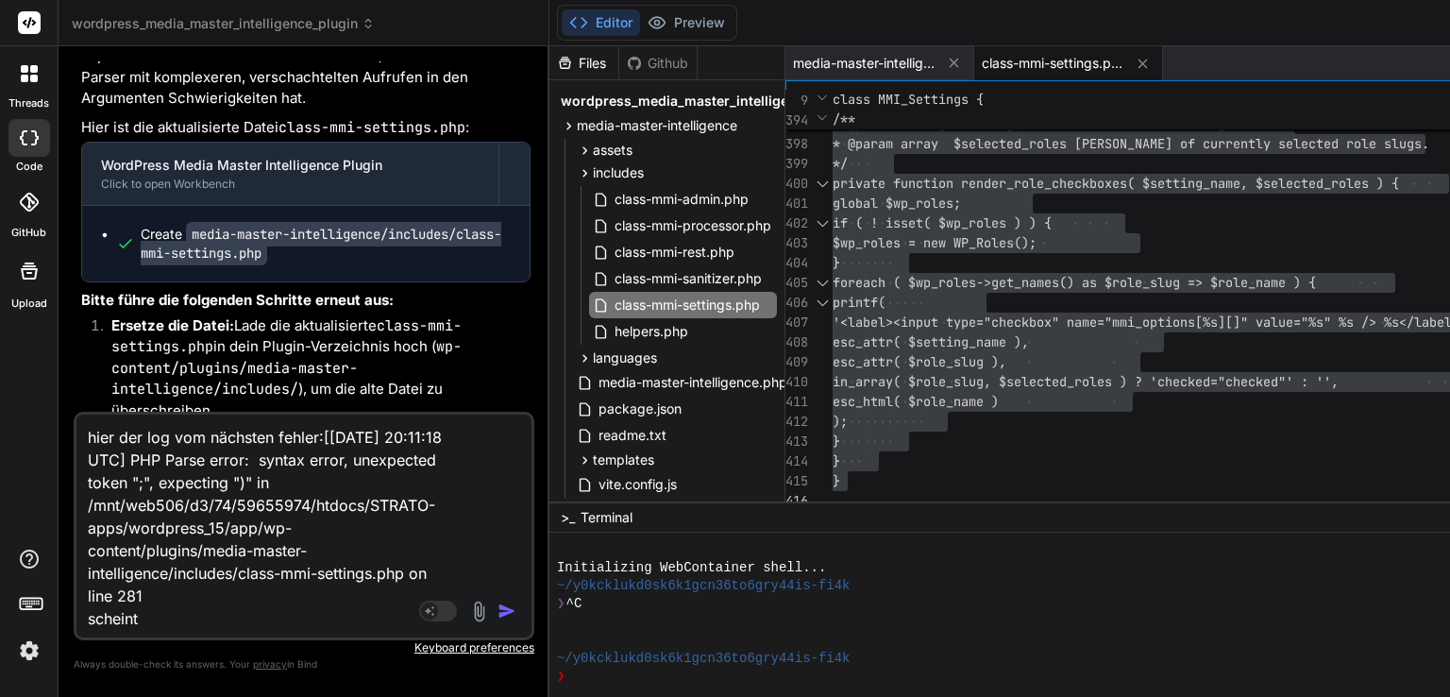
type textarea "x"
type textarea "hier der log vom nächsten fehler:[03-Sep-2025 20:11:18 UTC] PHP Parse error: sy…"
type textarea "x"
type textarea "hier der log vom nächsten fehler:[03-Sep-2025 20:11:18 UTC] PHP Parse error: sy…"
type textarea "x"
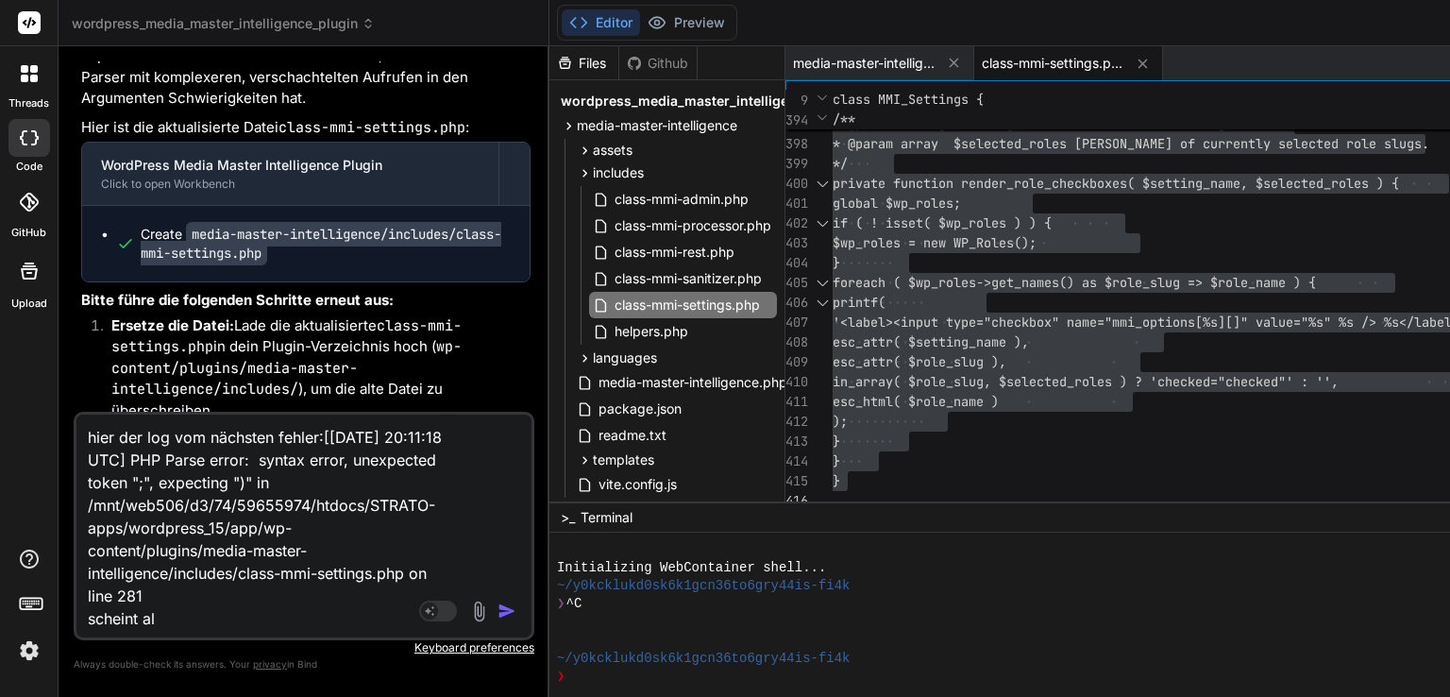
type textarea "hier der log vom nächsten fehler:[03-Sep-2025 20:11:18 UTC] PHP Parse error: sy…"
type textarea "x"
type textarea "hier der log vom nächsten fehler:[03-Sep-2025 20:11:18 UTC] PHP Parse error: sy…"
type textarea "x"
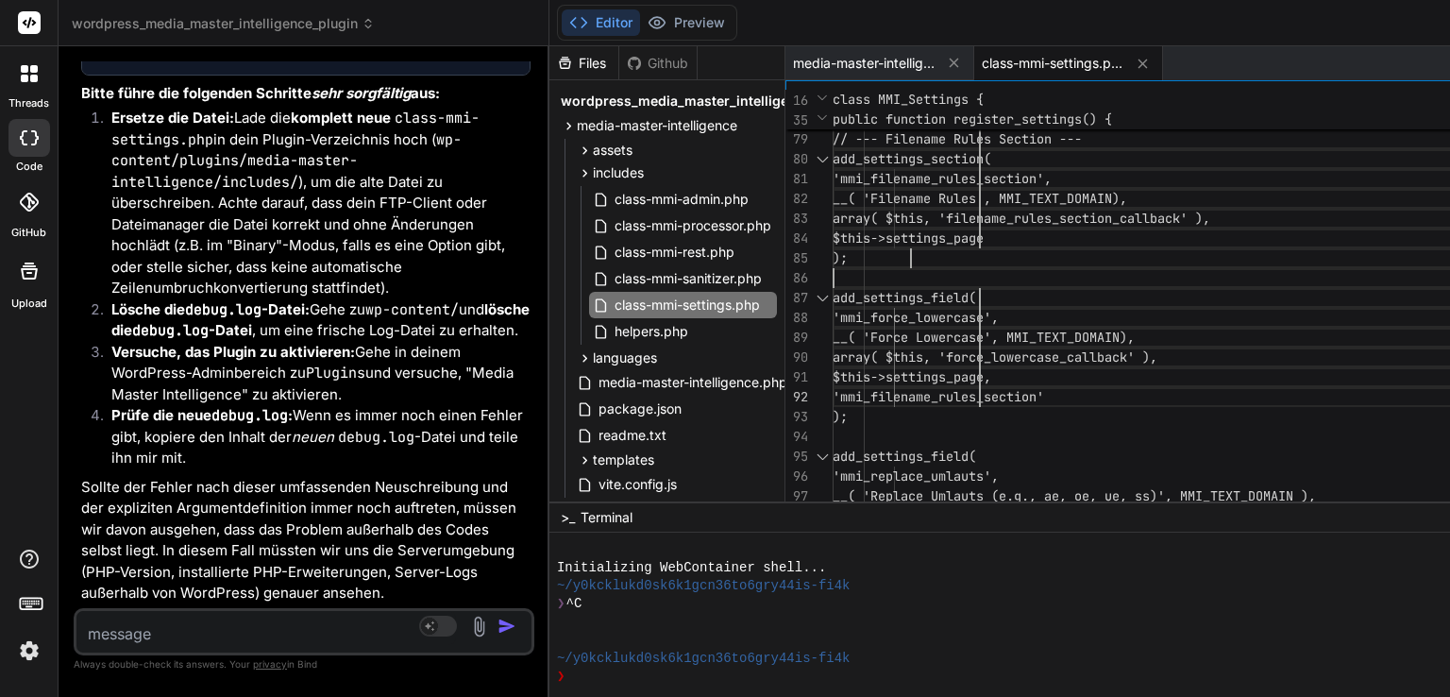
drag, startPoint x: 981, startPoint y: 296, endPoint x: 978, endPoint y: 61, distance: 235.1
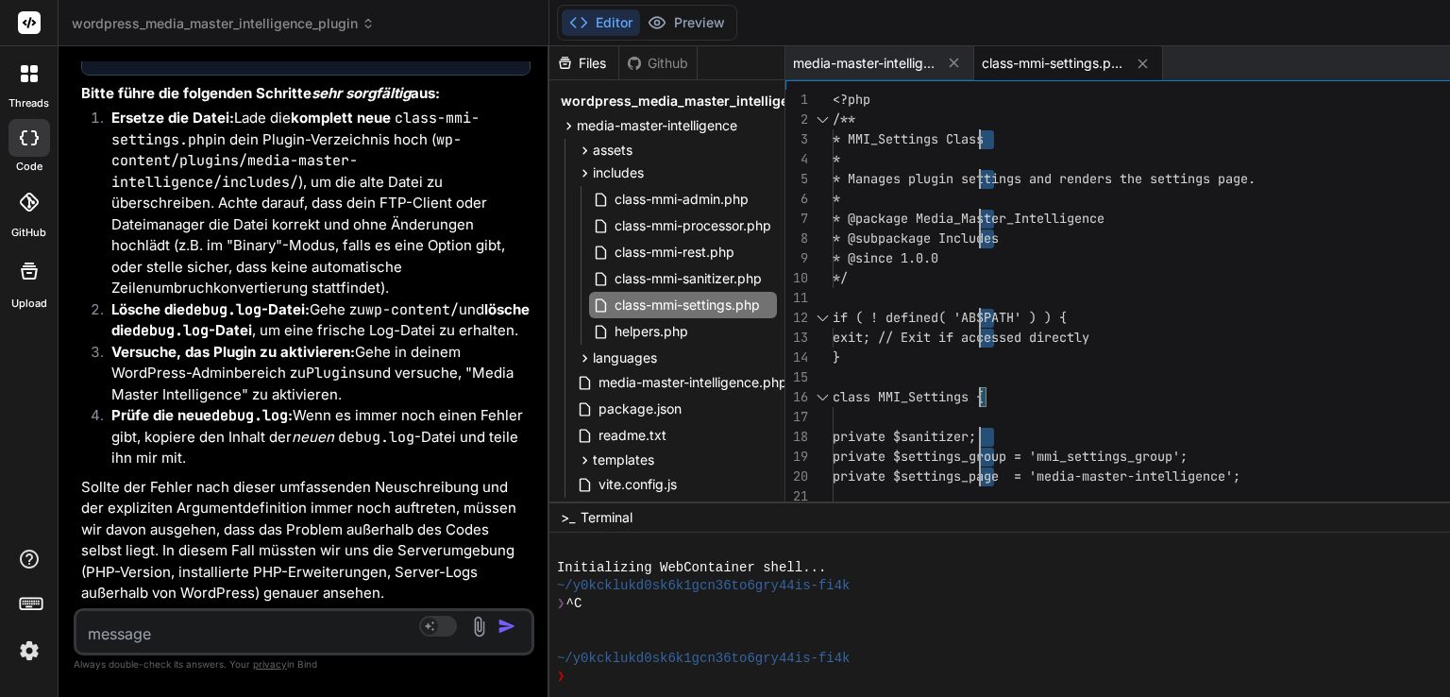
drag, startPoint x: 993, startPoint y: 235, endPoint x: 982, endPoint y: -4, distance: 239.1
click at [827, 97] on div "1" at bounding box center [808, 100] width 47 height 20
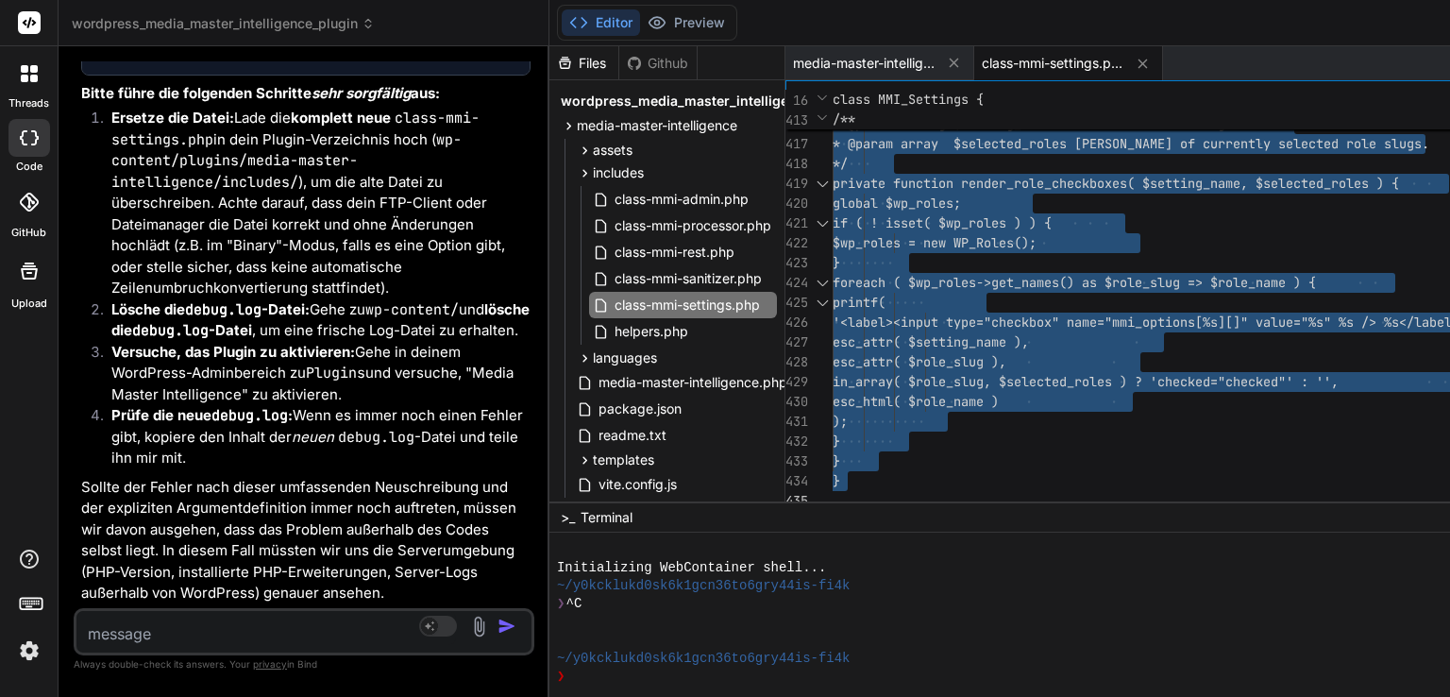
drag, startPoint x: 835, startPoint y: 93, endPoint x: 914, endPoint y: 733, distance: 645.0
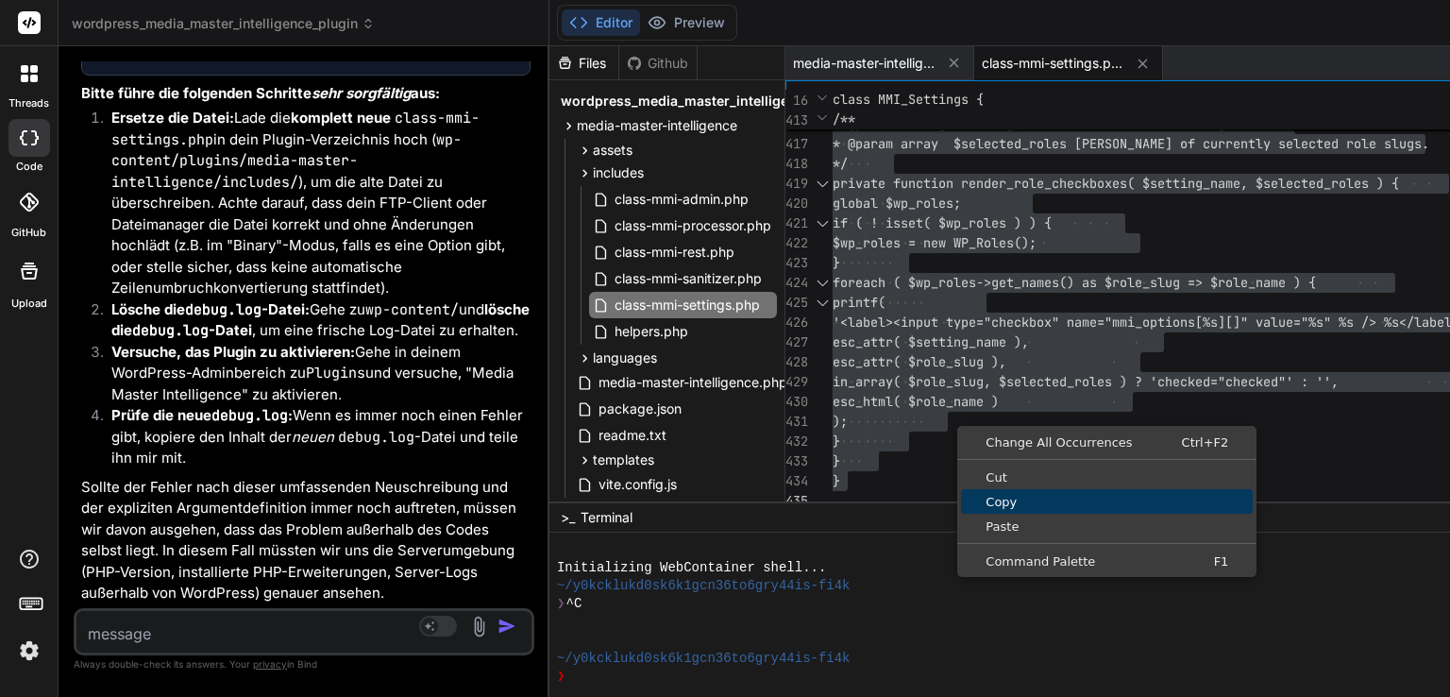
click at [1013, 502] on span "Copy" at bounding box center [1107, 502] width 292 height 12
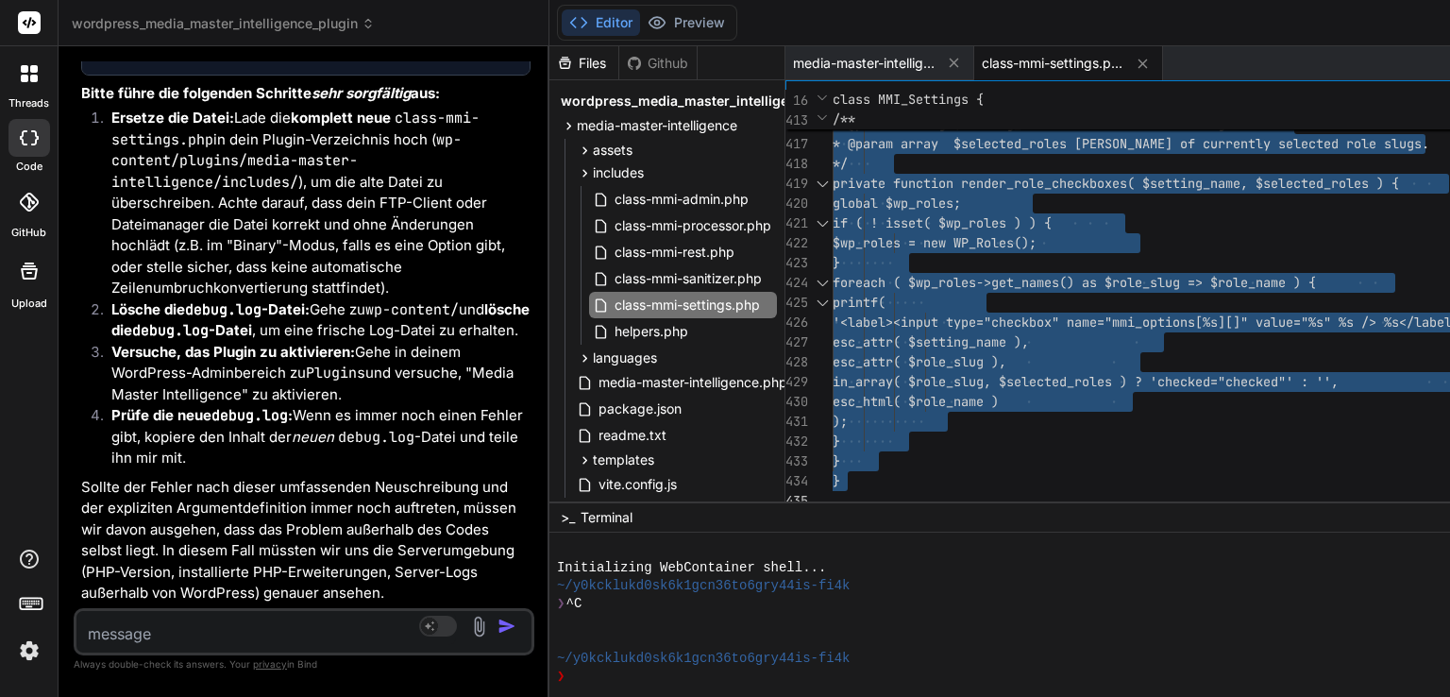
click at [332, 642] on textarea at bounding box center [266, 628] width 380 height 34
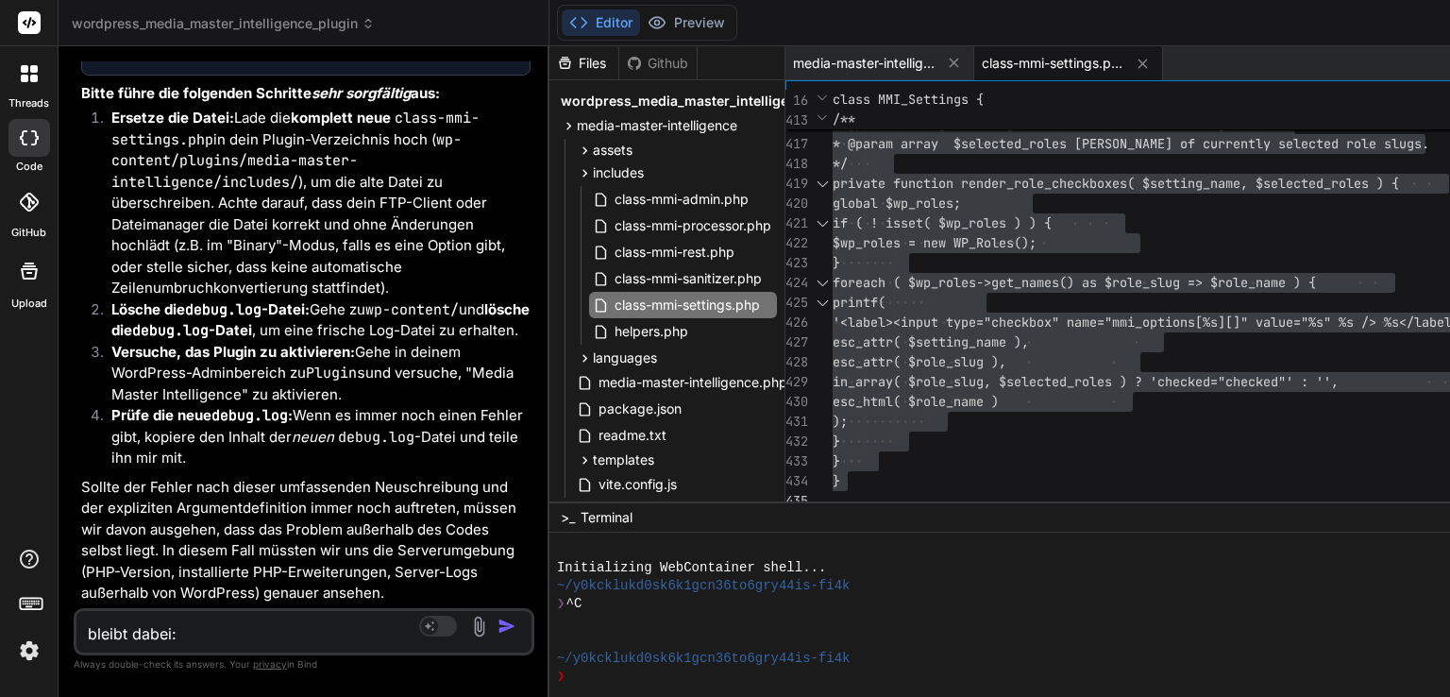
paste textarea "[03-Sep-2025 20:14:28 UTC] PHP Parse error: syntax error, unexpected token ";",…"
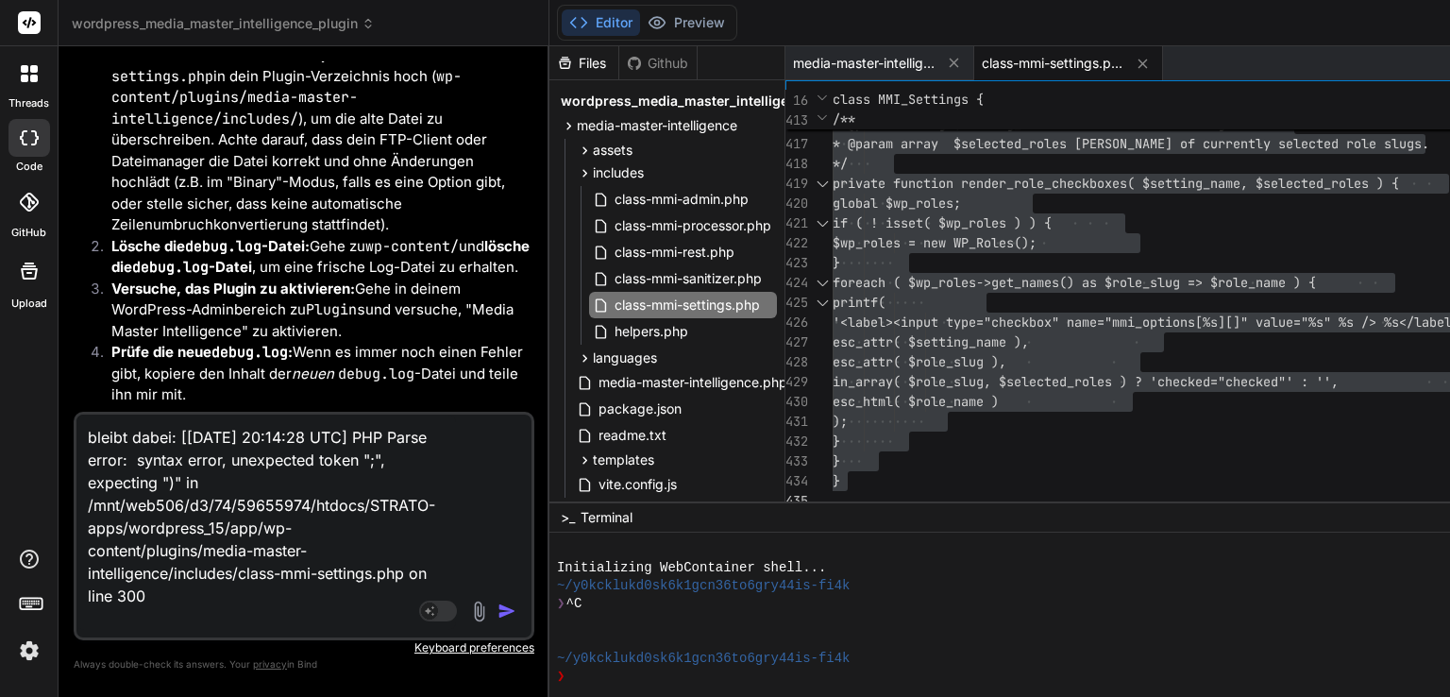
click at [501, 624] on div "bleibt dabei: [03-Sep-2025 20:14:28 UTC] PHP Parse error: syntax error, unexpec…" at bounding box center [304, 526] width 461 height 228
click at [507, 616] on img "button" at bounding box center [507, 610] width 19 height 19
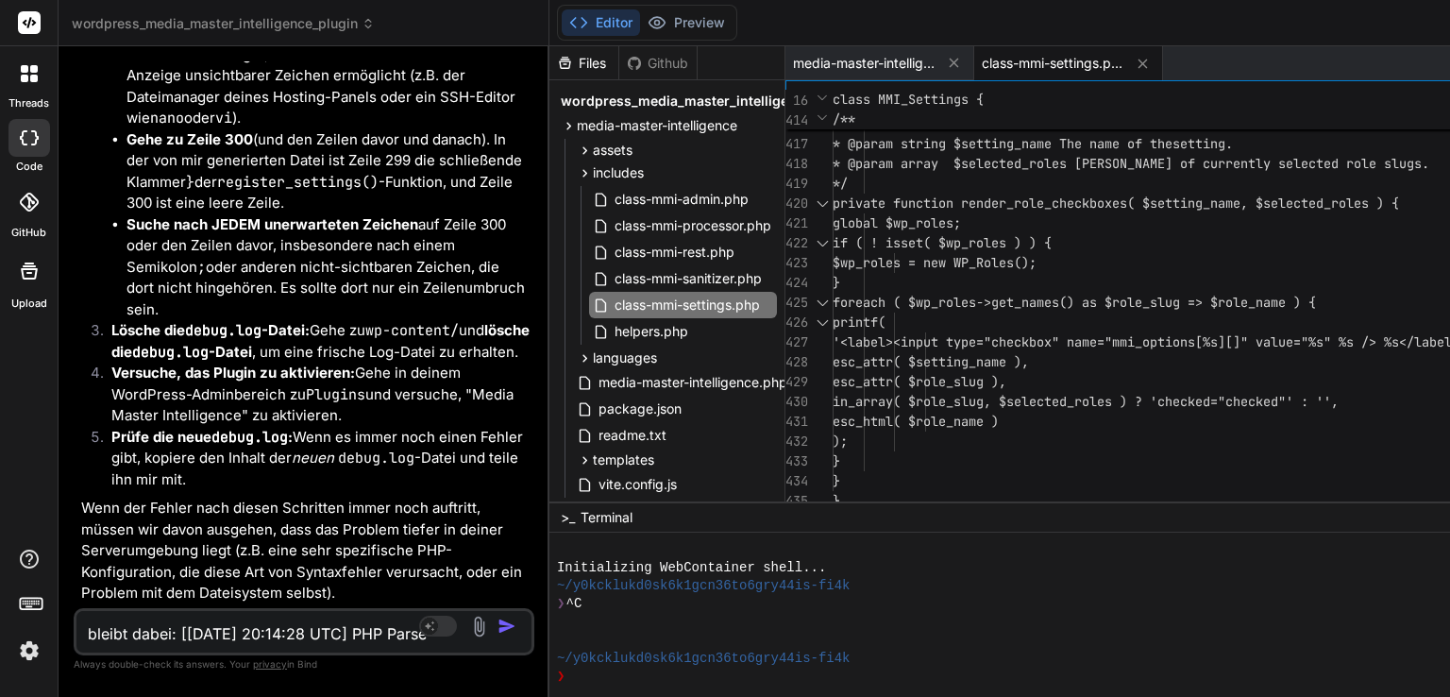
scroll to position [126487, 0]
